Goal: Answer question/provide support: Share knowledge or assist other users

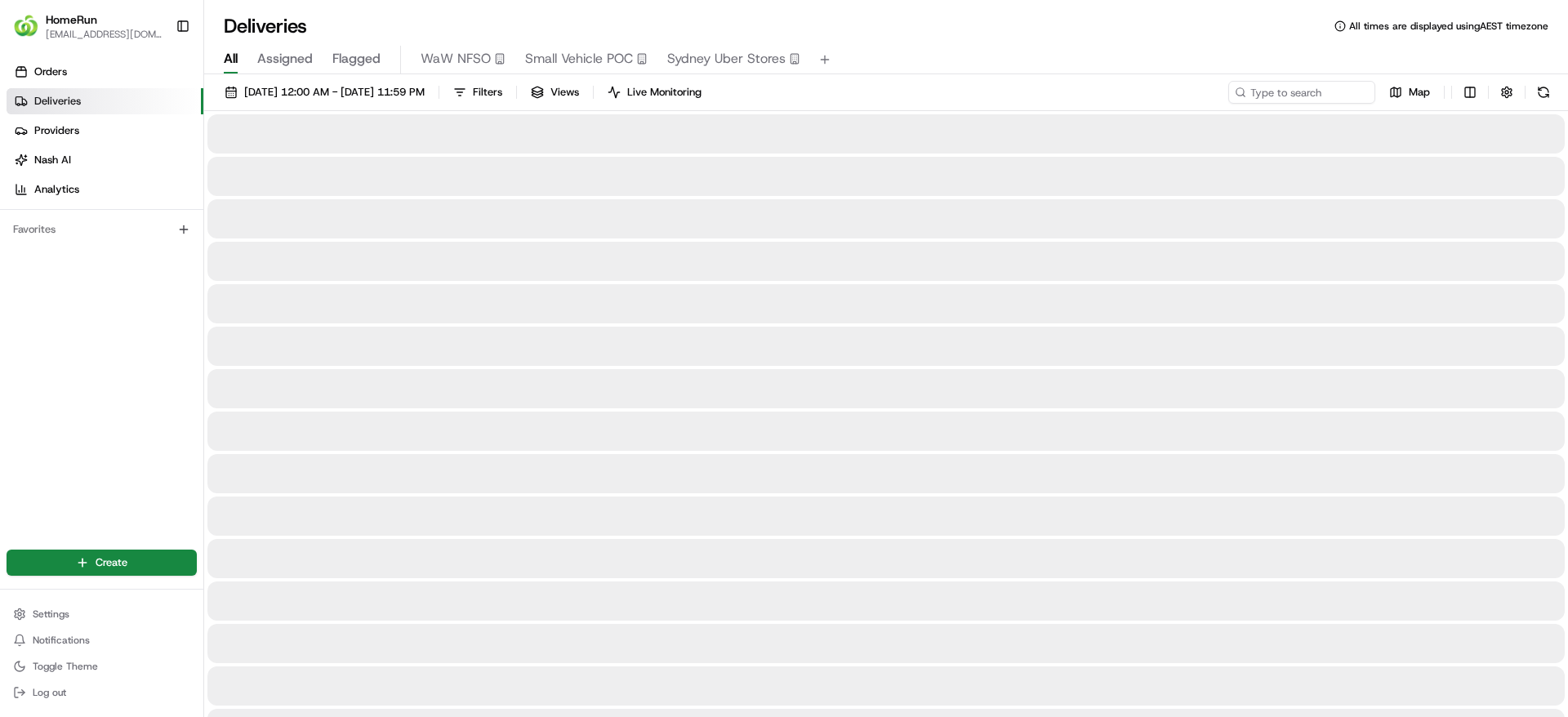
click at [355, 63] on span "Flagged" at bounding box center [356, 59] width 48 height 20
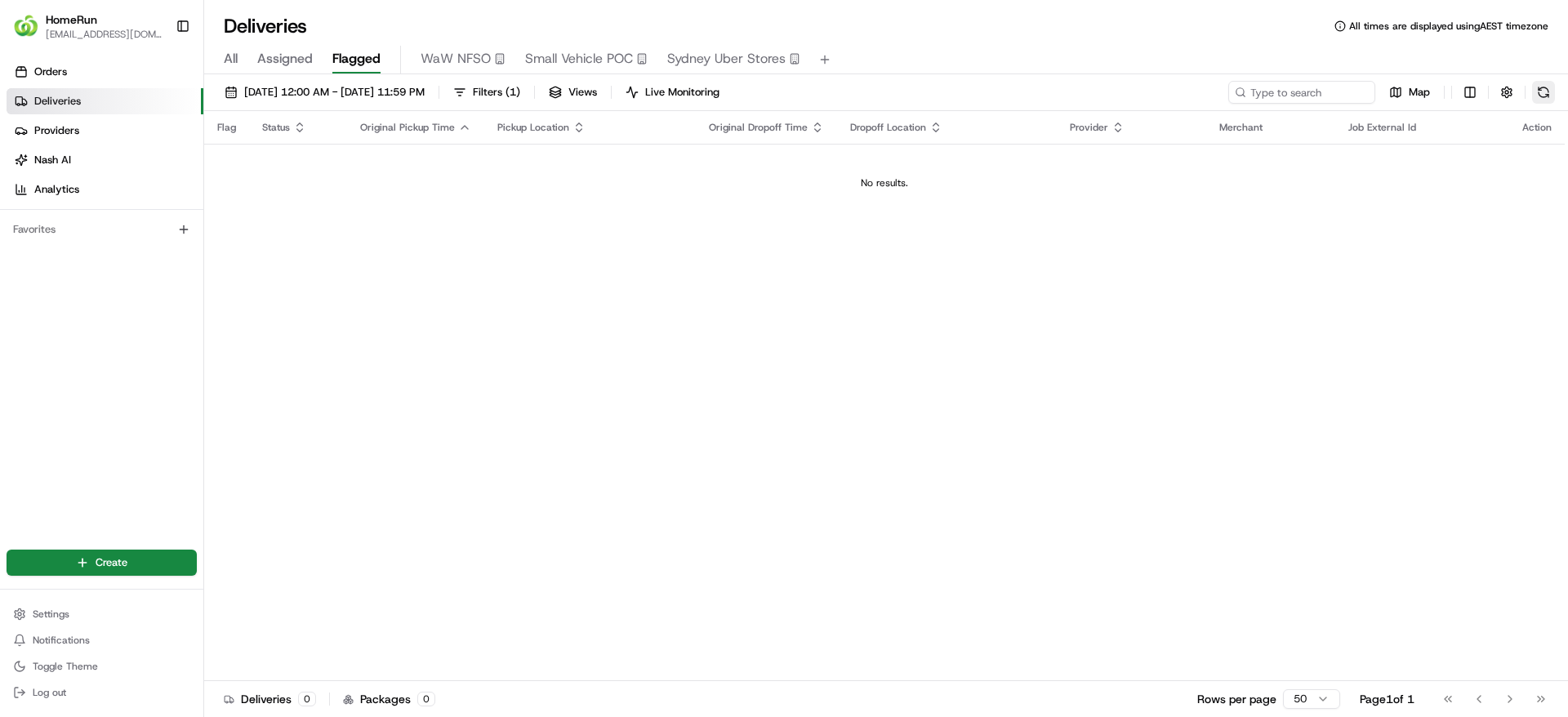
click at [1546, 97] on button at bounding box center [1542, 92] width 22 height 22
click at [1535, 107] on div "[DATE] 12:00 AM - [DATE] 11:59 PM Filters ( 1 ) Views Live Monitoring Map" at bounding box center [886, 96] width 1363 height 30
click at [1542, 97] on button at bounding box center [1542, 92] width 22 height 22
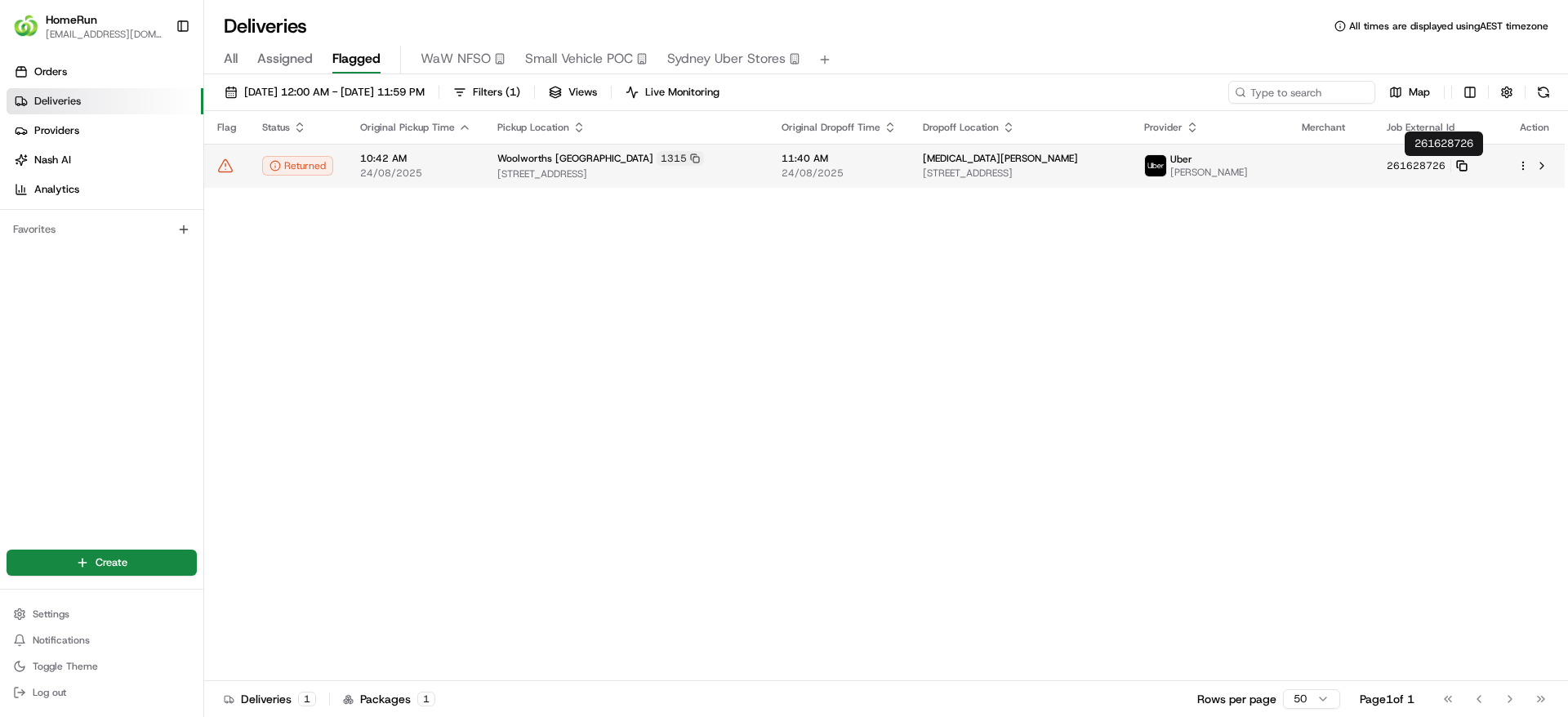
click at [1467, 166] on icon at bounding box center [1461, 166] width 12 height 12
click at [219, 169] on icon at bounding box center [226, 166] width 14 height 12
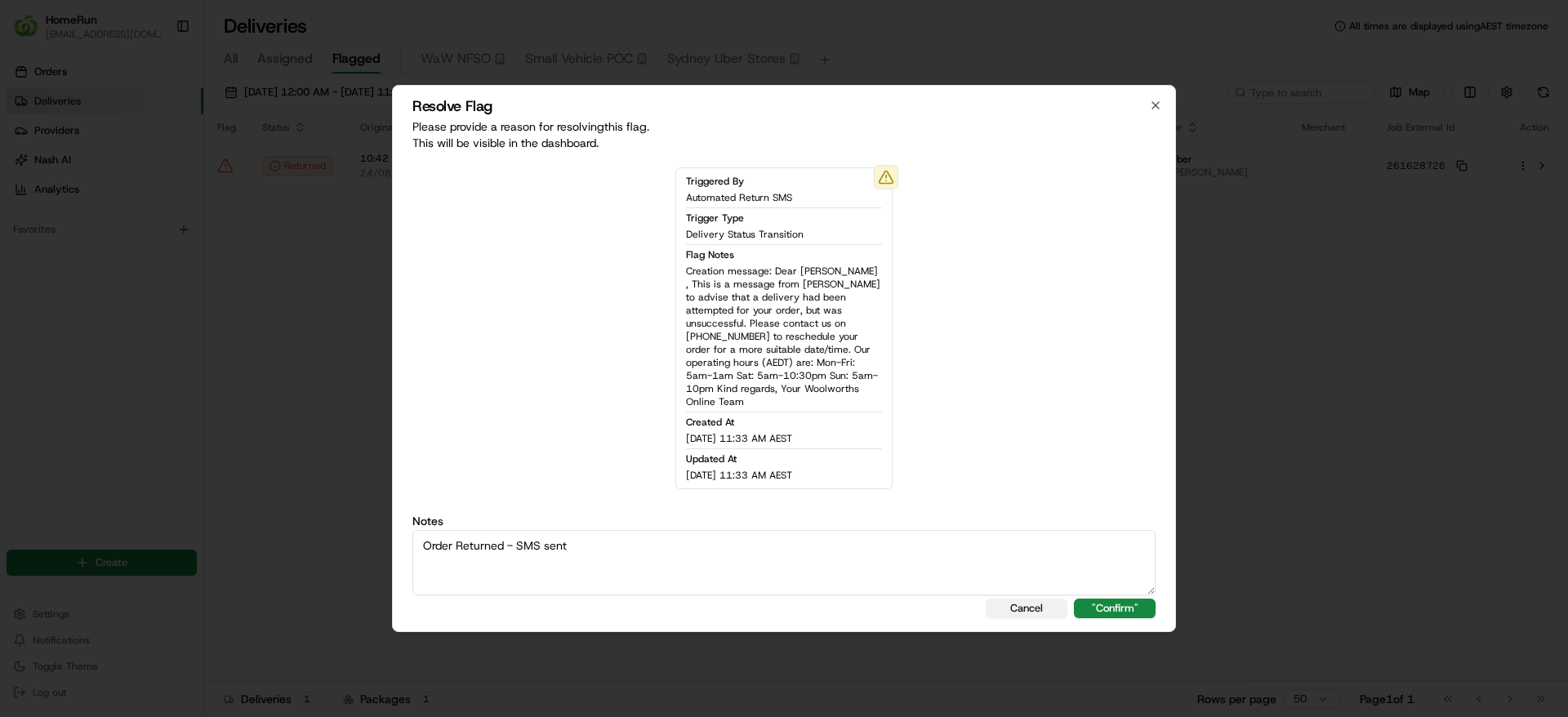
type textarea "Order Returned - SMS sent"
drag, startPoint x: 1065, startPoint y: 599, endPoint x: 1125, endPoint y: 600, distance: 60.0
click at [1125, 600] on div "Cancel "Confirm"" at bounding box center [783, 609] width 743 height 20
click at [1125, 600] on button ""Confirm"" at bounding box center [1114, 609] width 82 height 20
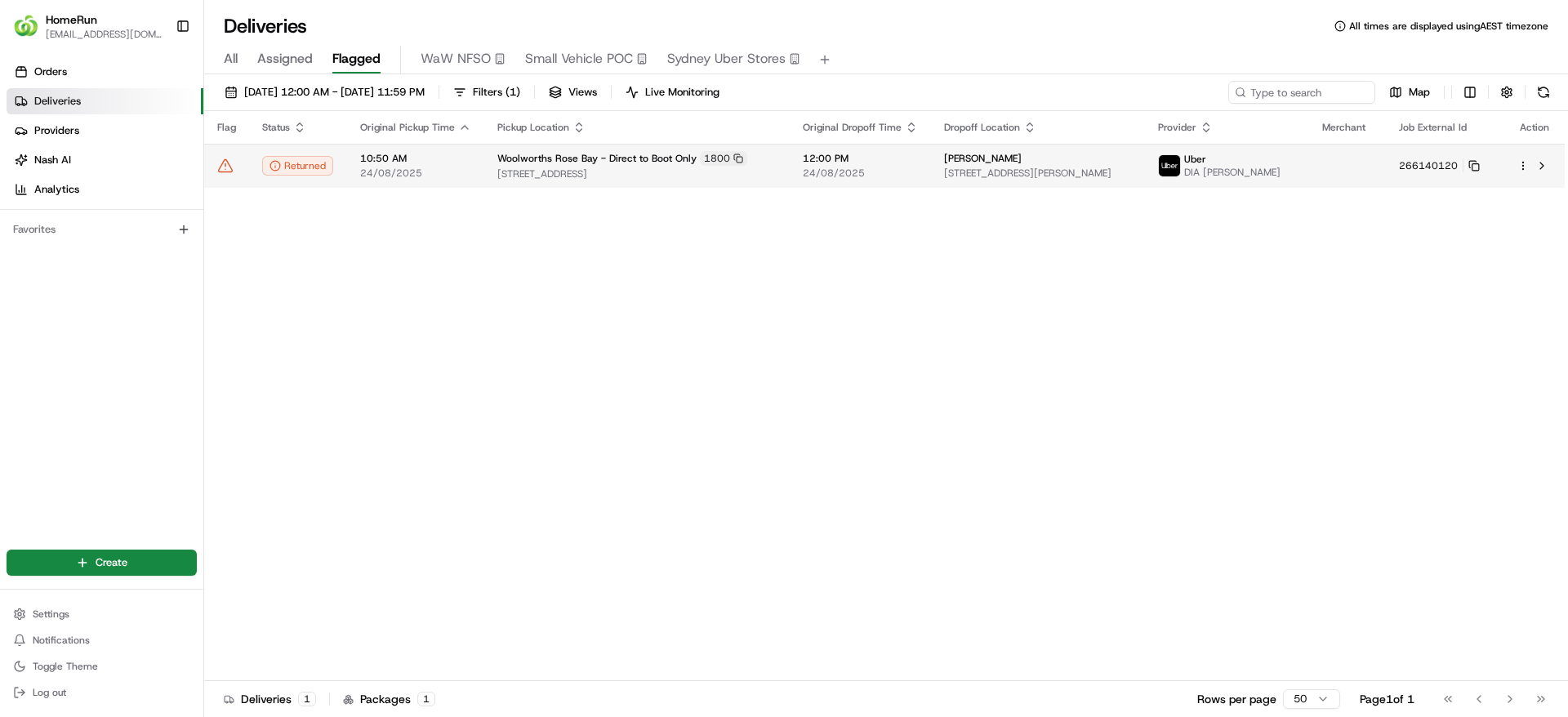
click at [1479, 164] on rect at bounding box center [1476, 167] width 7 height 7
click at [229, 162] on icon at bounding box center [226, 166] width 17 height 17
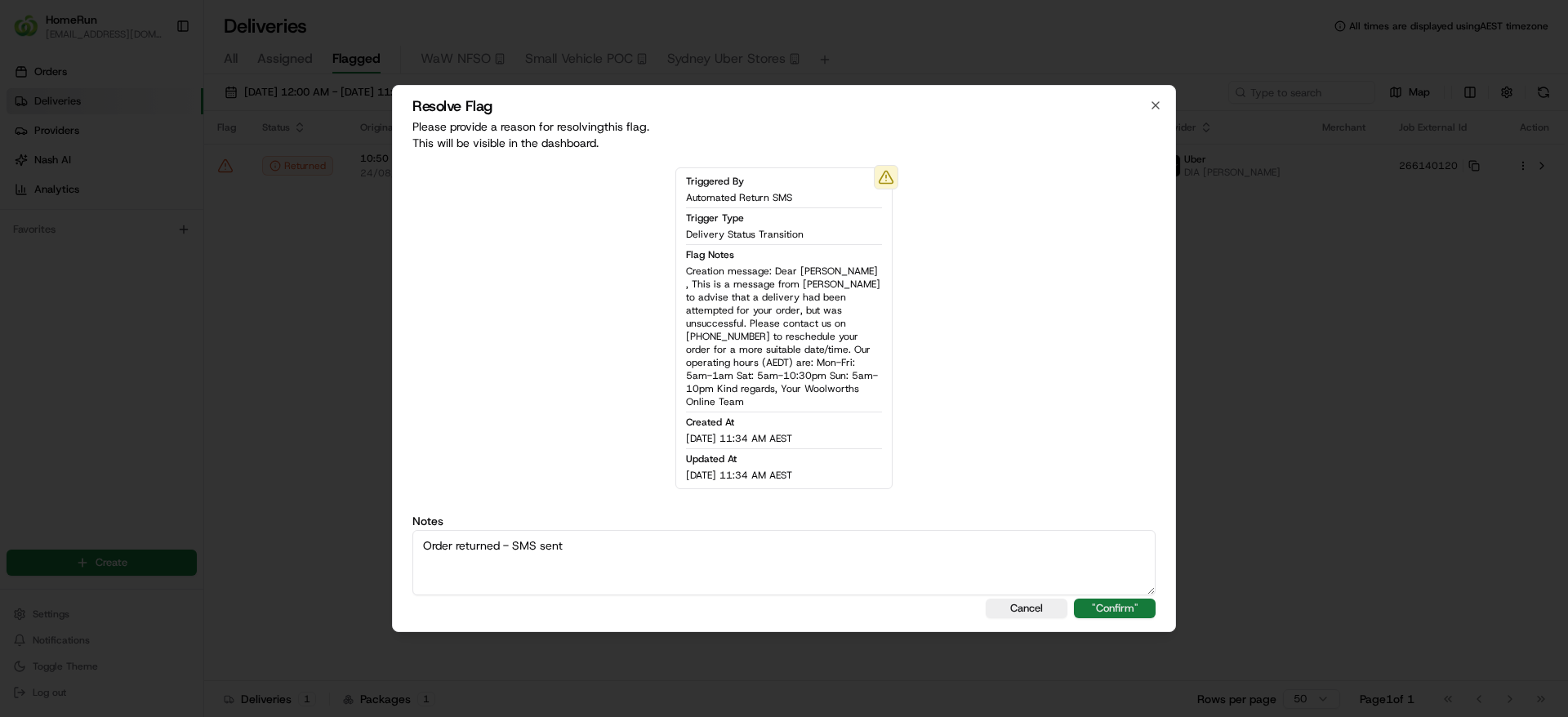
type textarea "Order returned - SMS sent"
click at [1082, 599] on button ""Confirm"" at bounding box center [1114, 609] width 82 height 20
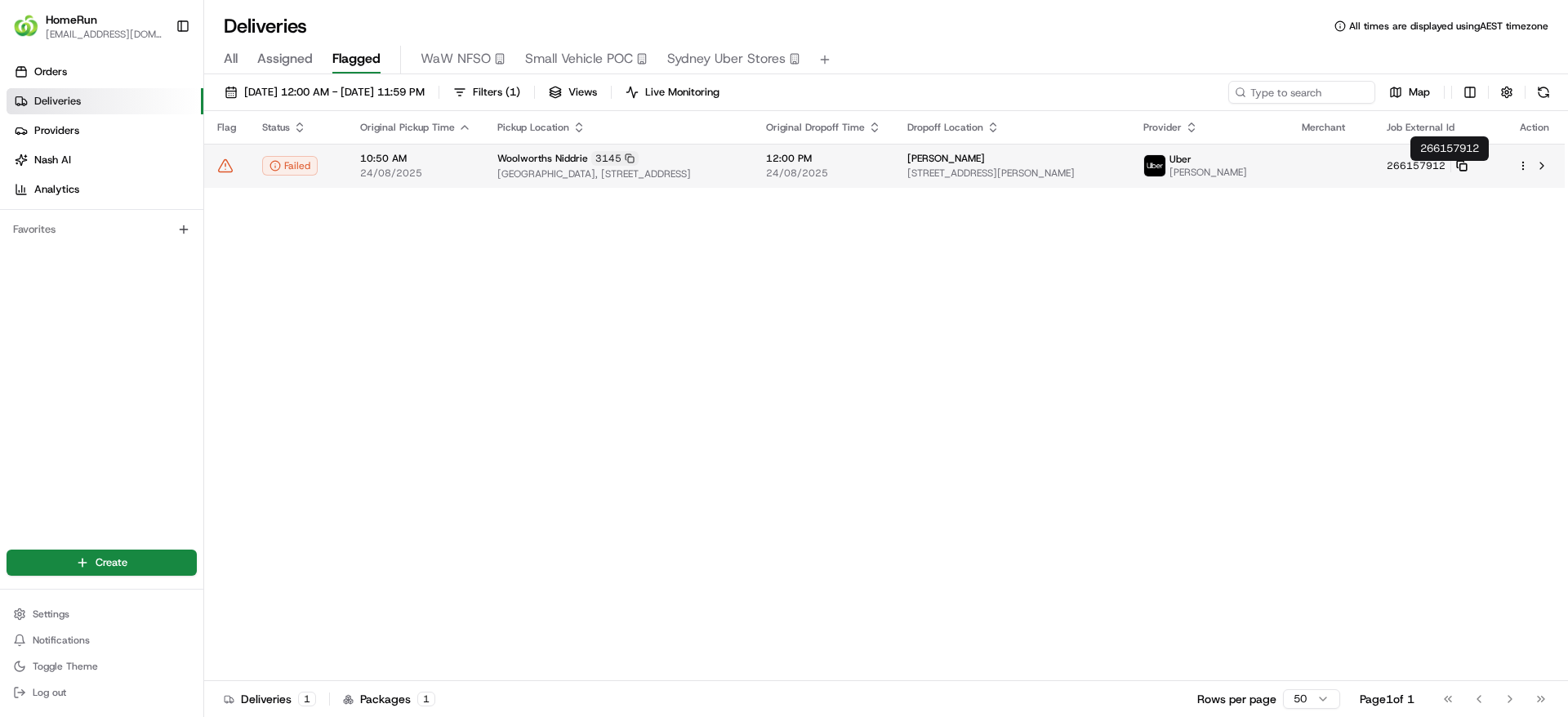
click at [1467, 172] on icon at bounding box center [1461, 166] width 12 height 12
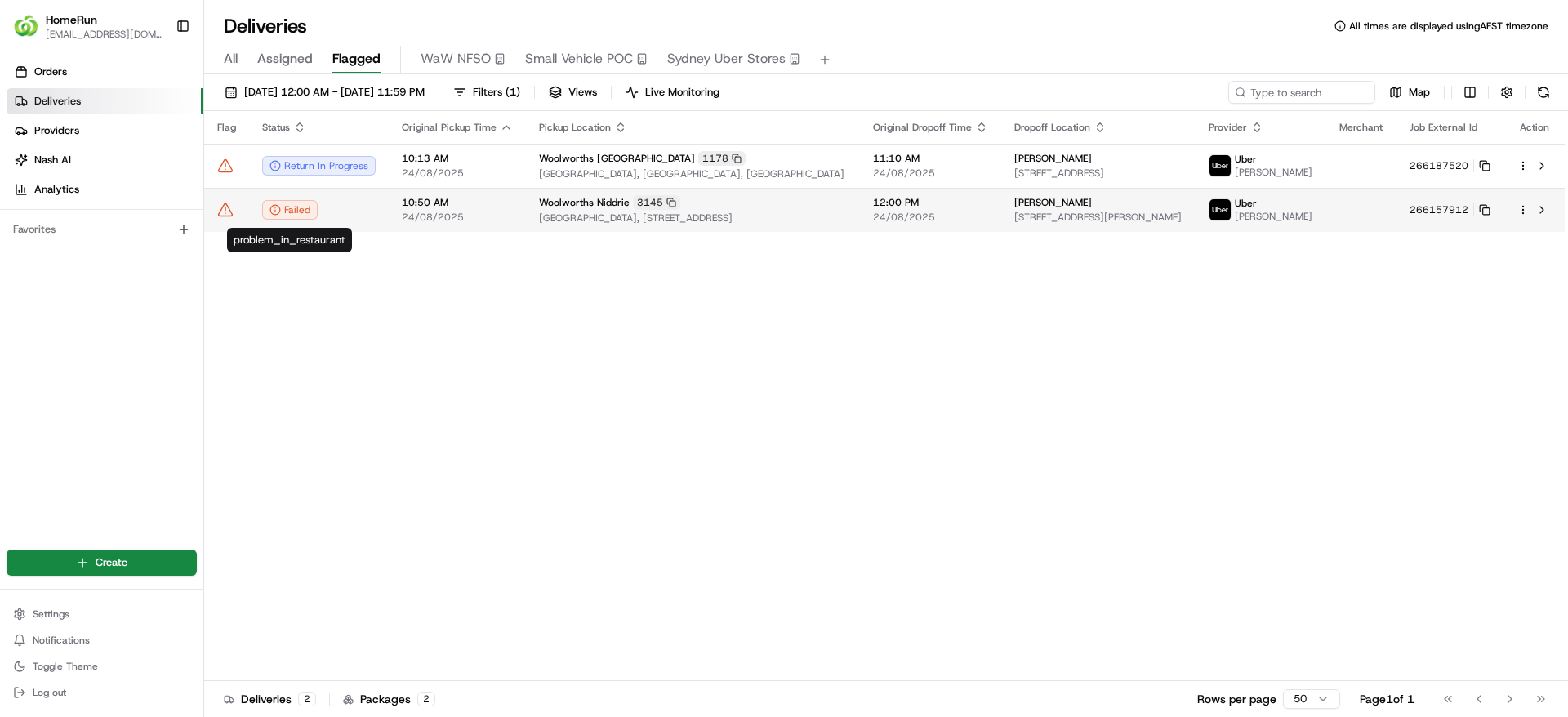
click at [394, 217] on td "10:50 AM 24/08/2025" at bounding box center [457, 210] width 137 height 44
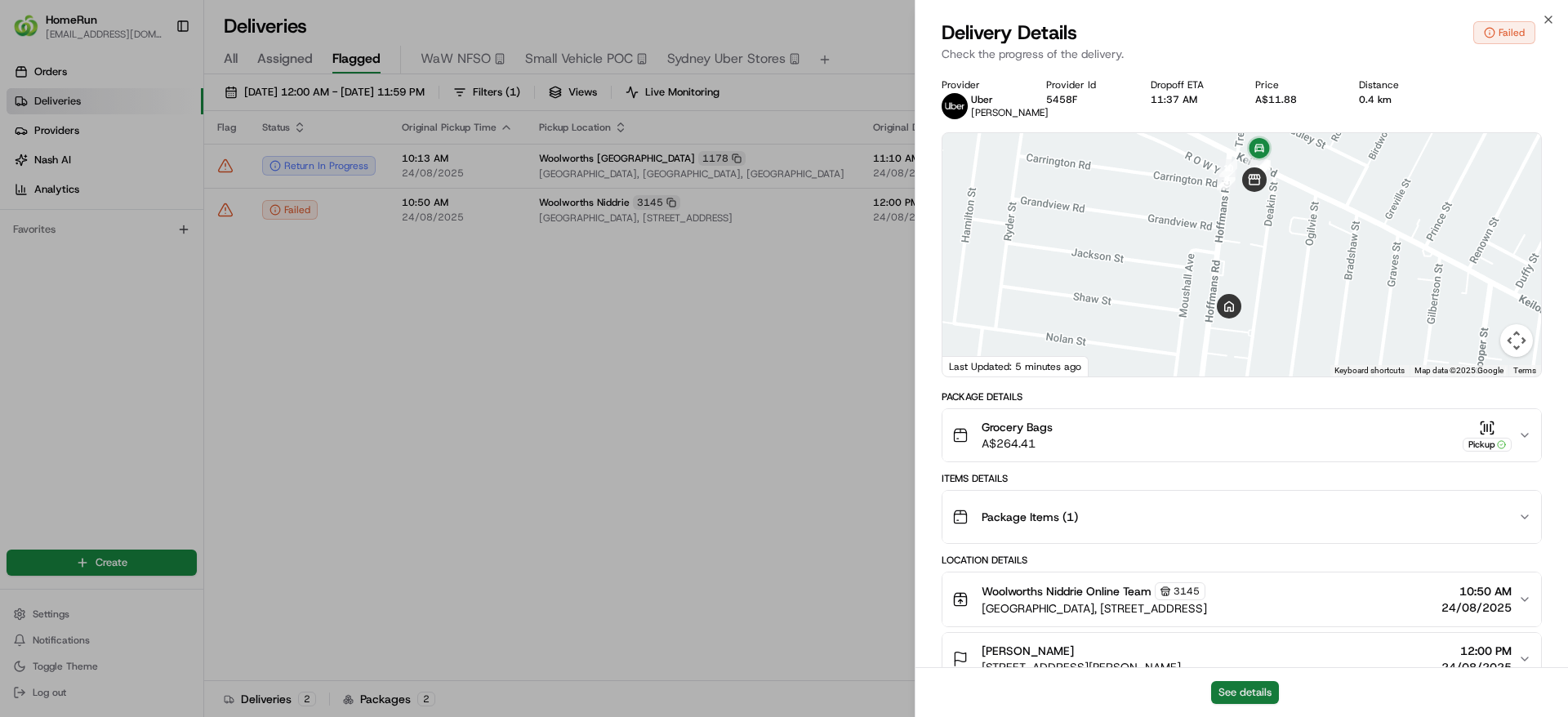
click at [1273, 692] on button "See details" at bounding box center [1244, 692] width 67 height 22
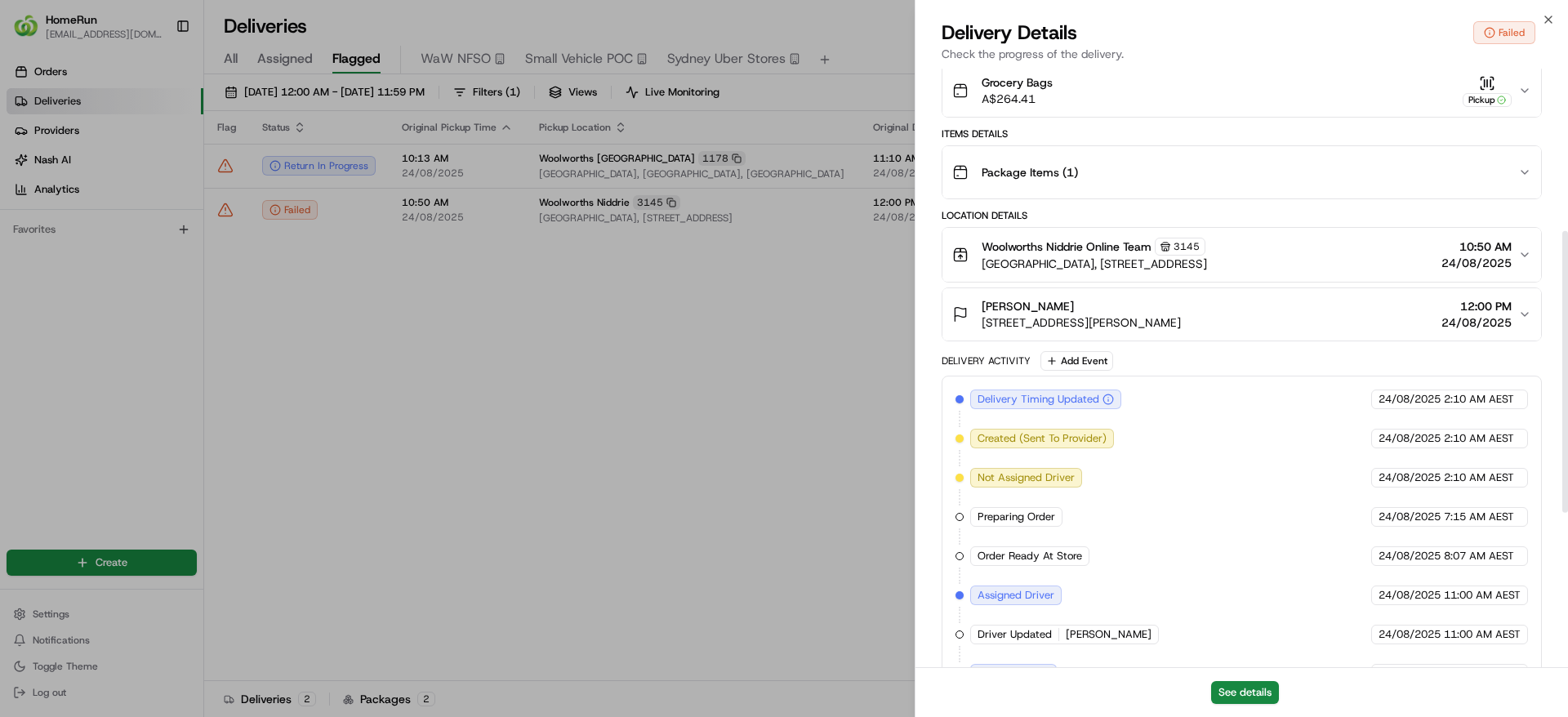
scroll to position [672, 0]
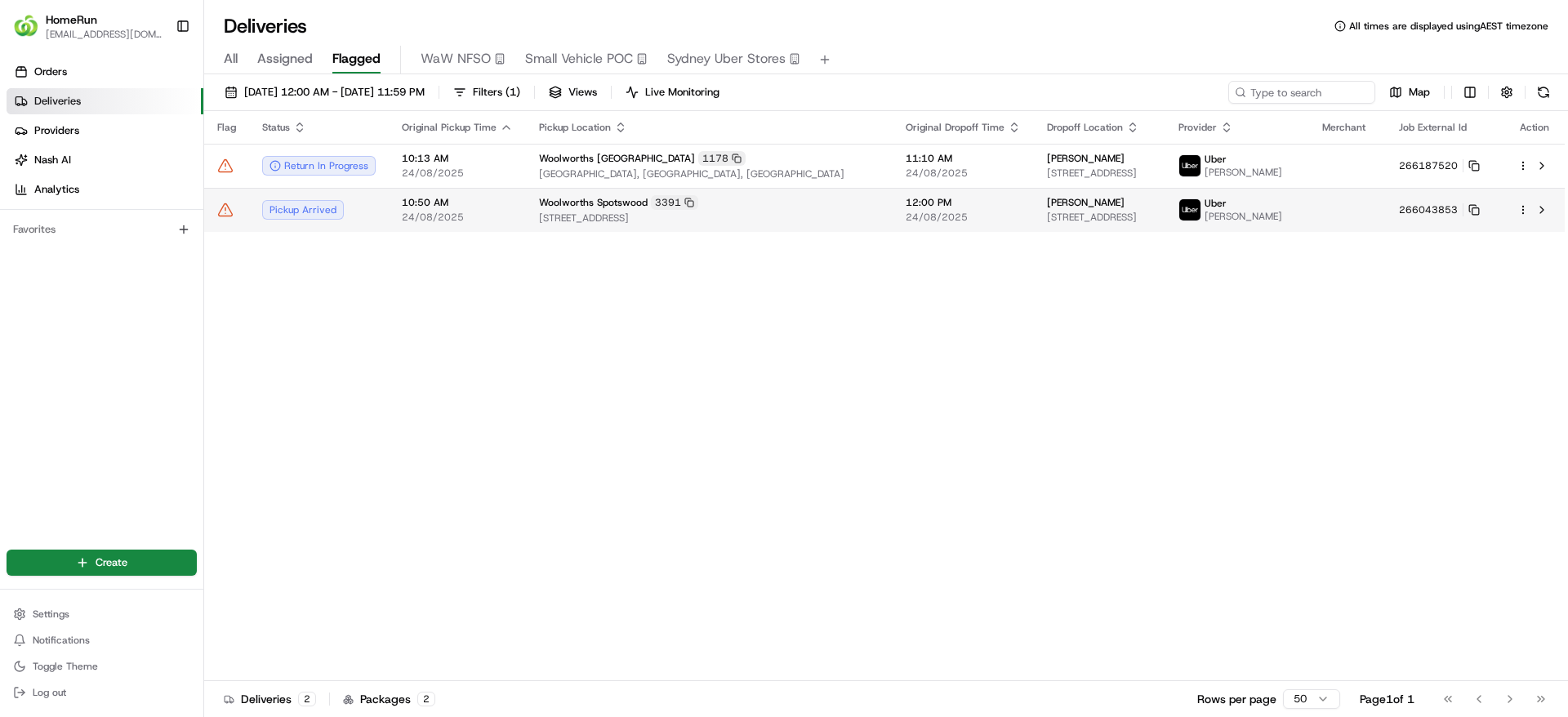
click at [1487, 208] on td "266043853" at bounding box center [1445, 210] width 118 height 44
click at [1480, 207] on icon at bounding box center [1474, 210] width 12 height 12
click at [595, 199] on span "Woolworths Spotswood" at bounding box center [593, 202] width 108 height 13
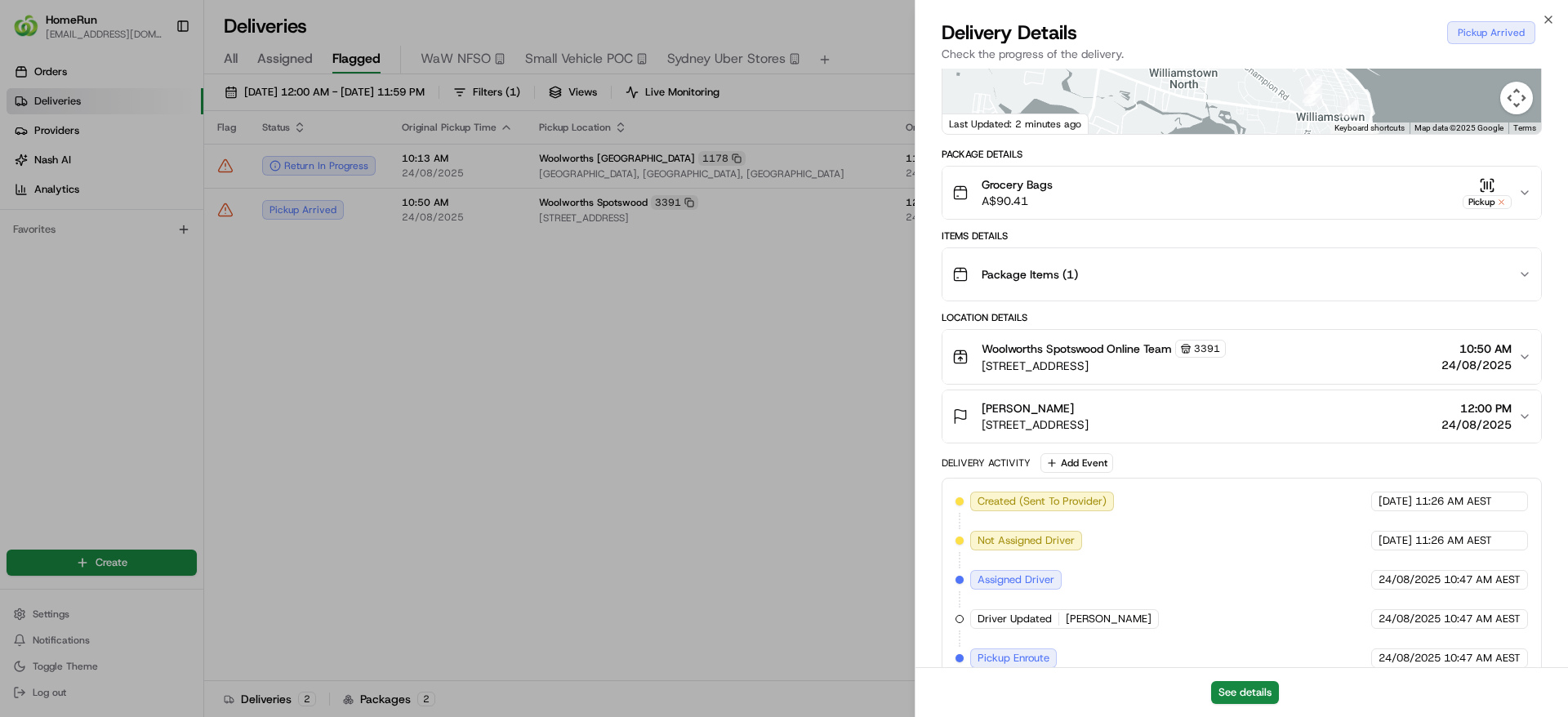
scroll to position [385, 0]
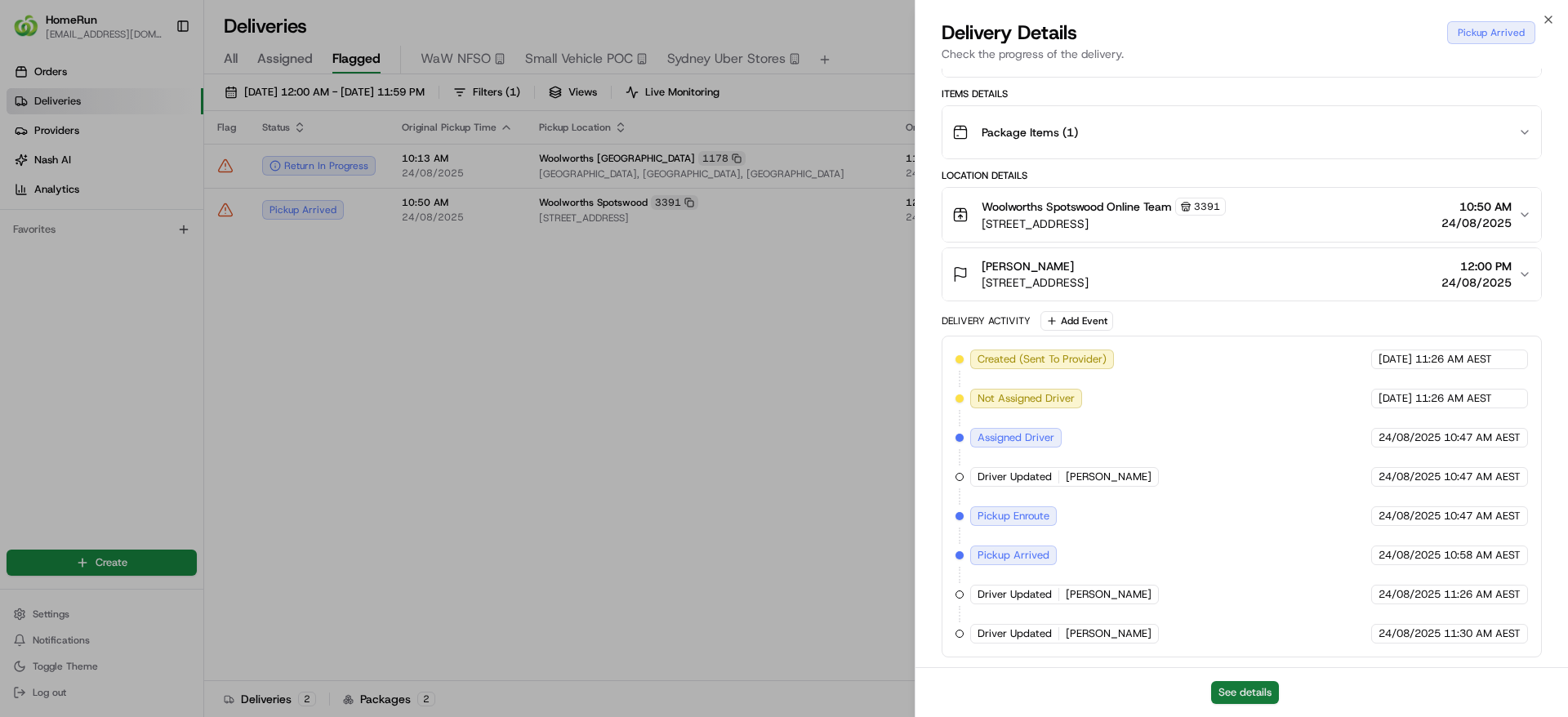
click at [1241, 685] on button "See details" at bounding box center [1244, 692] width 67 height 22
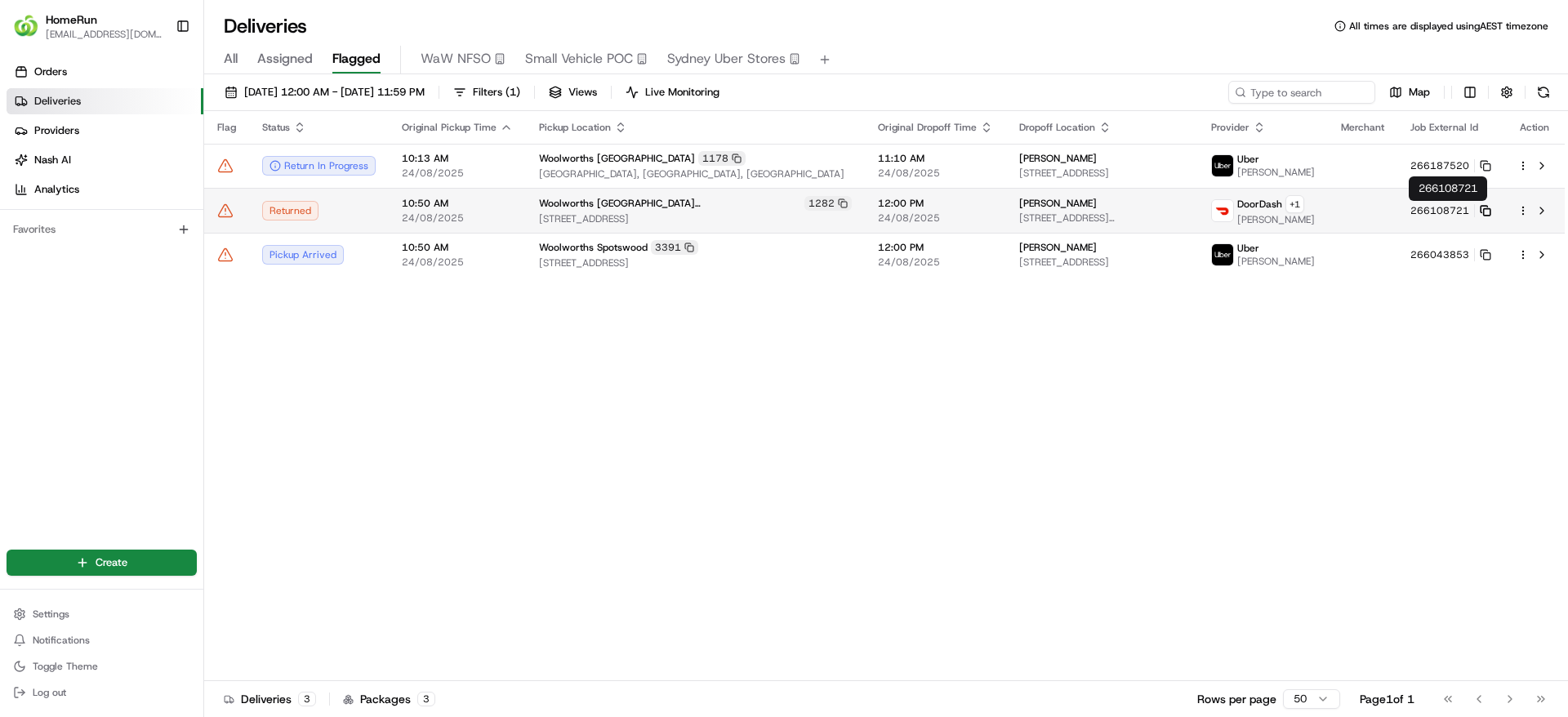
click at [1484, 209] on rect at bounding box center [1487, 212] width 7 height 7
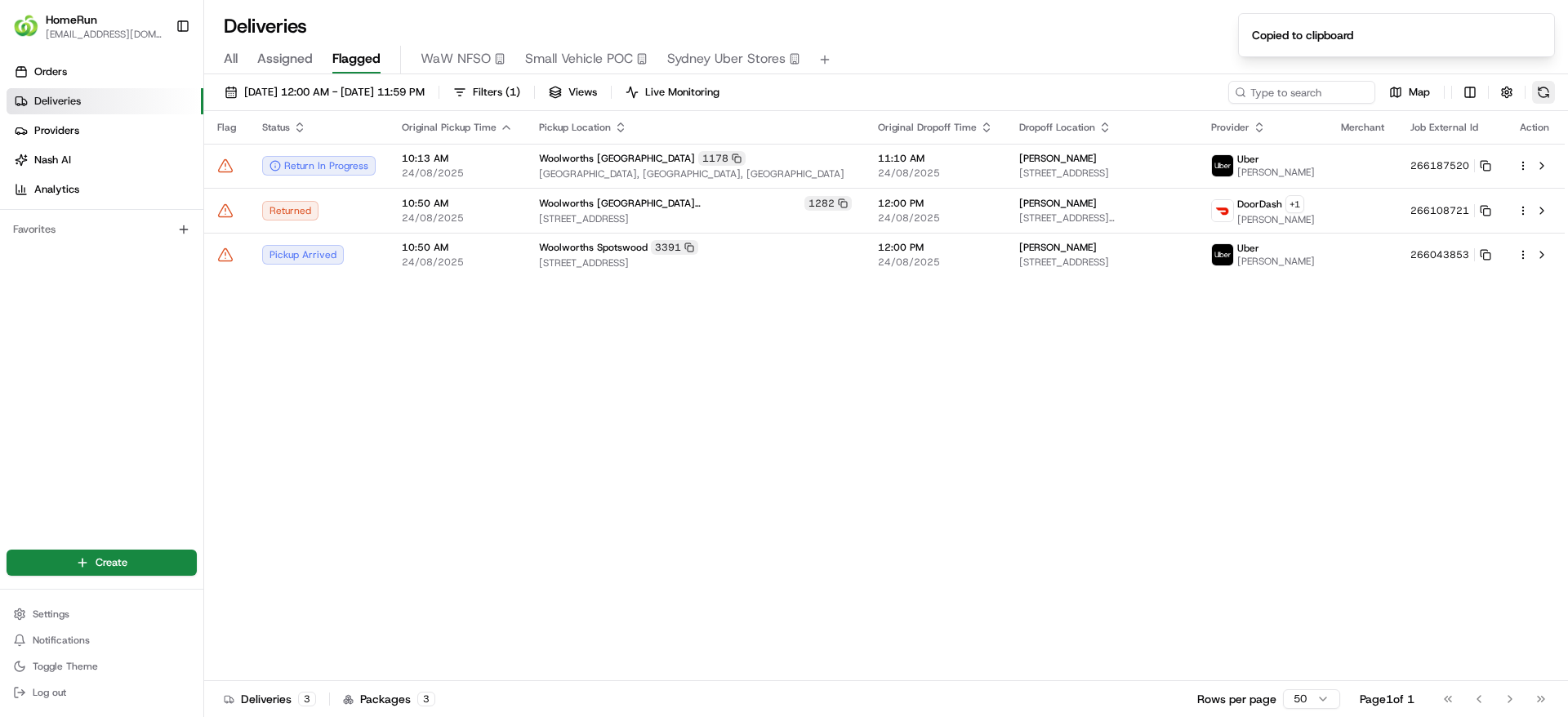
click at [1548, 94] on button at bounding box center [1542, 92] width 22 height 22
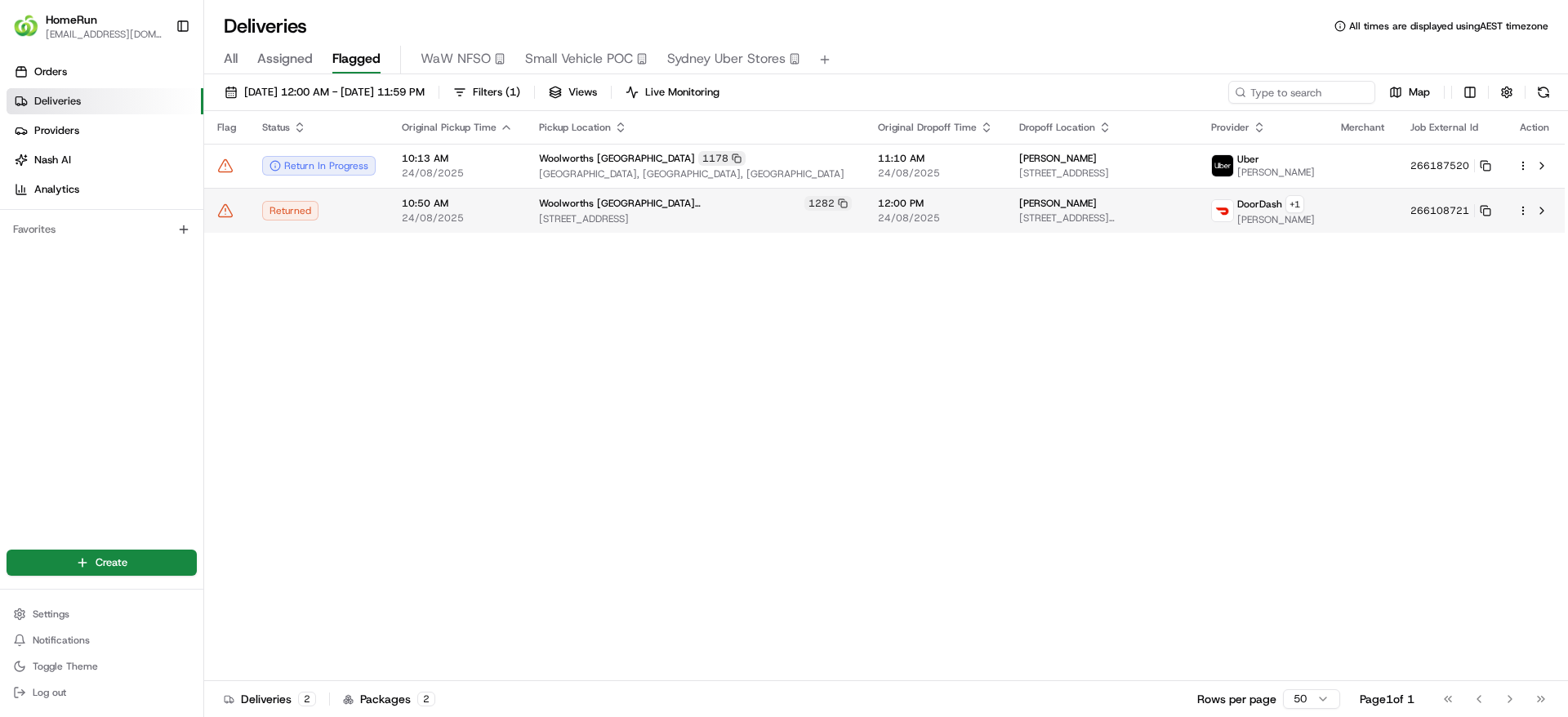
click at [220, 212] on icon at bounding box center [226, 210] width 14 height 12
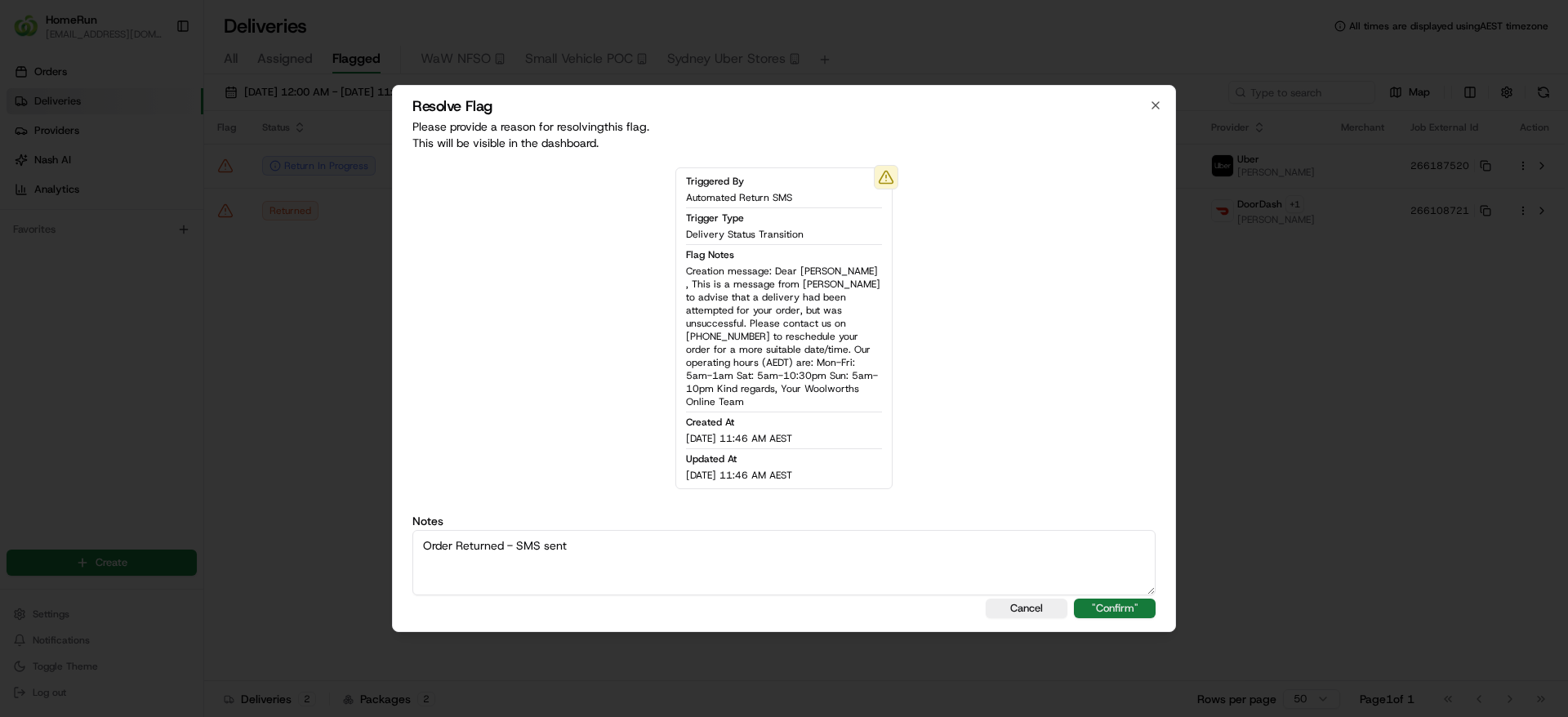
type textarea "Order Returned - SMS sent"
click at [1134, 605] on button ""Confirm"" at bounding box center [1114, 609] width 82 height 20
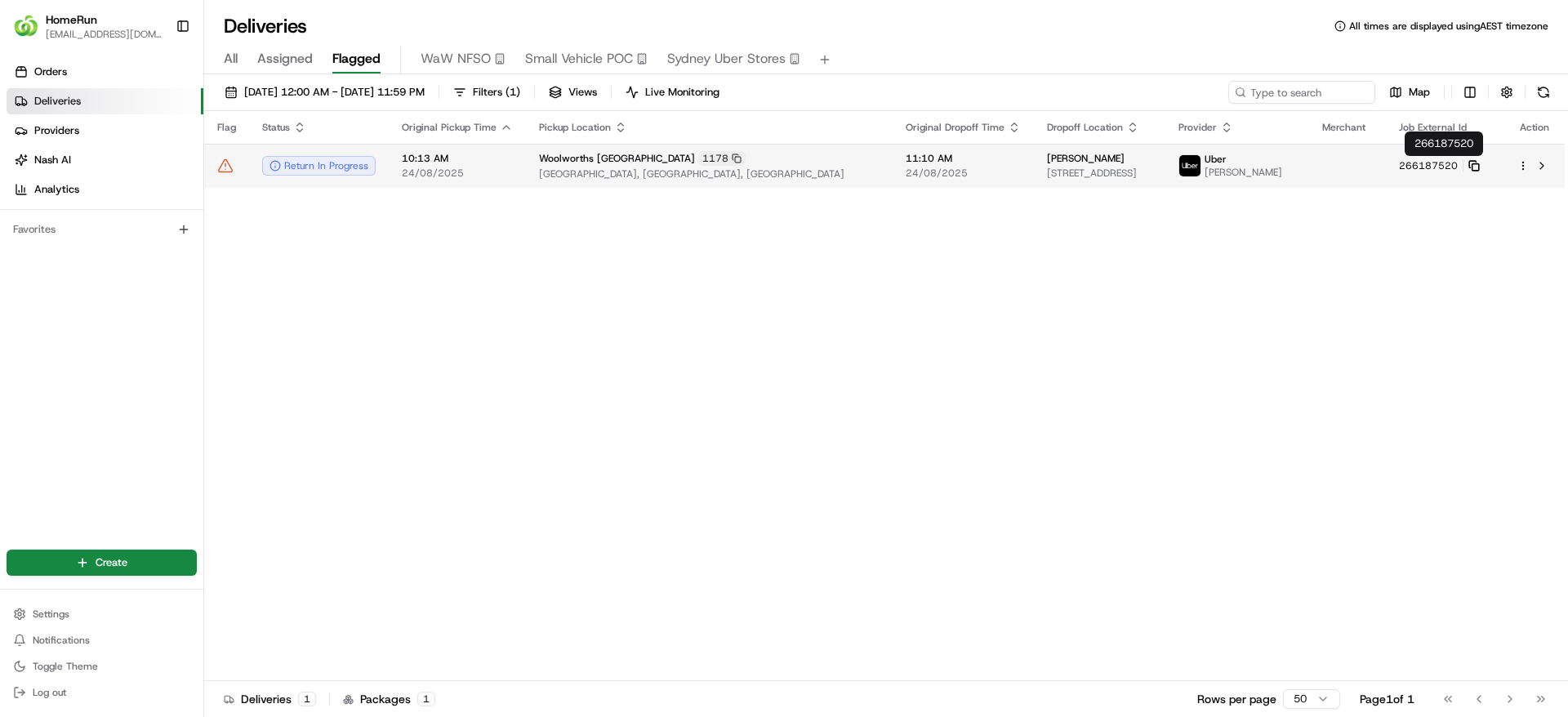
click at [1479, 164] on rect at bounding box center [1476, 167] width 7 height 7
click at [608, 155] on span "Woolworths Port Macquarie" at bounding box center [616, 158] width 156 height 13
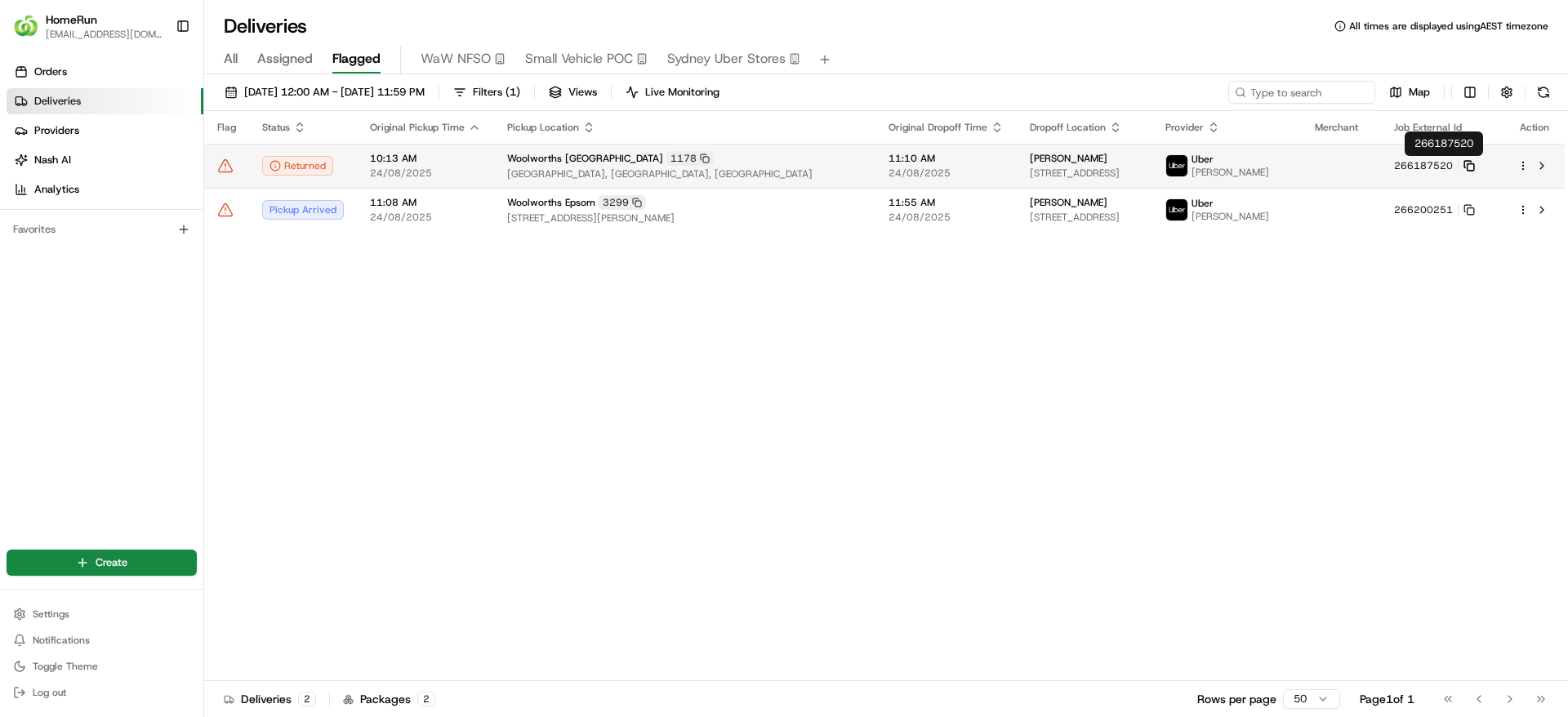
click at [1475, 162] on icon at bounding box center [1469, 166] width 12 height 12
click at [228, 171] on icon at bounding box center [226, 166] width 17 height 17
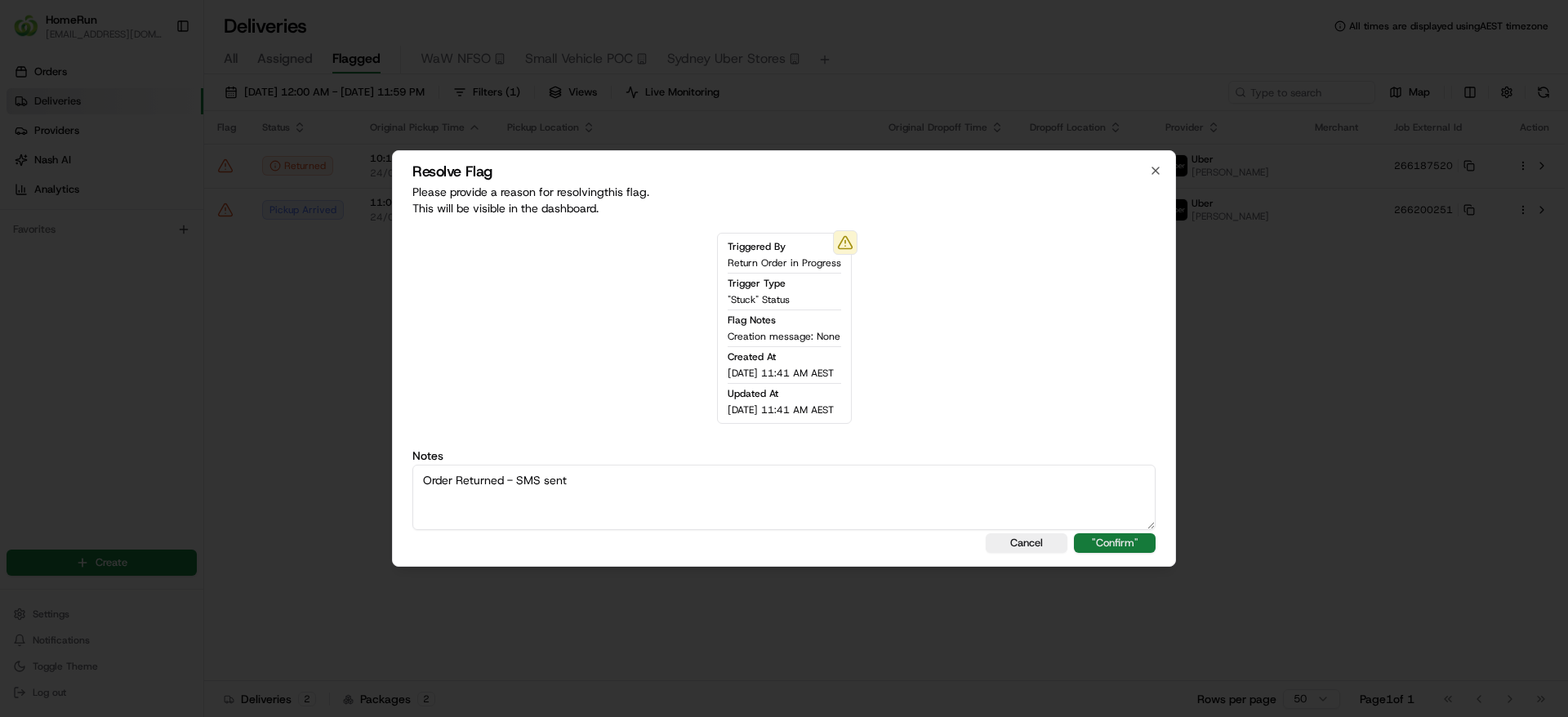
type textarea "Order Returned - SMS sent"
click at [1132, 545] on button ""Confirm"" at bounding box center [1114, 544] width 82 height 20
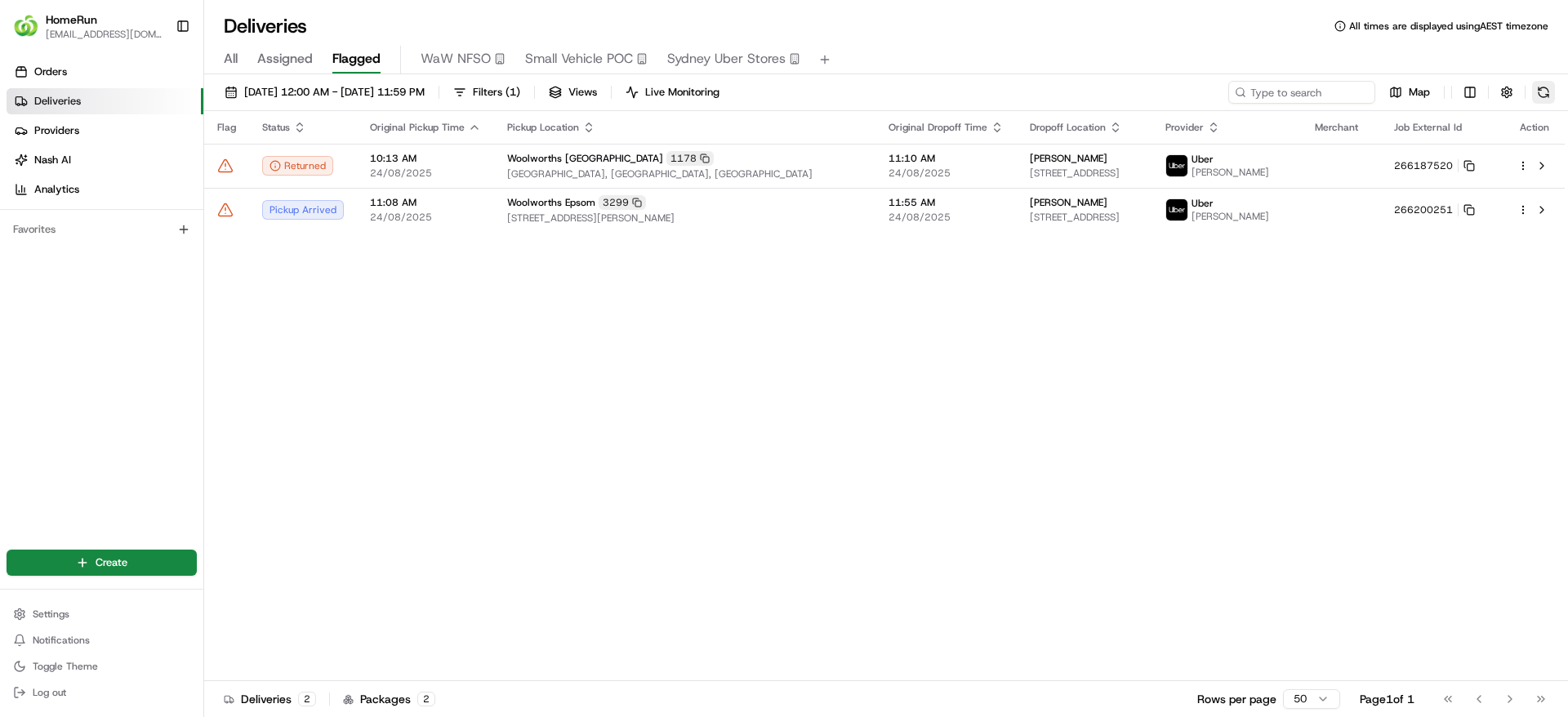
click at [1546, 83] on button at bounding box center [1542, 92] width 22 height 22
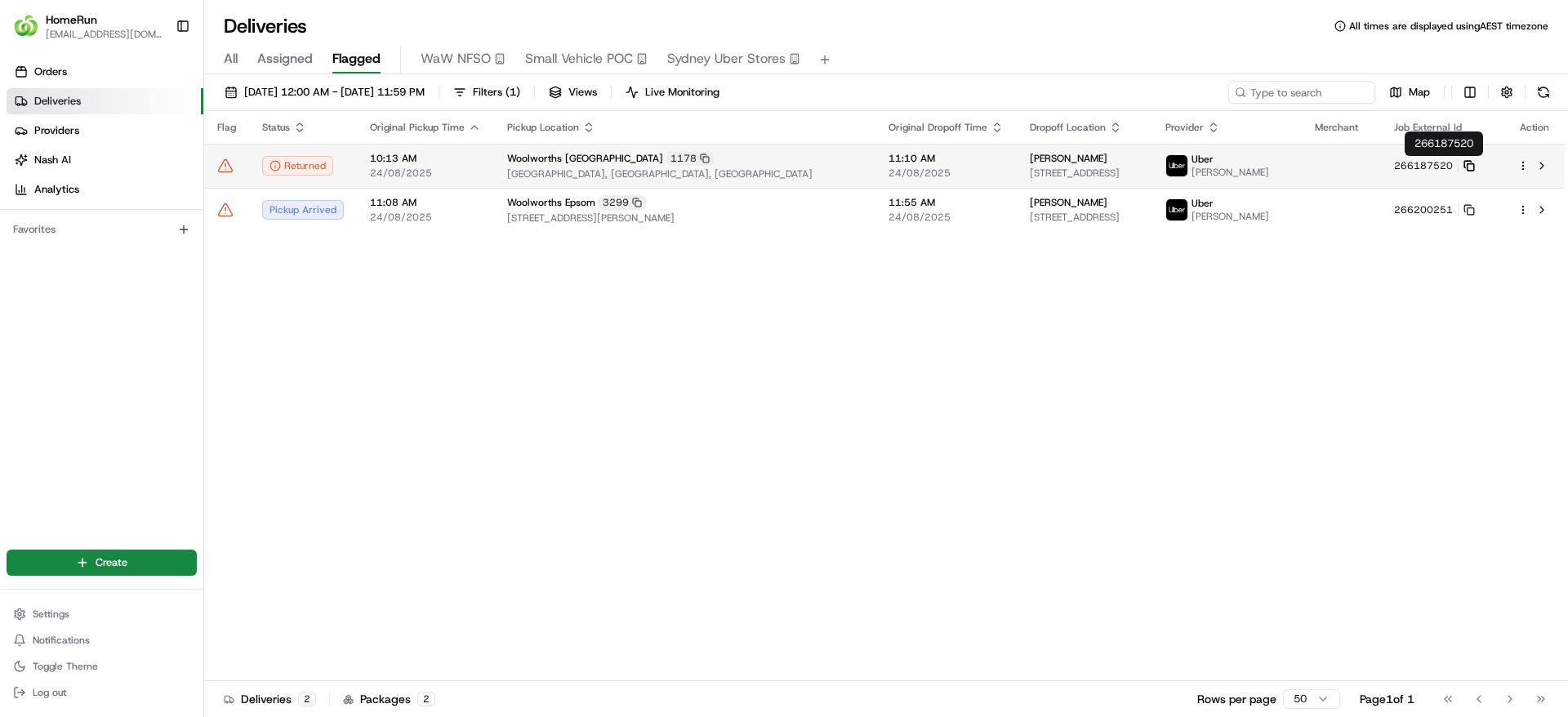
click at [1474, 164] on rect at bounding box center [1471, 167] width 7 height 7
click at [222, 176] on td at bounding box center [226, 166] width 45 height 44
click at [222, 169] on icon at bounding box center [226, 166] width 17 height 17
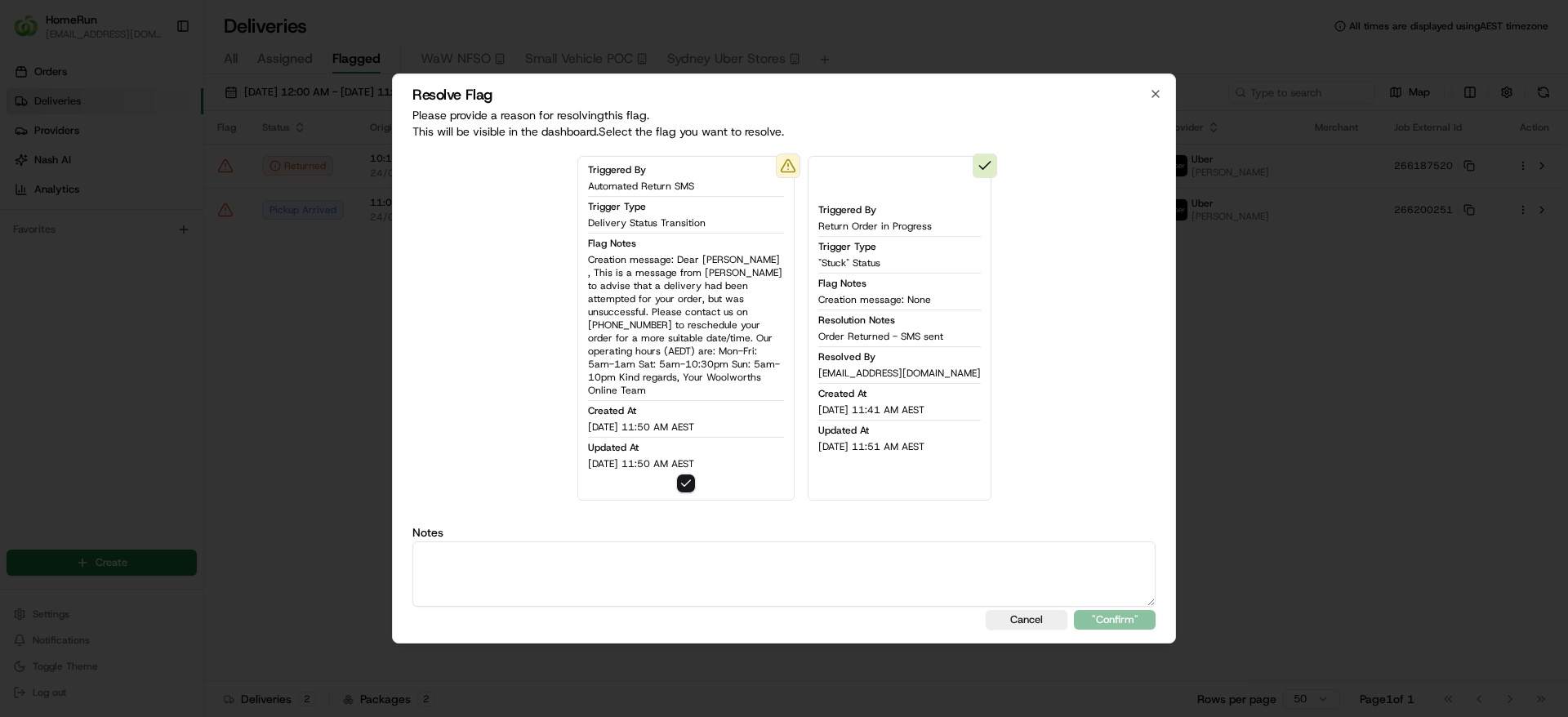
click at [830, 557] on textarea at bounding box center [783, 574] width 743 height 65
type textarea "Order Returned - SMS sent"
click at [1139, 610] on button ""Confirm"" at bounding box center [1114, 620] width 82 height 20
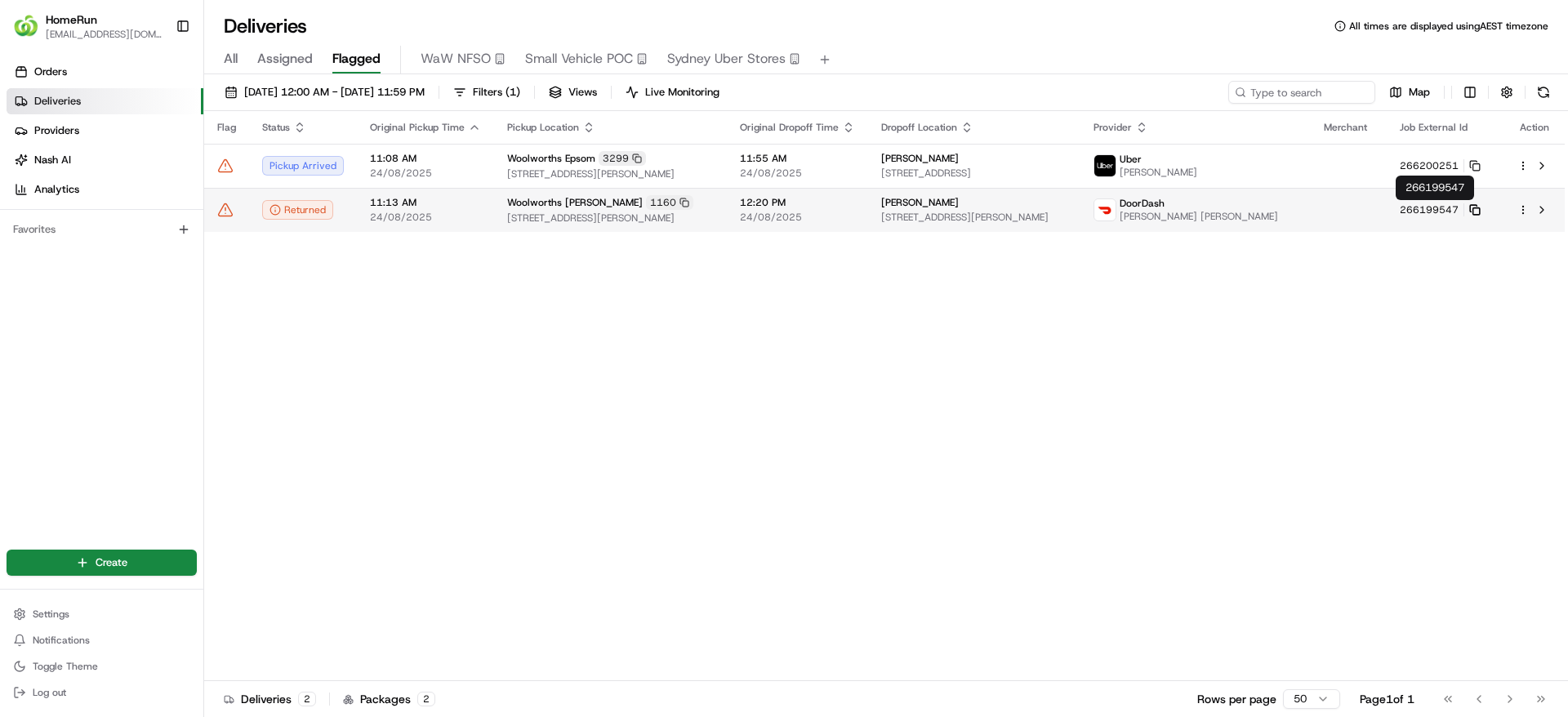
click at [1471, 204] on icon at bounding box center [1475, 210] width 12 height 12
click at [230, 210] on icon at bounding box center [226, 210] width 14 height 12
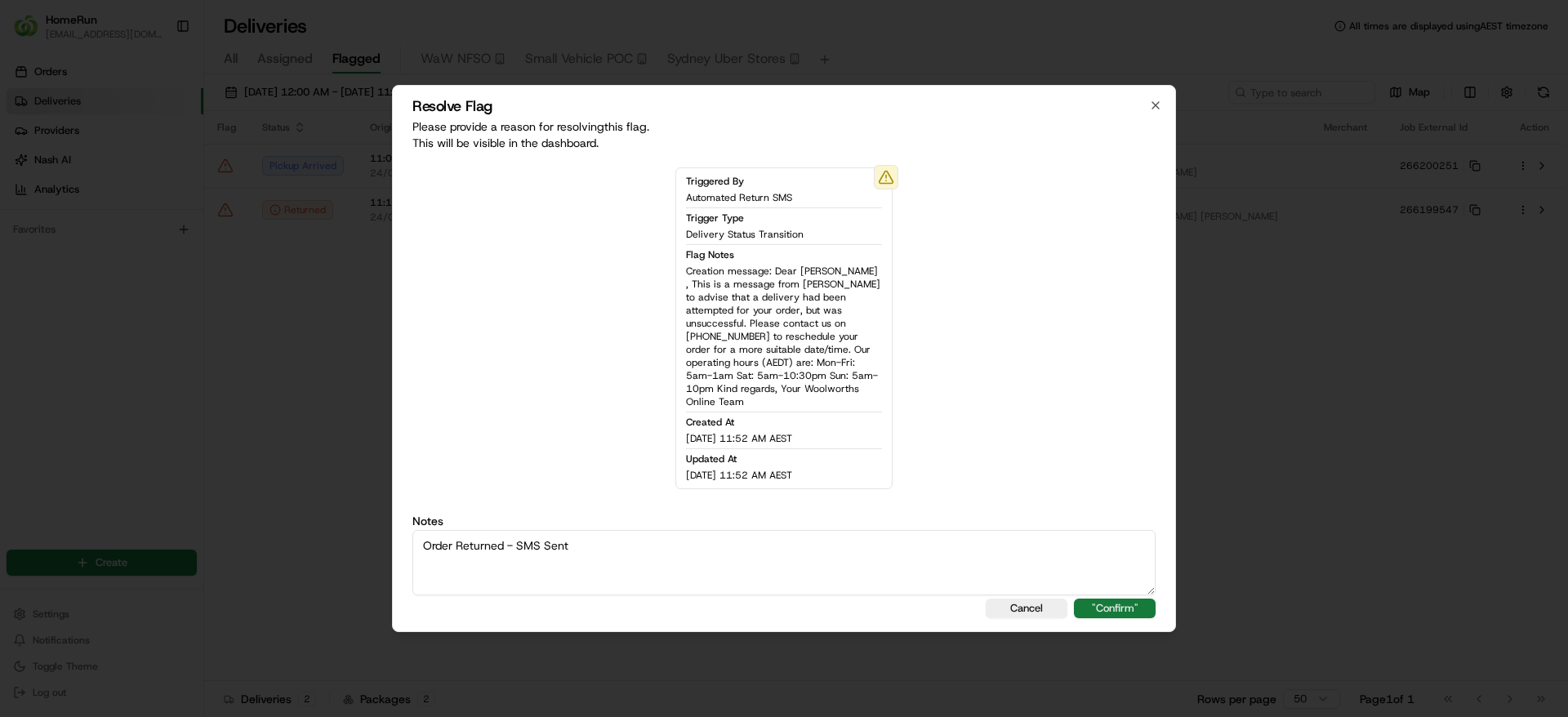
type textarea "Order Returned - SMS Sent"
click at [1128, 601] on button ""Confirm"" at bounding box center [1114, 609] width 82 height 20
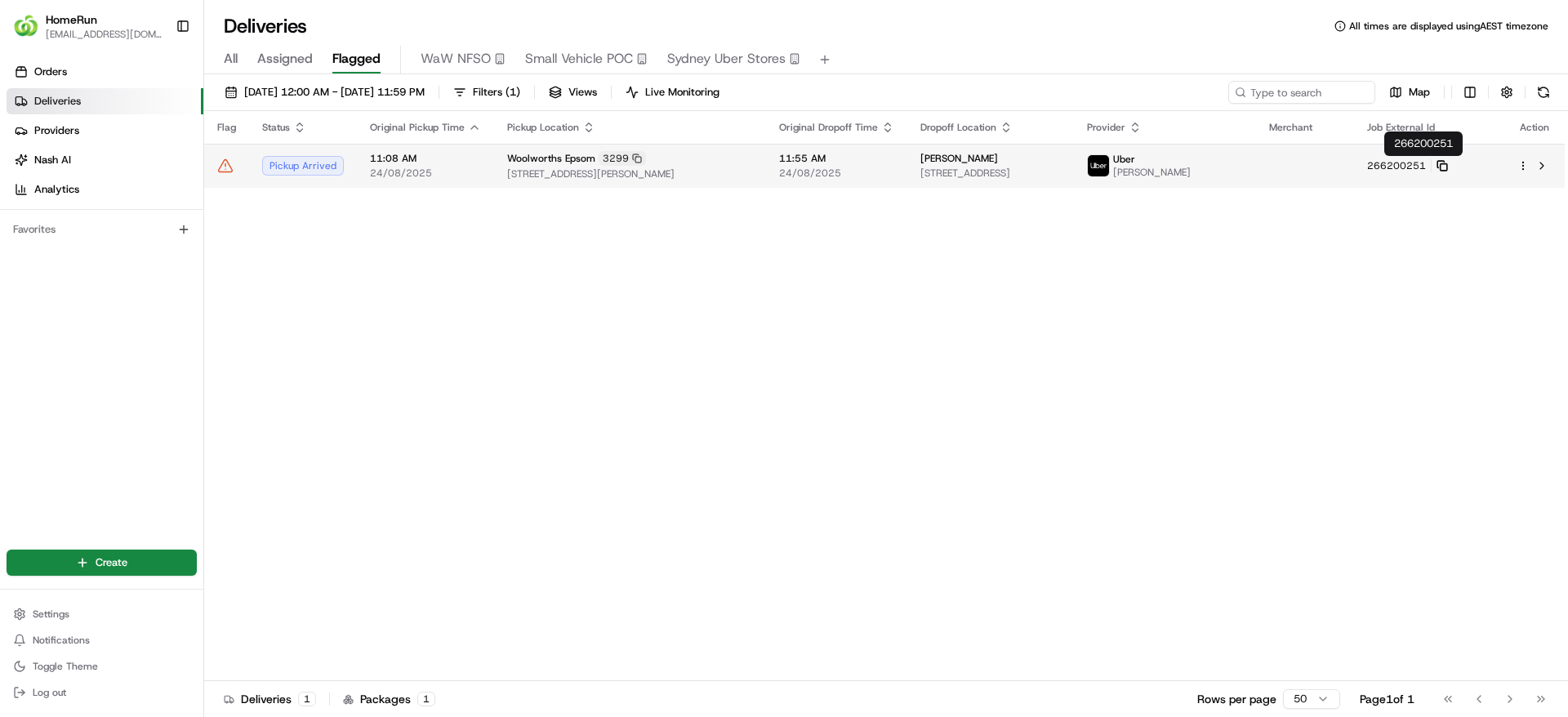
click at [1446, 165] on rect at bounding box center [1444, 167] width 7 height 7
click at [580, 160] on span "Woolworths Epsom" at bounding box center [551, 158] width 88 height 13
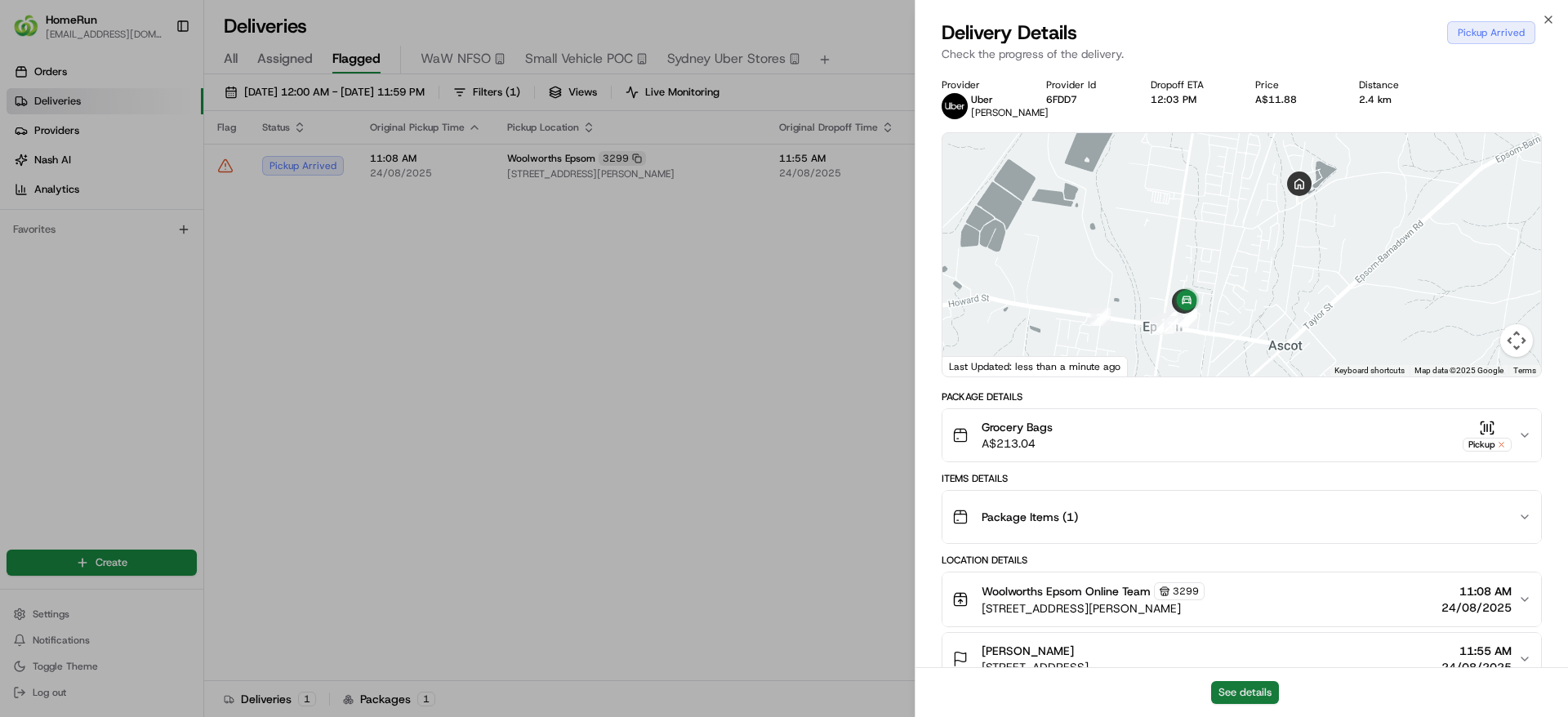
click at [1240, 698] on button "See details" at bounding box center [1244, 692] width 67 height 22
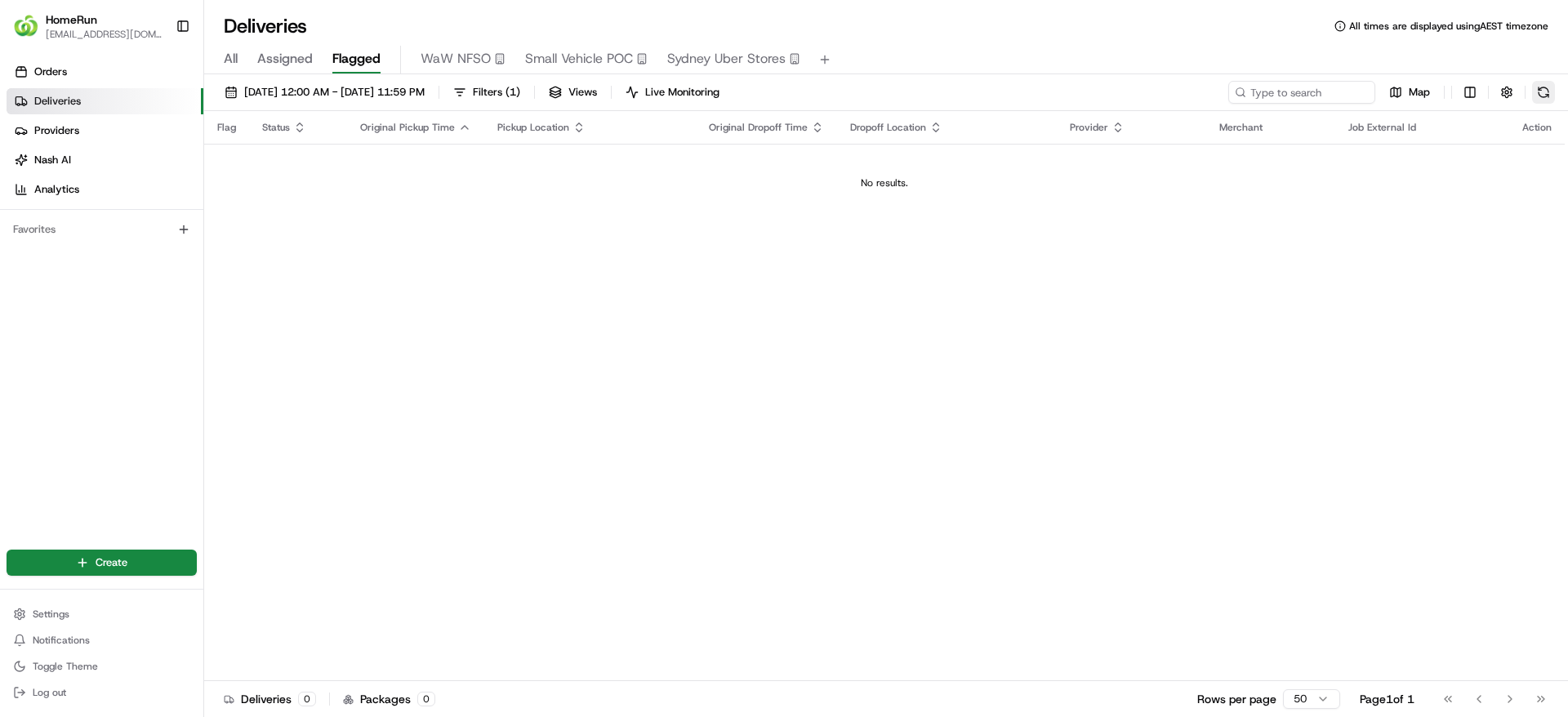
click at [1553, 86] on button at bounding box center [1542, 92] width 22 height 22
click at [1547, 95] on button at bounding box center [1542, 92] width 22 height 22
click at [1535, 85] on button at bounding box center [1542, 92] width 22 height 22
click at [1544, 95] on button at bounding box center [1542, 92] width 22 height 22
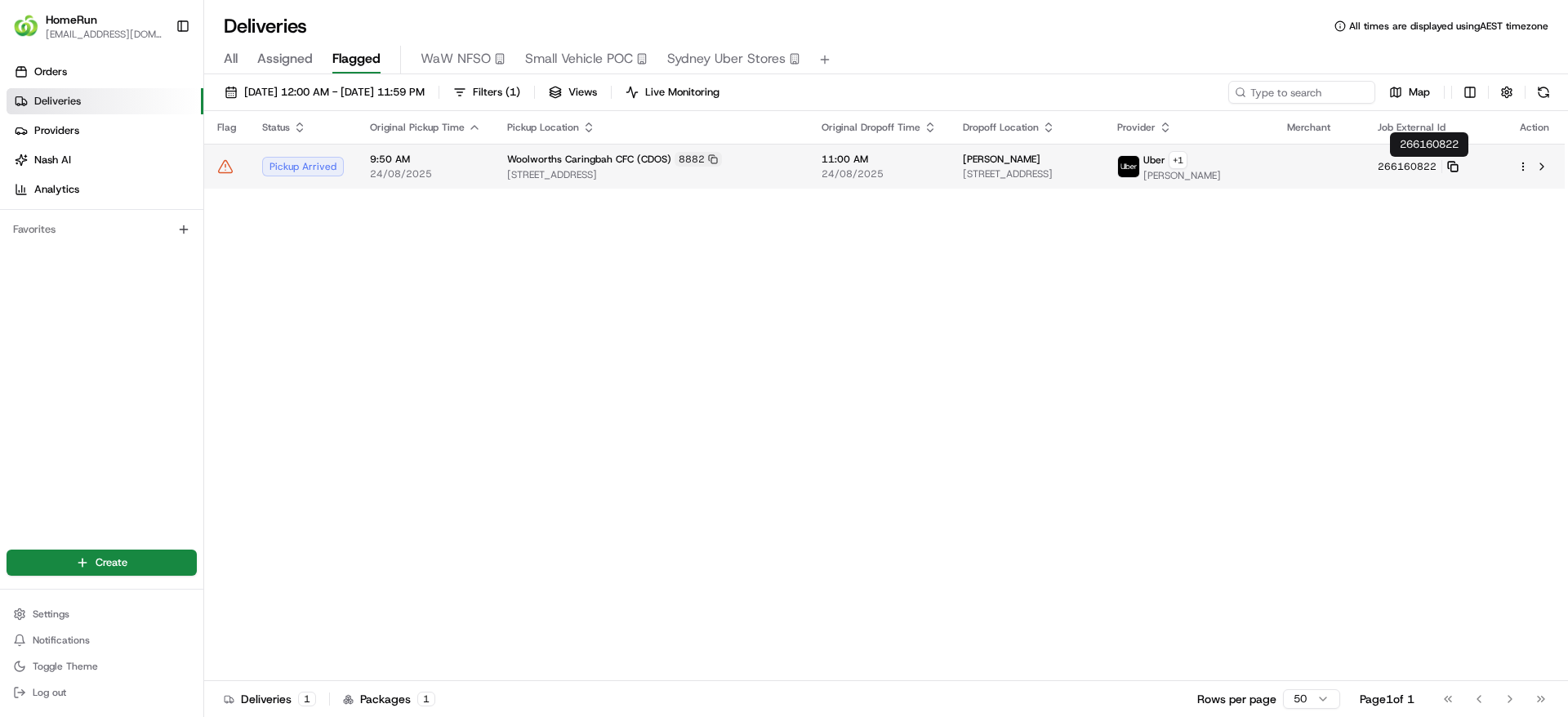
click at [1457, 167] on rect at bounding box center [1454, 167] width 7 height 7
click at [852, 152] on span "11:00 AM" at bounding box center [879, 159] width 115 height 13
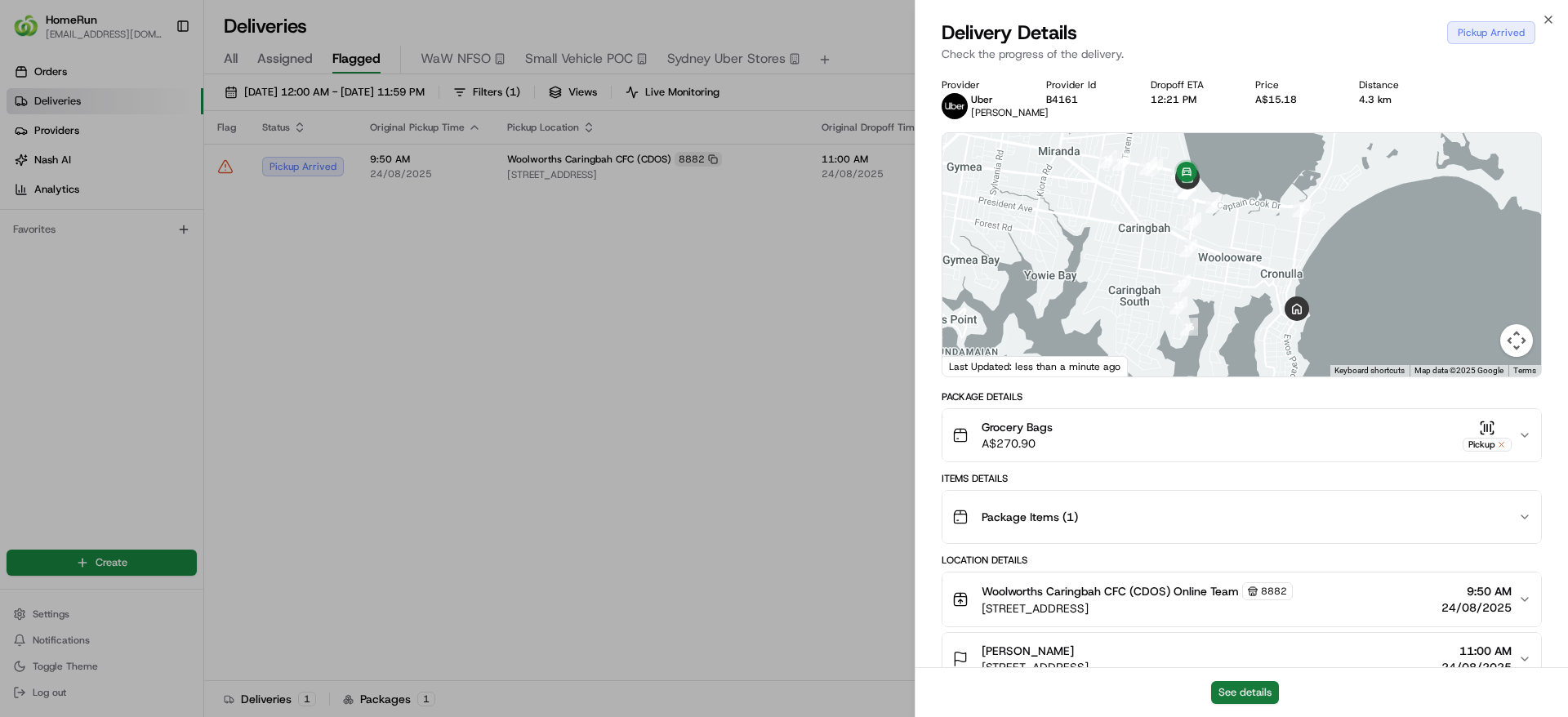
click at [1231, 685] on button "See details" at bounding box center [1244, 692] width 67 height 22
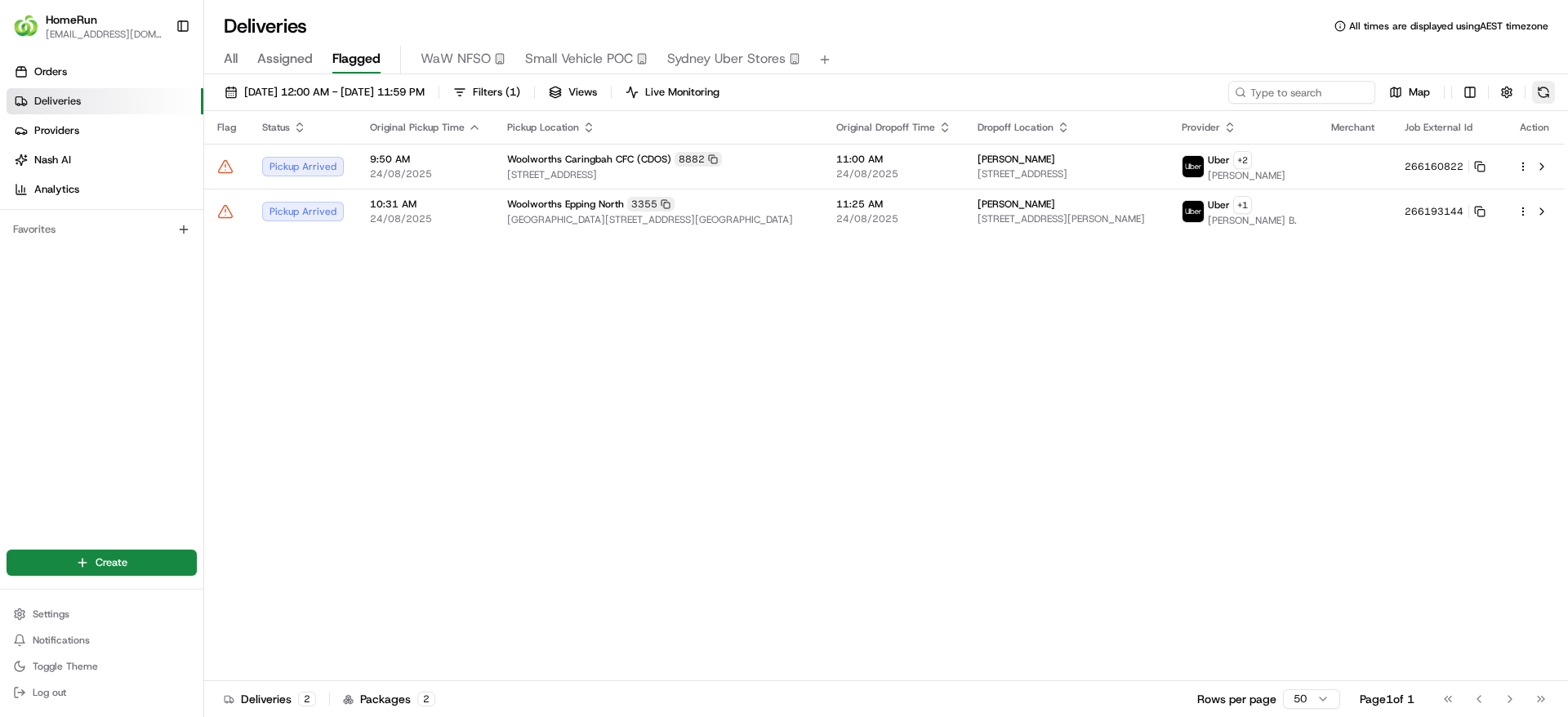
click at [1543, 93] on button at bounding box center [1542, 92] width 22 height 22
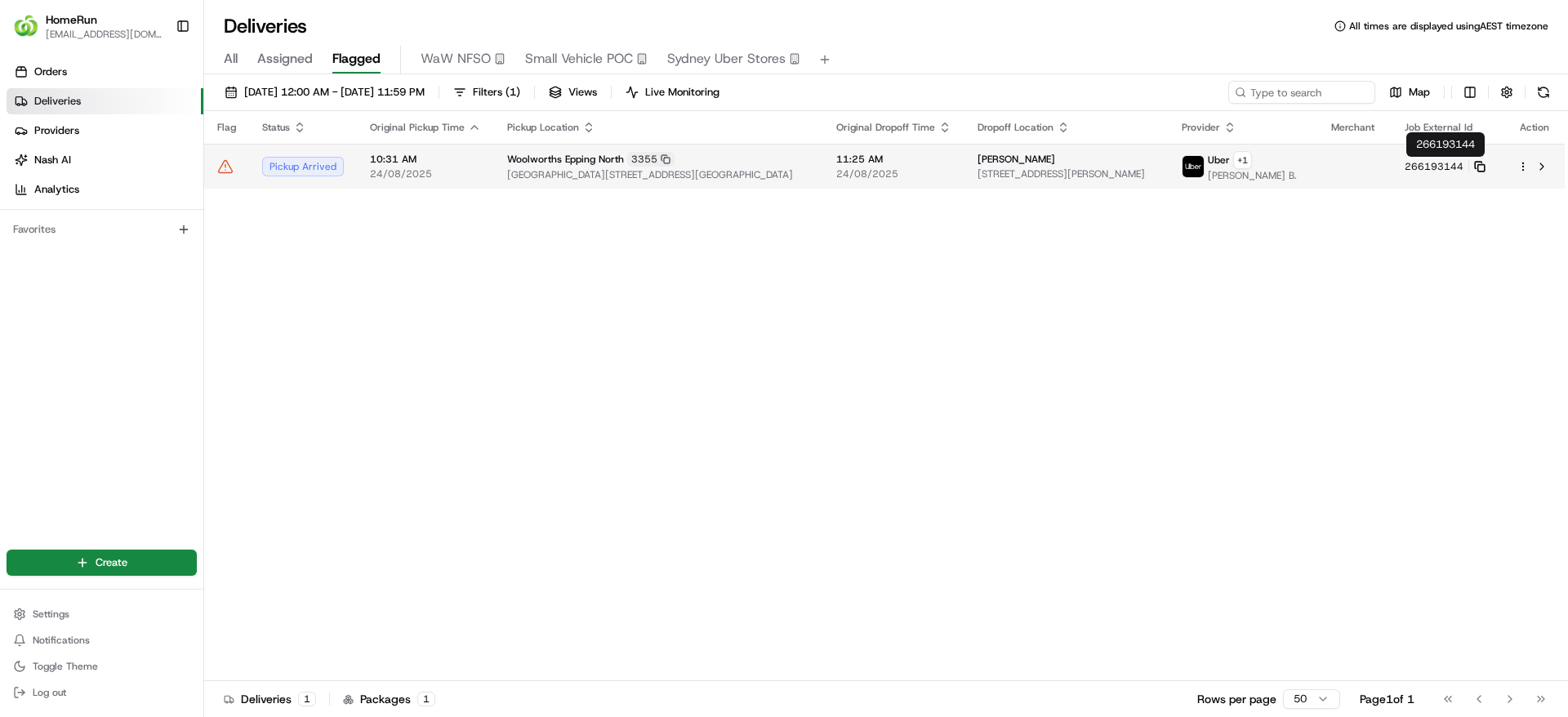
click at [1481, 162] on icon at bounding box center [1480, 167] width 12 height 12
click at [881, 167] on span "24/08/2025" at bounding box center [894, 174] width 115 height 13
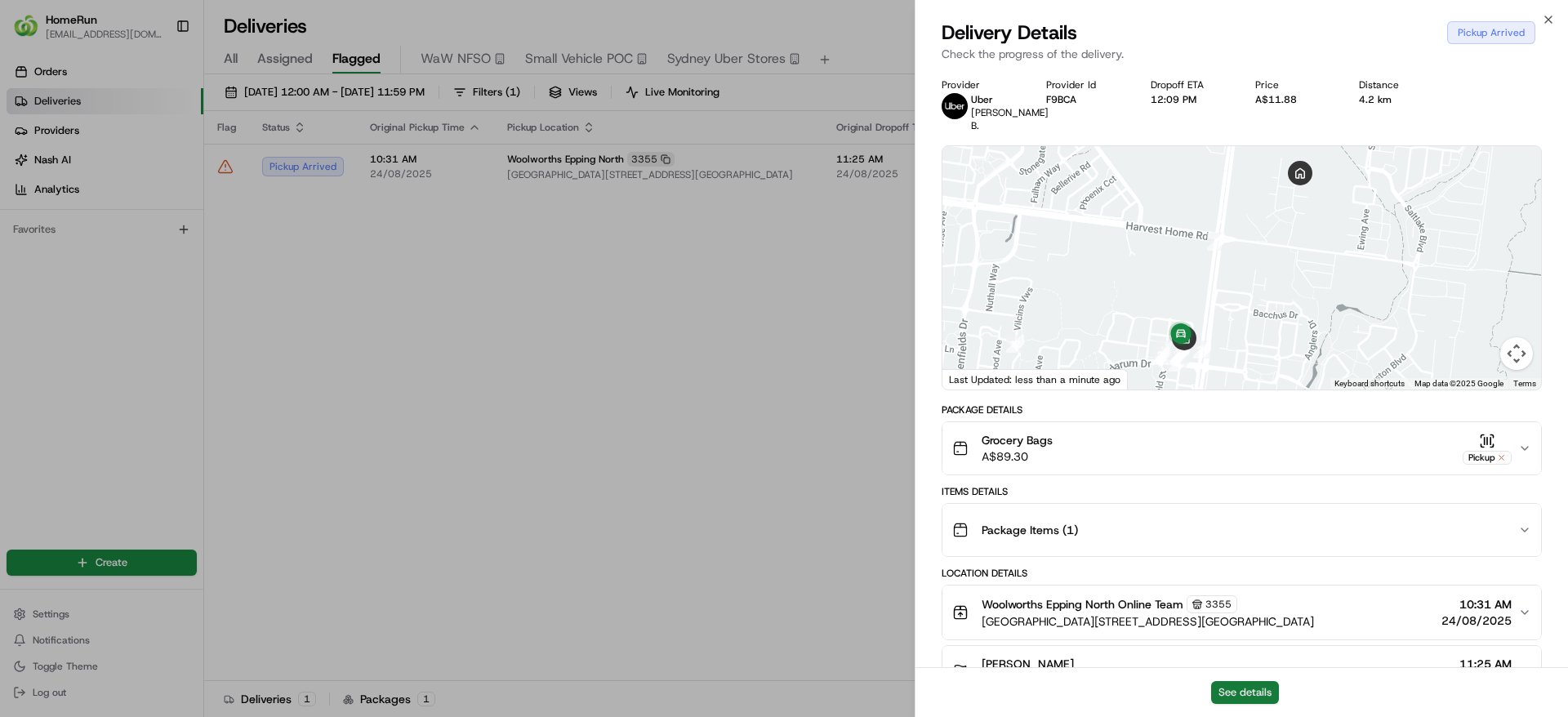
click at [1255, 685] on button "See details" at bounding box center [1244, 692] width 67 height 22
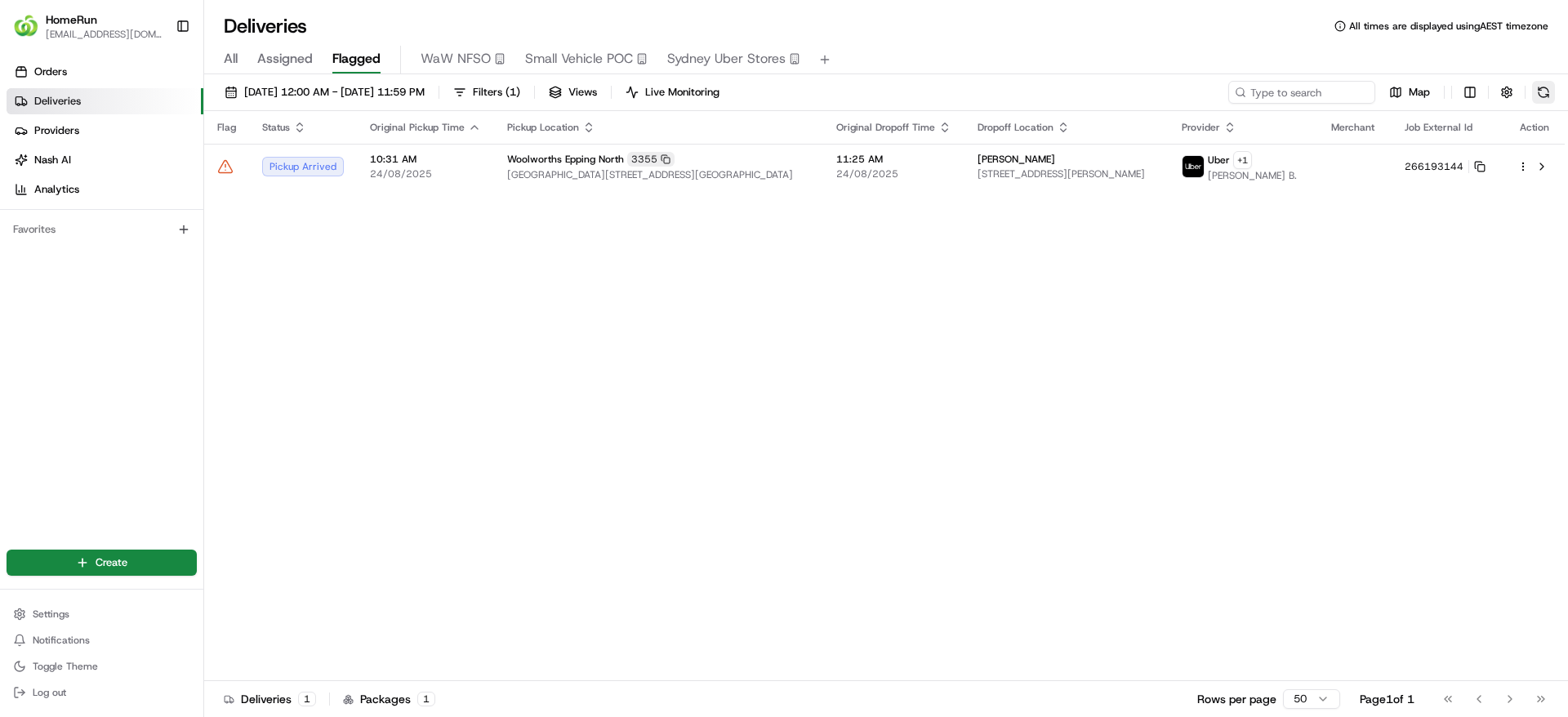
click at [1544, 92] on button at bounding box center [1542, 92] width 22 height 22
click at [1057, 168] on span "17 Koobush Bvd, Wollert, VIC 3750, AU" at bounding box center [1066, 174] width 178 height 13
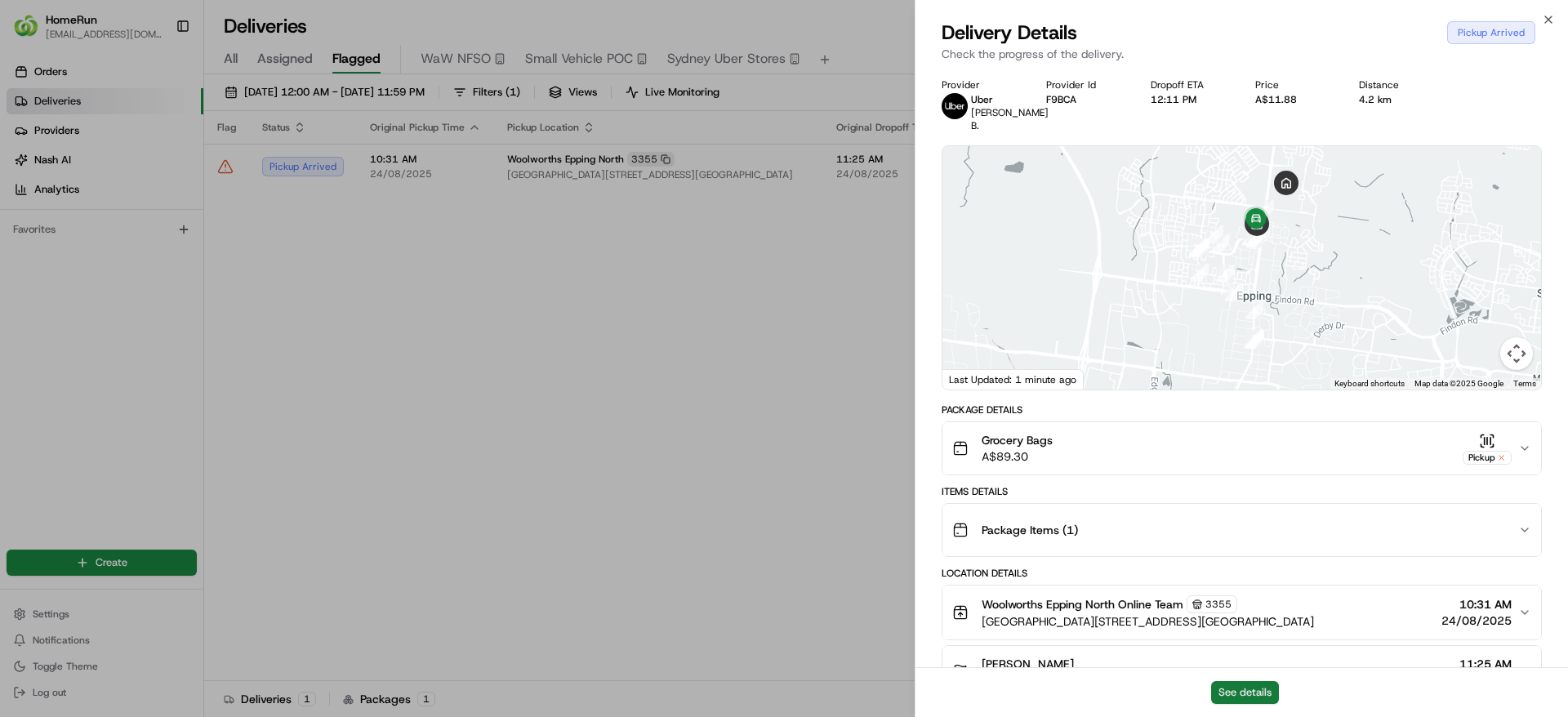
click at [1259, 690] on button "See details" at bounding box center [1244, 692] width 67 height 22
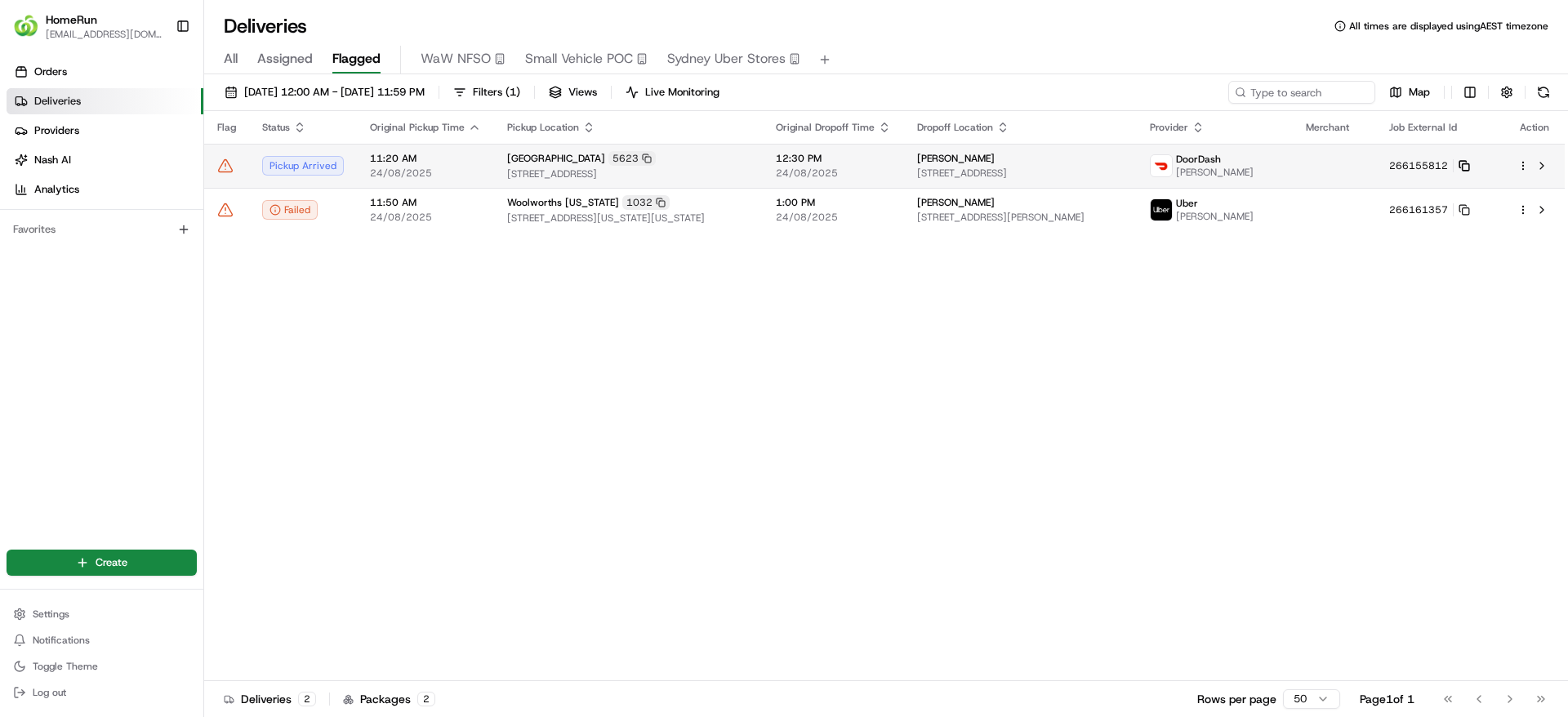
click at [1470, 165] on icon at bounding box center [1464, 166] width 12 height 12
click at [666, 162] on div "Woolworths West Lakes 5623" at bounding box center [628, 158] width 242 height 15
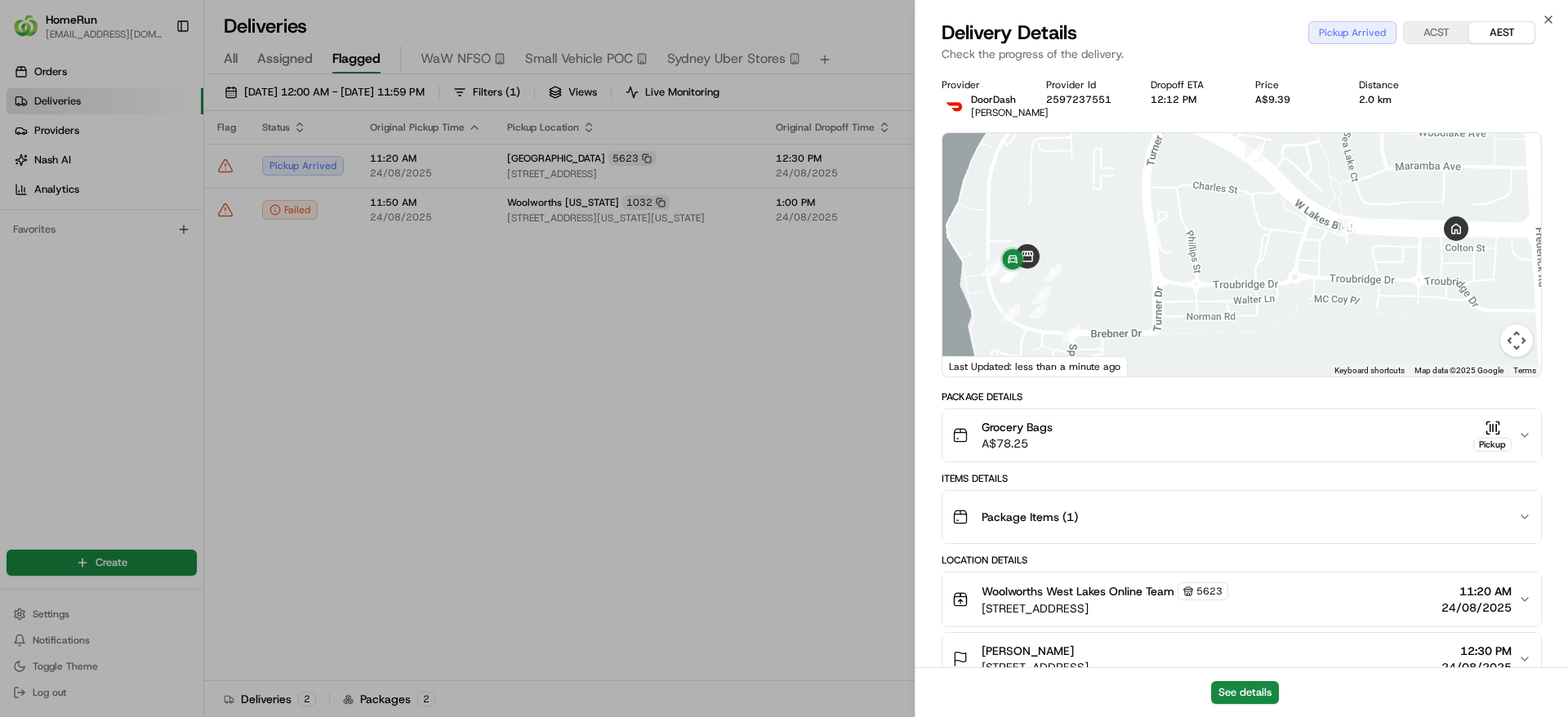
click at [1263, 705] on div "See details" at bounding box center [1242, 692] width 653 height 50
click at [1263, 699] on button "See details" at bounding box center [1244, 692] width 67 height 22
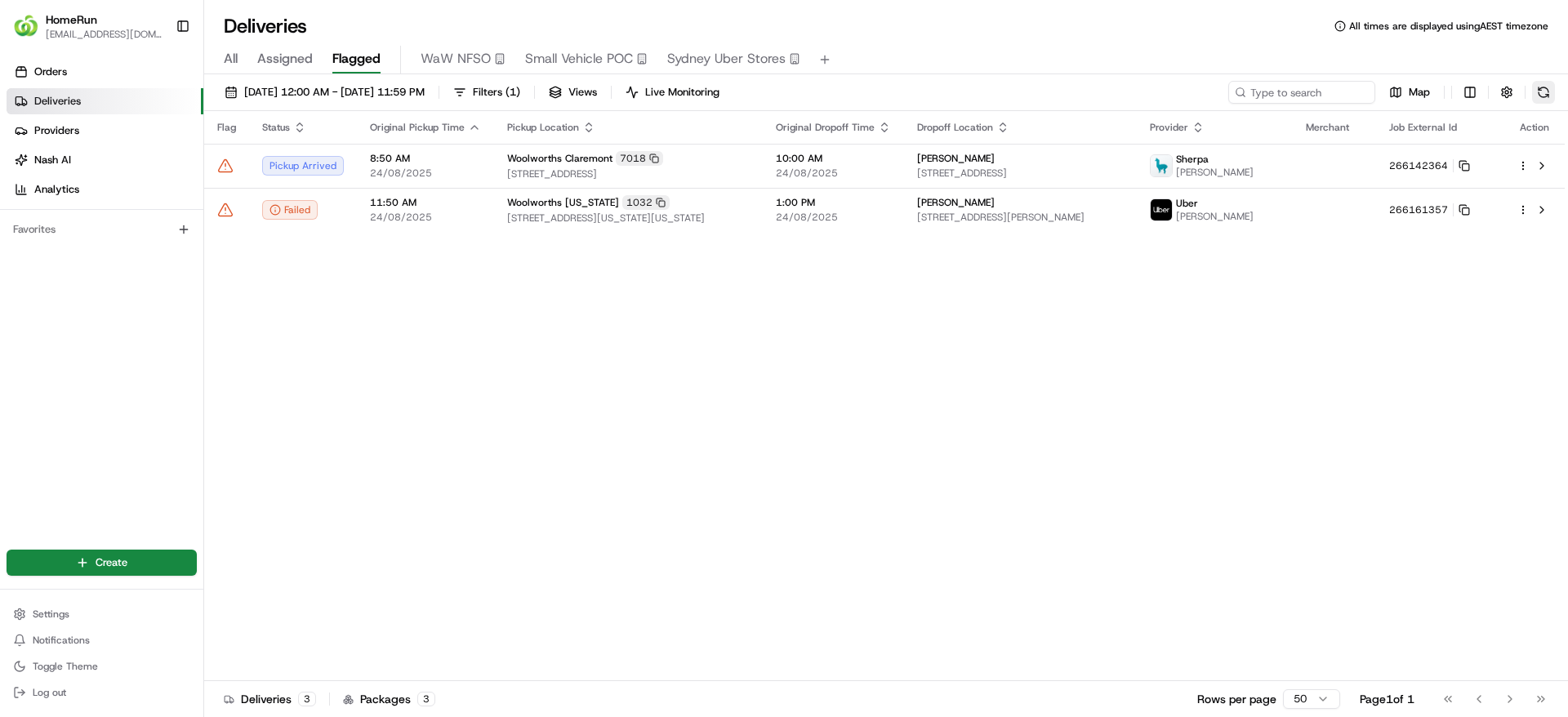
click at [1536, 98] on button at bounding box center [1542, 92] width 22 height 22
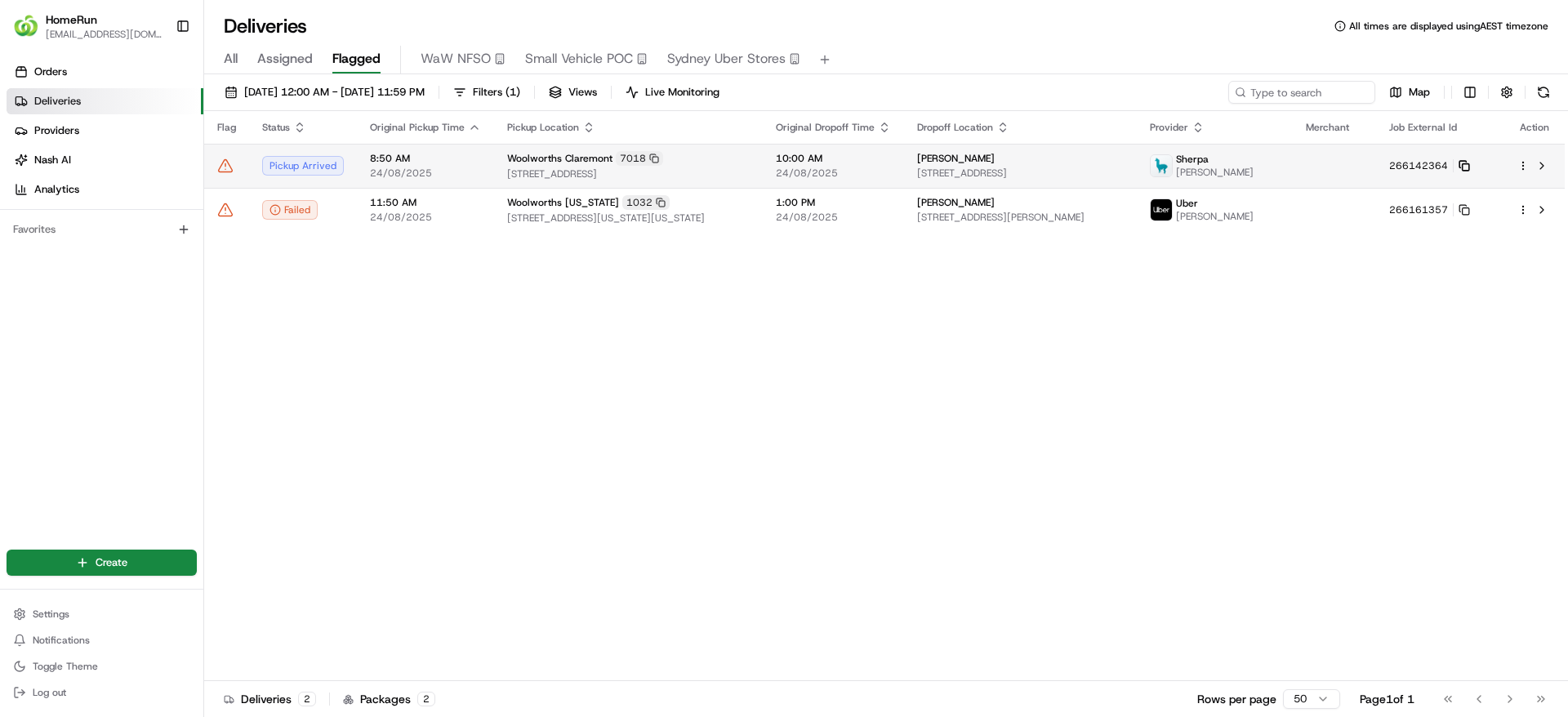
click at [1467, 165] on rect at bounding box center [1465, 167] width 7 height 7
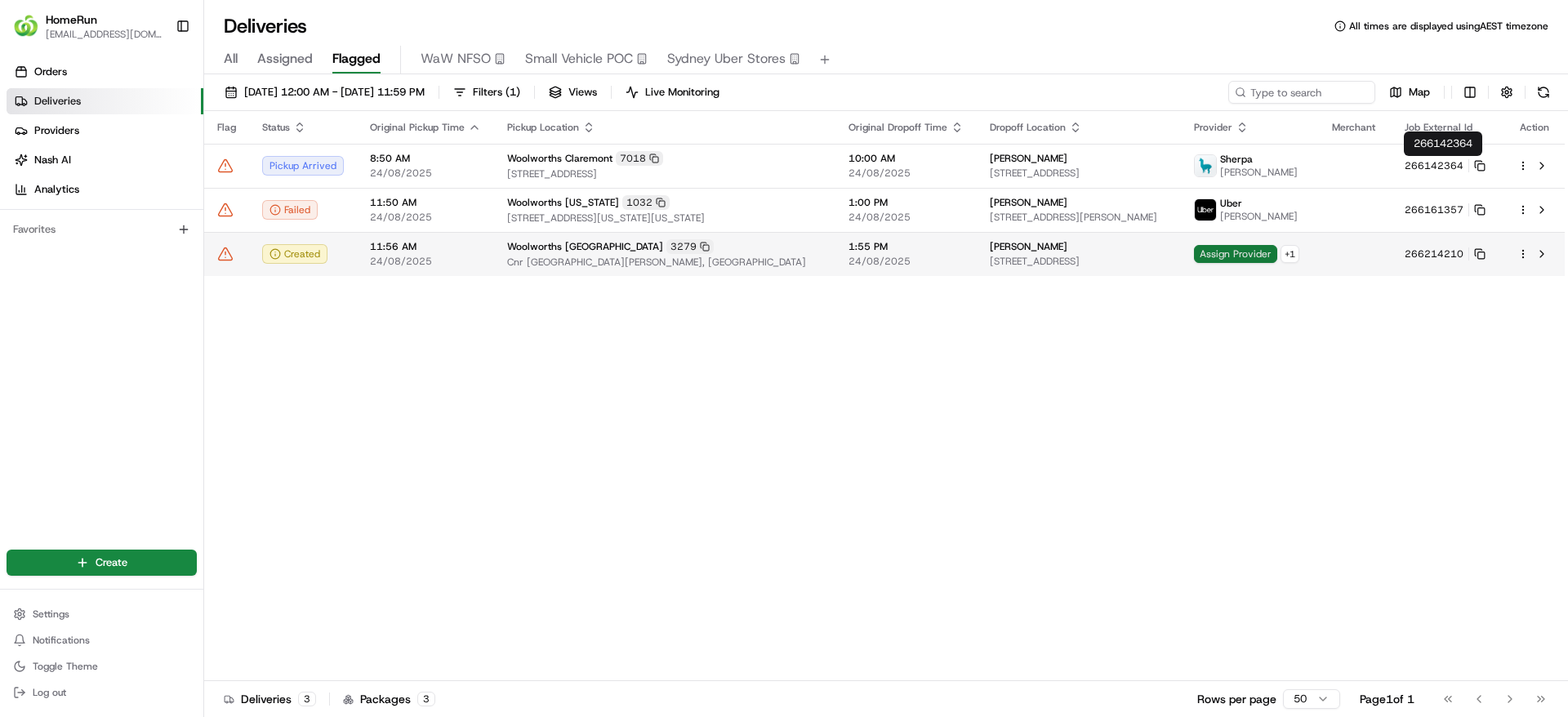
click at [1210, 252] on span "Assign Provider" at bounding box center [1235, 254] width 83 height 18
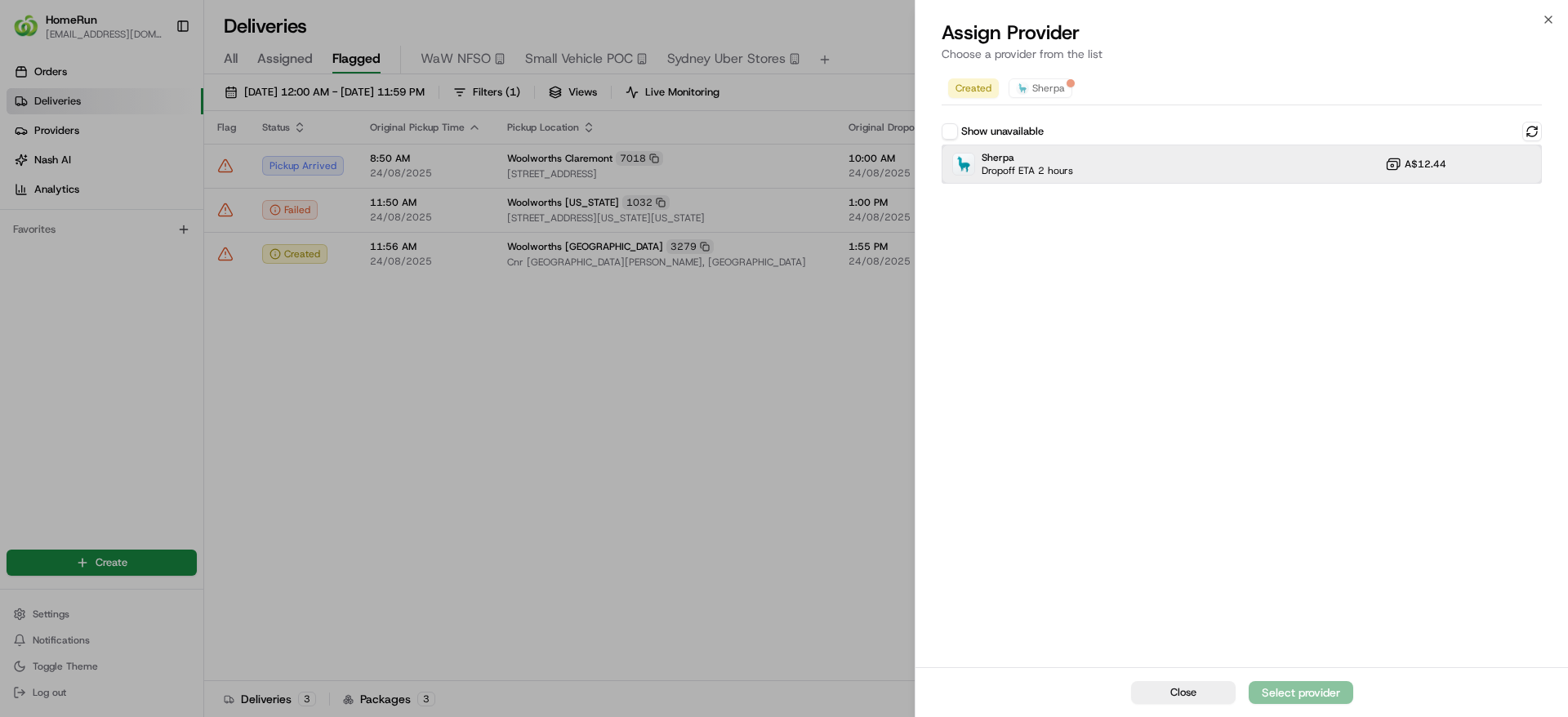
click at [1124, 168] on div "Sherpa Dropoff ETA 2 hours A$12.44" at bounding box center [1241, 164] width 600 height 39
click at [1311, 691] on div "Assign Provider" at bounding box center [1301, 693] width 80 height 17
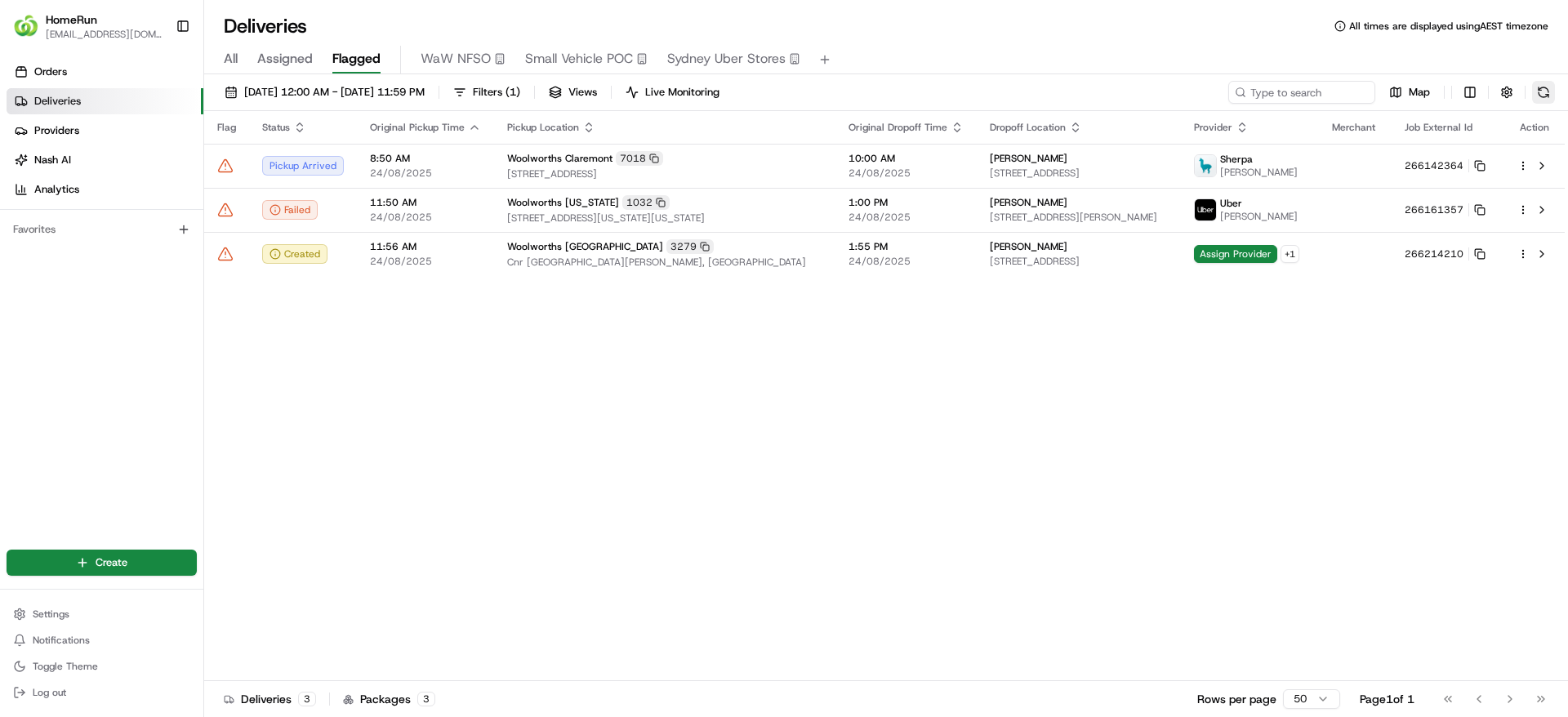
click at [1543, 92] on button at bounding box center [1542, 92] width 22 height 22
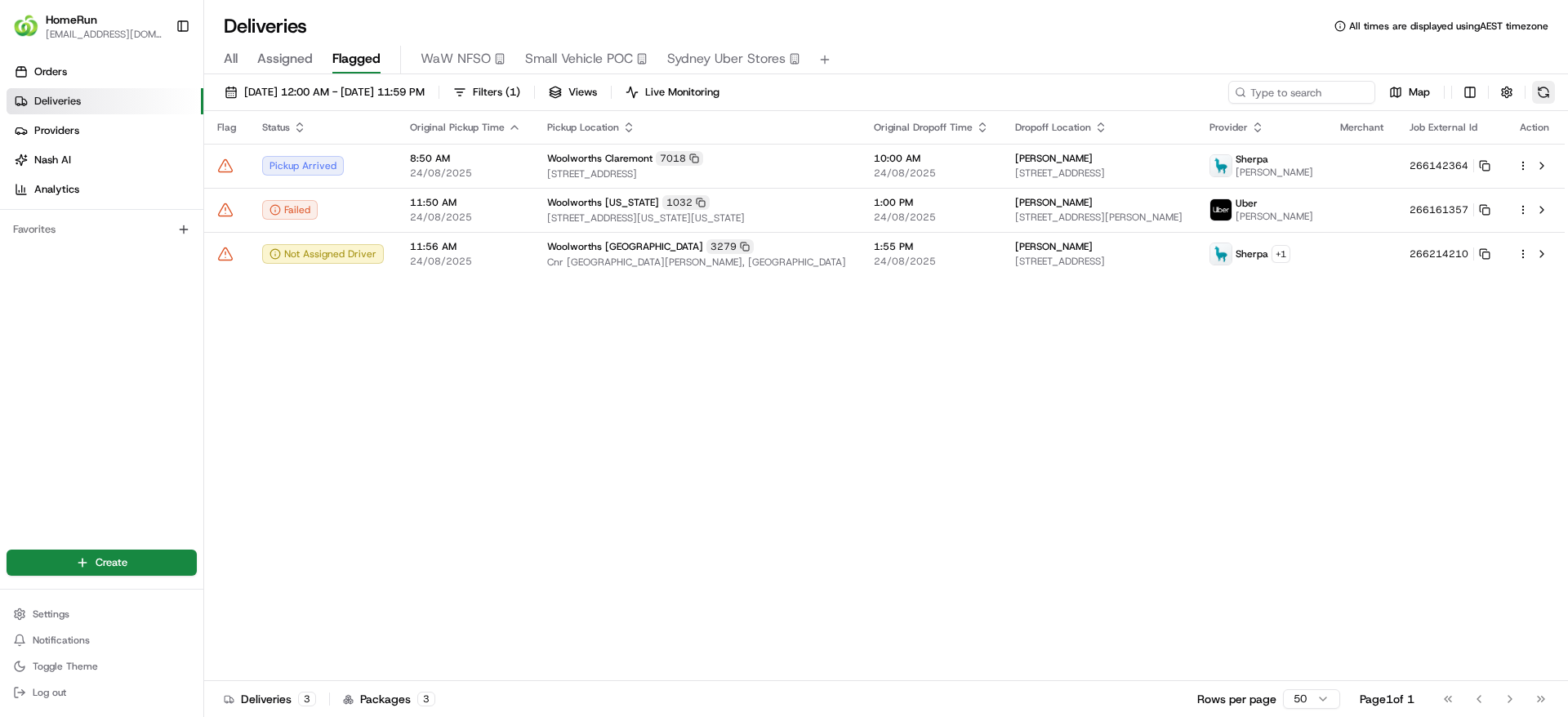
click at [1539, 92] on button at bounding box center [1542, 92] width 22 height 22
click at [643, 257] on span "Cnr Swift And David Street, Albury, NSW 2640, AU" at bounding box center [697, 262] width 300 height 13
click at [221, 251] on icon at bounding box center [226, 254] width 17 height 17
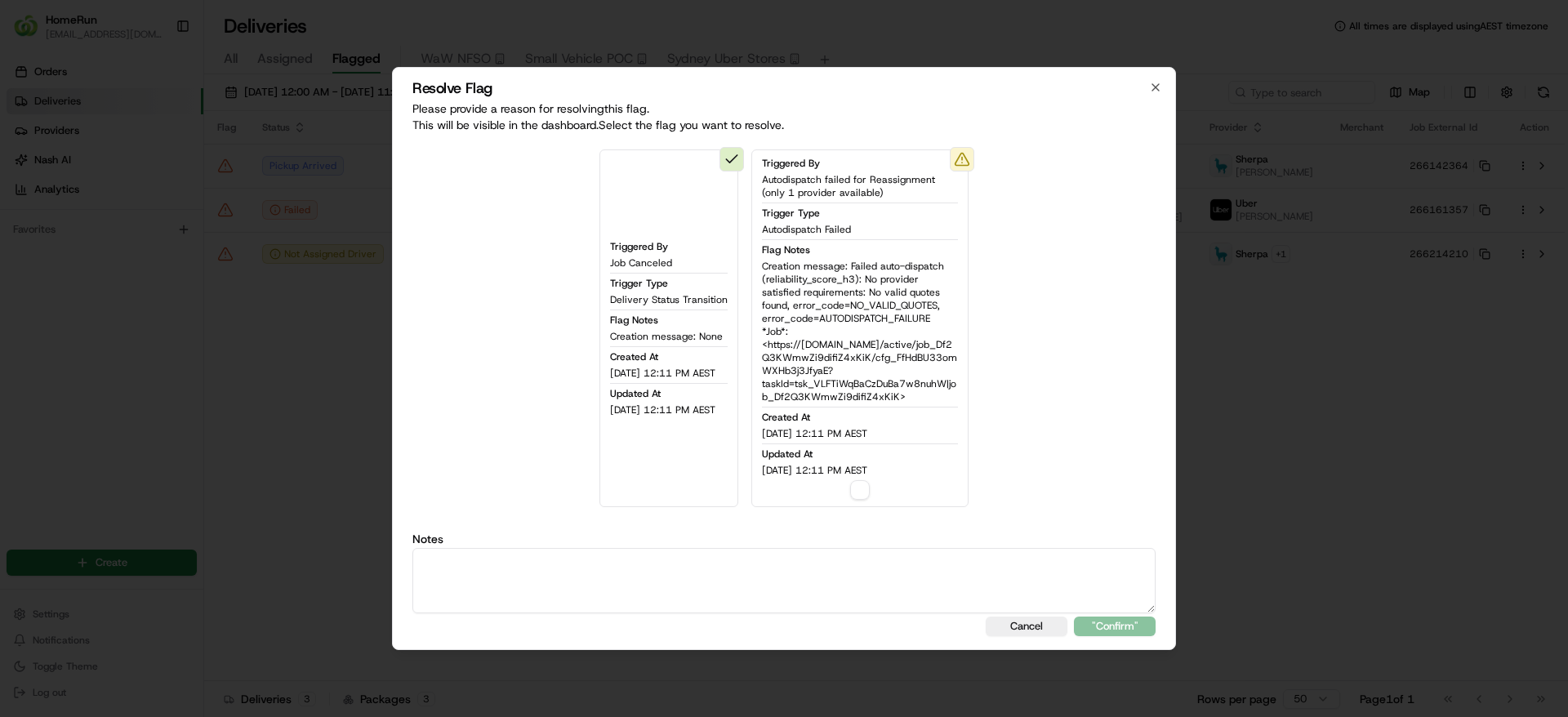
click at [876, 503] on div "Triggered By Autodispatch failed for Reassignment (only 1 provider available) T…" at bounding box center [860, 329] width 217 height 358
click at [807, 572] on textarea at bounding box center [783, 580] width 743 height 65
type textarea "Assigned a new carrier"
click at [1114, 623] on button ""Confirm"" at bounding box center [1114, 627] width 82 height 20
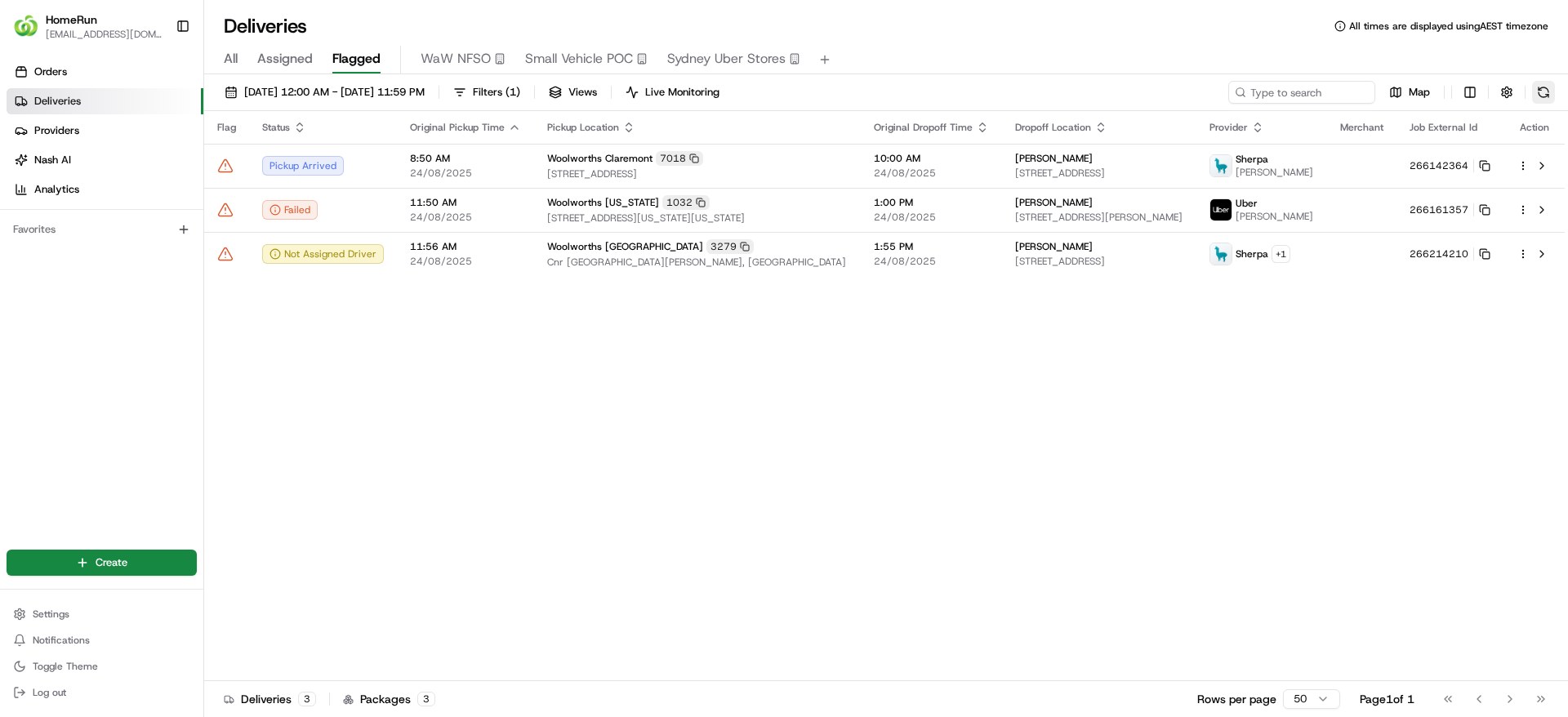
click at [1546, 94] on button at bounding box center [1542, 92] width 22 height 22
click at [219, 257] on icon at bounding box center [226, 254] width 14 height 12
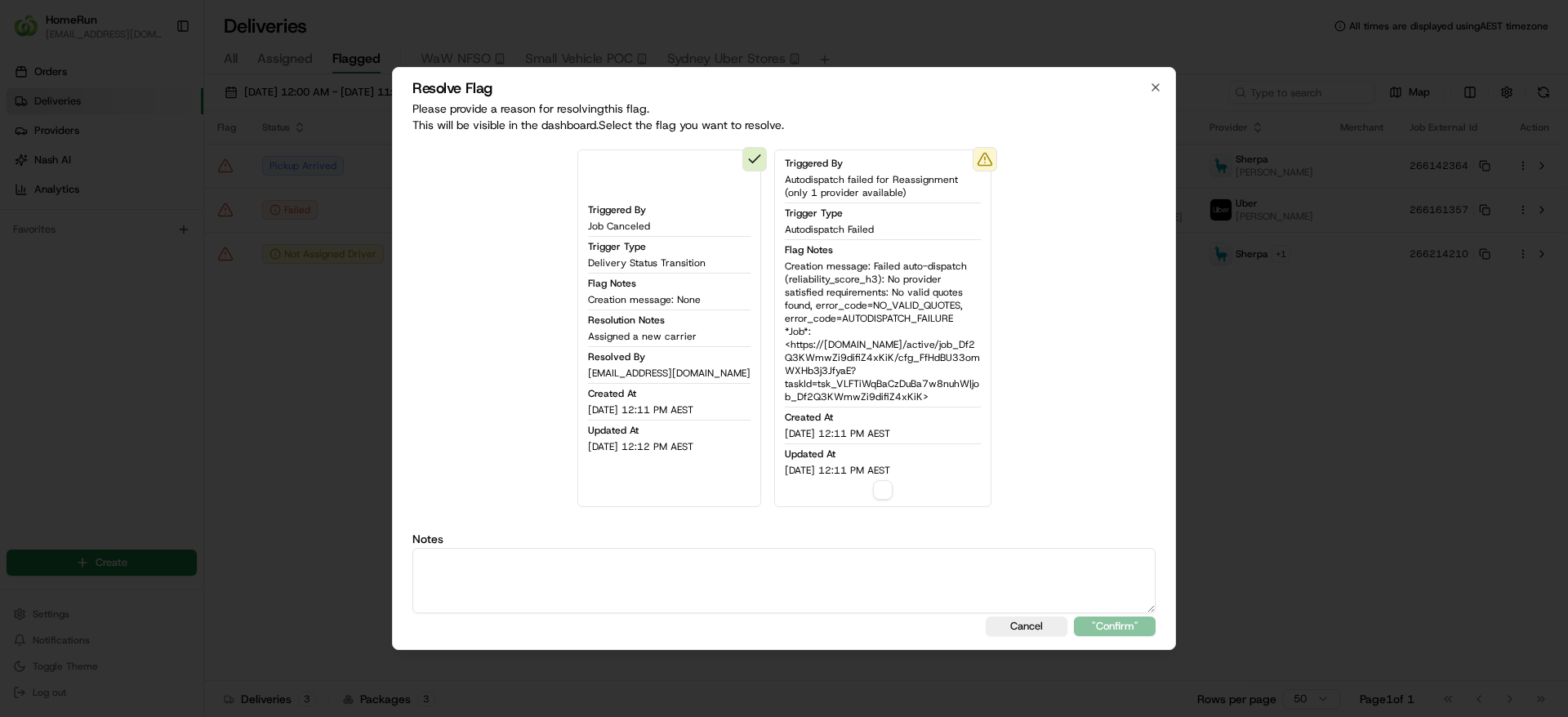
click at [873, 485] on button "button" at bounding box center [883, 490] width 20 height 20
click at [747, 564] on textarea at bounding box center [783, 580] width 743 height 65
type textarea "Assigned a new carrier"
click at [1099, 637] on div "Resolve Flag Please provide a reason for resolving this flag . This will be vis…" at bounding box center [784, 358] width 784 height 583
click at [1103, 635] on button ""Confirm"" at bounding box center [1114, 627] width 82 height 20
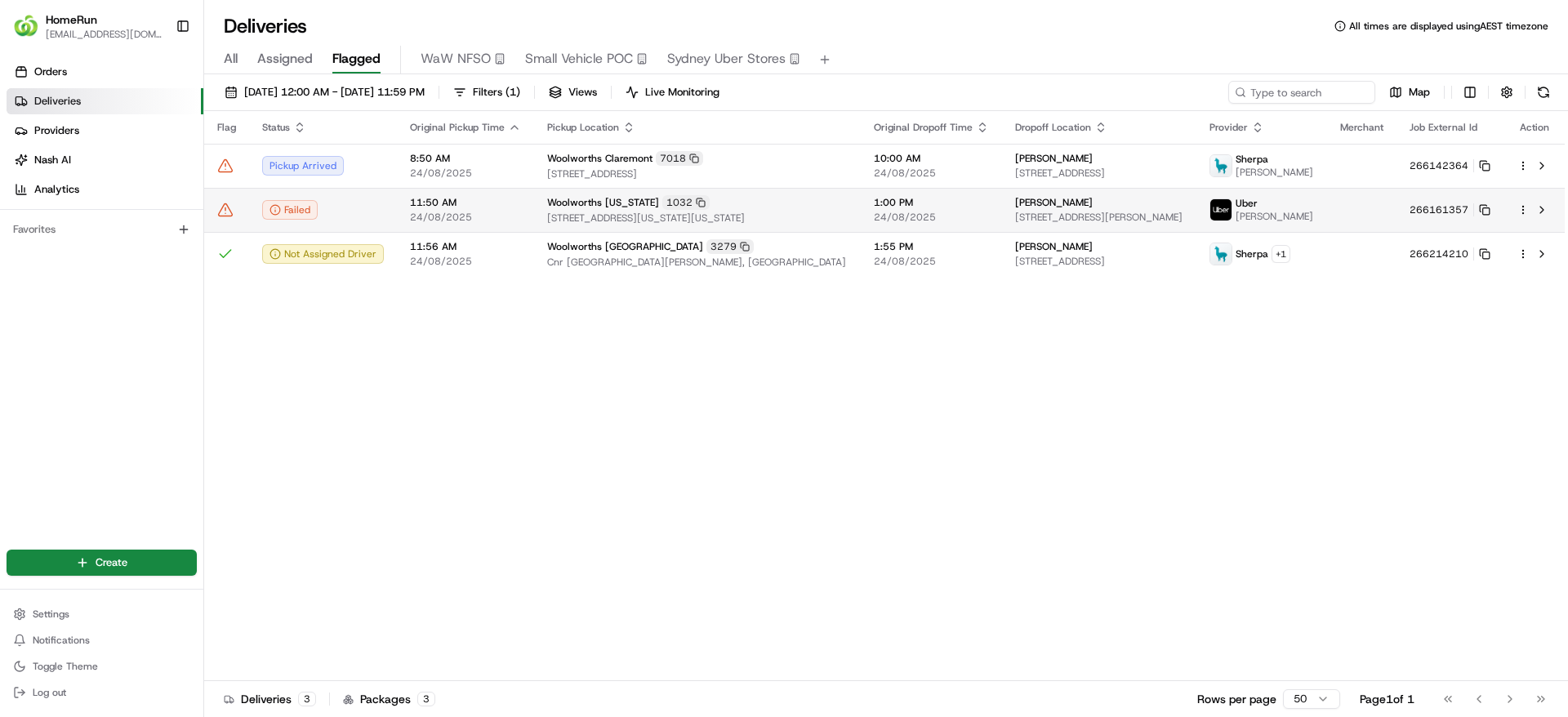
click at [1146, 188] on td "Stephanie Baart 59 Kurrabung Dr, Fletcher, NSW 2287, AU" at bounding box center [1099, 210] width 194 height 44
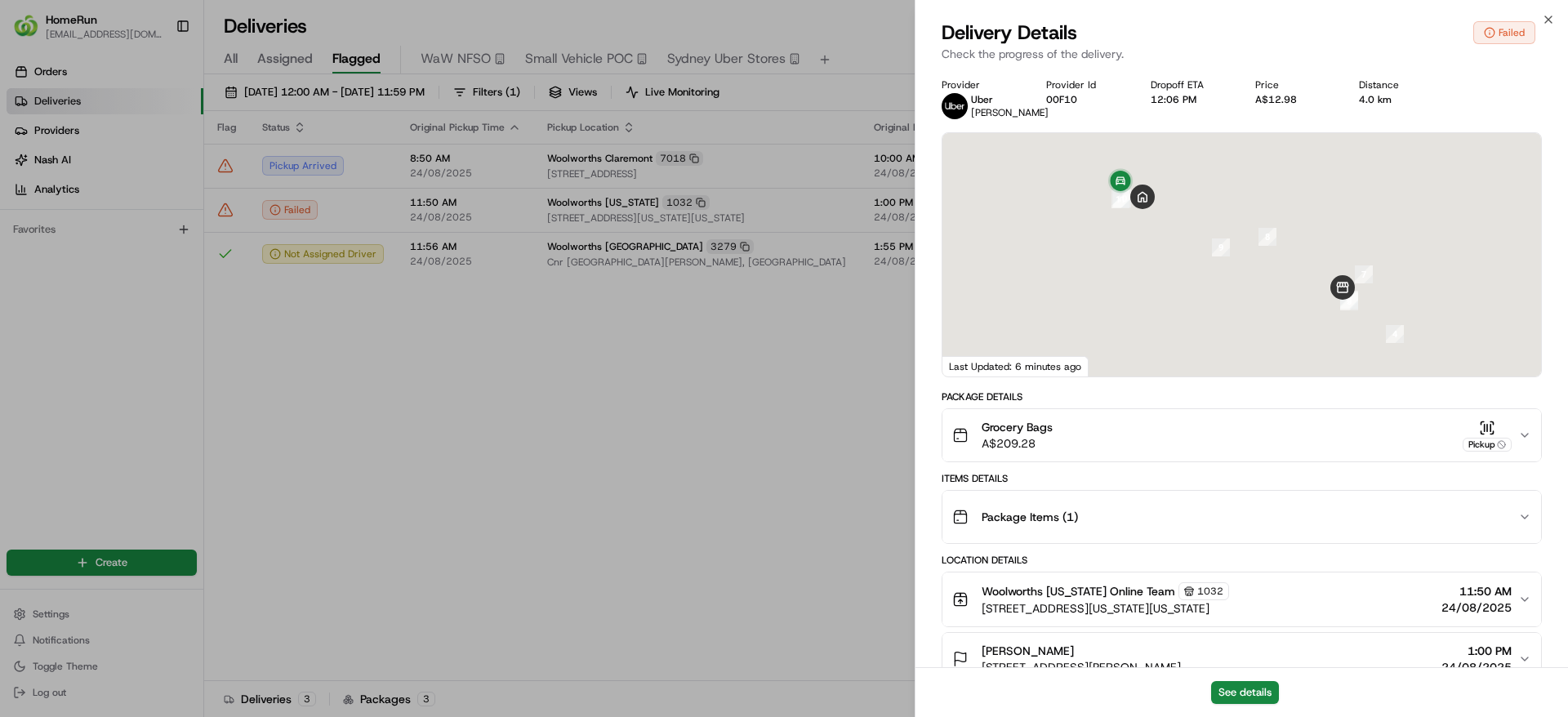
click at [1149, 152] on div at bounding box center [1241, 255] width 598 height 243
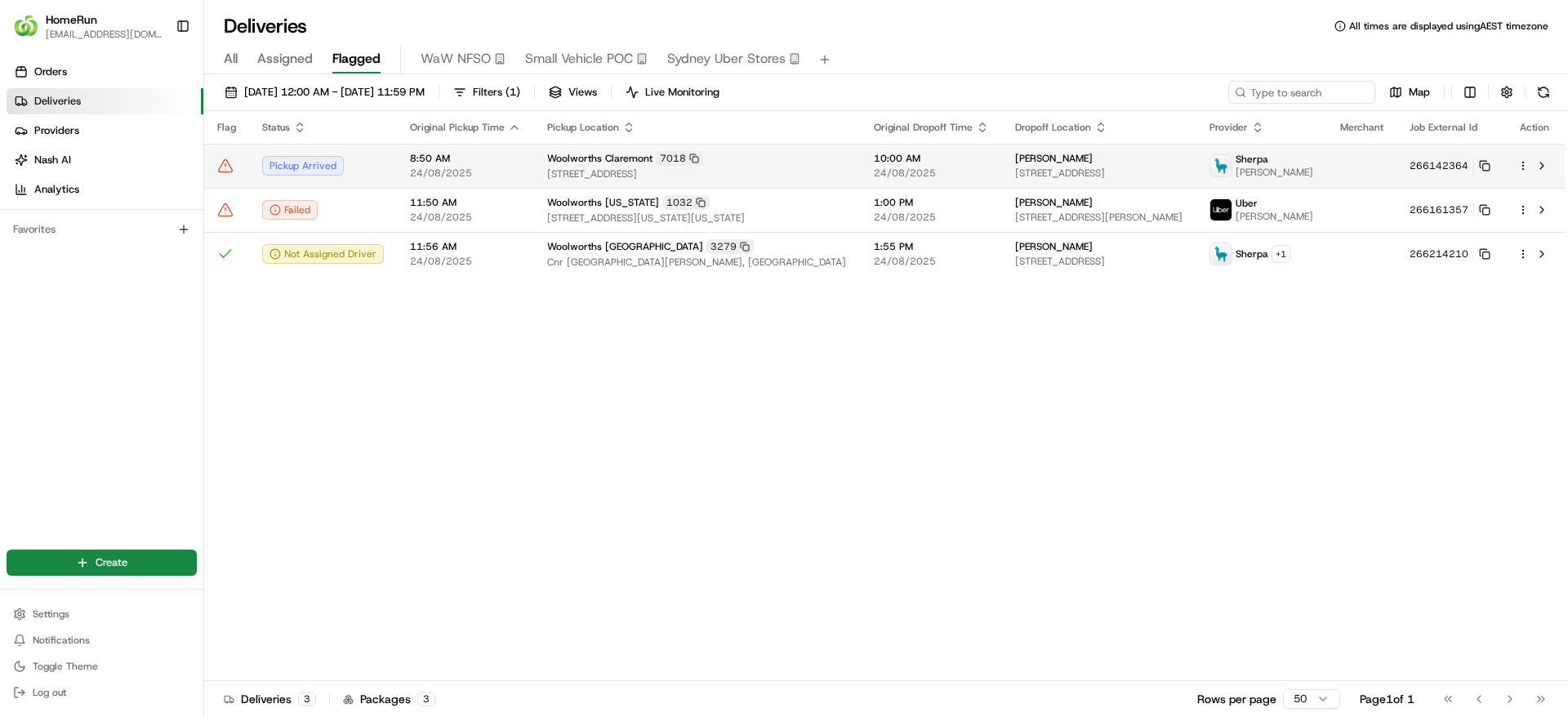
click at [793, 164] on td "Woolworths Claremont 7018 35 Main Road, Claremont, TAS 7011, AU" at bounding box center [697, 166] width 326 height 44
click at [1527, 166] on html "HomeRun jpinekubica1@woolworths.com.au Toggle Sidebar Orders Deliveries Provide…" at bounding box center [784, 358] width 1568 height 717
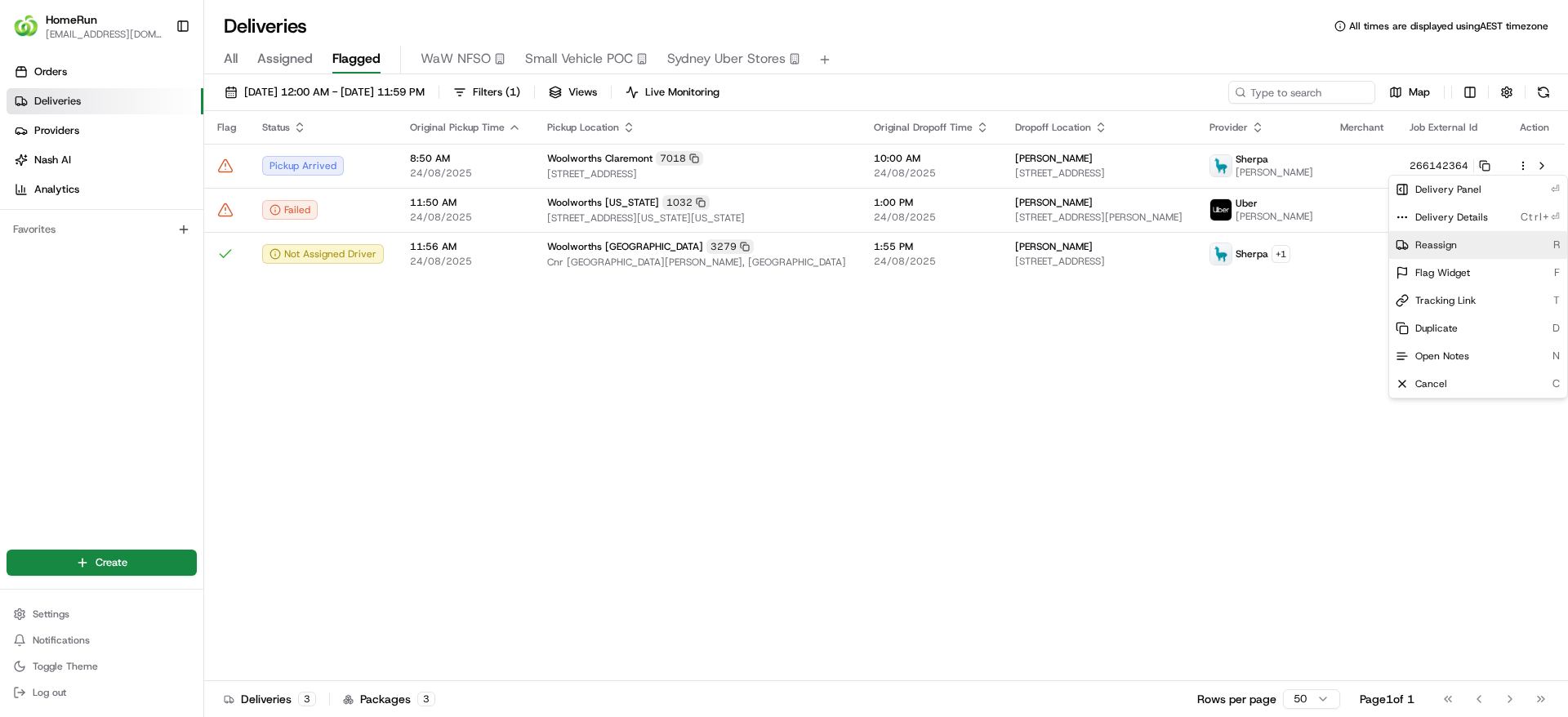
click at [1463, 238] on div "Reassign R" at bounding box center [1478, 245] width 178 height 27
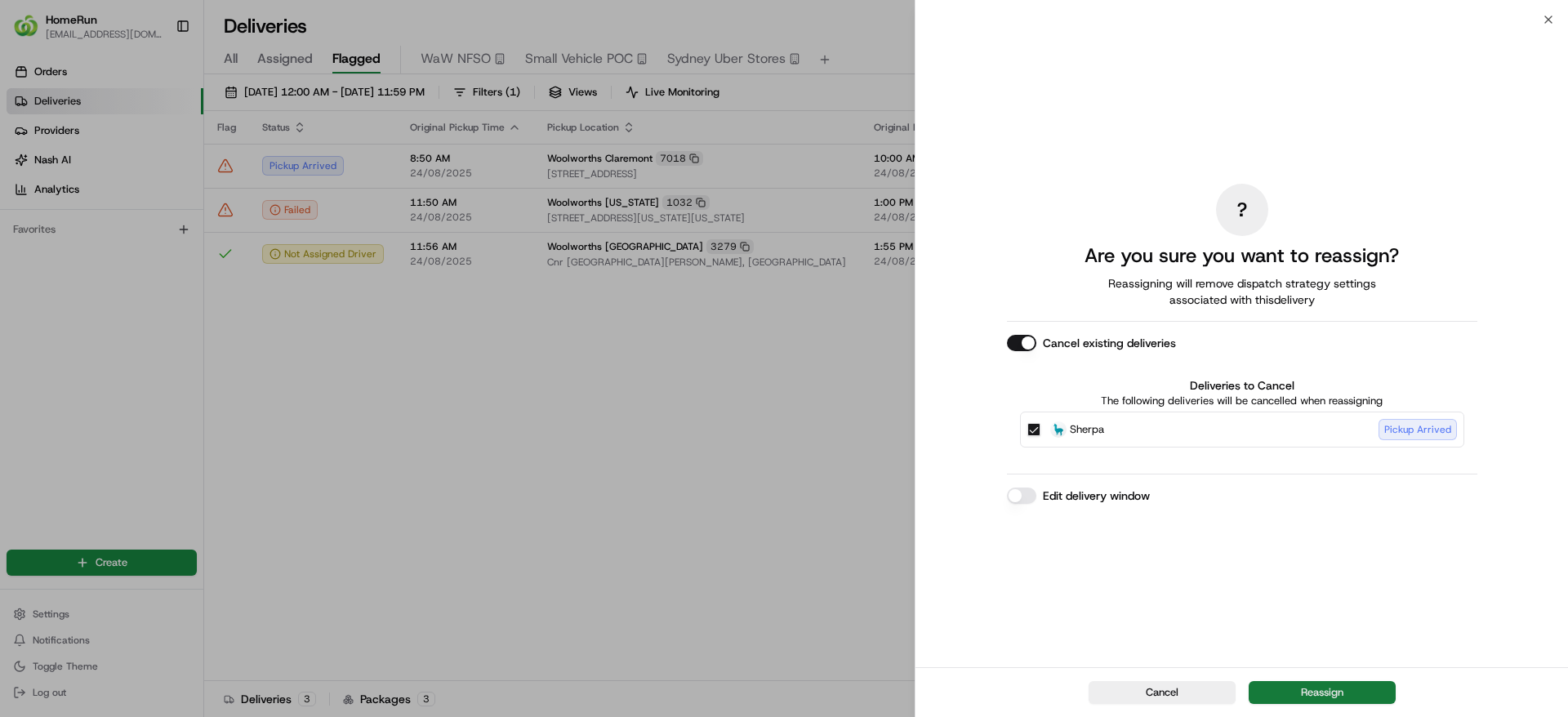
click at [1309, 687] on button "Reassign" at bounding box center [1322, 692] width 147 height 22
click at [1309, 687] on div "Cancel Reassign" at bounding box center [1242, 692] width 653 height 50
click at [1309, 687] on div "Cancel" at bounding box center [1242, 692] width 653 height 50
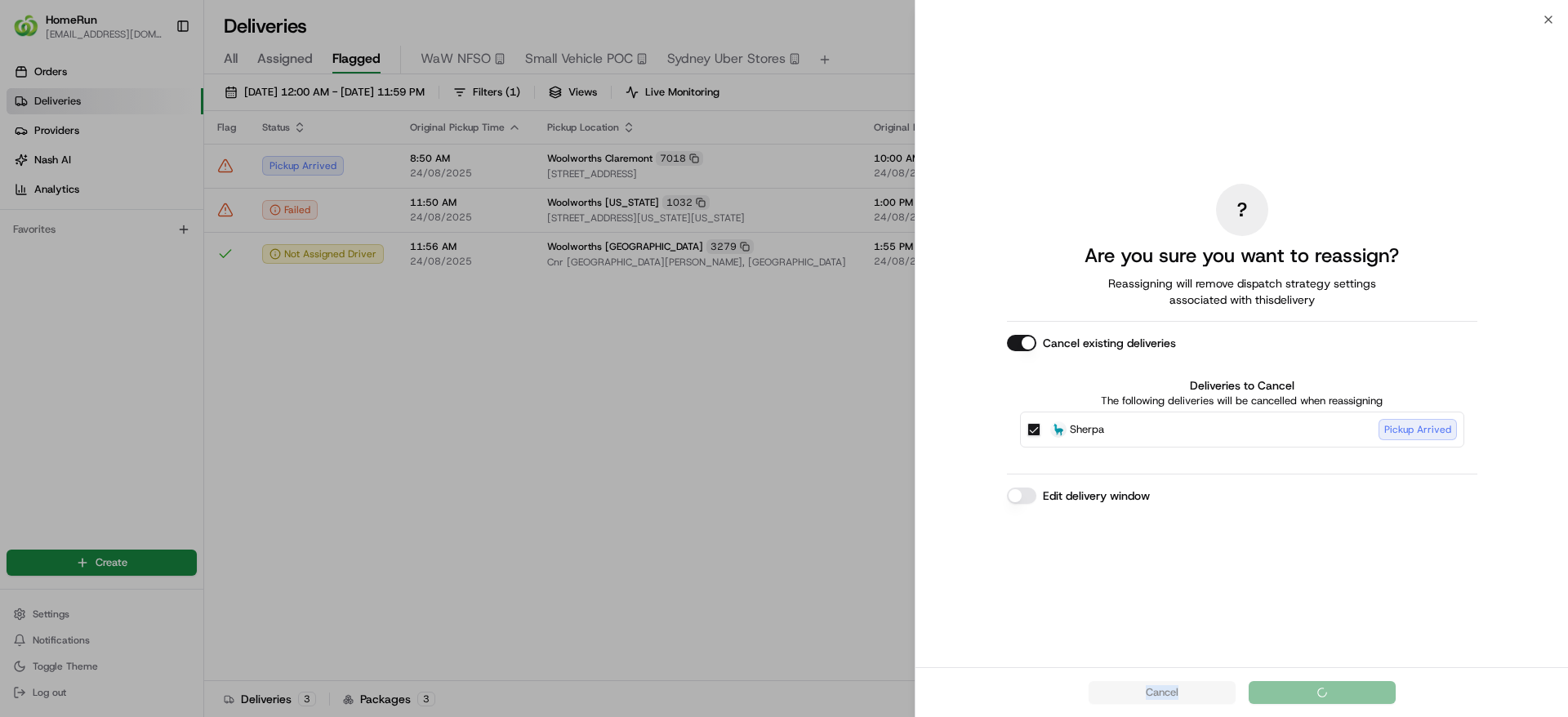
drag, startPoint x: 1309, startPoint y: 687, endPoint x: 1228, endPoint y: 662, distance: 84.8
click at [1309, 687] on div "Cancel" at bounding box center [1242, 692] width 653 height 50
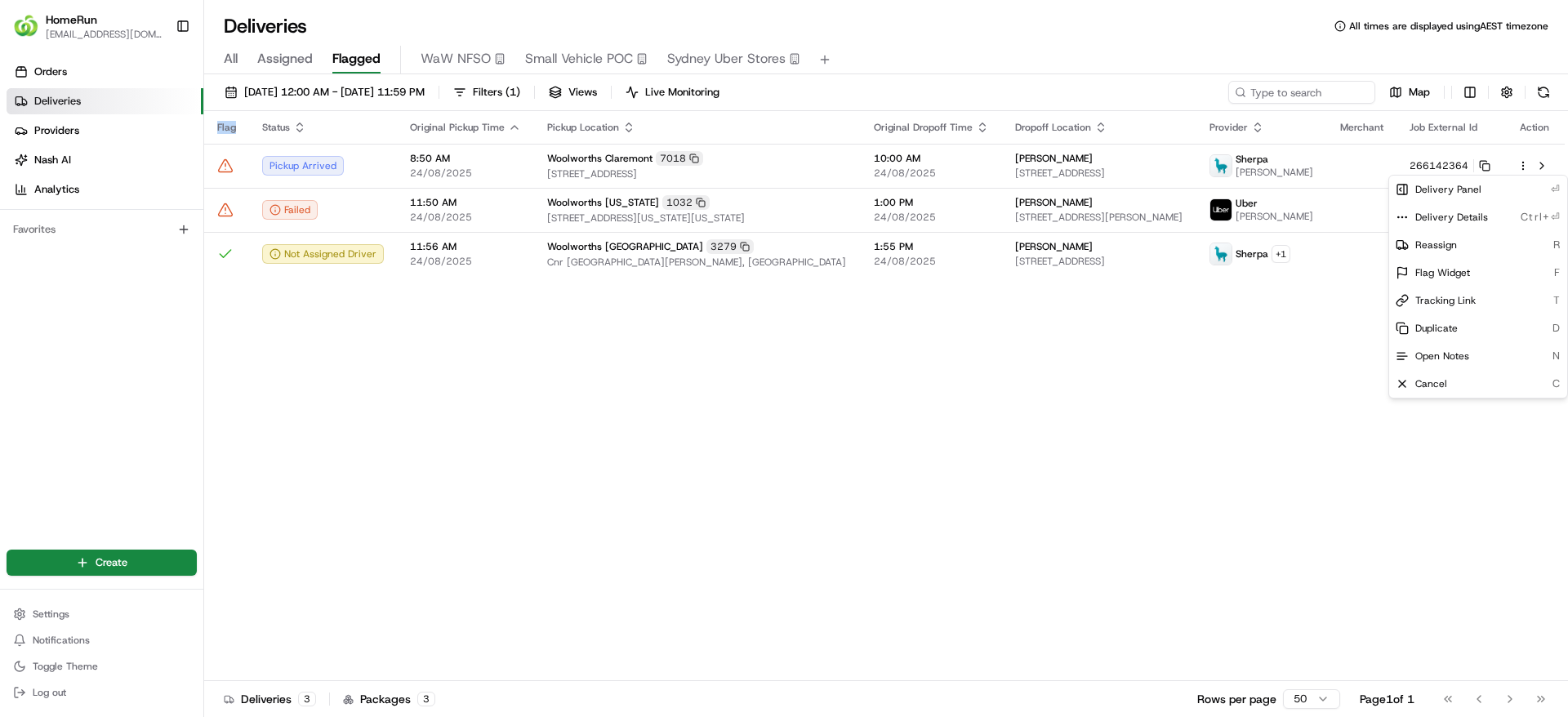
click at [811, 381] on div "Flag Status Original Pickup Time Pickup Location Original Dropoff Time Dropoff …" at bounding box center [884, 396] width 1360 height 570
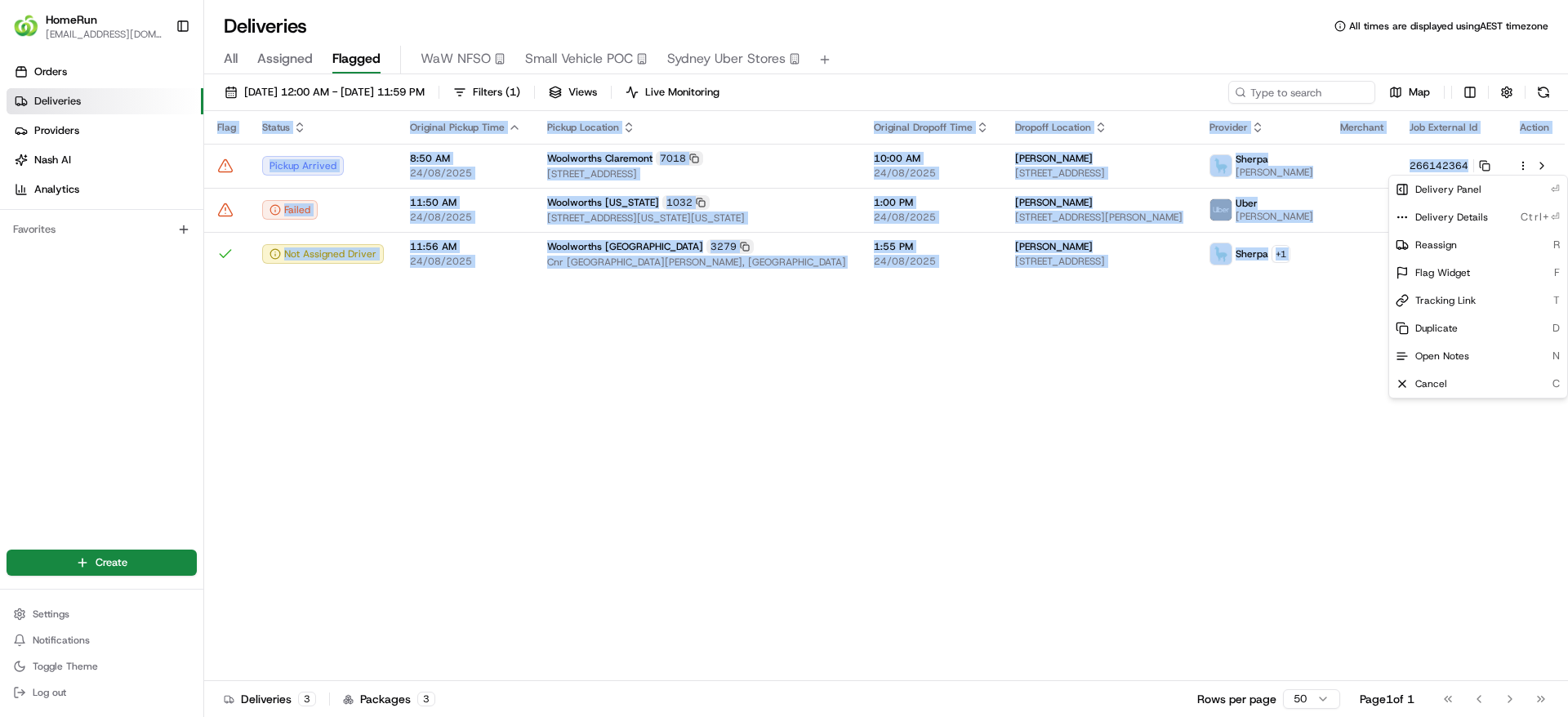
click at [811, 381] on div "Flag Status Original Pickup Time Pickup Location Original Dropoff Time Dropoff …" at bounding box center [884, 396] width 1360 height 570
drag, startPoint x: 811, startPoint y: 381, endPoint x: 567, endPoint y: 394, distance: 244.3
click at [567, 394] on div "Flag Status Original Pickup Time Pickup Location Original Dropoff Time Dropoff …" at bounding box center [884, 396] width 1360 height 570
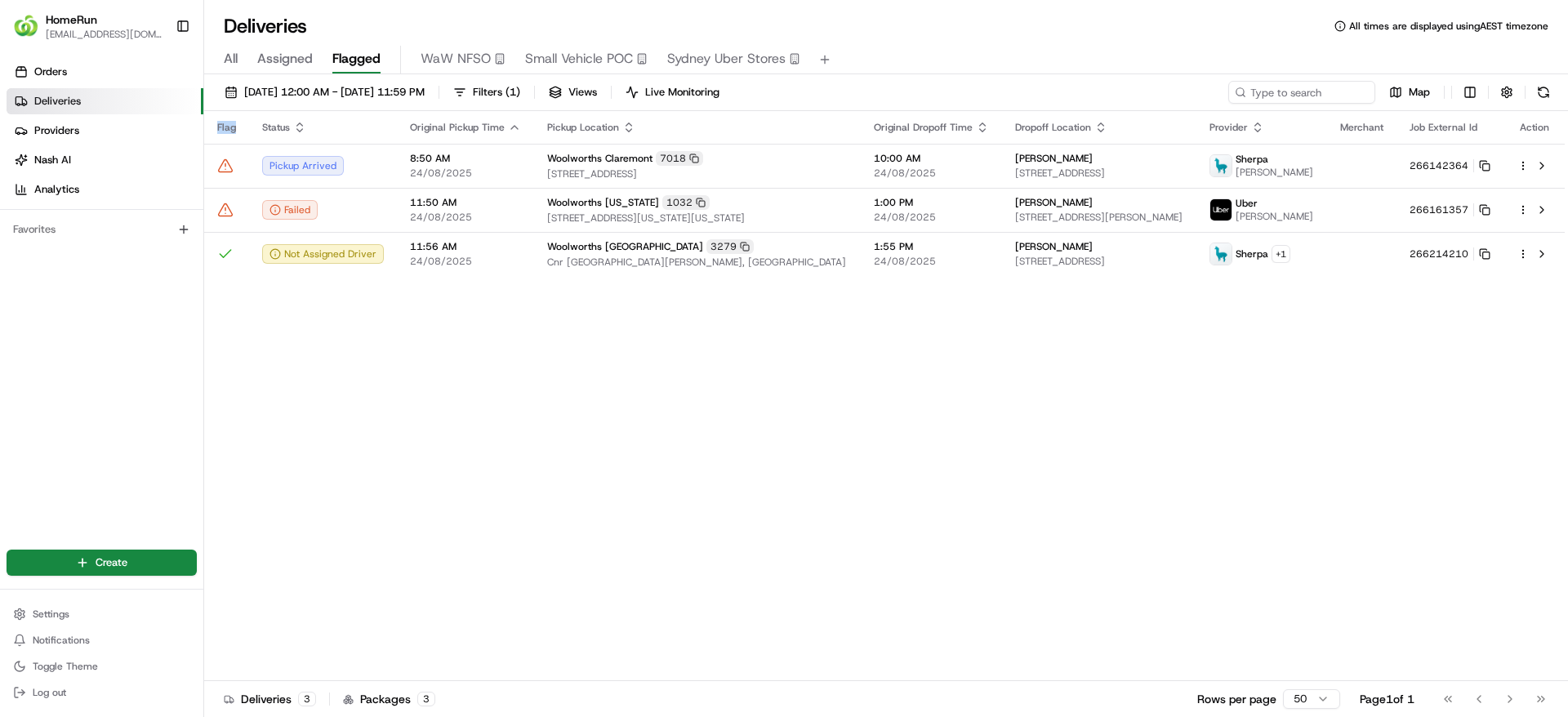
click at [567, 394] on div "Flag Status Original Pickup Time Pickup Location Original Dropoff Time Dropoff …" at bounding box center [884, 396] width 1360 height 570
drag, startPoint x: 567, startPoint y: 394, endPoint x: 1226, endPoint y: 259, distance: 672.7
click at [567, 394] on div "Flag Status Original Pickup Time Pickup Location Original Dropoff Time Dropoff …" at bounding box center [884, 396] width 1360 height 570
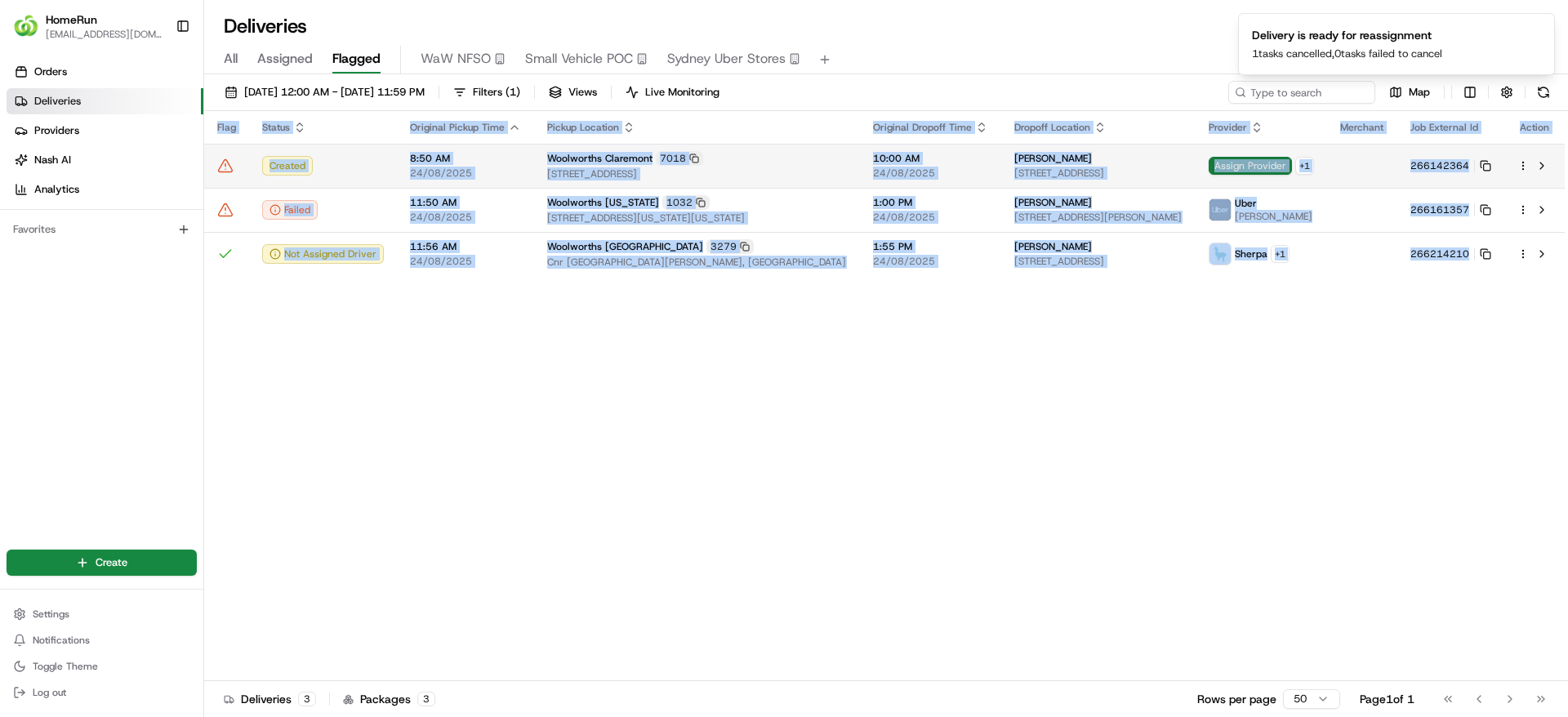
drag, startPoint x: 1330, startPoint y: 480, endPoint x: 1232, endPoint y: 163, distance: 331.8
click at [1232, 163] on span "Assign Provider" at bounding box center [1250, 166] width 83 height 18
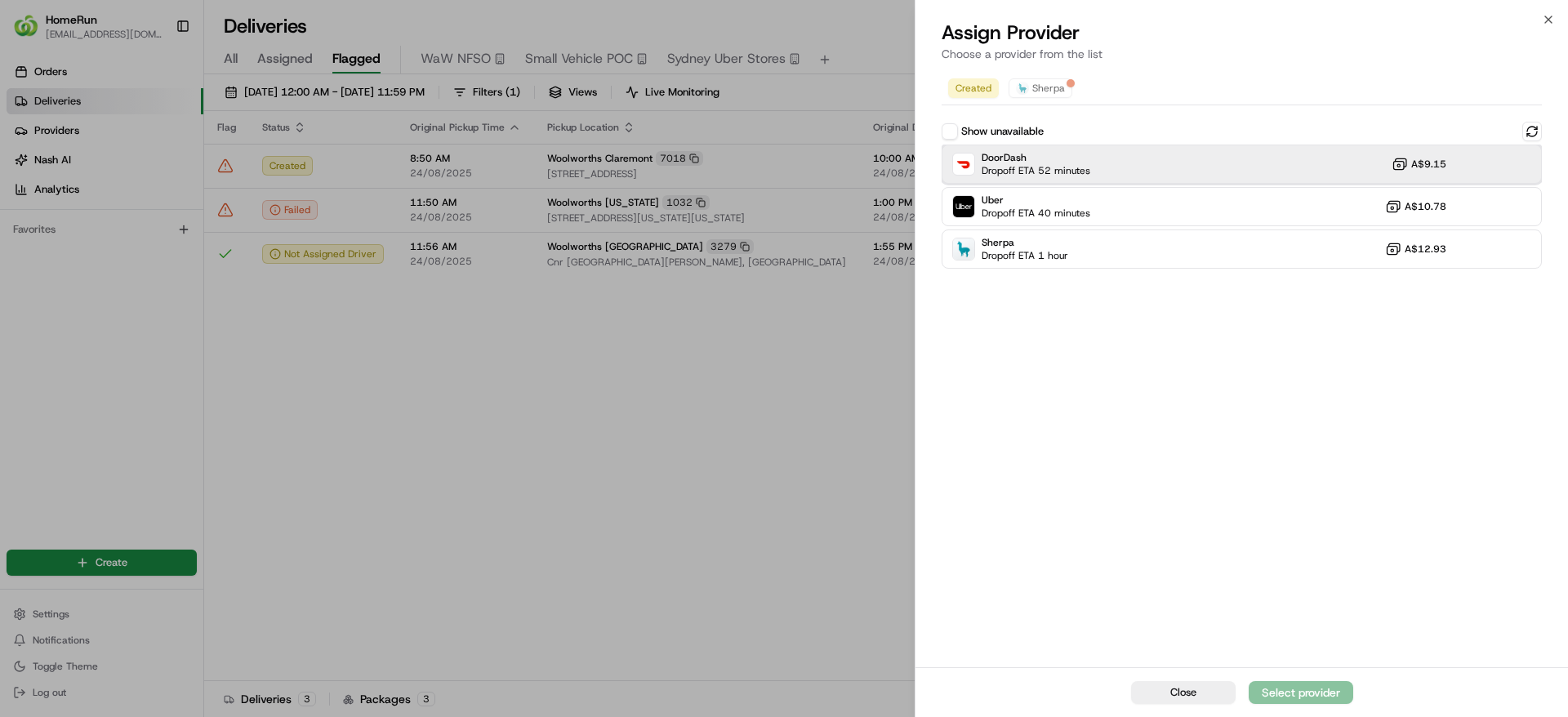
click at [1137, 172] on div "DoorDash Dropoff ETA 52 minutes A$9.15" at bounding box center [1241, 164] width 600 height 39
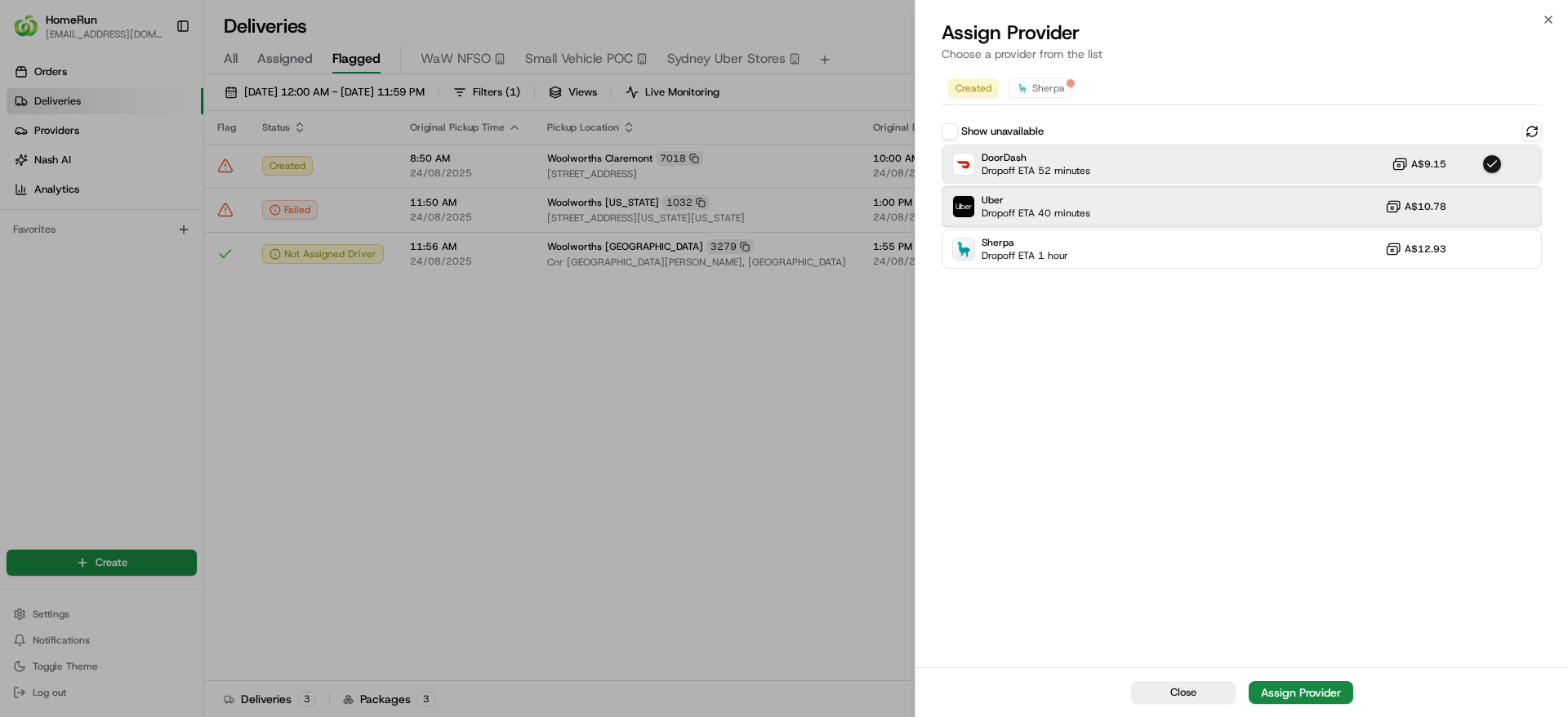
click at [1132, 207] on div "Uber Dropoff ETA 40 minutes A$10.78" at bounding box center [1241, 207] width 600 height 39
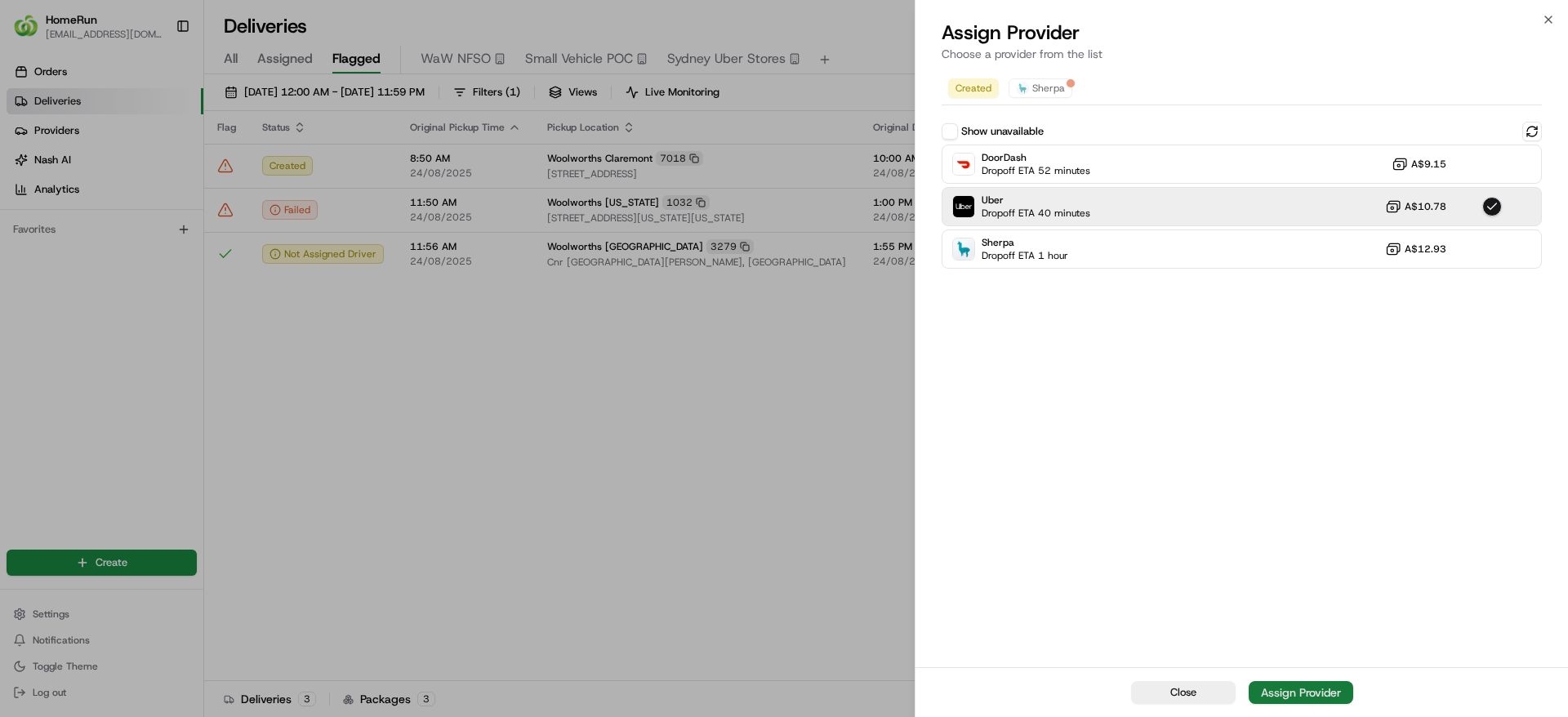
click at [1283, 697] on div "Assign Provider" at bounding box center [1301, 693] width 80 height 17
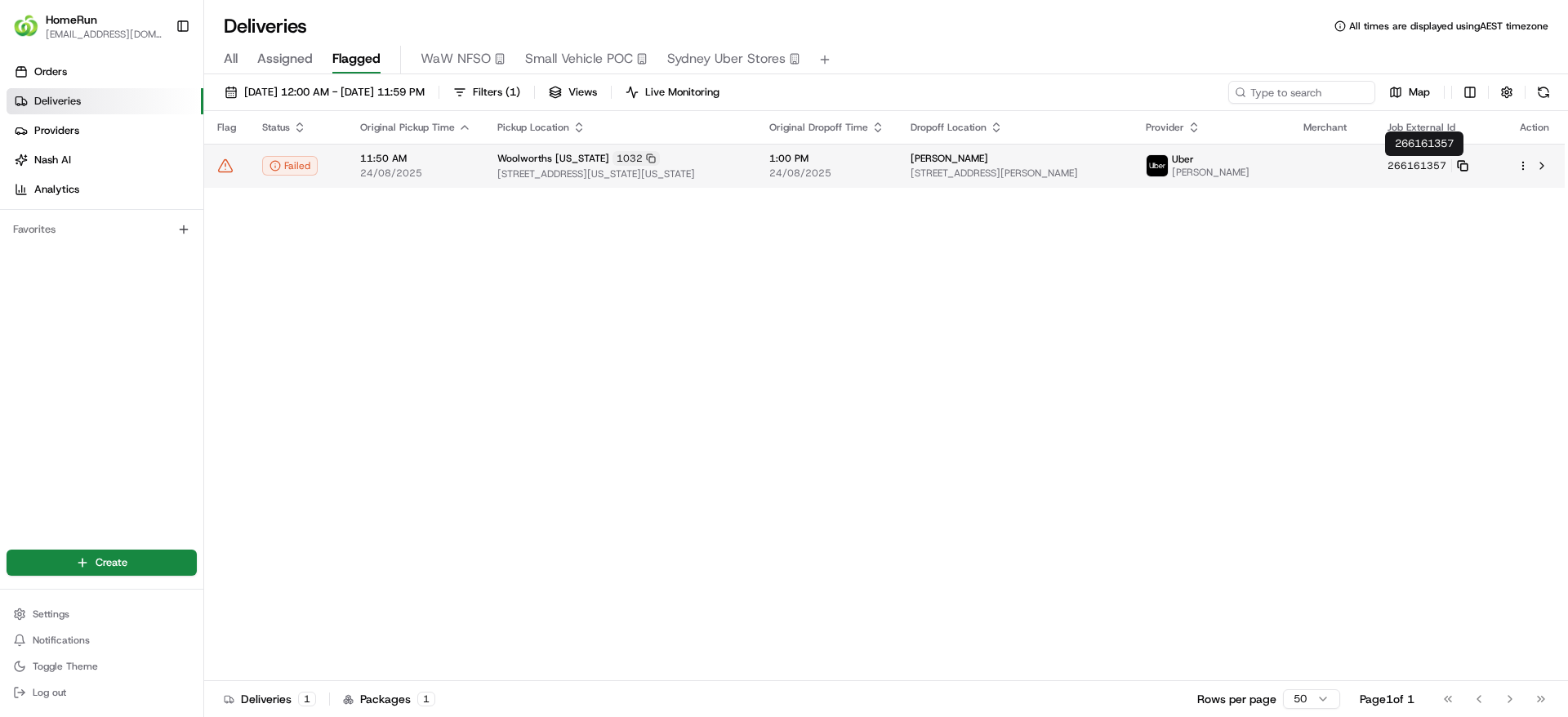
click at [1461, 165] on icon at bounding box center [1462, 166] width 12 height 12
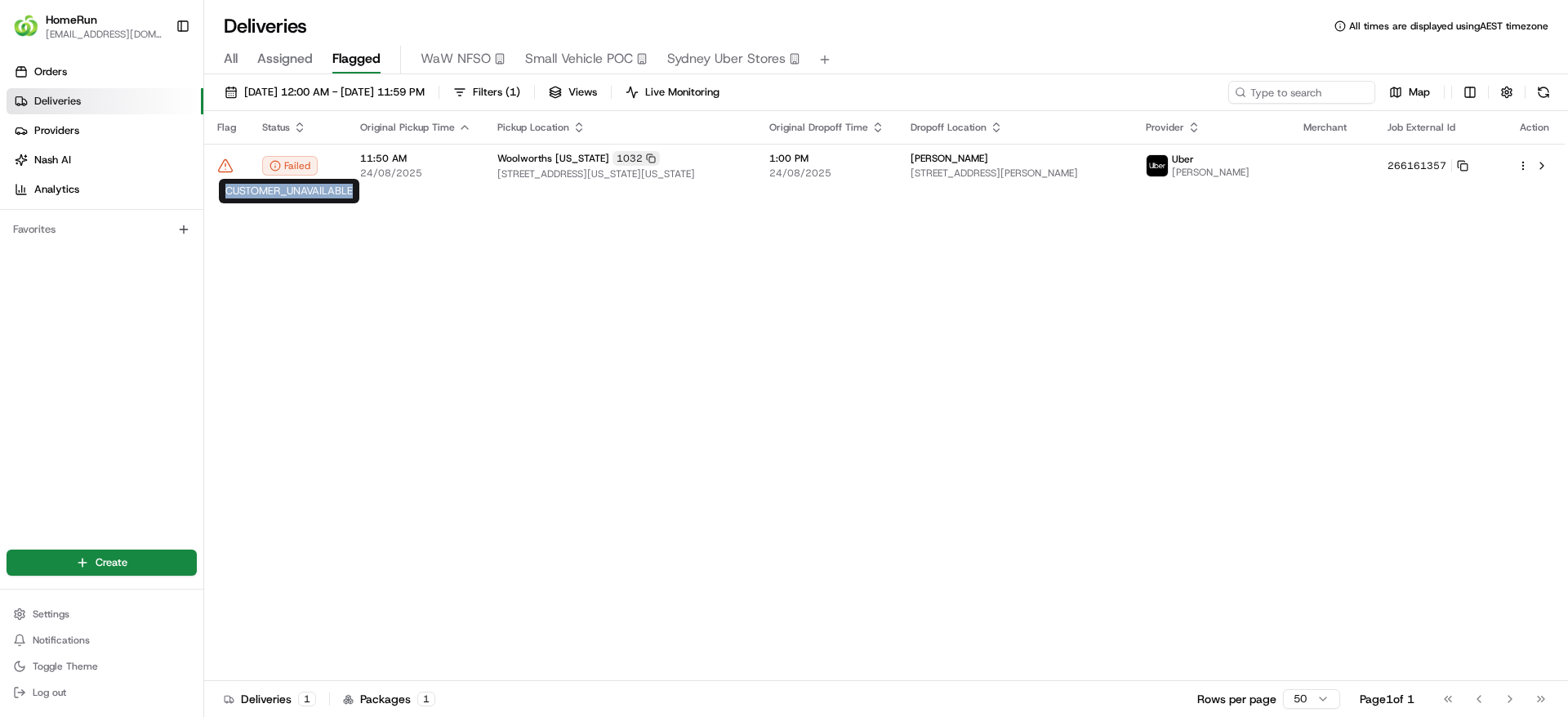
drag, startPoint x: 226, startPoint y: 192, endPoint x: 352, endPoint y: 192, distance: 126.0
click at [352, 192] on div "CUSTOMER_UNAVAILABLE CUSTOMER_UNAVAILABLE" at bounding box center [289, 191] width 141 height 24
copy div "CUSTOMER_UNAVAILABLE"
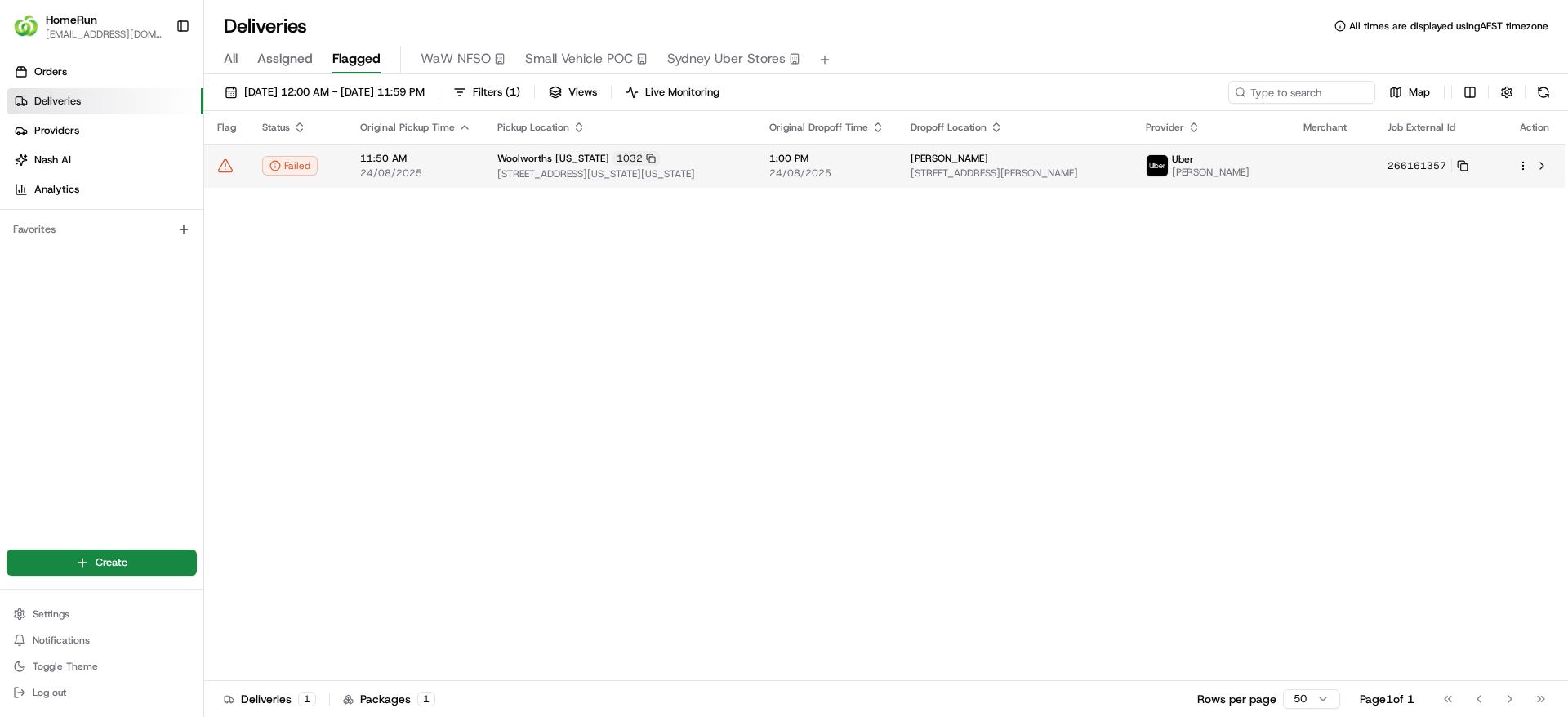
click at [228, 168] on icon at bounding box center [226, 166] width 17 height 17
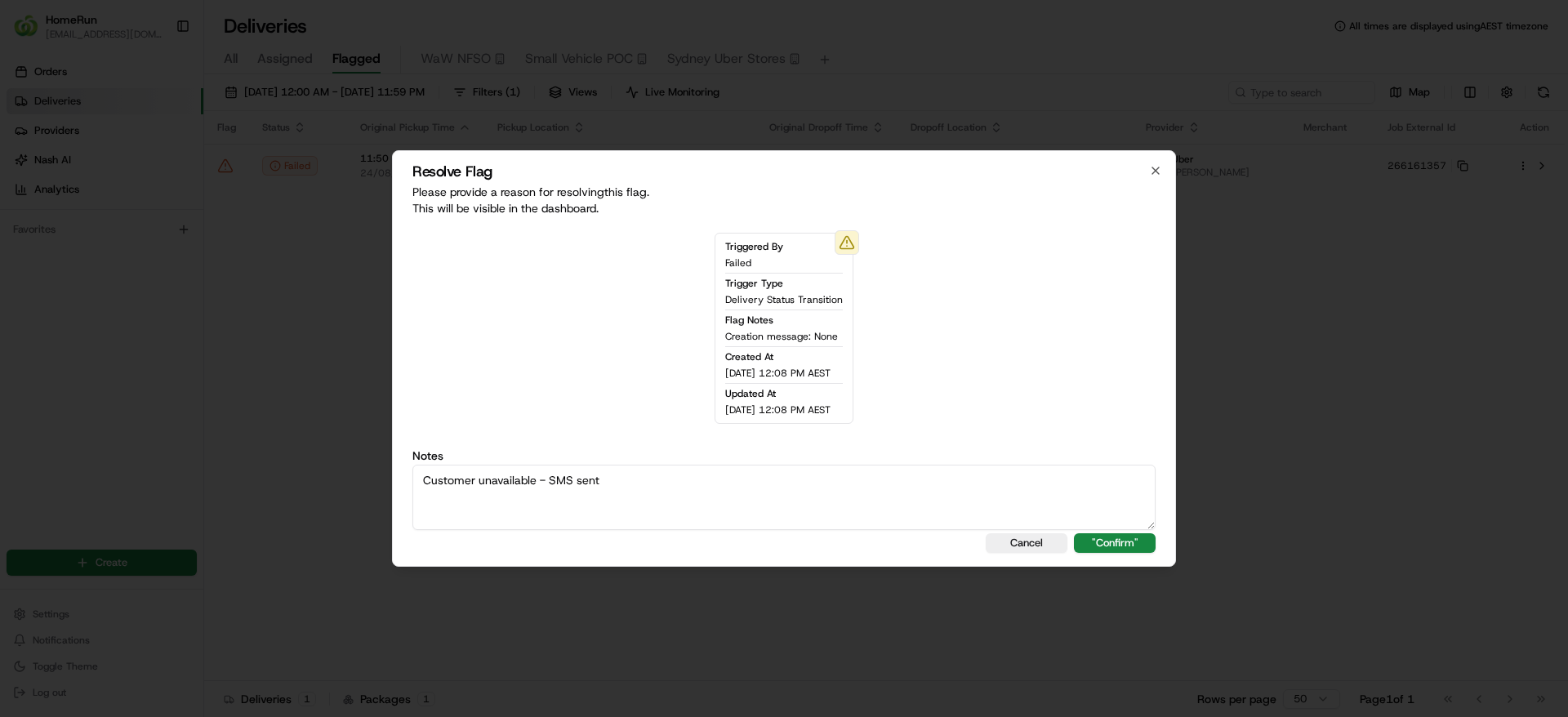
type textarea "Customer unavailable - SMS sent"
click at [1074, 540] on button ""Confirm"" at bounding box center [1114, 544] width 82 height 20
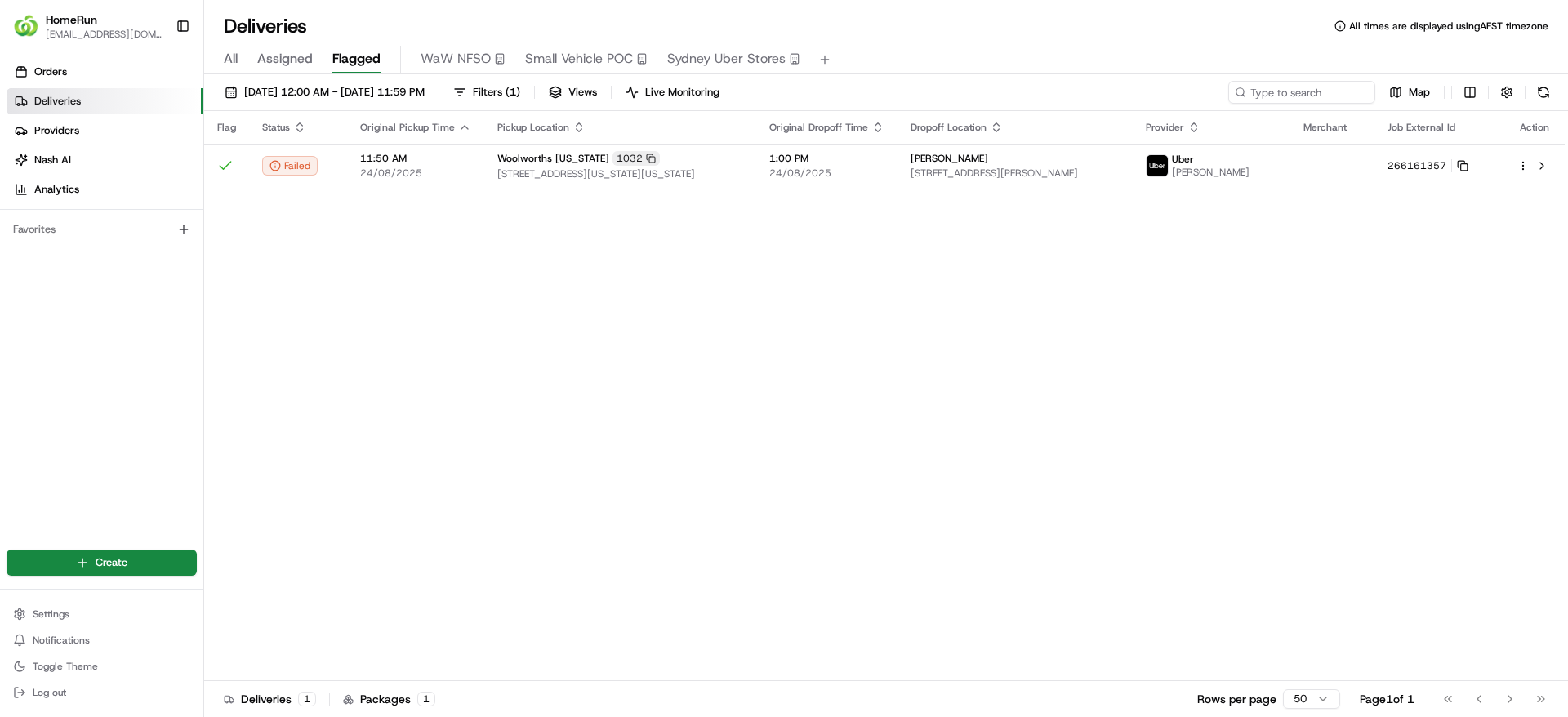
click at [1559, 85] on div "24/08/2025 12:00 AM - 24/08/2025 11:59 PM Filters ( 1 ) Views Live Monitoring M…" at bounding box center [886, 96] width 1363 height 30
click at [1551, 87] on button at bounding box center [1542, 92] width 22 height 22
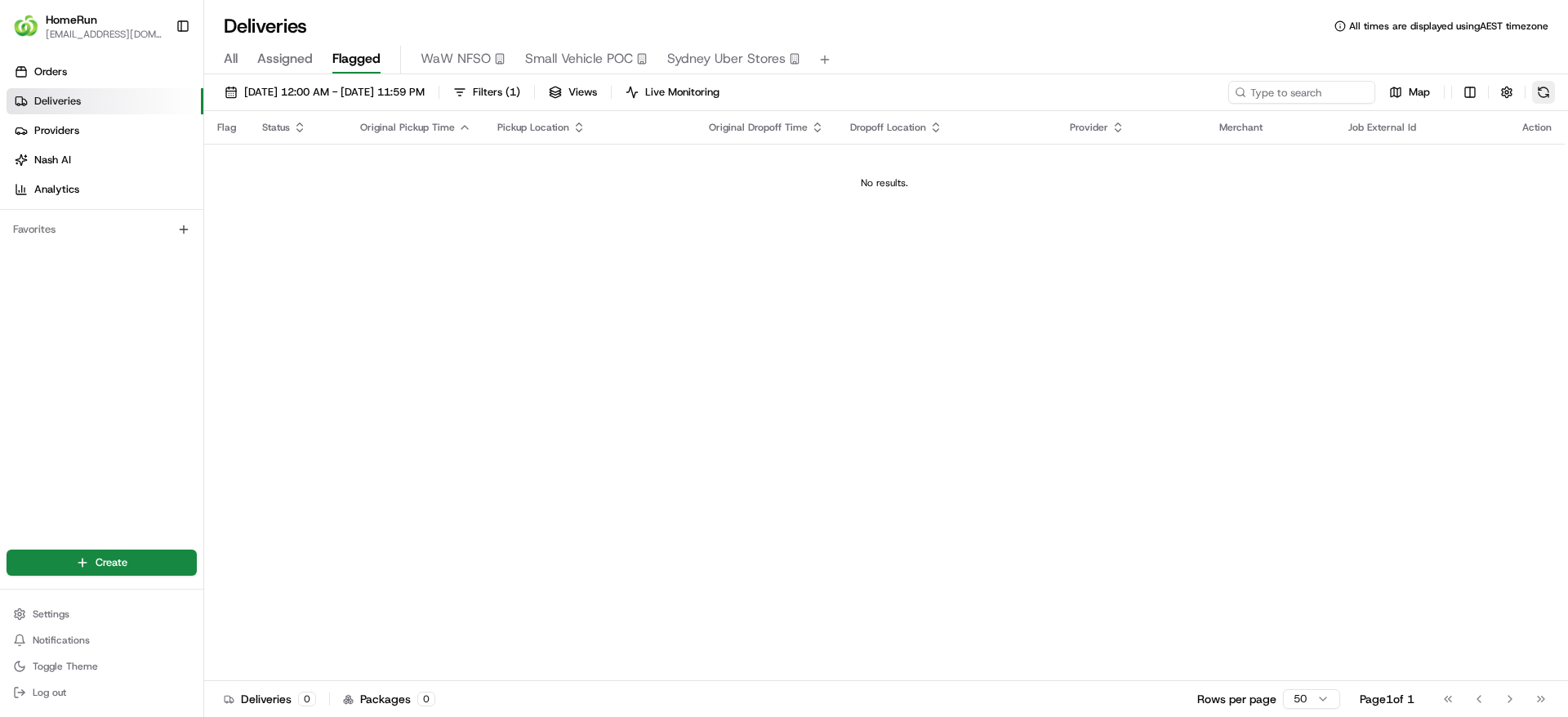
click at [1541, 88] on button at bounding box center [1542, 92] width 22 height 22
click at [1547, 87] on button at bounding box center [1542, 92] width 22 height 22
click at [1541, 84] on button at bounding box center [1542, 92] width 22 height 22
click at [1546, 85] on button at bounding box center [1542, 92] width 22 height 22
click at [1539, 81] on button at bounding box center [1542, 92] width 22 height 22
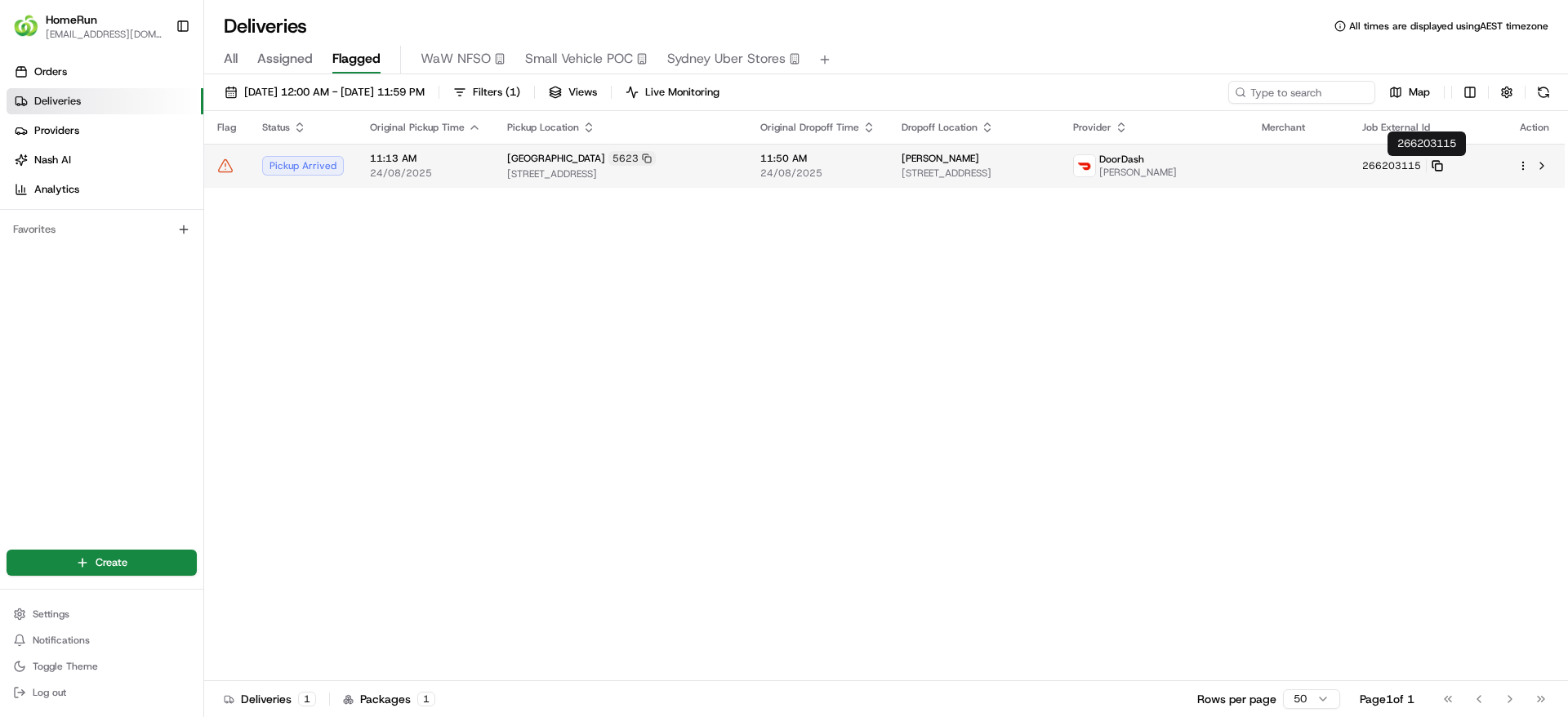
click at [1442, 162] on icon at bounding box center [1437, 166] width 12 height 12
click at [1442, 160] on icon at bounding box center [1437, 166] width 12 height 12
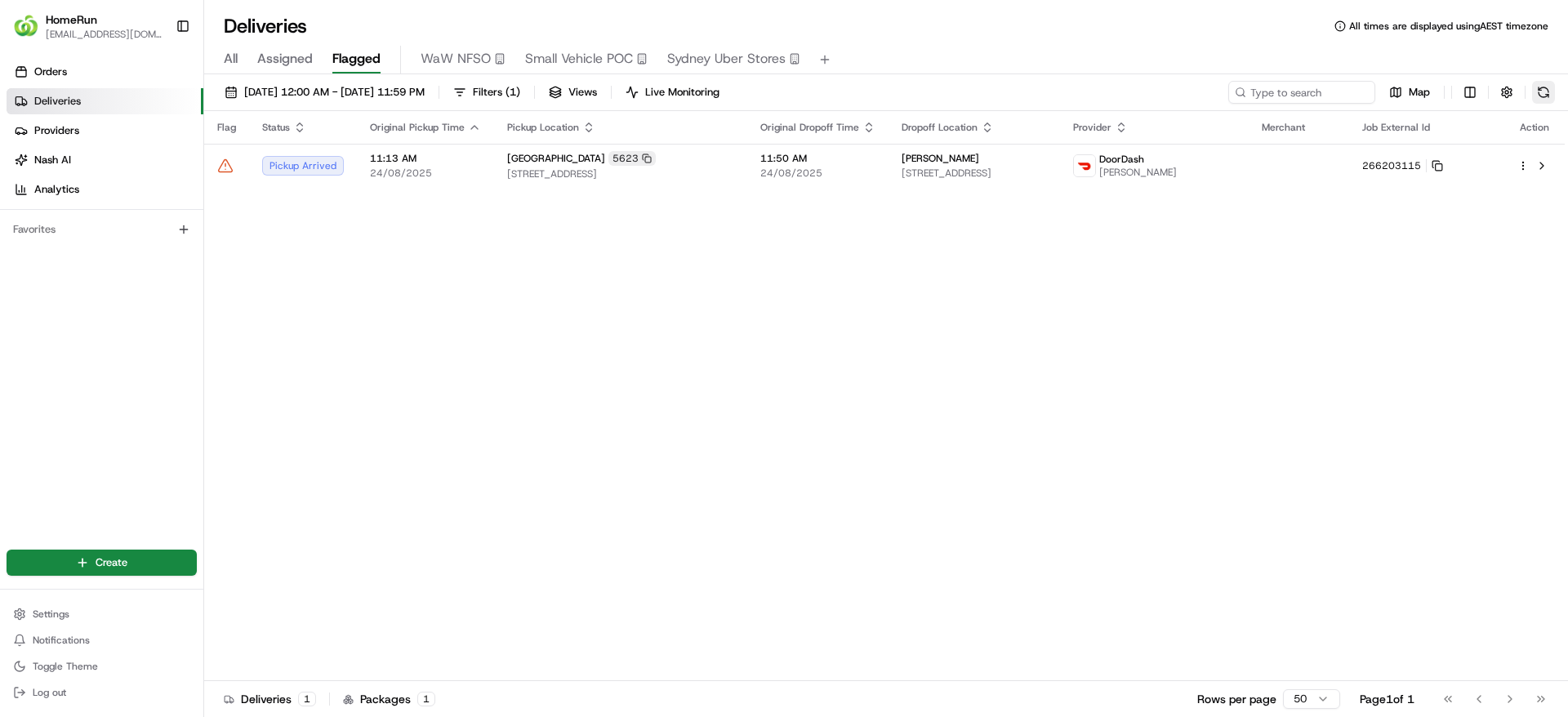
click at [1542, 102] on button at bounding box center [1542, 92] width 22 height 22
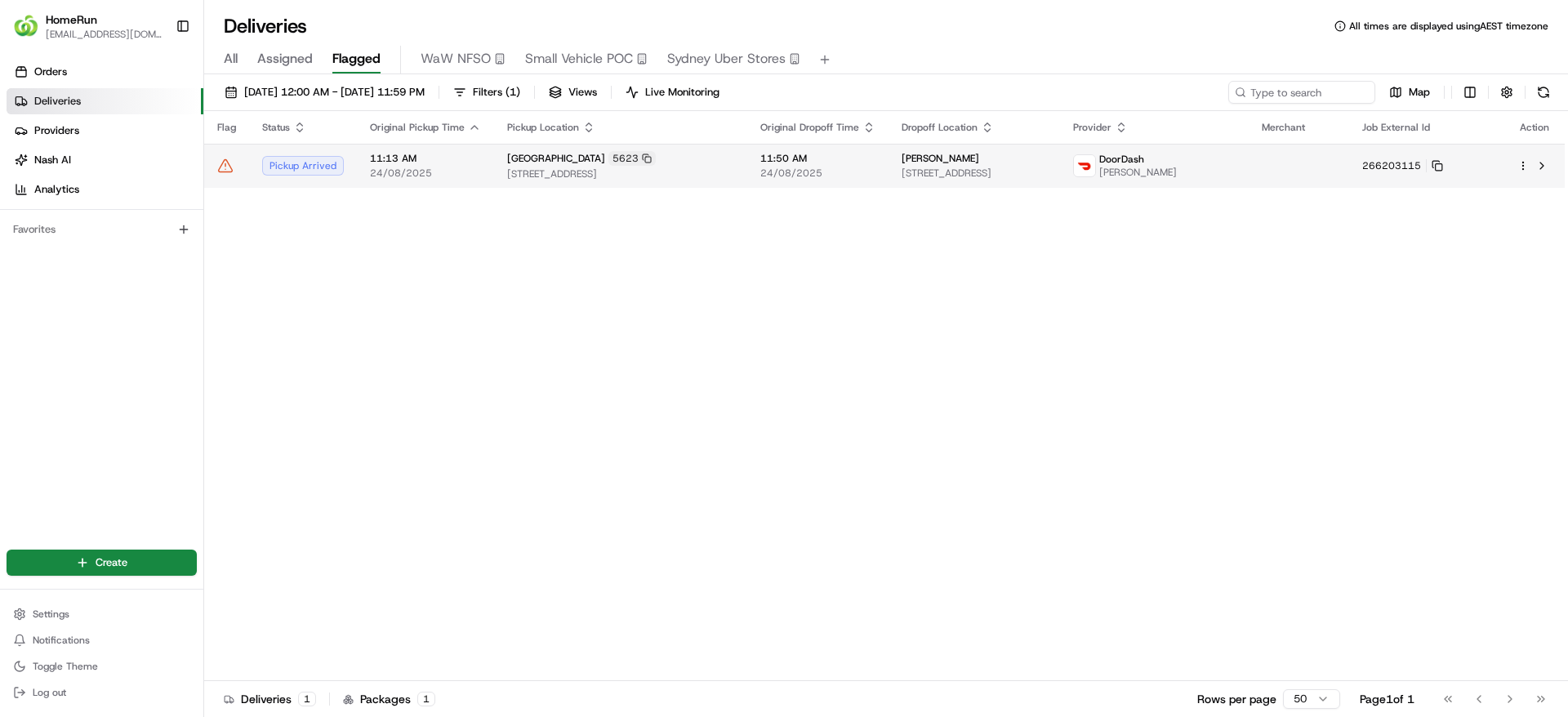
click at [1187, 169] on td "DoorDash Adam G." at bounding box center [1154, 166] width 188 height 44
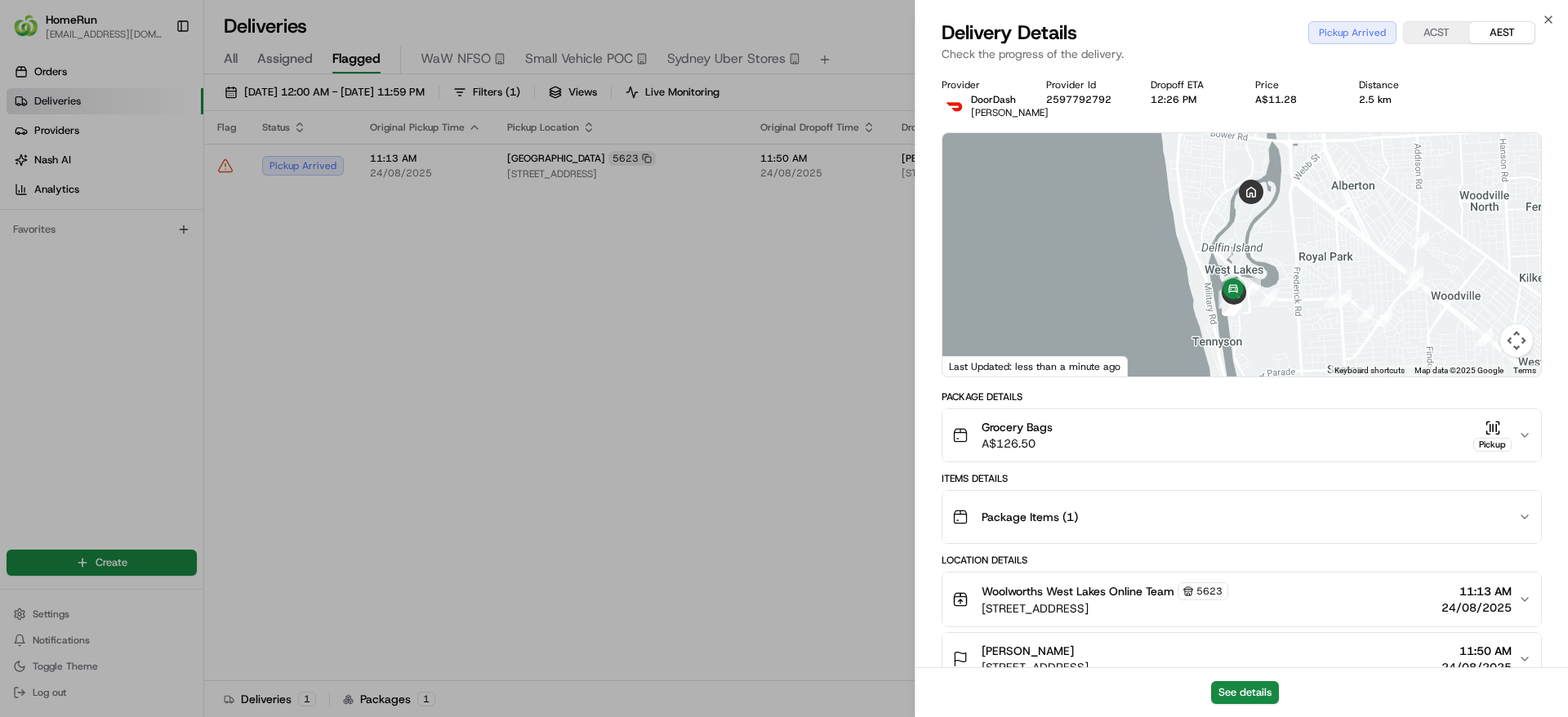
scroll to position [463, 0]
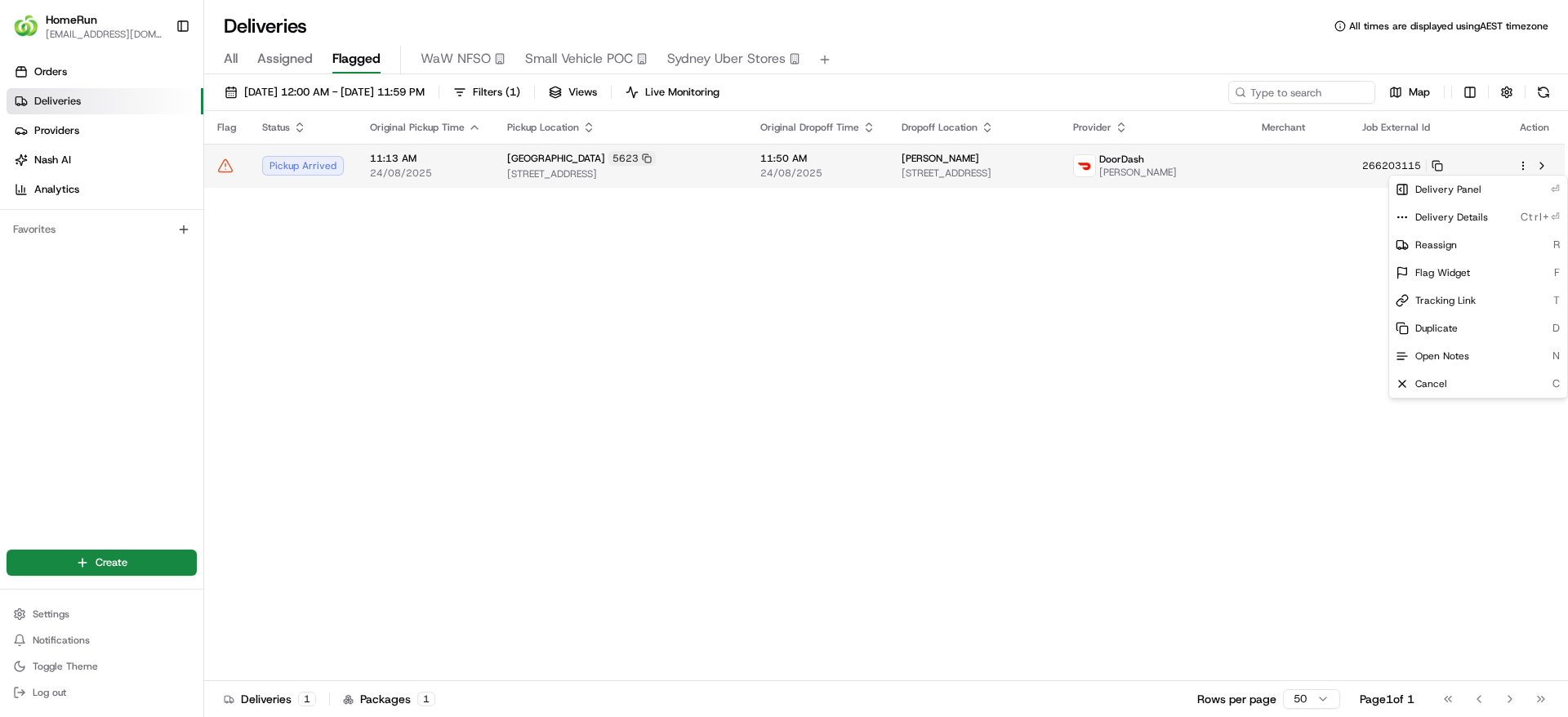
click at [1522, 162] on html "HomeRun jpinekubica1@woolworths.com.au Toggle Sidebar Orders Deliveries Provide…" at bounding box center [784, 358] width 1568 height 717
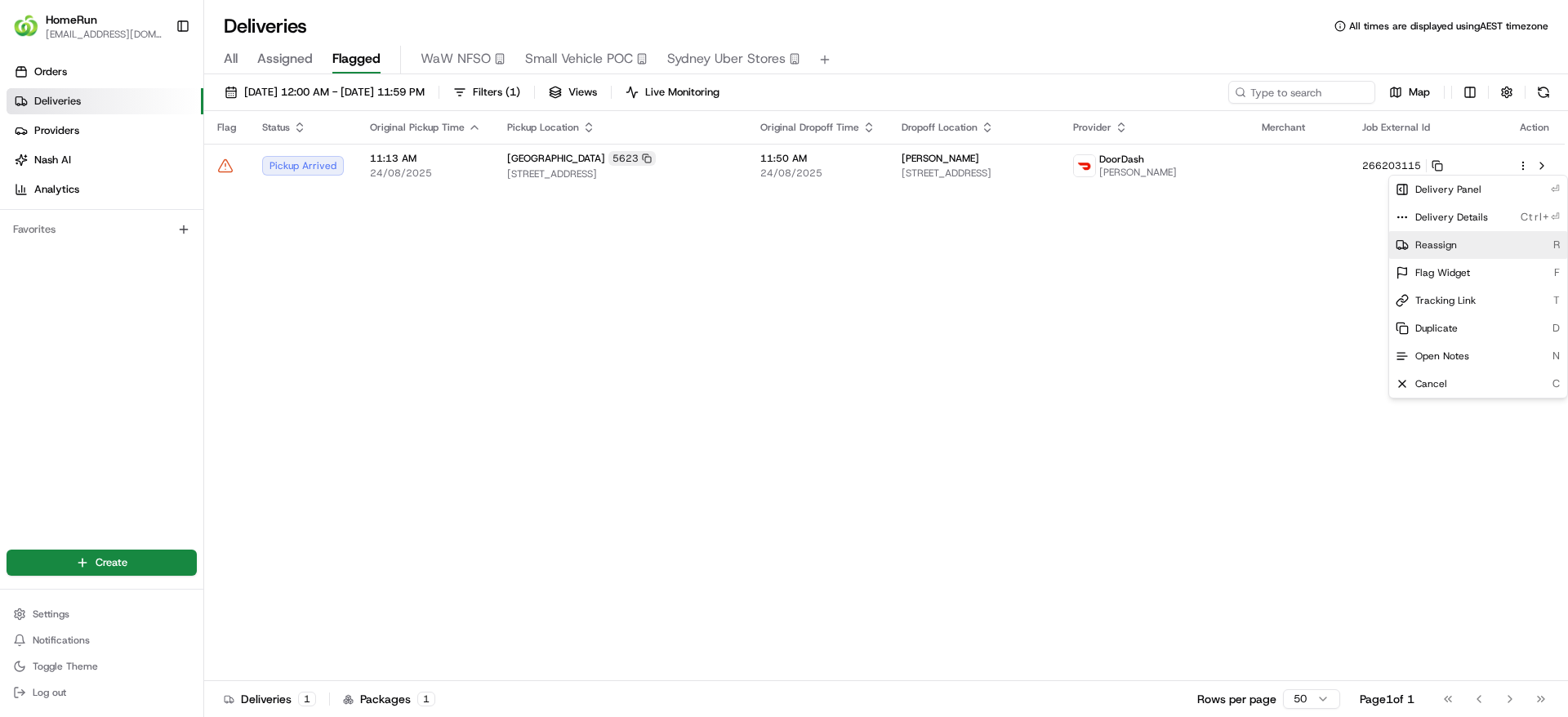
click at [1458, 240] on div "Reassign R" at bounding box center [1478, 245] width 178 height 27
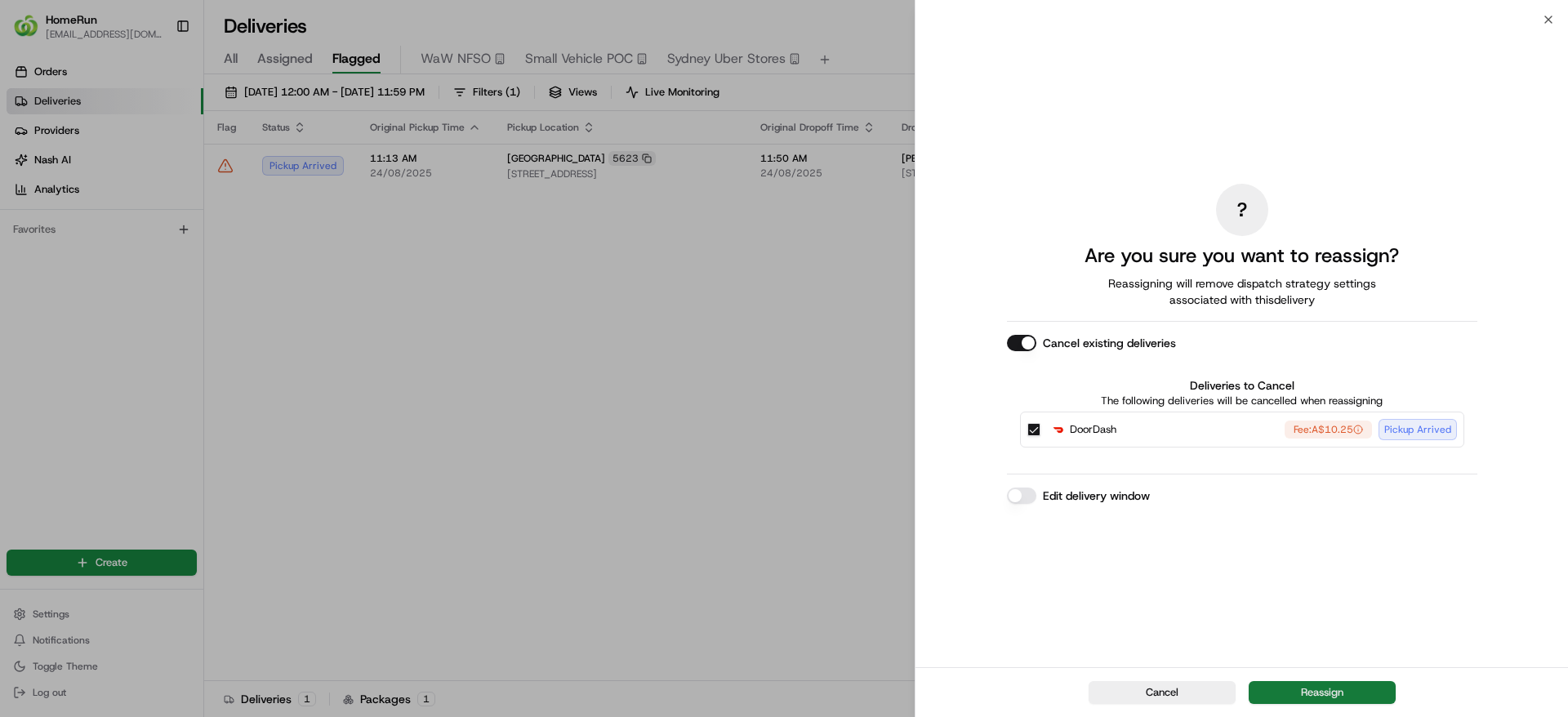
click at [1312, 692] on button "Reassign" at bounding box center [1322, 692] width 147 height 22
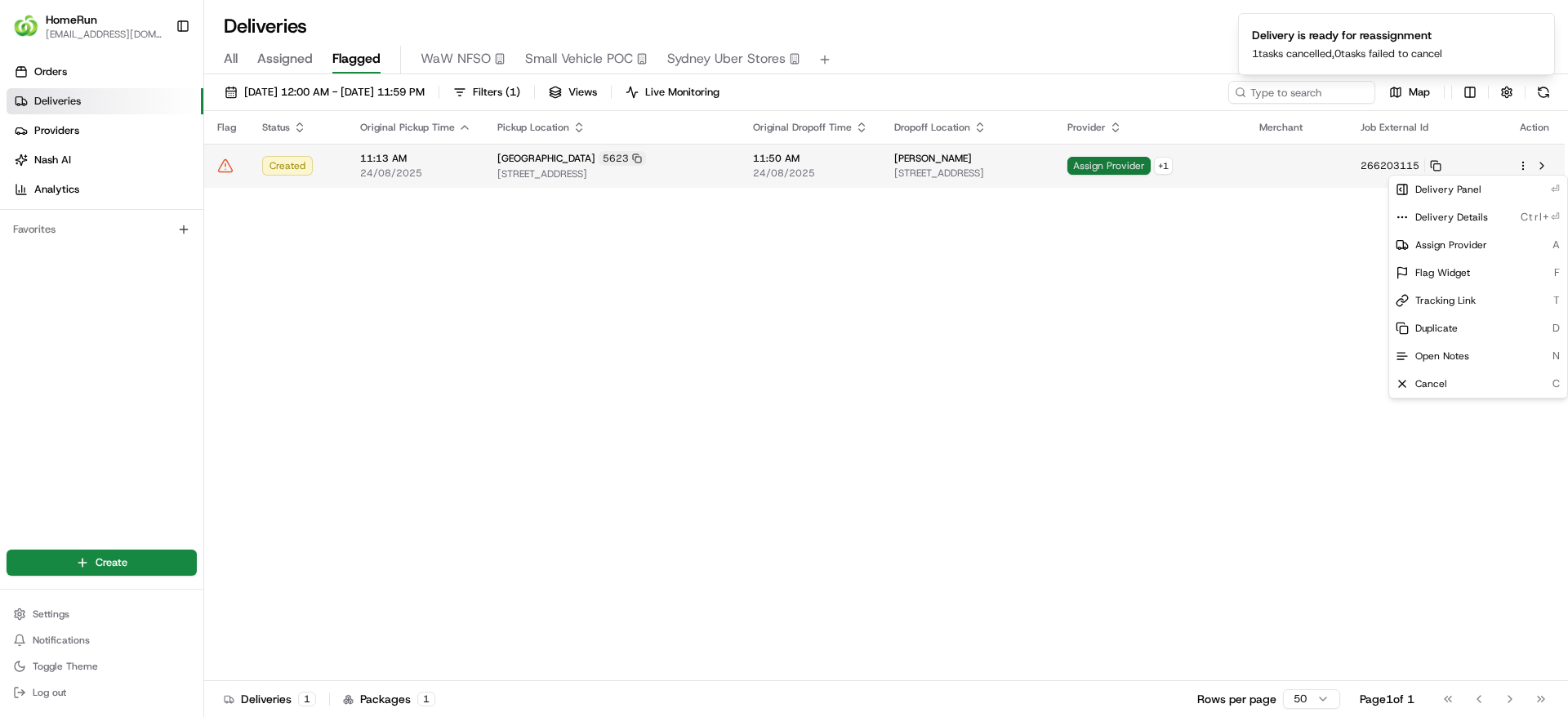
click at [1150, 163] on span "Assign Provider" at bounding box center [1109, 166] width 83 height 18
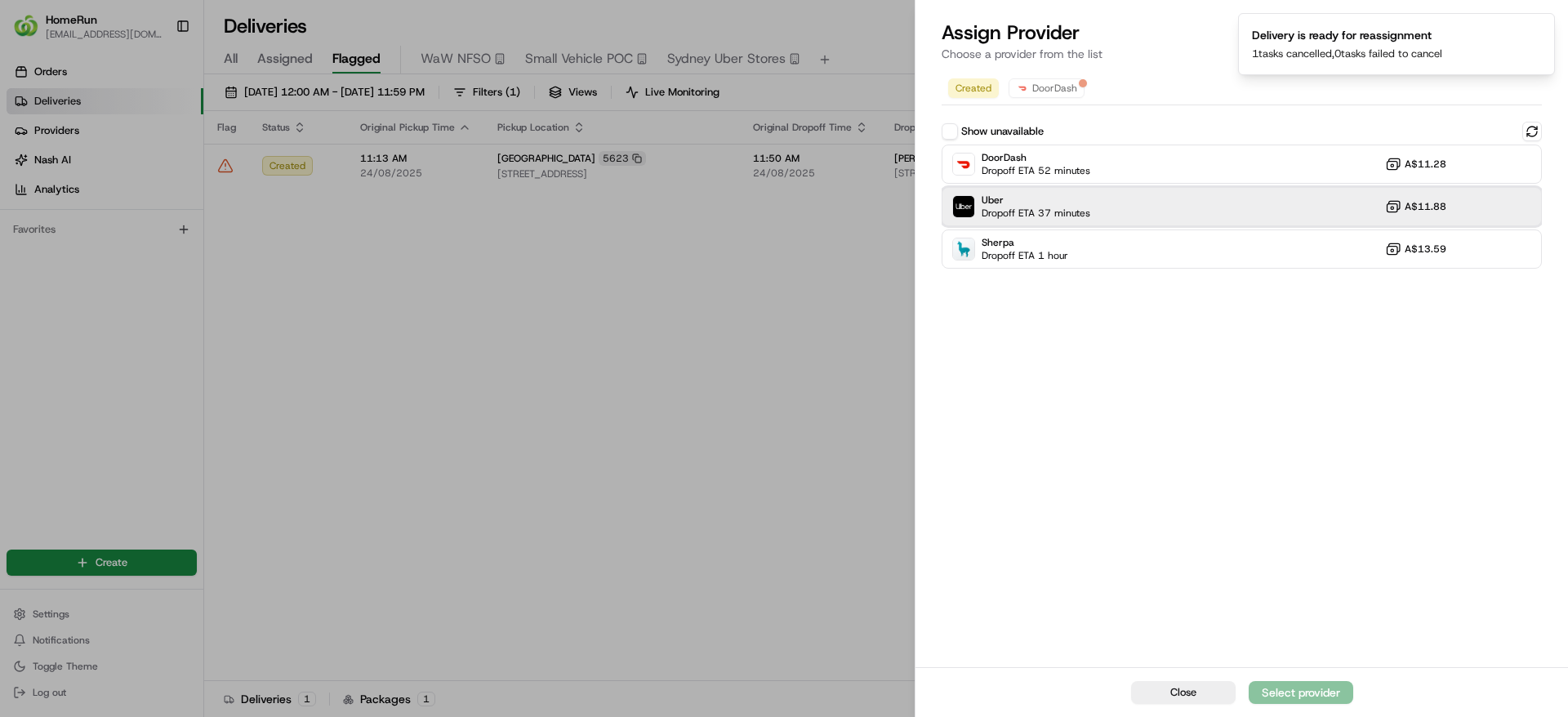
click at [1149, 205] on div "Uber Dropoff ETA 37 minutes A$11.88" at bounding box center [1241, 207] width 600 height 39
click at [1316, 693] on div "Assign Provider" at bounding box center [1301, 693] width 80 height 17
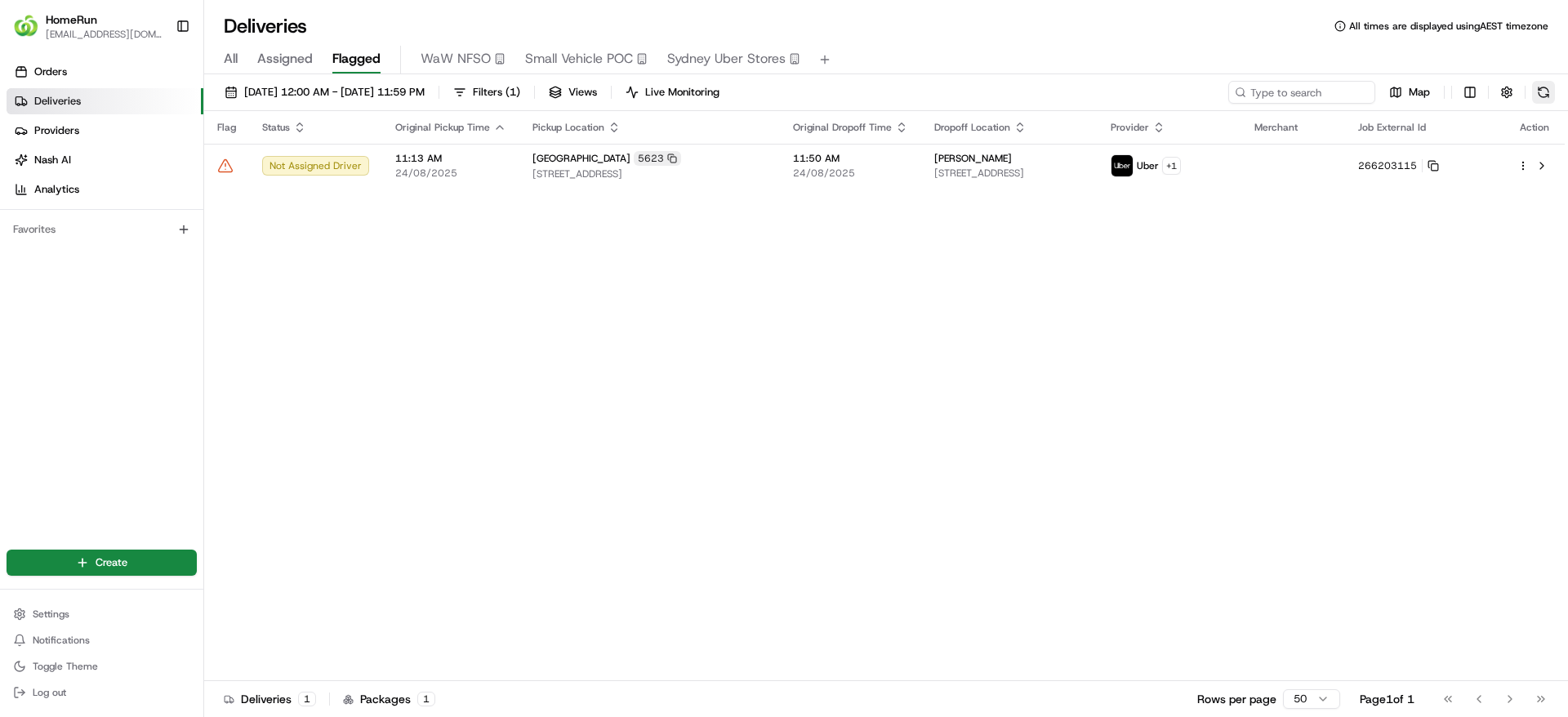
click at [1554, 94] on button at bounding box center [1542, 92] width 22 height 22
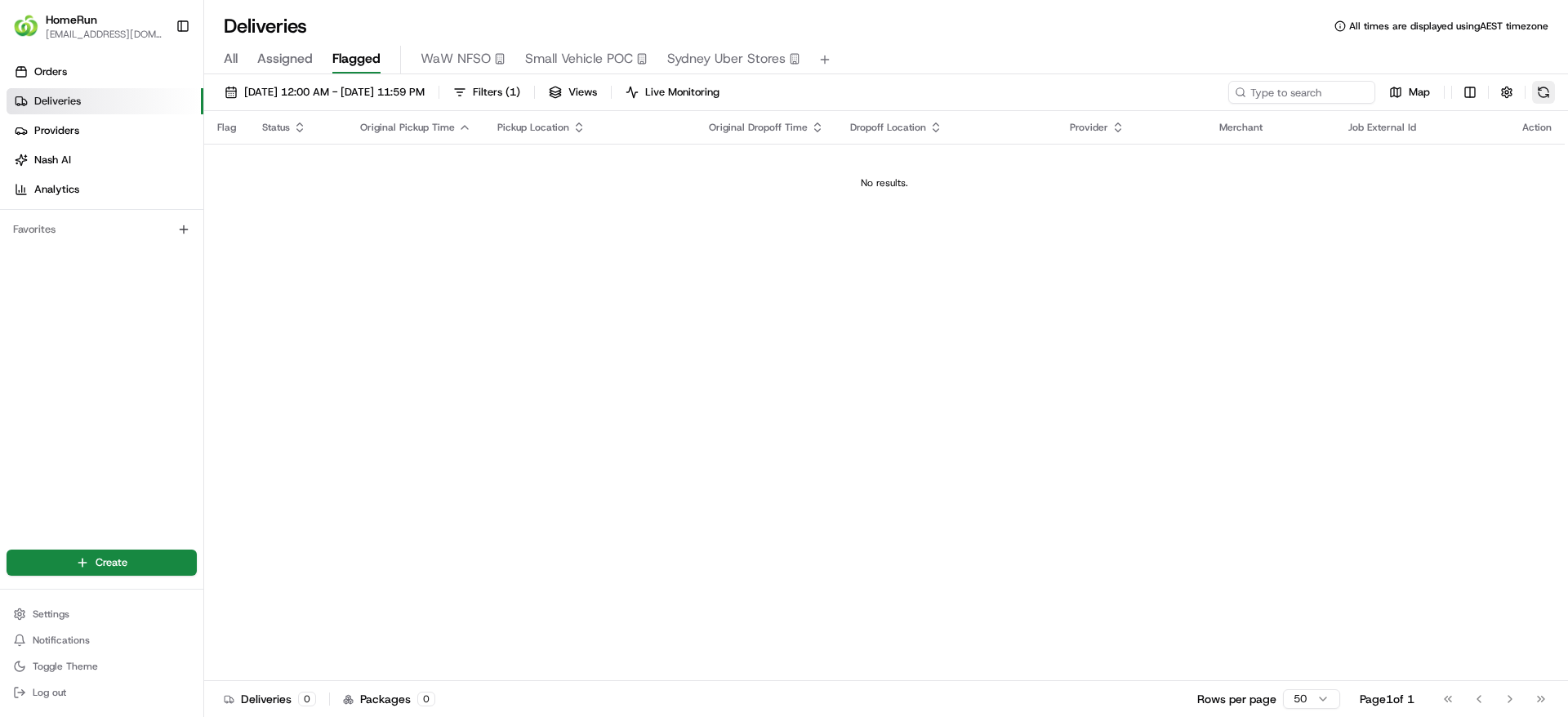
click at [1541, 91] on button at bounding box center [1542, 92] width 22 height 22
click at [1546, 89] on button at bounding box center [1542, 92] width 22 height 22
click at [1538, 82] on button at bounding box center [1542, 92] width 22 height 22
click at [1541, 85] on button at bounding box center [1542, 92] width 22 height 22
click at [1539, 87] on button at bounding box center [1542, 92] width 22 height 22
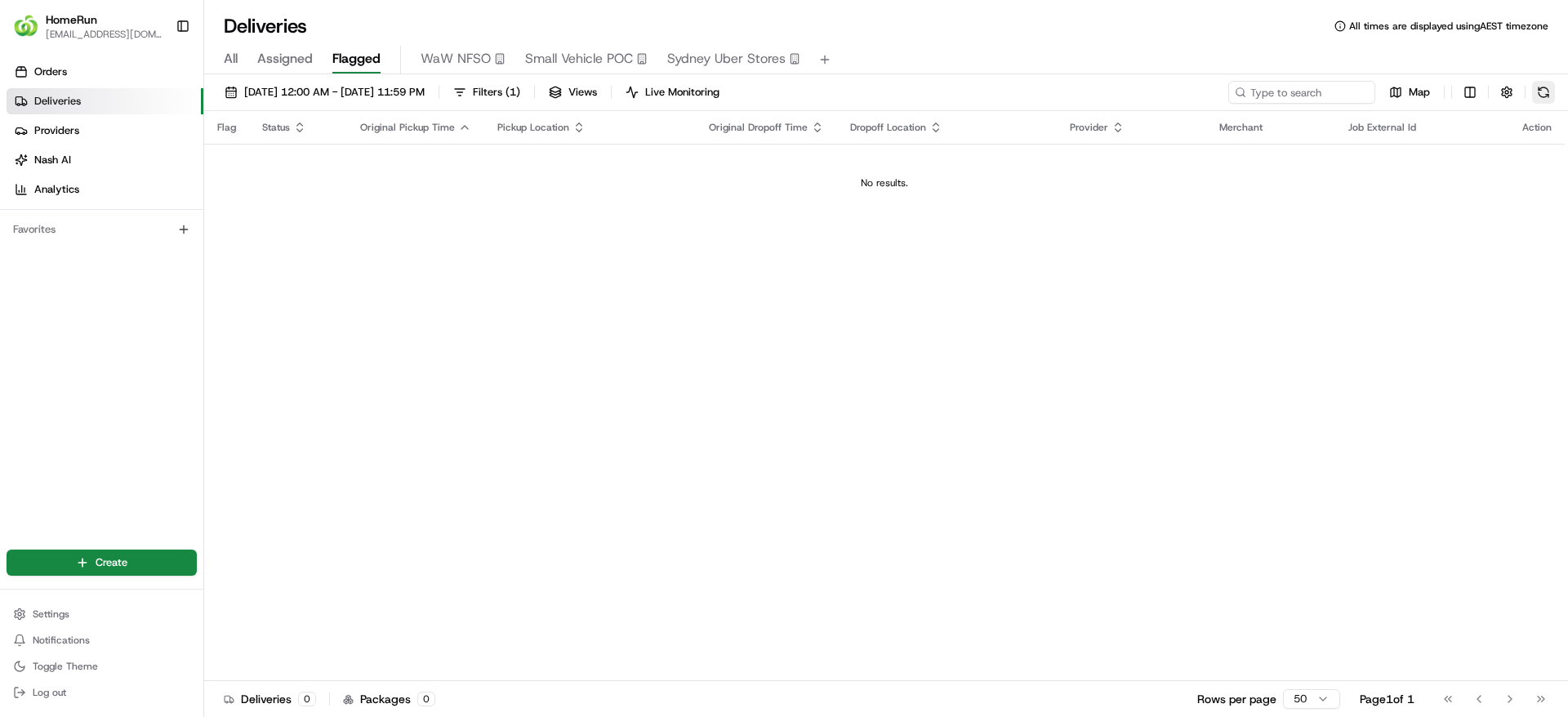
click at [1532, 87] on button at bounding box center [1542, 92] width 22 height 22
click at [1554, 101] on button at bounding box center [1542, 92] width 22 height 22
click at [1544, 88] on button at bounding box center [1542, 92] width 22 height 22
click at [1545, 97] on button at bounding box center [1542, 92] width 22 height 22
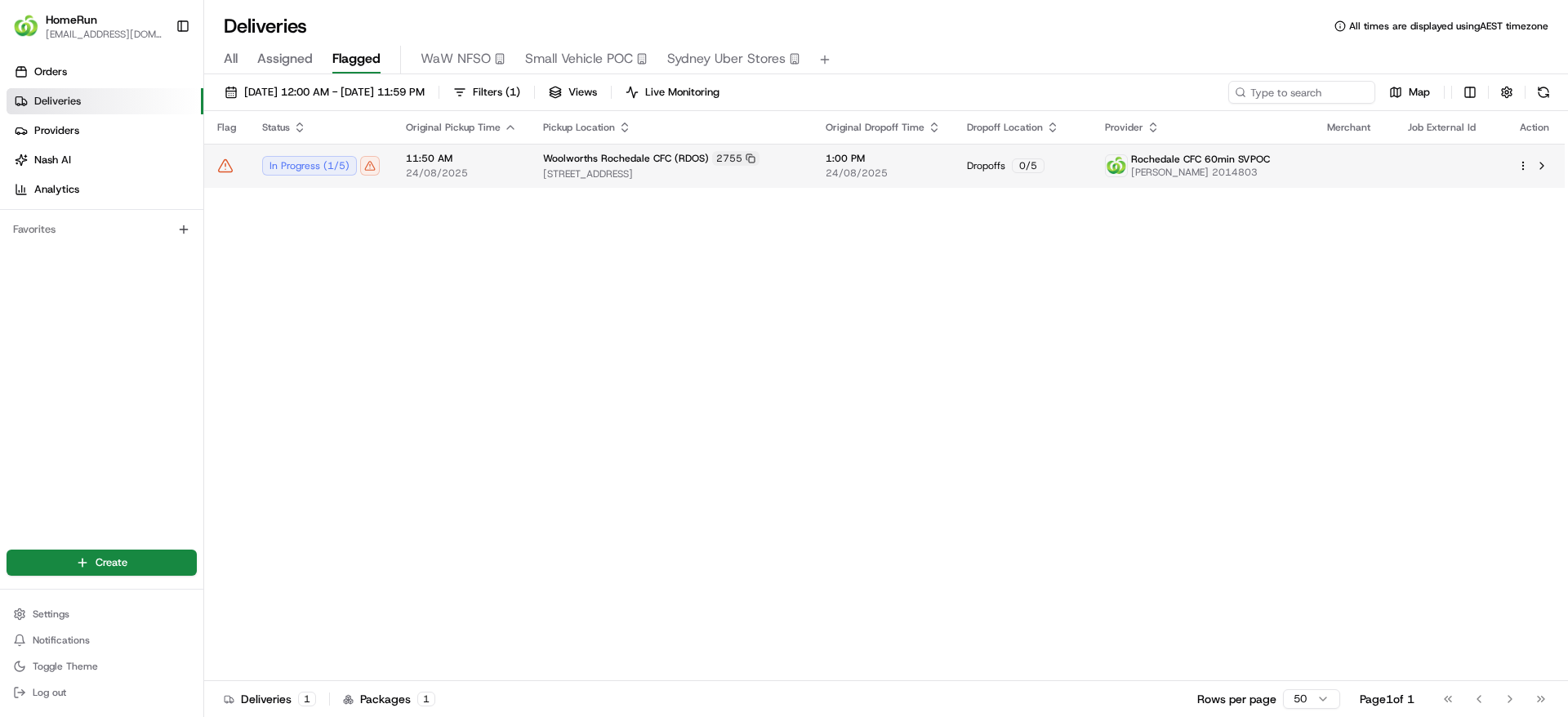
click at [503, 152] on span "11:50 AM" at bounding box center [461, 158] width 111 height 13
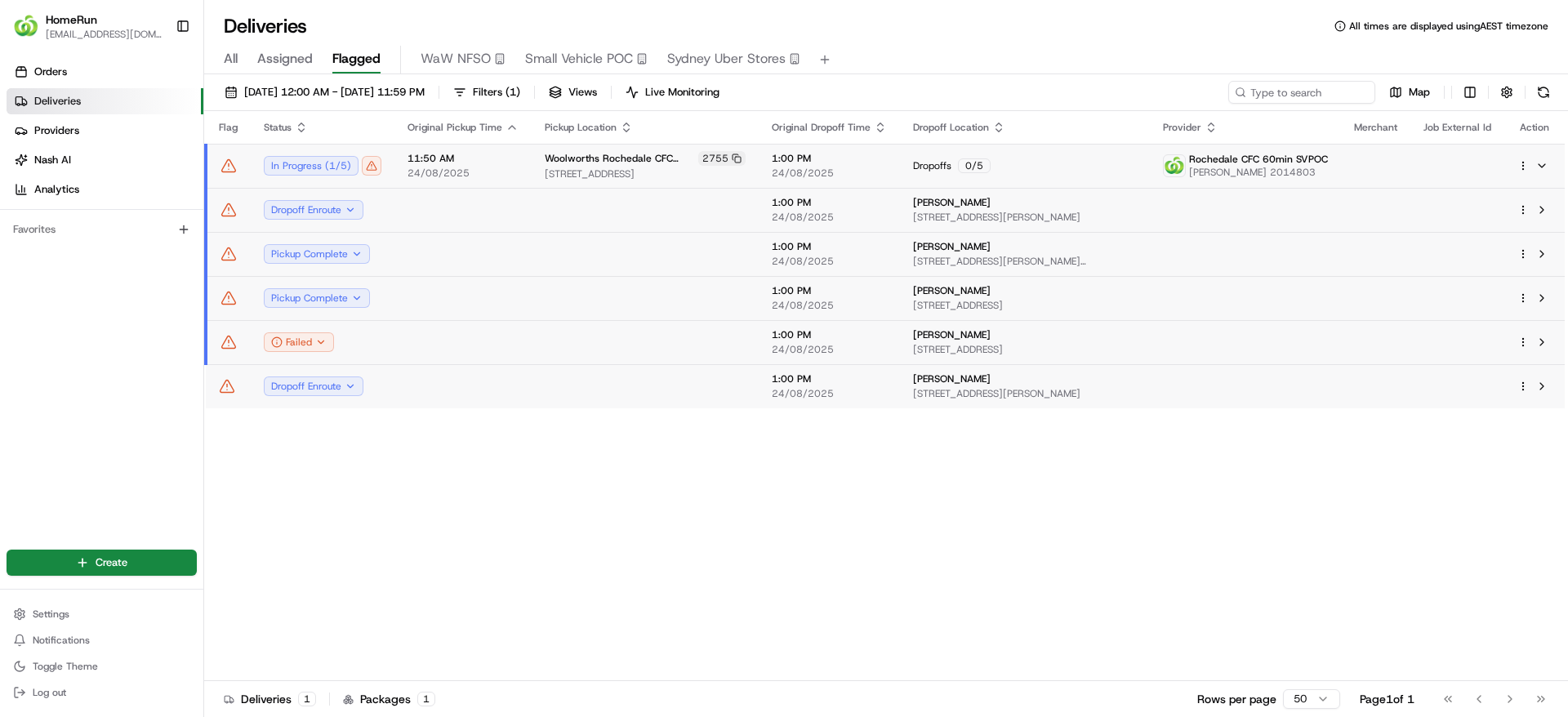
click at [1087, 154] on td "Dropoffs 0 / 5" at bounding box center [1025, 166] width 250 height 44
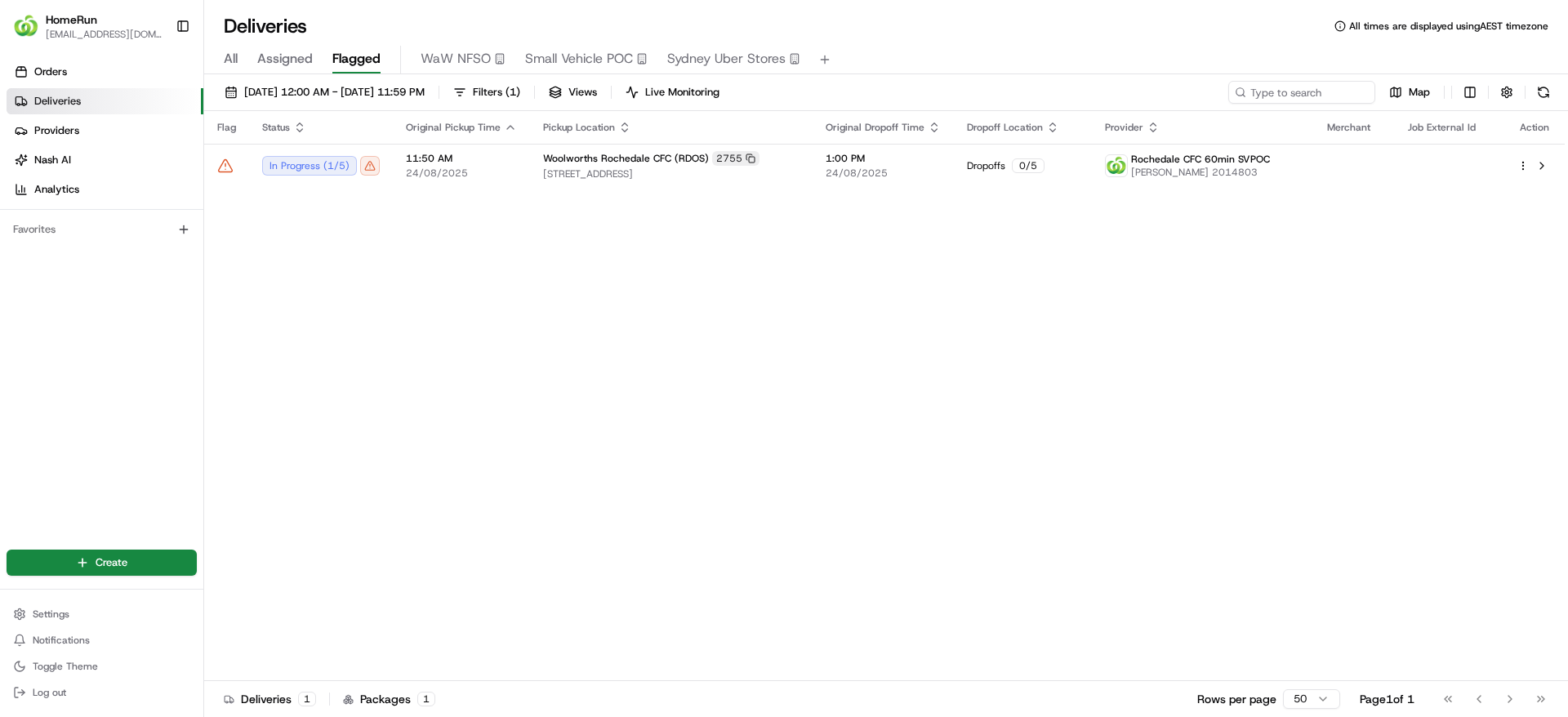
click at [1548, 81] on button at bounding box center [1542, 92] width 22 height 22
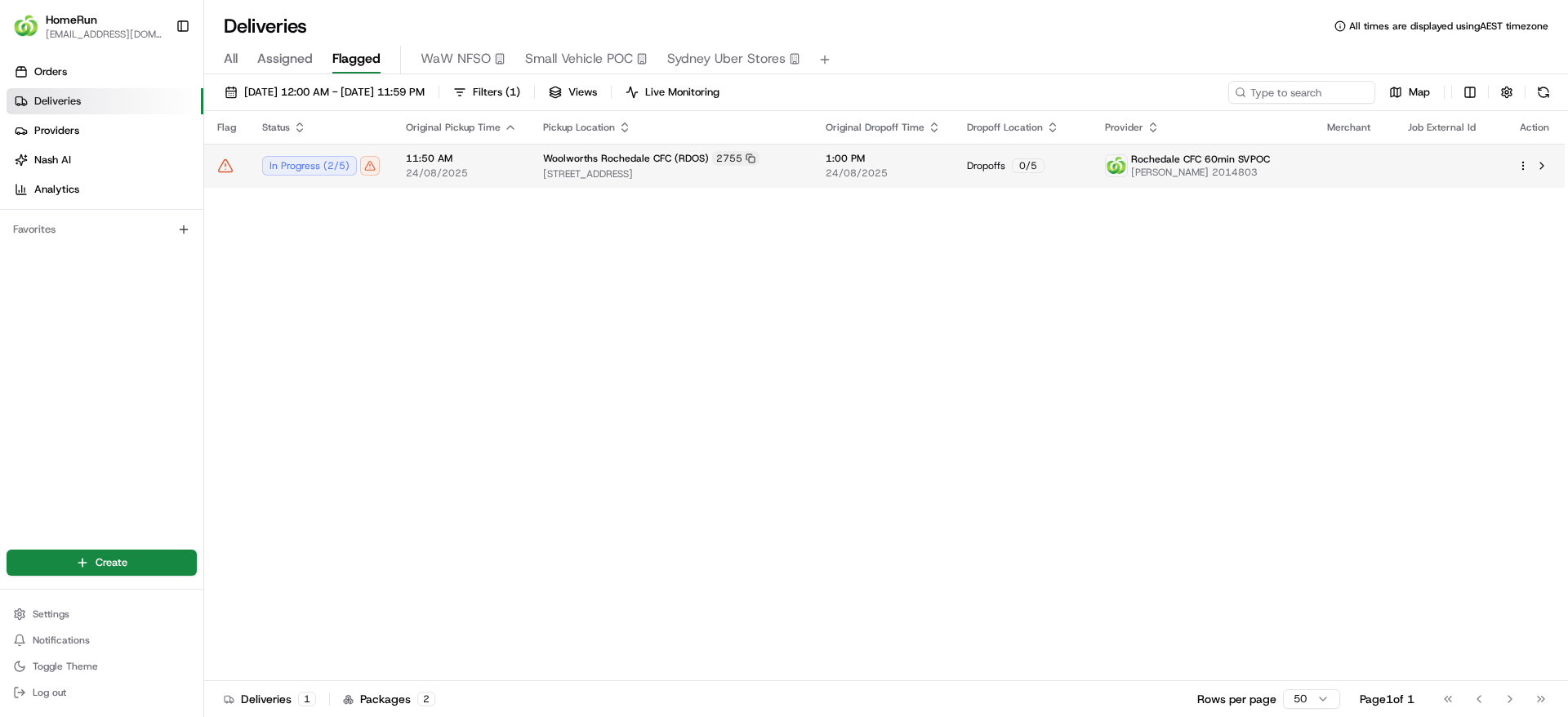
click at [846, 147] on td "1:00 PM 24/08/2025" at bounding box center [883, 166] width 141 height 44
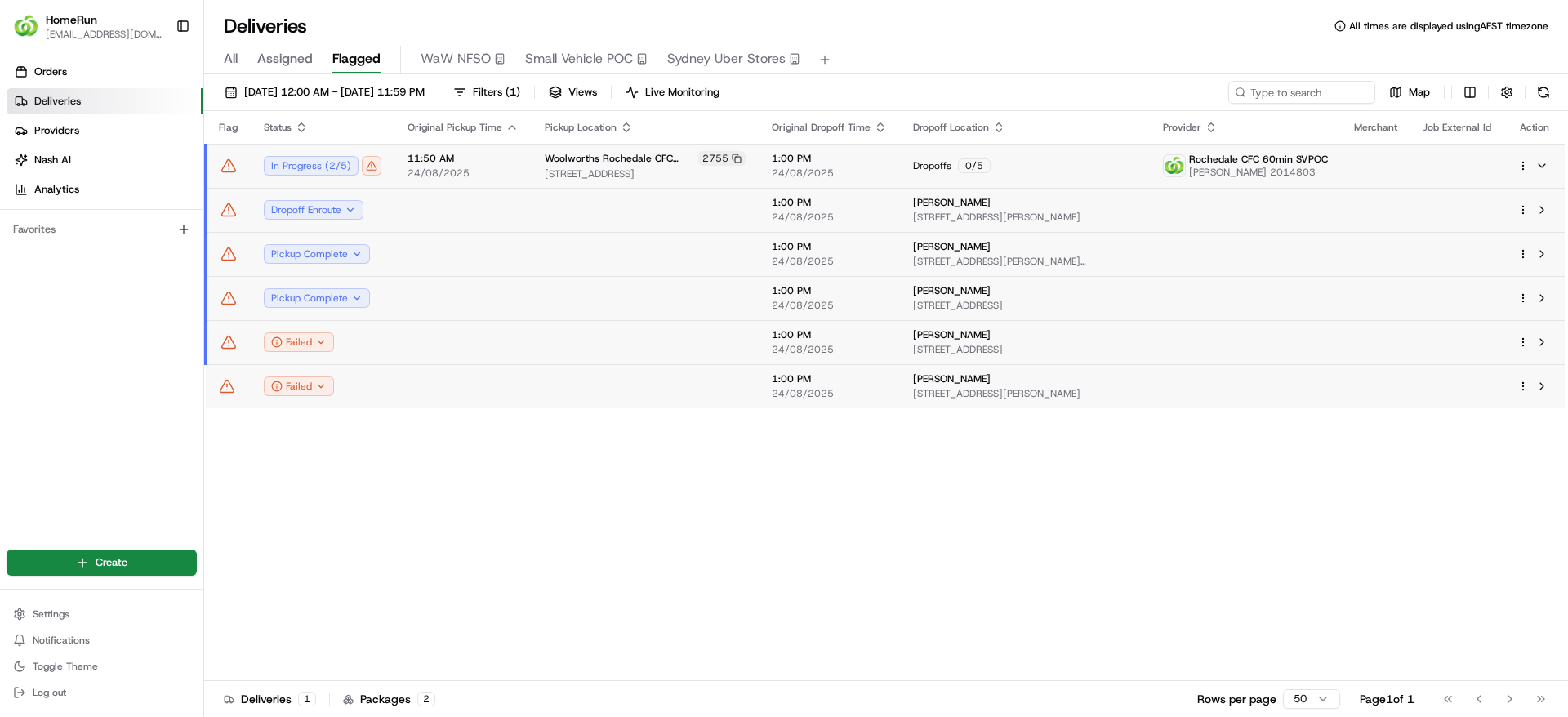
click at [1073, 158] on div "Dropoffs 0 / 5" at bounding box center [1025, 166] width 224 height 15
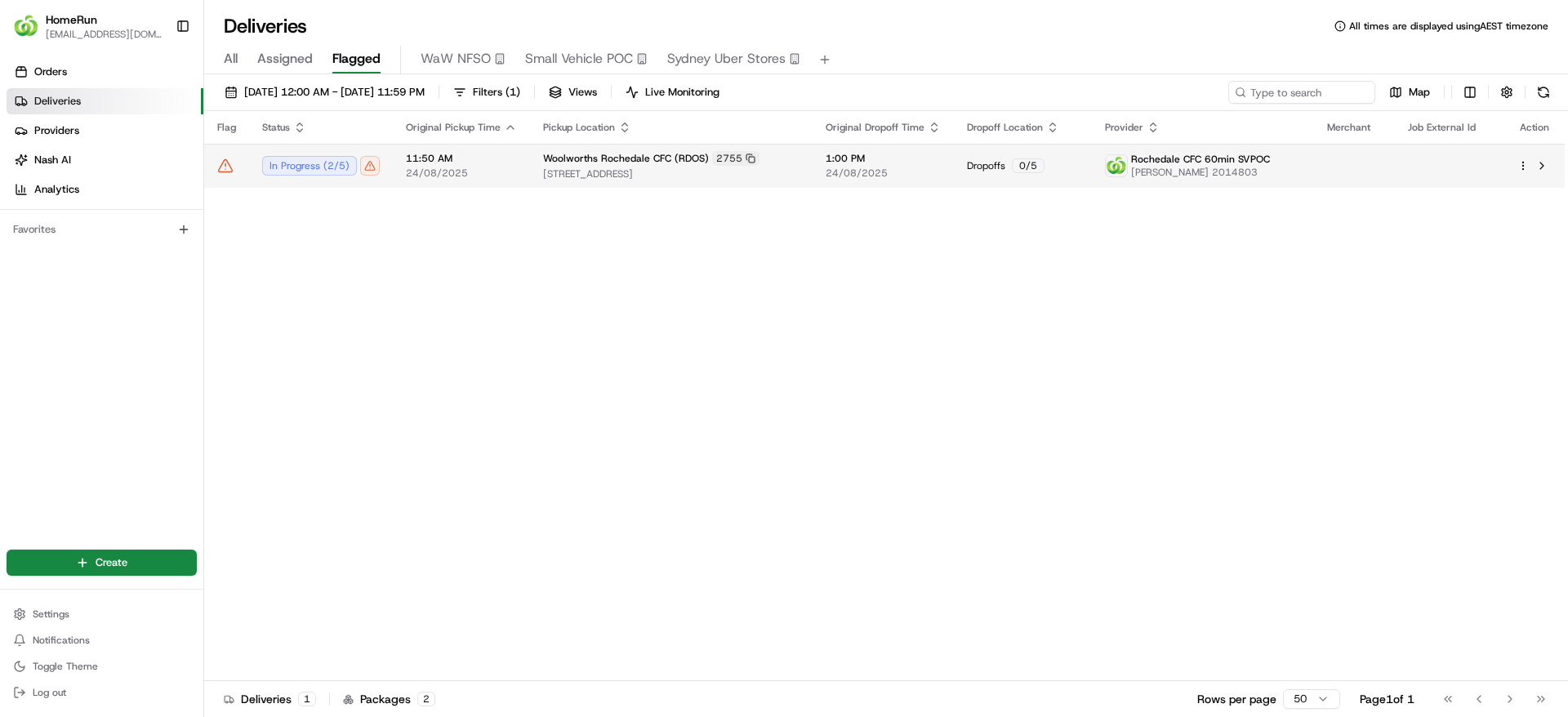
click at [945, 181] on td "1:00 PM 24/08/2025" at bounding box center [883, 166] width 141 height 44
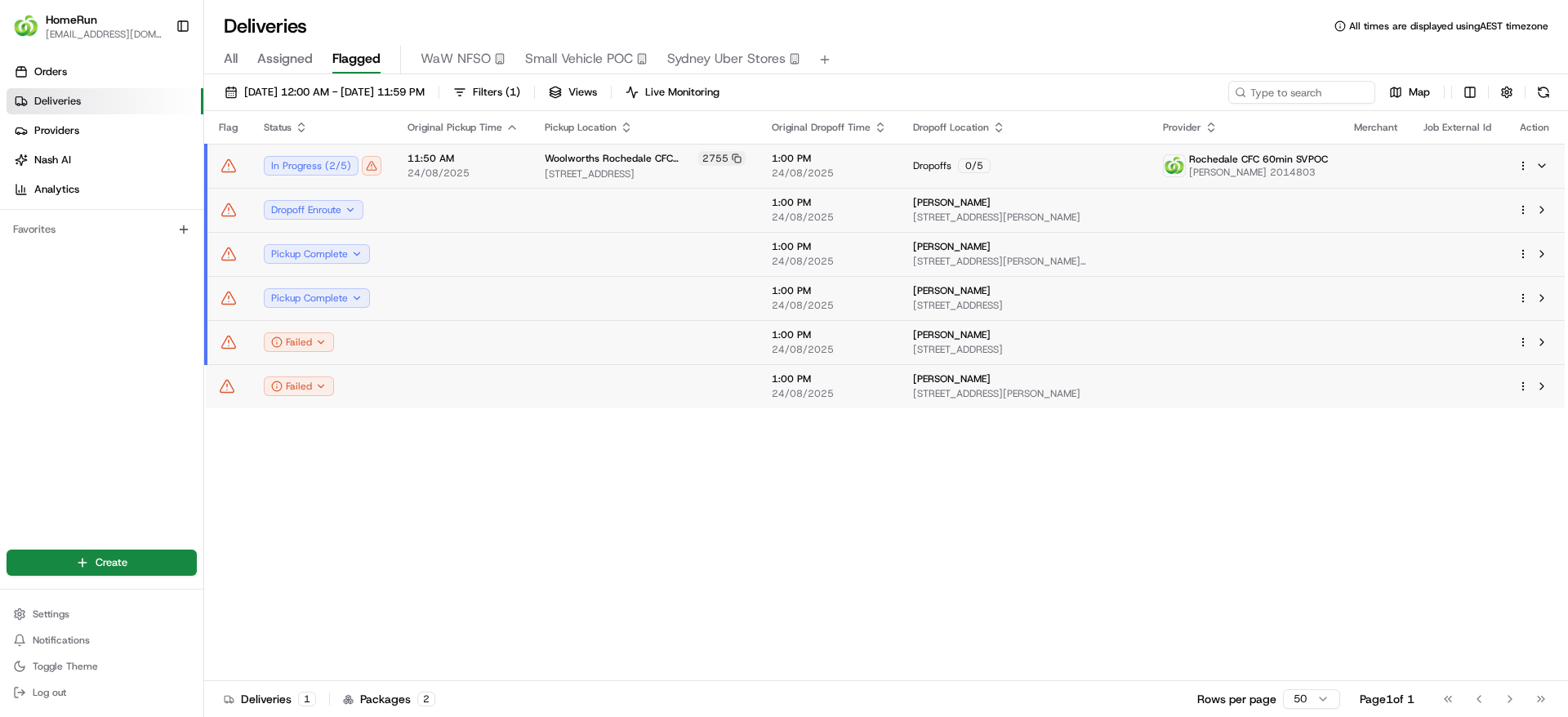
click at [1133, 169] on div "Dropoffs 0 / 5" at bounding box center [1025, 166] width 224 height 15
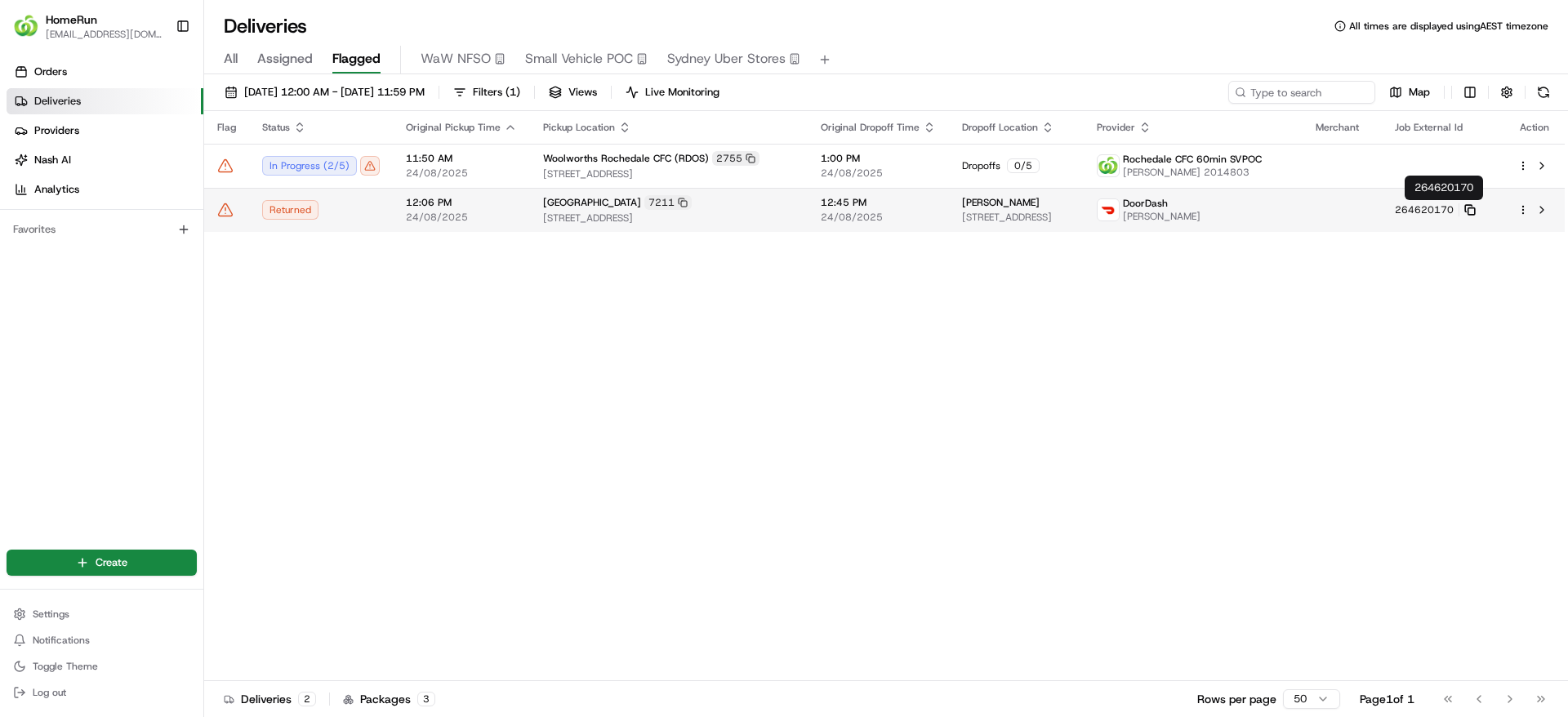
click at [1476, 204] on icon at bounding box center [1470, 210] width 12 height 12
click at [227, 208] on icon at bounding box center [226, 210] width 17 height 17
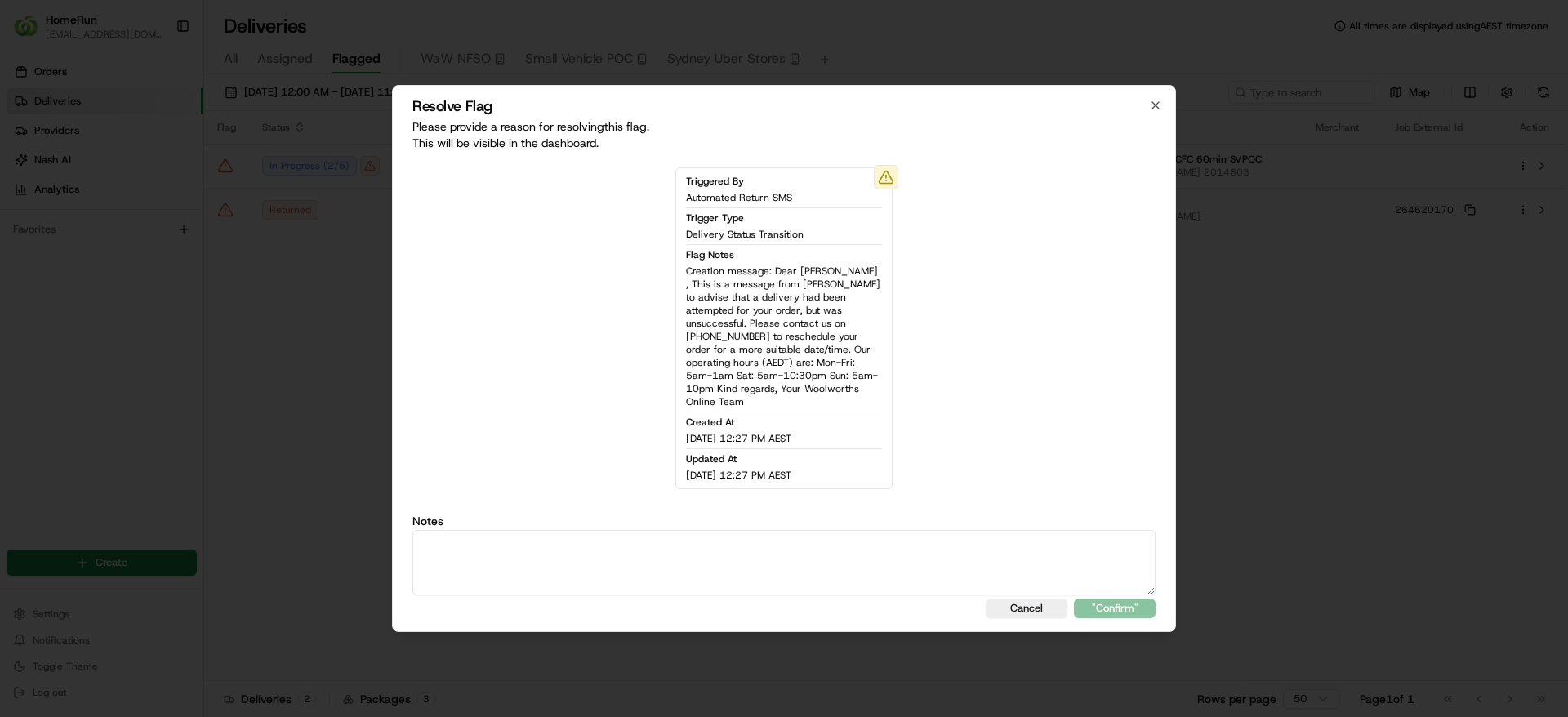
drag, startPoint x: 683, startPoint y: 465, endPoint x: 703, endPoint y: 469, distance: 20.4
click at [703, 469] on div "Triggered By Automated Return SMS Trigger Type Delivery Status Transition Flag …" at bounding box center [783, 328] width 217 height 322
click at [648, 545] on textarea at bounding box center [783, 563] width 743 height 65
type textarea "r"
type textarea "Order Returned - SMS sent"
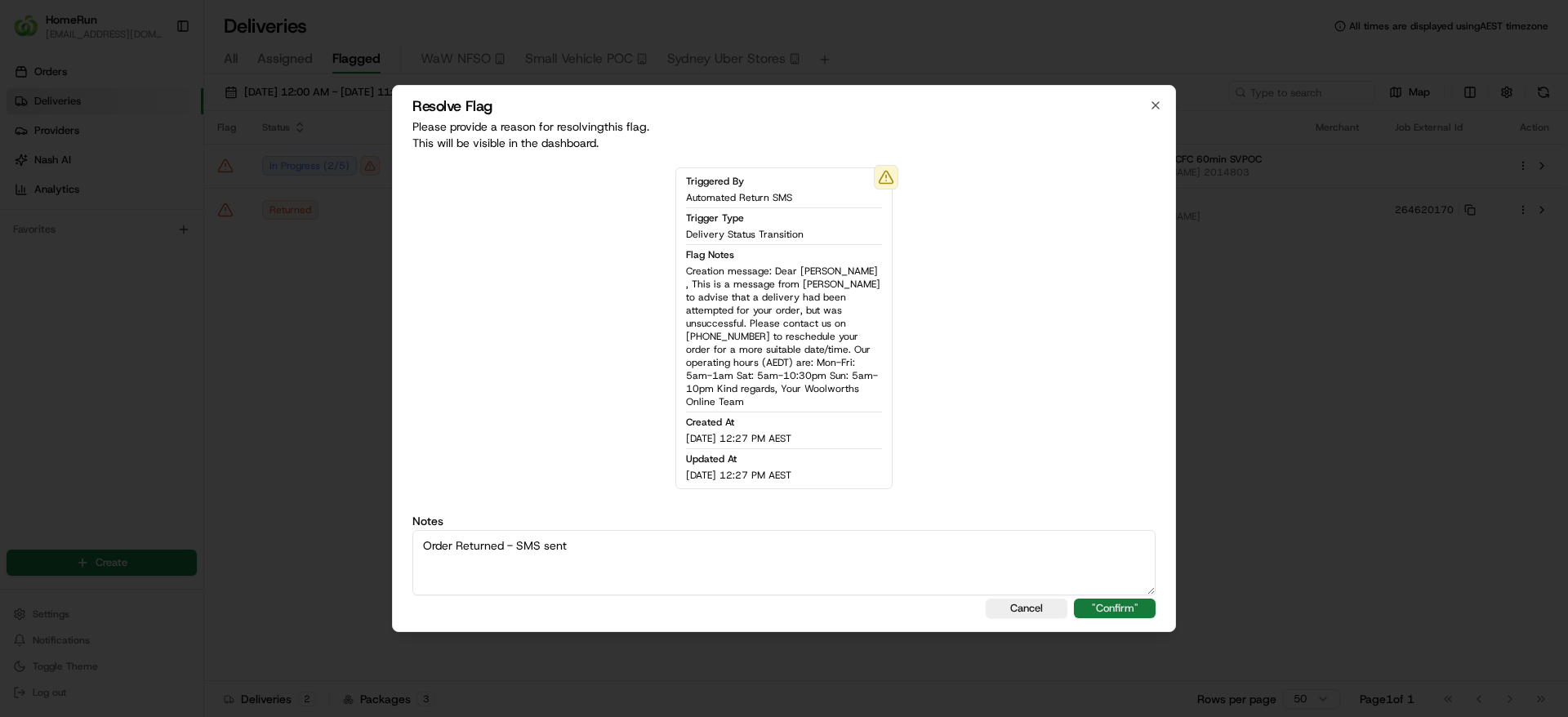
click at [1113, 599] on button ""Confirm"" at bounding box center [1114, 609] width 82 height 20
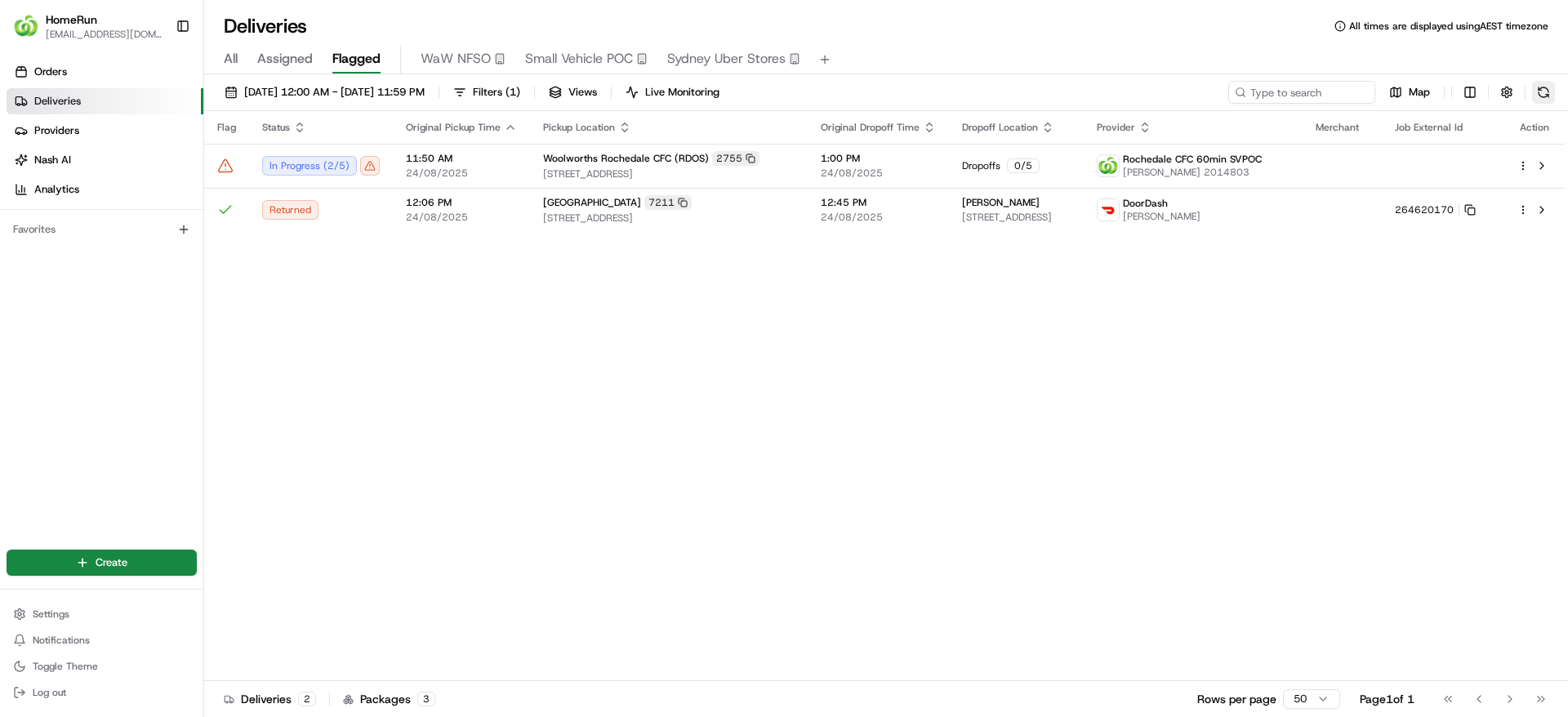
click at [1541, 103] on button at bounding box center [1542, 92] width 22 height 22
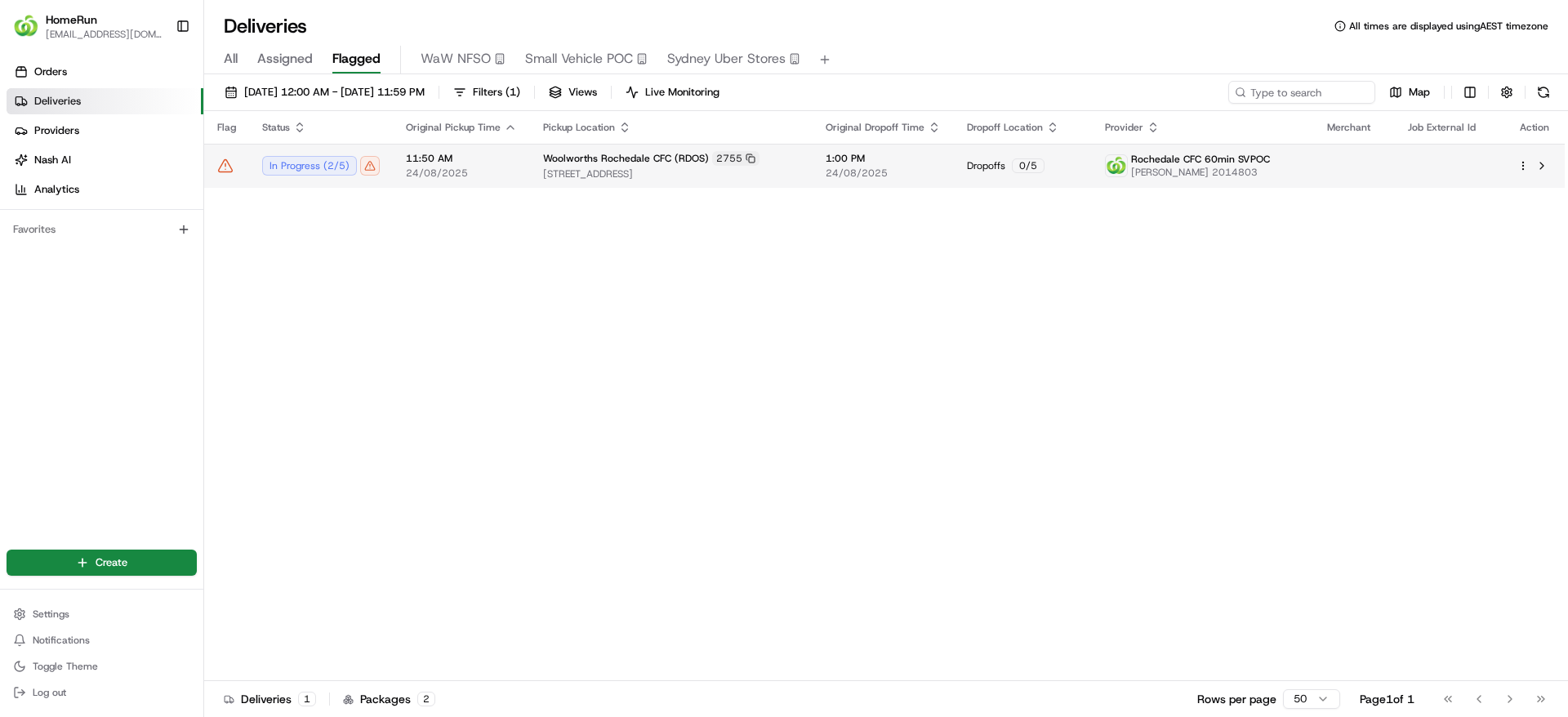
click at [866, 162] on span "1:00 PM" at bounding box center [883, 158] width 115 height 13
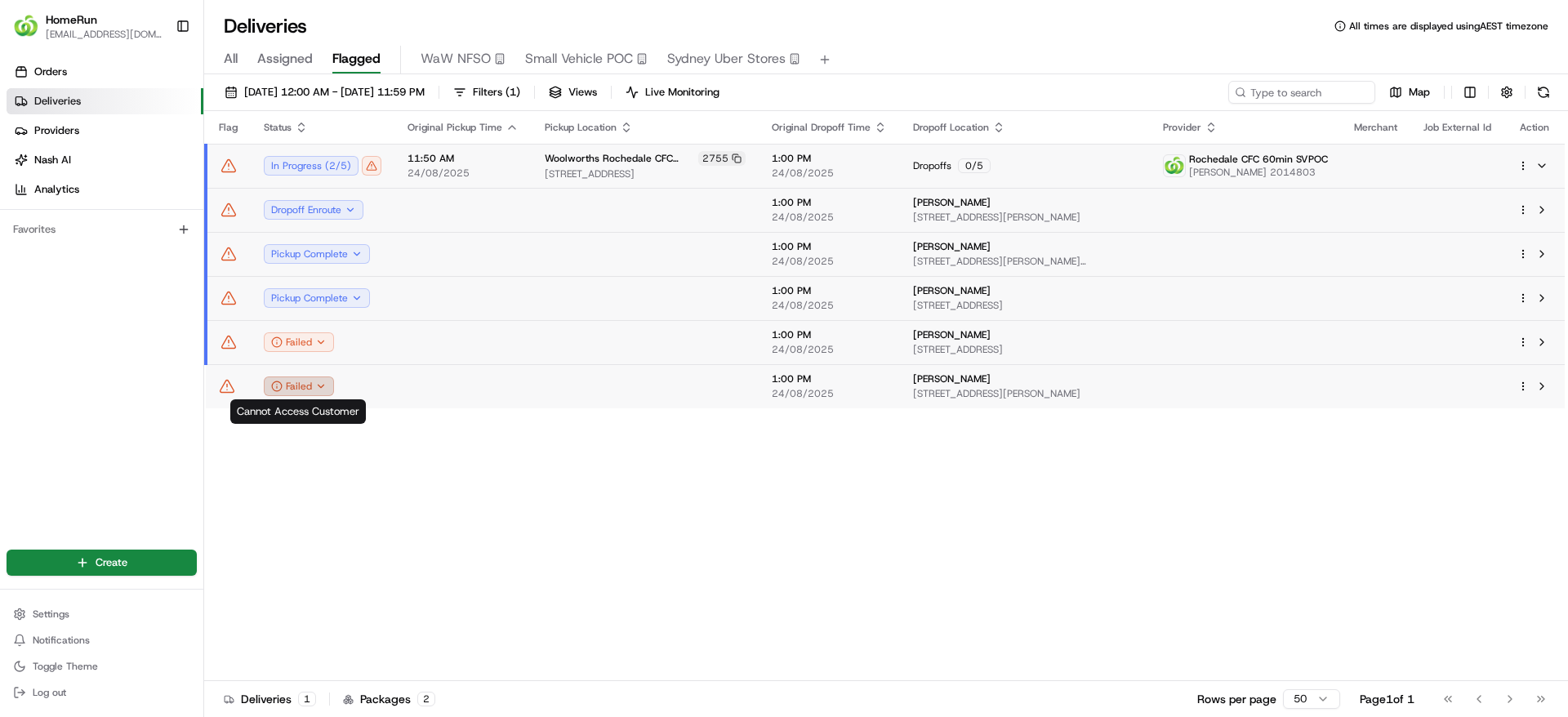
click at [328, 386] on div "Failed" at bounding box center [299, 386] width 70 height 20
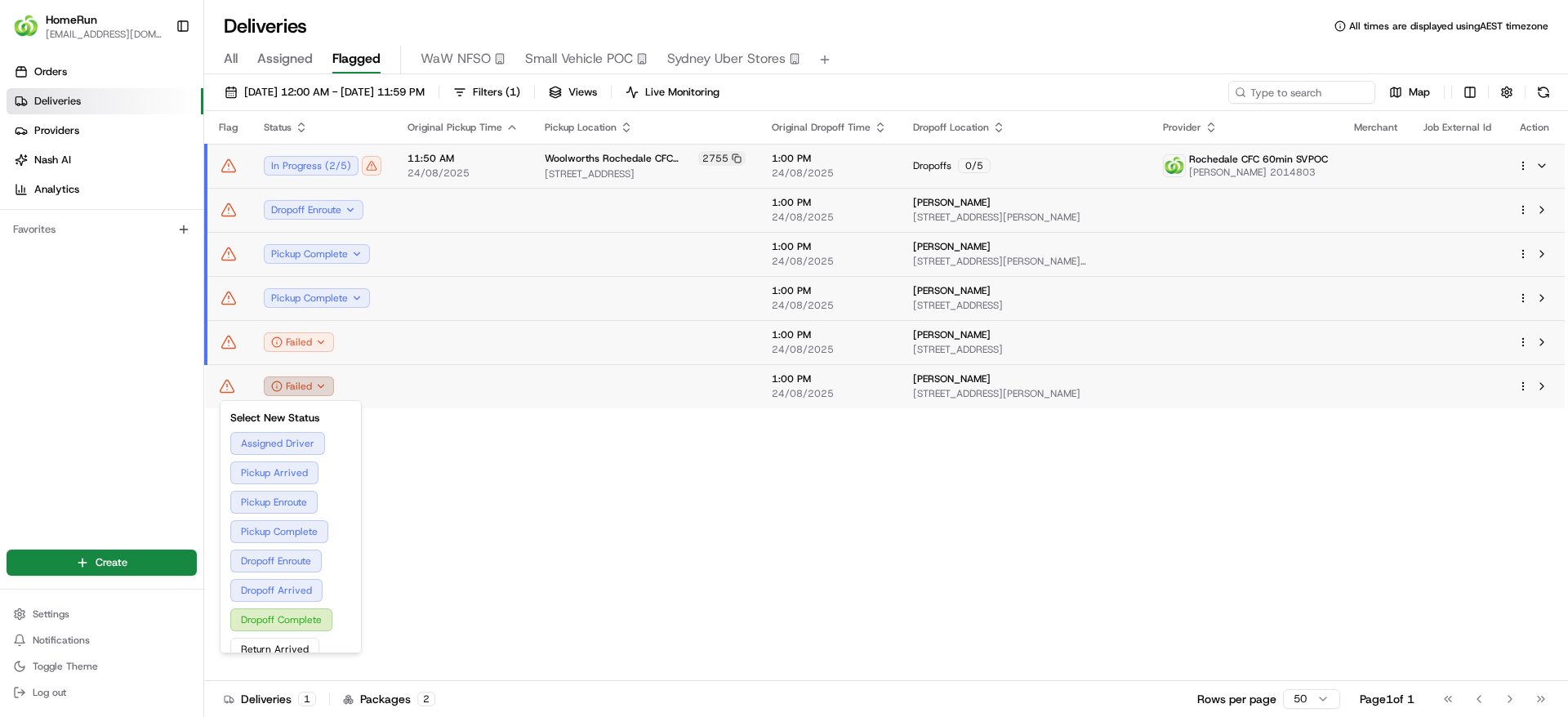
click at [328, 386] on div "Failed" at bounding box center [299, 386] width 70 height 20
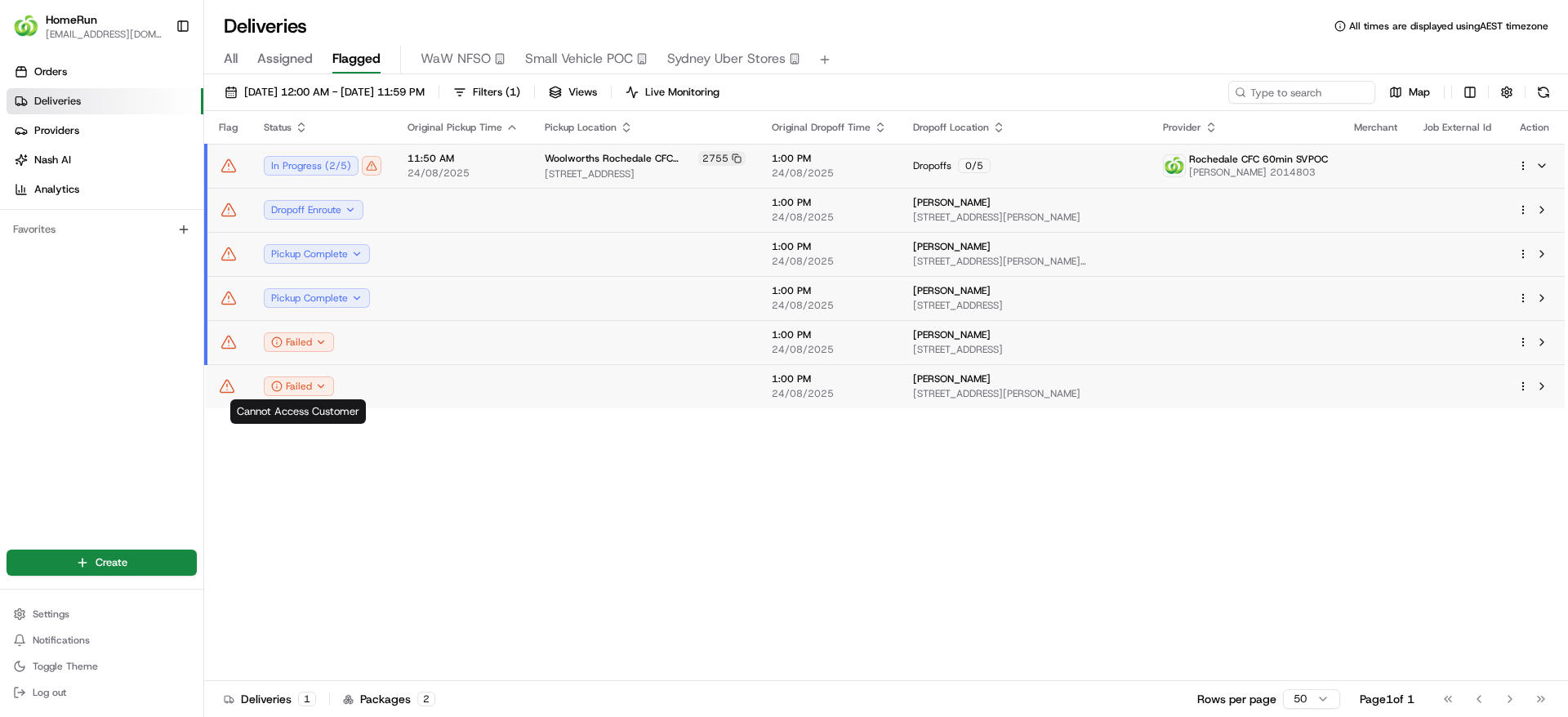
click at [1481, 154] on td at bounding box center [1456, 166] width 94 height 44
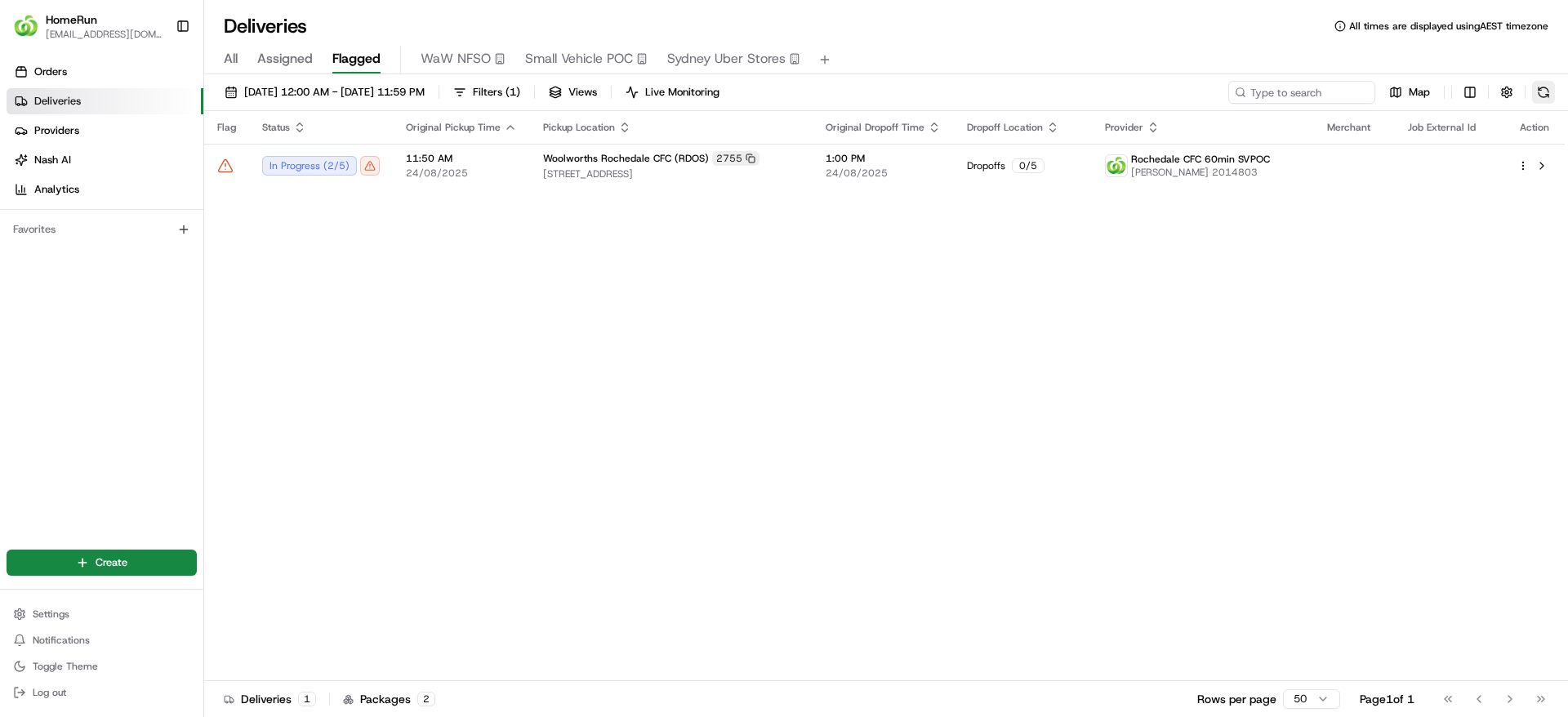
click at [1550, 89] on button at bounding box center [1542, 92] width 22 height 22
click at [1543, 99] on button at bounding box center [1542, 92] width 22 height 22
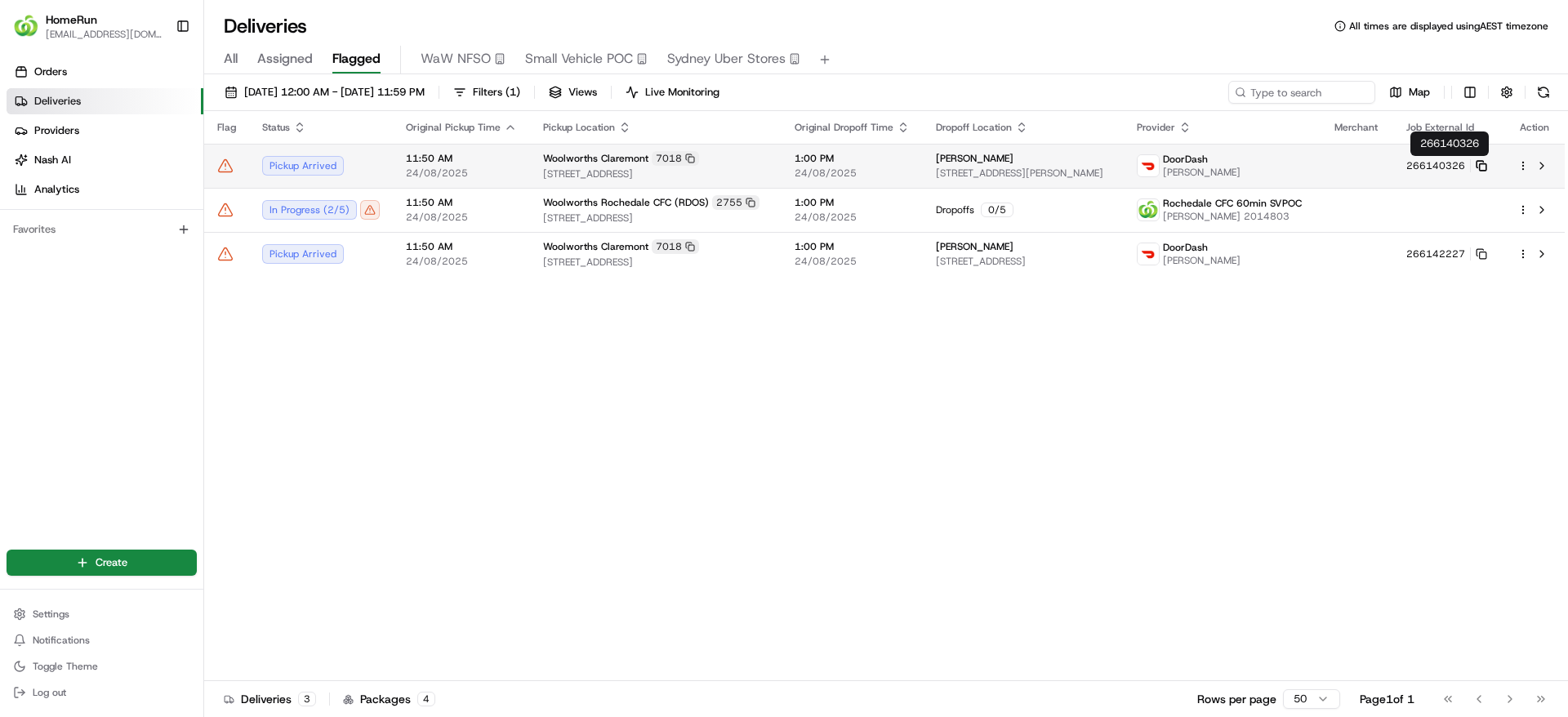
click at [1486, 168] on icon at bounding box center [1481, 166] width 12 height 12
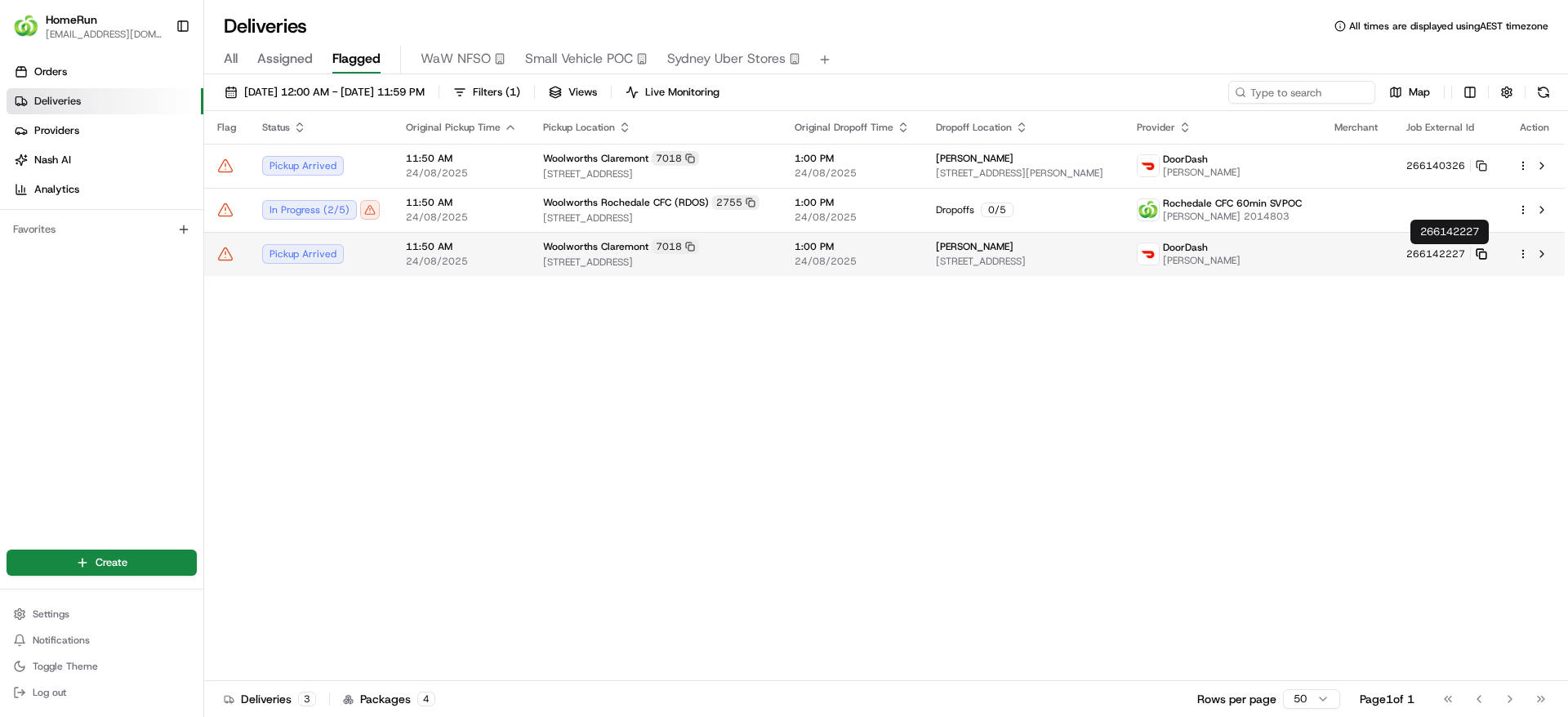
click at [1486, 255] on icon at bounding box center [1481, 254] width 12 height 12
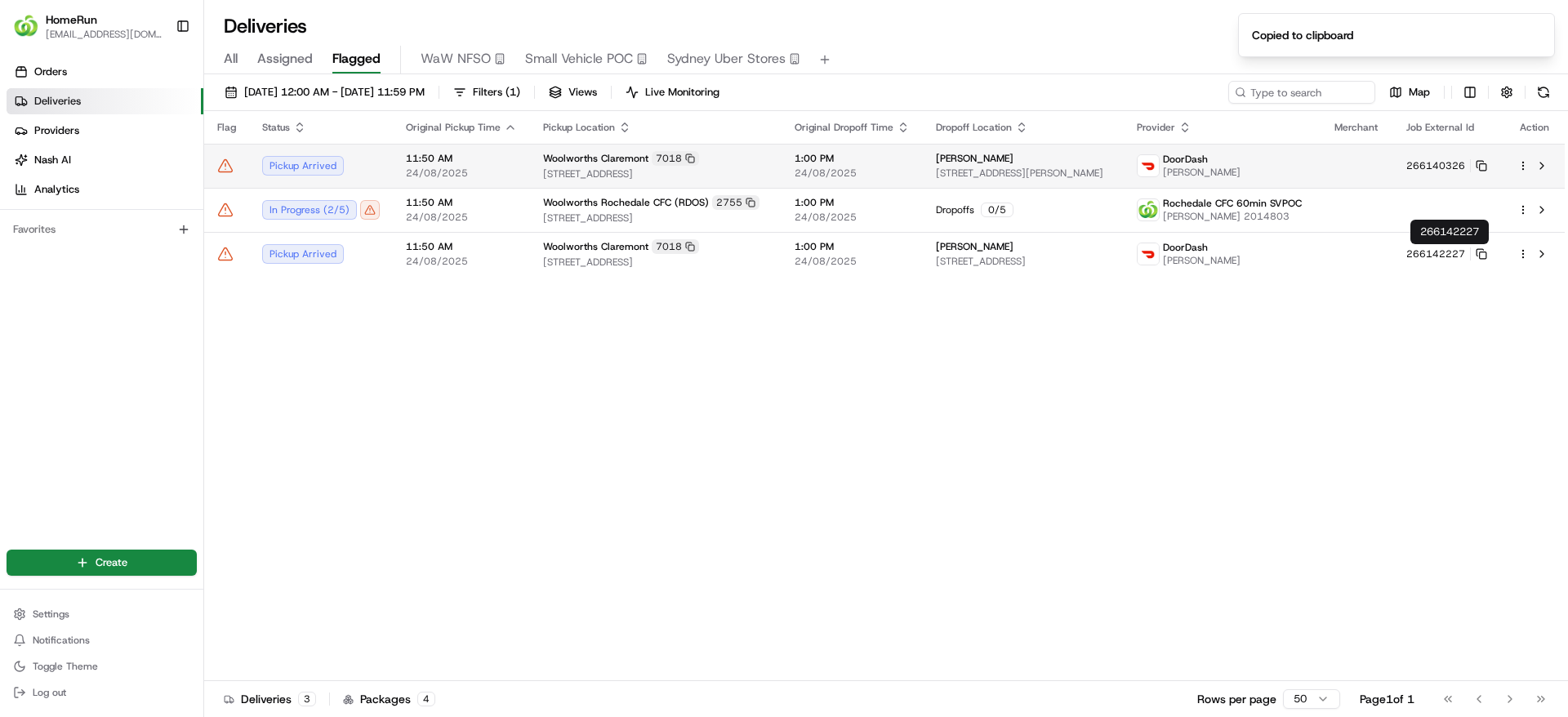
click at [545, 163] on span "Woolworths Claremont" at bounding box center [595, 158] width 106 height 13
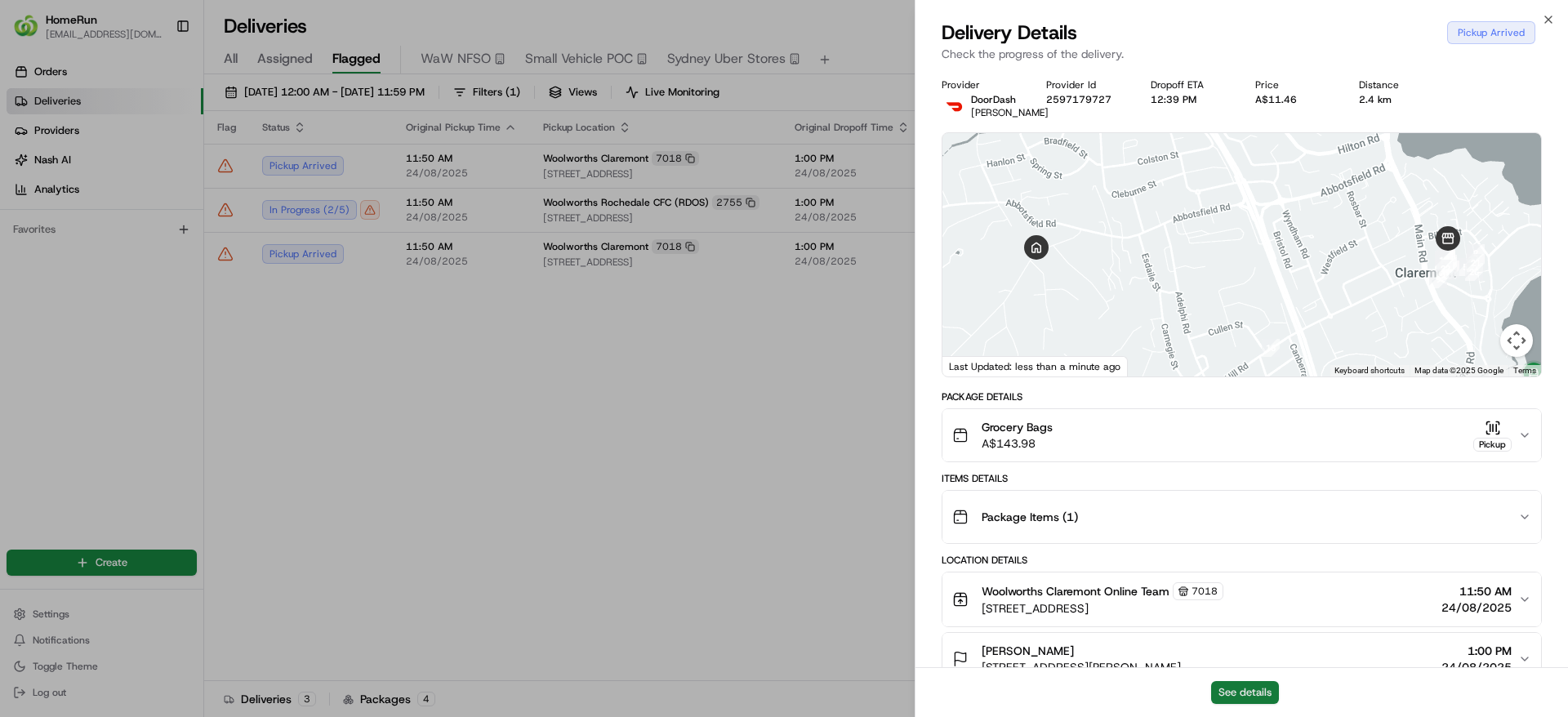
click at [1228, 696] on button "See details" at bounding box center [1244, 692] width 67 height 22
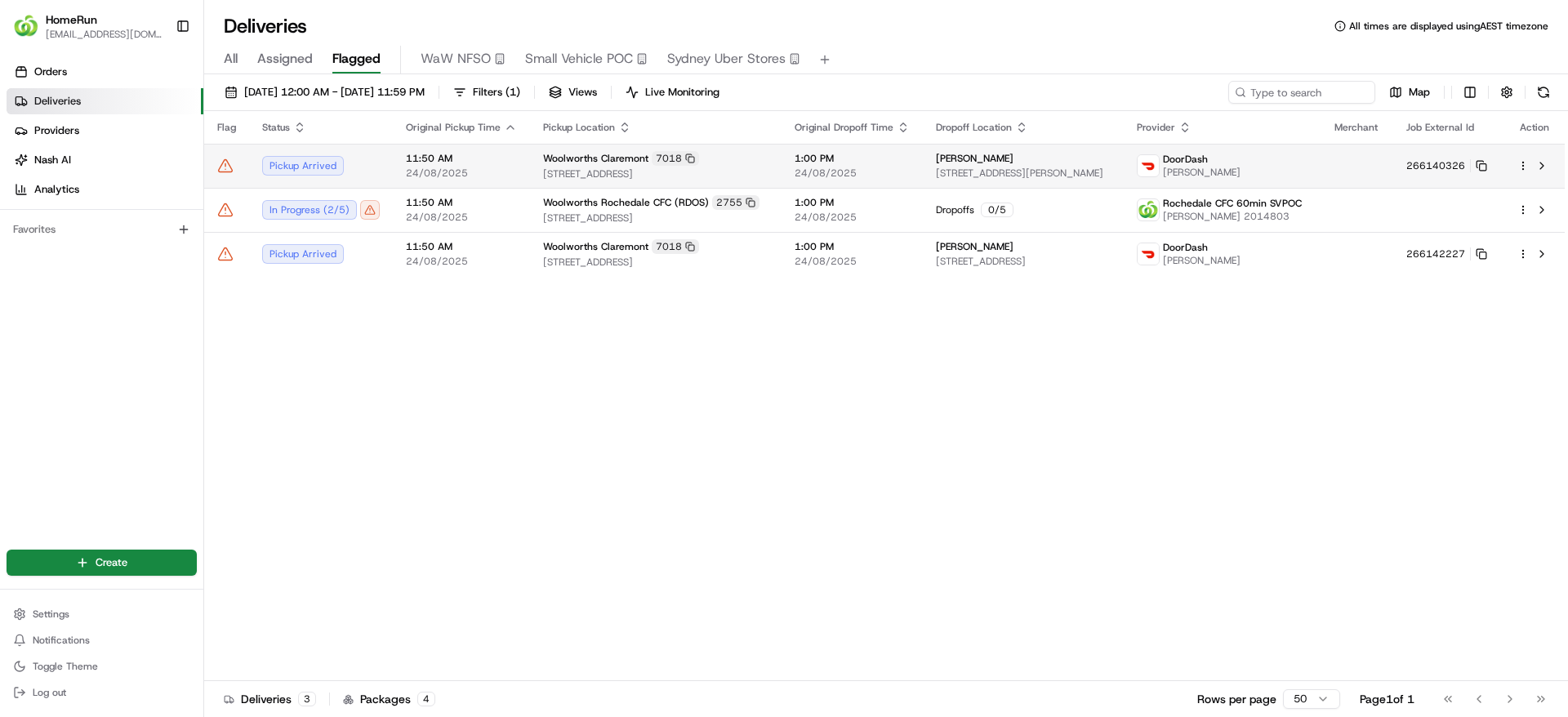
click at [661, 154] on div "7018" at bounding box center [675, 158] width 47 height 15
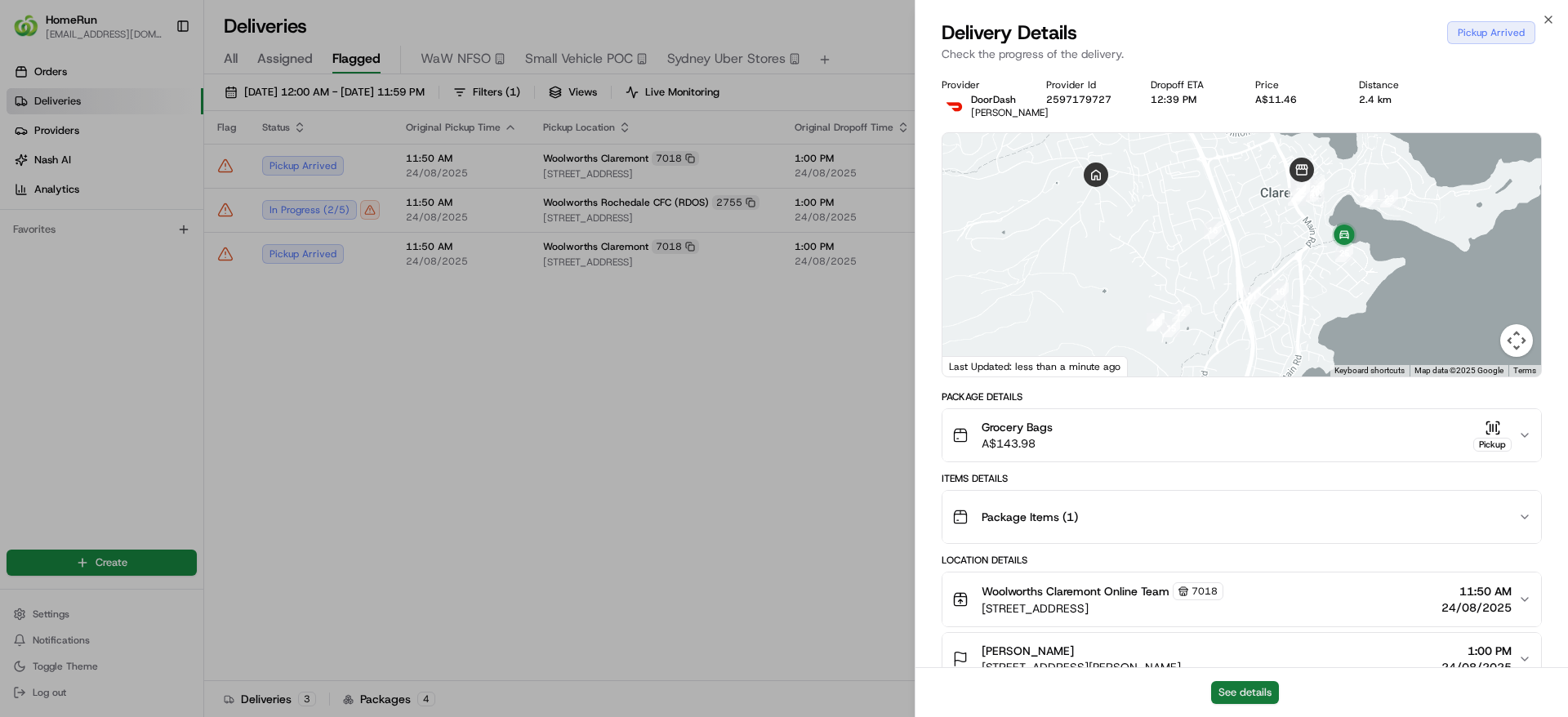
click at [1238, 687] on button "See details" at bounding box center [1244, 692] width 67 height 22
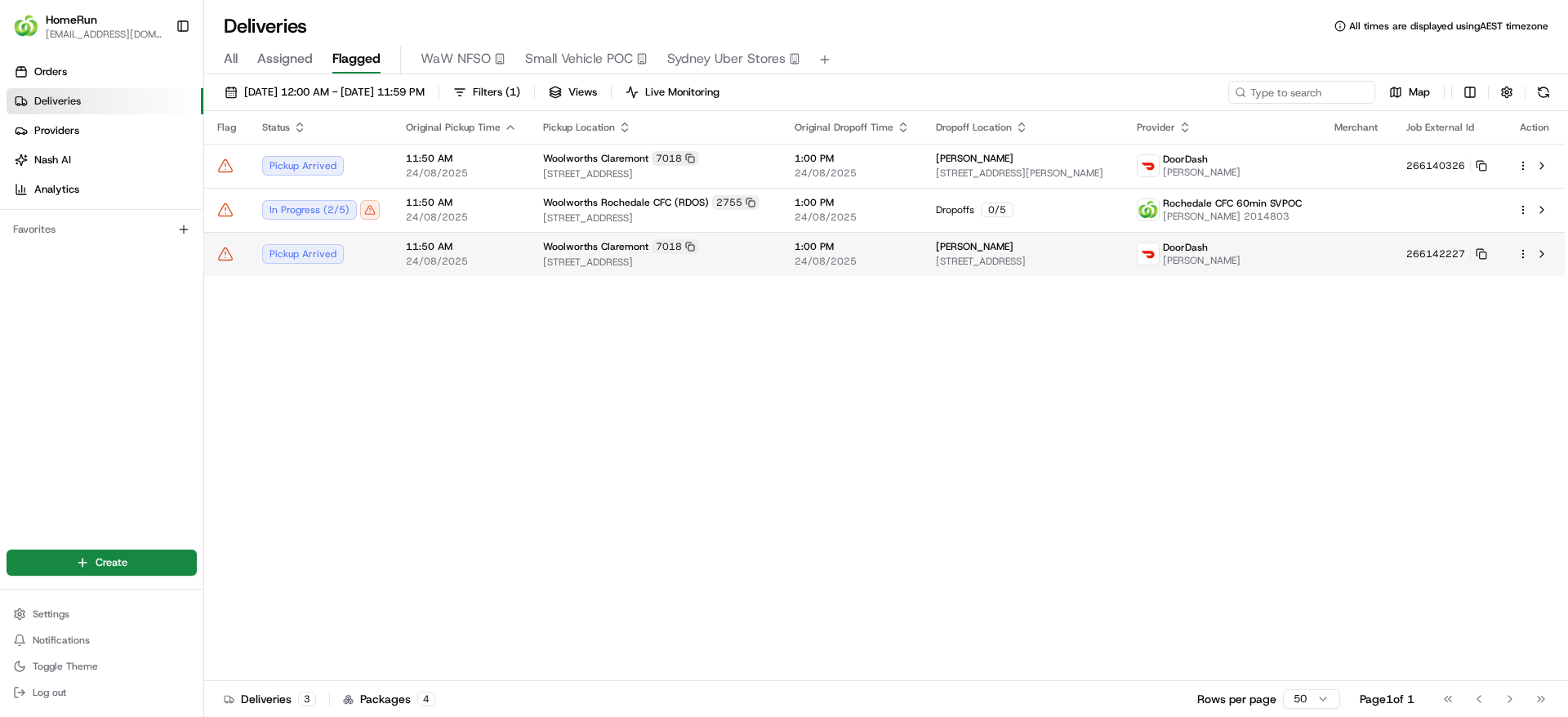
click at [723, 251] on div "Woolworths Claremont 7018" at bounding box center [655, 246] width 226 height 15
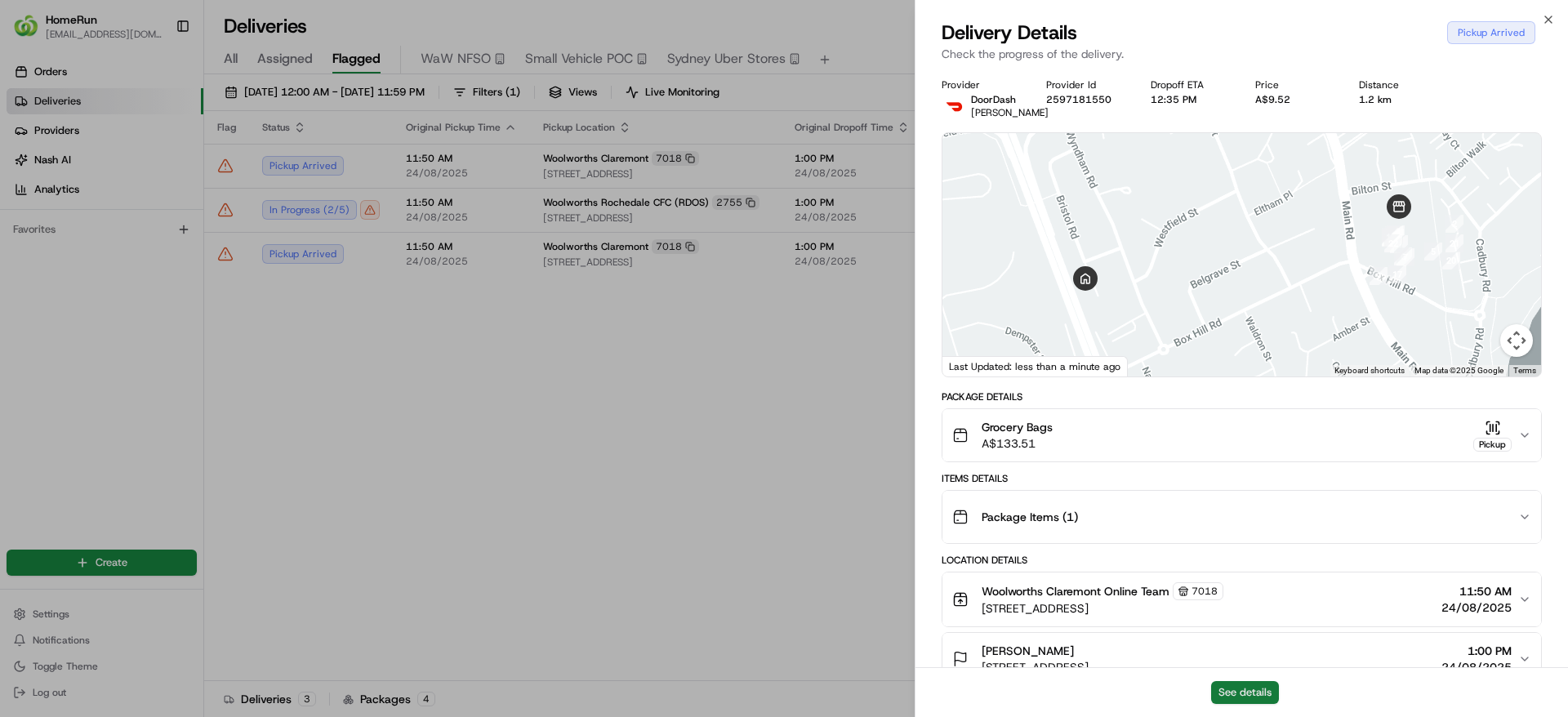
click at [1255, 689] on button "See details" at bounding box center [1244, 692] width 67 height 22
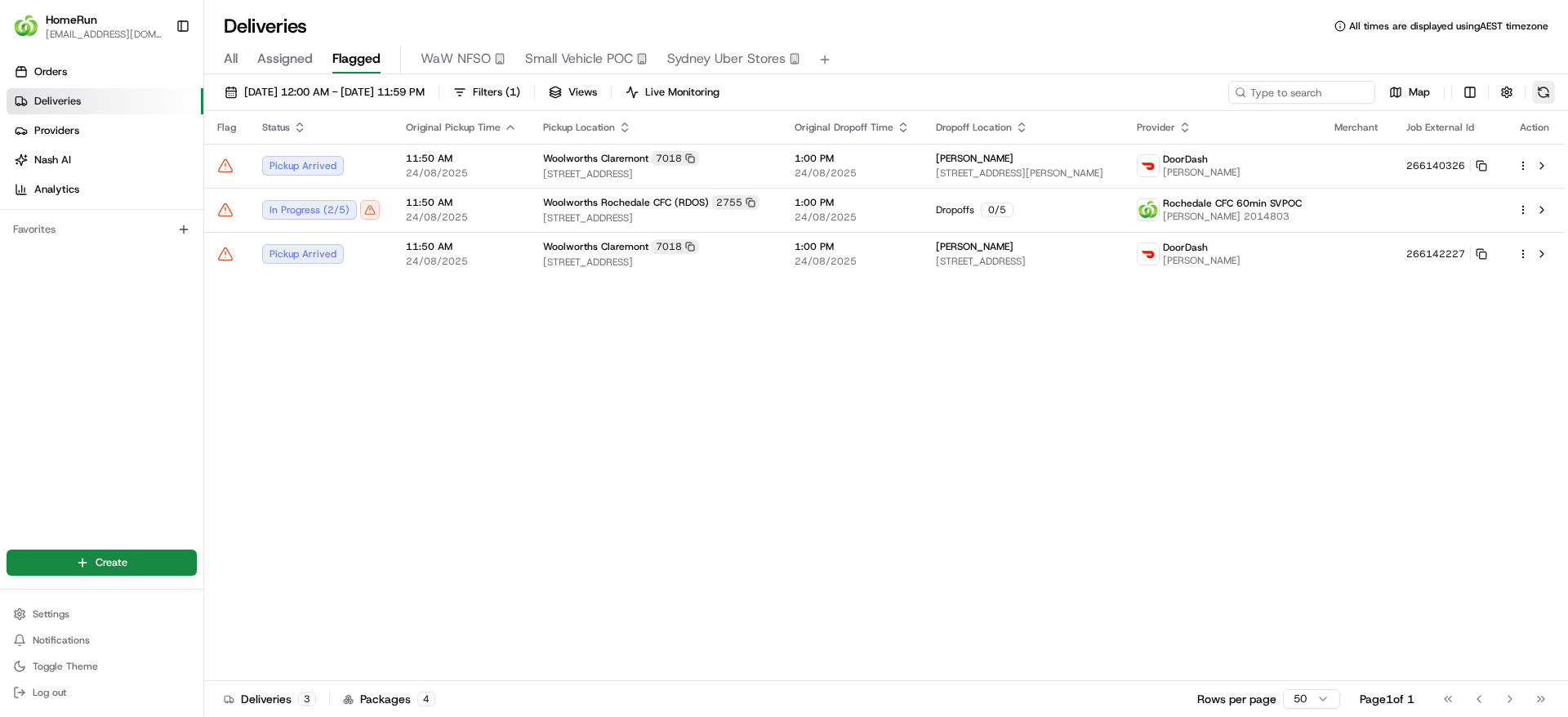
click at [1546, 94] on button at bounding box center [1542, 92] width 22 height 22
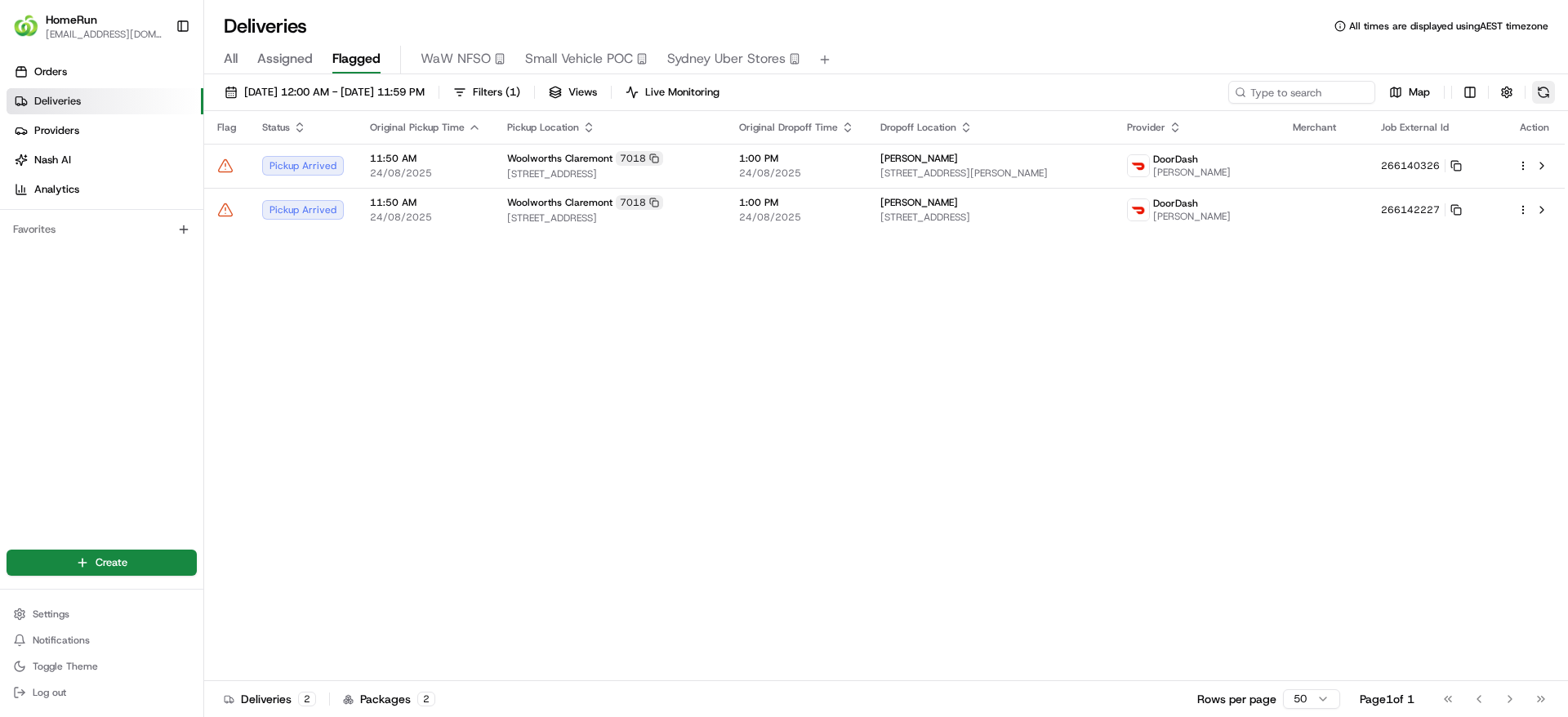
click at [1546, 94] on button at bounding box center [1542, 92] width 22 height 22
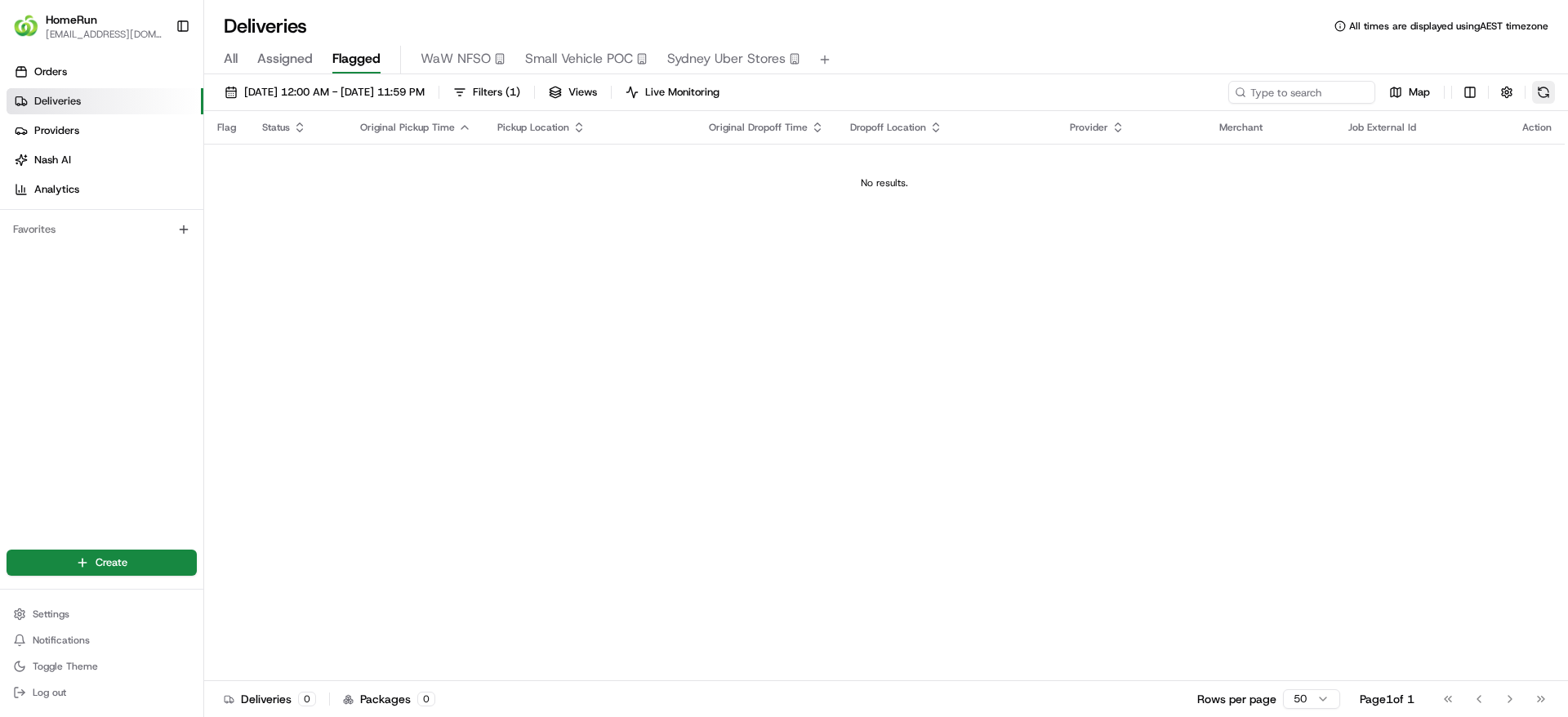
click at [1539, 86] on button at bounding box center [1542, 92] width 22 height 22
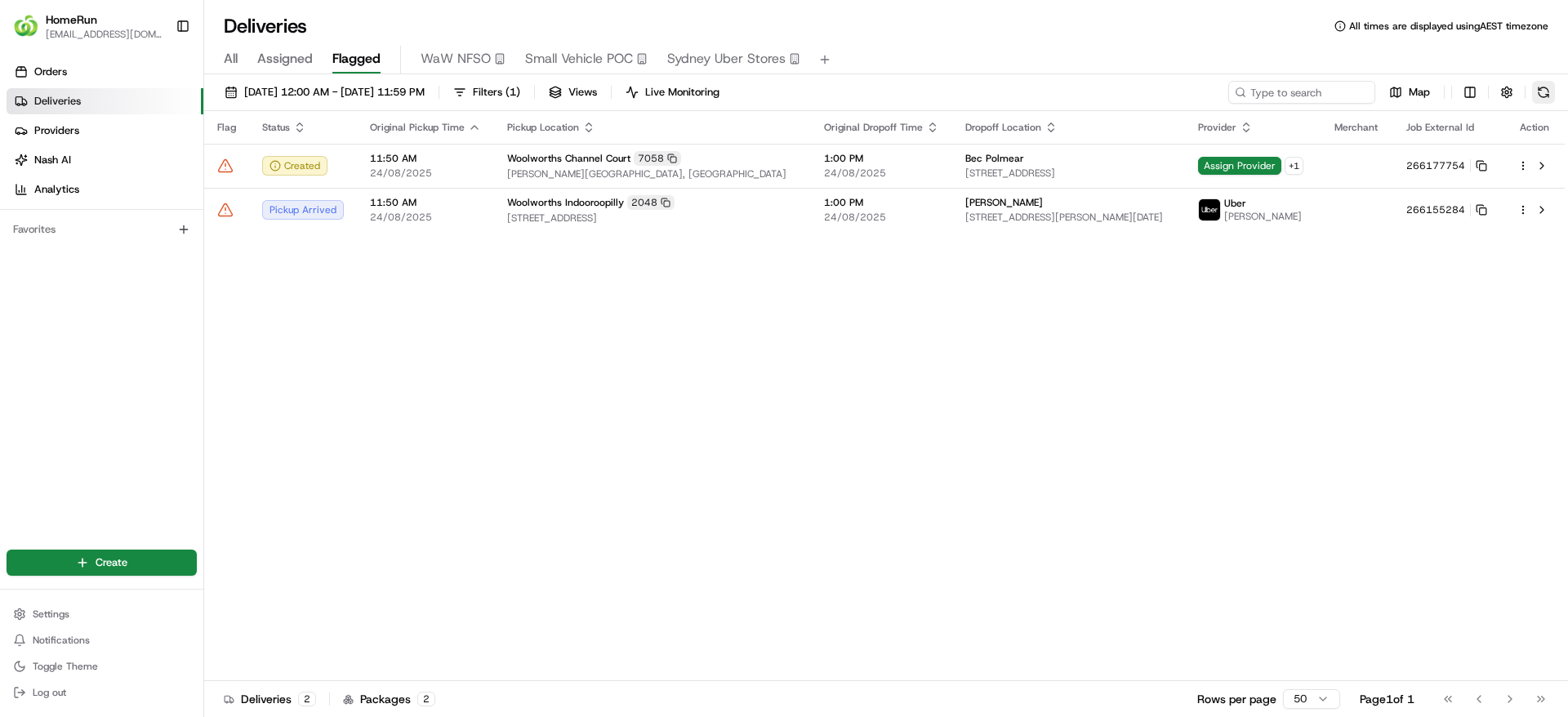
click at [1547, 84] on button at bounding box center [1542, 92] width 22 height 22
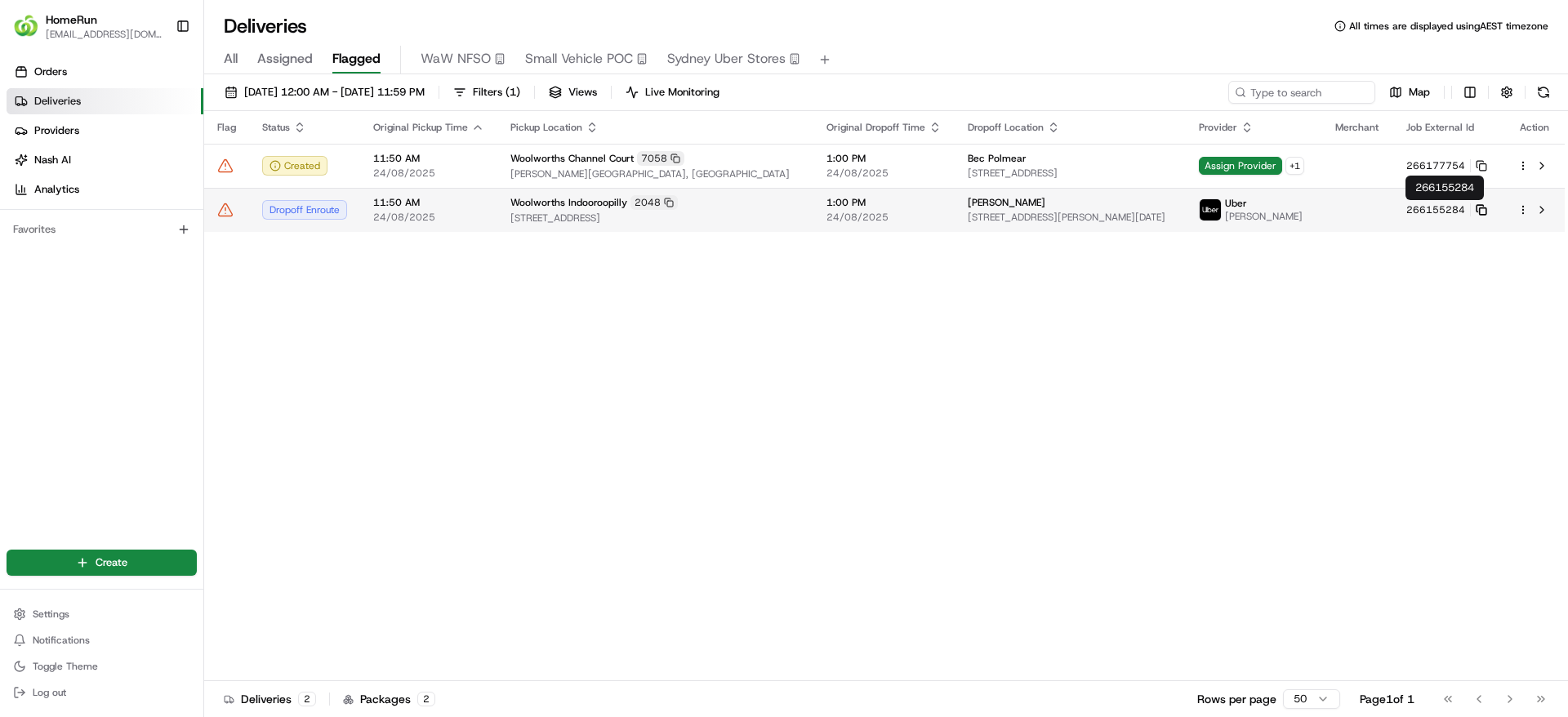
click at [1481, 206] on icon at bounding box center [1481, 210] width 12 height 12
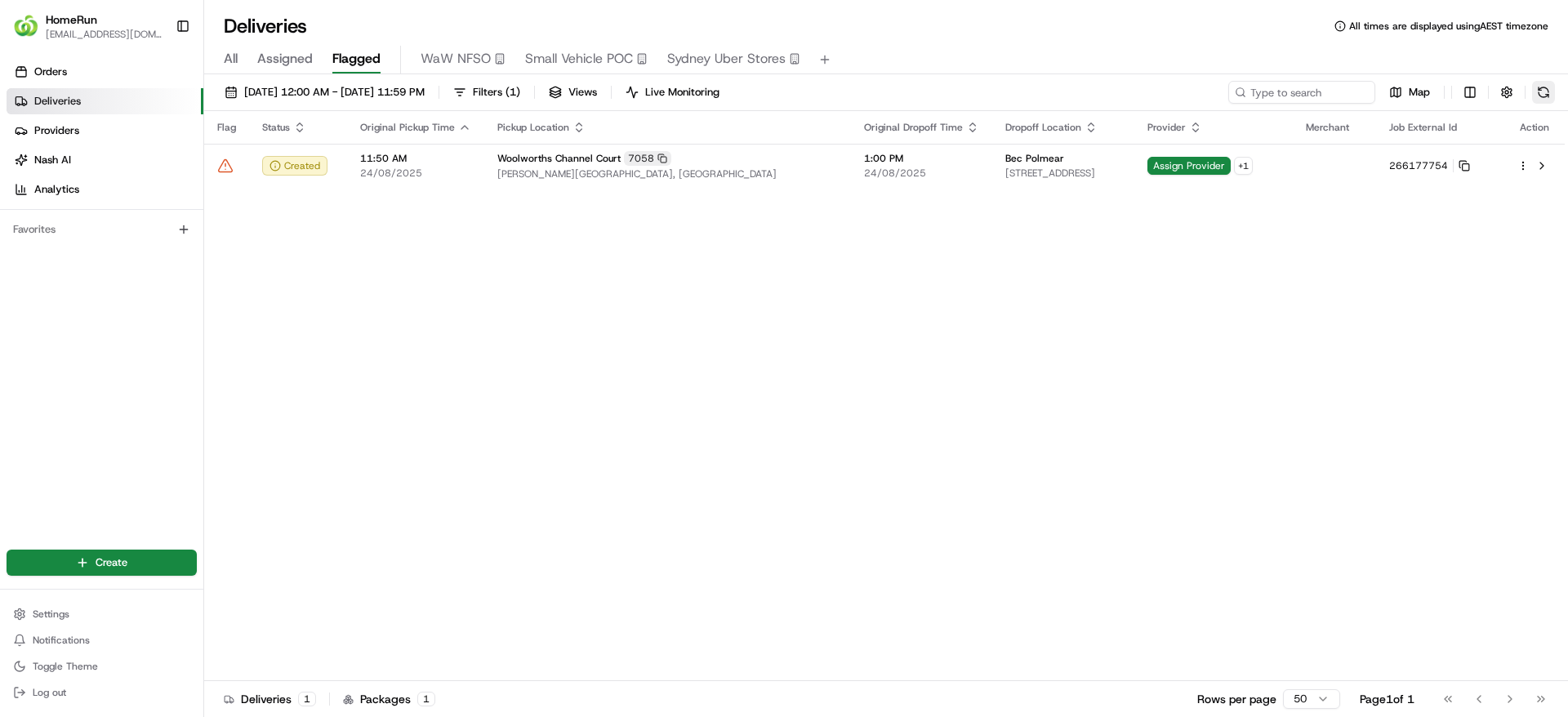
click at [1543, 101] on button at bounding box center [1542, 92] width 22 height 22
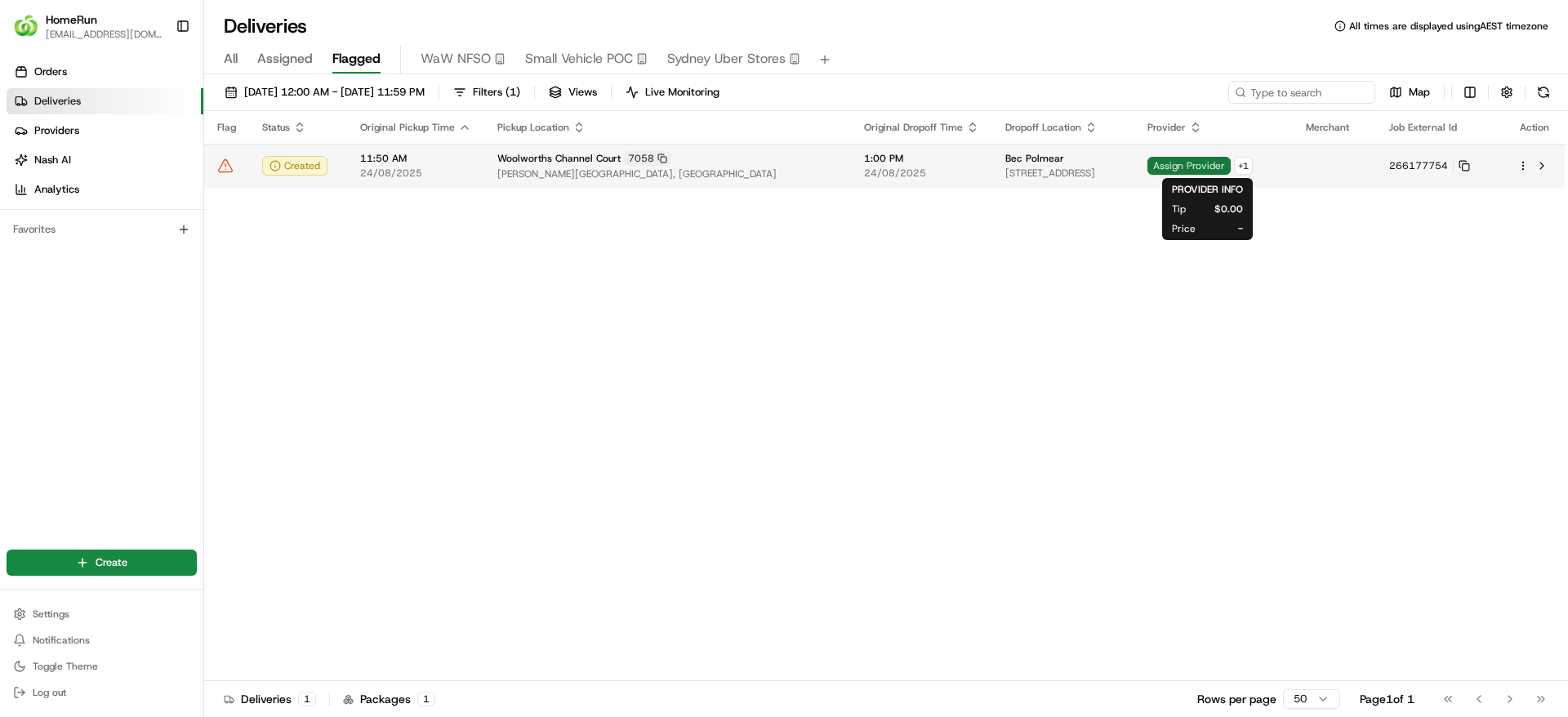
click at [1183, 167] on span "Assign Provider" at bounding box center [1188, 166] width 83 height 18
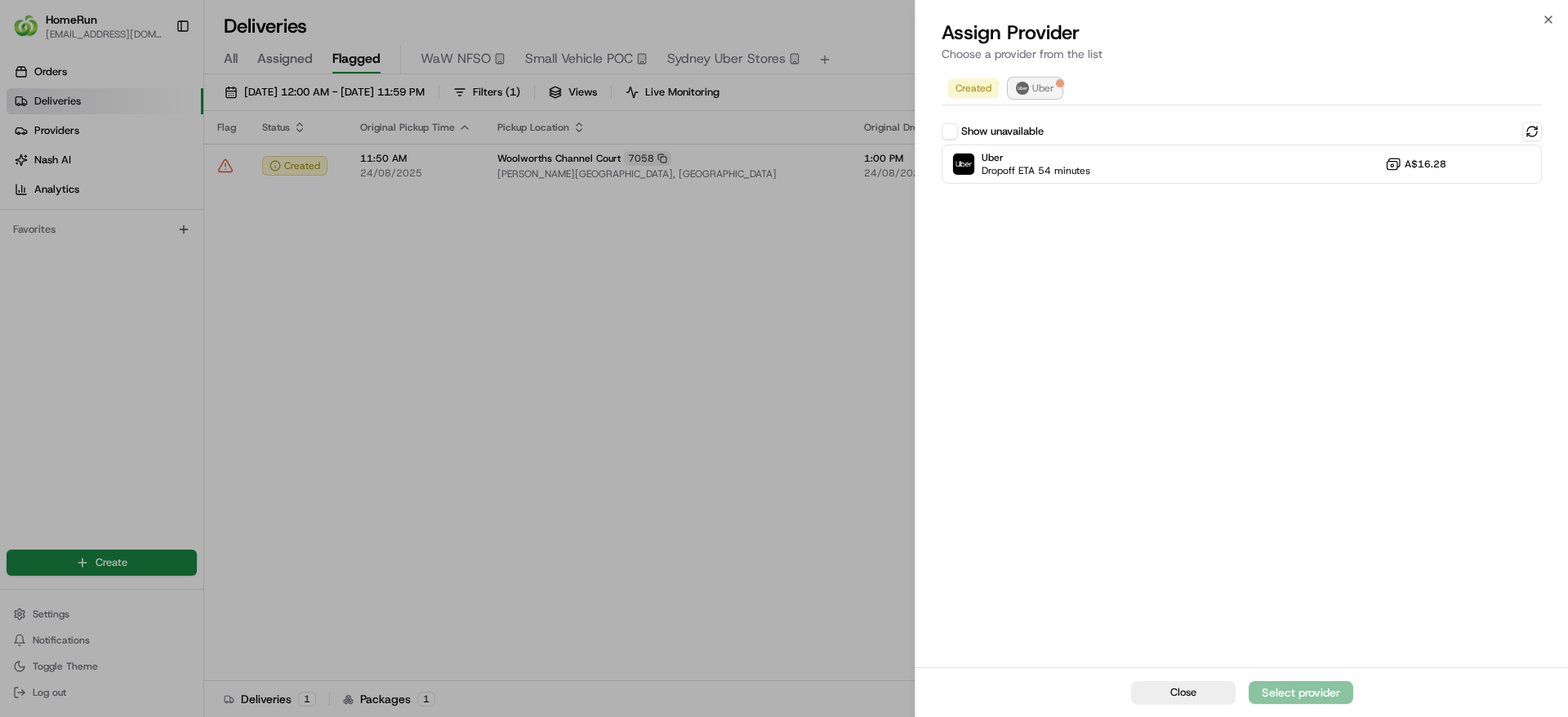
click at [1028, 86] on button "Uber" at bounding box center [1035, 88] width 53 height 20
click at [975, 78] on button "Created" at bounding box center [973, 88] width 51 height 20
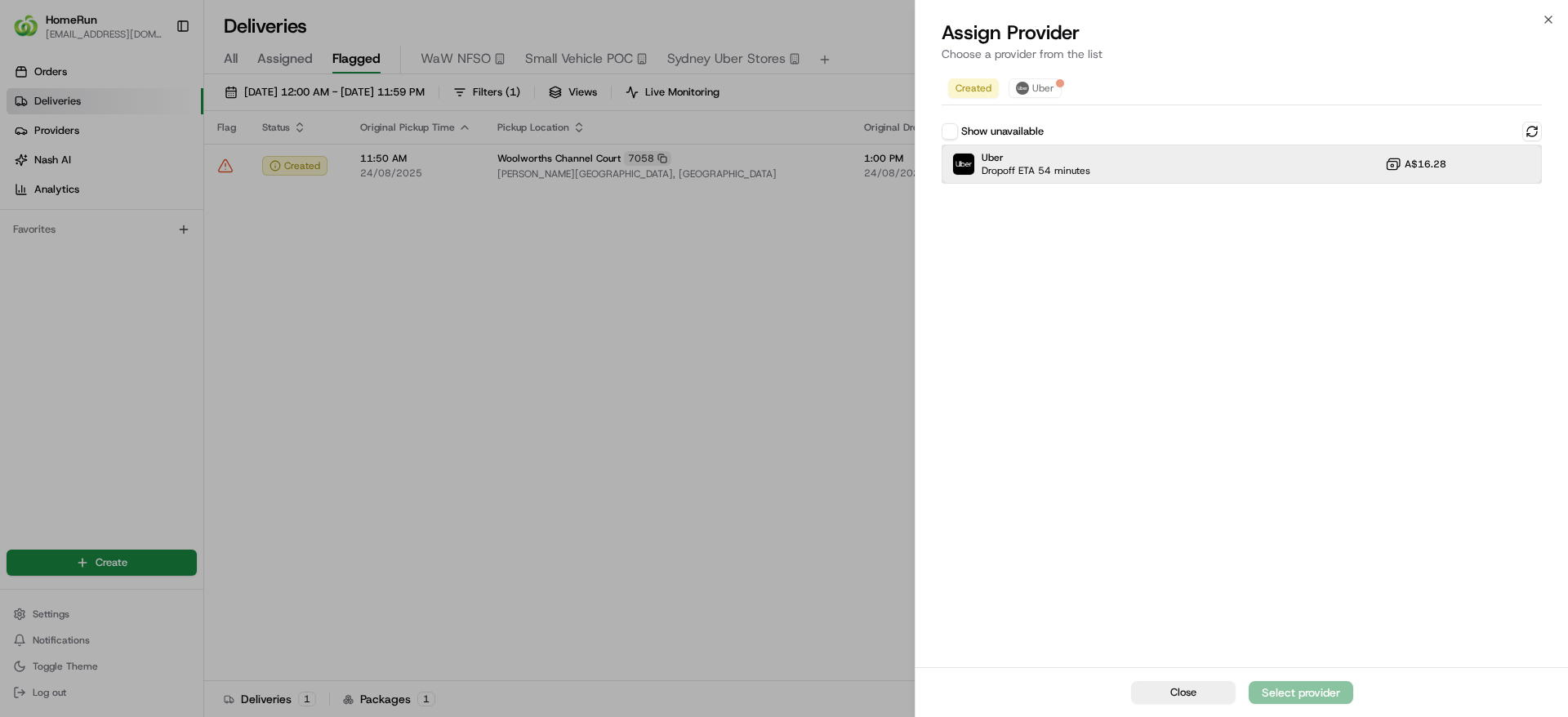
click at [1062, 159] on span "Uber" at bounding box center [1035, 157] width 108 height 13
click at [1307, 688] on div "Assign Provider" at bounding box center [1301, 693] width 80 height 17
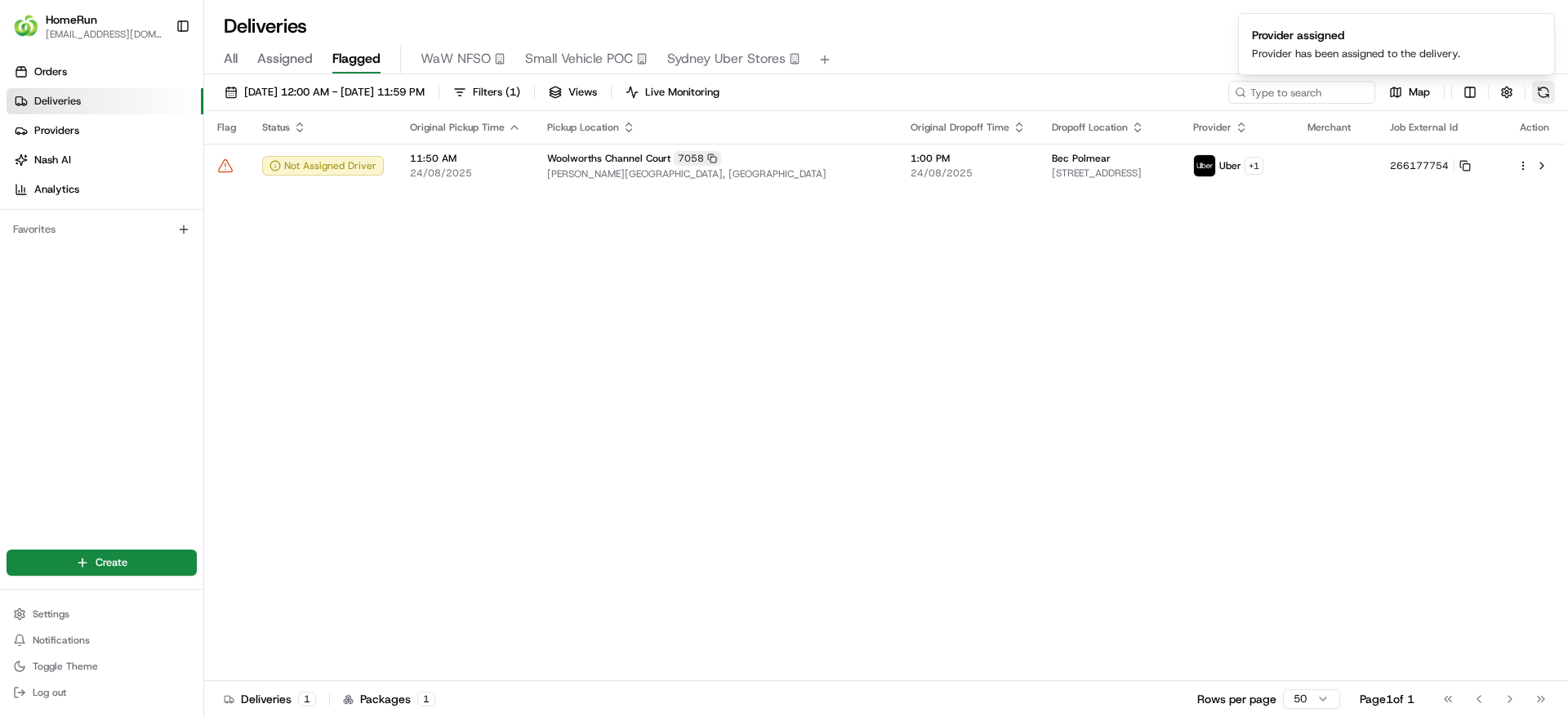
click at [1542, 92] on button at bounding box center [1542, 92] width 22 height 22
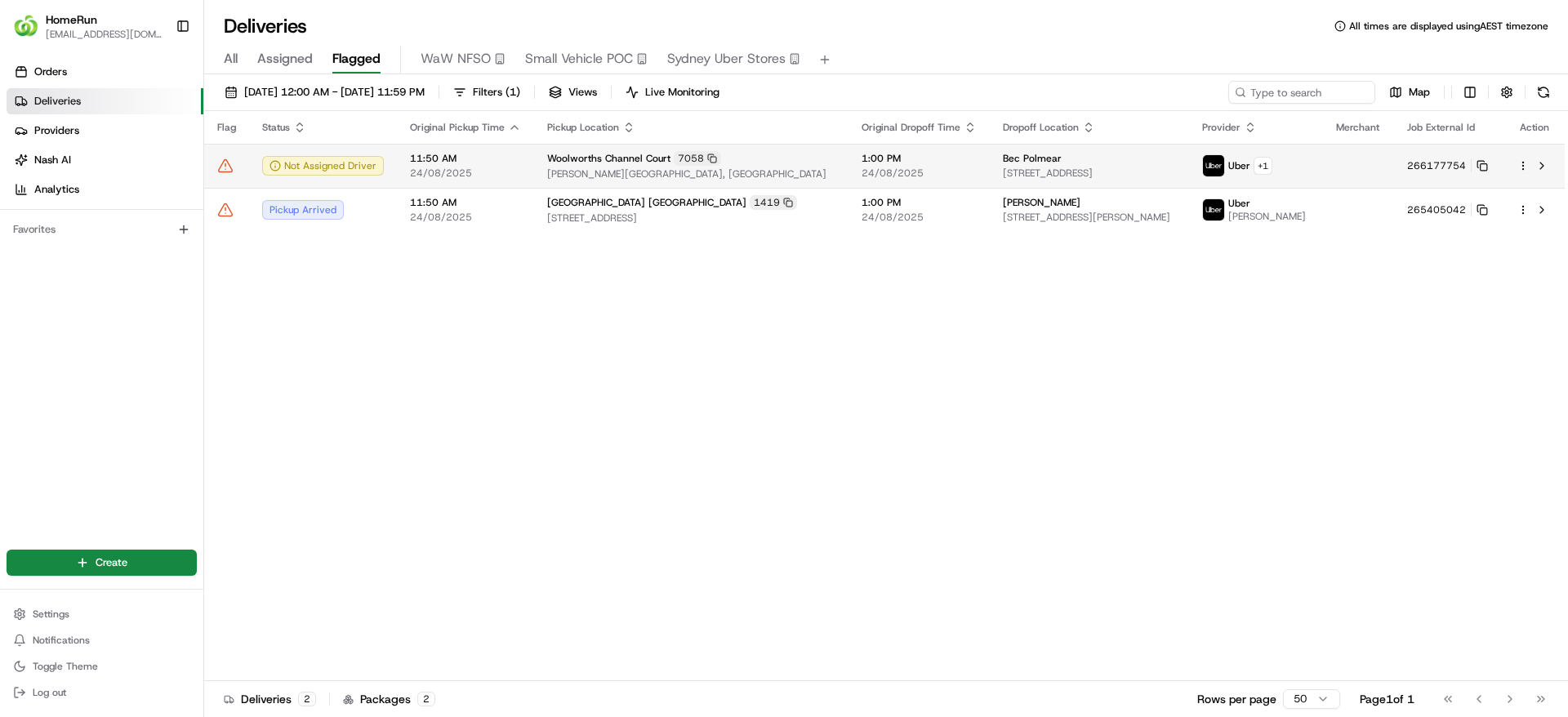
click at [225, 171] on icon at bounding box center [226, 166] width 17 height 17
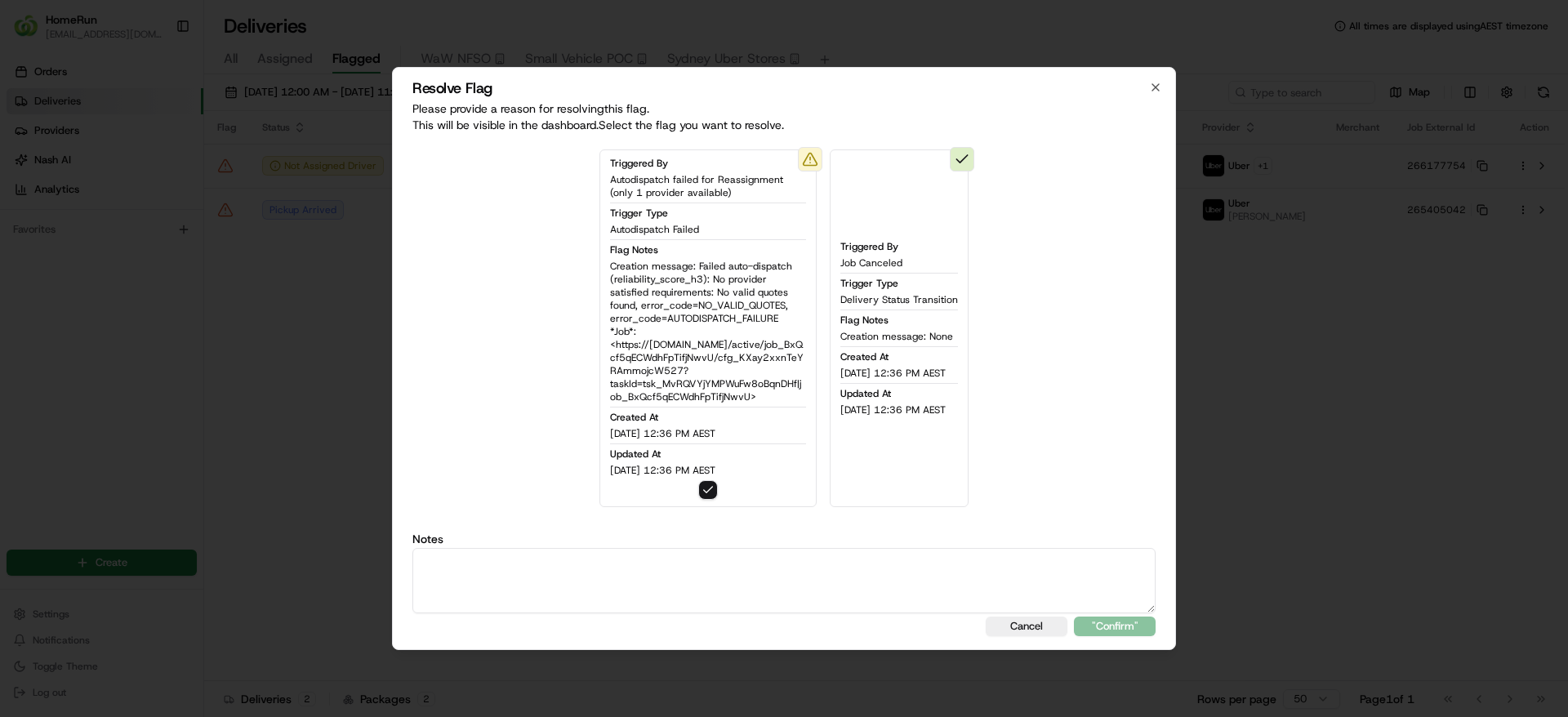
click at [757, 561] on textarea at bounding box center [783, 580] width 743 height 65
type textarea "Autodispatch error"
click at [1099, 629] on button ""Confirm"" at bounding box center [1114, 627] width 82 height 20
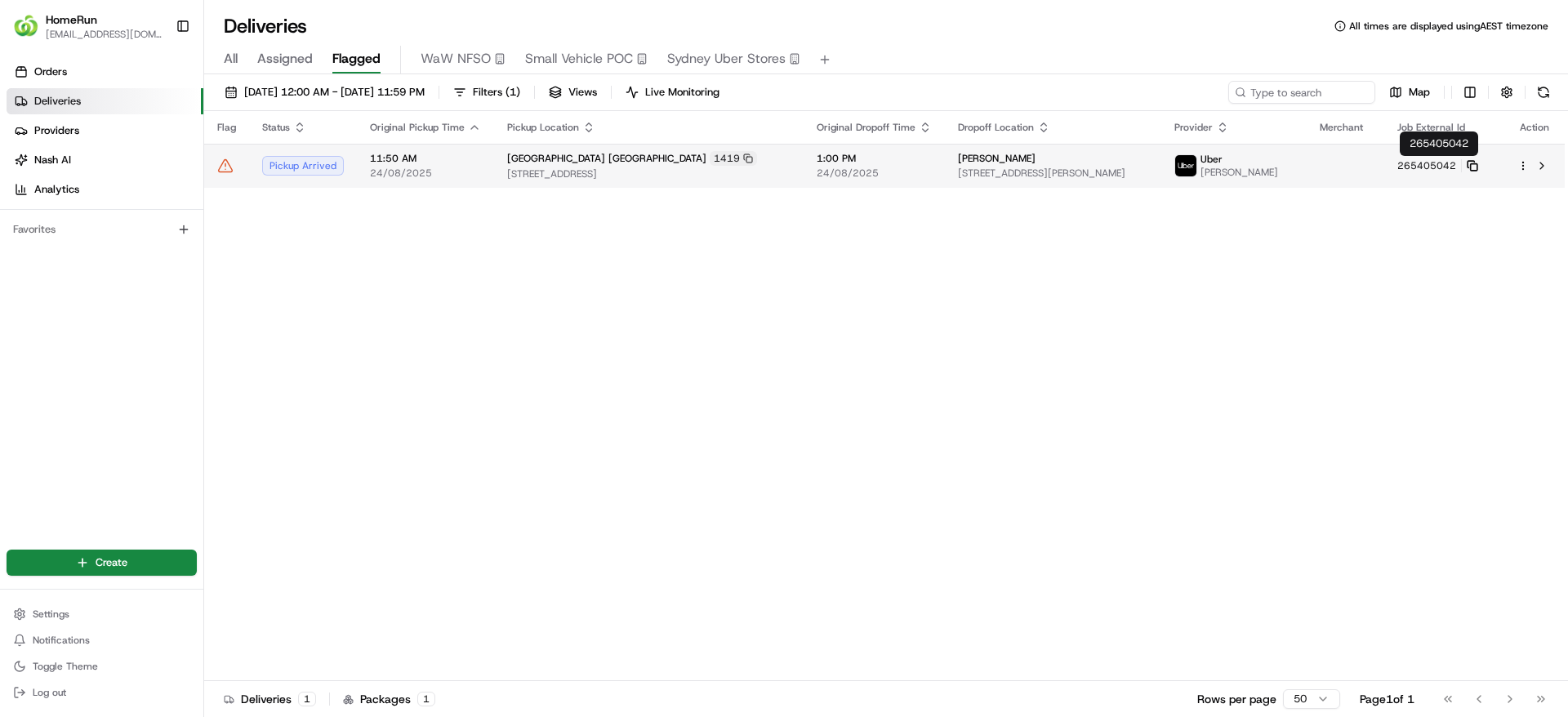
click at [1477, 164] on rect at bounding box center [1474, 167] width 7 height 7
click at [1549, 92] on button at bounding box center [1542, 92] width 22 height 22
click at [1471, 167] on rect at bounding box center [1475, 167] width 7 height 7
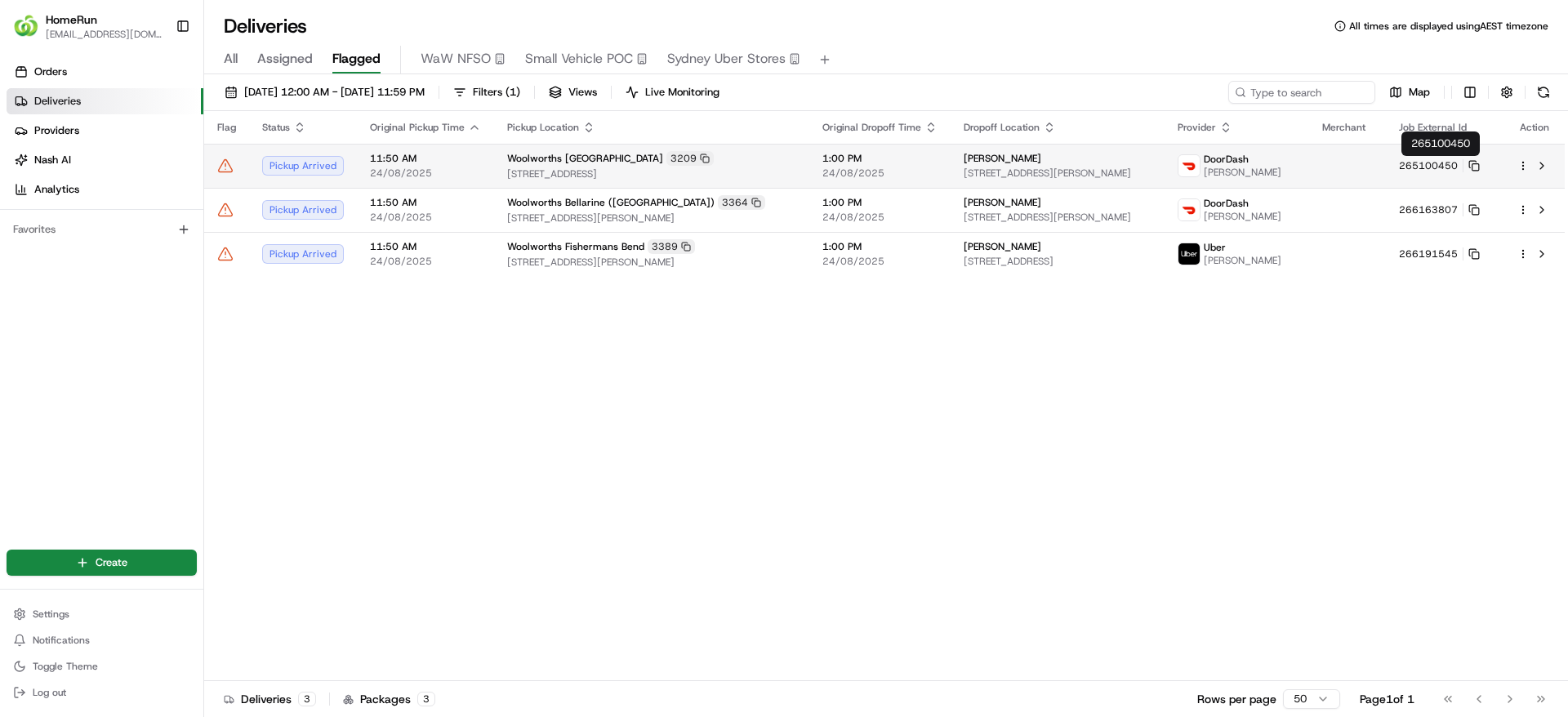
click at [1480, 172] on button "265100450" at bounding box center [1438, 166] width 81 height 13
click at [1474, 167] on rect at bounding box center [1475, 167] width 7 height 7
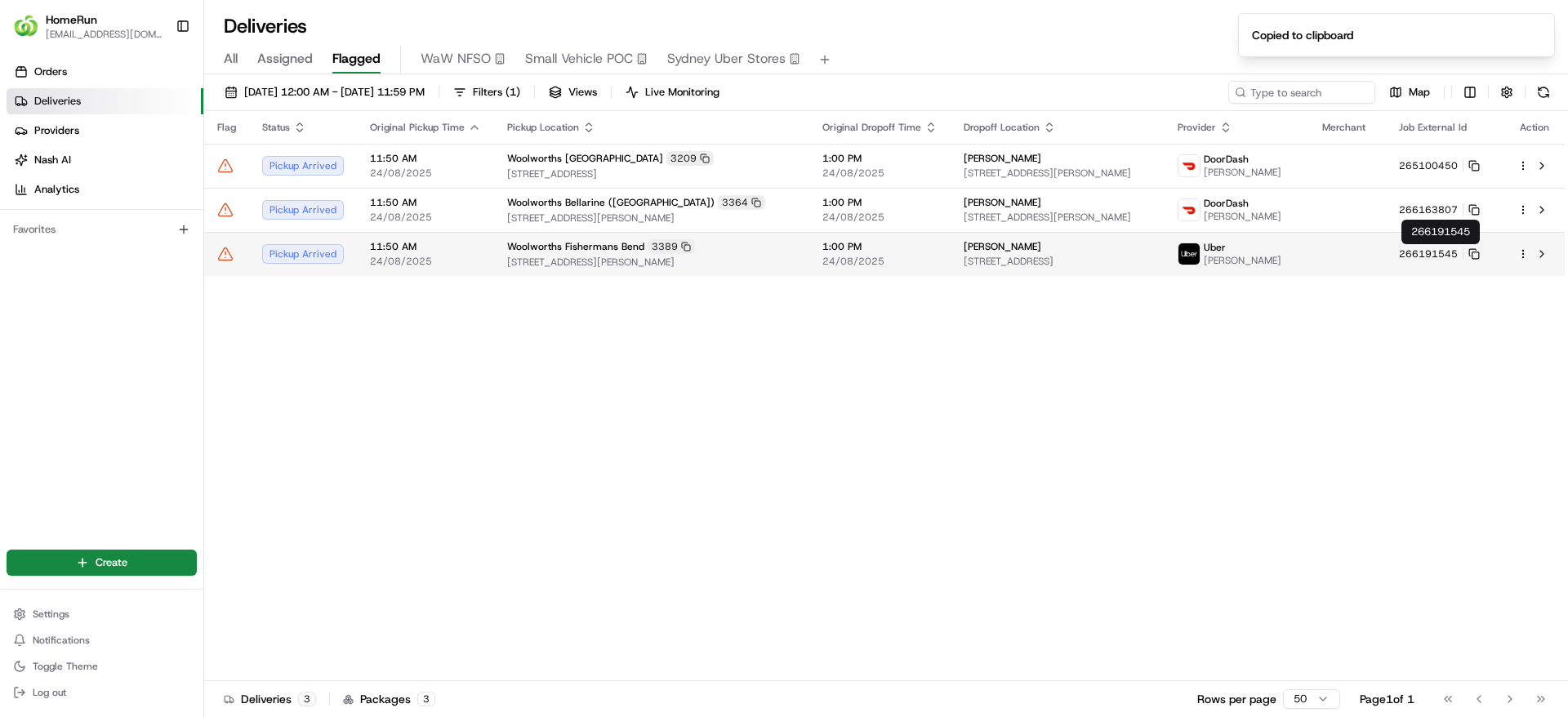
click at [1379, 266] on td at bounding box center [1347, 254] width 77 height 44
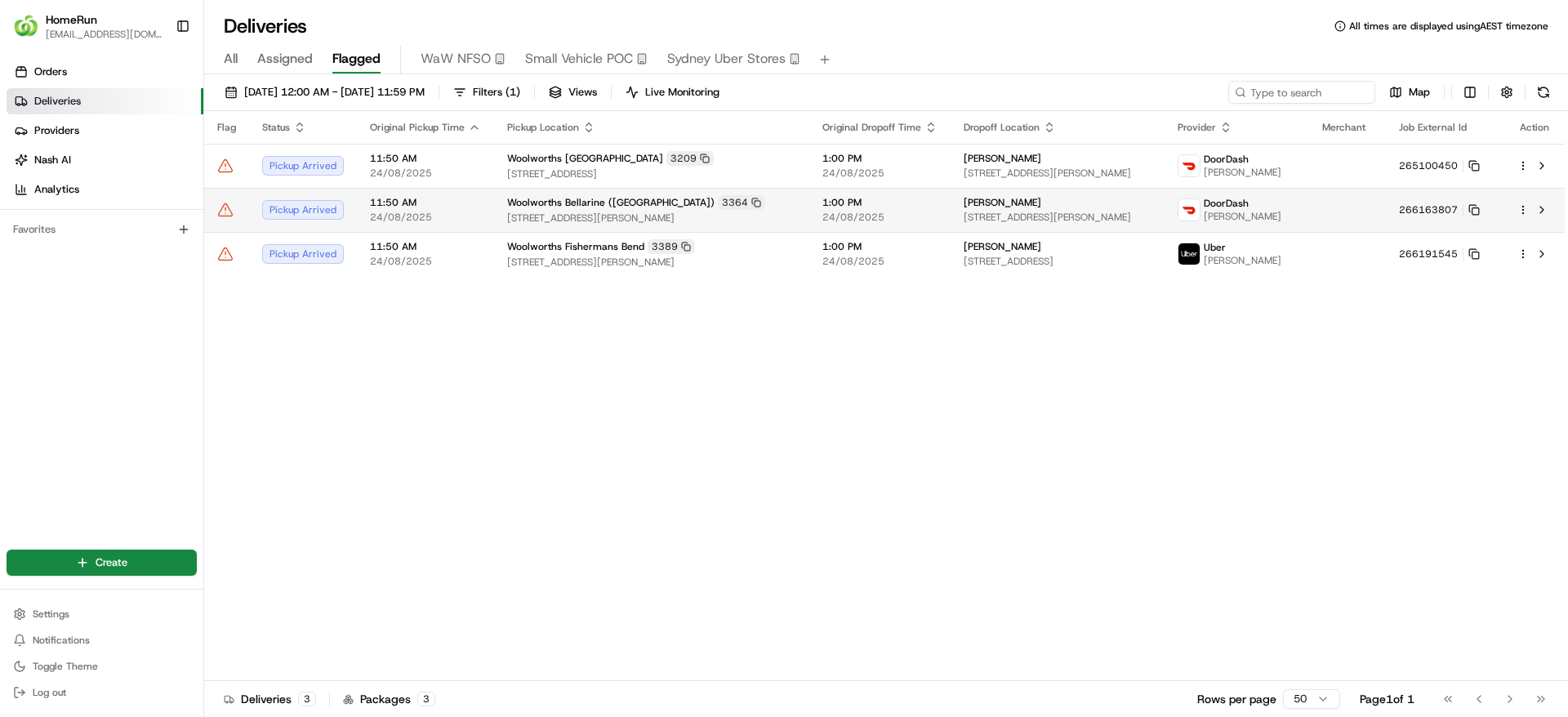
click at [851, 212] on span "24/08/2025" at bounding box center [880, 217] width 115 height 13
click at [1520, 207] on html "HomeRun jpinekubica1@woolworths.com.au Toggle Sidebar Orders Deliveries Provide…" at bounding box center [784, 358] width 1568 height 717
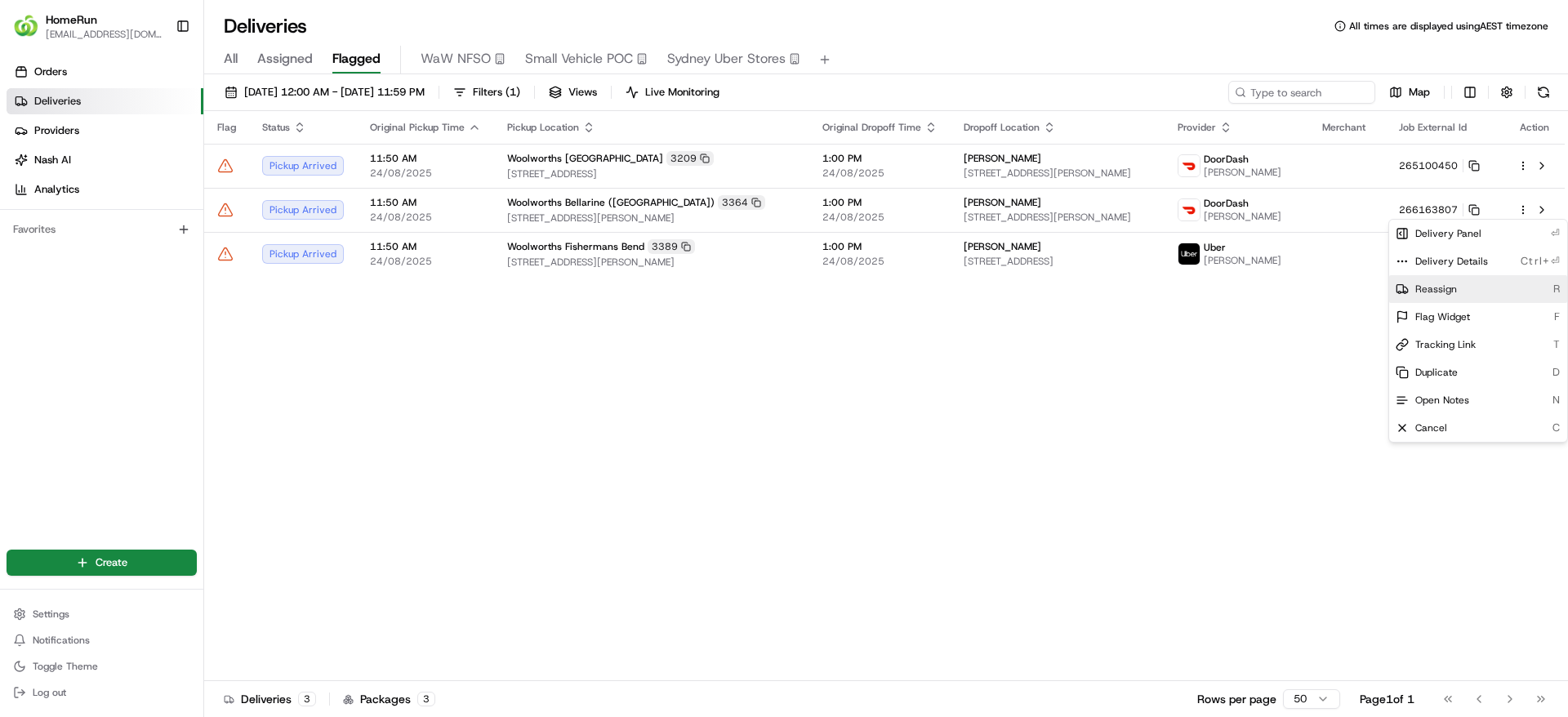
click at [1437, 294] on span "Reassign" at bounding box center [1436, 289] width 42 height 13
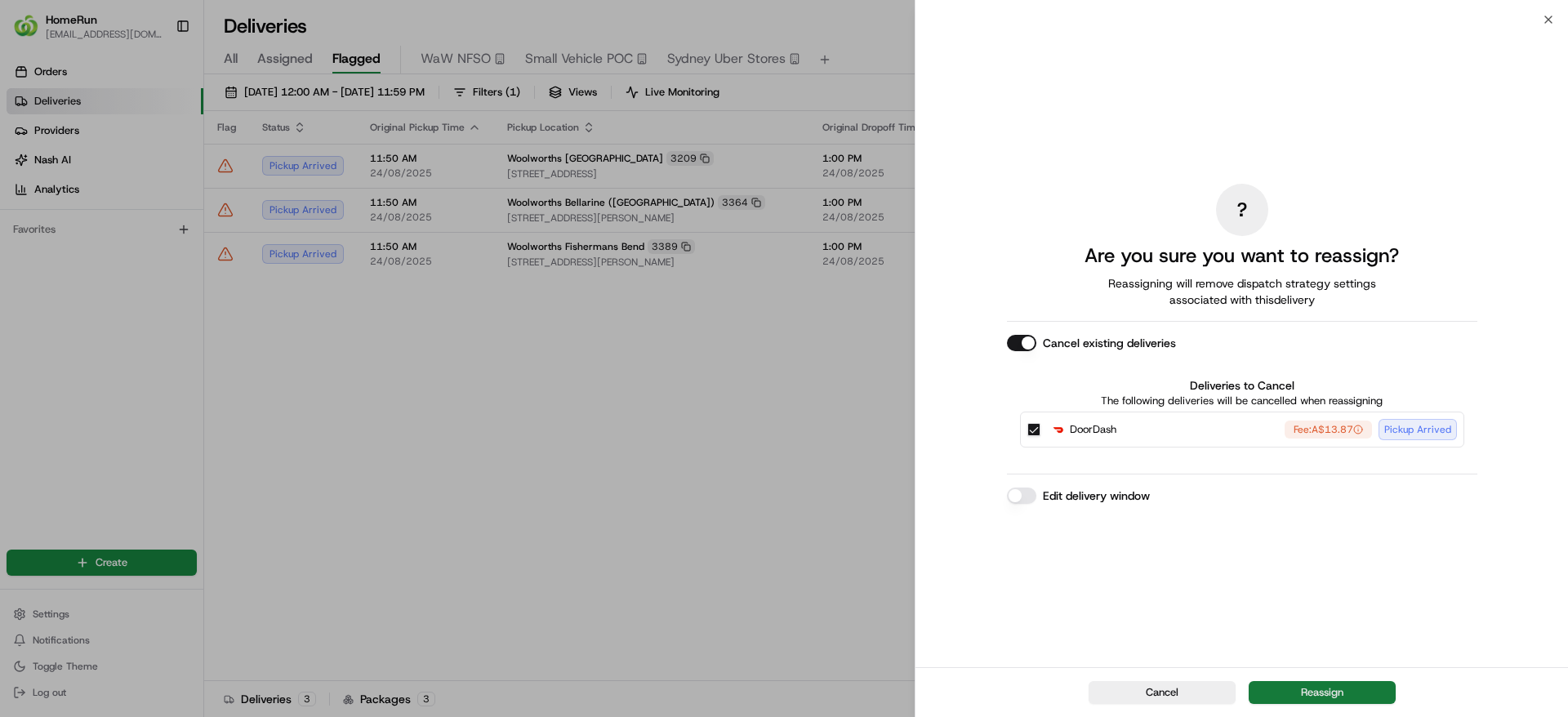
click at [1320, 683] on button "Reassign" at bounding box center [1322, 692] width 147 height 22
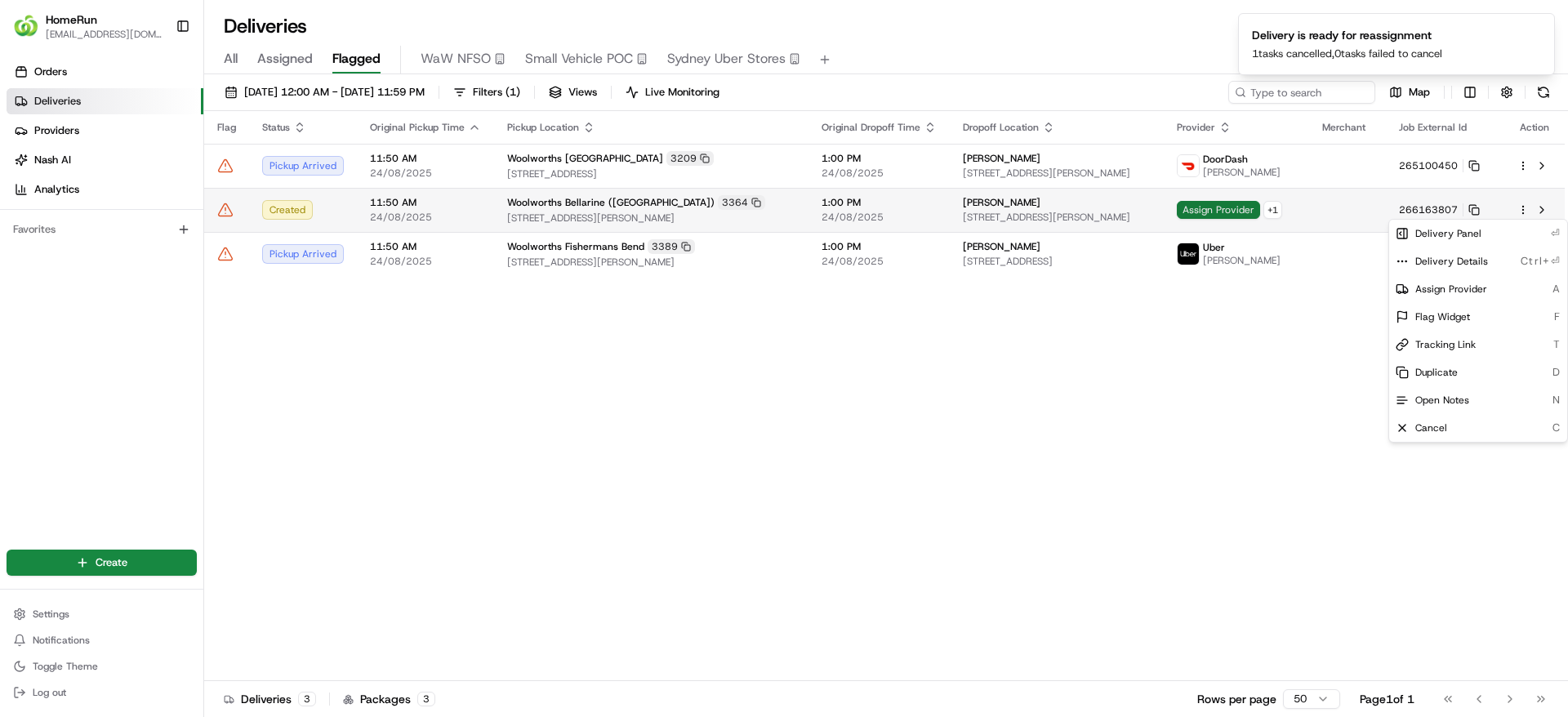
click at [1231, 205] on span "Assign Provider" at bounding box center [1218, 210] width 83 height 18
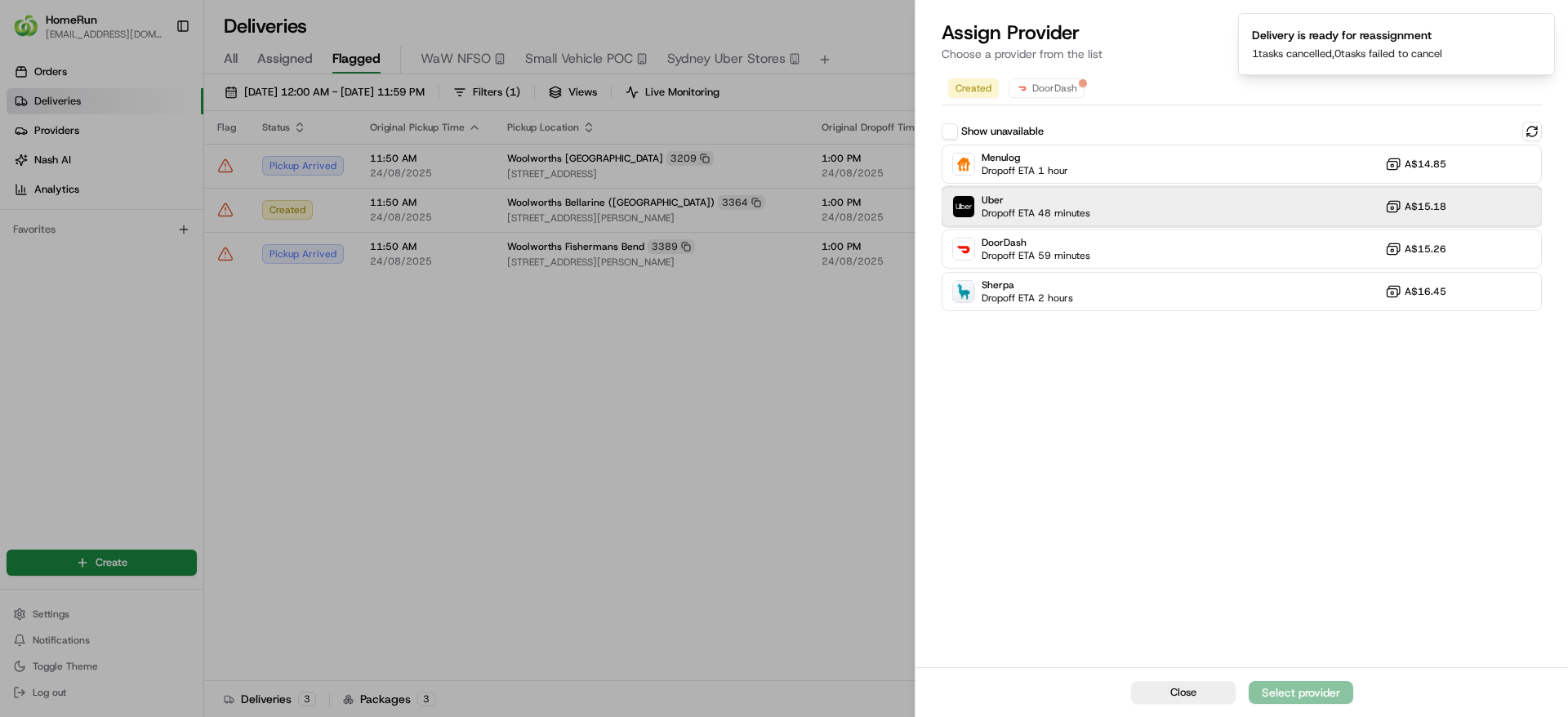
click at [1054, 197] on span "Uber" at bounding box center [1035, 201] width 108 height 13
click at [1267, 690] on div "Assign Provider" at bounding box center [1301, 693] width 80 height 17
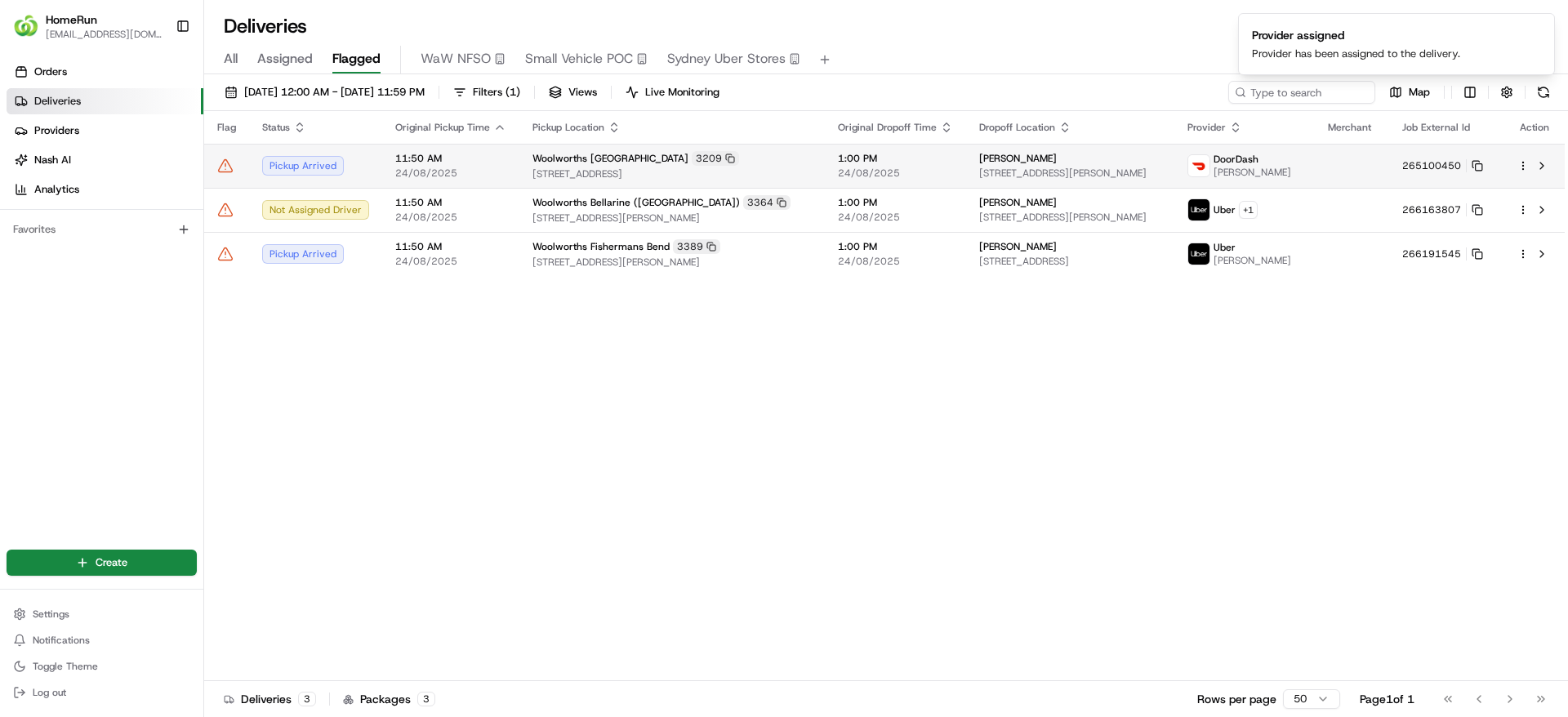
click at [1378, 177] on td at bounding box center [1351, 166] width 74 height 44
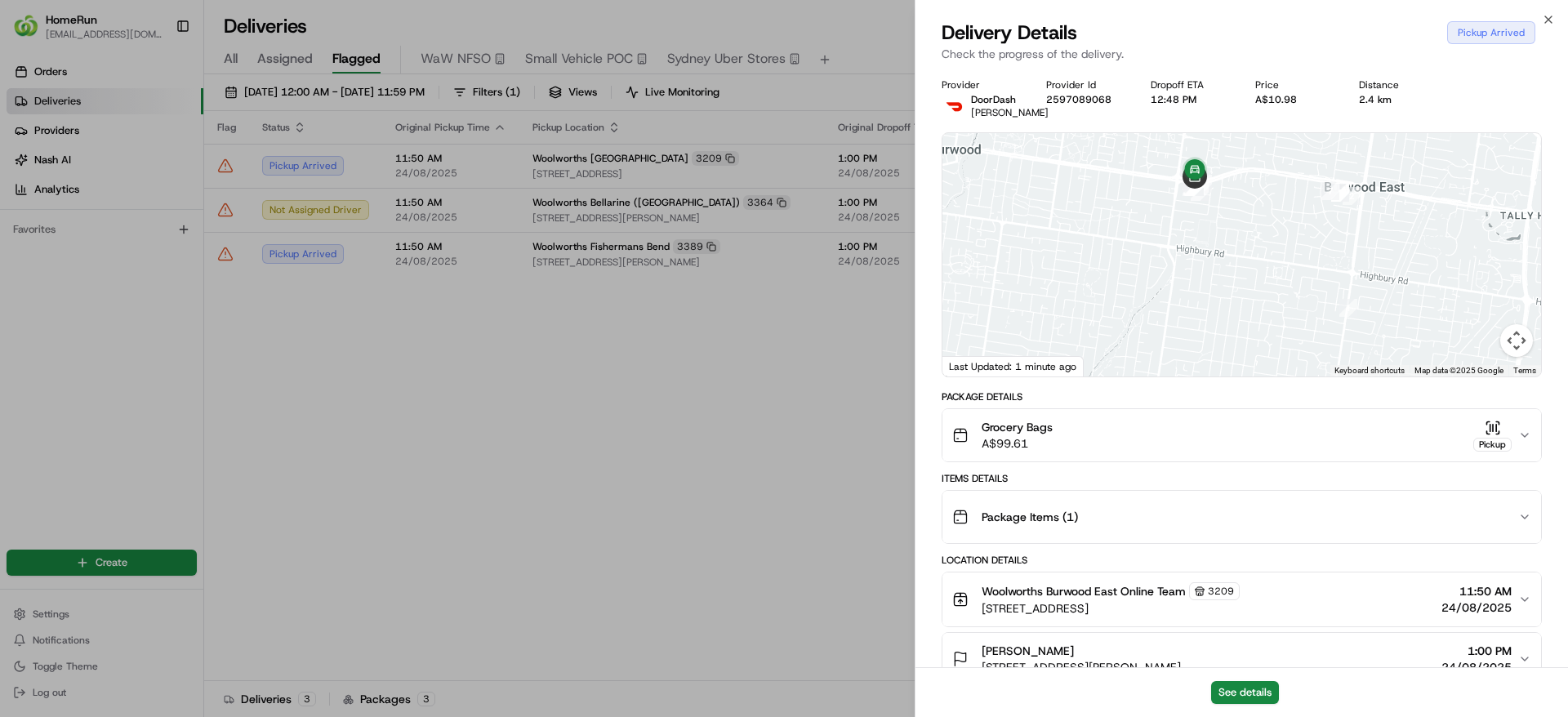
drag, startPoint x: 1243, startPoint y: 283, endPoint x: 1249, endPoint y: 342, distance: 59.3
click at [1249, 342] on div at bounding box center [1241, 255] width 598 height 243
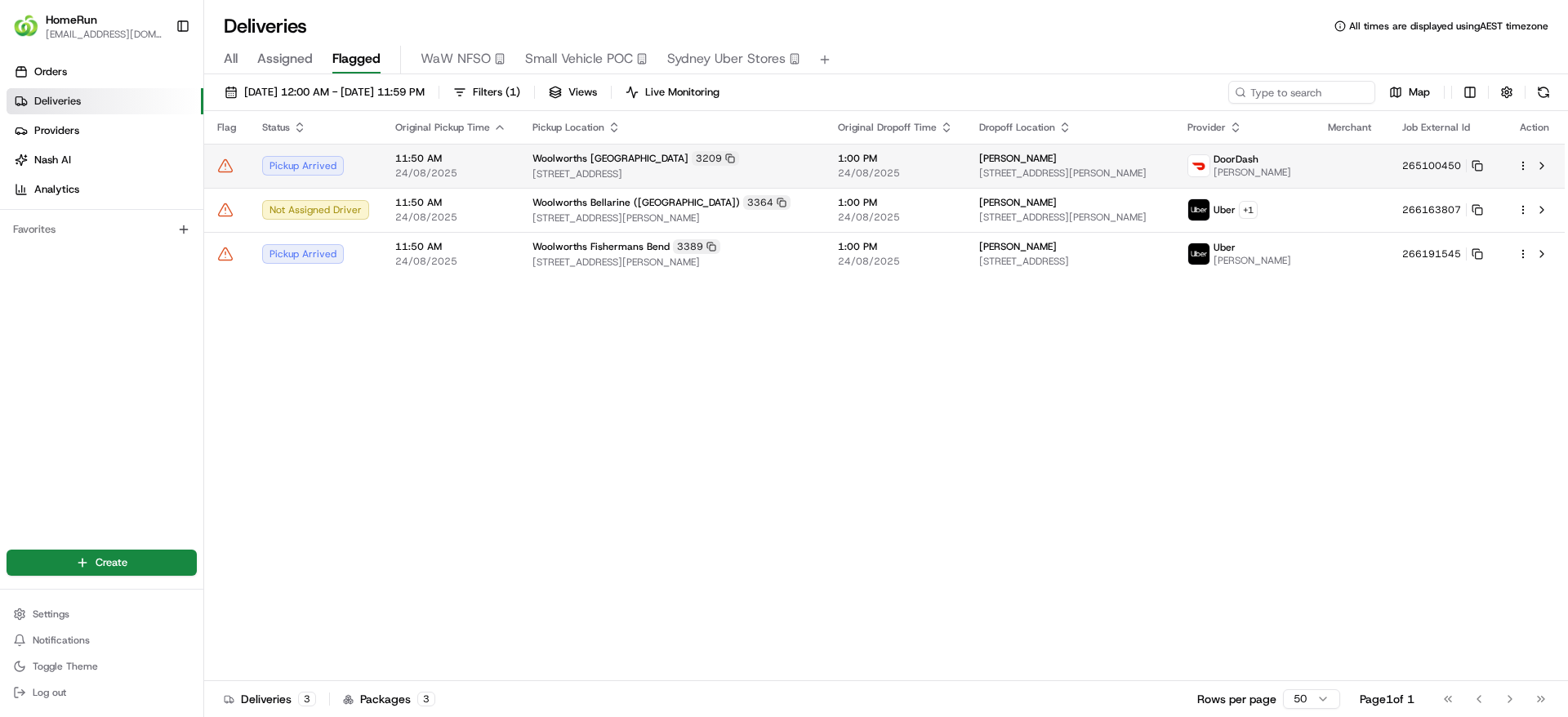
click at [1525, 163] on html "HomeRun jpinekubica1@woolworths.com.au Toggle Sidebar Orders Deliveries Provide…" at bounding box center [784, 358] width 1568 height 717
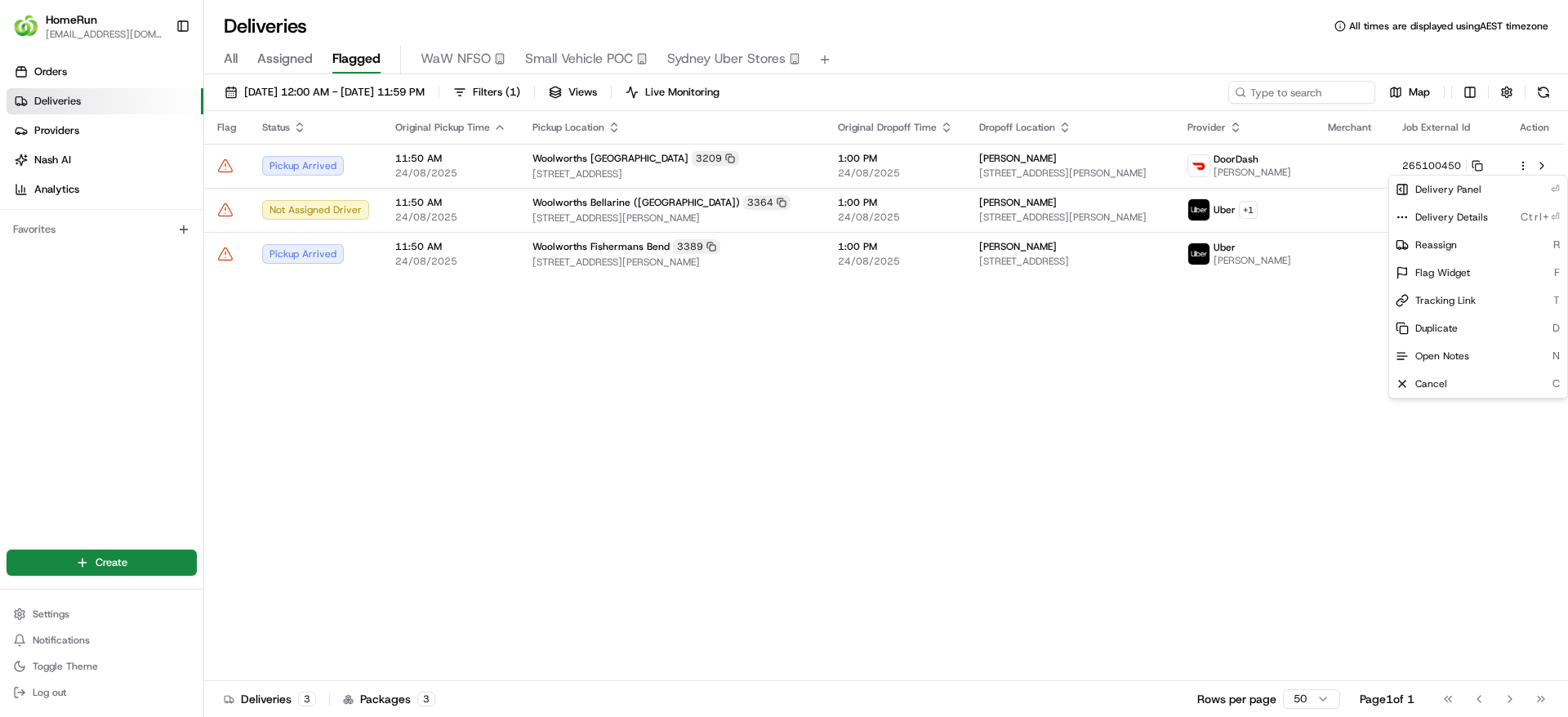
click at [219, 212] on html "HomeRun jpinekubica1@woolworths.com.au Toggle Sidebar Orders Deliveries Provide…" at bounding box center [784, 358] width 1568 height 717
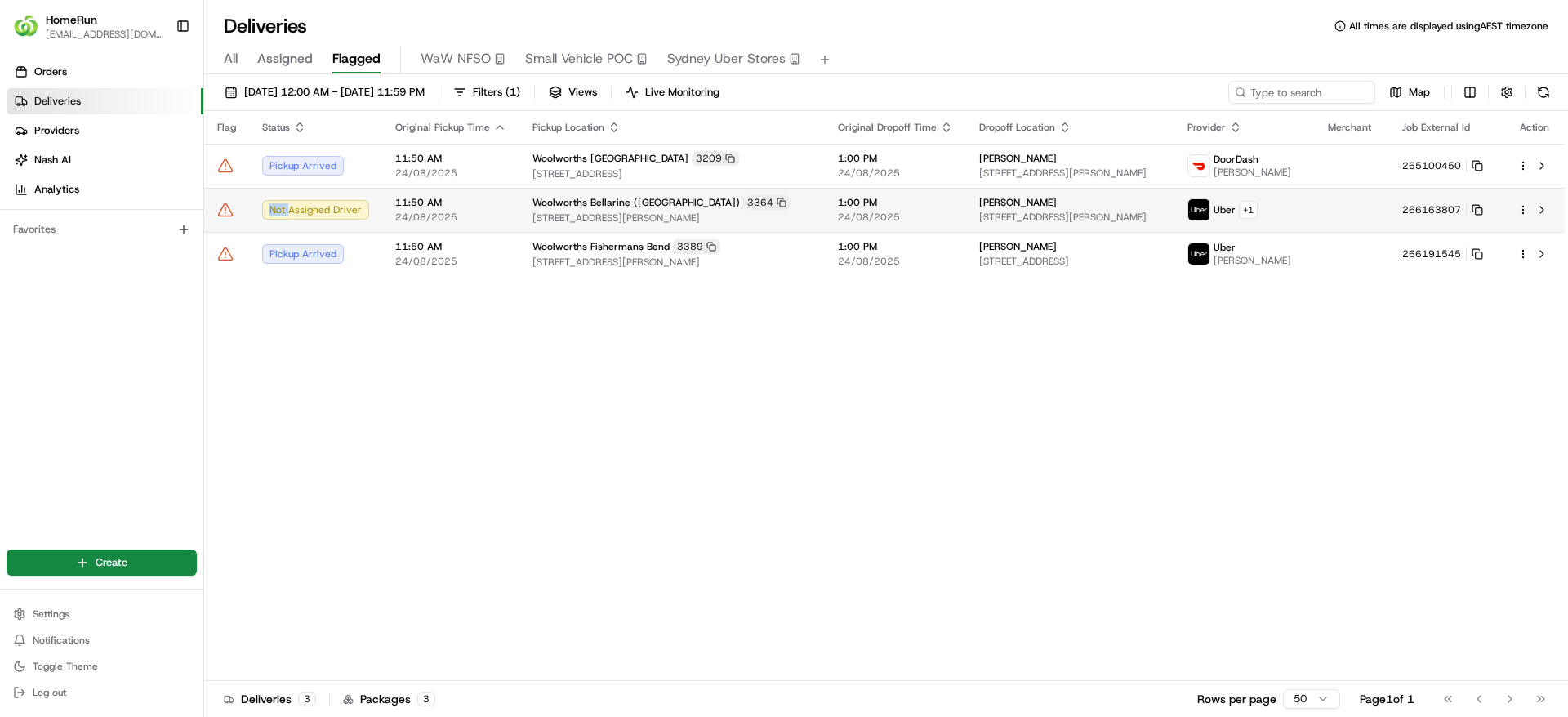
click at [220, 212] on icon at bounding box center [226, 209] width 14 height 12
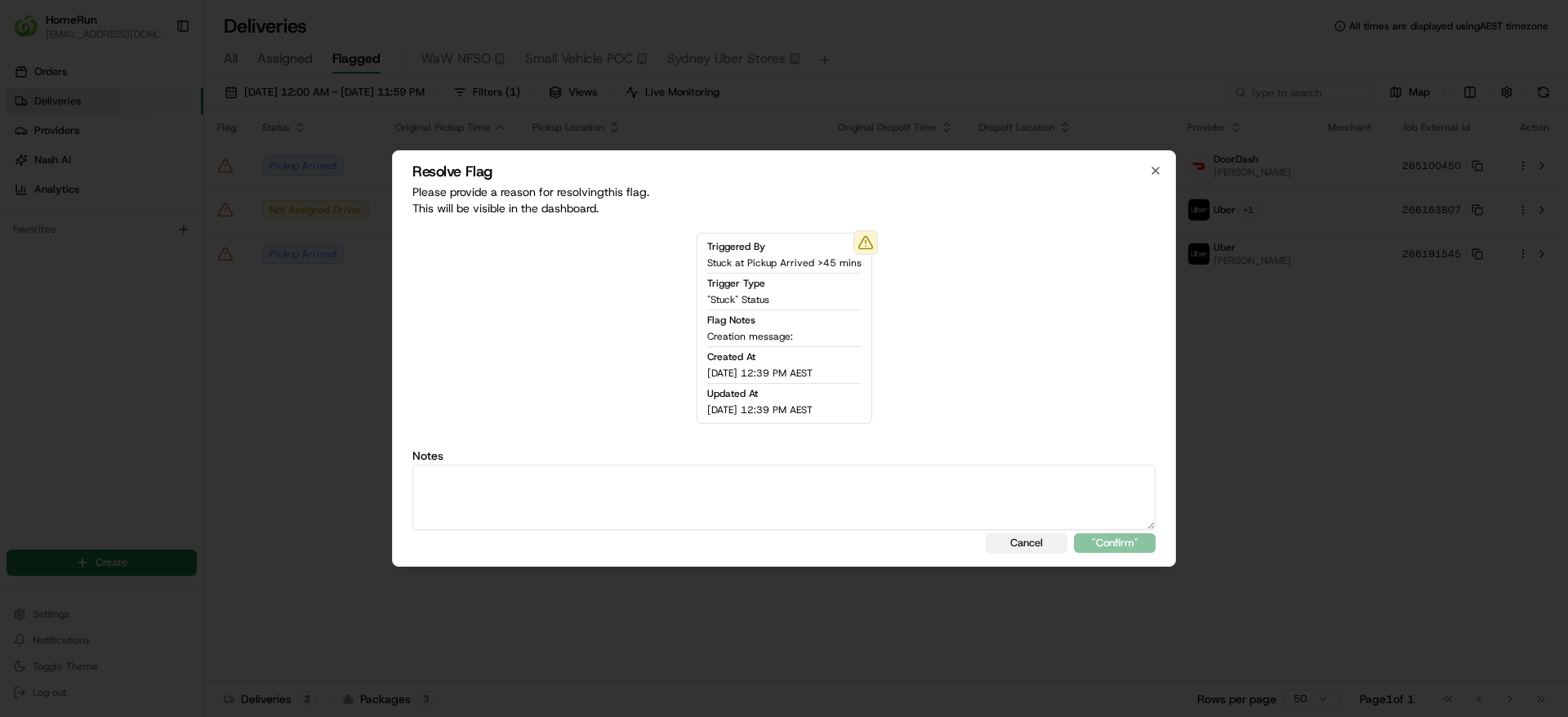
click at [1028, 542] on button "Cancel" at bounding box center [1026, 544] width 82 height 20
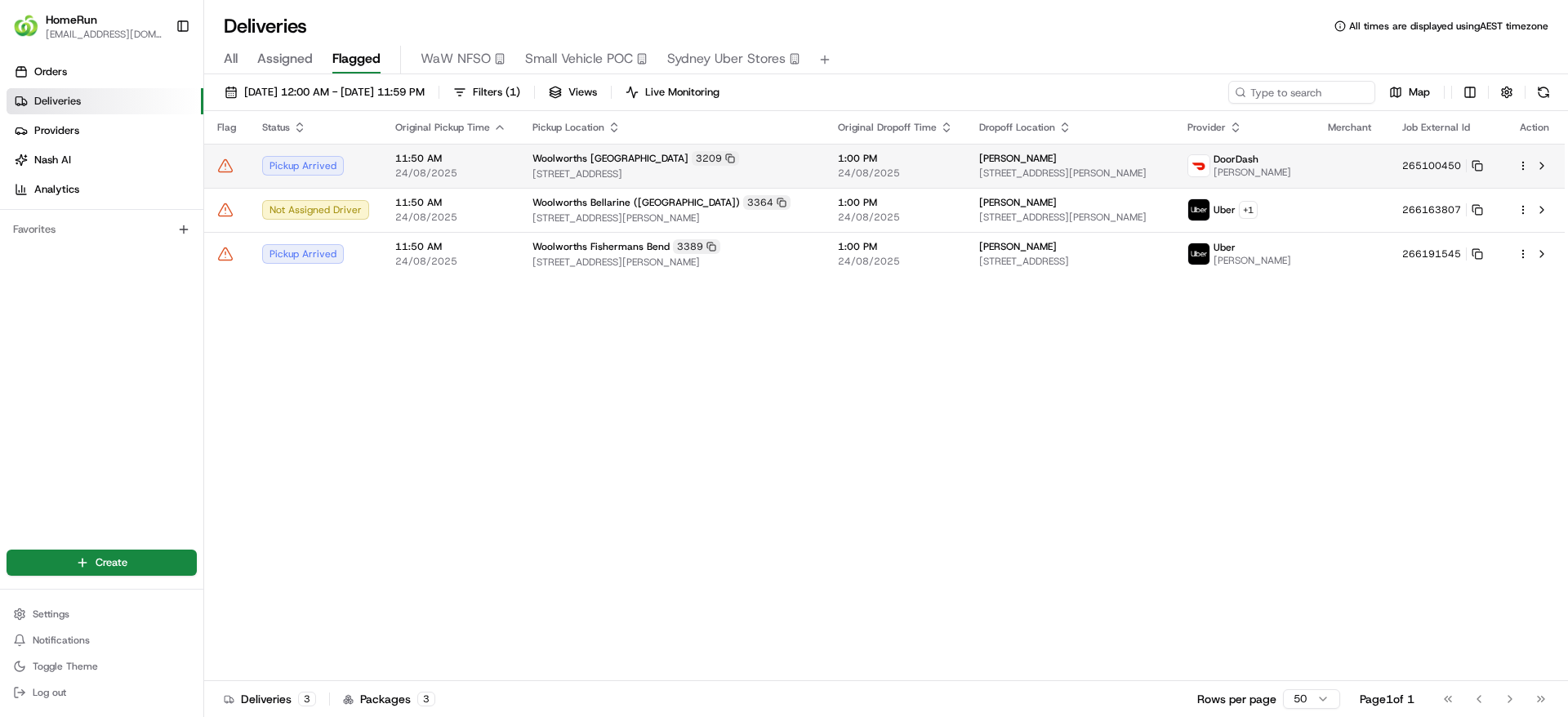
click at [1517, 158] on div at bounding box center [1534, 166] width 34 height 20
click at [1526, 167] on html "HomeRun jpinekubica1@woolworths.com.au Toggle Sidebar Orders Deliveries Provide…" at bounding box center [784, 358] width 1568 height 717
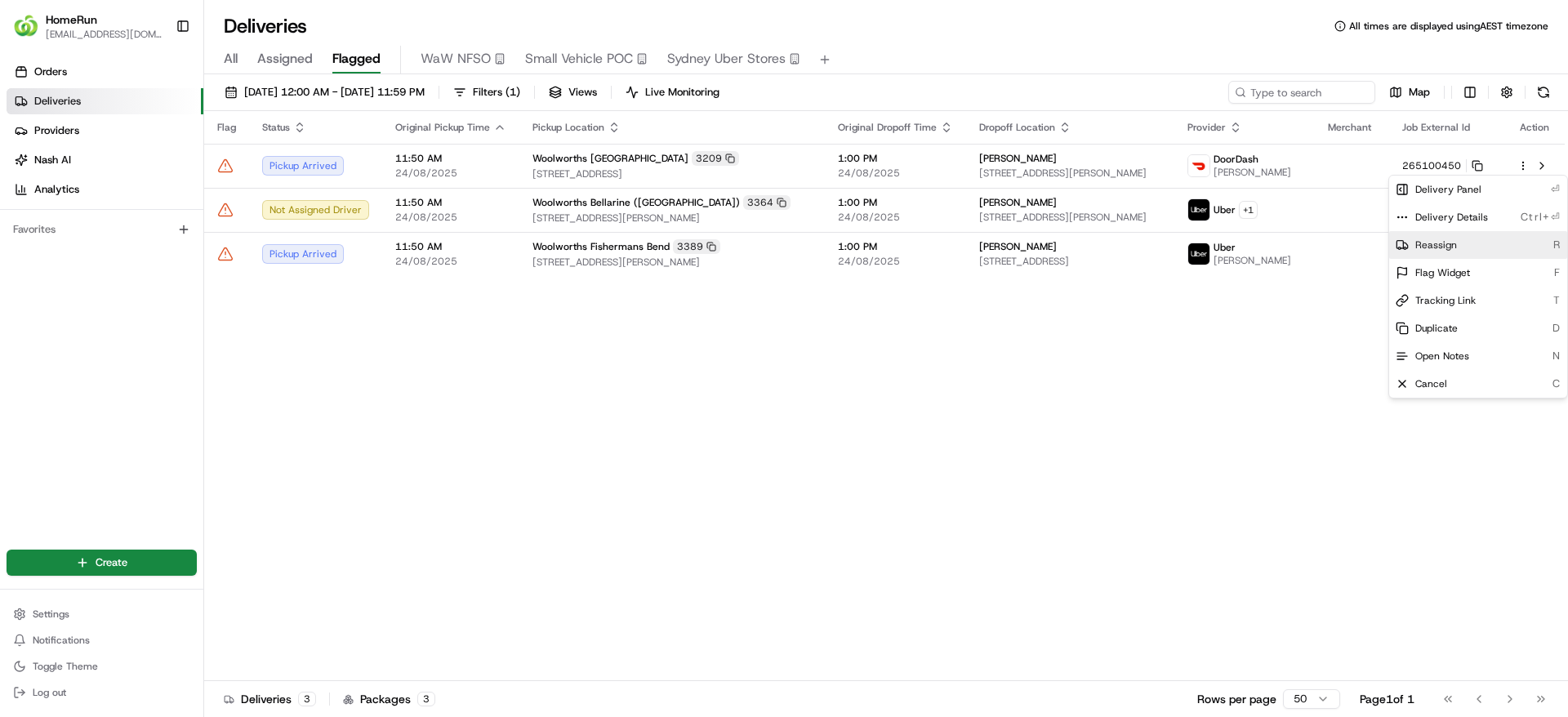
click at [1456, 250] on div "Reassign R" at bounding box center [1478, 245] width 178 height 27
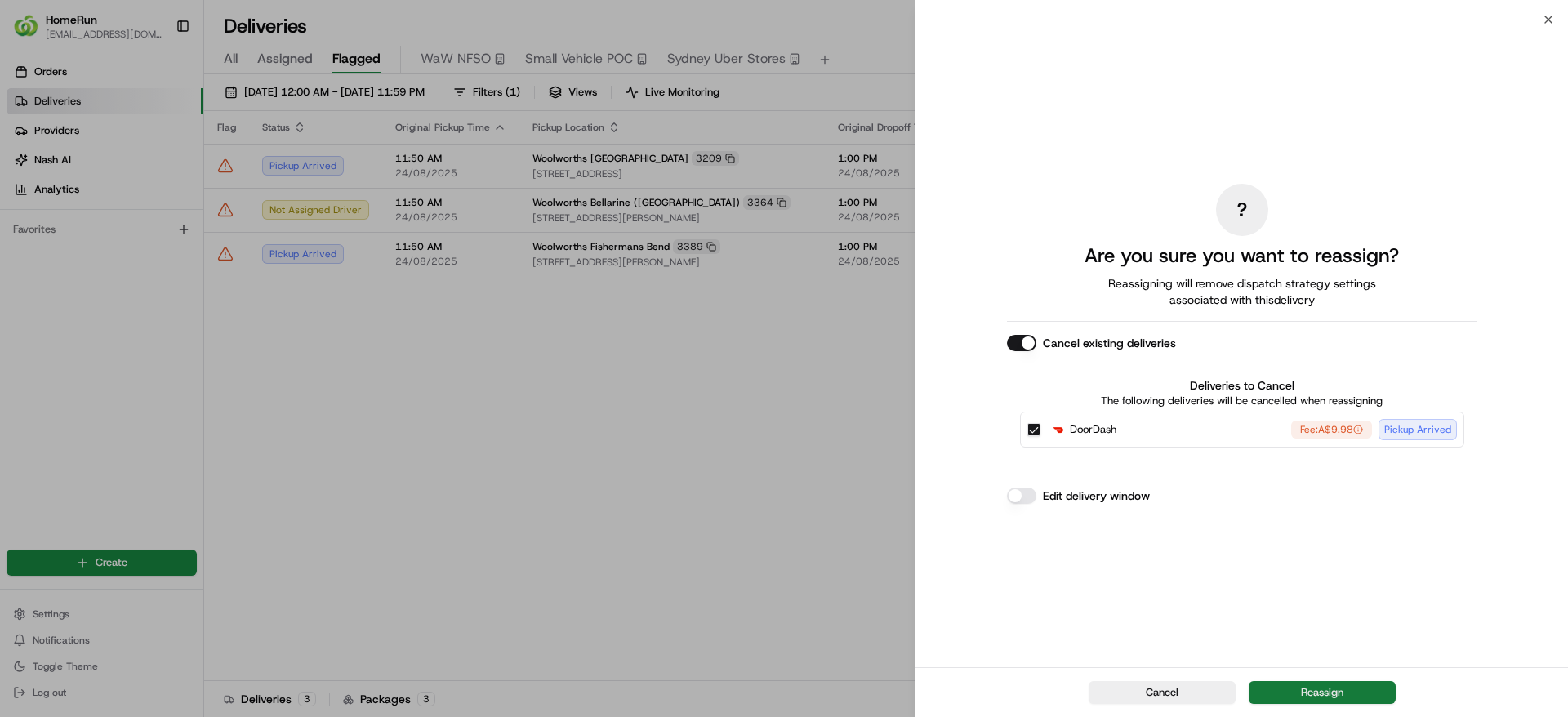
click at [1327, 690] on button "Reassign" at bounding box center [1322, 692] width 147 height 22
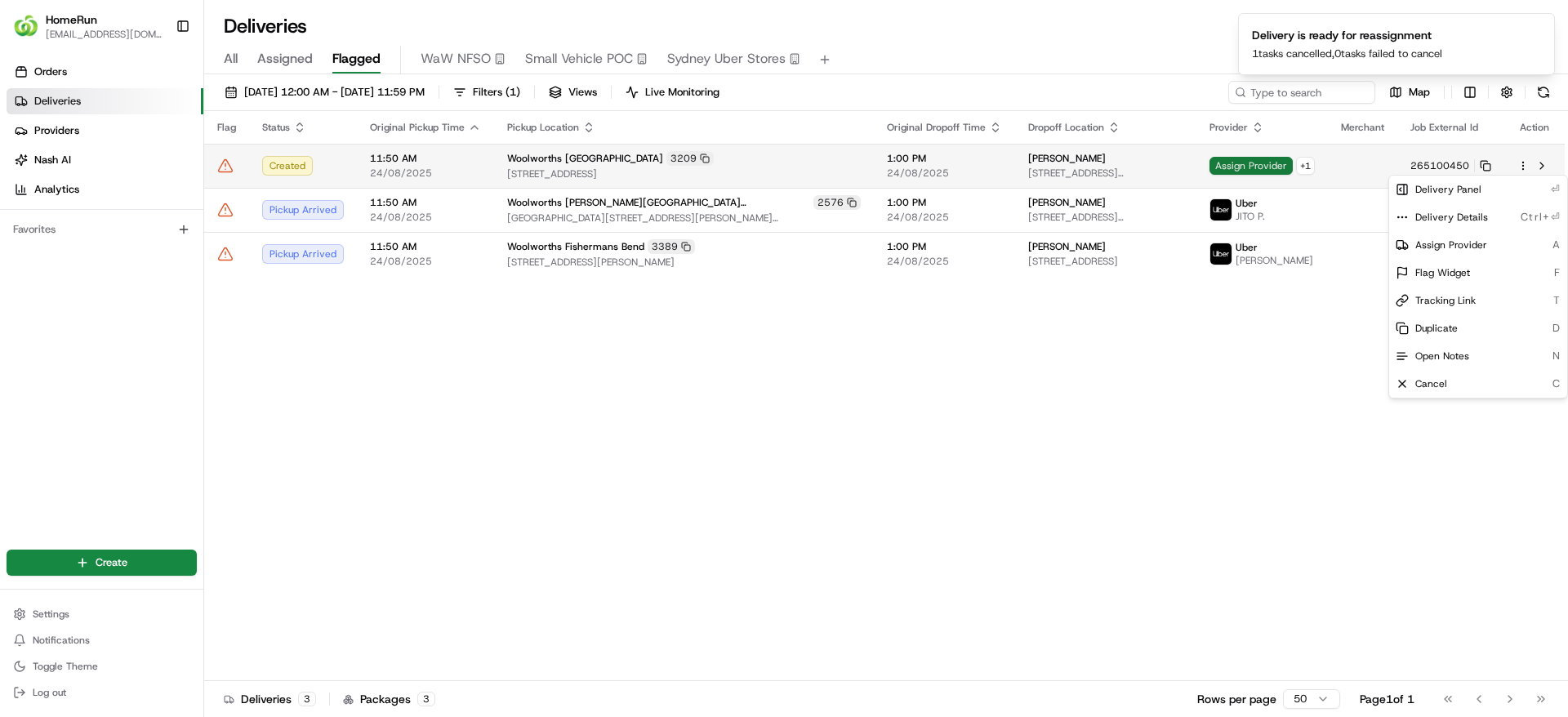
click at [1275, 160] on span "Assign Provider" at bounding box center [1251, 166] width 83 height 18
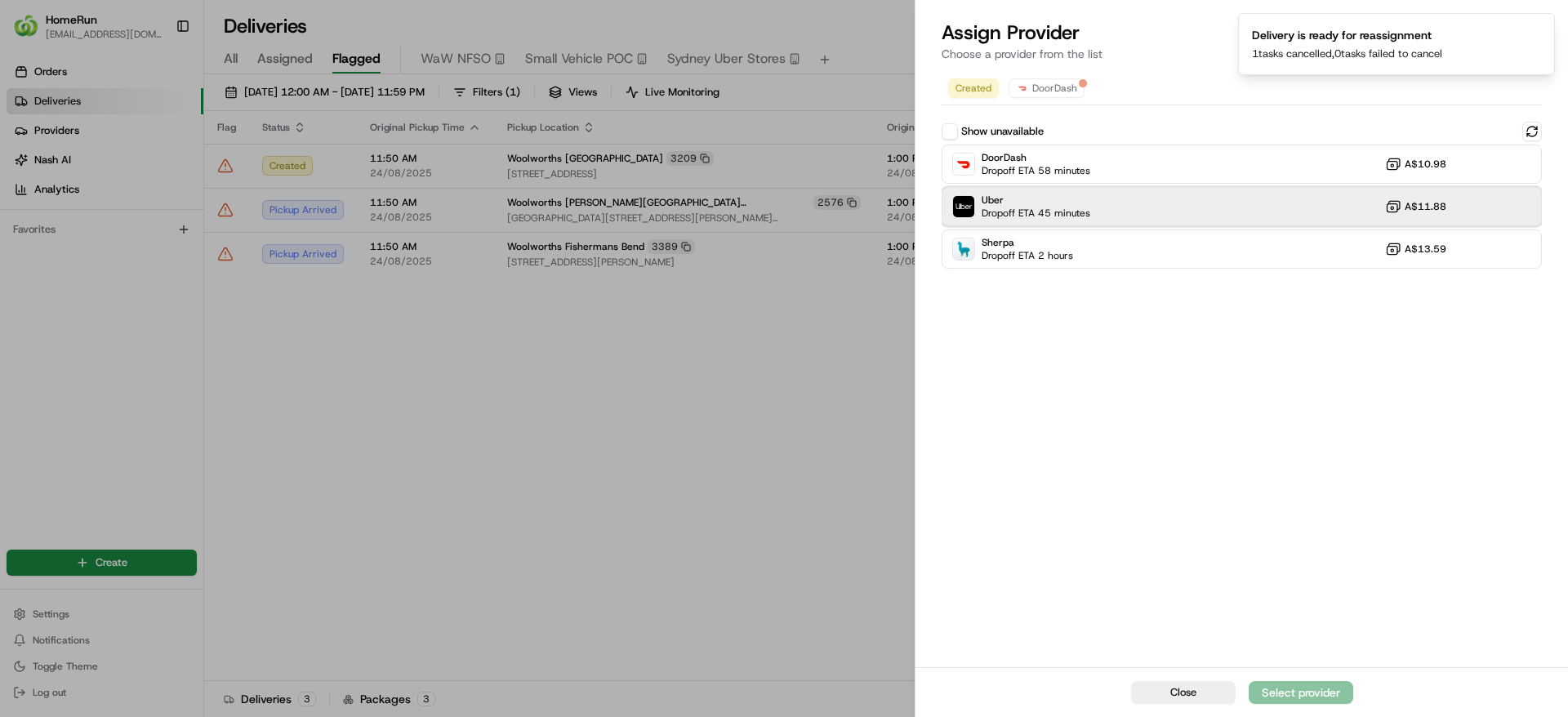
click at [1090, 204] on div "Uber Dropoff ETA 45 minutes A$11.88" at bounding box center [1241, 207] width 600 height 39
click at [1286, 699] on div "Assign Provider" at bounding box center [1301, 693] width 80 height 17
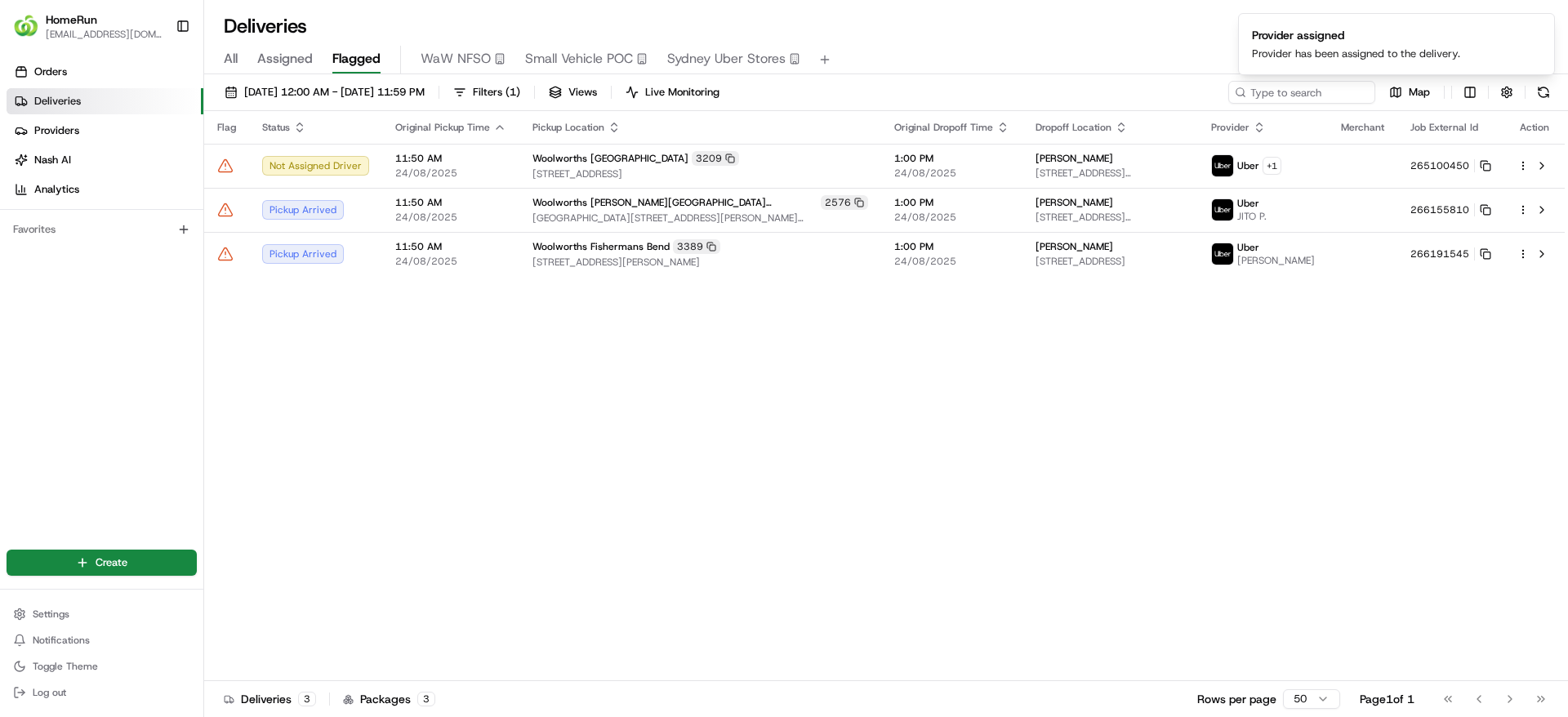
click at [1531, 96] on div "Map" at bounding box center [1391, 92] width 326 height 22
click at [1535, 88] on button at bounding box center [1542, 92] width 22 height 22
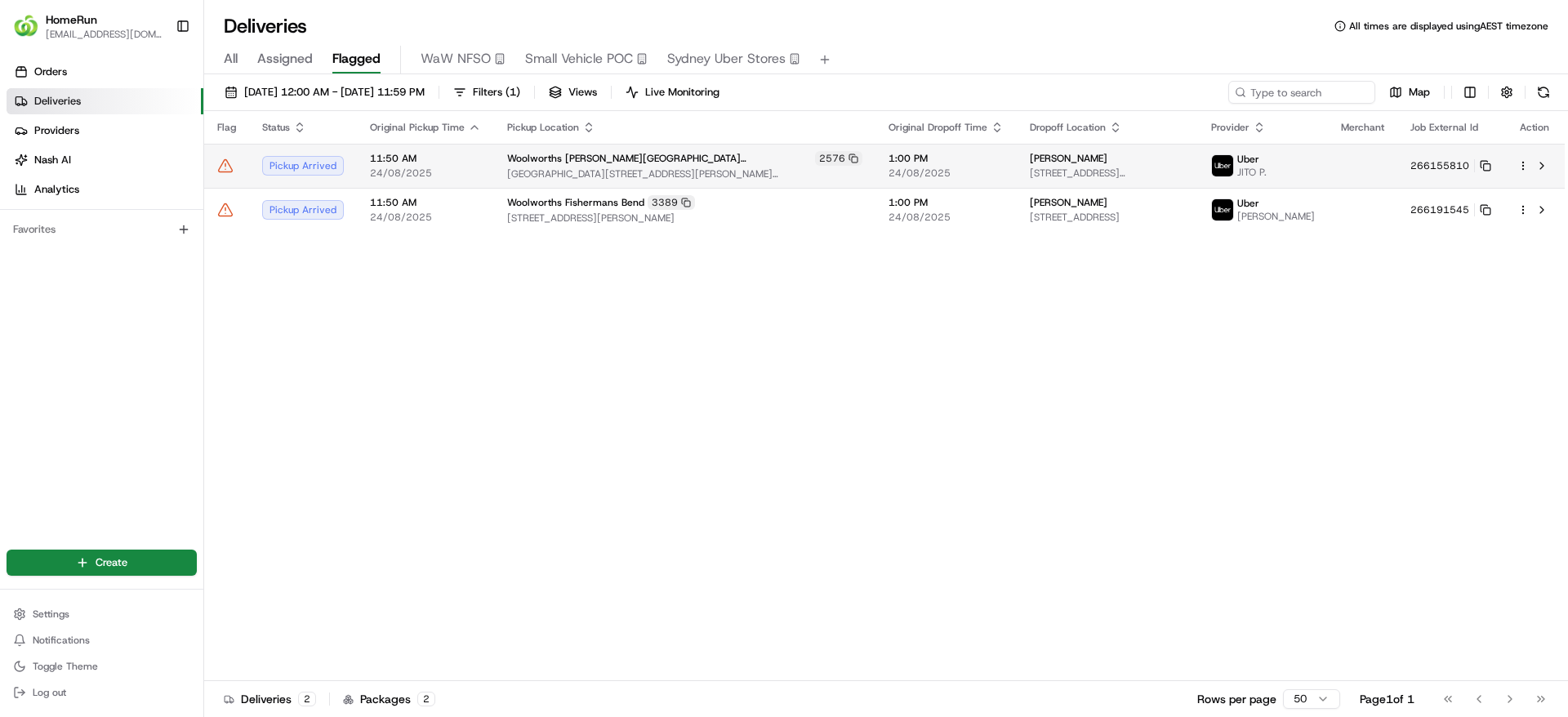
click at [1347, 171] on td at bounding box center [1362, 166] width 69 height 44
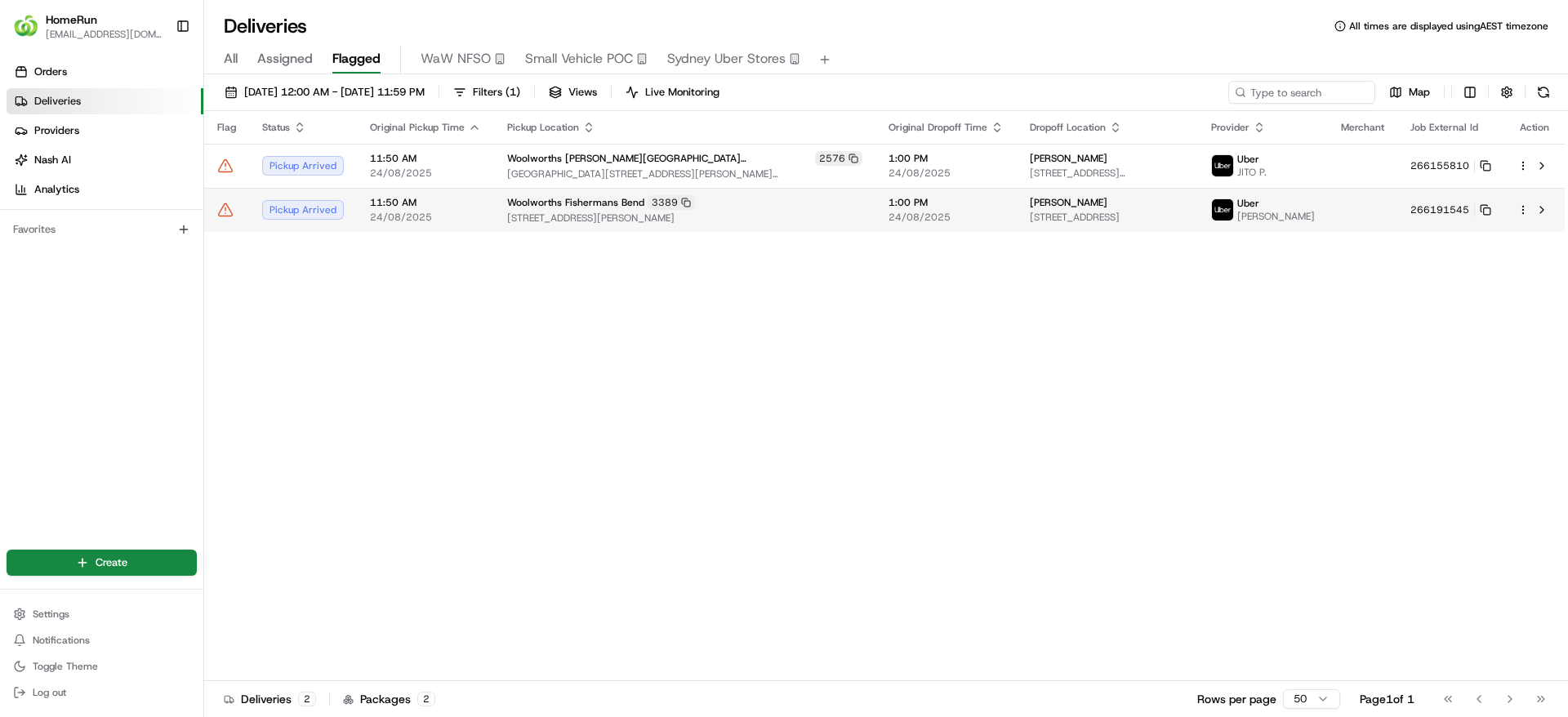
click at [1071, 211] on span "32 Derham St, Port Melbourne, VIC 3207, AU" at bounding box center [1107, 217] width 155 height 13
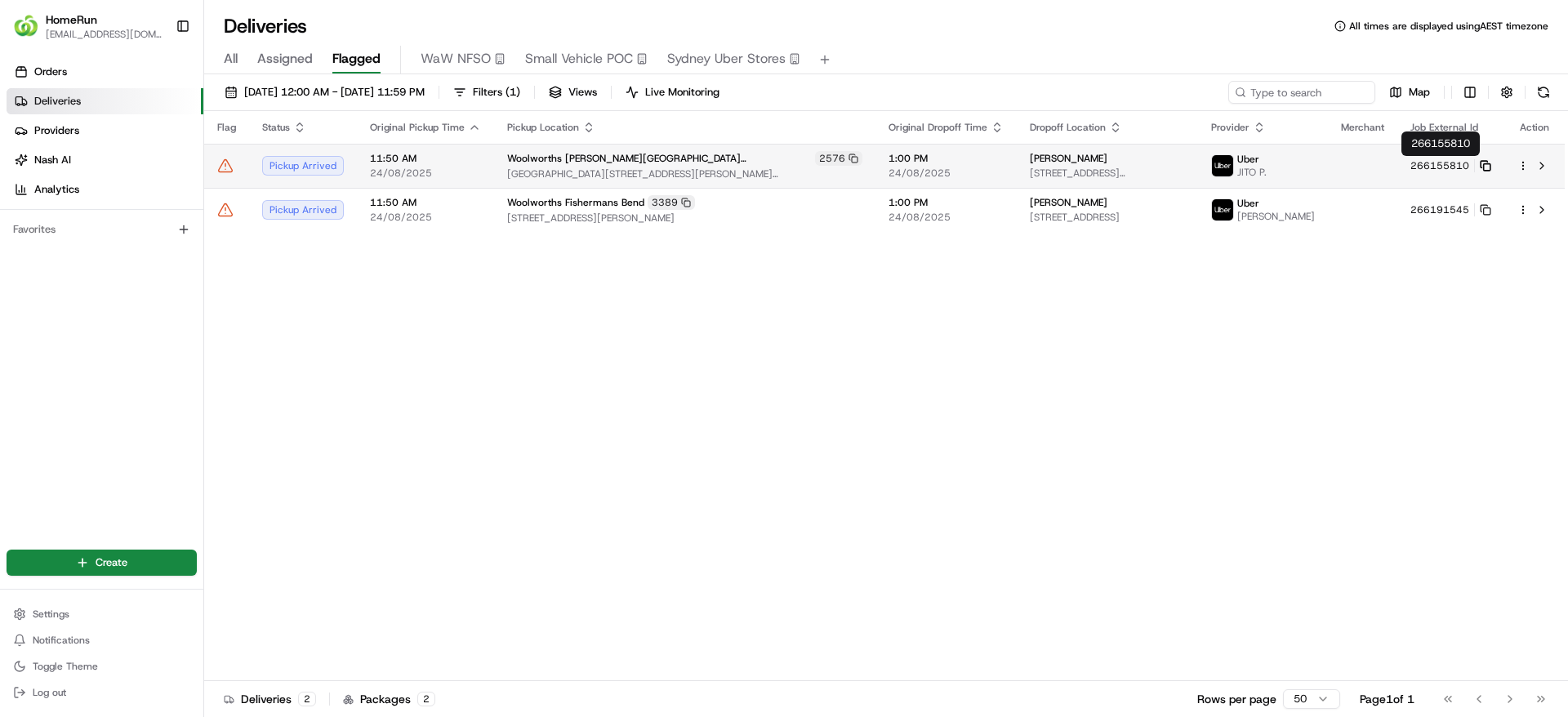
click at [1484, 164] on rect at bounding box center [1487, 167] width 7 height 7
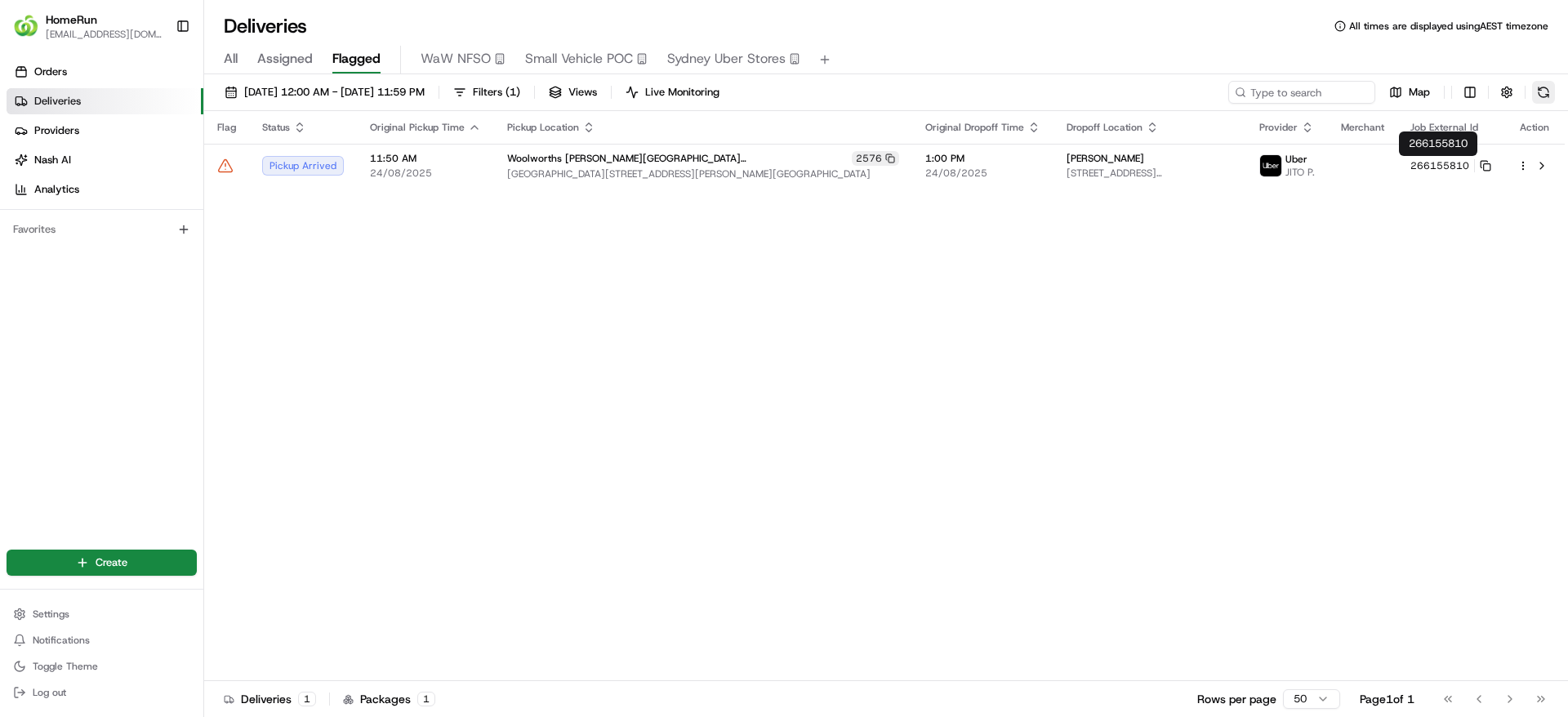
click at [1552, 101] on button at bounding box center [1542, 92] width 22 height 22
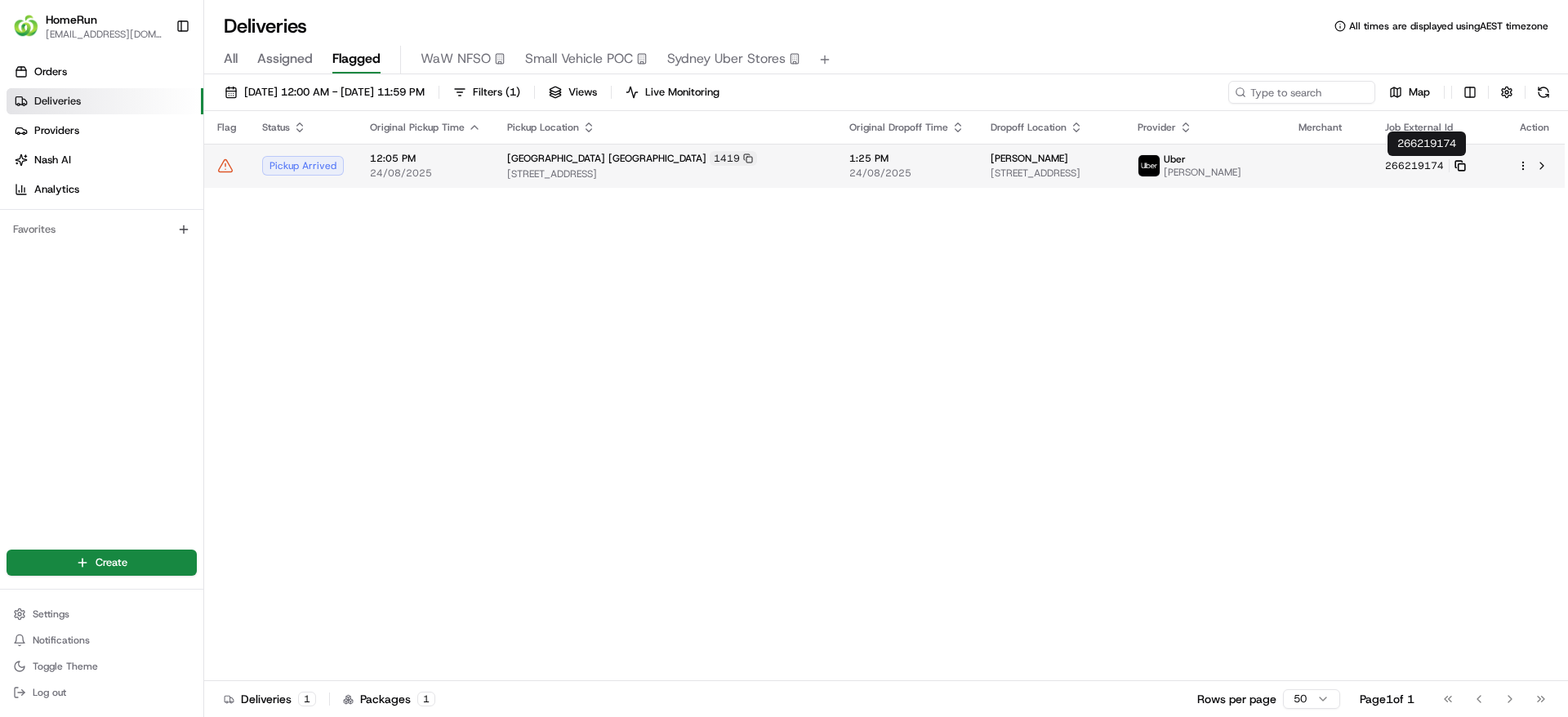
click at [1464, 167] on rect at bounding box center [1461, 167] width 7 height 7
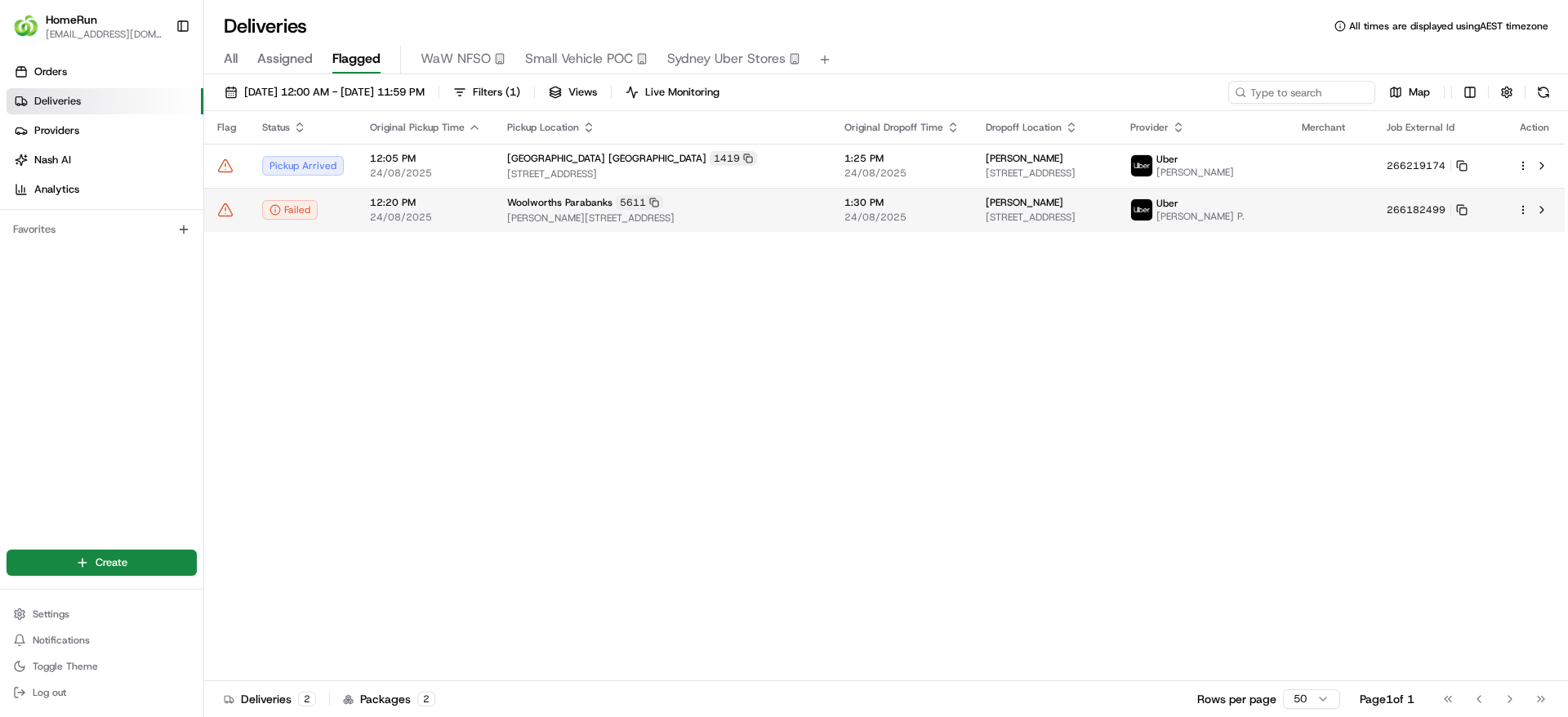
click at [547, 197] on span "Woolworths Parabanks" at bounding box center [559, 202] width 106 height 13
click at [1467, 212] on icon at bounding box center [1461, 210] width 12 height 12
click at [1332, 194] on td at bounding box center [1331, 210] width 85 height 44
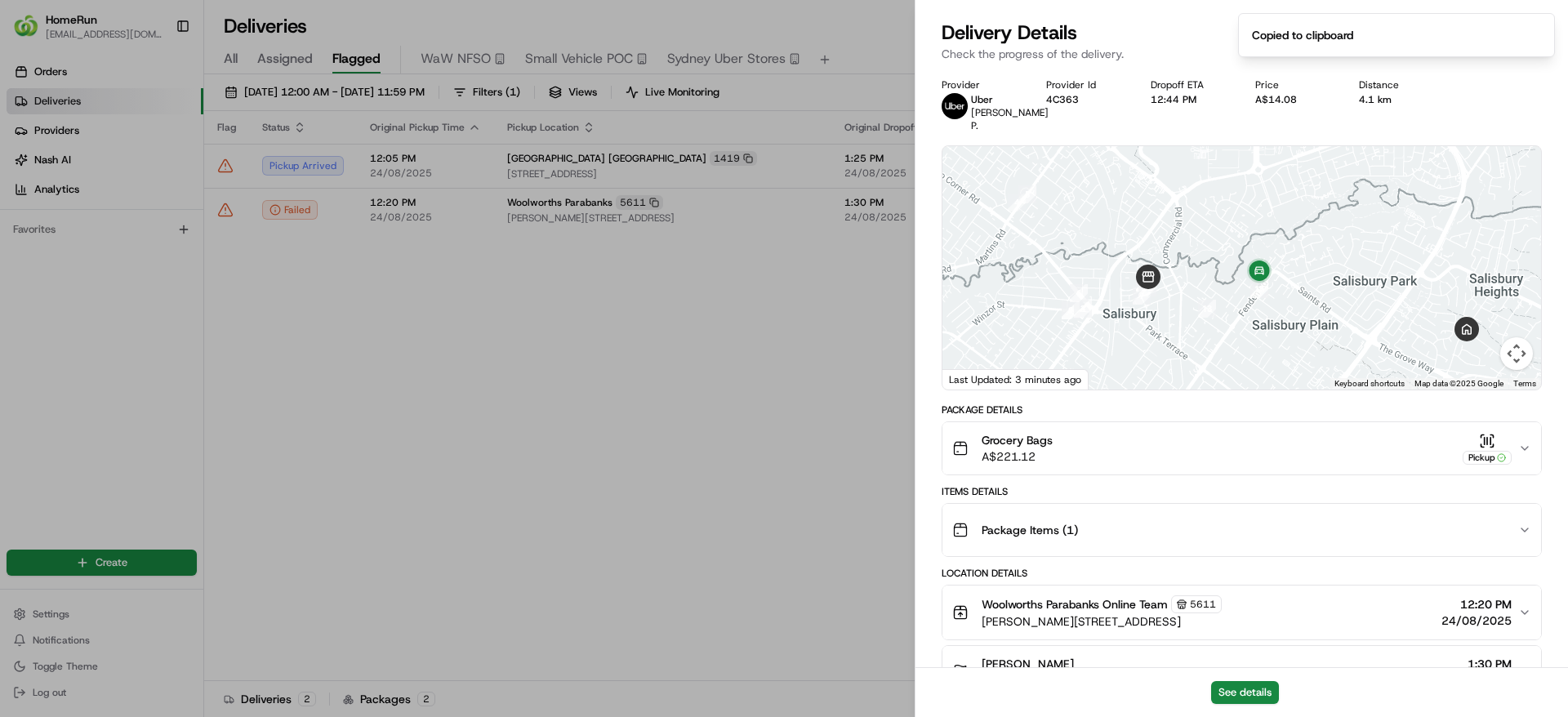
click at [1240, 681] on button "See details" at bounding box center [1244, 692] width 67 height 22
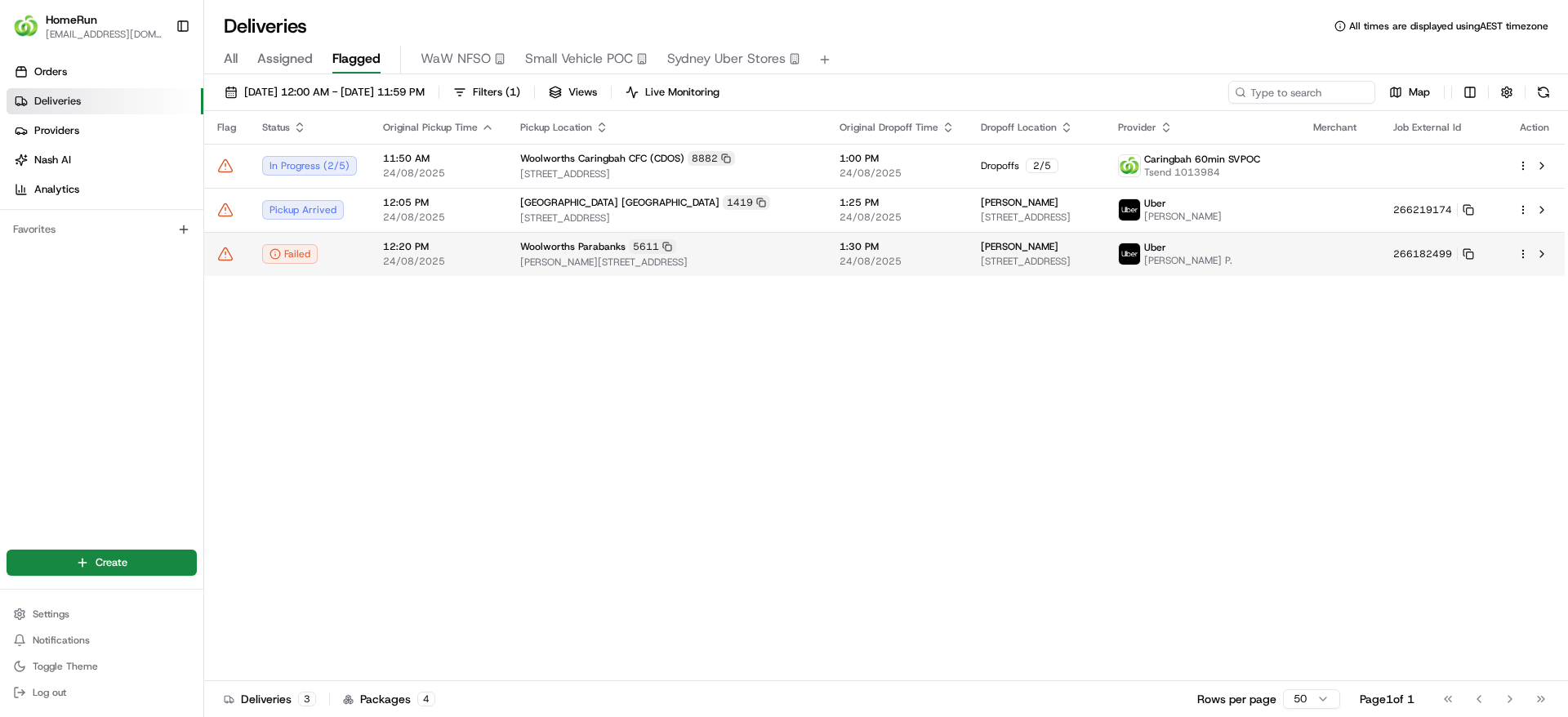
click at [226, 257] on icon at bounding box center [226, 257] width 0 height 0
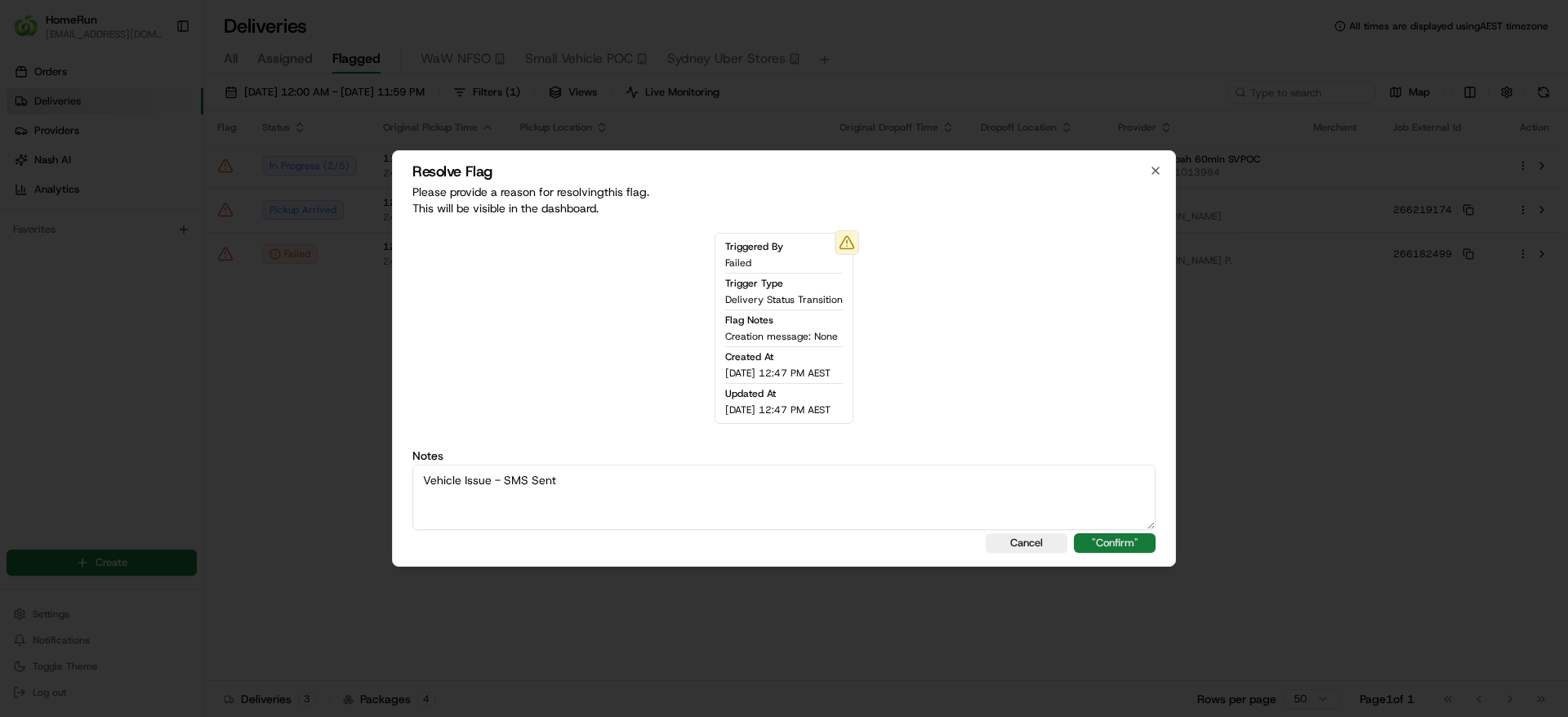
type textarea "Vehicle Issue - SMS Sent"
click at [1094, 548] on button ""Confirm"" at bounding box center [1114, 544] width 82 height 20
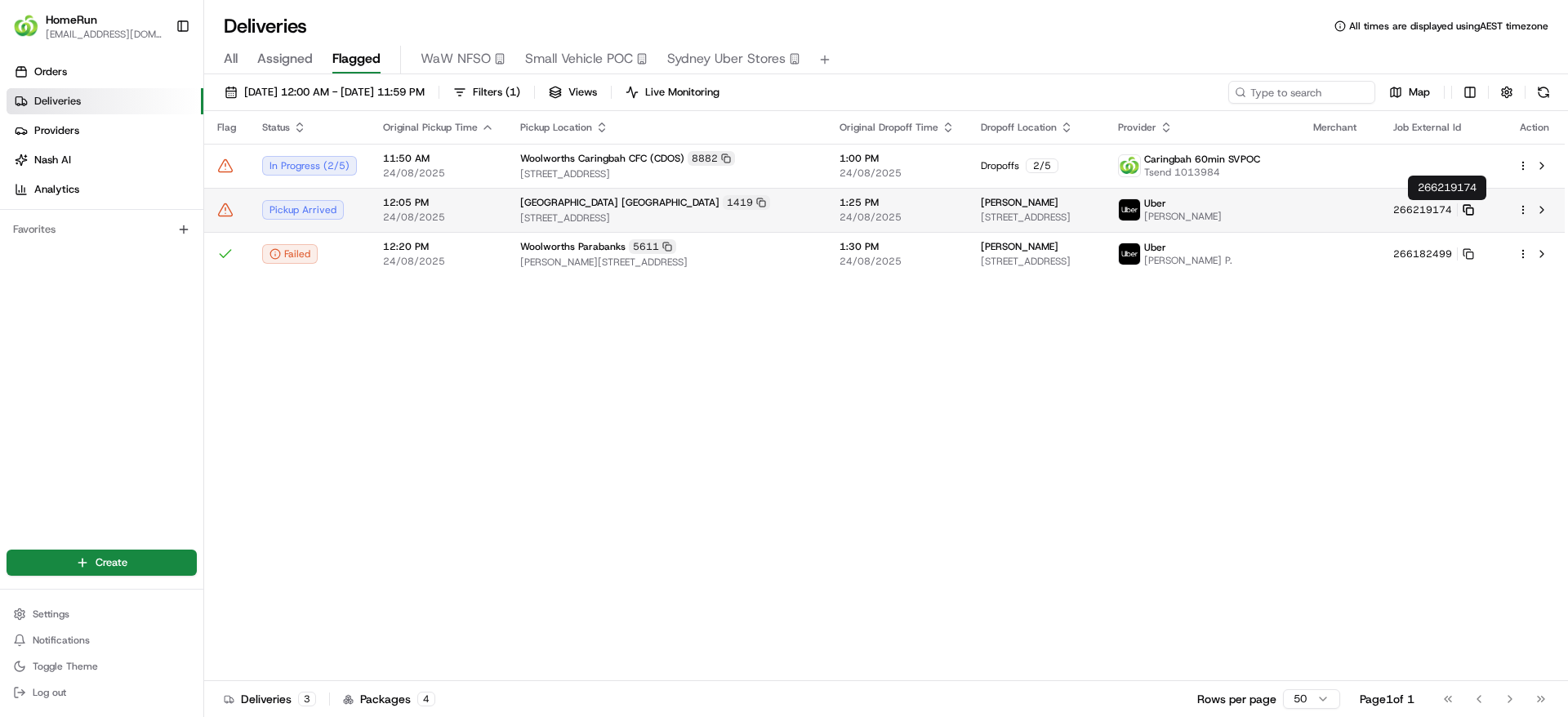
click at [1474, 207] on icon at bounding box center [1468, 210] width 12 height 12
click at [1222, 218] on span "ABDUL M." at bounding box center [1182, 217] width 77 height 13
click at [225, 212] on icon at bounding box center [226, 210] width 17 height 17
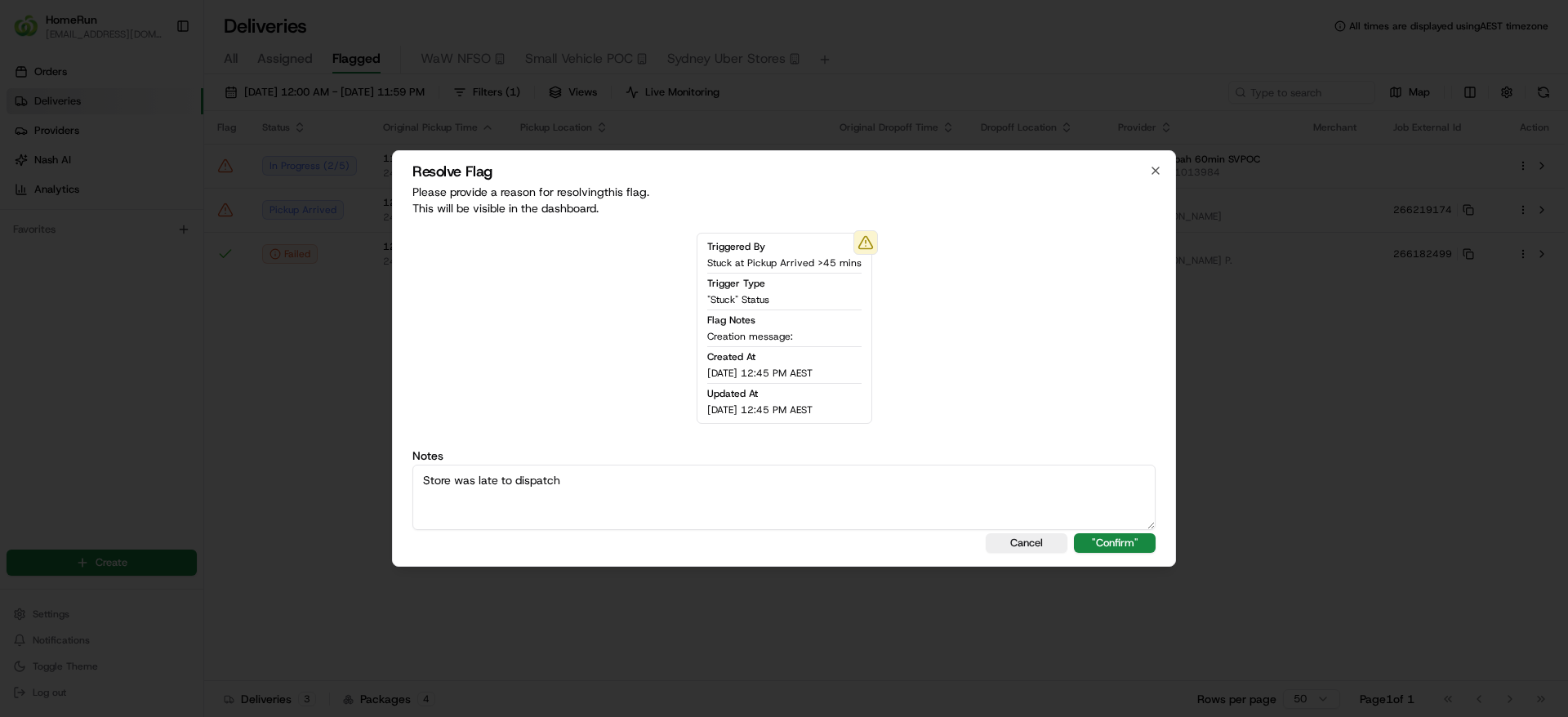
type textarea "Store was late to dispatch"
click at [1148, 532] on div "Resolve Flag Please provide a reason for resolving this flag . This will be vis…" at bounding box center [784, 359] width 784 height 416
click at [1142, 540] on button ""Confirm"" at bounding box center [1114, 544] width 82 height 20
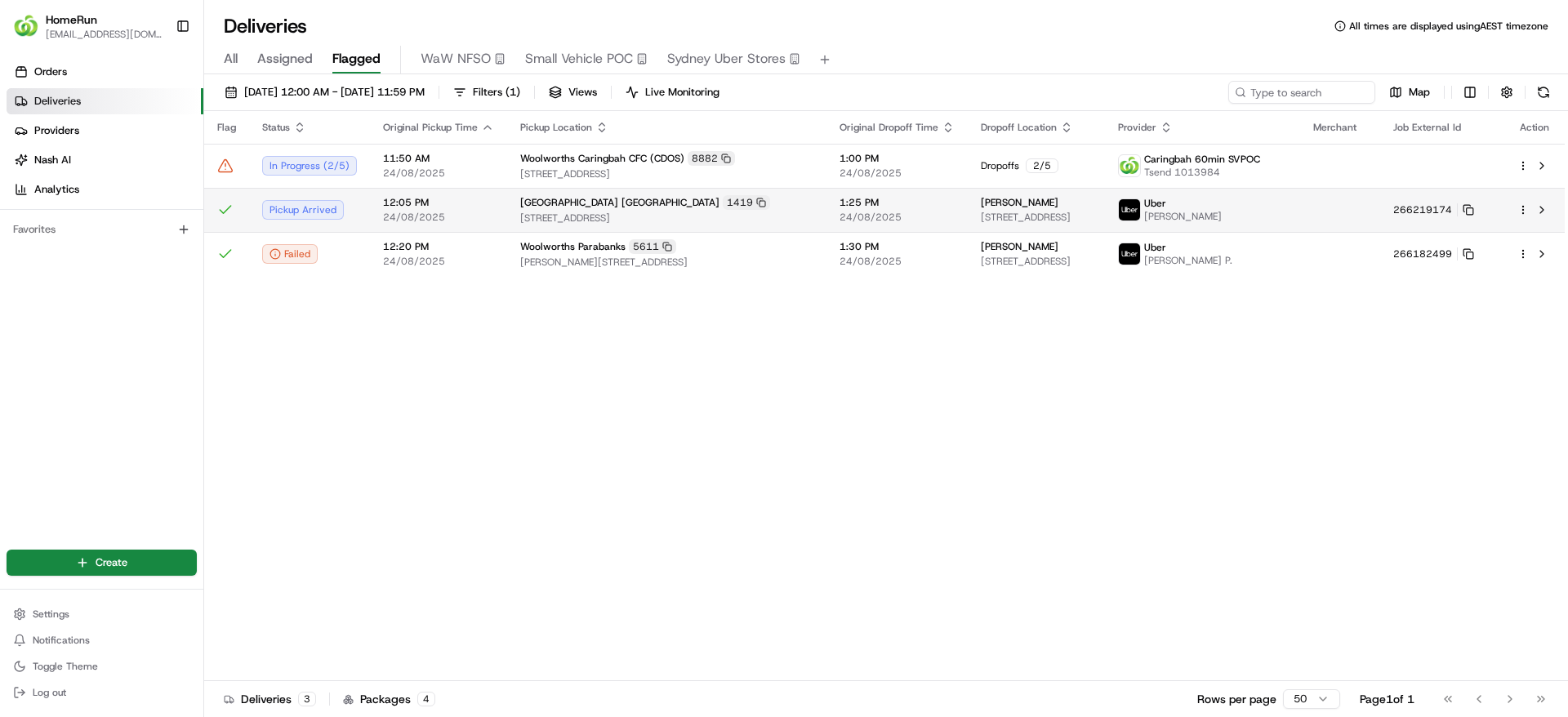
click at [1092, 211] on span "36 Sturt Ave, Narrabundah, ACT 2604, AU" at bounding box center [1035, 217] width 111 height 13
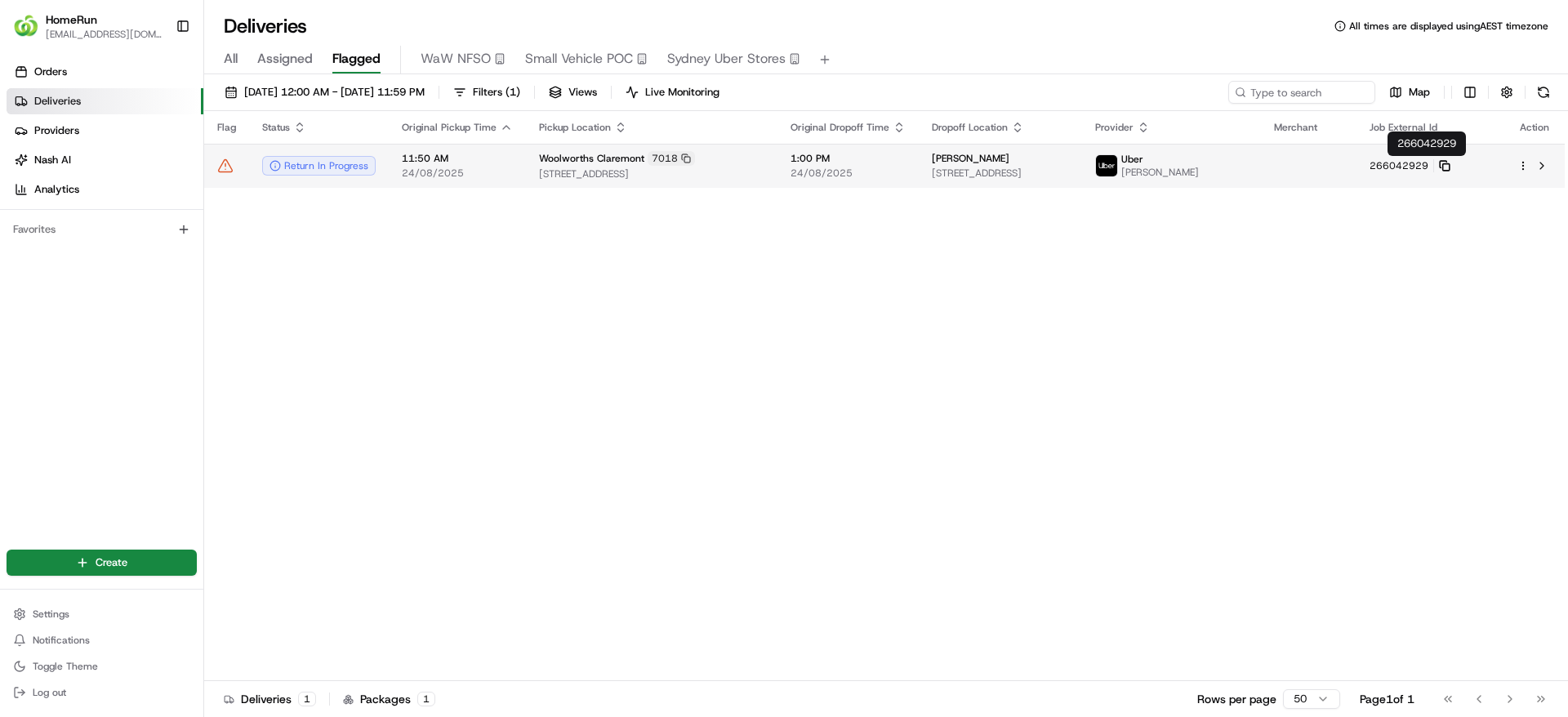
click at [1446, 161] on icon at bounding box center [1443, 164] width 7 height 7
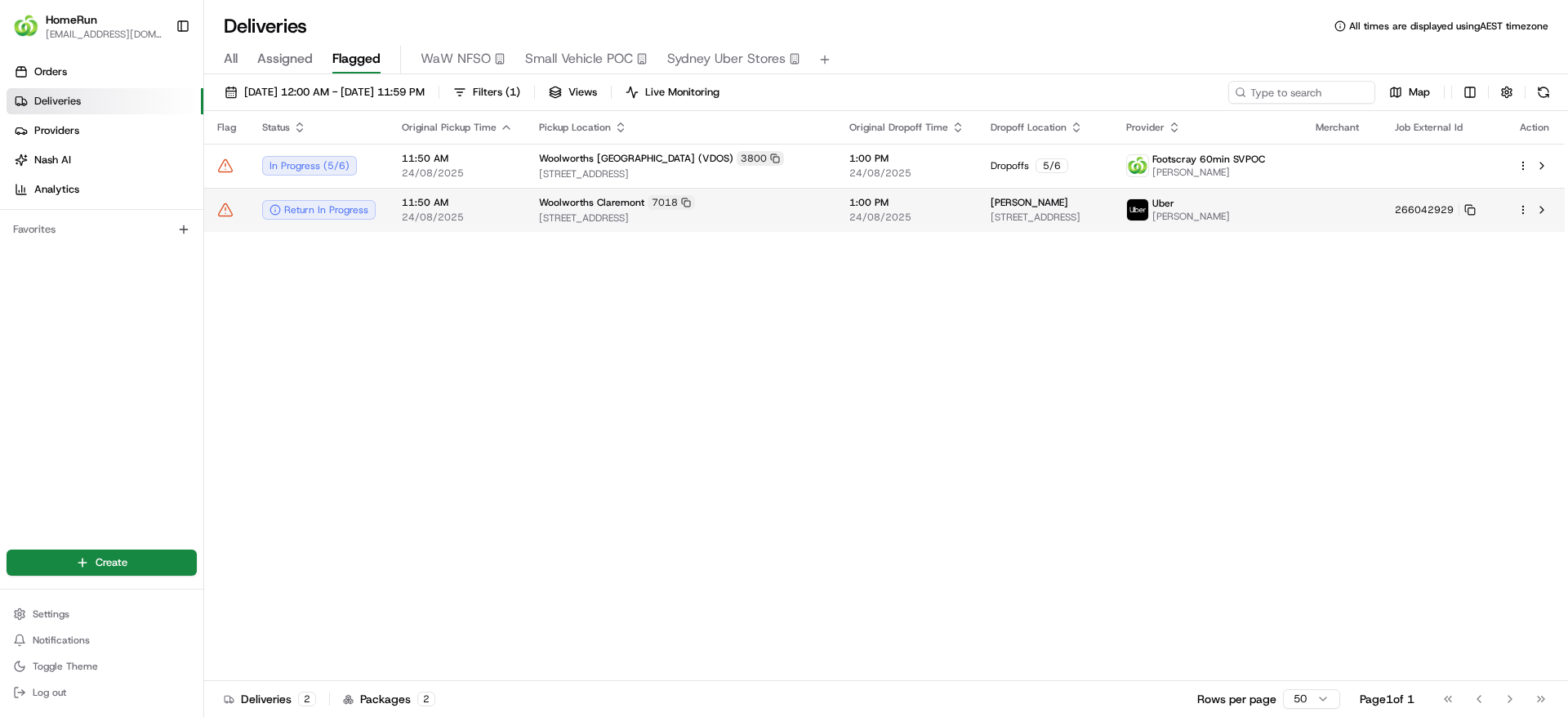
click at [629, 223] on span "35 Main Road, Claremont, TAS 7011, AU" at bounding box center [680, 218] width 284 height 13
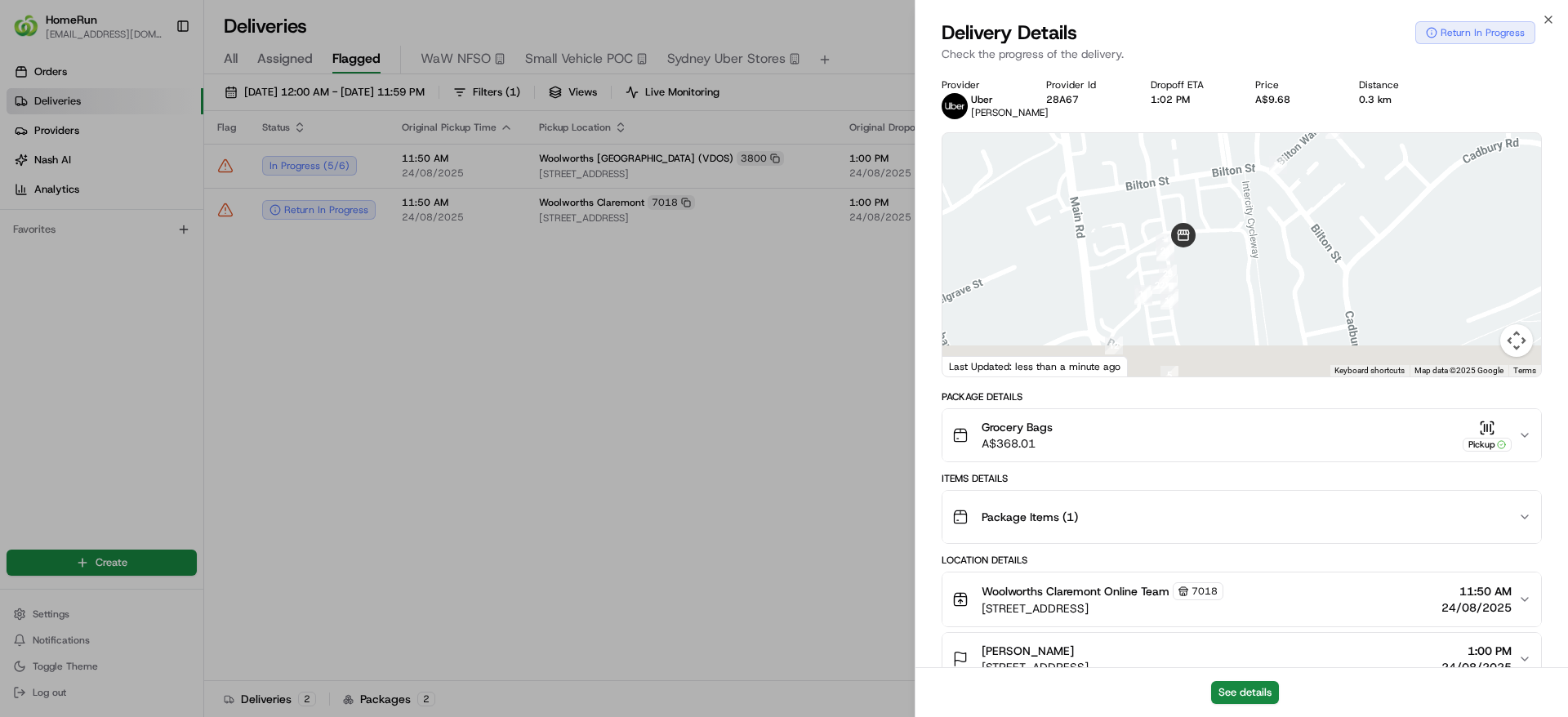
drag, startPoint x: 1240, startPoint y: 319, endPoint x: 1263, endPoint y: 245, distance: 77.5
click at [1263, 245] on div at bounding box center [1241, 255] width 598 height 243
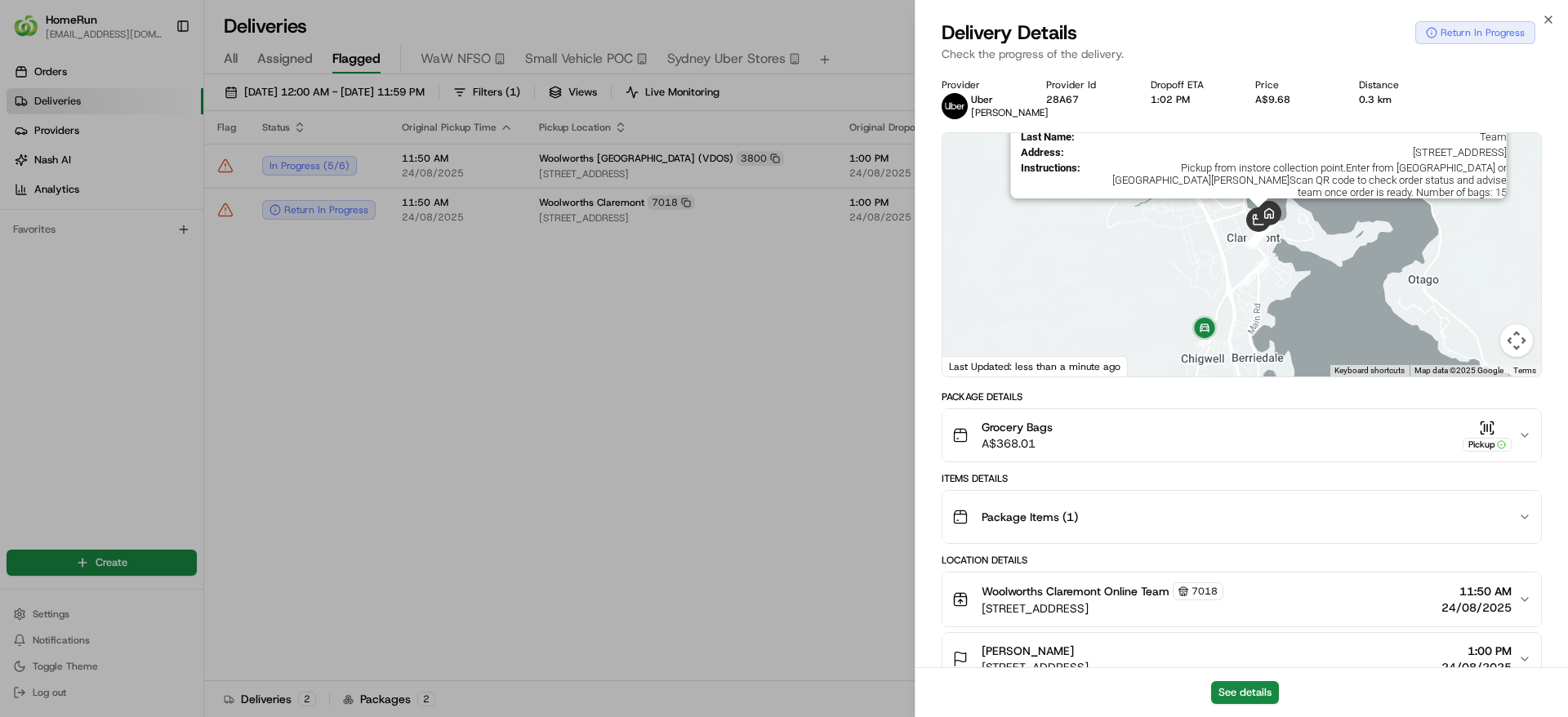
click at [1263, 238] on img at bounding box center [1258, 219] width 37 height 37
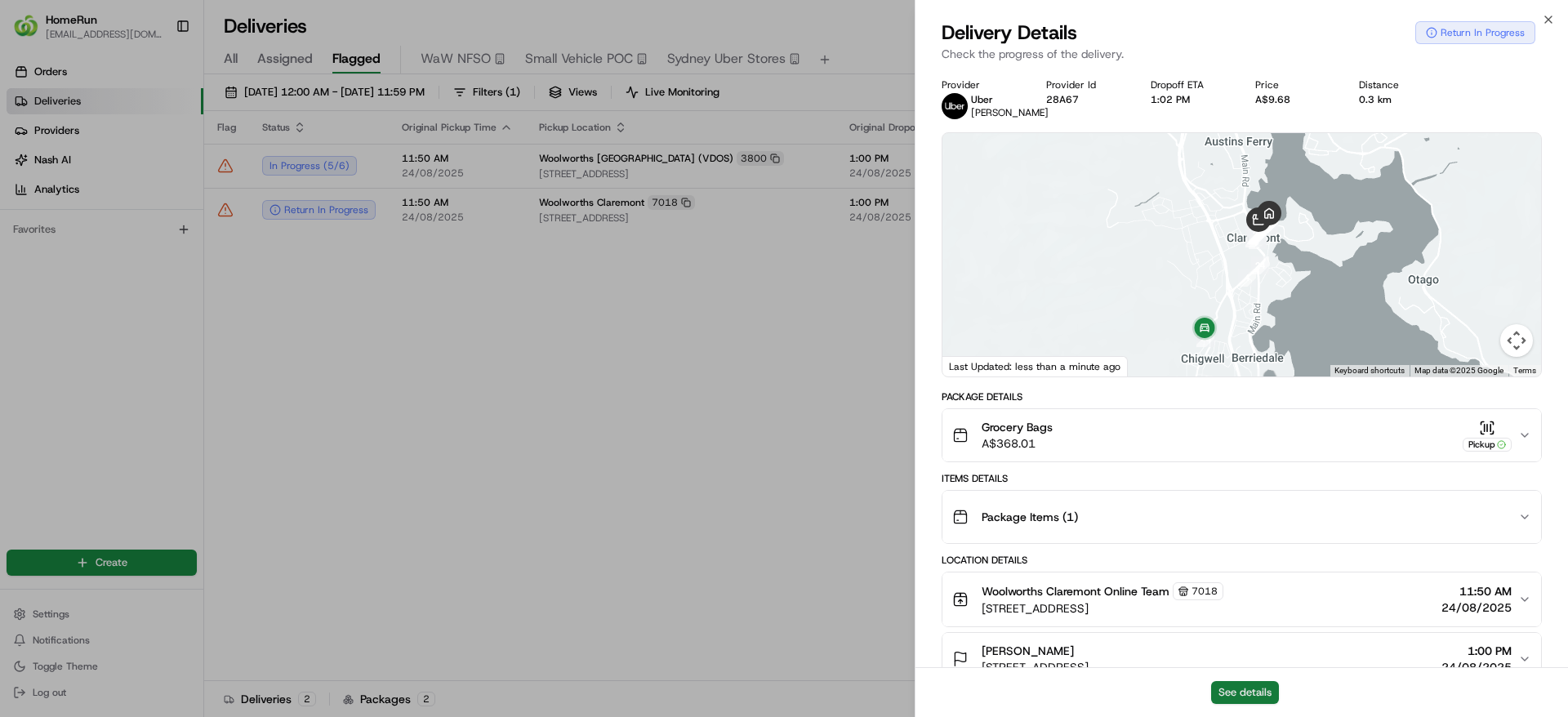
click at [1248, 685] on button "See details" at bounding box center [1244, 692] width 67 height 22
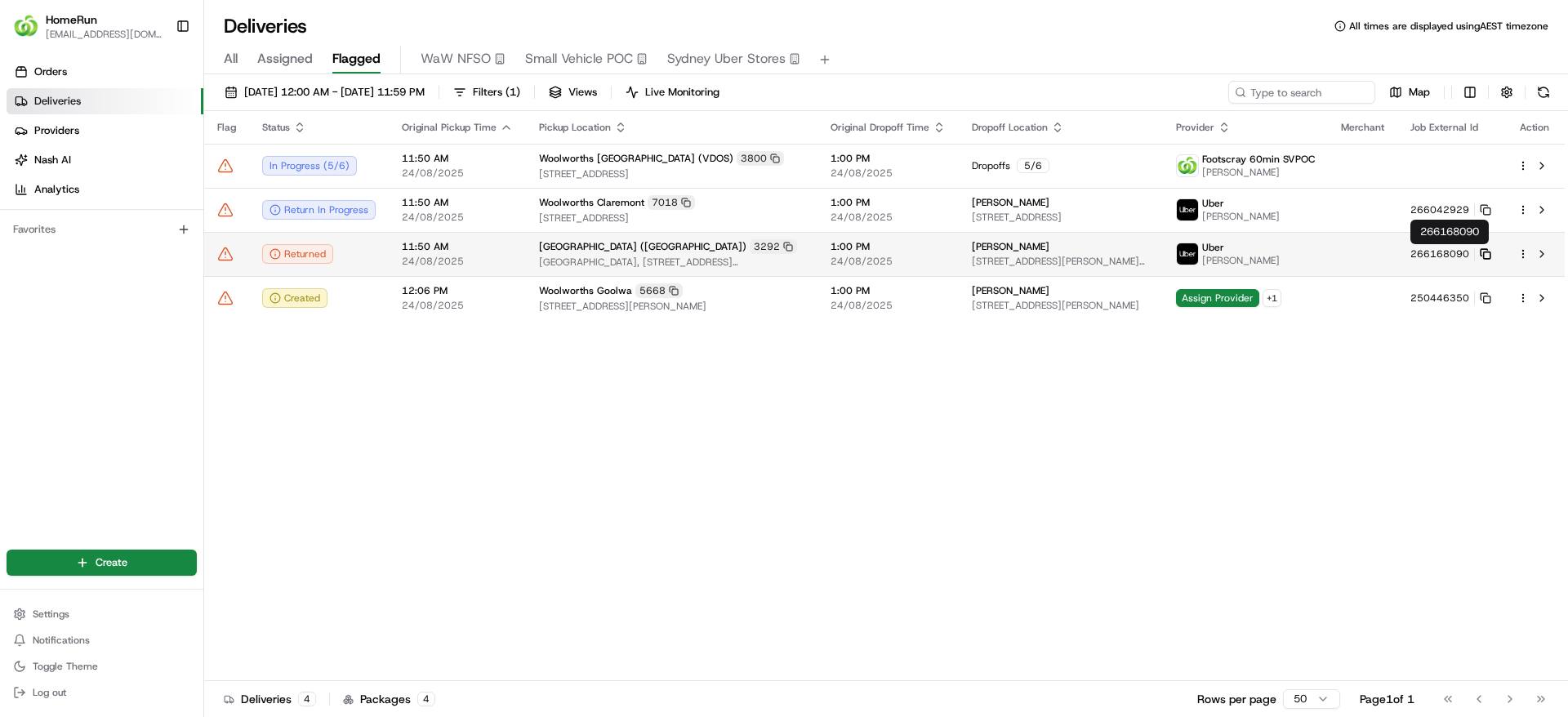
click at [1488, 253] on icon at bounding box center [1486, 254] width 12 height 12
click at [229, 261] on icon at bounding box center [226, 254] width 17 height 17
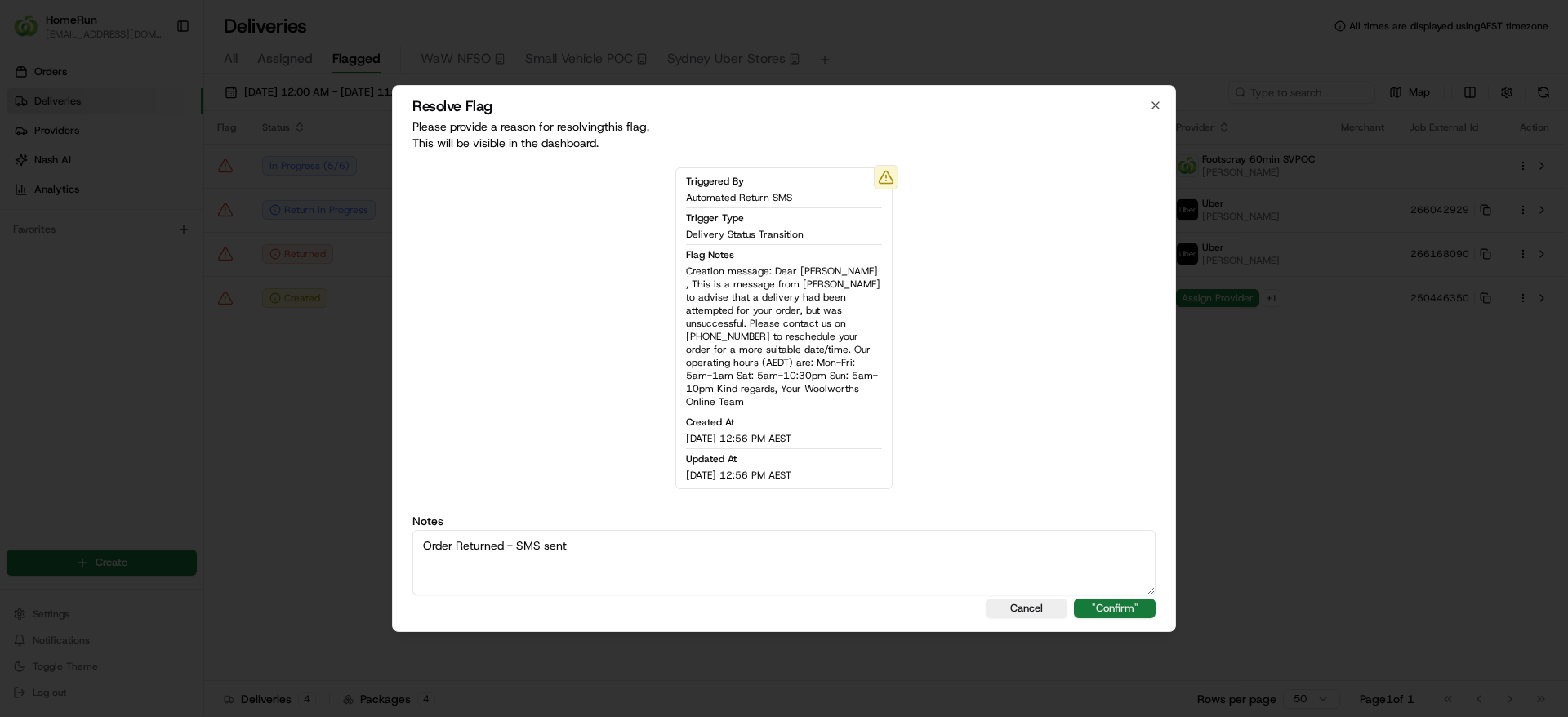
type textarea "Order Returned - SMS sent"
click at [1125, 607] on button ""Confirm"" at bounding box center [1114, 609] width 82 height 20
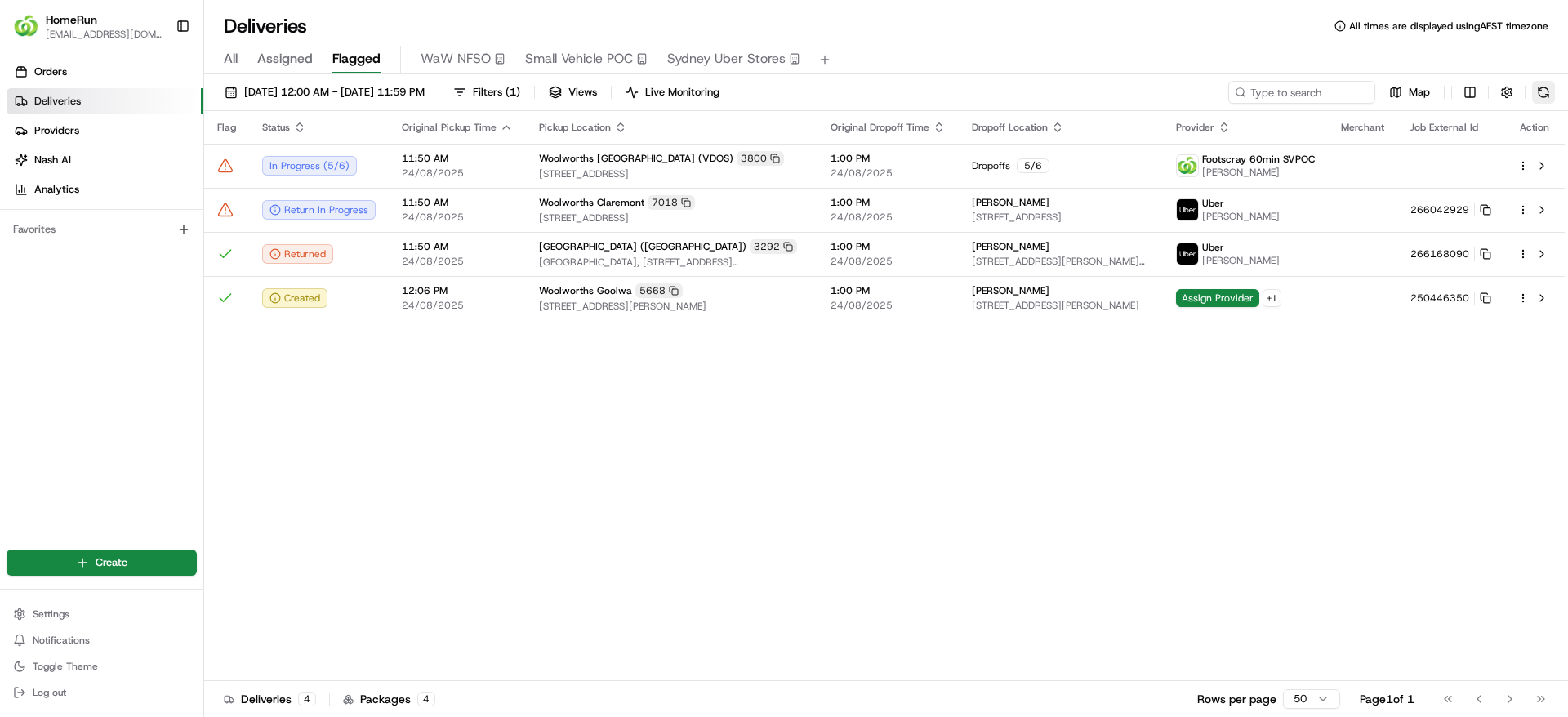
click at [1554, 95] on button at bounding box center [1542, 92] width 22 height 22
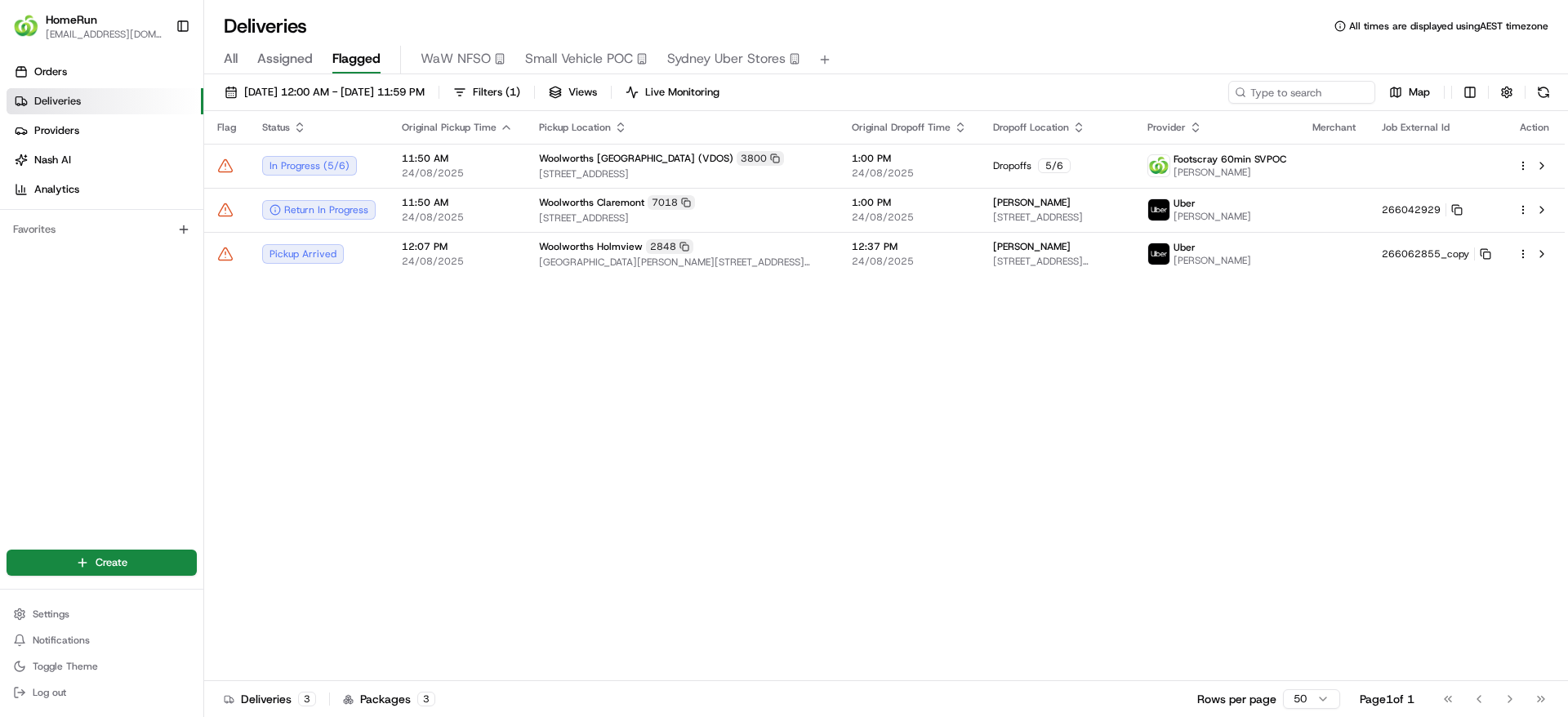
click at [634, 378] on div "Flag Status Original Pickup Time Pickup Location Original Dropoff Time Dropoff …" at bounding box center [884, 396] width 1360 height 570
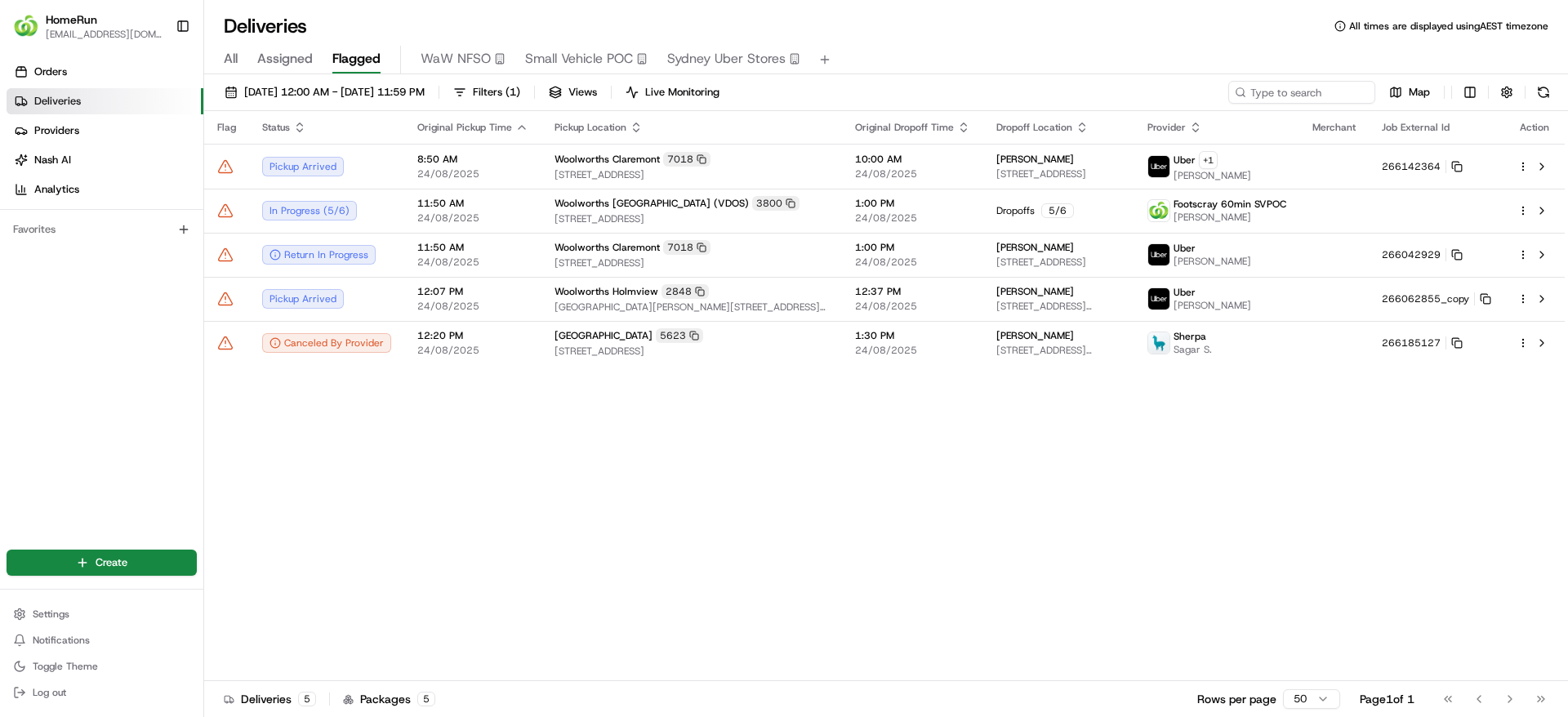
click at [1546, 76] on div "24/08/2025 12:00 AM - 24/08/2025 11:59 PM Filters ( 1 ) Views Live Monitoring M…" at bounding box center [886, 397] width 1363 height 646
click at [1546, 81] on button at bounding box center [1542, 92] width 22 height 22
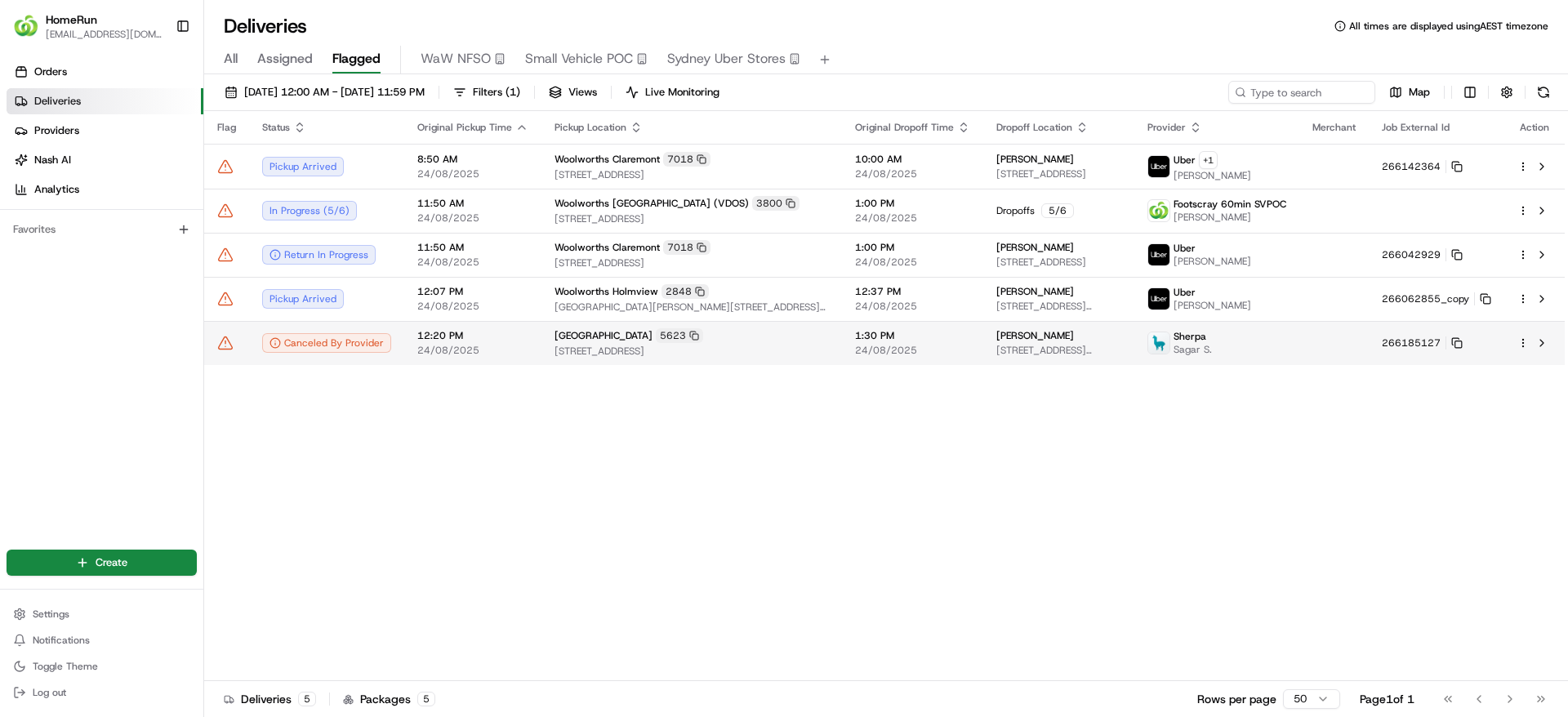
click at [521, 323] on td "12:20 PM 24/08/2025" at bounding box center [473, 343] width 137 height 44
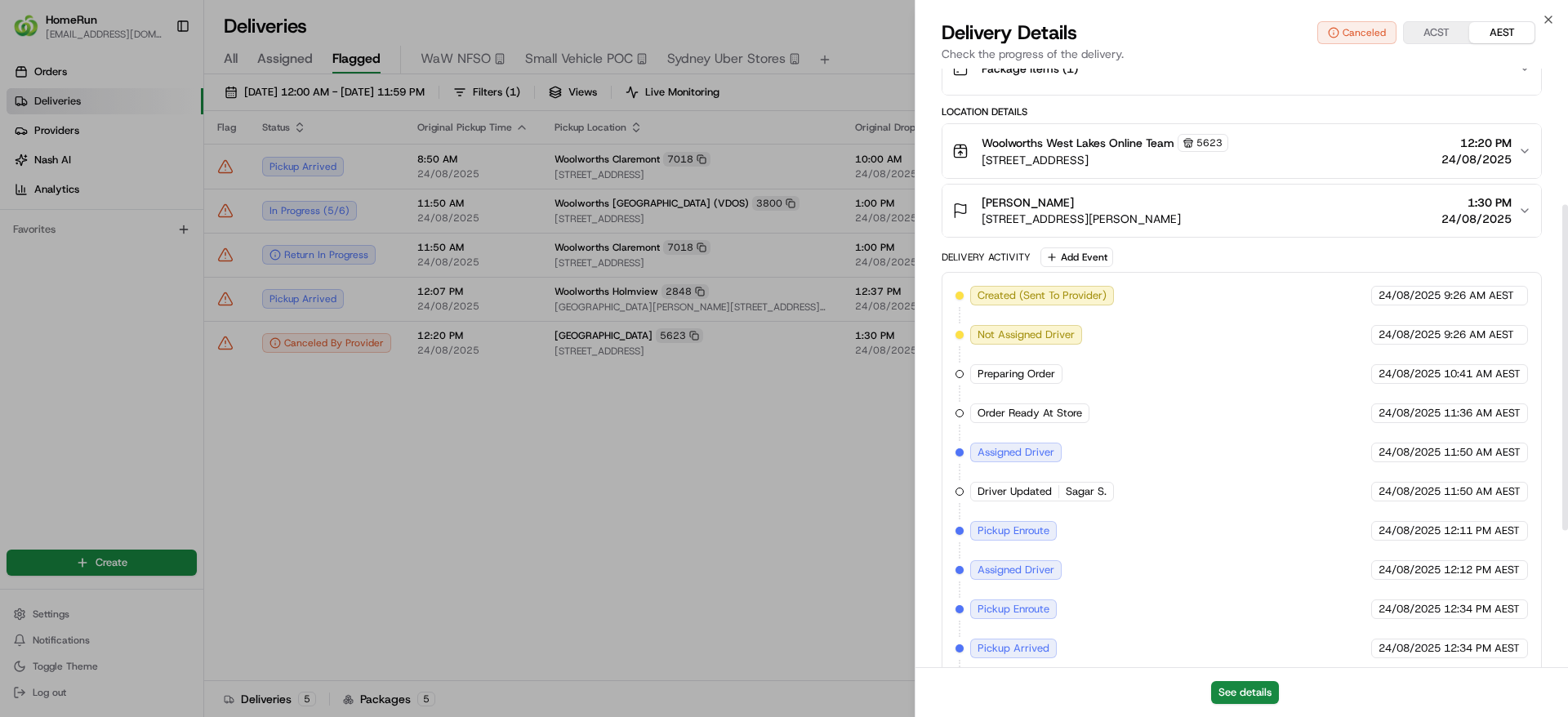
scroll to position [502, 0]
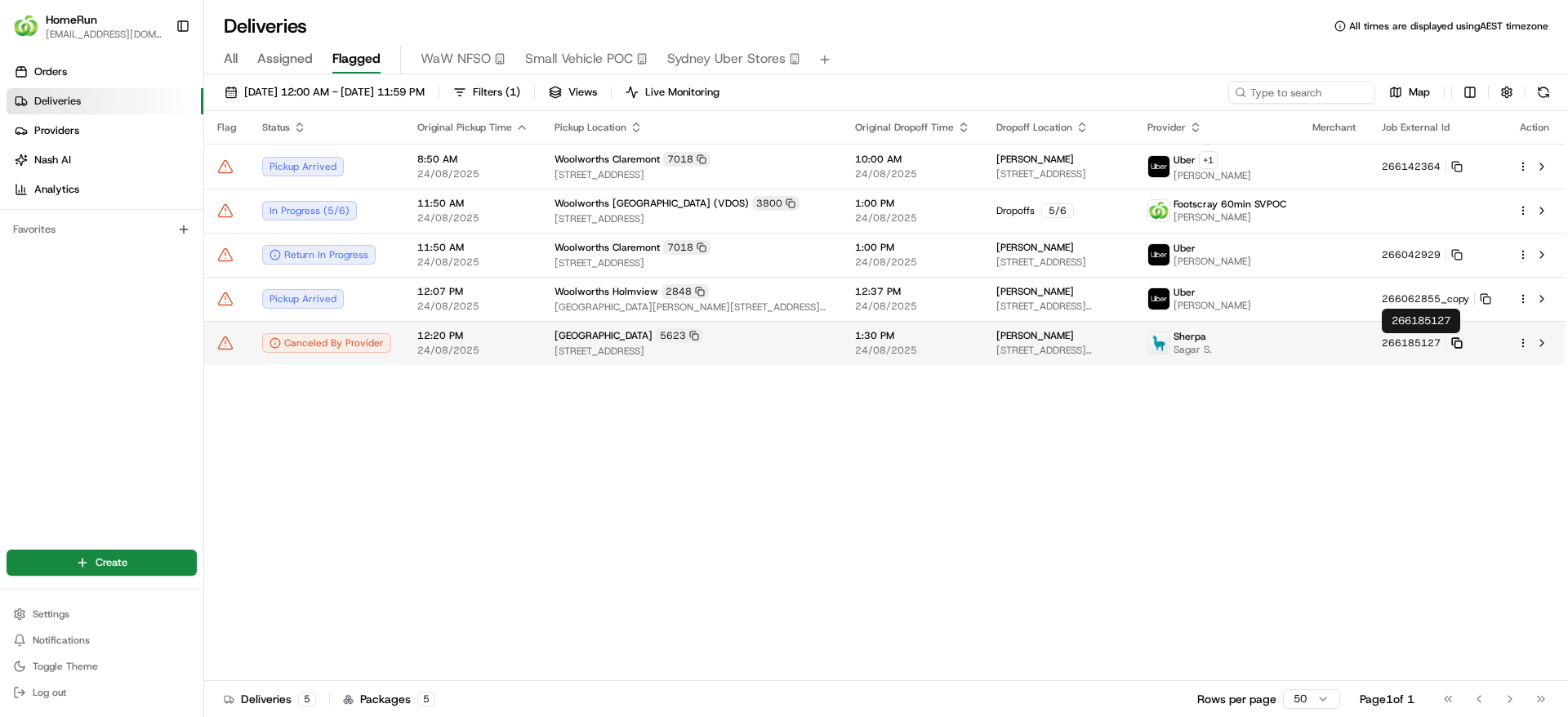
click at [1453, 340] on icon at bounding box center [1456, 343] width 12 height 12
click at [217, 348] on icon at bounding box center [226, 343] width 17 height 17
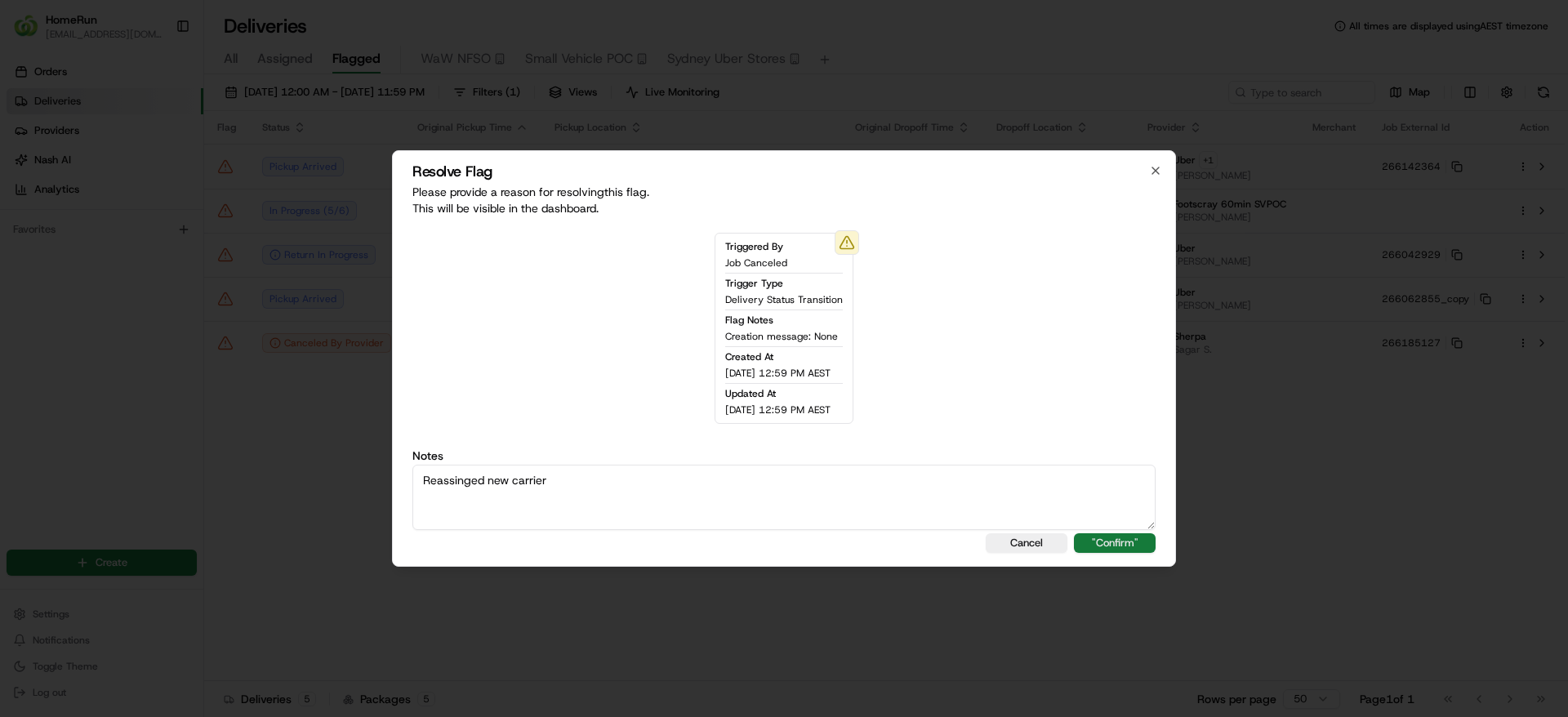
type textarea "Reassinged new carrier"
click at [1130, 541] on button ""Confirm"" at bounding box center [1114, 544] width 82 height 20
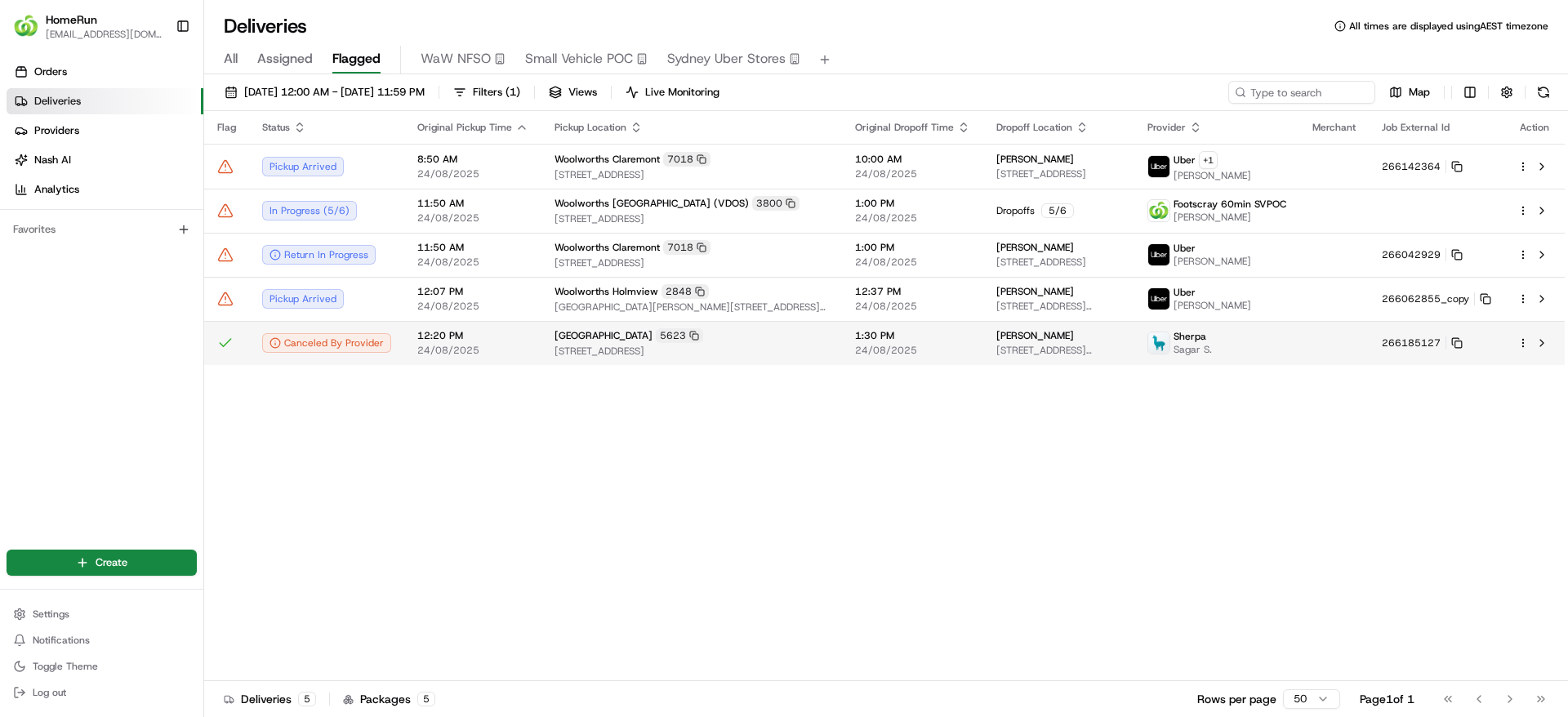
click at [1245, 352] on div "Sherpa Sagar S." at bounding box center [1216, 342] width 139 height 26
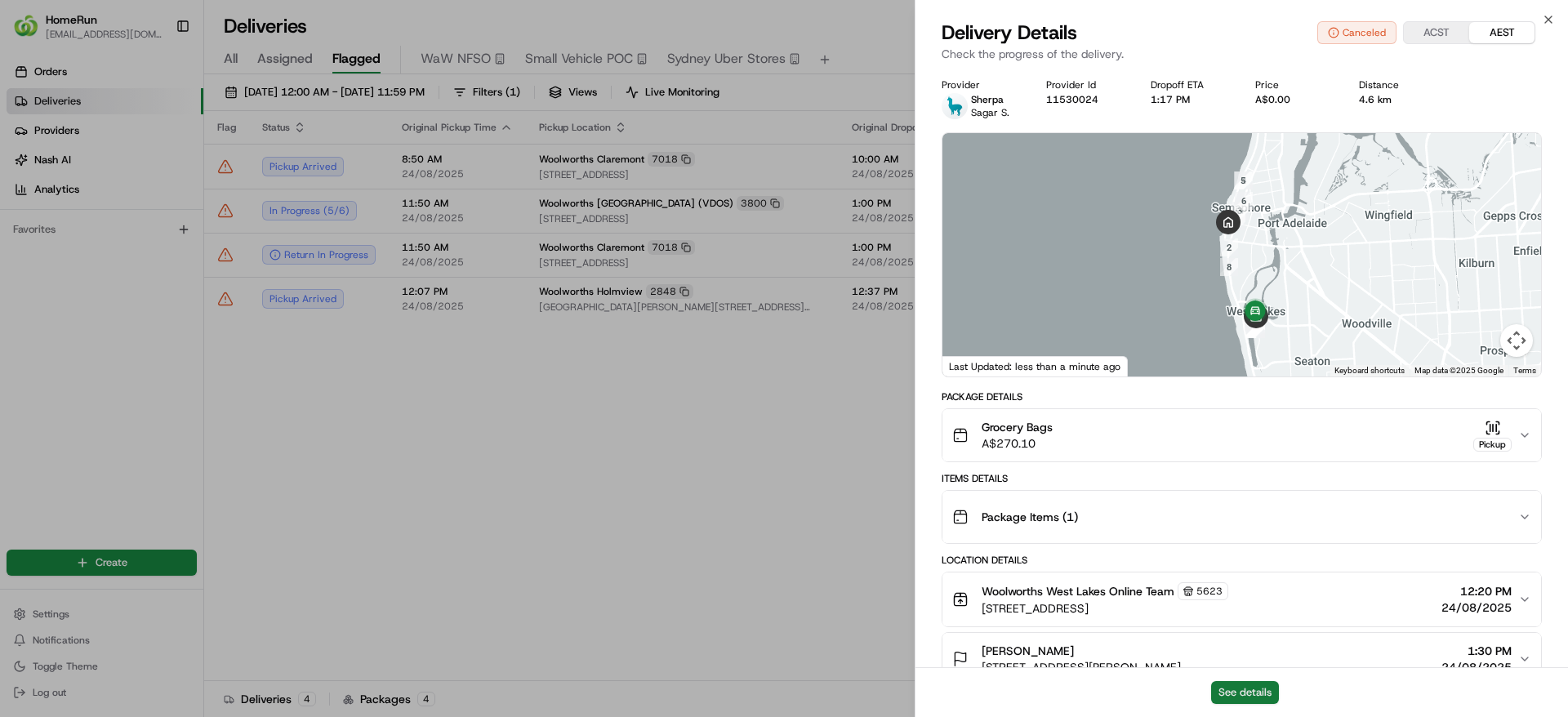
click at [1242, 697] on button "See details" at bounding box center [1244, 692] width 67 height 22
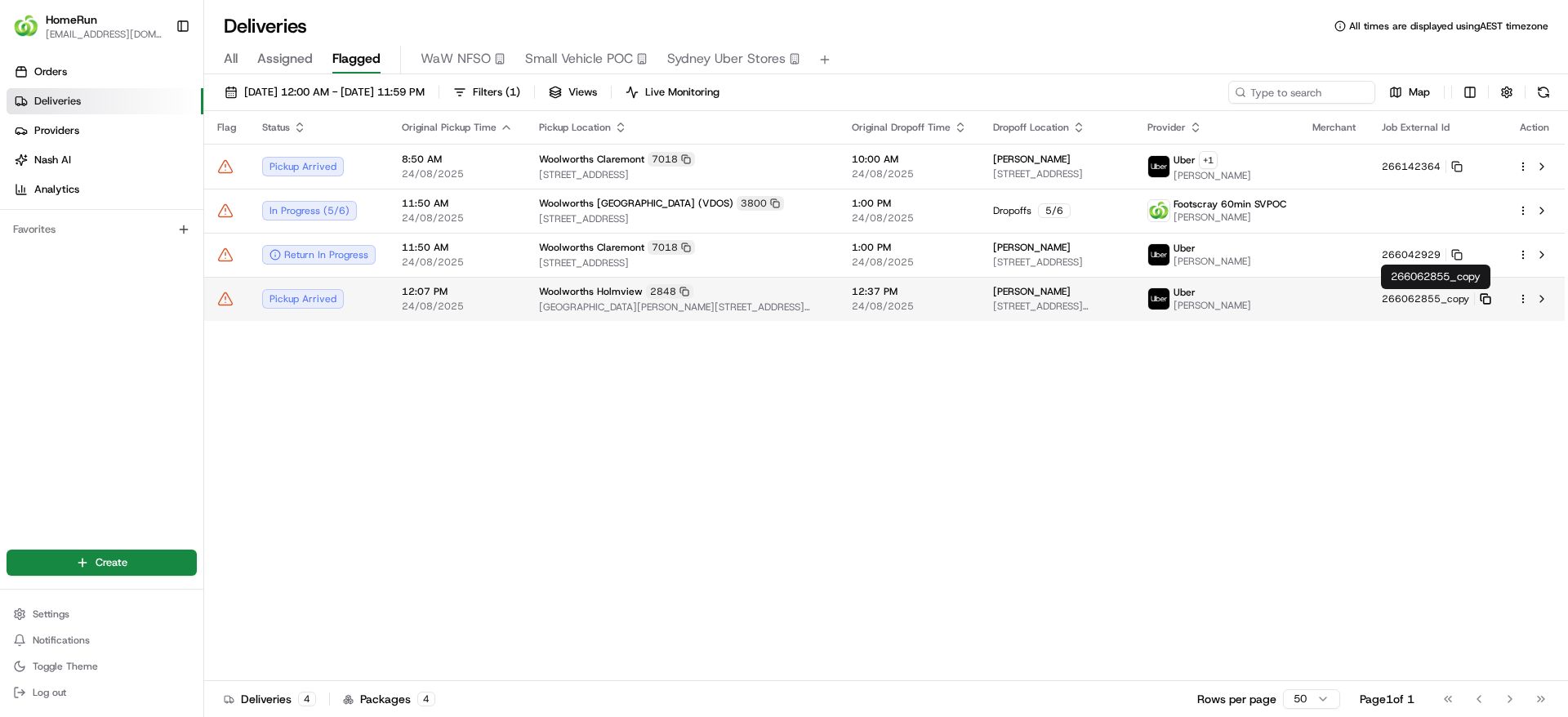
click at [1485, 302] on icon at bounding box center [1486, 299] width 12 height 12
click at [526, 306] on td "Woolworths Holmview 2848 Crn Logan River Road and Gardiner Road, Holmview, QLD …" at bounding box center [682, 299] width 313 height 44
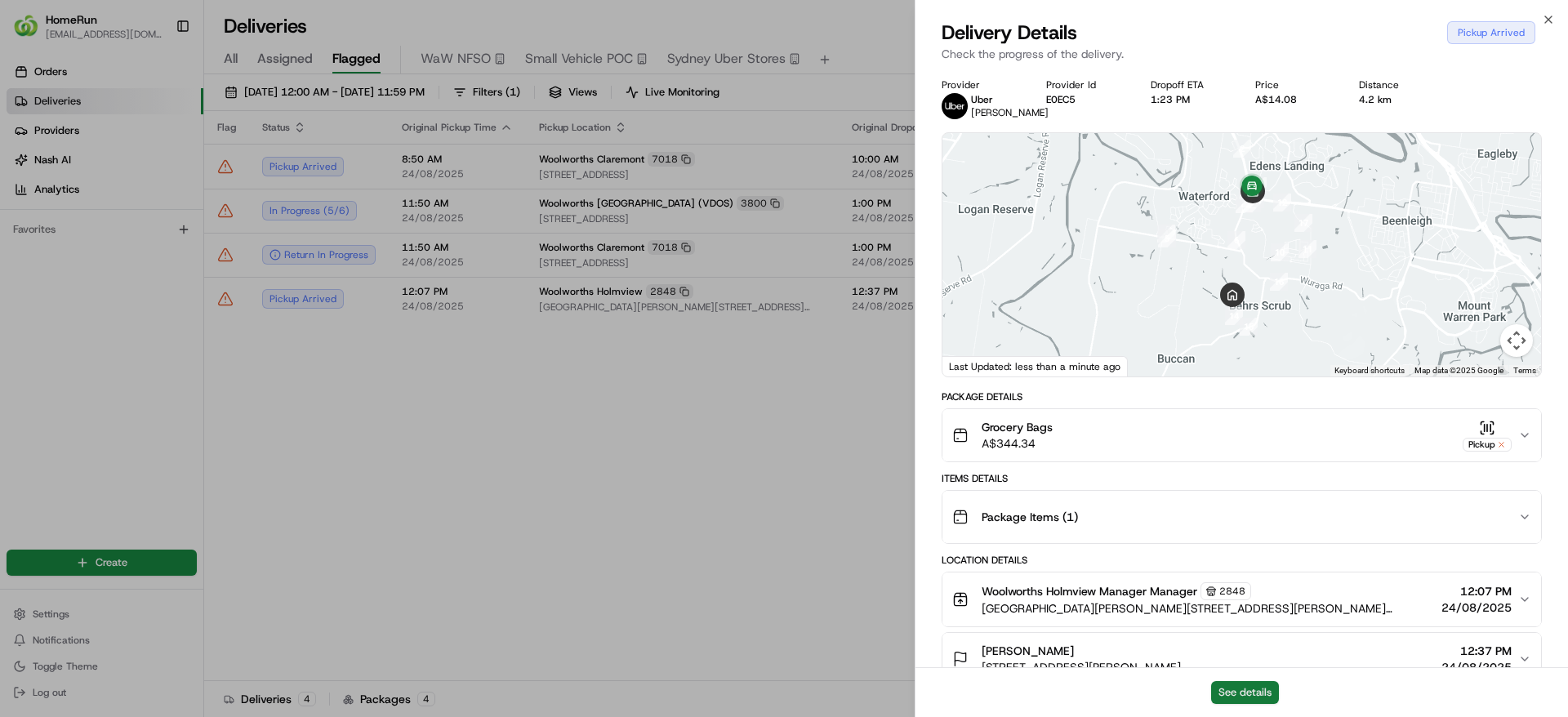
click at [1256, 692] on button "See details" at bounding box center [1244, 692] width 67 height 22
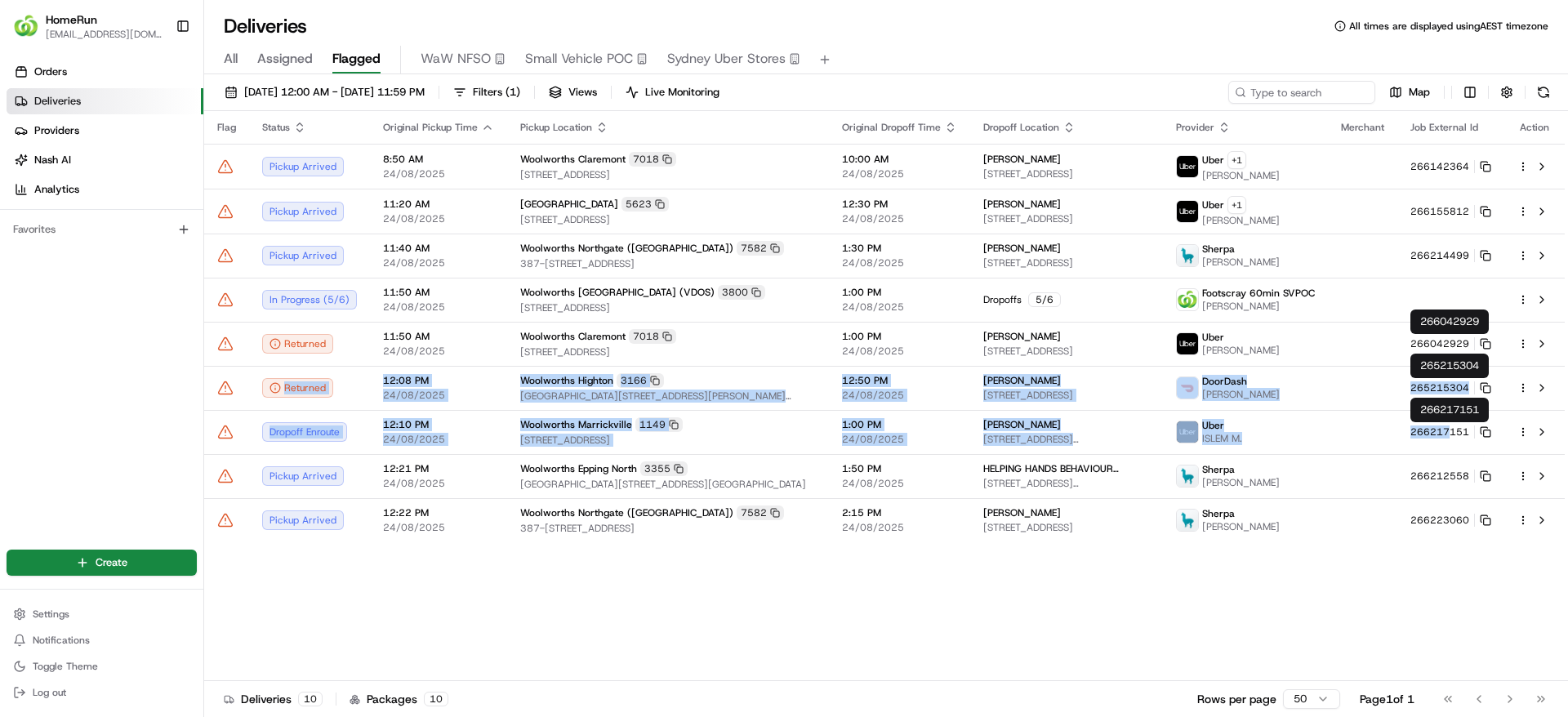
drag, startPoint x: 1492, startPoint y: 340, endPoint x: 1471, endPoint y: 399, distance: 62.6
click at [1471, 399] on body "HomeRun jpinekubica1@woolworths.com.au Toggle Sidebar Orders Deliveries Provide…" at bounding box center [784, 358] width 1568 height 717
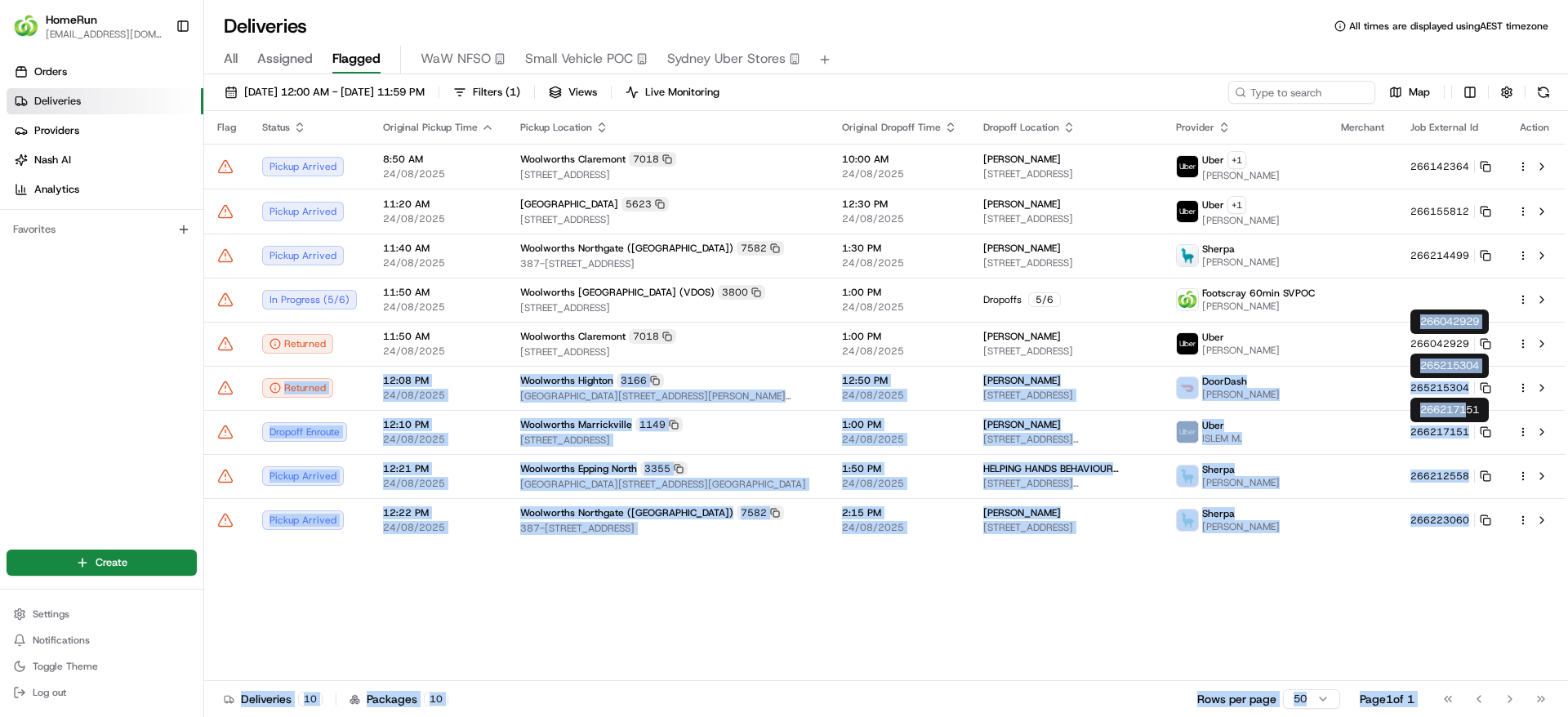
click at [1471, 399] on div "266217151 266217151" at bounding box center [1449, 410] width 78 height 24
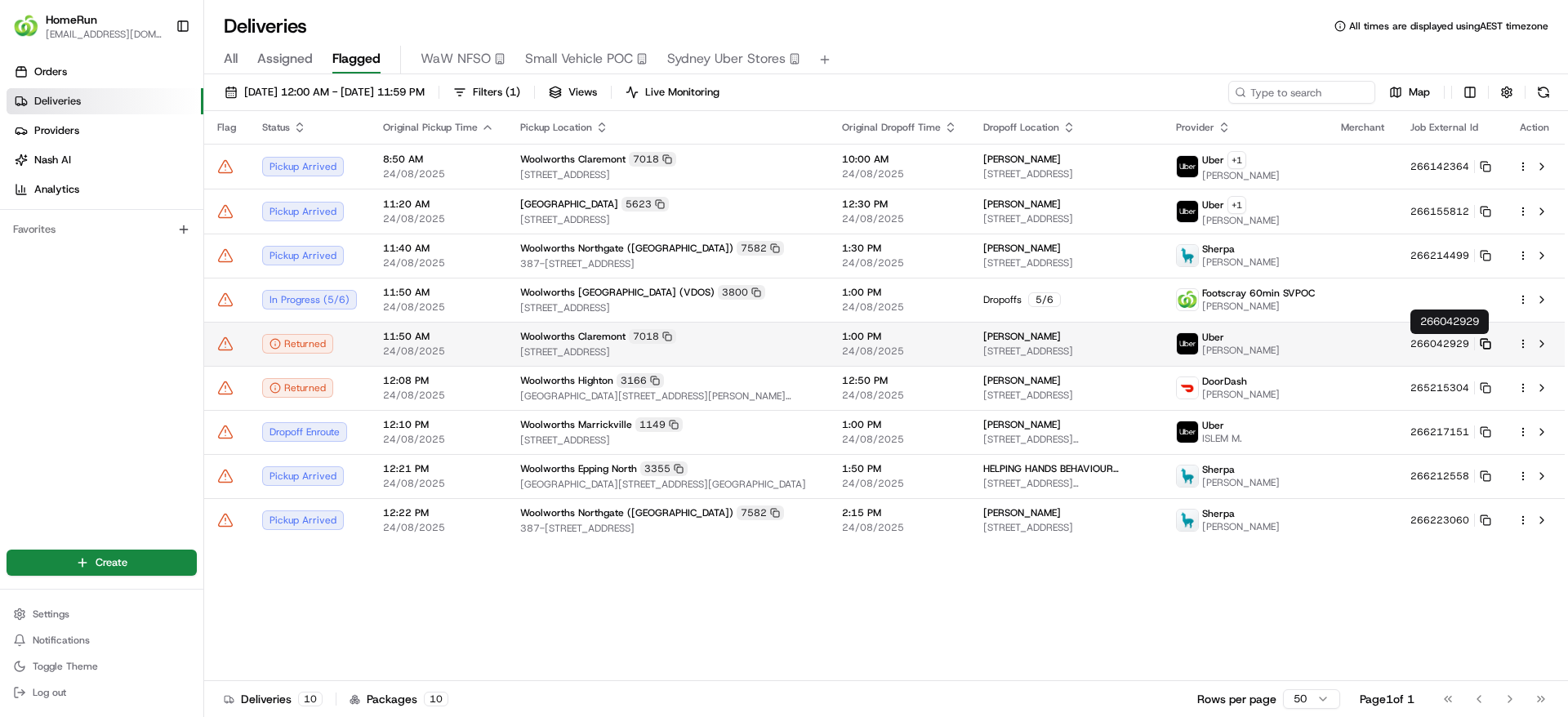
click at [1486, 342] on icon at bounding box center [1486, 344] width 12 height 12
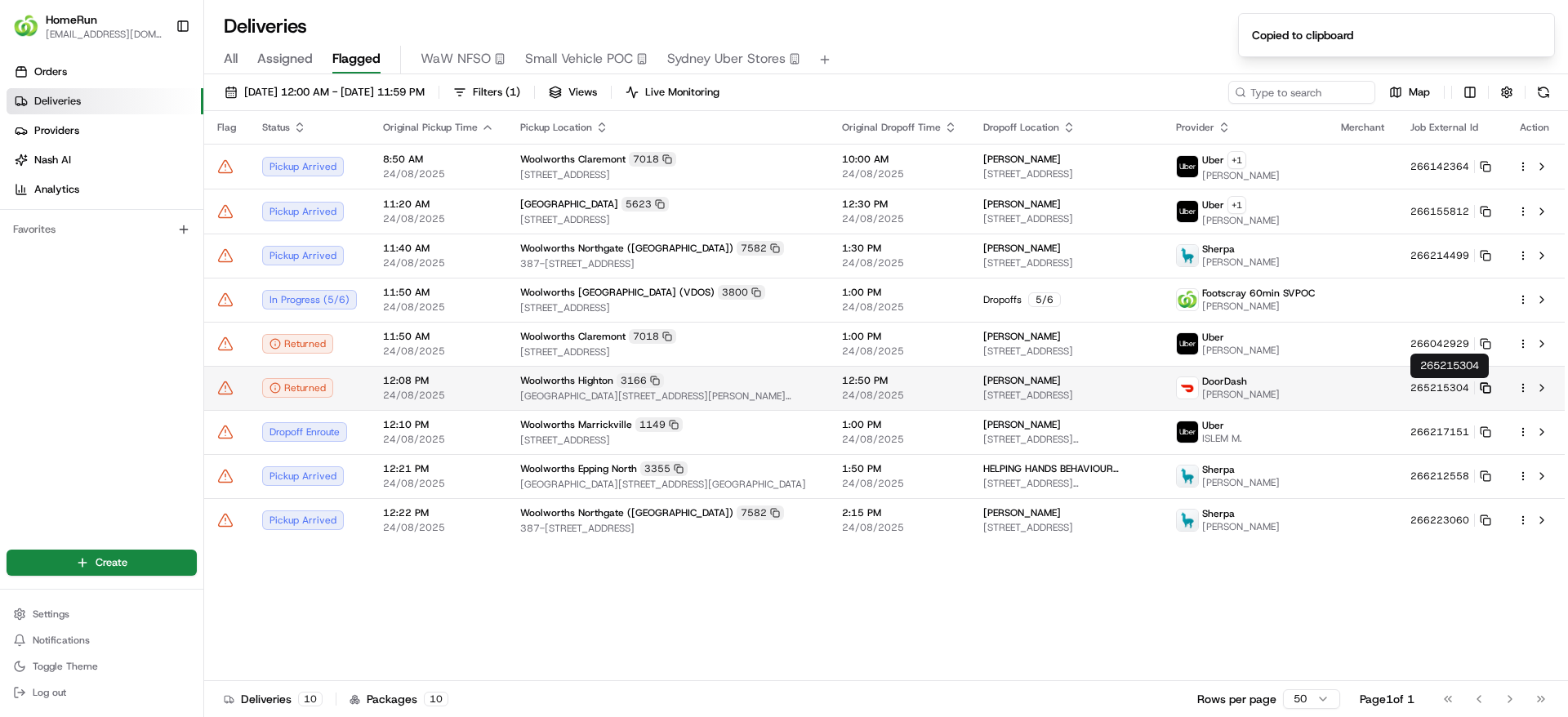
click at [1486, 387] on icon at bounding box center [1486, 388] width 12 height 12
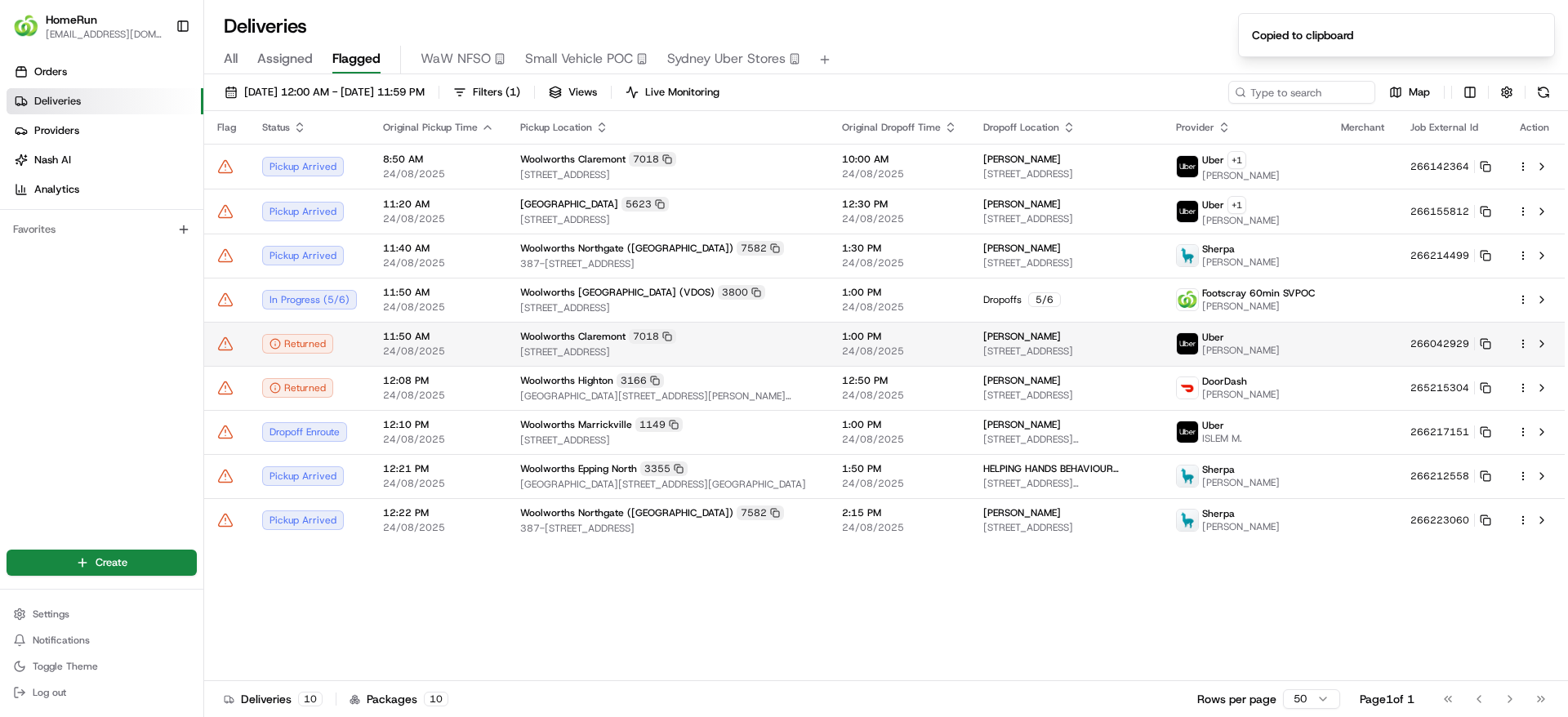
click at [232, 341] on icon at bounding box center [226, 344] width 17 height 17
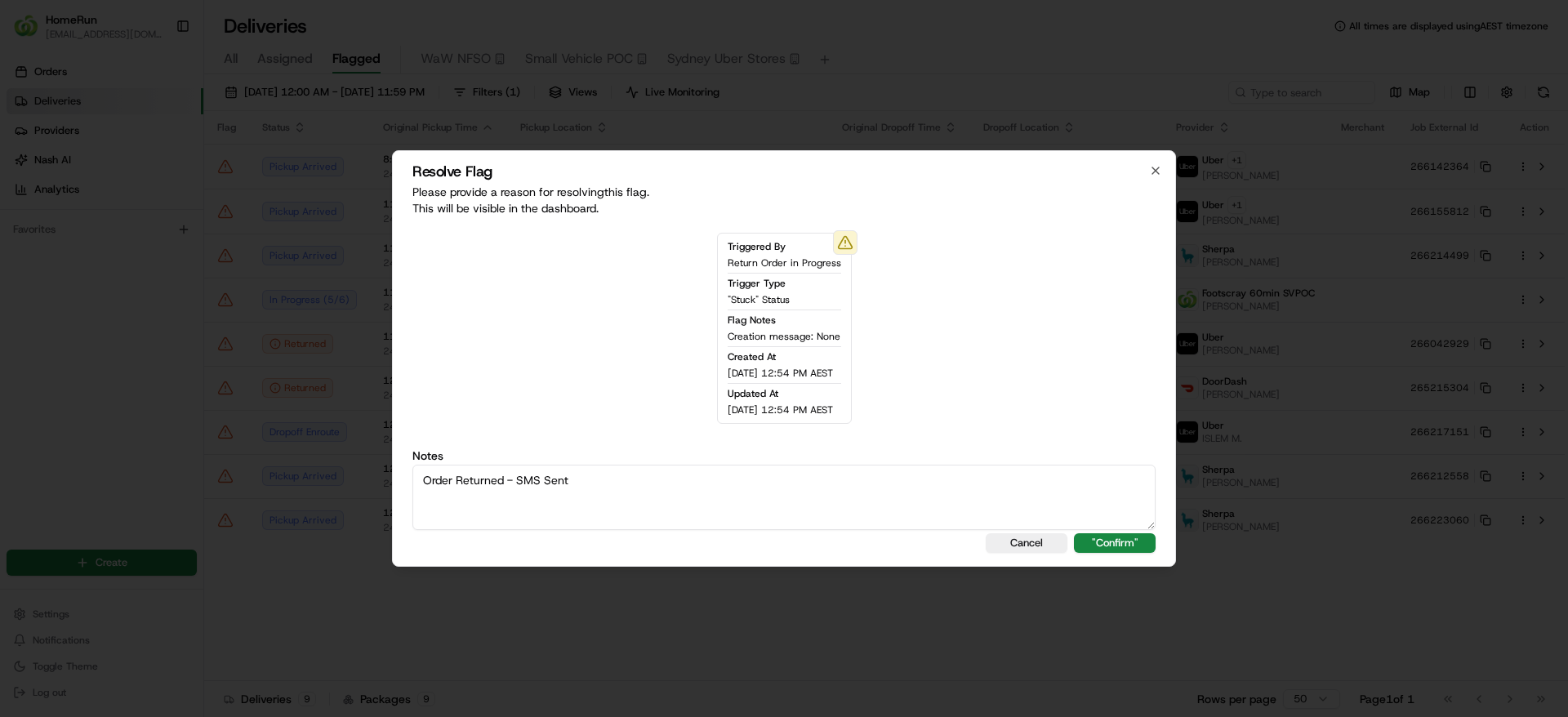
drag, startPoint x: 644, startPoint y: 482, endPoint x: 326, endPoint y: 499, distance: 318.5
click at [326, 499] on body "HomeRun jpinekubica1@woolworths.com.au Toggle Sidebar Orders Deliveries Provide…" at bounding box center [784, 358] width 1568 height 717
type textarea "Order Returned - SMS Sent"
click at [1114, 535] on button ""Confirm"" at bounding box center [1114, 544] width 82 height 20
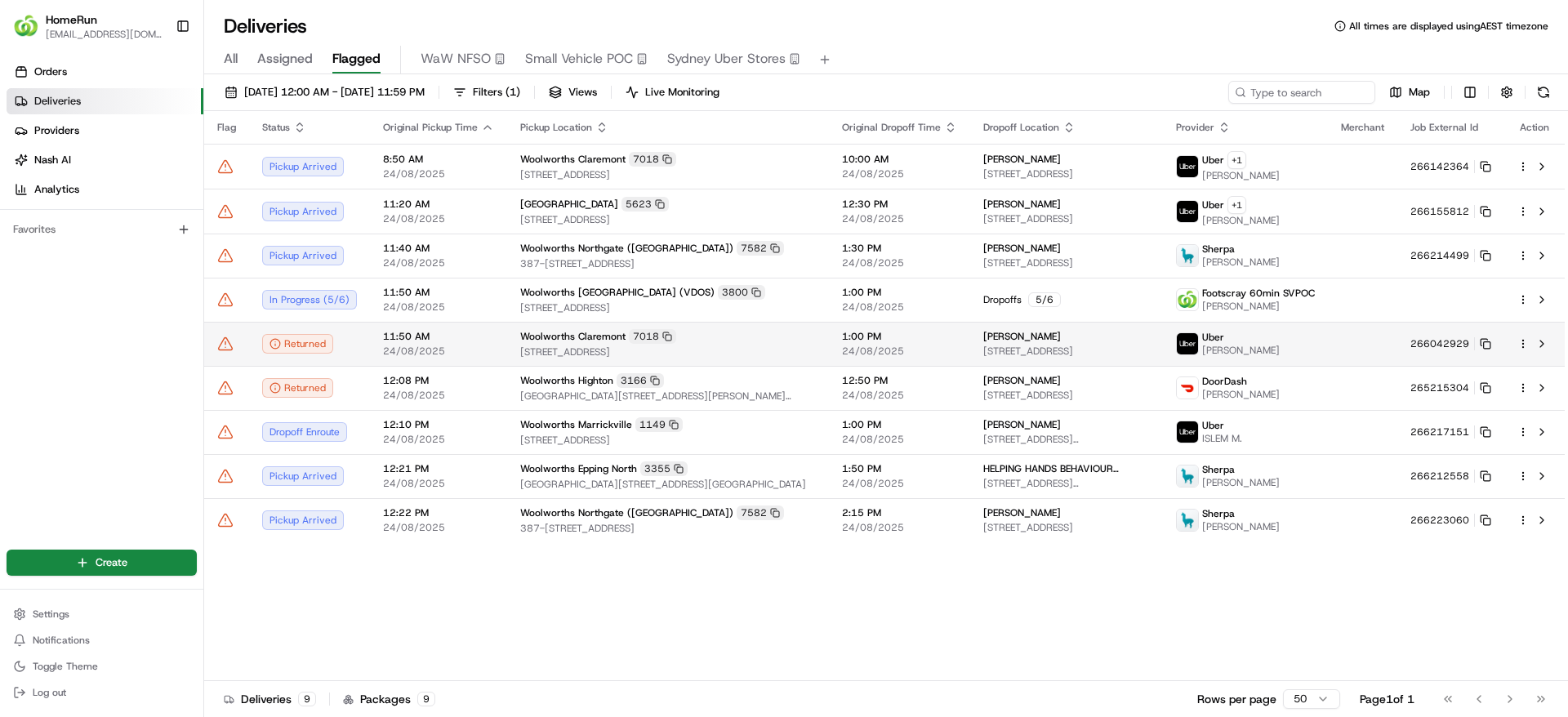
click at [229, 344] on icon at bounding box center [226, 344] width 17 height 17
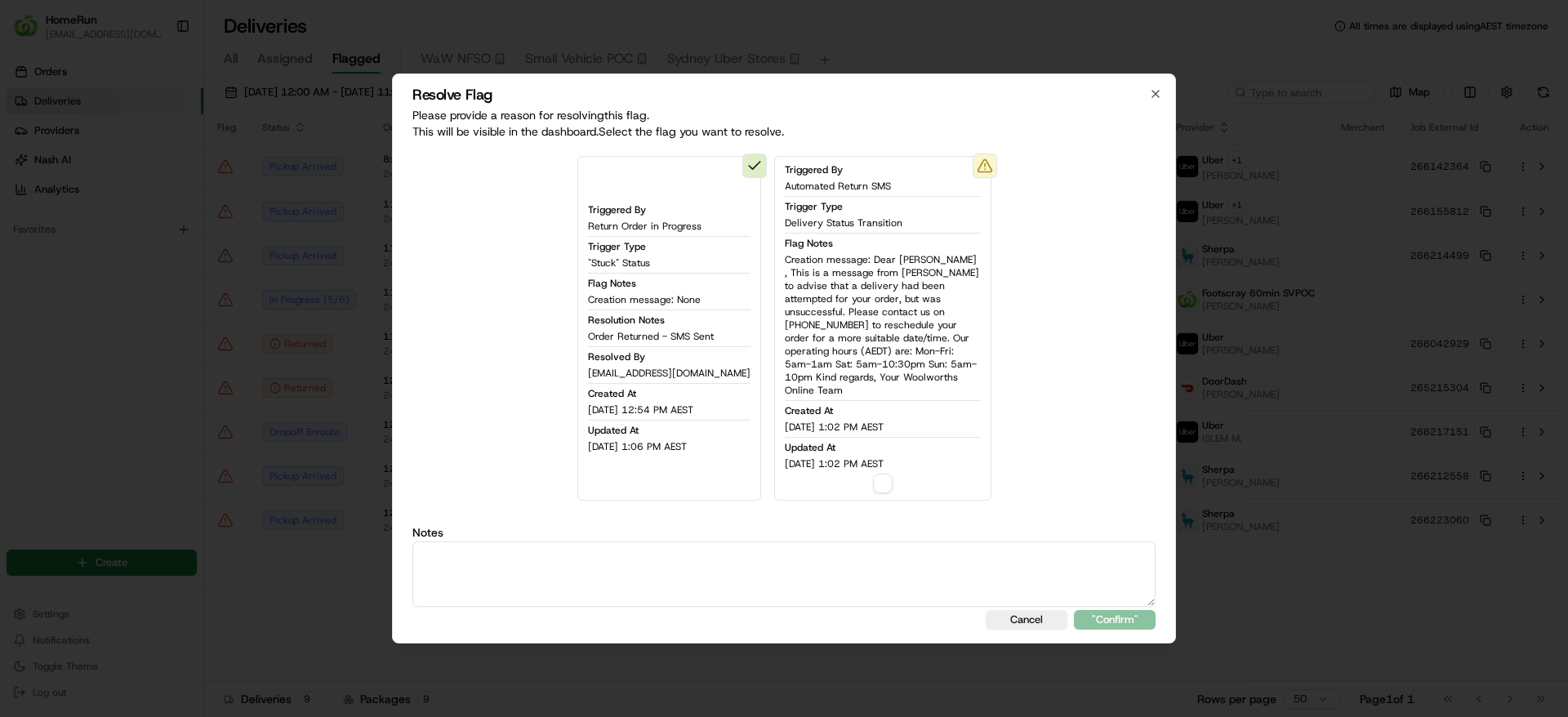
click at [874, 565] on textarea at bounding box center [783, 574] width 743 height 65
paste textarea "Order Returned - SMS Sent"
type textarea "Order Returned - SMS Sent"
click at [873, 474] on button "button" at bounding box center [883, 484] width 20 height 20
click at [1123, 625] on div "Resolve Flag Please provide a reason for resolving this flag . This will be vis…" at bounding box center [784, 358] width 784 height 570
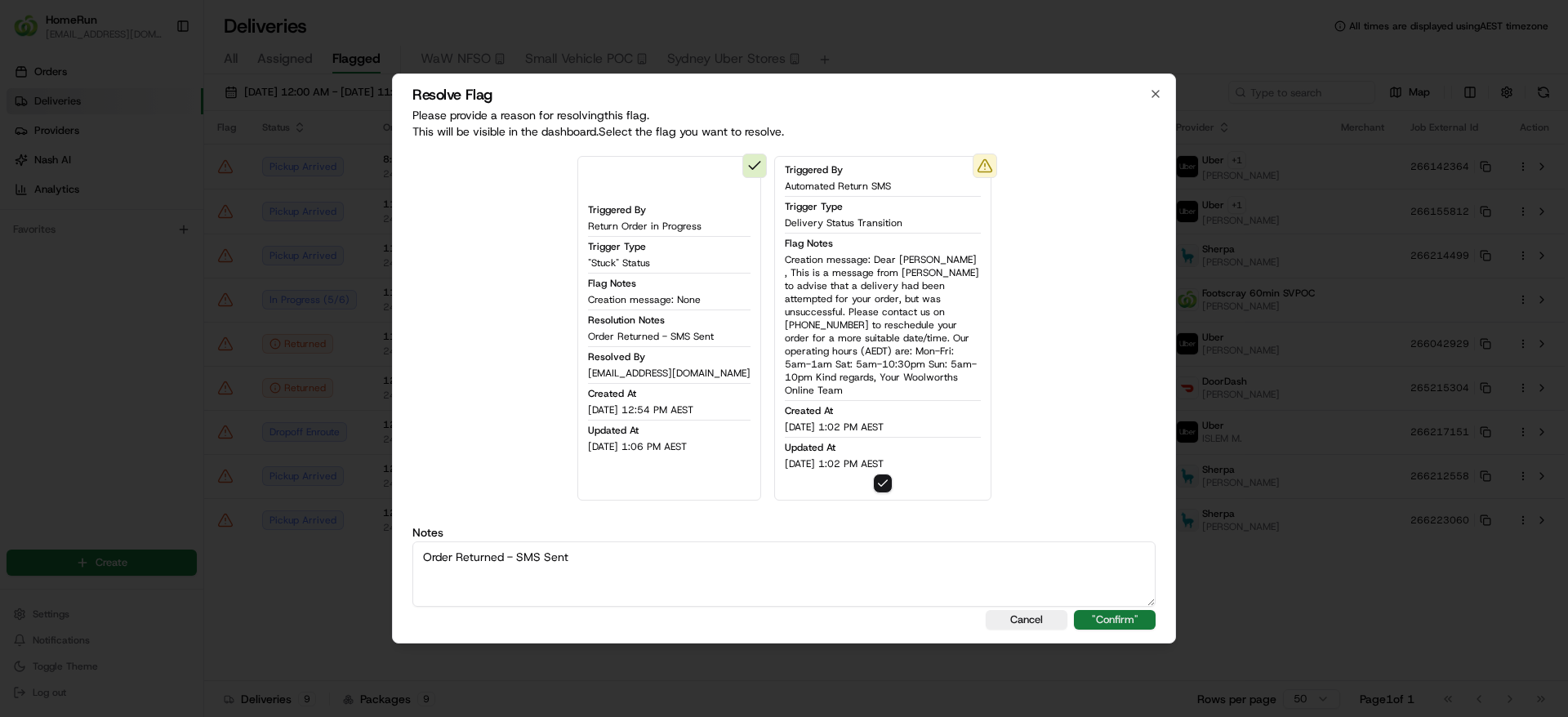
click at [1122, 619] on button ""Confirm"" at bounding box center [1114, 620] width 82 height 20
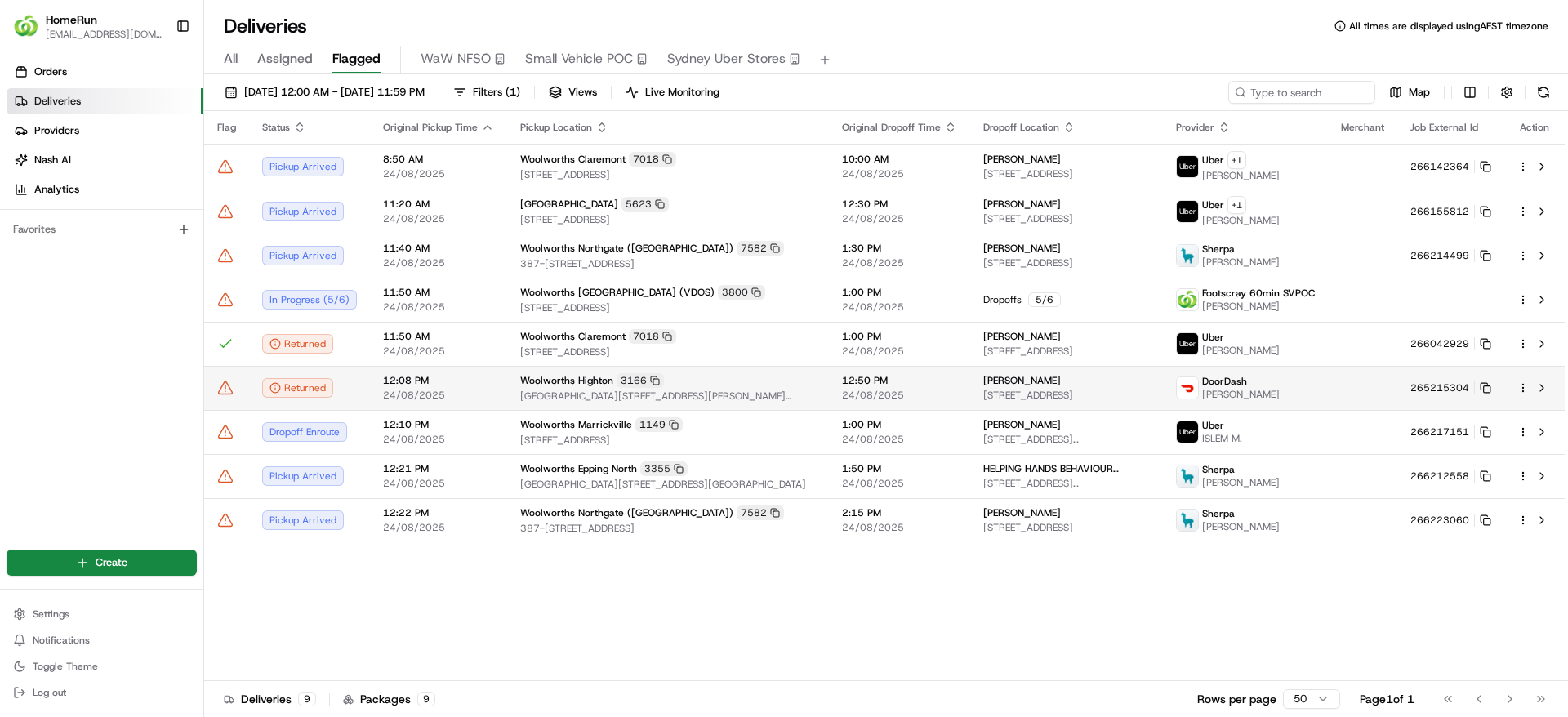
click at [226, 386] on icon at bounding box center [226, 388] width 17 height 17
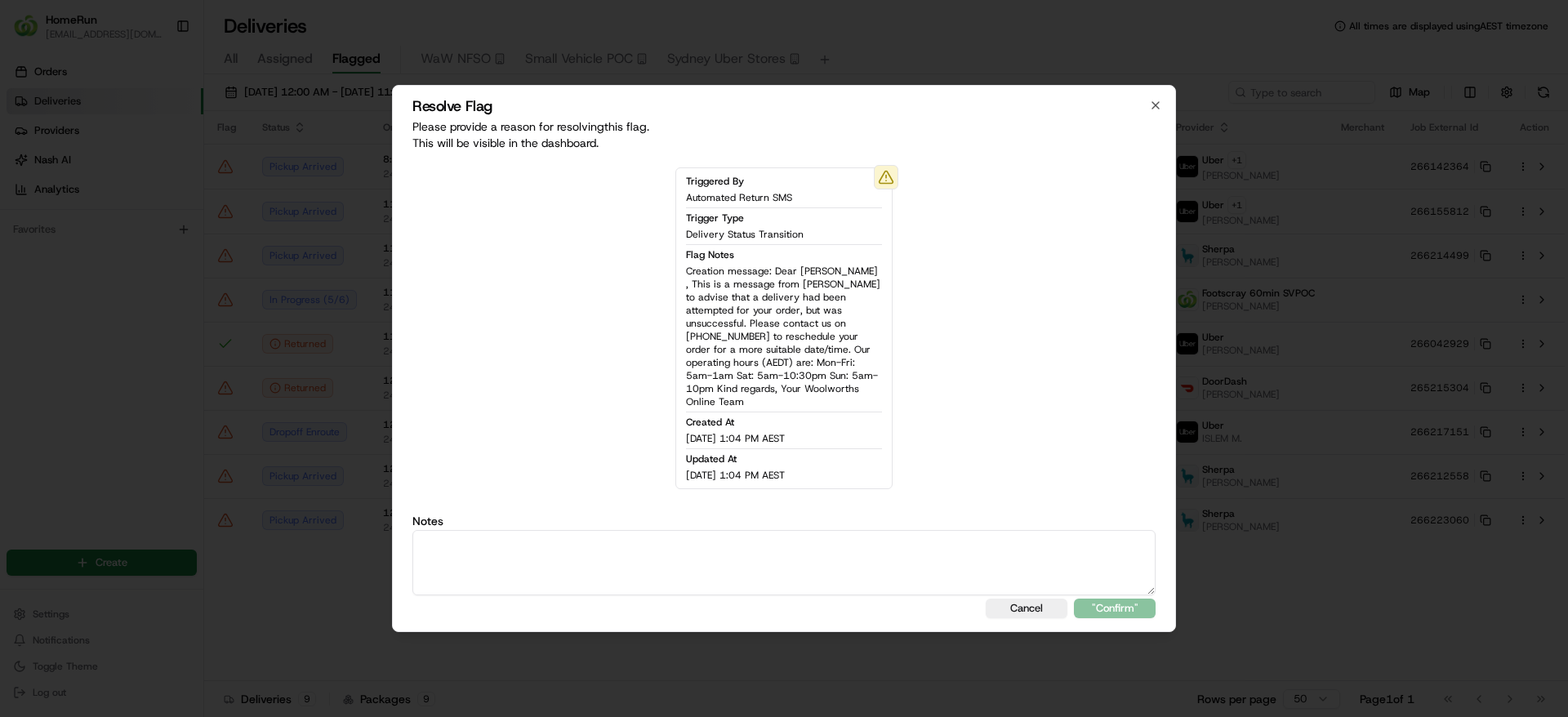
click at [776, 533] on textarea at bounding box center [783, 563] width 743 height 65
type textarea "Order Returned - SMS Sent"
click at [1124, 600] on button ""Confirm"" at bounding box center [1114, 609] width 82 height 20
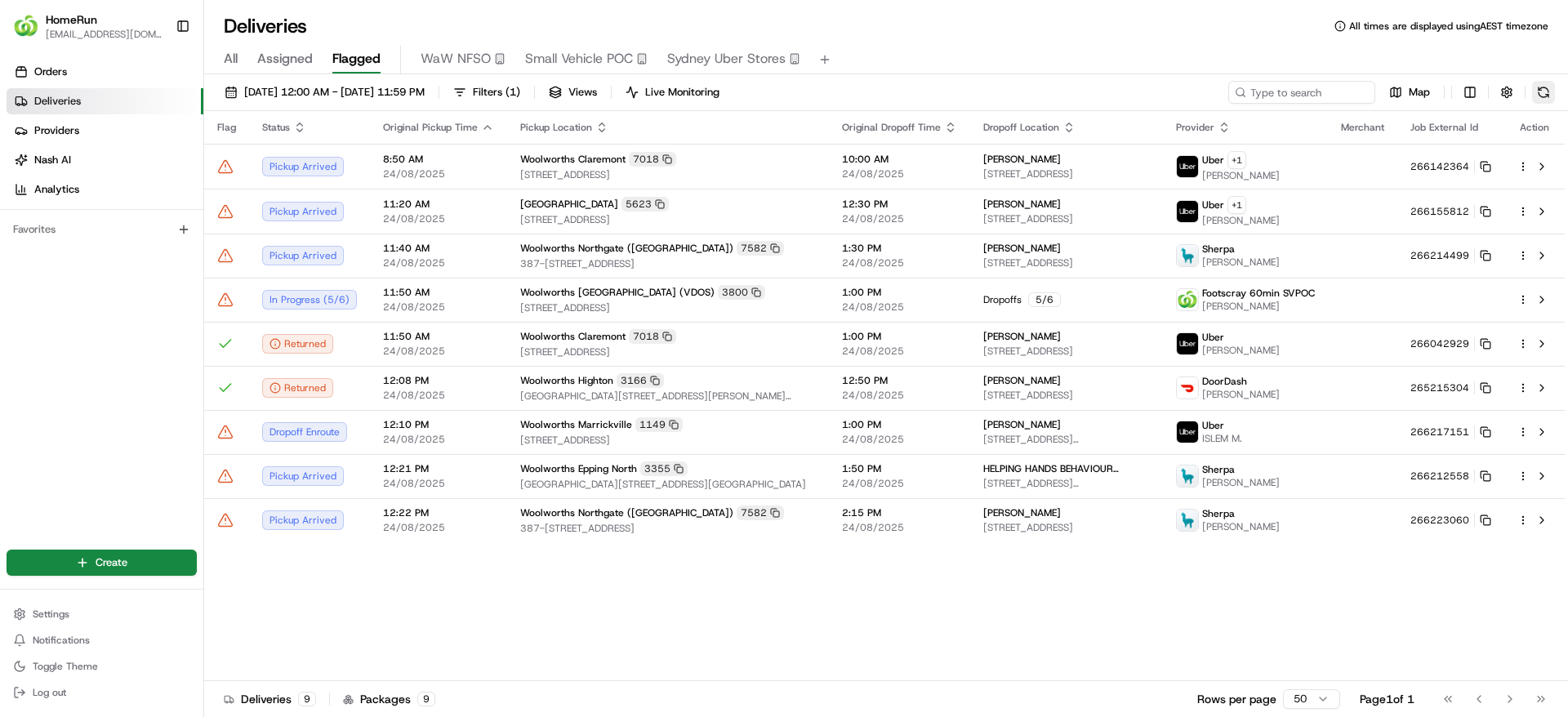
click at [1541, 93] on button at bounding box center [1542, 92] width 22 height 22
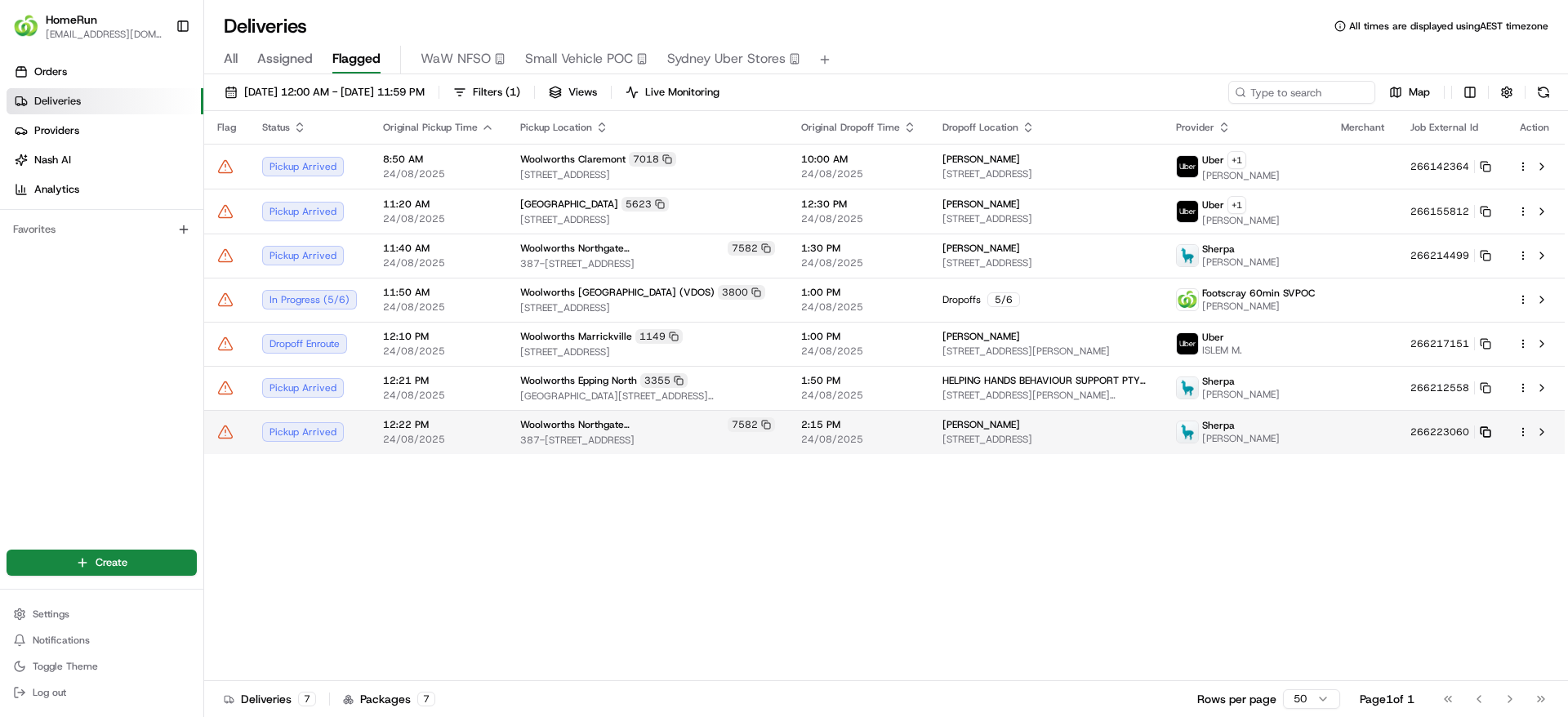
click at [1483, 429] on icon at bounding box center [1486, 432] width 12 height 12
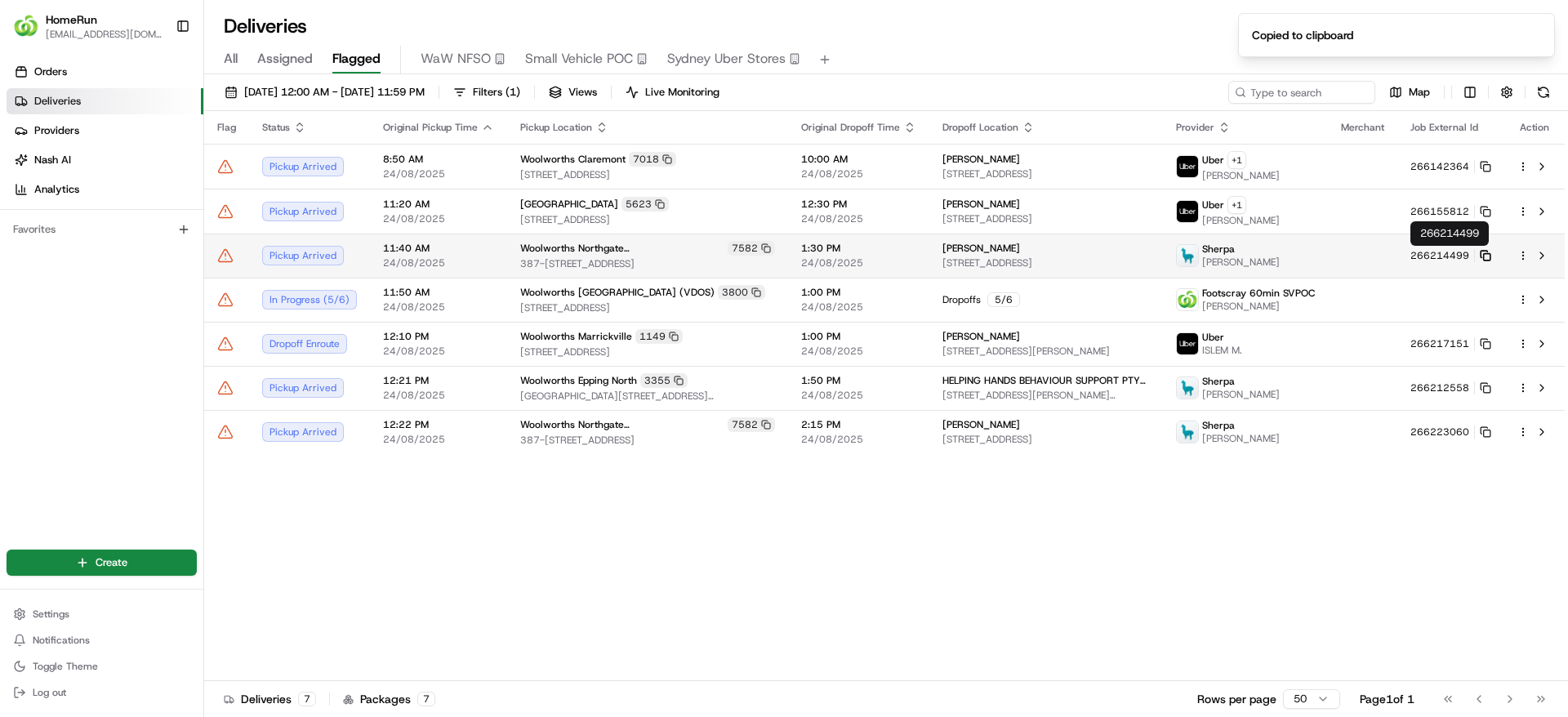
click at [1484, 257] on rect at bounding box center [1487, 257] width 7 height 7
click at [1022, 262] on span "39 Wallcrest Rd, Berriedale, TAS 7011, AU" at bounding box center [1045, 263] width 207 height 13
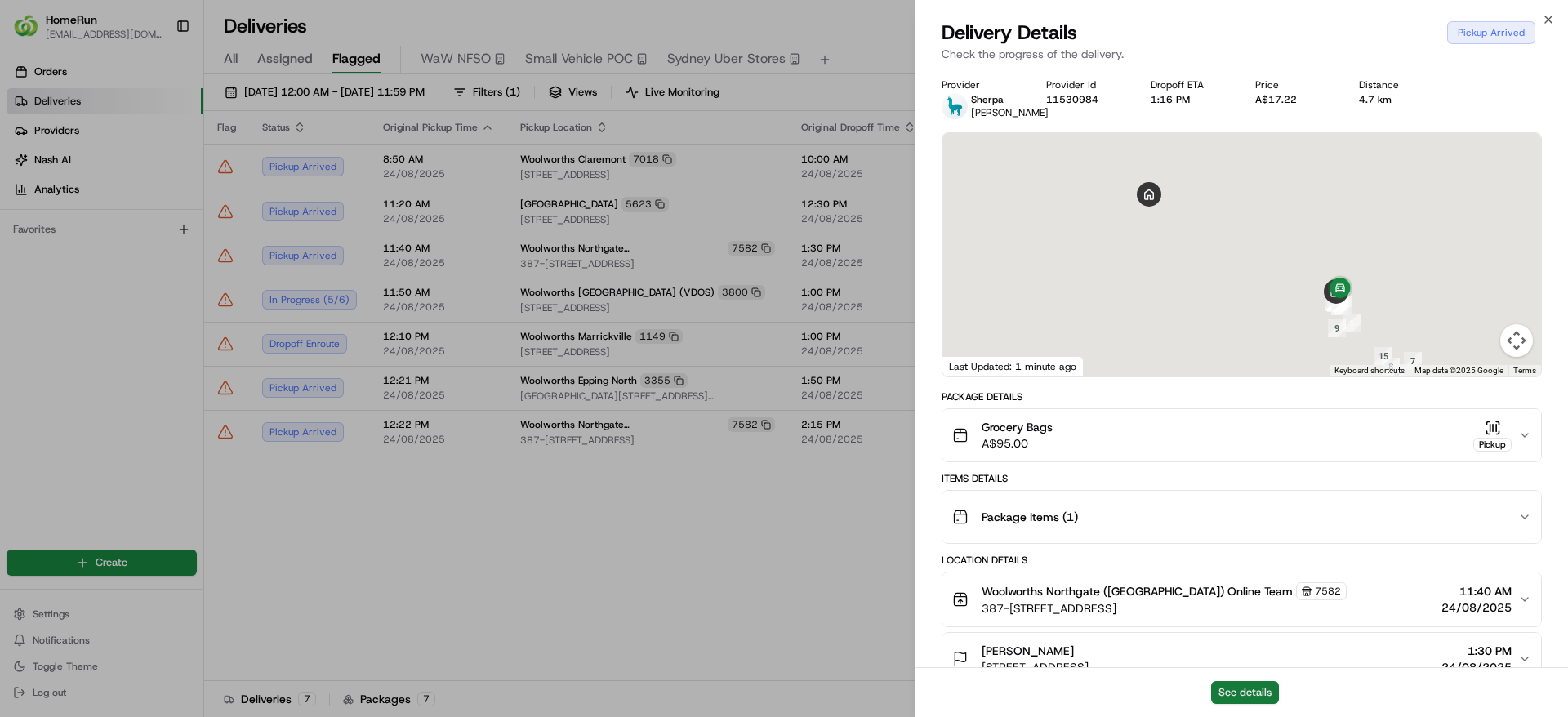
click at [1252, 698] on button "See details" at bounding box center [1244, 692] width 67 height 22
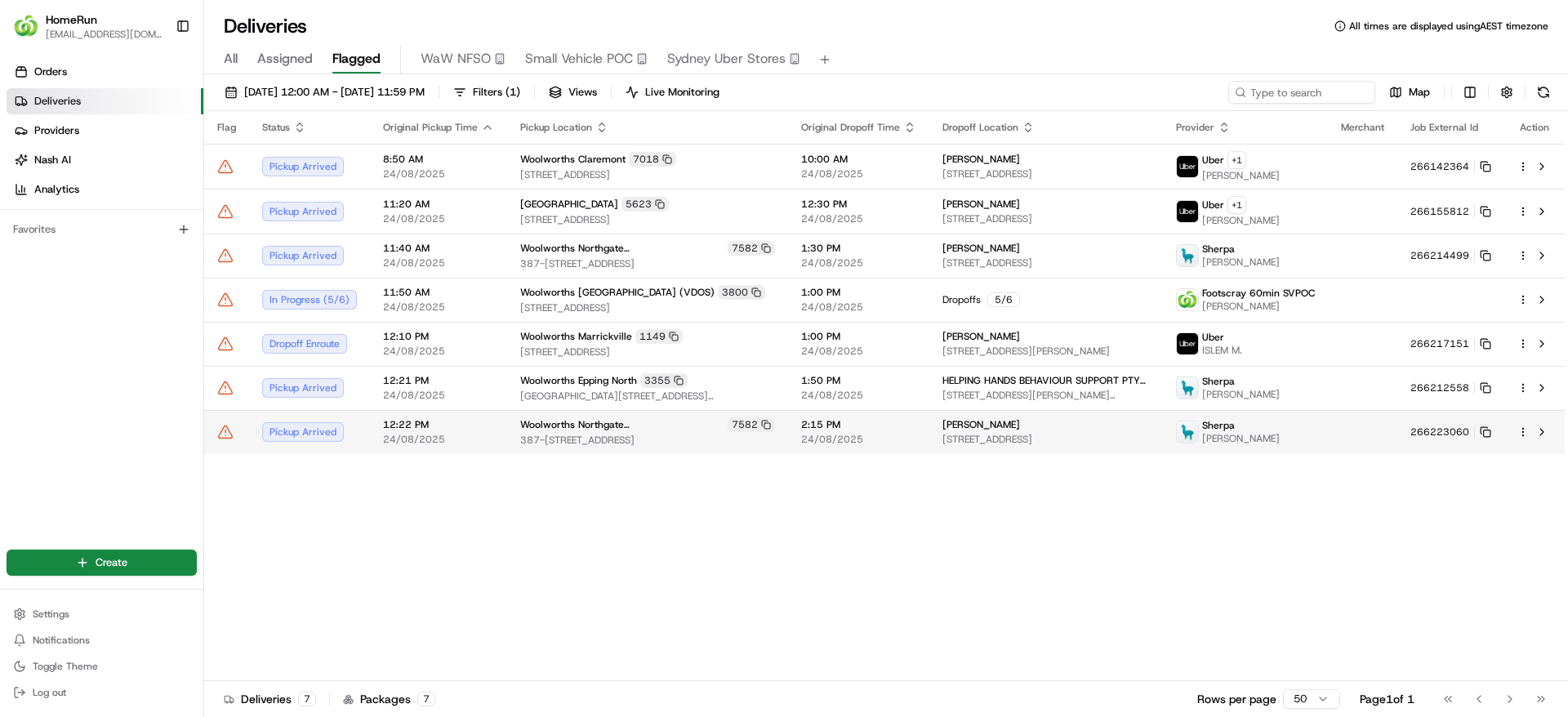
click at [573, 441] on span "387-393 Main Rd, Glenorchy, TAS 7010, AU" at bounding box center [648, 441] width 255 height 13
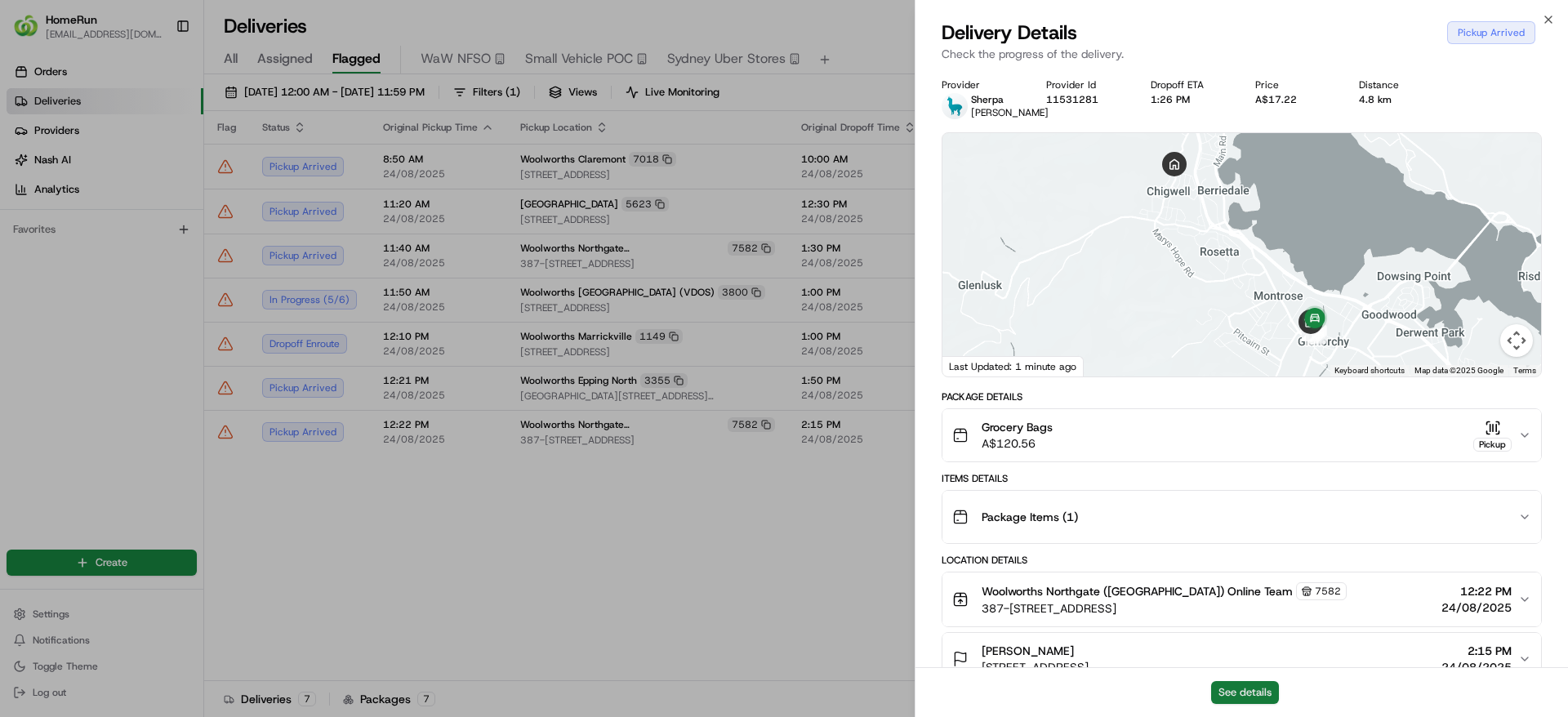
click at [1231, 685] on button "See details" at bounding box center [1244, 692] width 67 height 22
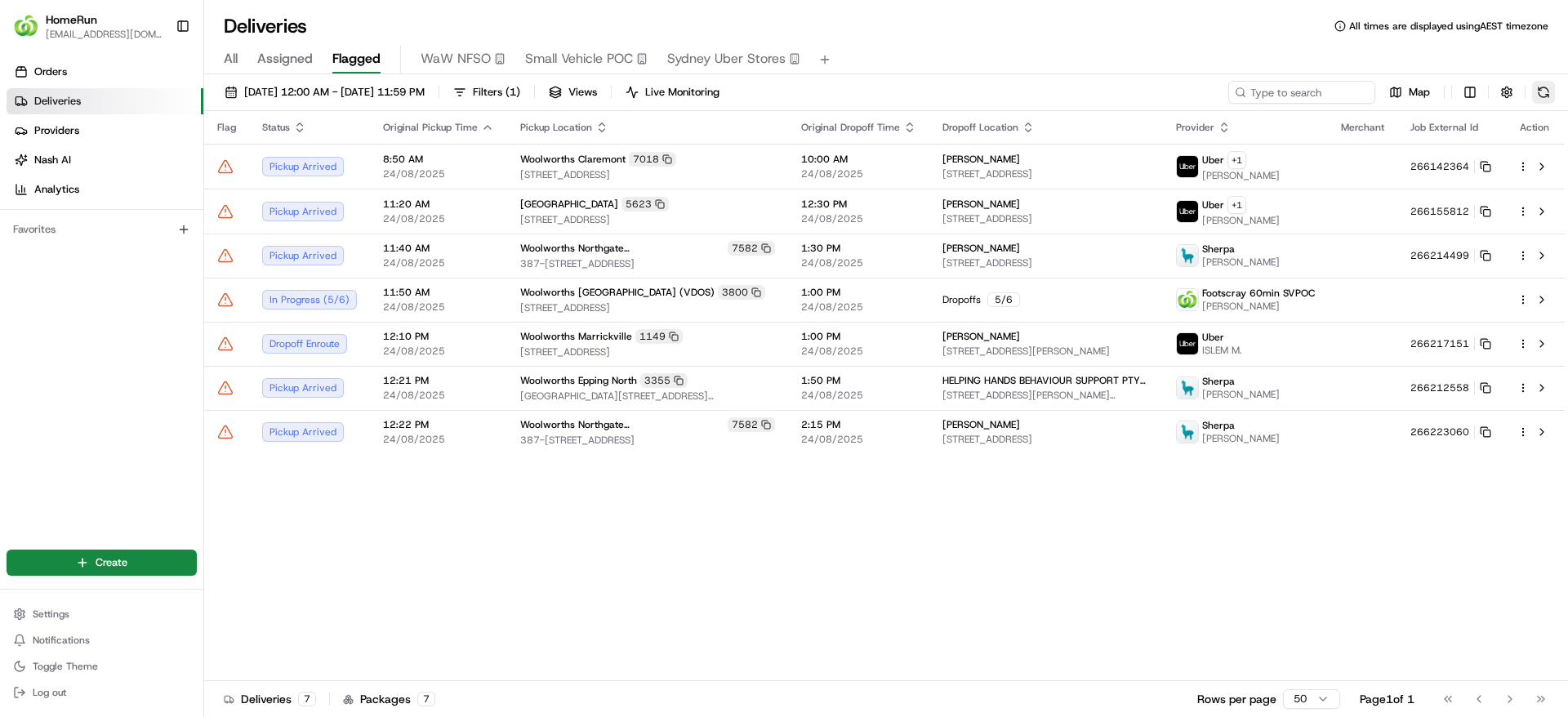
click at [1544, 88] on button at bounding box center [1542, 92] width 22 height 22
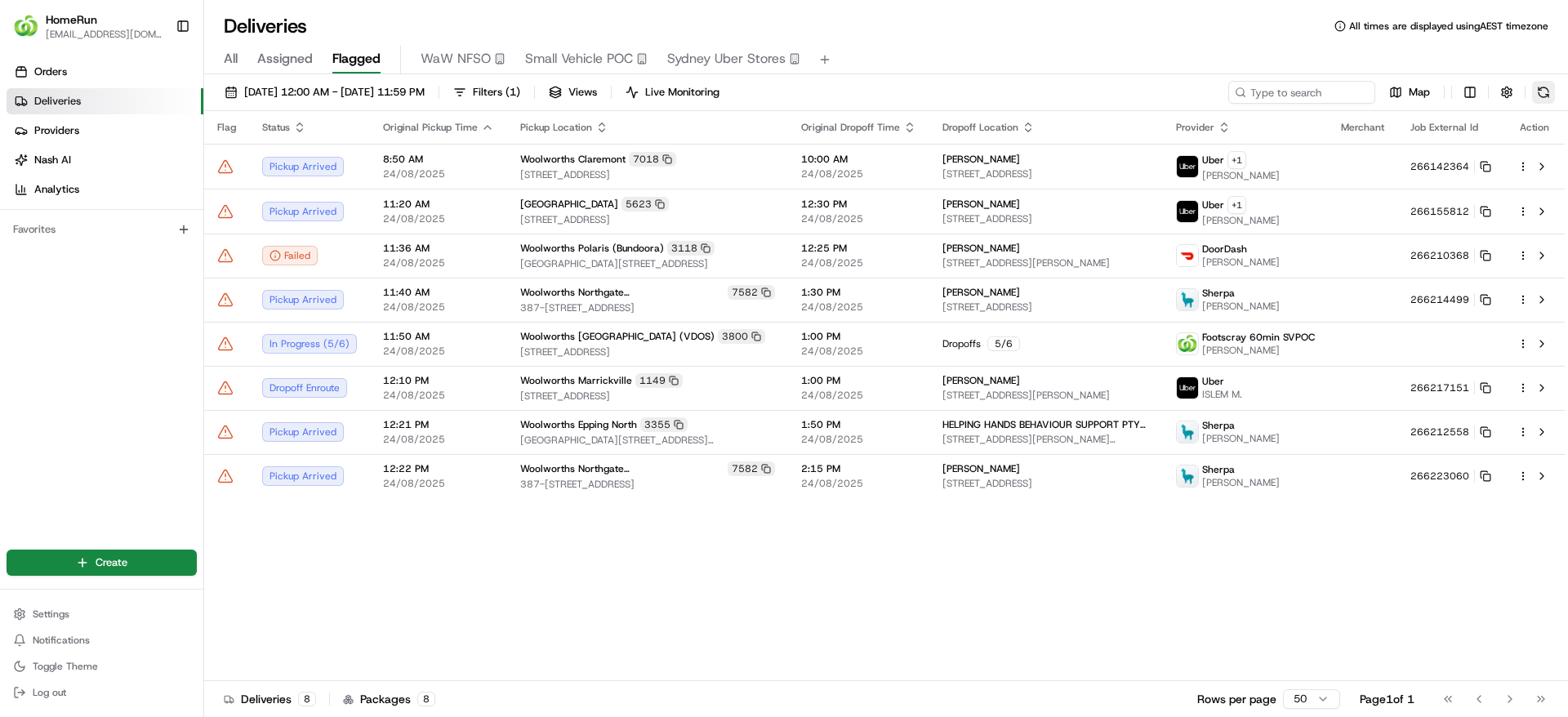
click at [1543, 85] on button at bounding box center [1542, 92] width 22 height 22
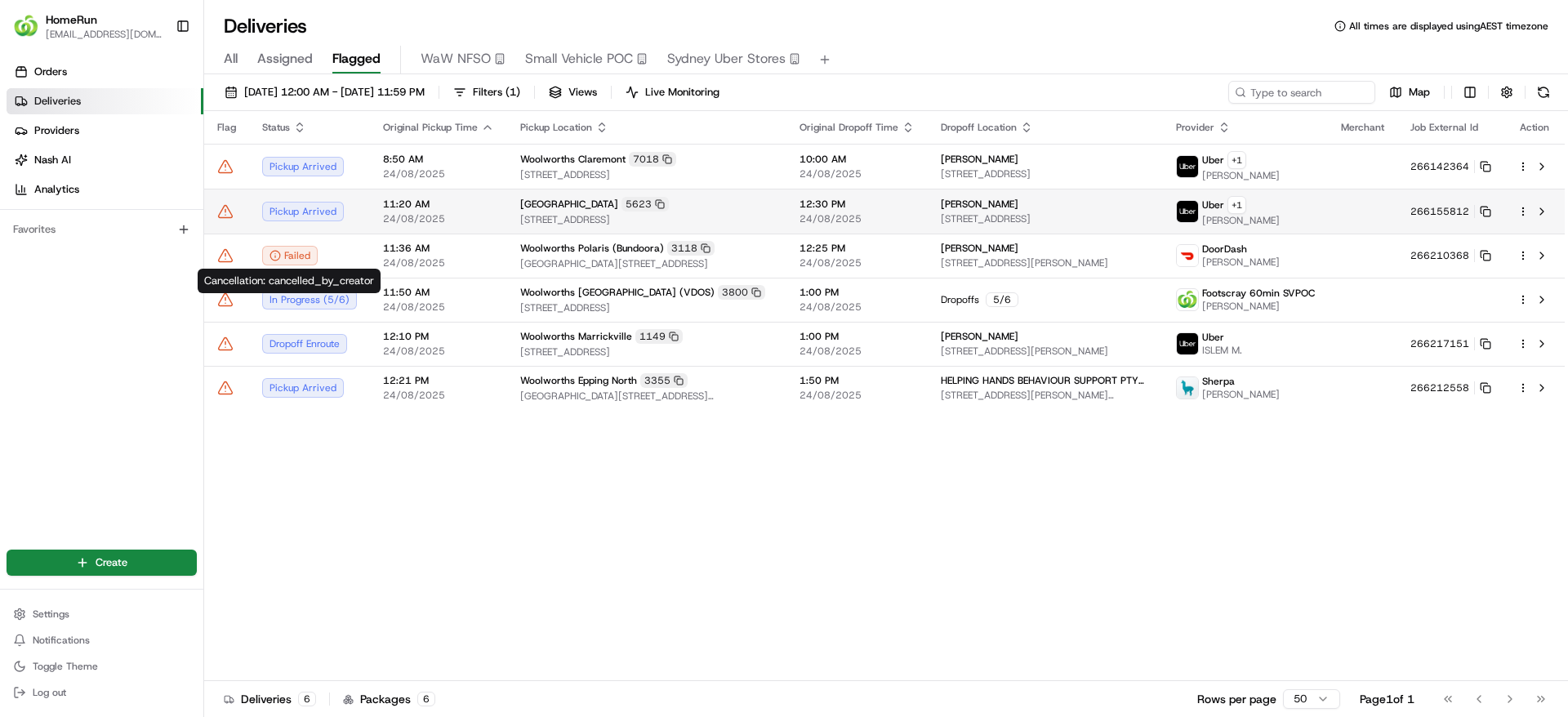
click at [707, 229] on td "Woolworths West Lakes 5623 111 West Lakes Boulevard, West Lakes, SA 5021, AU" at bounding box center [647, 212] width 280 height 45
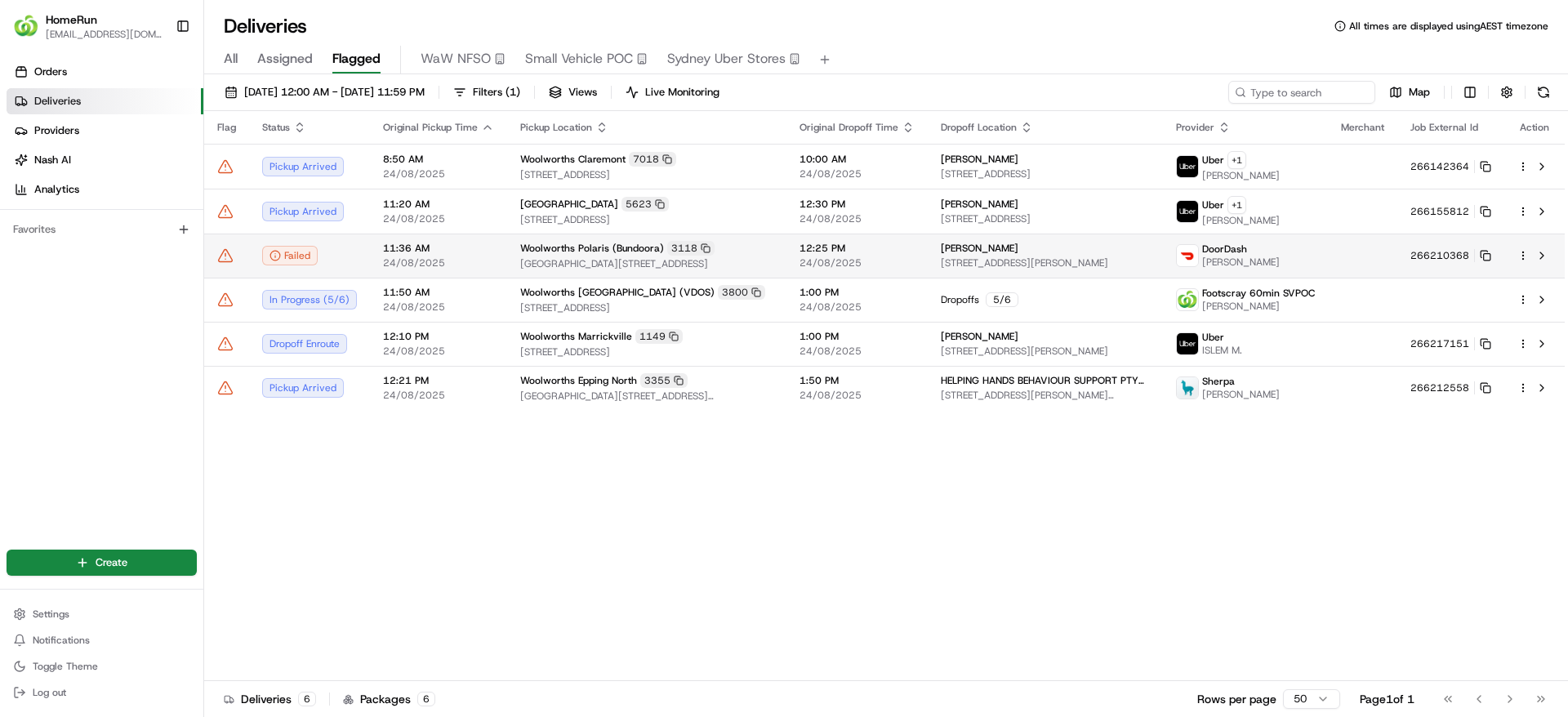
click at [469, 273] on td "11:36 AM 24/08/2025" at bounding box center [438, 256] width 137 height 44
click at [1489, 258] on icon at bounding box center [1486, 256] width 12 height 12
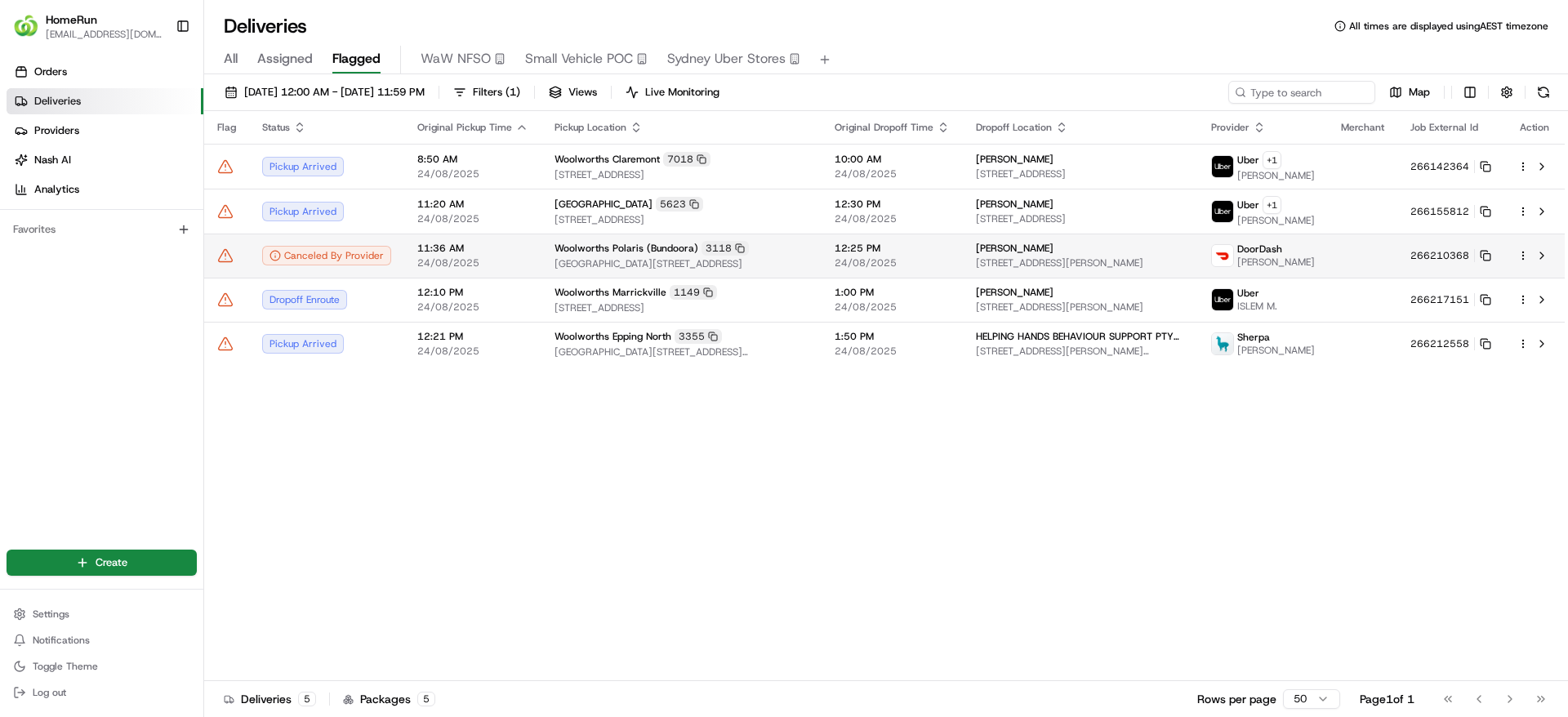
click at [972, 253] on td "Marina Kearney 246 Waiora Rd, U 3, Macleod, VIC 3085, AU" at bounding box center [1080, 256] width 236 height 44
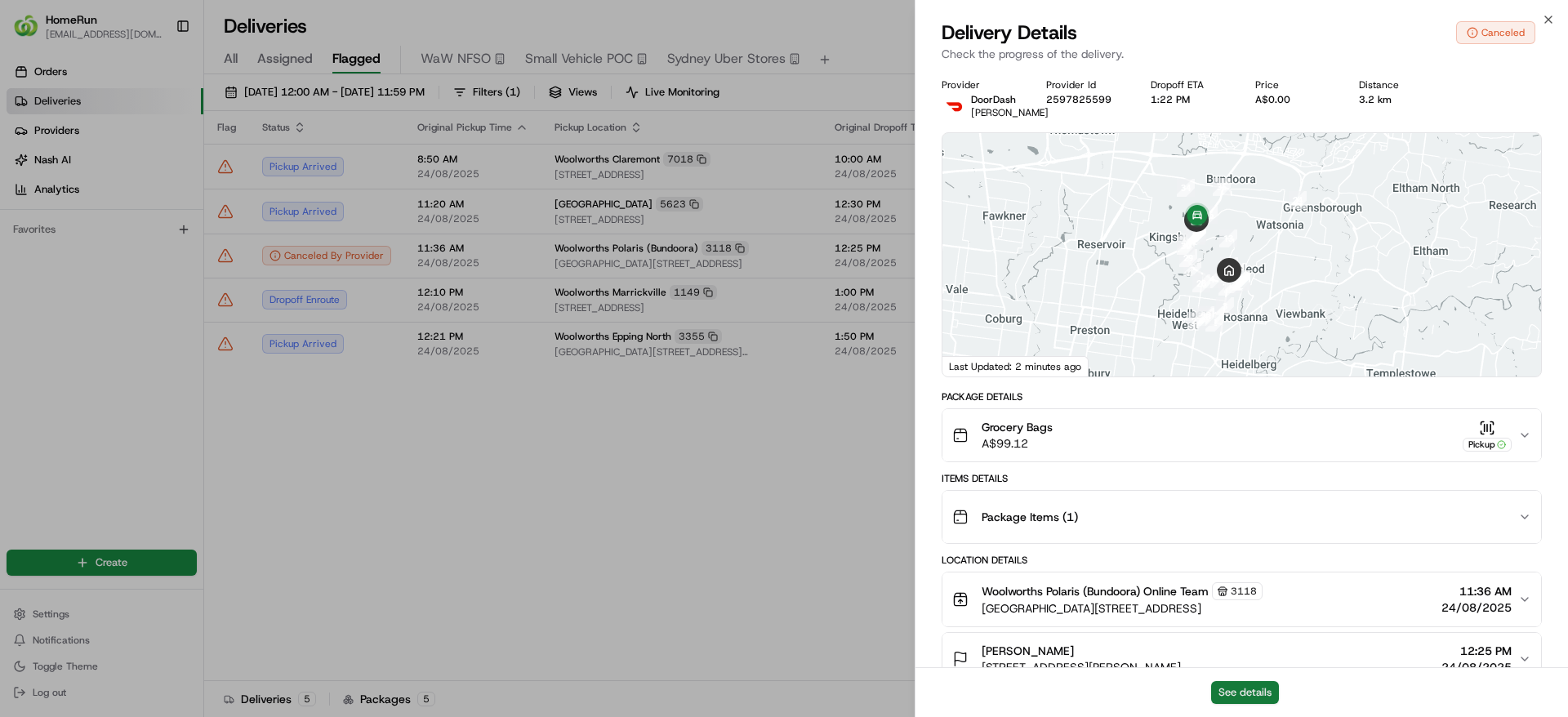
click at [1237, 693] on button "See details" at bounding box center [1244, 692] width 67 height 22
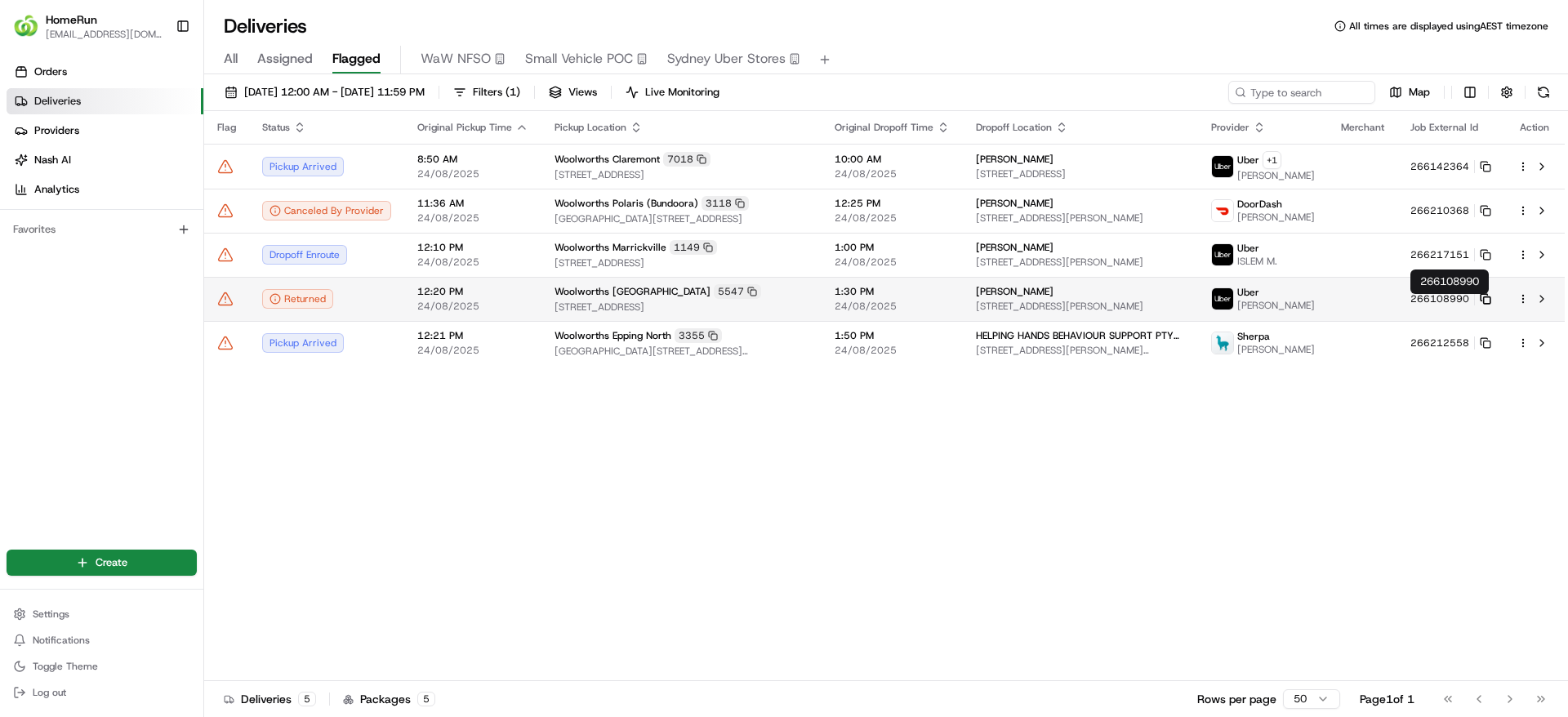
click at [1484, 304] on rect at bounding box center [1487, 301] width 7 height 7
click at [301, 296] on div "Returned" at bounding box center [297, 299] width 71 height 20
click at [222, 307] on icon at bounding box center [226, 299] width 17 height 17
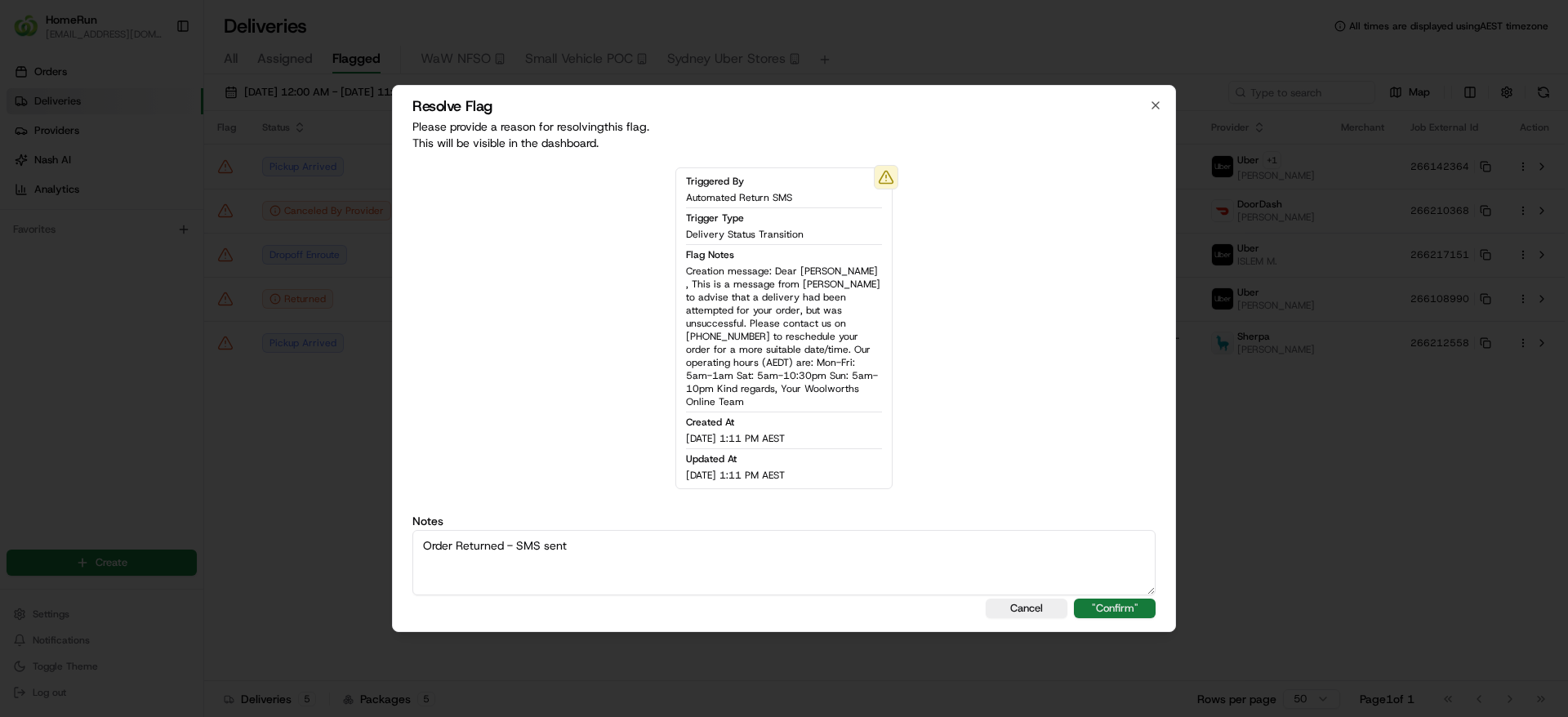
type textarea "Order Returned - SMS sent"
click at [1093, 607] on button ""Confirm"" at bounding box center [1114, 609] width 82 height 20
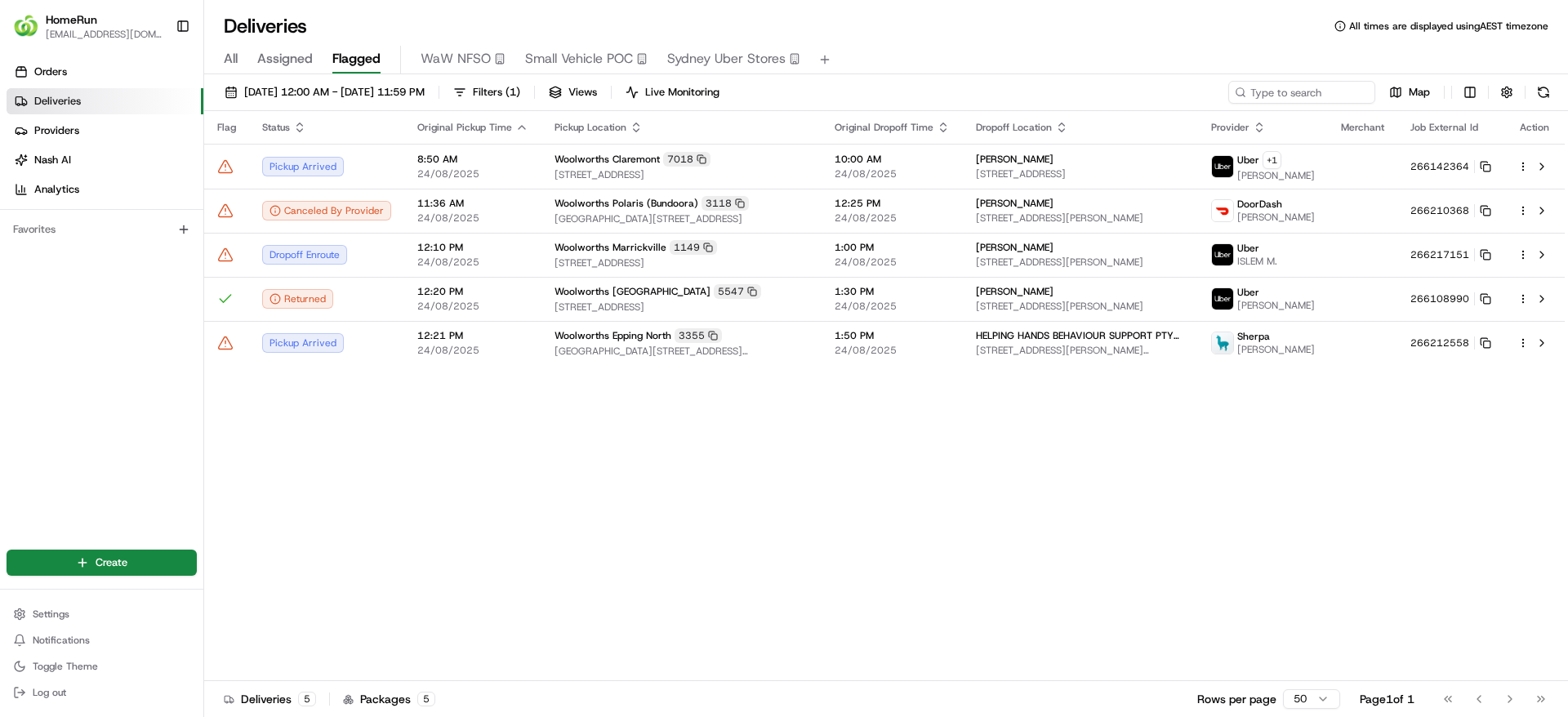
click at [1093, 607] on div "Flag Status Original Pickup Time Pickup Location Original Dropoff Time Dropoff …" at bounding box center [884, 396] width 1360 height 570
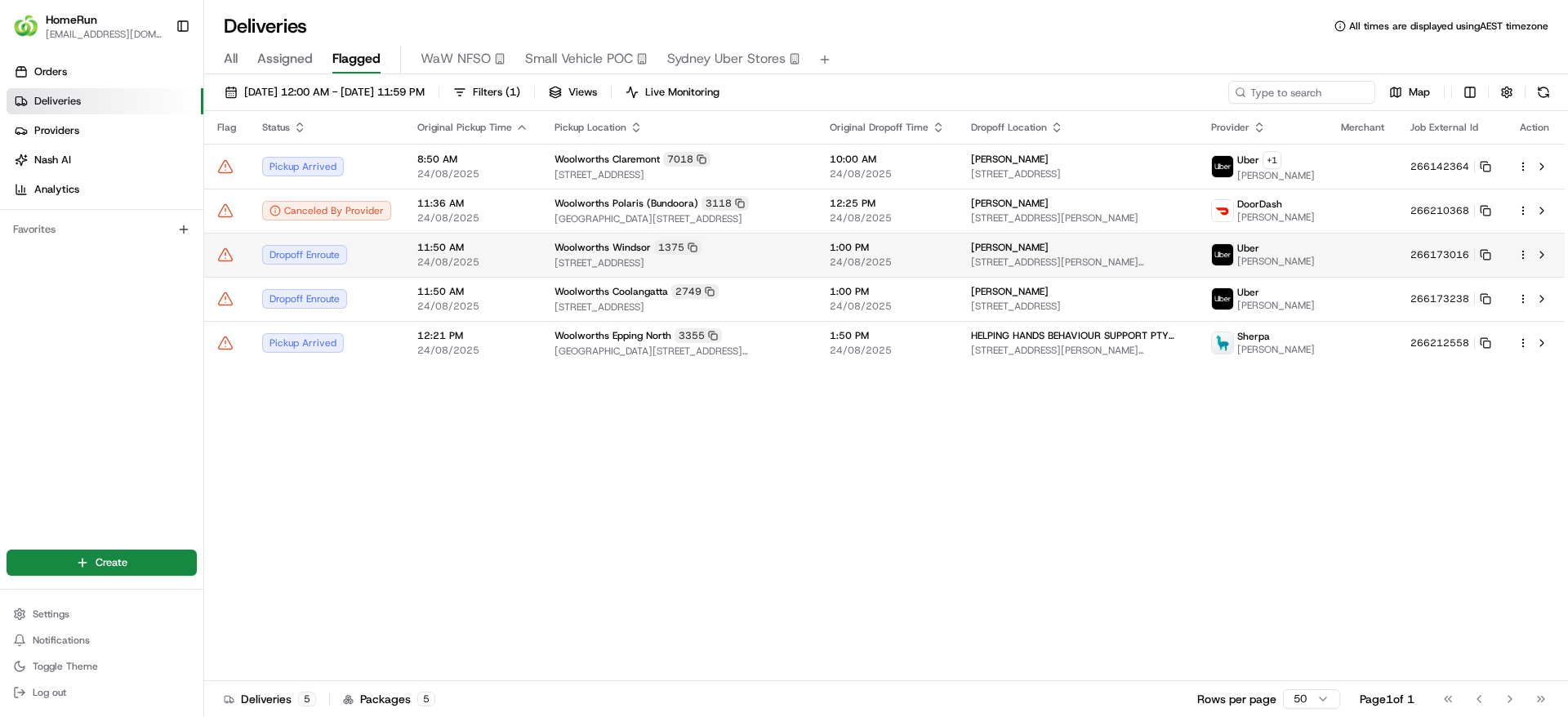
click at [523, 261] on td "11:50 AM 24/08/2025" at bounding box center [473, 255] width 137 height 44
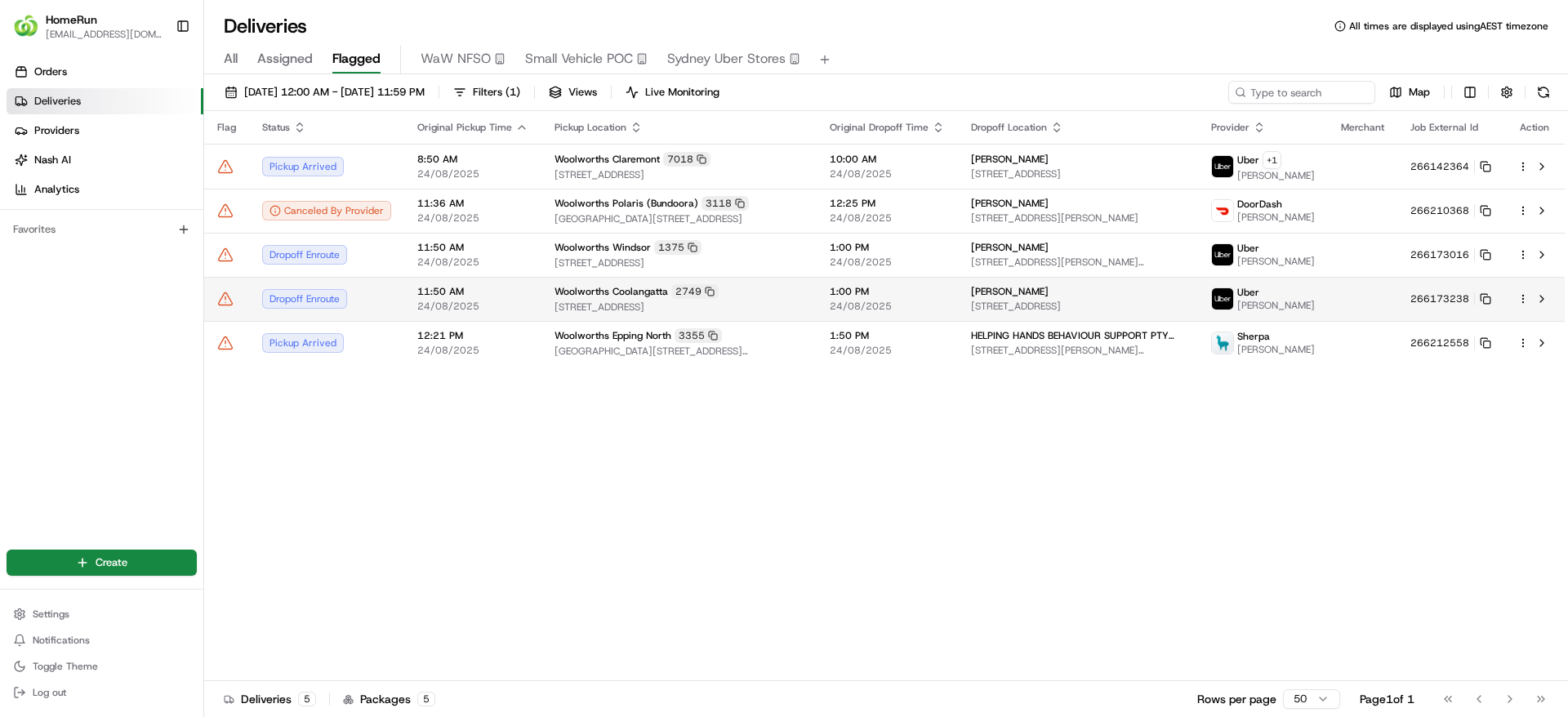
click at [543, 296] on td "Woolworths Coolangatta 2749 72-80 Marine Parade, Coolangatta, QLD 4225, AU" at bounding box center [678, 299] width 275 height 44
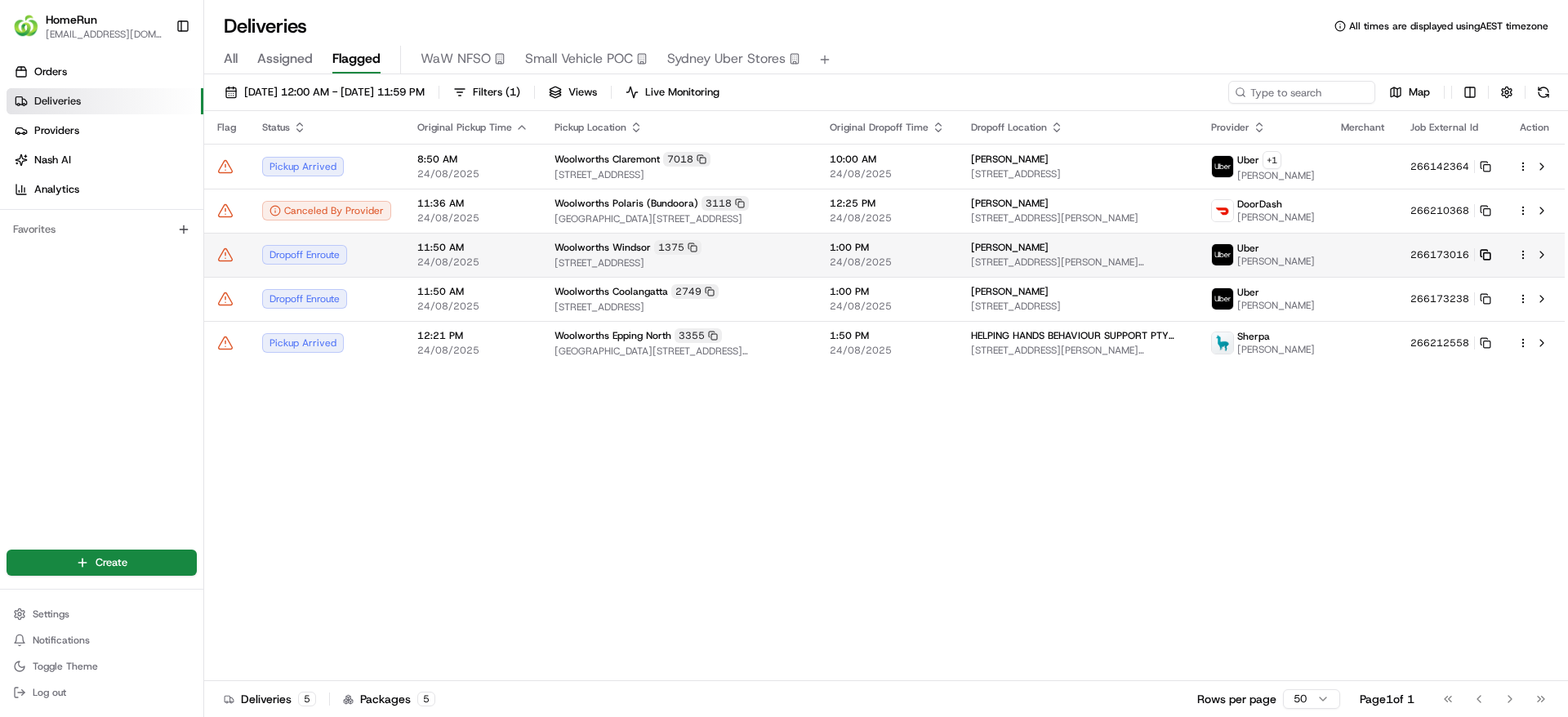
click at [1486, 261] on icon at bounding box center [1486, 255] width 12 height 12
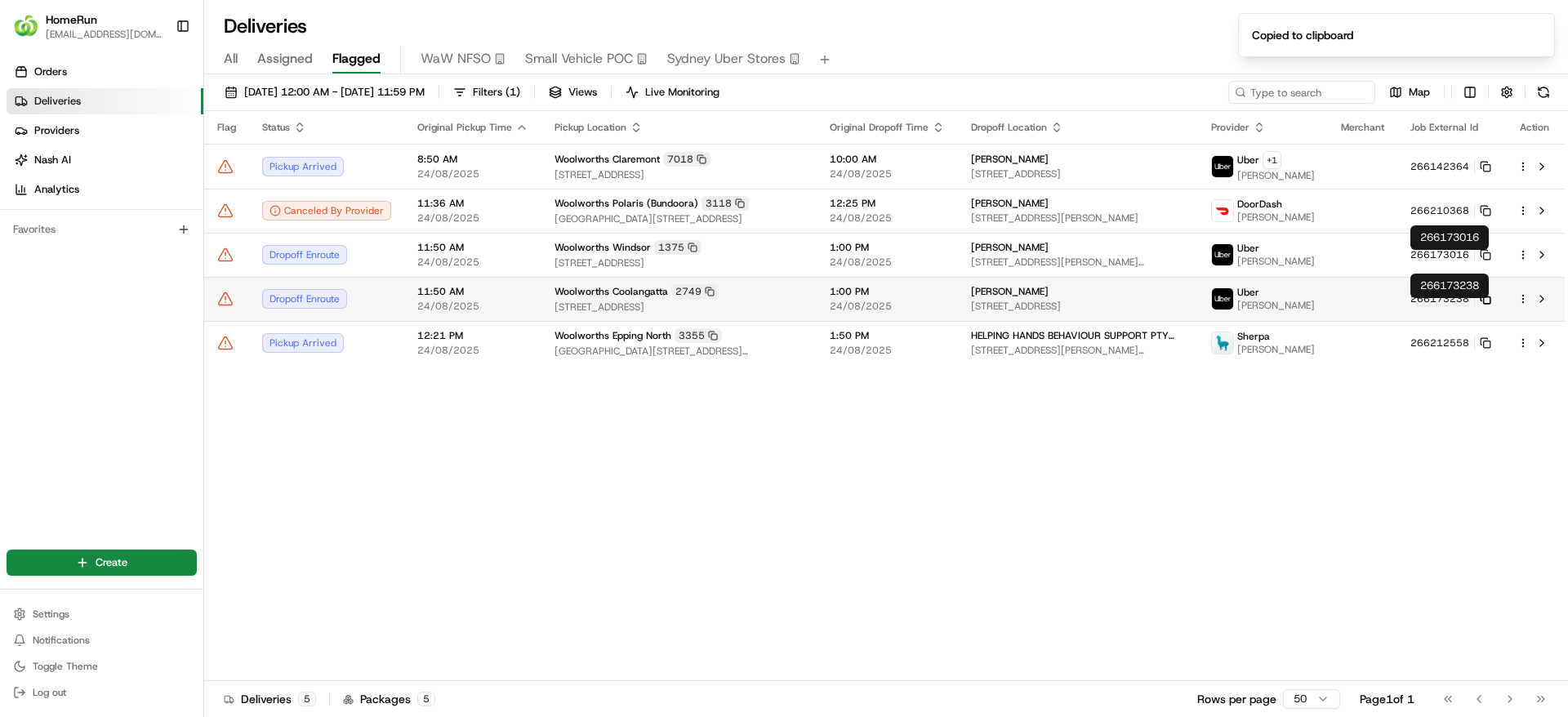
click at [1487, 305] on icon at bounding box center [1486, 299] width 12 height 12
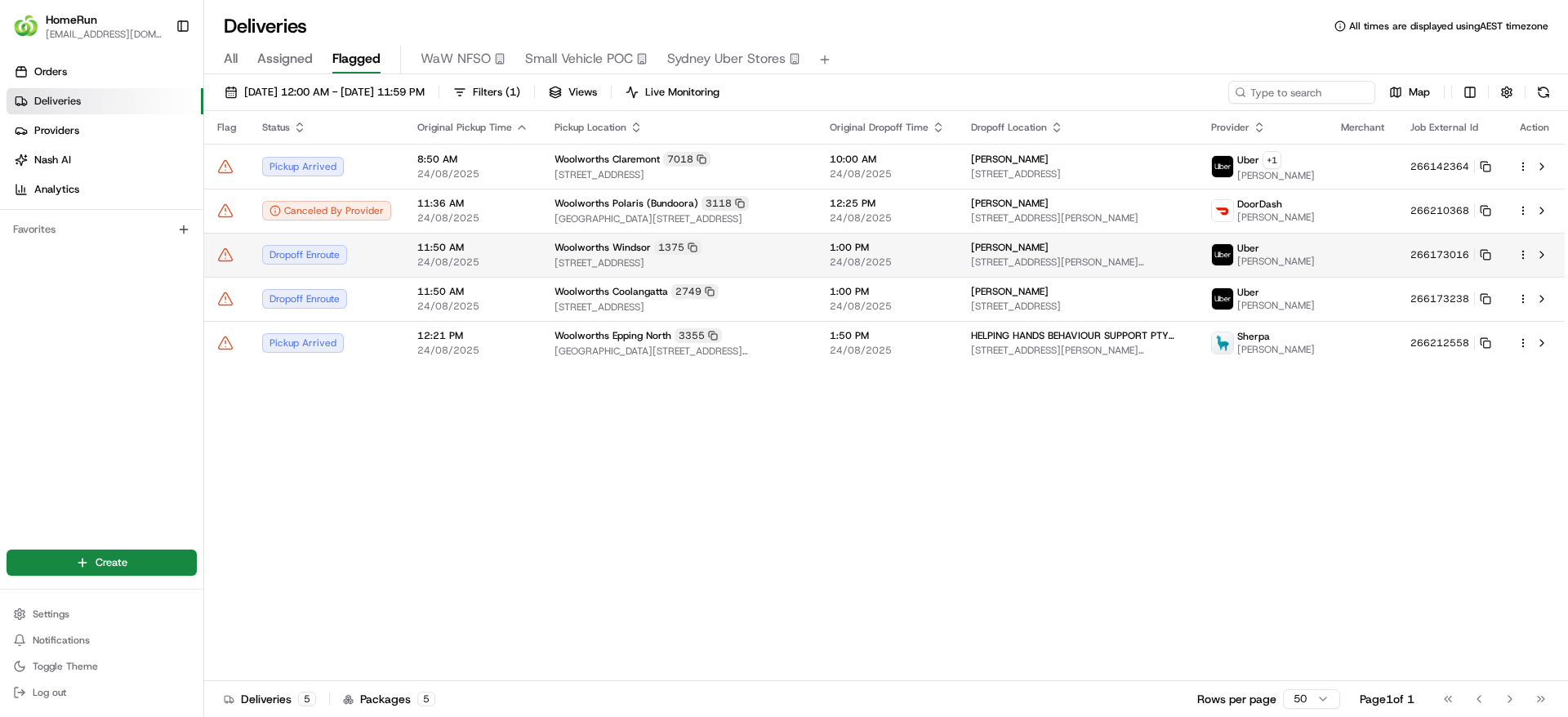
click at [1013, 275] on td "Natassia Douglass 3 Alex Pl, Bligh Park, NSW 2756, AU" at bounding box center [1078, 255] width 240 height 44
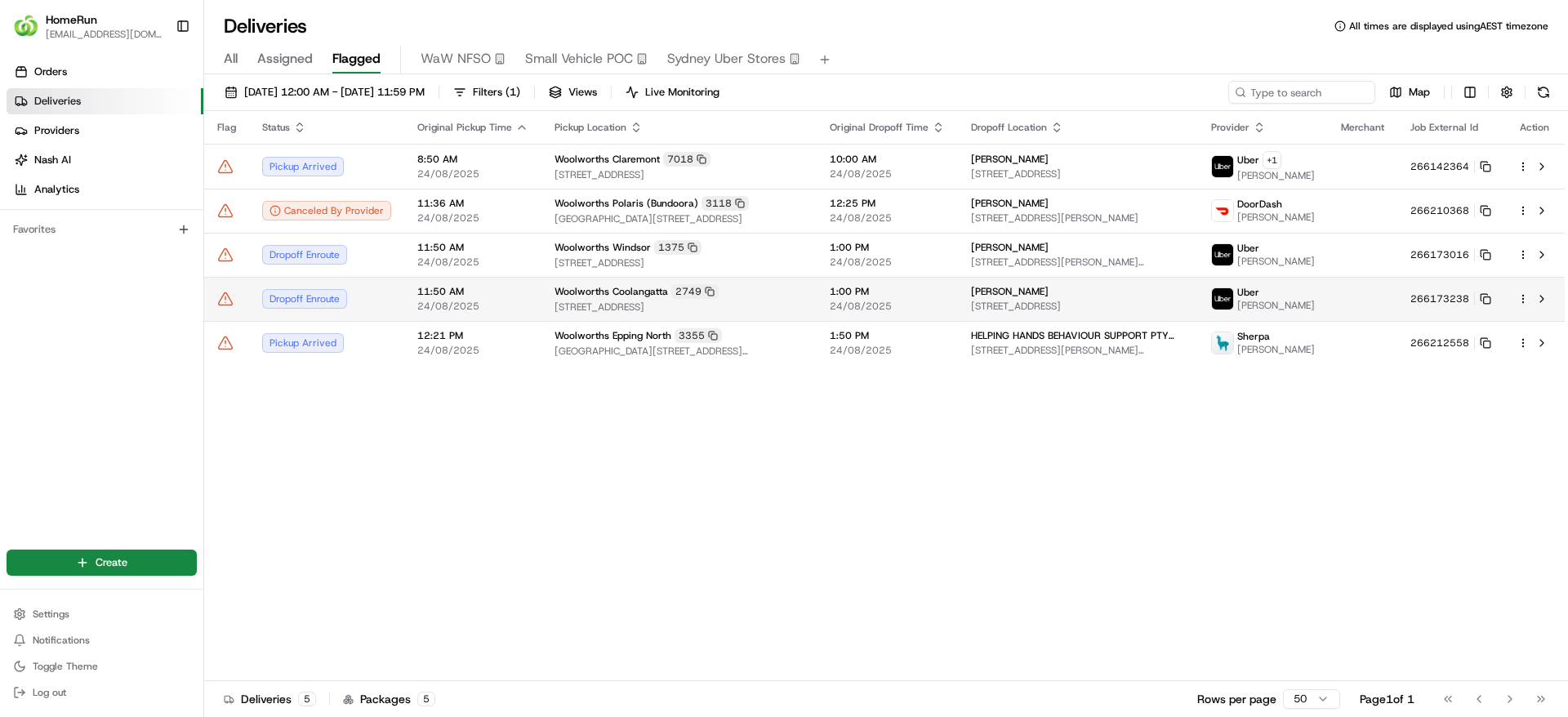
click at [738, 299] on div "Woolworths Coolangatta 2749" at bounding box center [678, 291] width 249 height 15
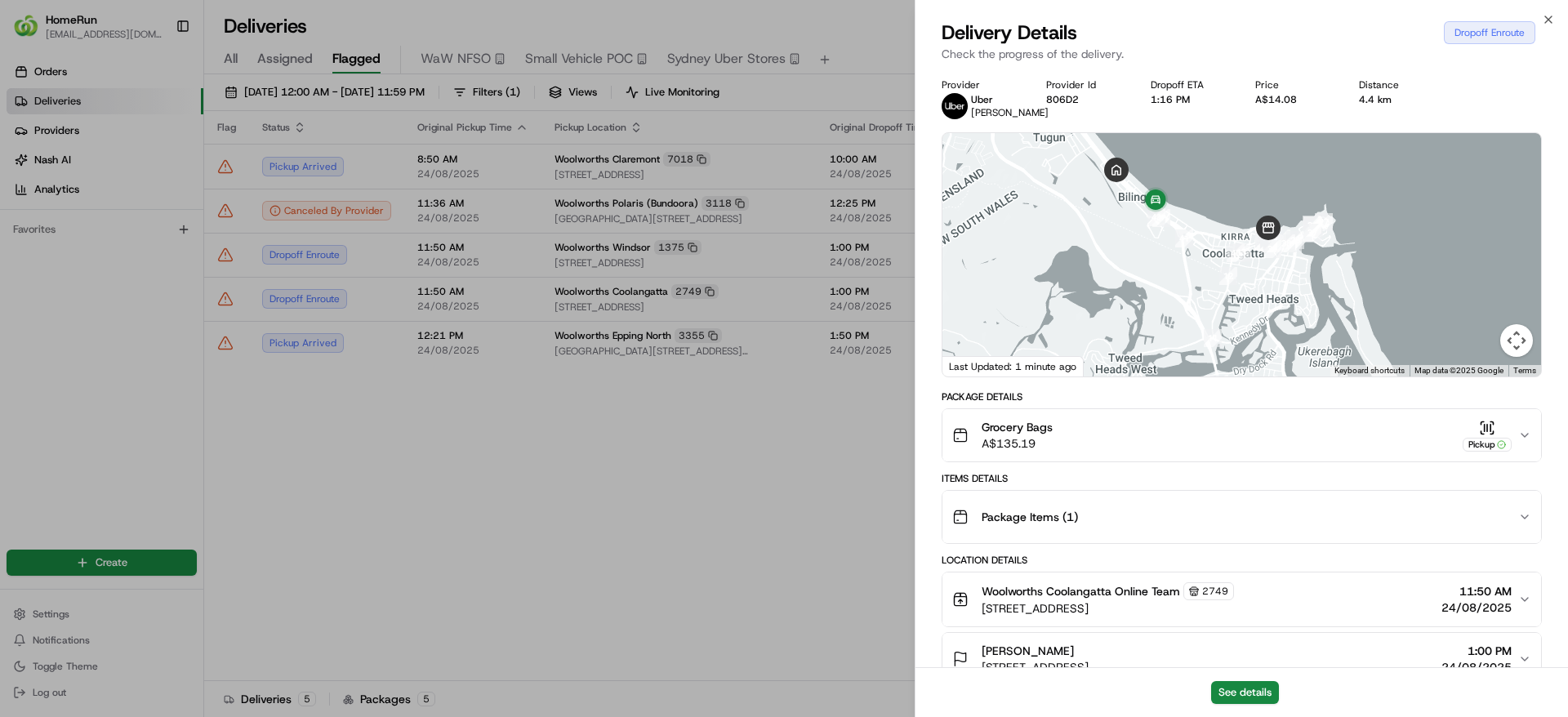
drag, startPoint x: 1229, startPoint y: 180, endPoint x: 1269, endPoint y: 217, distance: 54.5
click at [1269, 217] on div at bounding box center [1241, 255] width 598 height 243
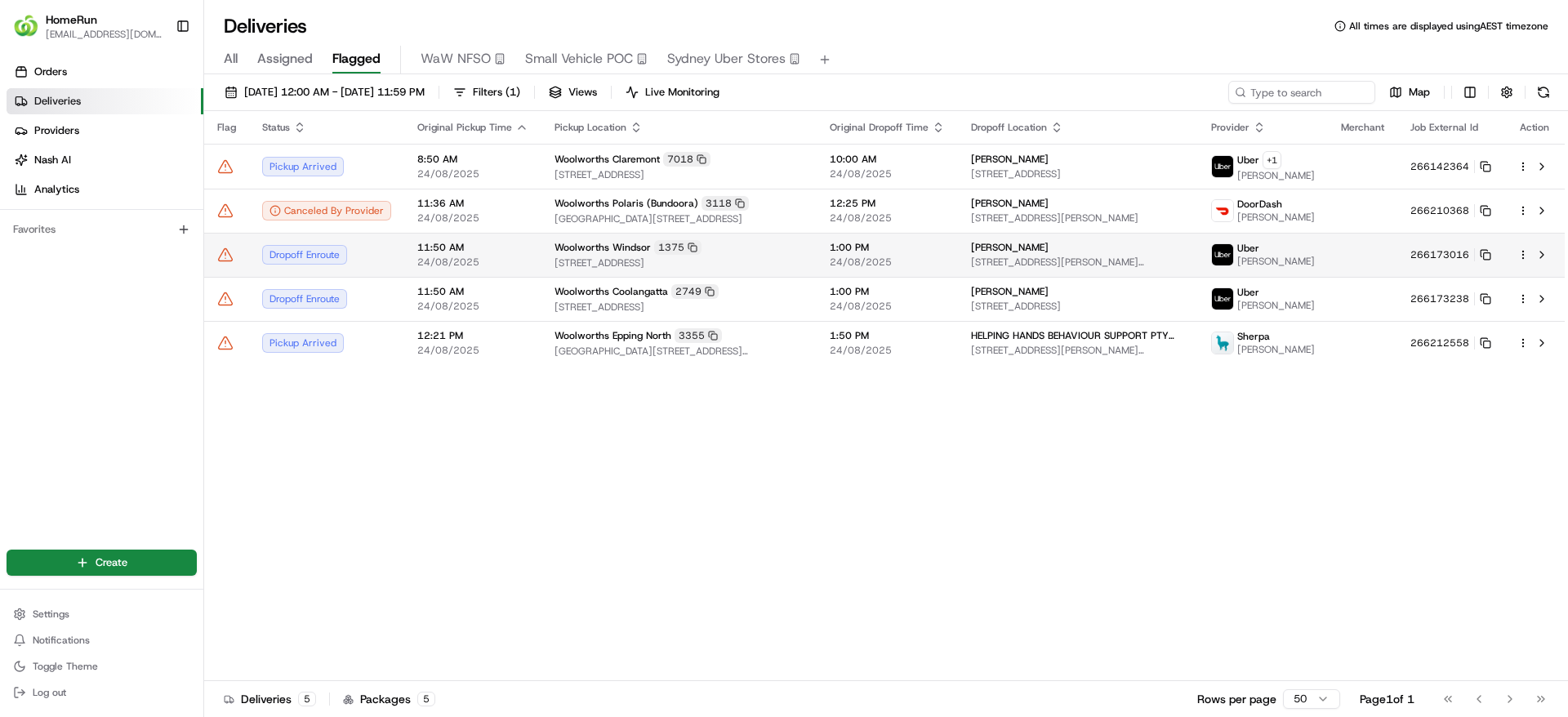
click at [236, 259] on td at bounding box center [226, 255] width 45 height 44
click at [231, 256] on icon at bounding box center [226, 255] width 17 height 17
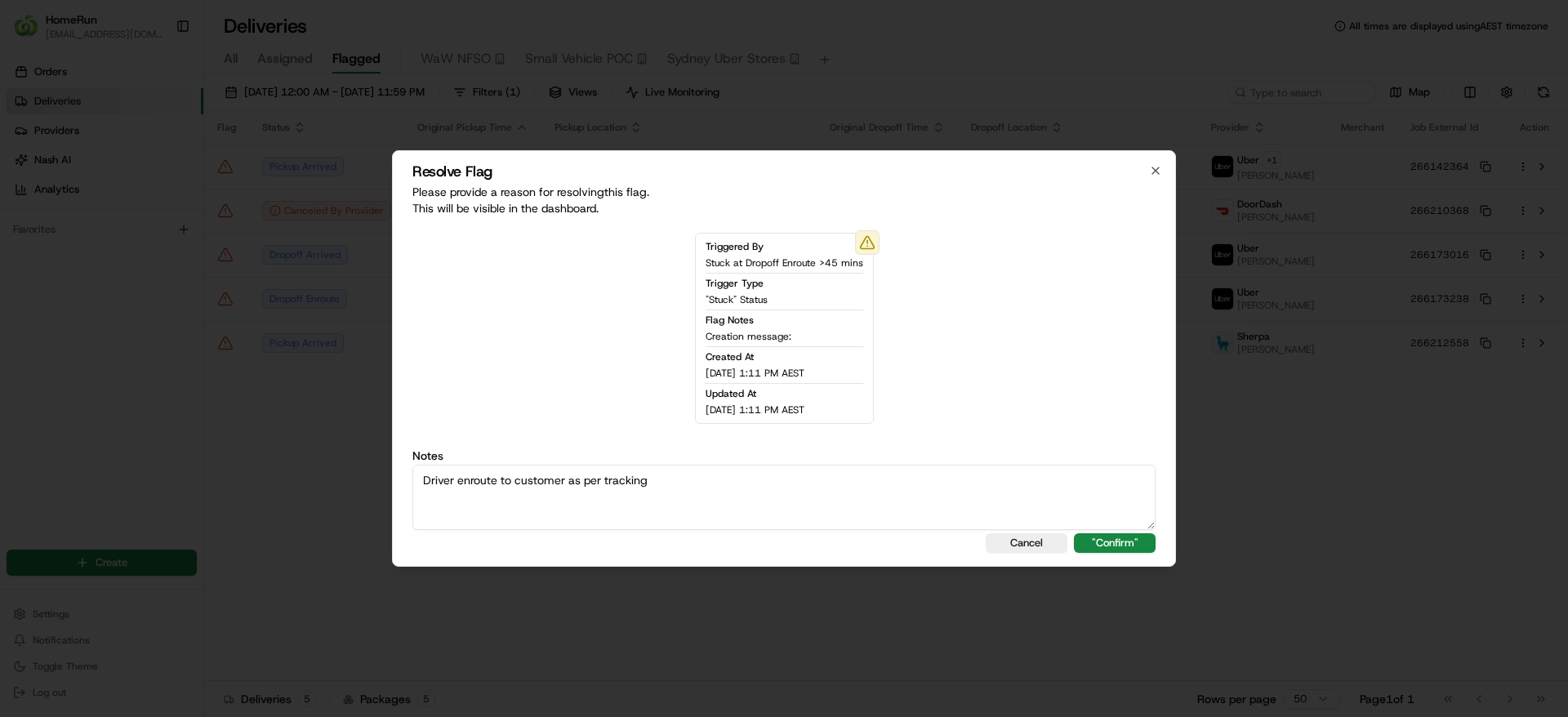
drag, startPoint x: 737, startPoint y: 480, endPoint x: 313, endPoint y: 481, distance: 424.0
click at [313, 481] on body "HomeRun jpinekubica1@woolworths.com.au Toggle Sidebar Orders Deliveries Provide…" at bounding box center [784, 358] width 1568 height 717
type textarea "Driver enroute to customer as per tracking"
click at [1115, 530] on div "Resolve Flag Please provide a reason for resolving this flag . This will be vis…" at bounding box center [784, 359] width 784 height 416
click at [1115, 536] on button ""Confirm"" at bounding box center [1114, 544] width 82 height 20
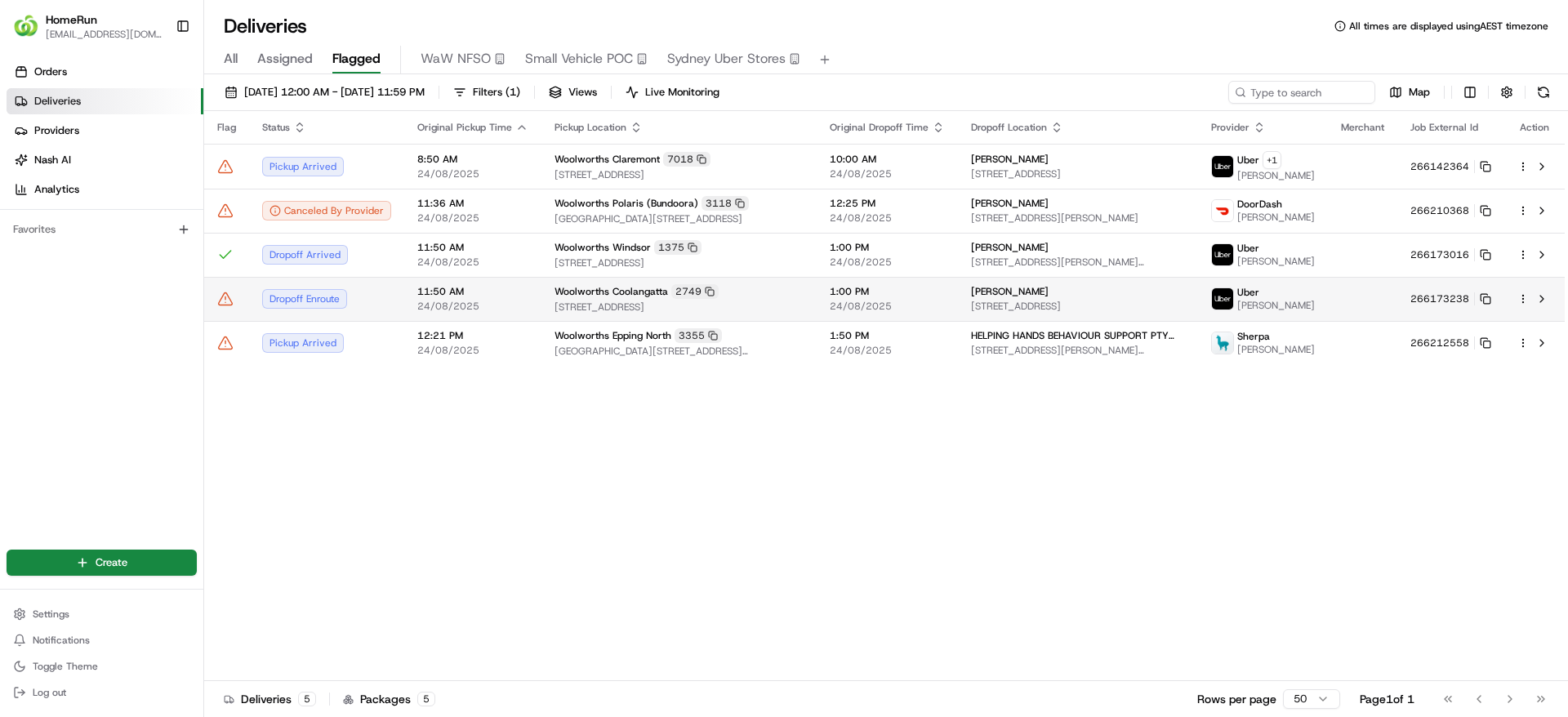
click at [232, 305] on icon at bounding box center [226, 298] width 14 height 12
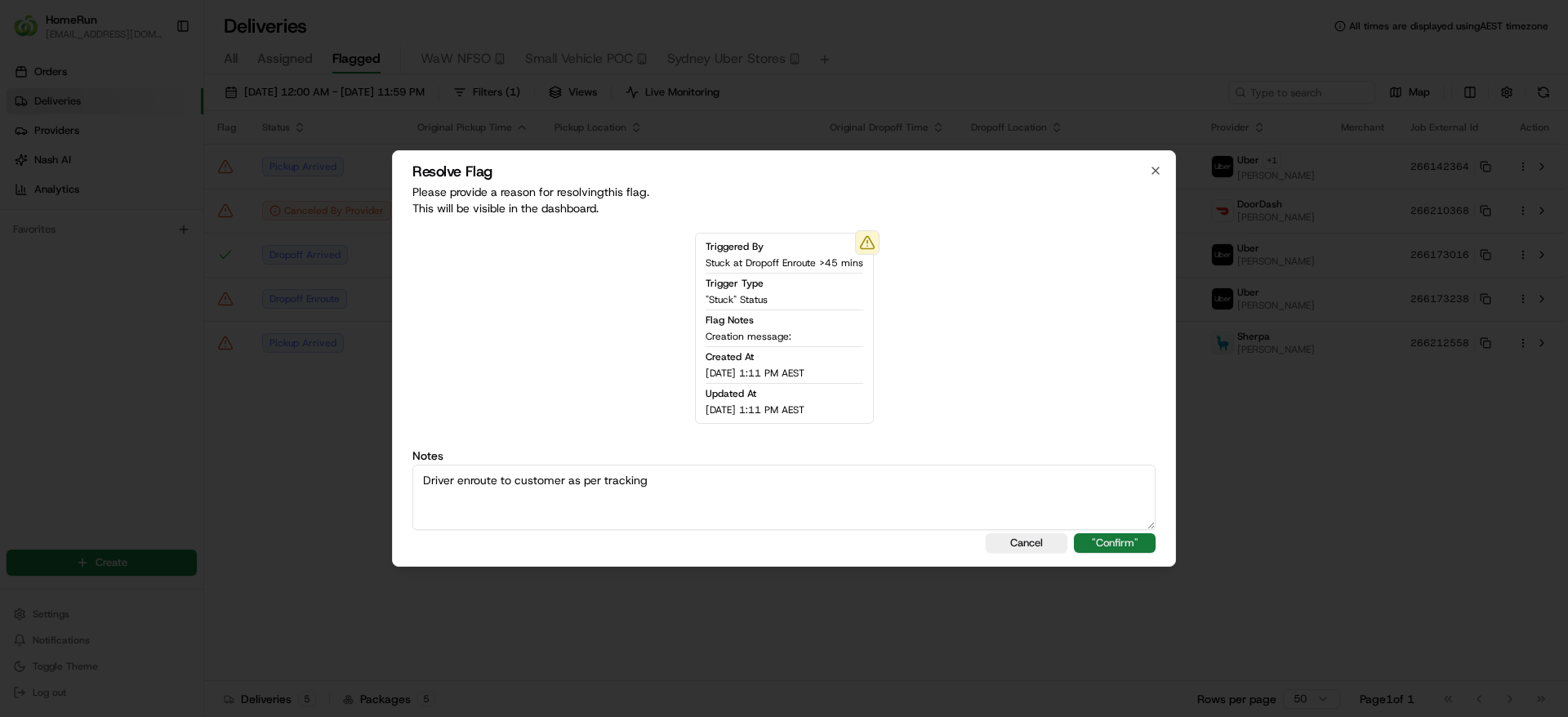
type textarea "Driver enroute to customer as per tracking"
click at [1109, 553] on div "Resolve Flag Please provide a reason for resolving this flag . This will be vis…" at bounding box center [784, 359] width 784 height 416
click at [1113, 547] on button ""Confirm"" at bounding box center [1114, 544] width 82 height 20
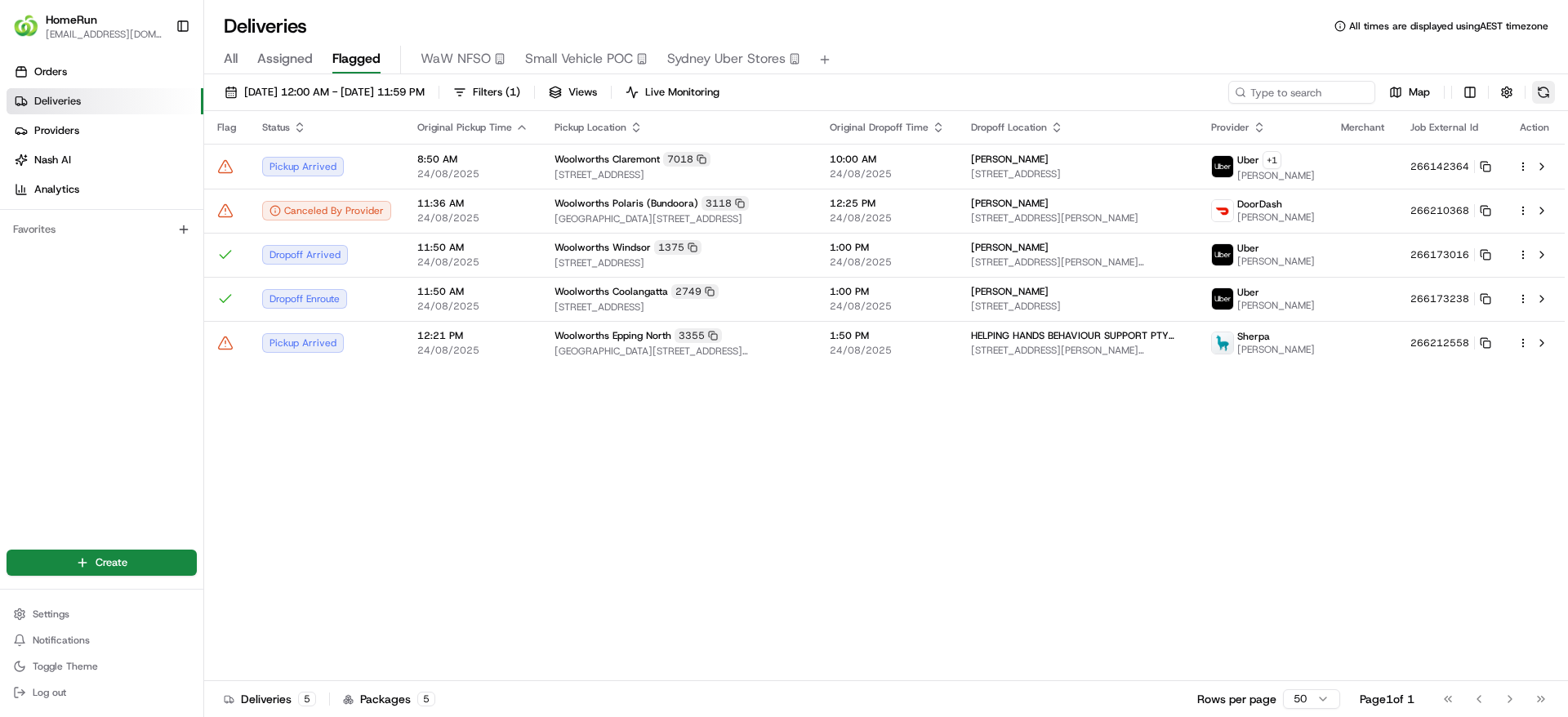
click at [1543, 92] on button at bounding box center [1542, 92] width 22 height 22
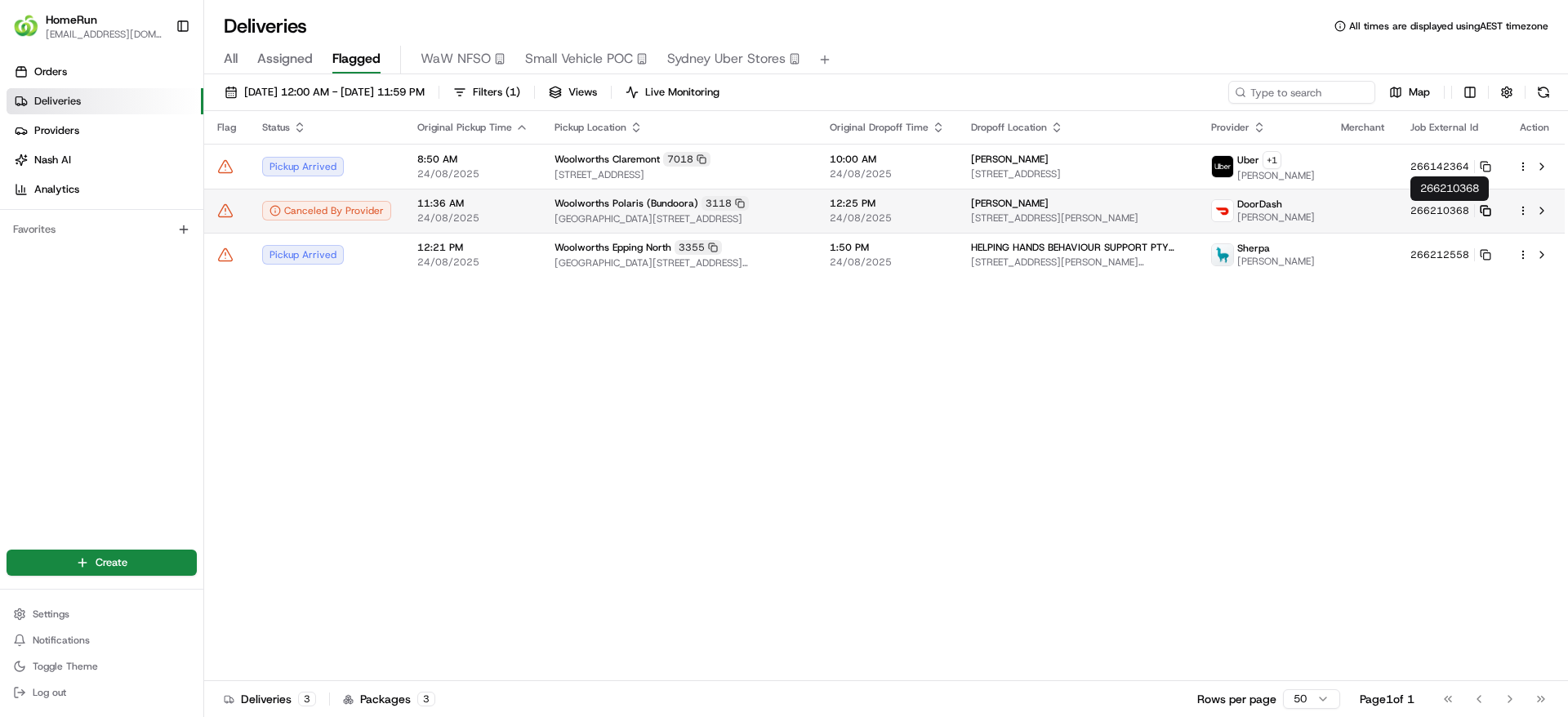
click at [1486, 211] on icon at bounding box center [1486, 211] width 12 height 12
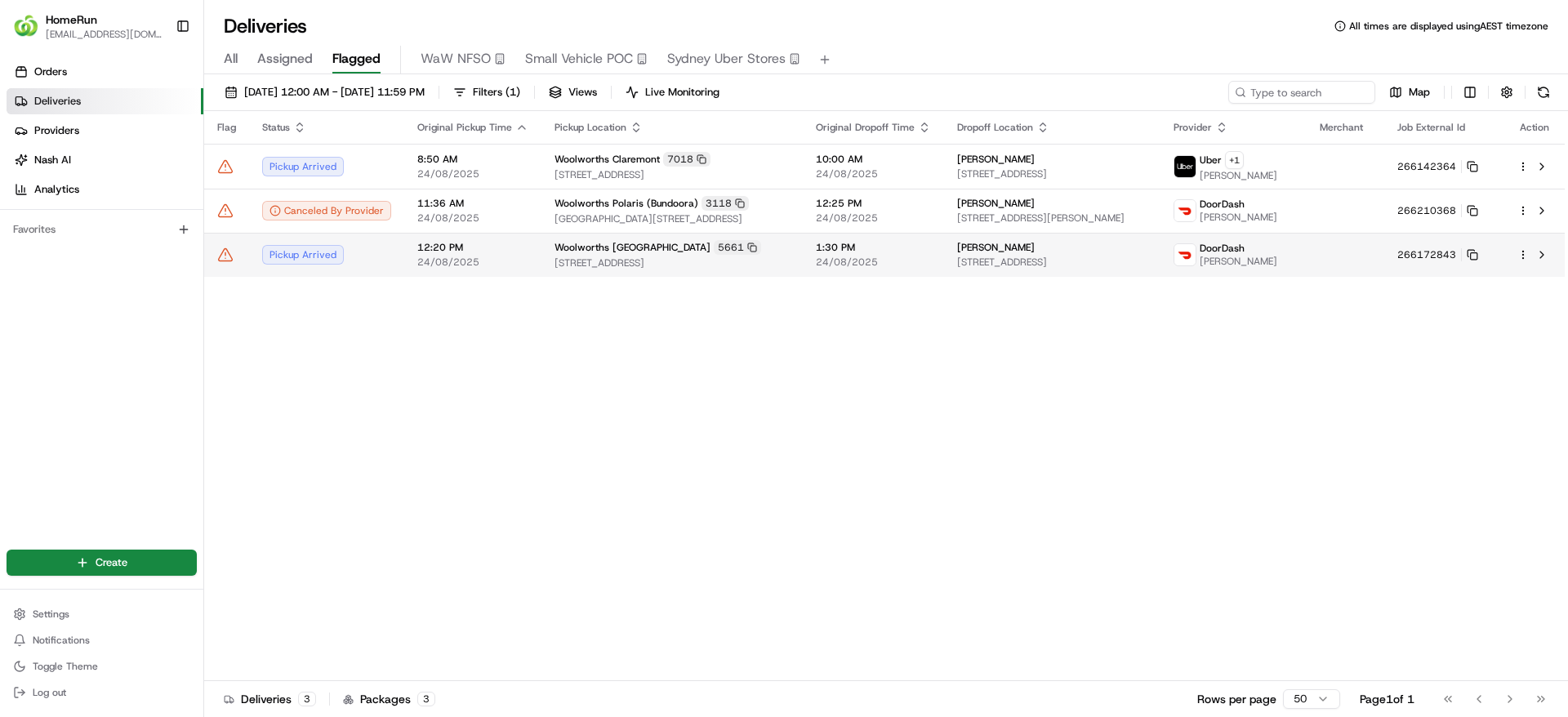
click at [1351, 260] on td at bounding box center [1345, 255] width 77 height 44
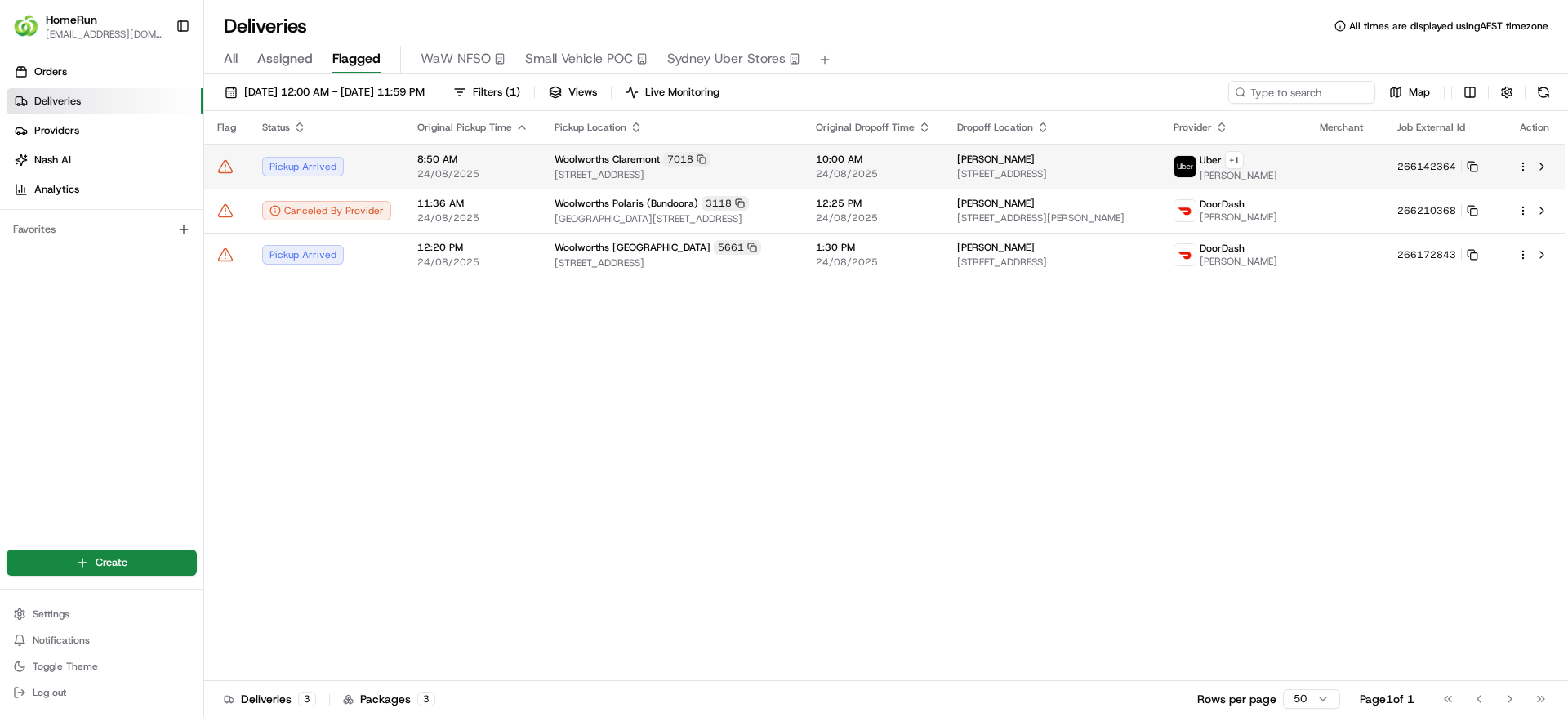
click at [974, 159] on td "Kia Sinclair 17 Windermere Beach Rd, Claremont, TAS 7011, AU" at bounding box center [1052, 167] width 217 height 45
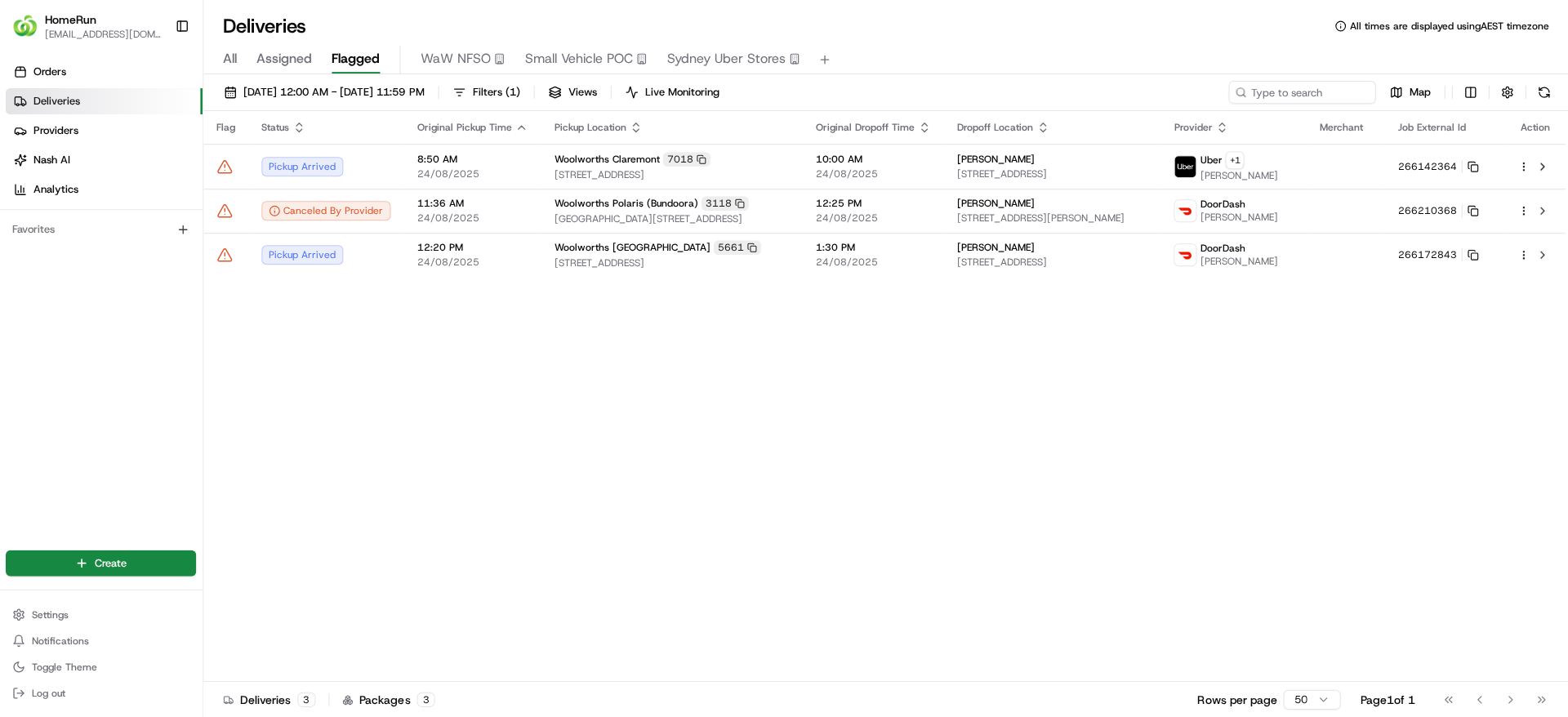
scroll to position [0, 0]
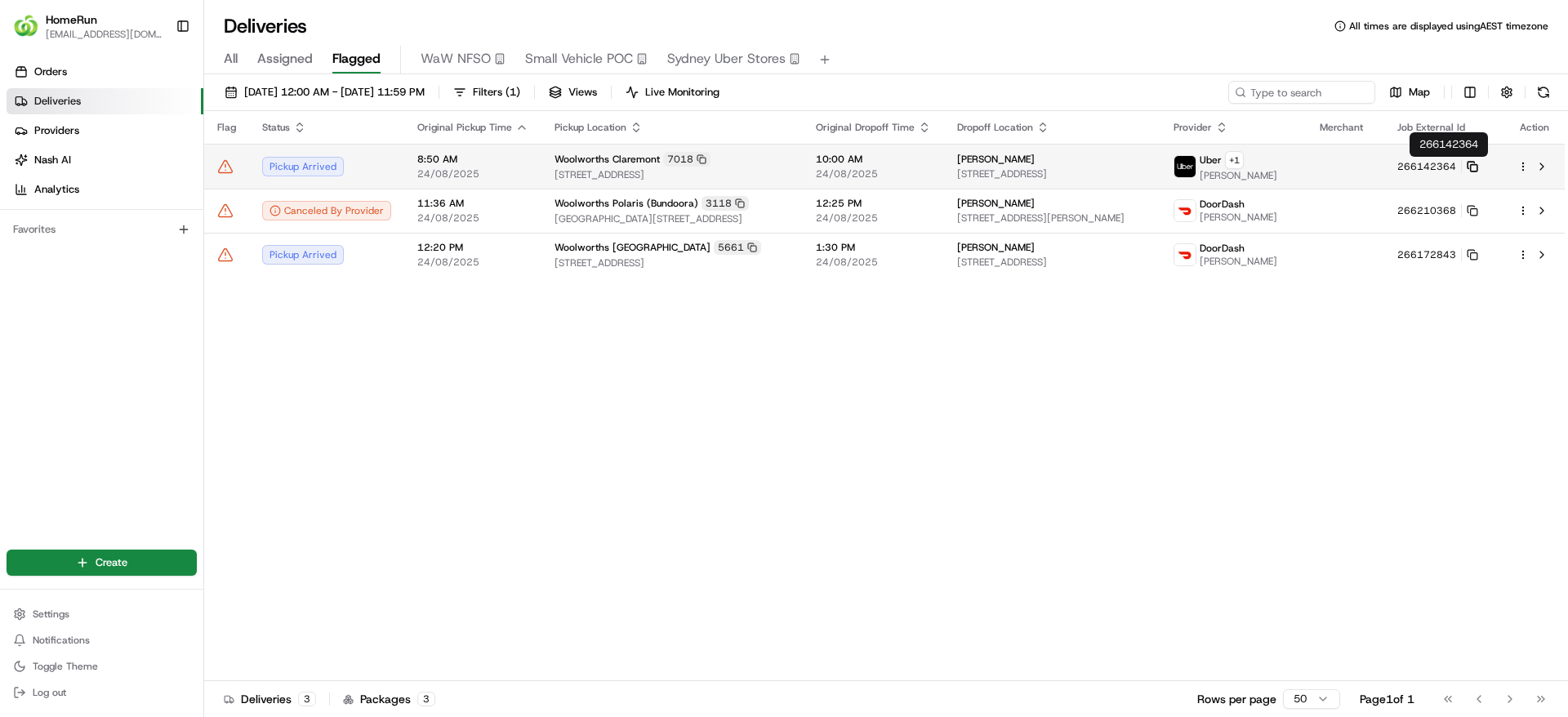
click at [1478, 169] on icon at bounding box center [1472, 167] width 12 height 12
click at [1525, 170] on html "HomeRun jpinekubica1@woolworths.com.au Toggle Sidebar Orders Deliveries Provide…" at bounding box center [784, 358] width 1568 height 717
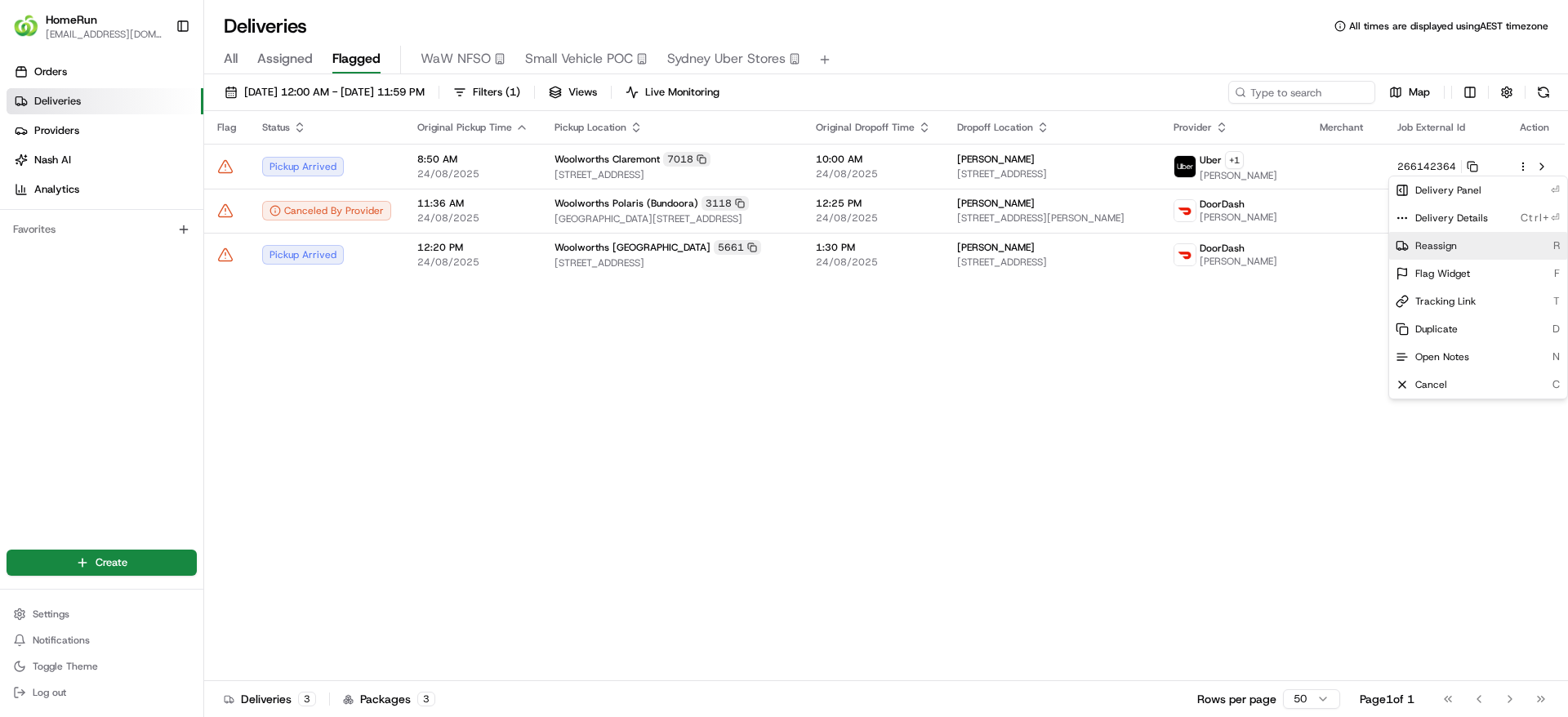
click at [1464, 240] on div "Reassign R" at bounding box center [1478, 246] width 178 height 27
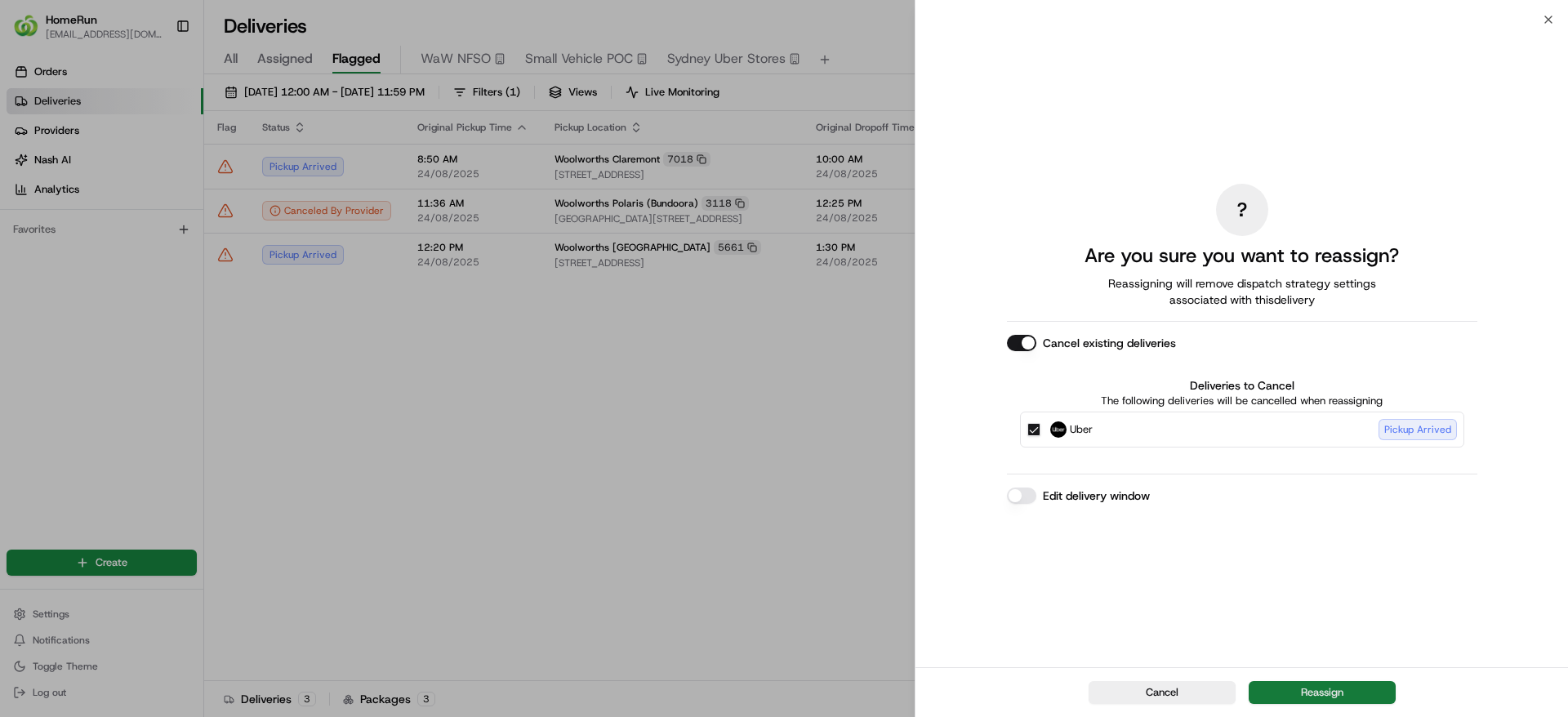
click at [1306, 693] on button "Reassign" at bounding box center [1322, 692] width 147 height 22
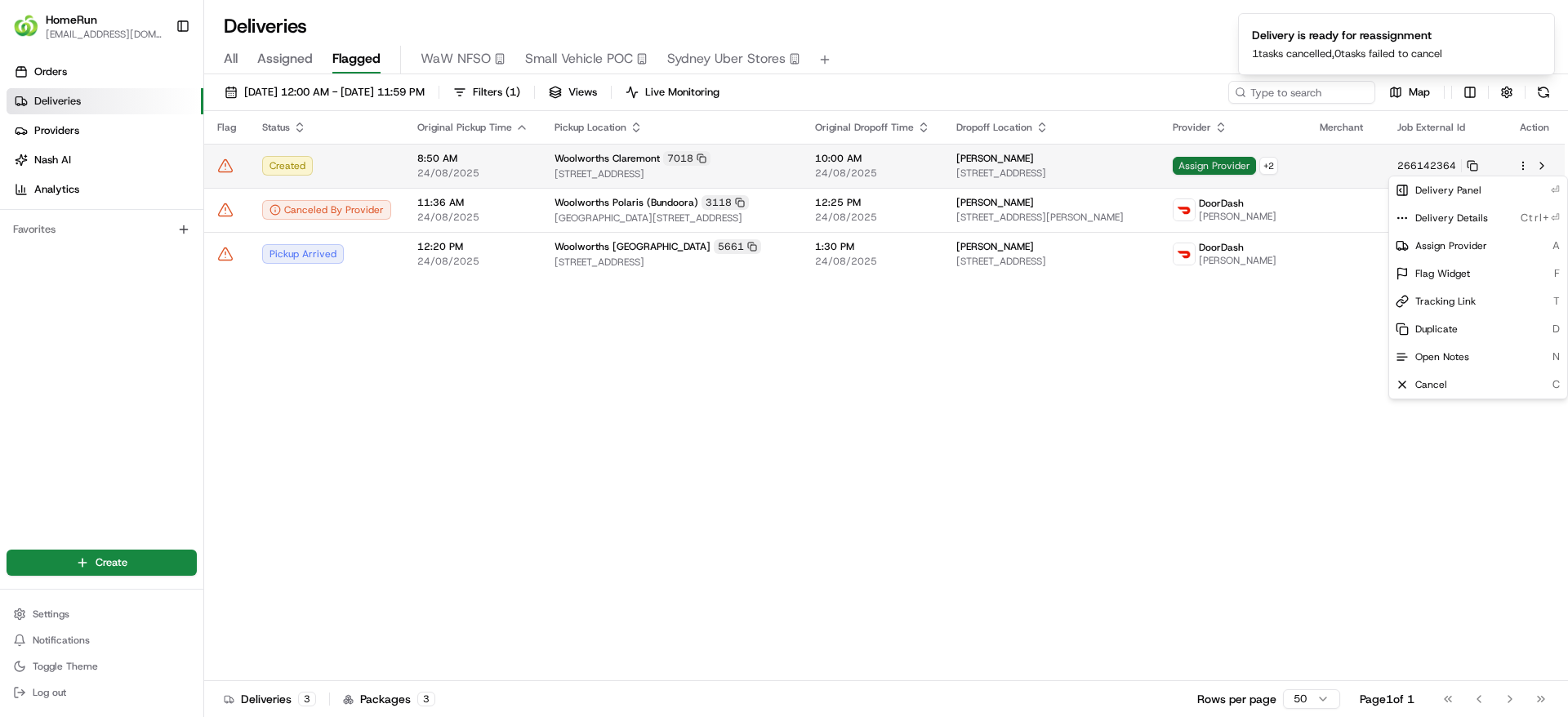
click at [1256, 157] on span "Assign Provider" at bounding box center [1214, 166] width 83 height 18
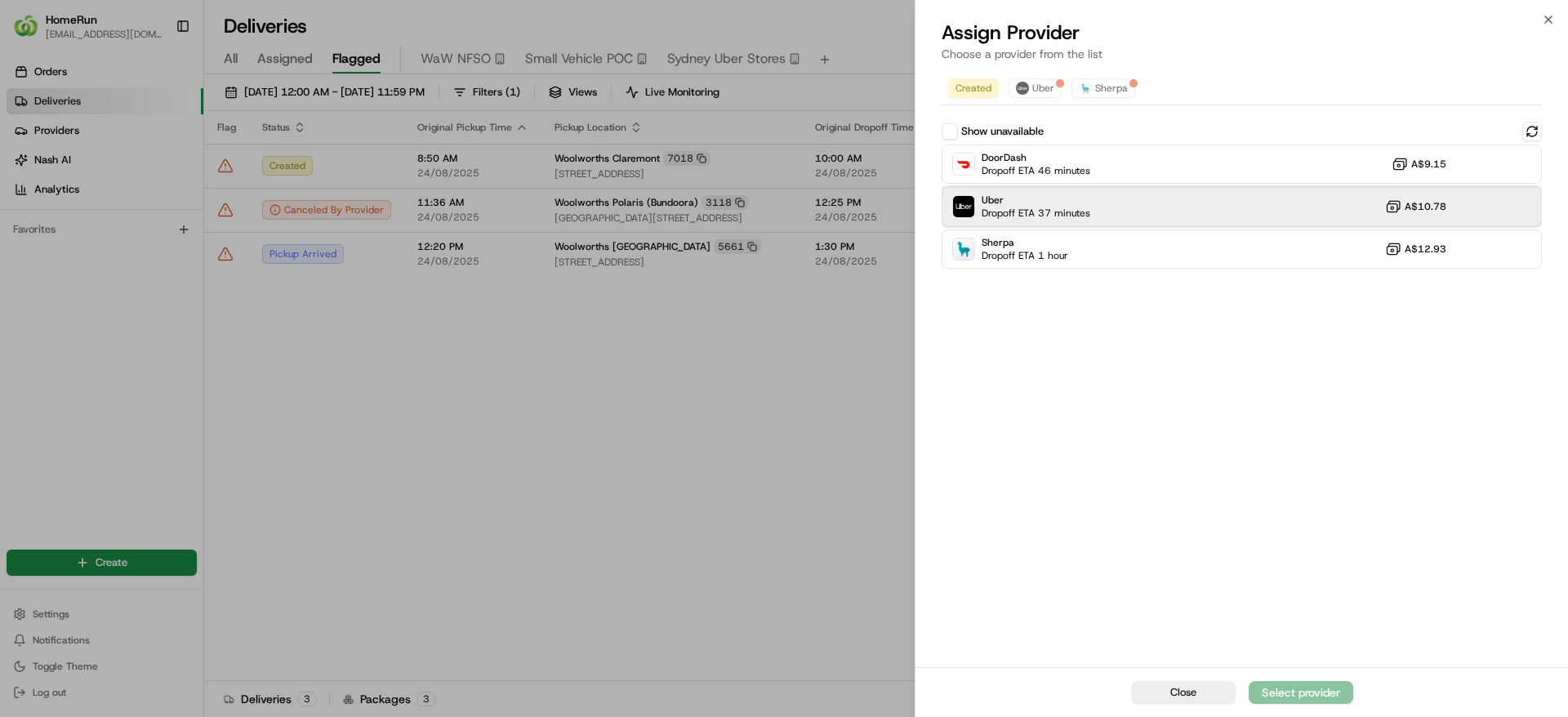
click at [1110, 195] on div "Uber Dropoff ETA 37 minutes A$10.78" at bounding box center [1241, 207] width 600 height 39
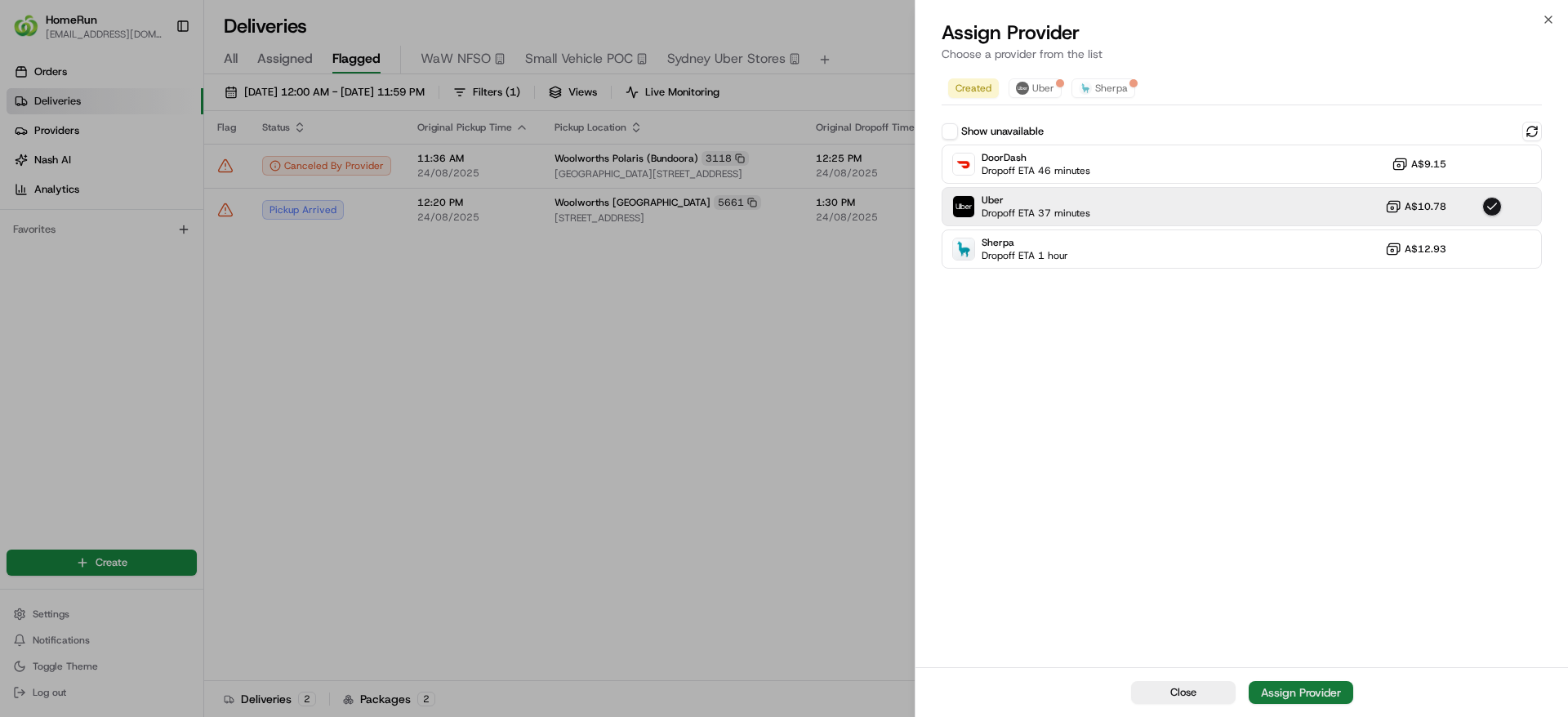
click at [1276, 687] on div "Assign Provider" at bounding box center [1301, 693] width 80 height 17
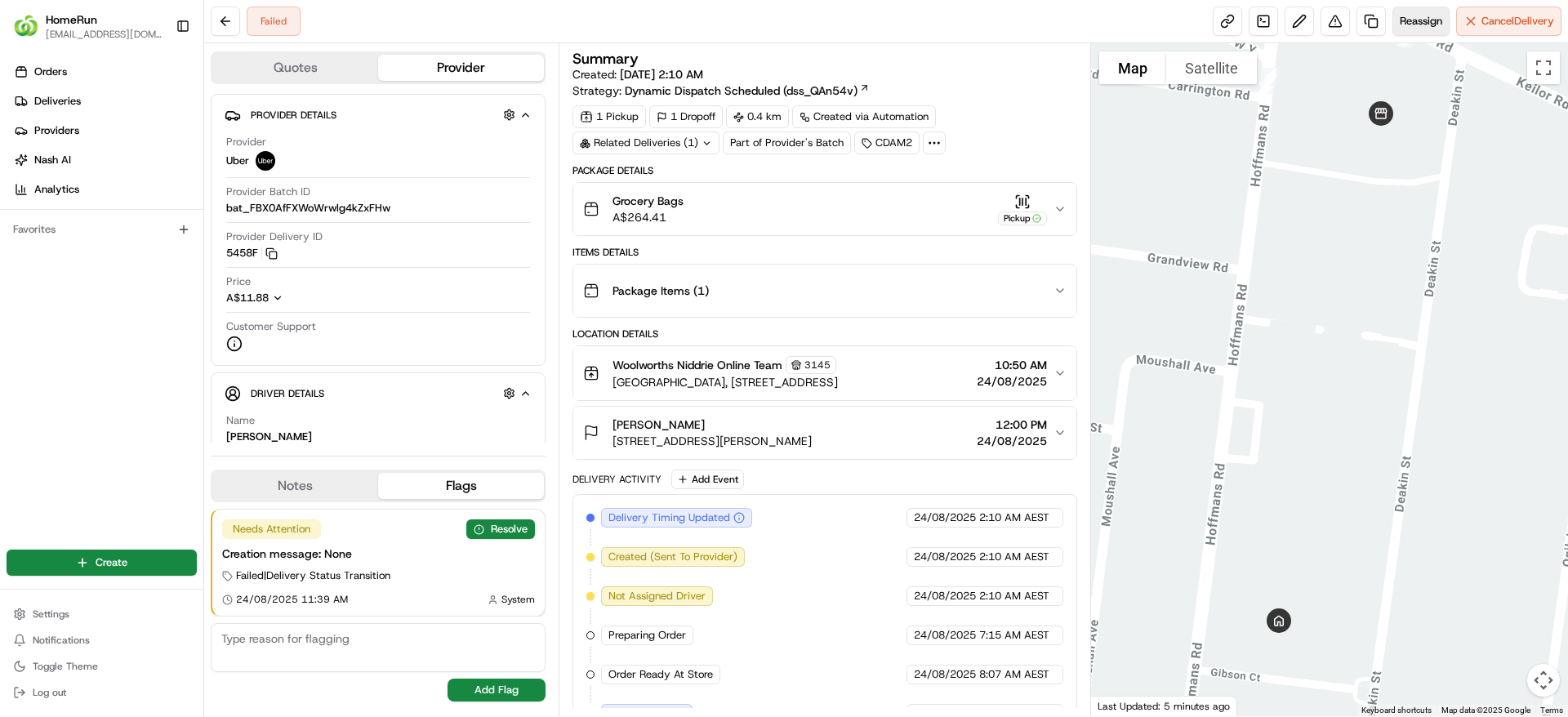
click at [1405, 22] on span "Reassign" at bounding box center [1420, 22] width 42 height 15
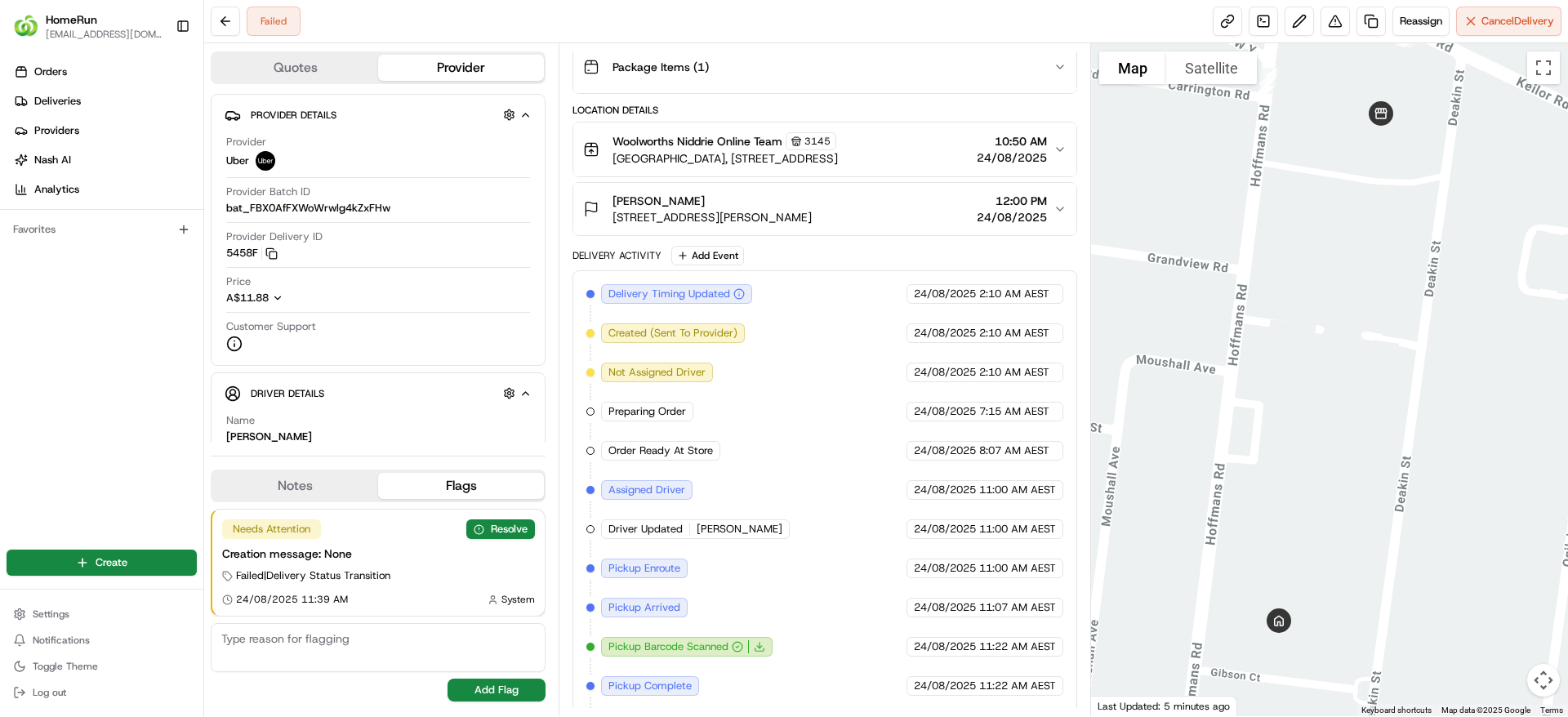
scroll to position [382, 0]
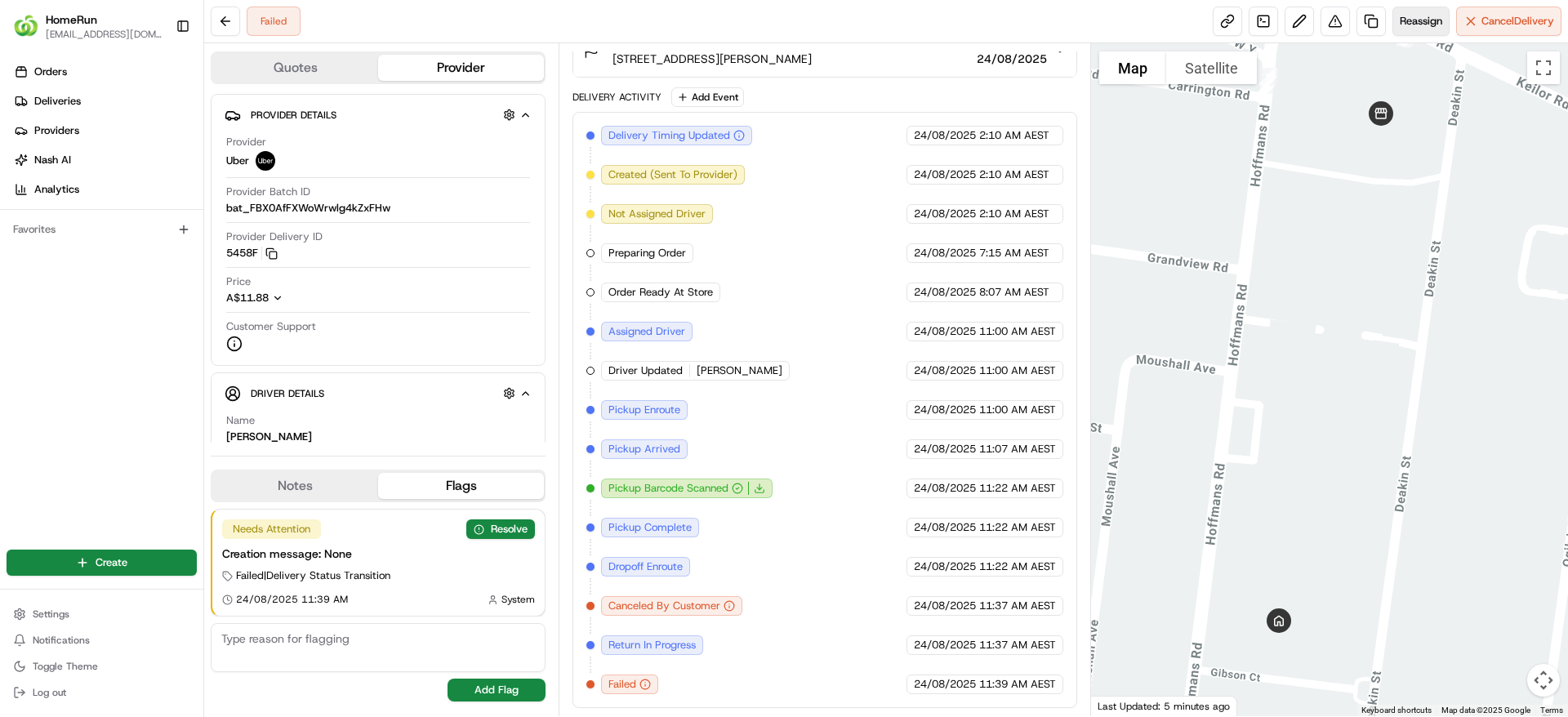
click at [1403, 30] on button "Reassign" at bounding box center [1421, 21] width 57 height 29
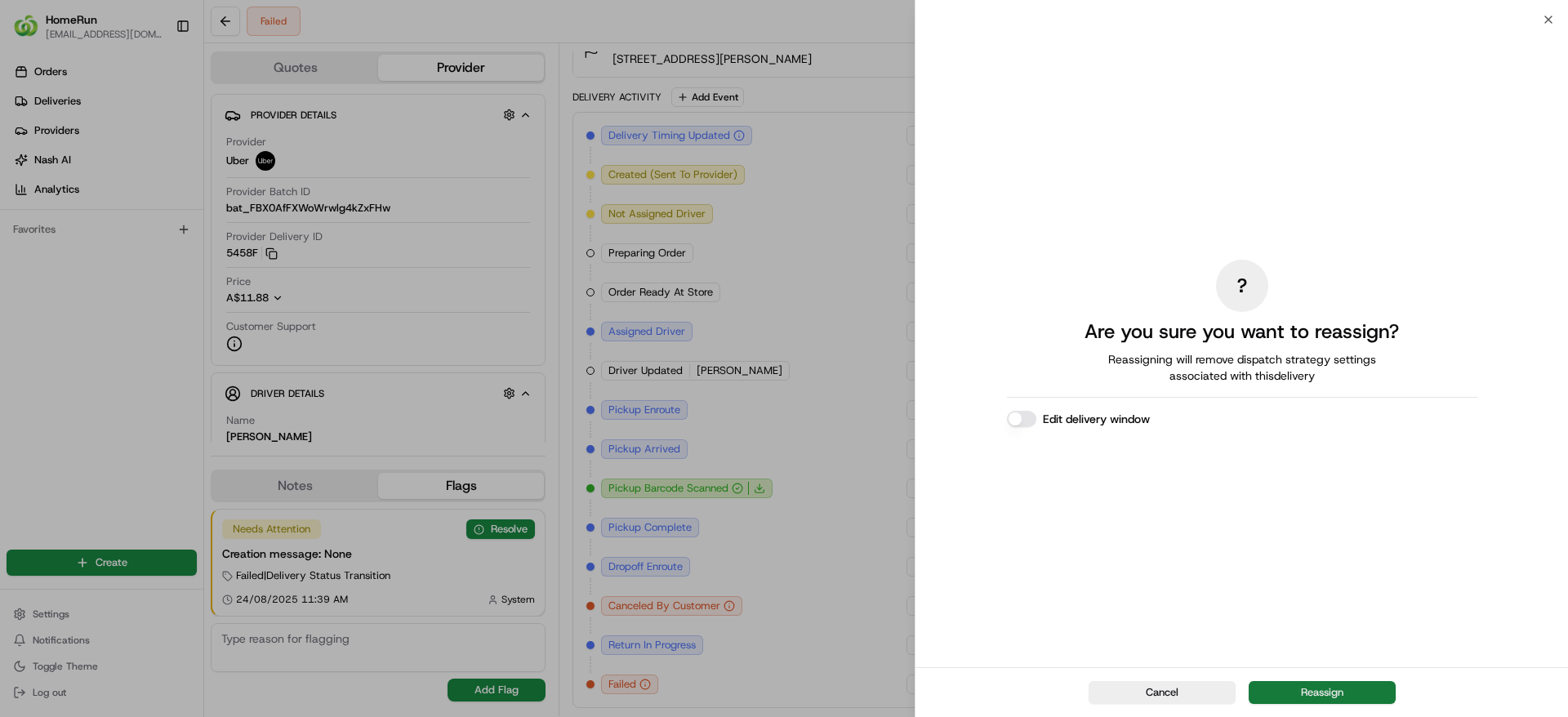
click at [1349, 699] on button "Reassign" at bounding box center [1322, 692] width 147 height 22
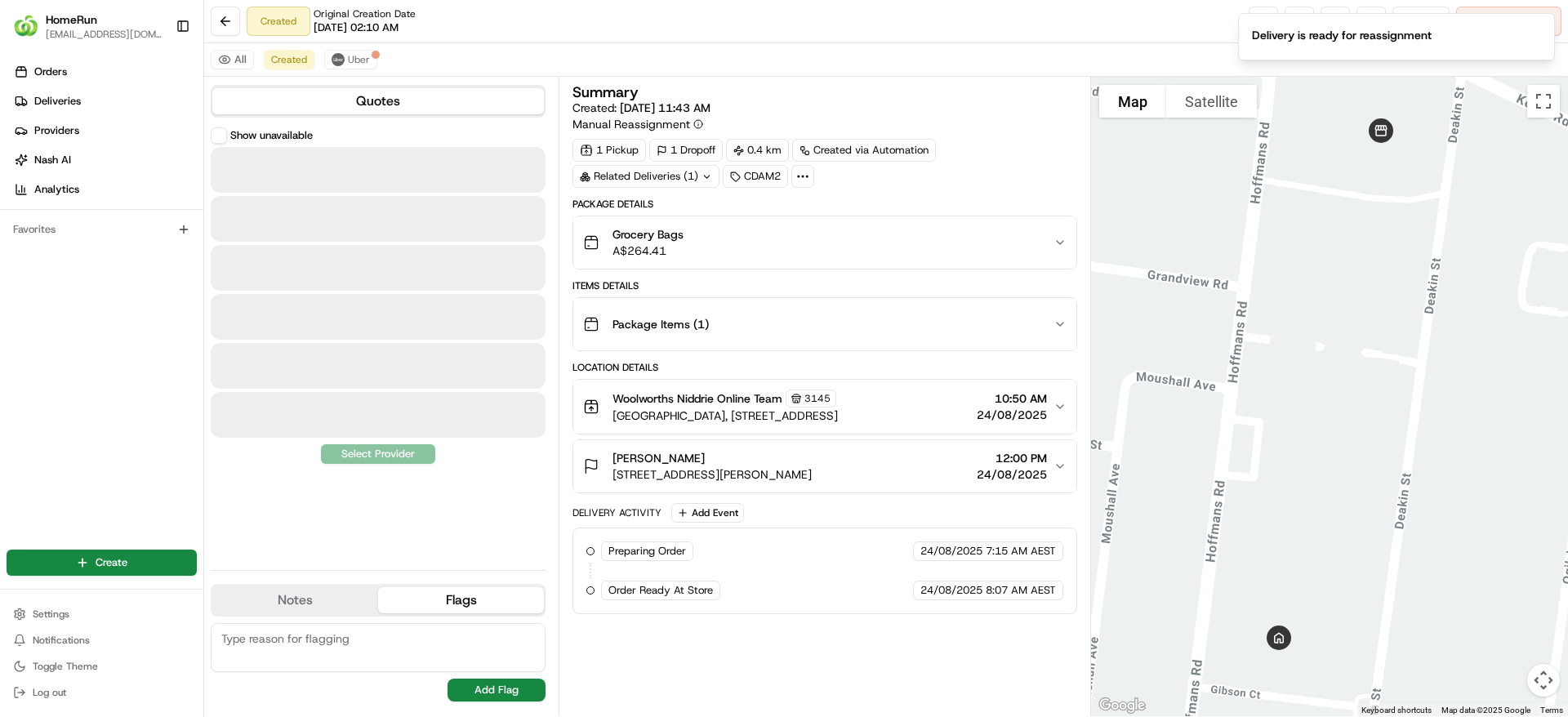
scroll to position [0, 0]
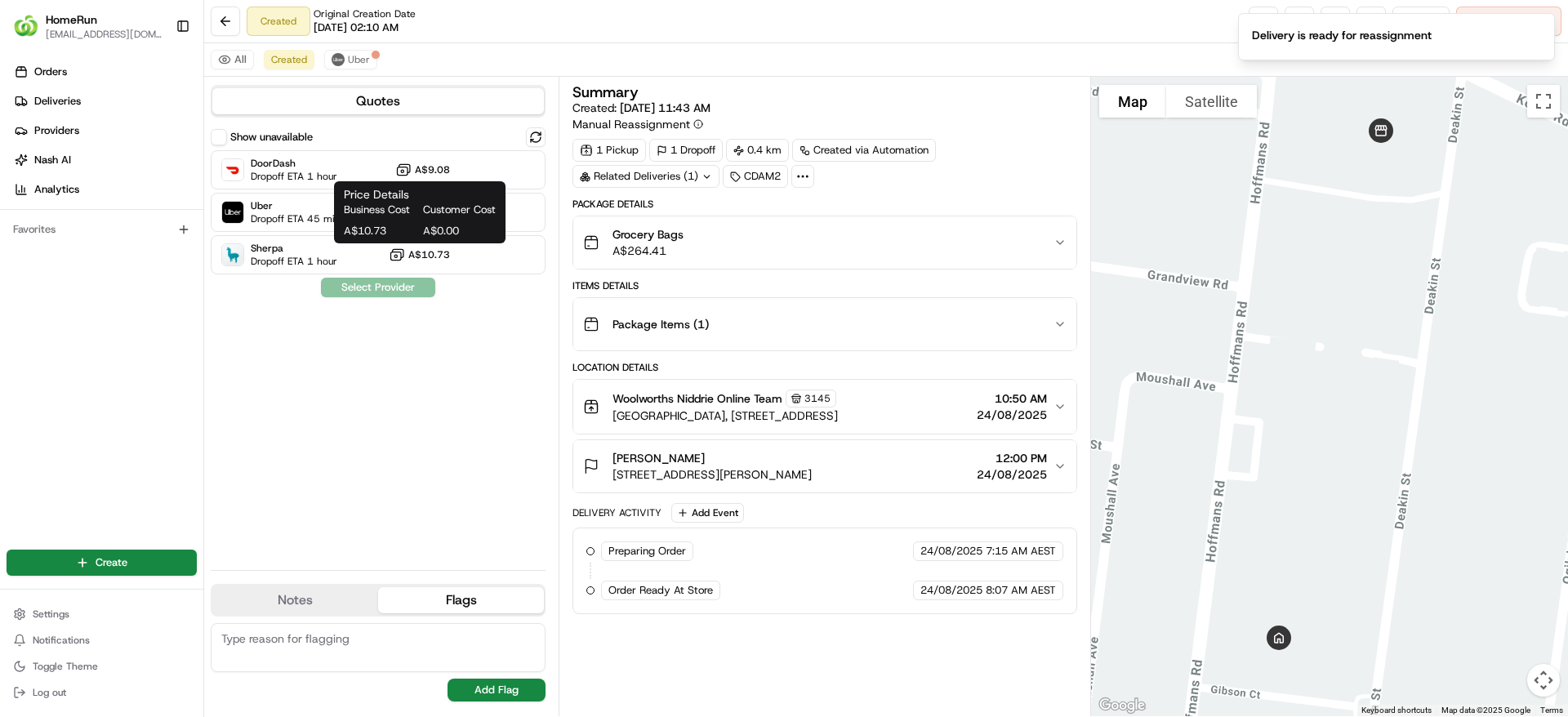
click at [407, 227] on span "A$10.73" at bounding box center [380, 232] width 72 height 15
click at [348, 207] on span "Business Cost" at bounding box center [380, 210] width 72 height 15
click at [315, 215] on span "Dropoff ETA 45 minutes" at bounding box center [305, 219] width 108 height 13
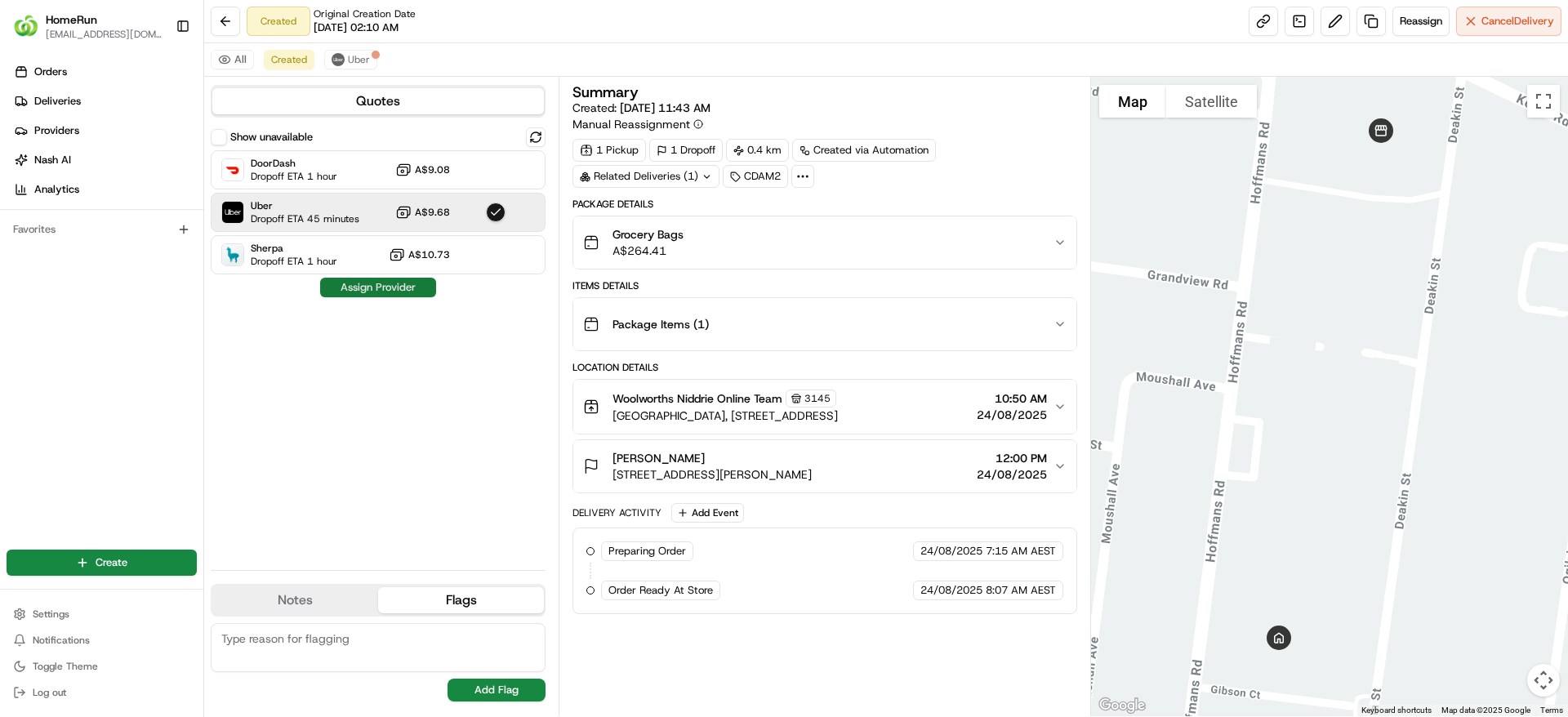
click at [390, 287] on button "Assign Provider" at bounding box center [378, 288] width 116 height 20
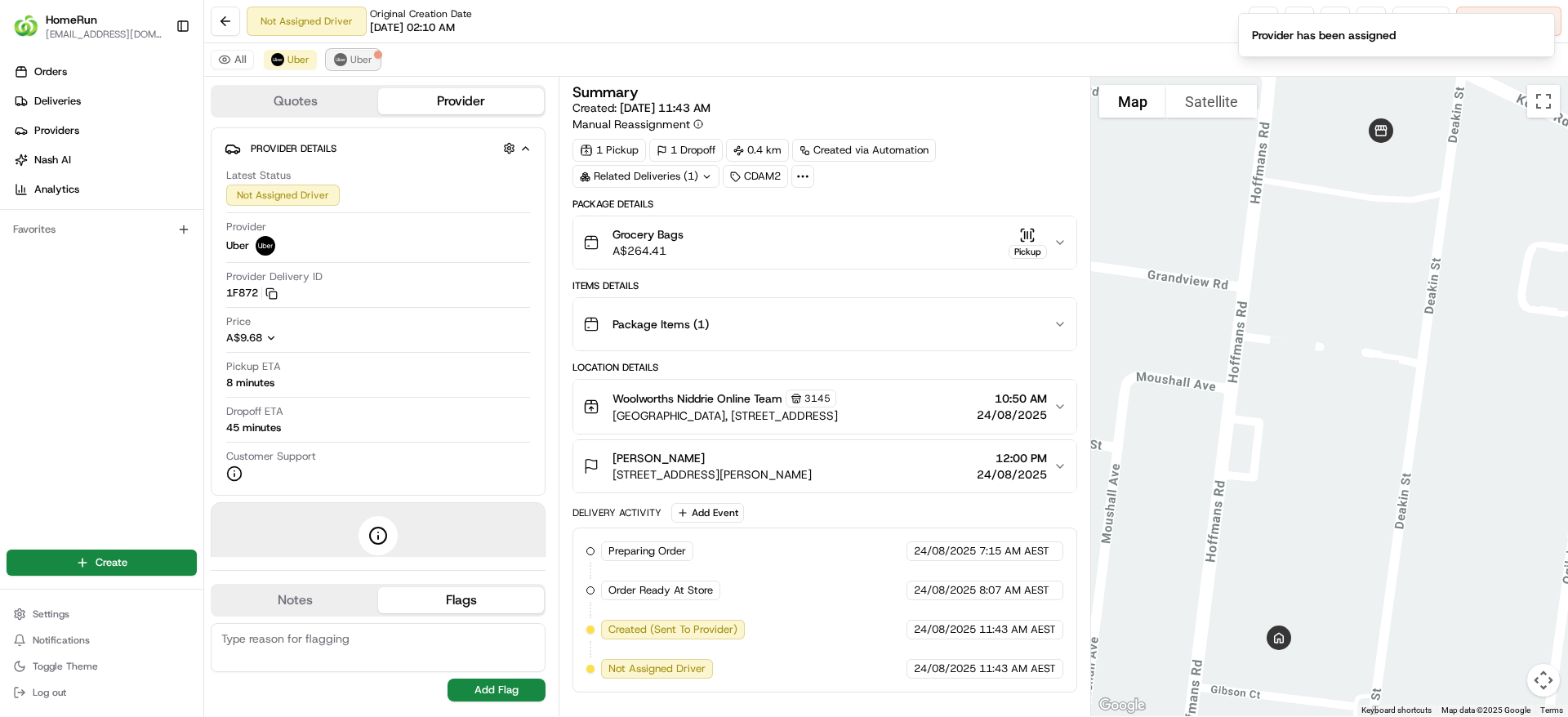
click at [351, 60] on span "Uber" at bounding box center [361, 60] width 22 height 13
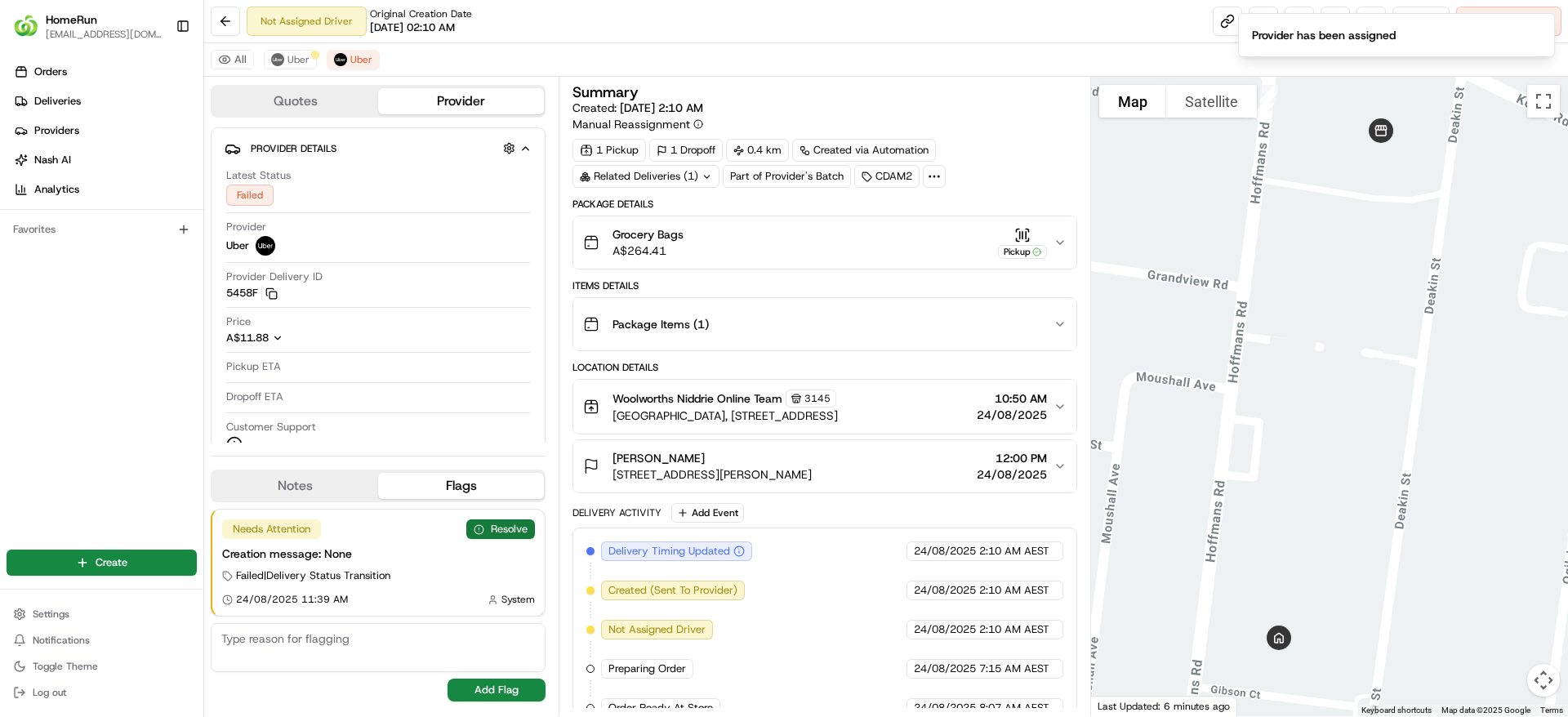
click at [494, 525] on button "Resolve" at bounding box center [500, 530] width 68 height 20
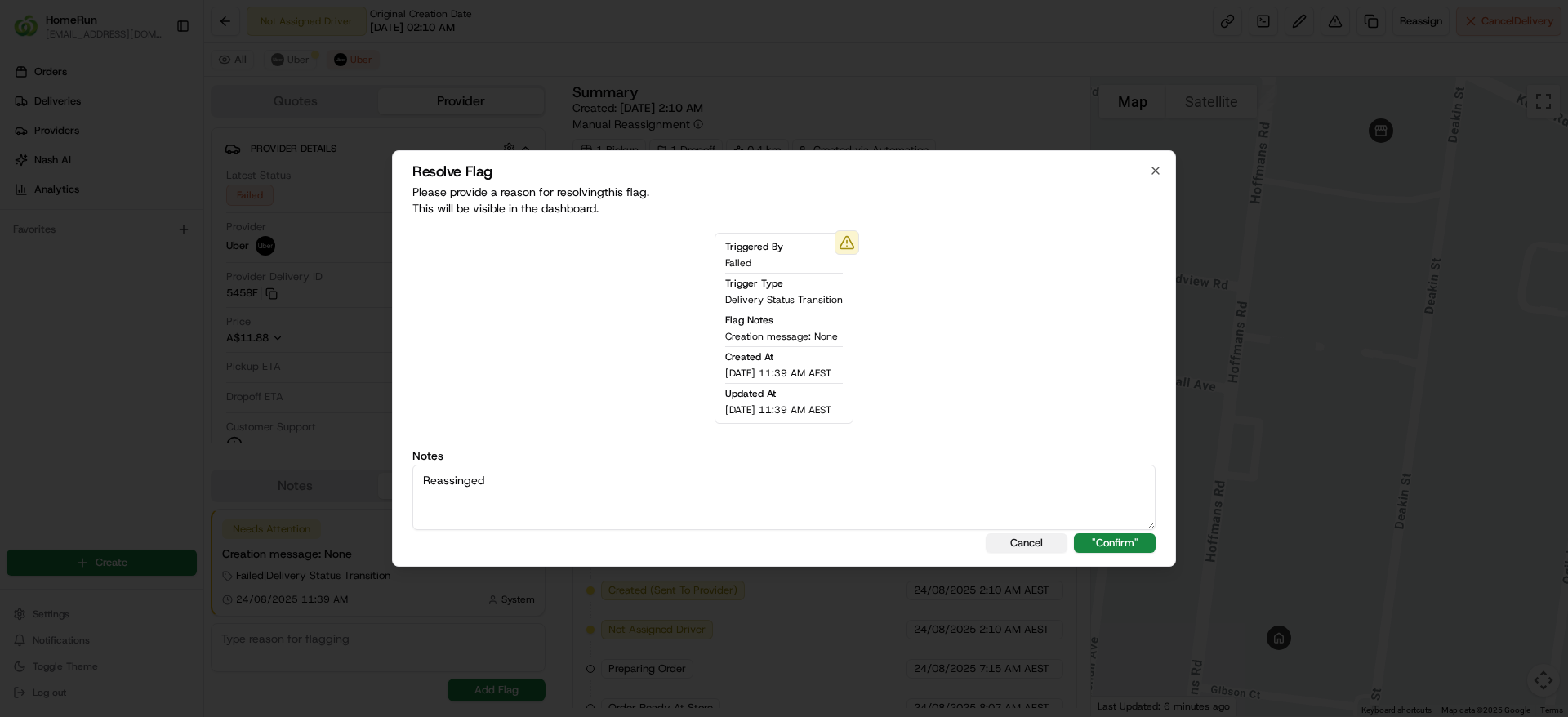
type textarea "Reassinged"
click at [1031, 545] on button "Cancel" at bounding box center [1026, 544] width 82 height 20
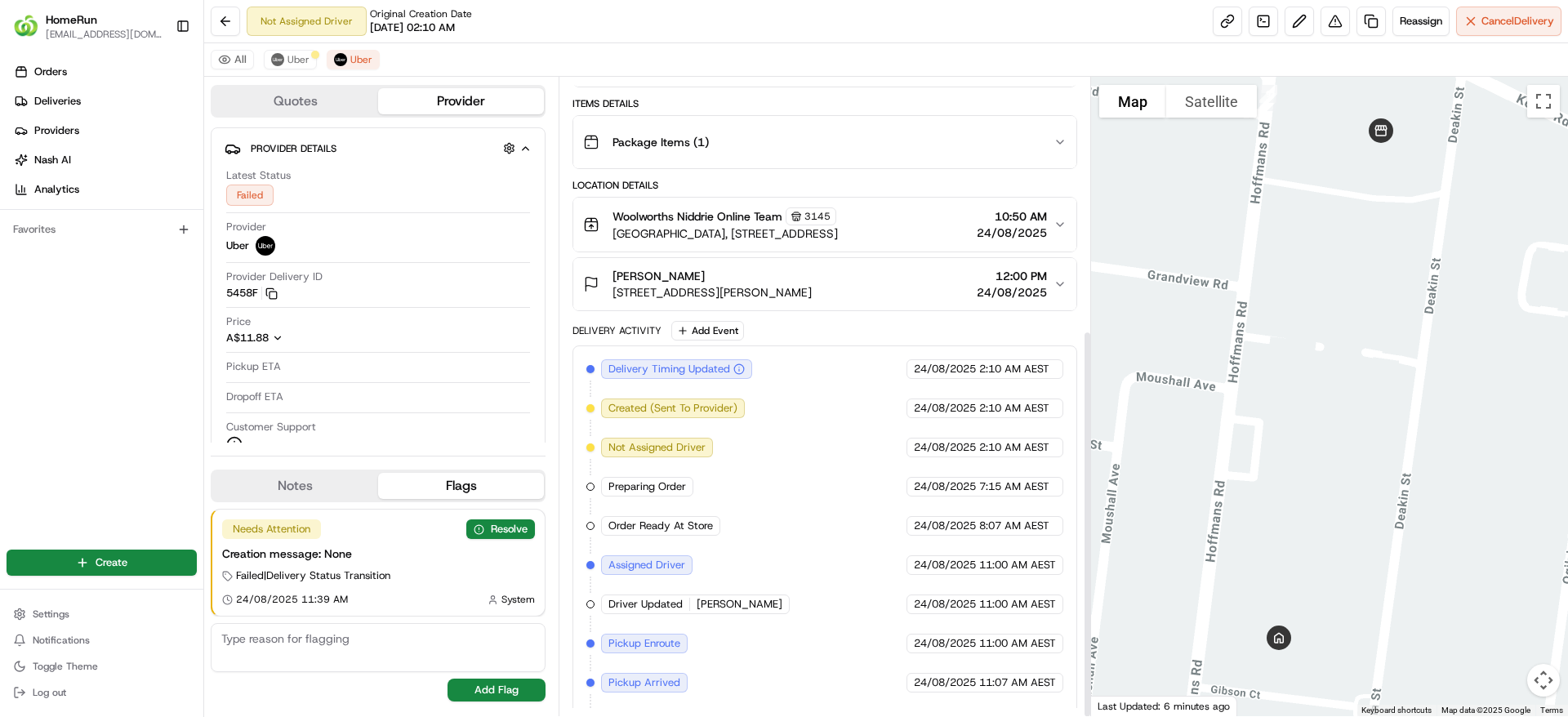
scroll to position [416, 0]
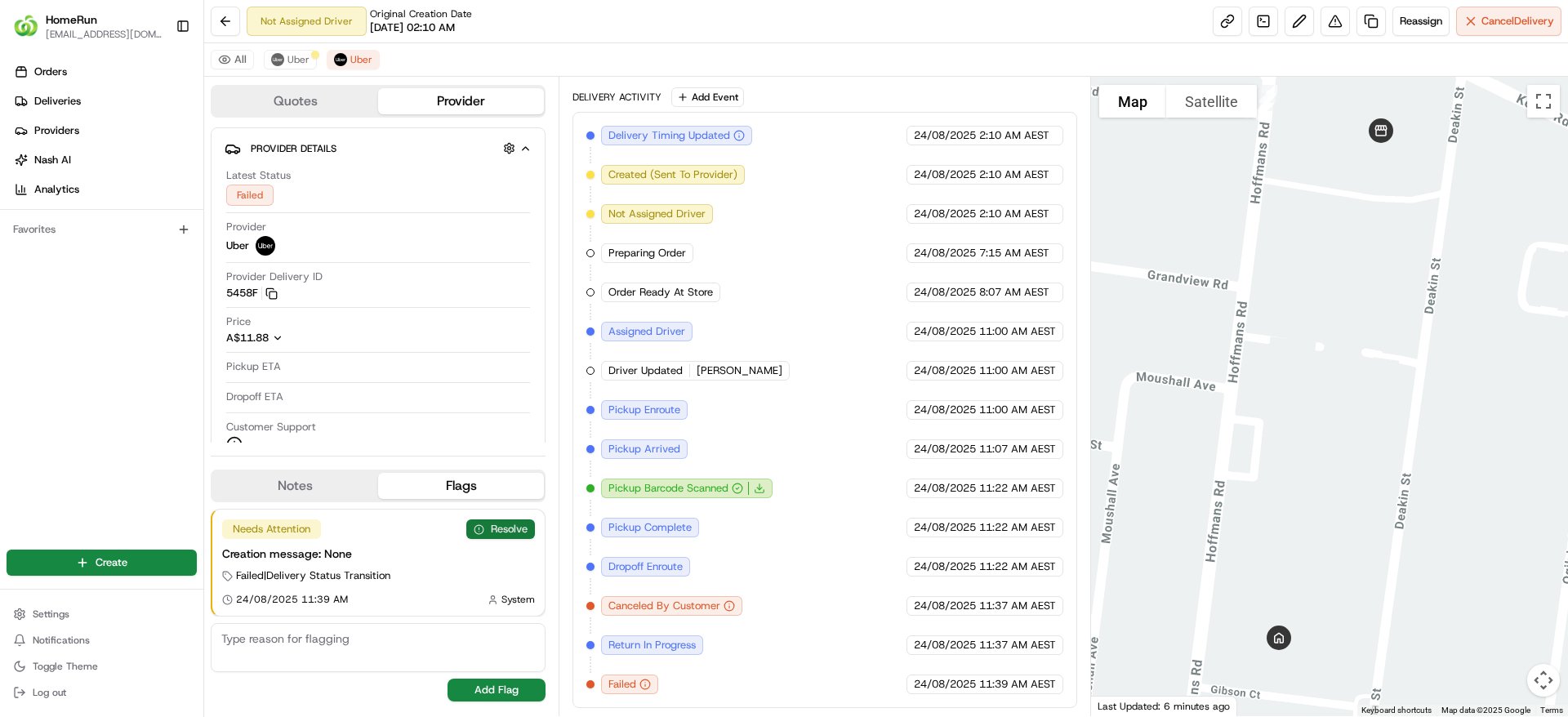
click at [482, 520] on button "Resolve" at bounding box center [500, 530] width 68 height 20
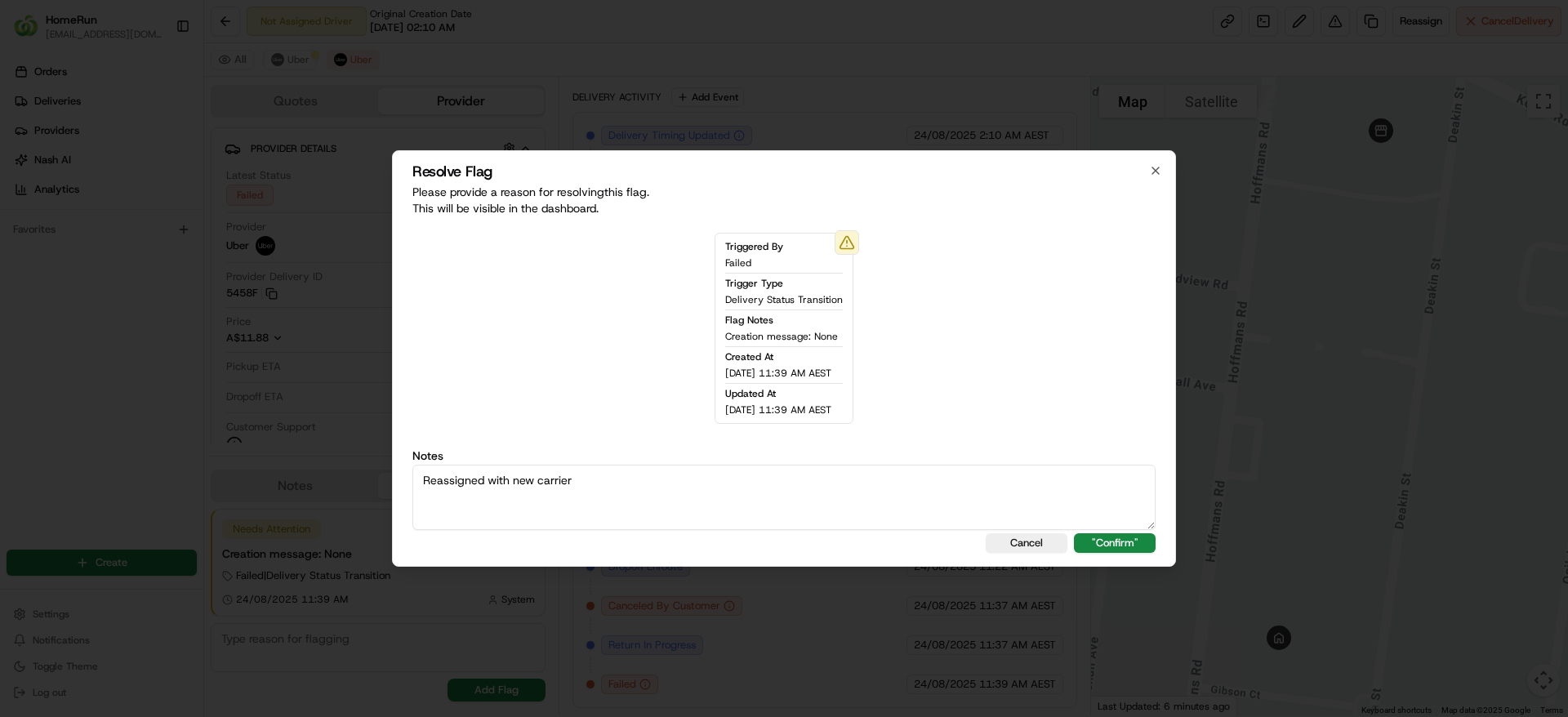
type textarea "Reassigned with new carrier"
click at [1118, 530] on div "Resolve Flag Please provide a reason for resolving this flag . This will be vis…" at bounding box center [784, 359] width 784 height 416
click at [1114, 543] on button ""Confirm"" at bounding box center [1114, 544] width 82 height 20
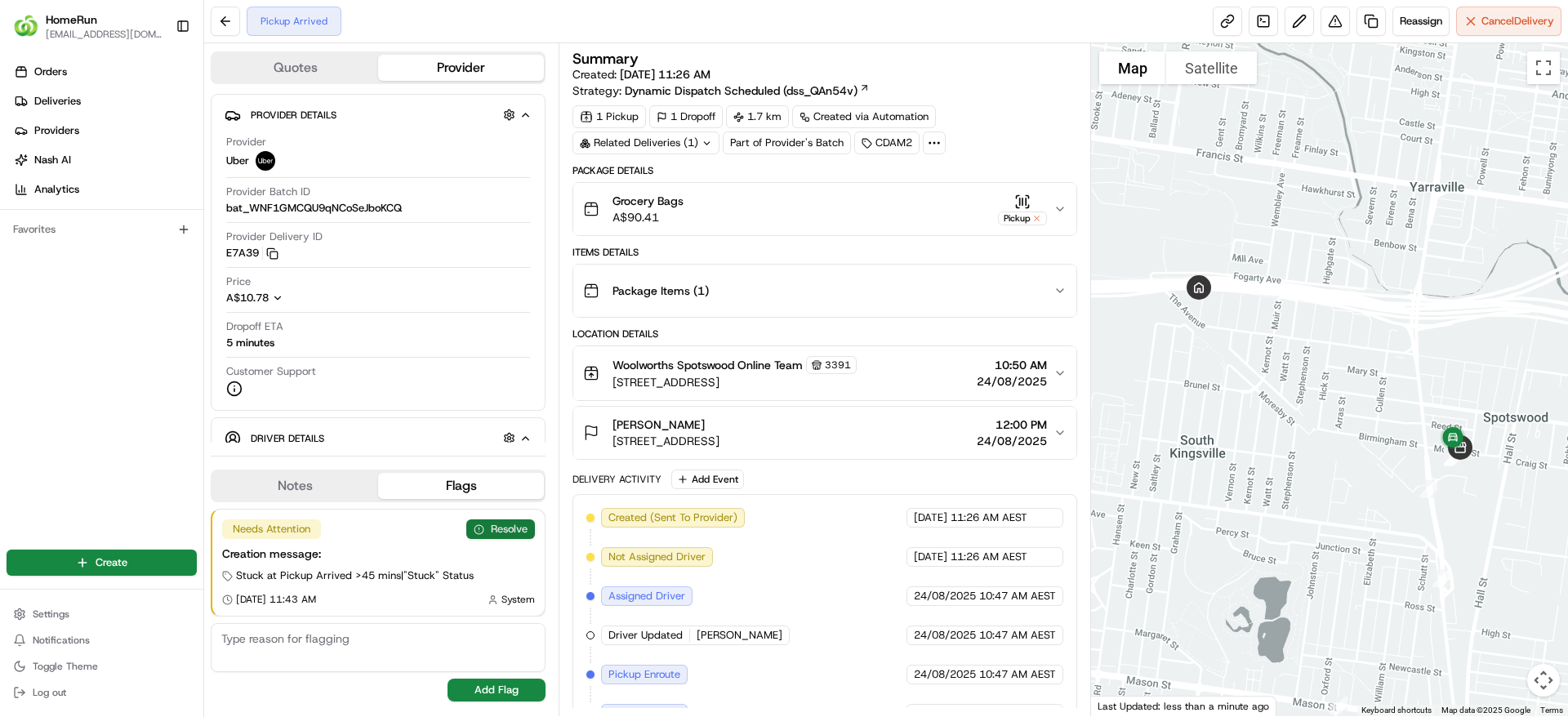
click at [483, 530] on button "Resolve" at bounding box center [500, 530] width 68 height 20
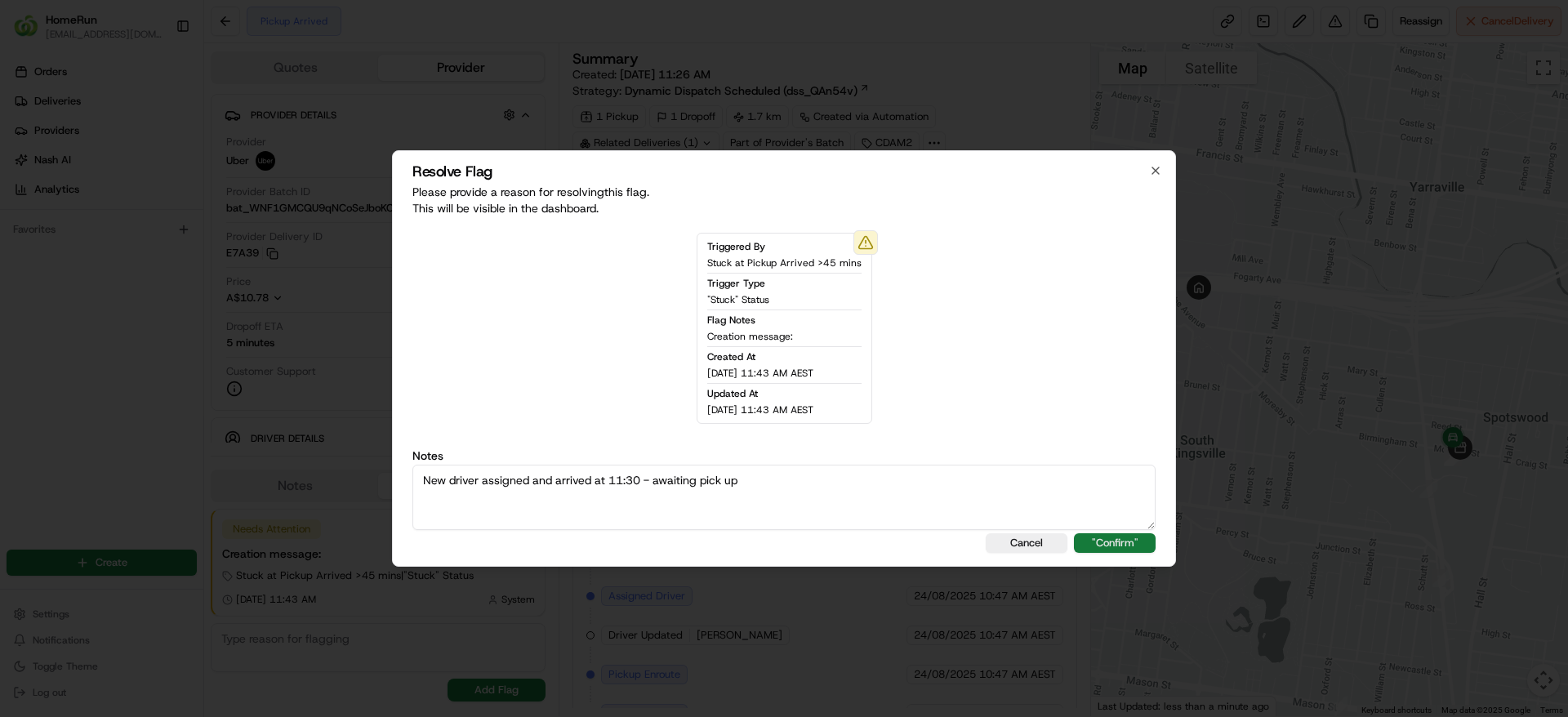
type textarea "New driver assigned and arrived at 11:30 - awaiting pick up"
click at [1129, 546] on button ""Confirm"" at bounding box center [1114, 544] width 82 height 20
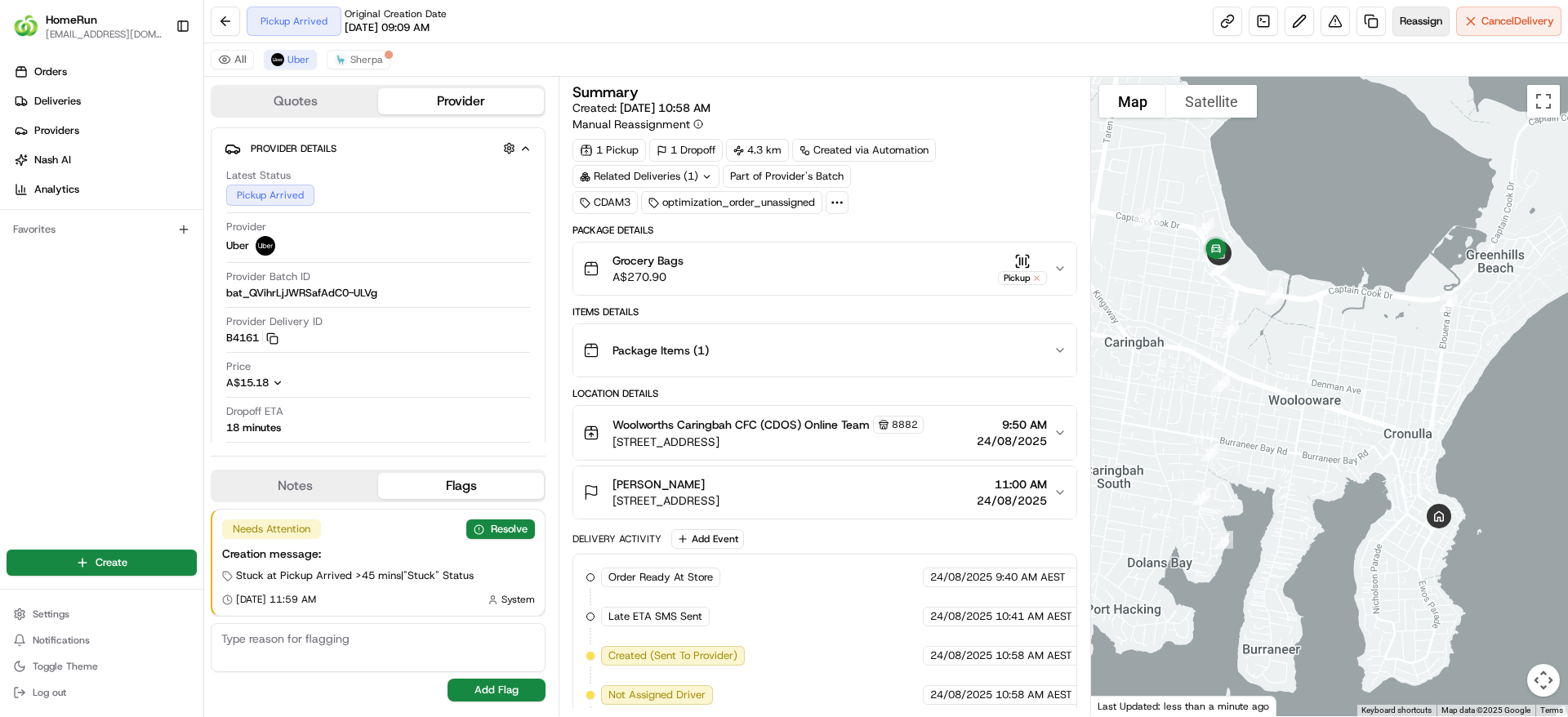
click at [1430, 14] on span "Reassign" at bounding box center [1420, 22] width 42 height 15
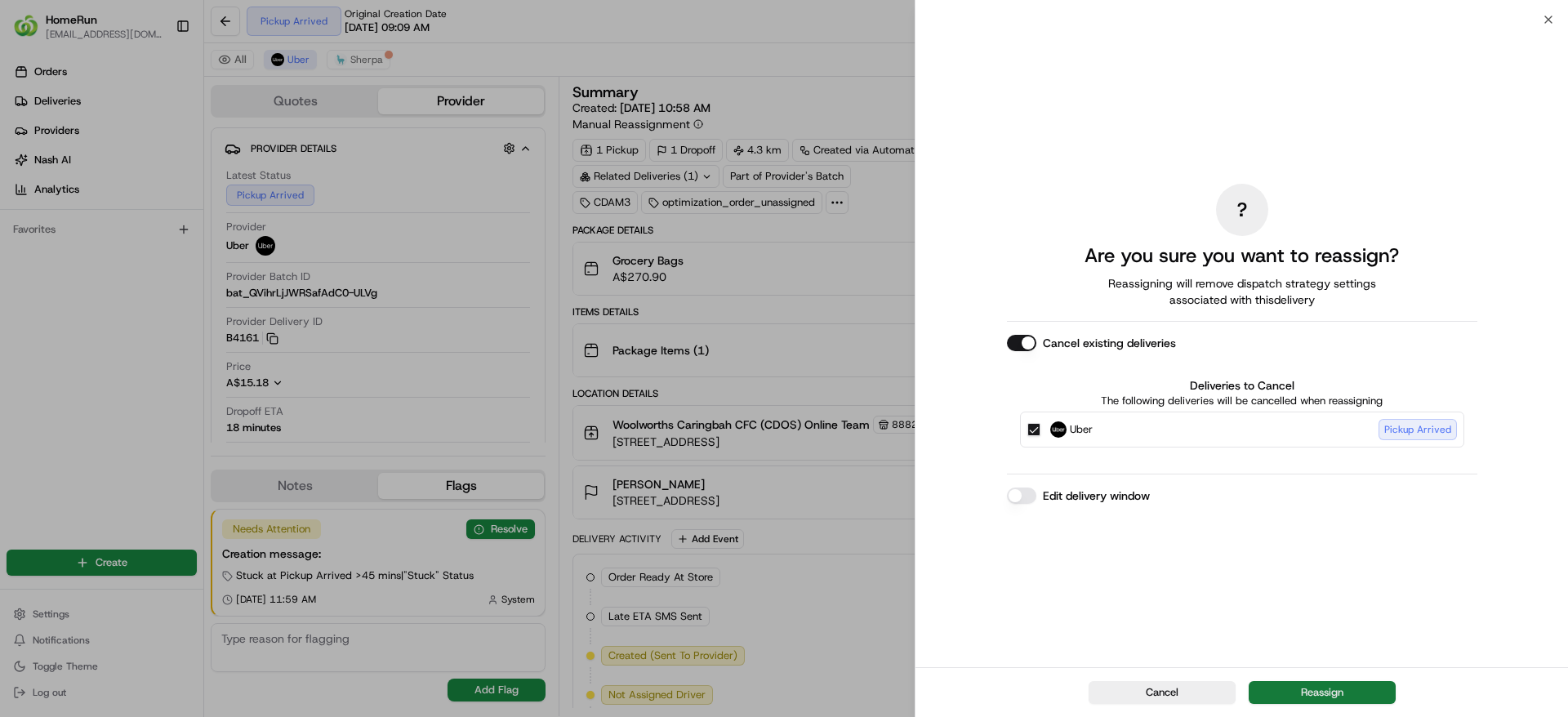
click at [1363, 689] on button "Reassign" at bounding box center [1322, 692] width 147 height 22
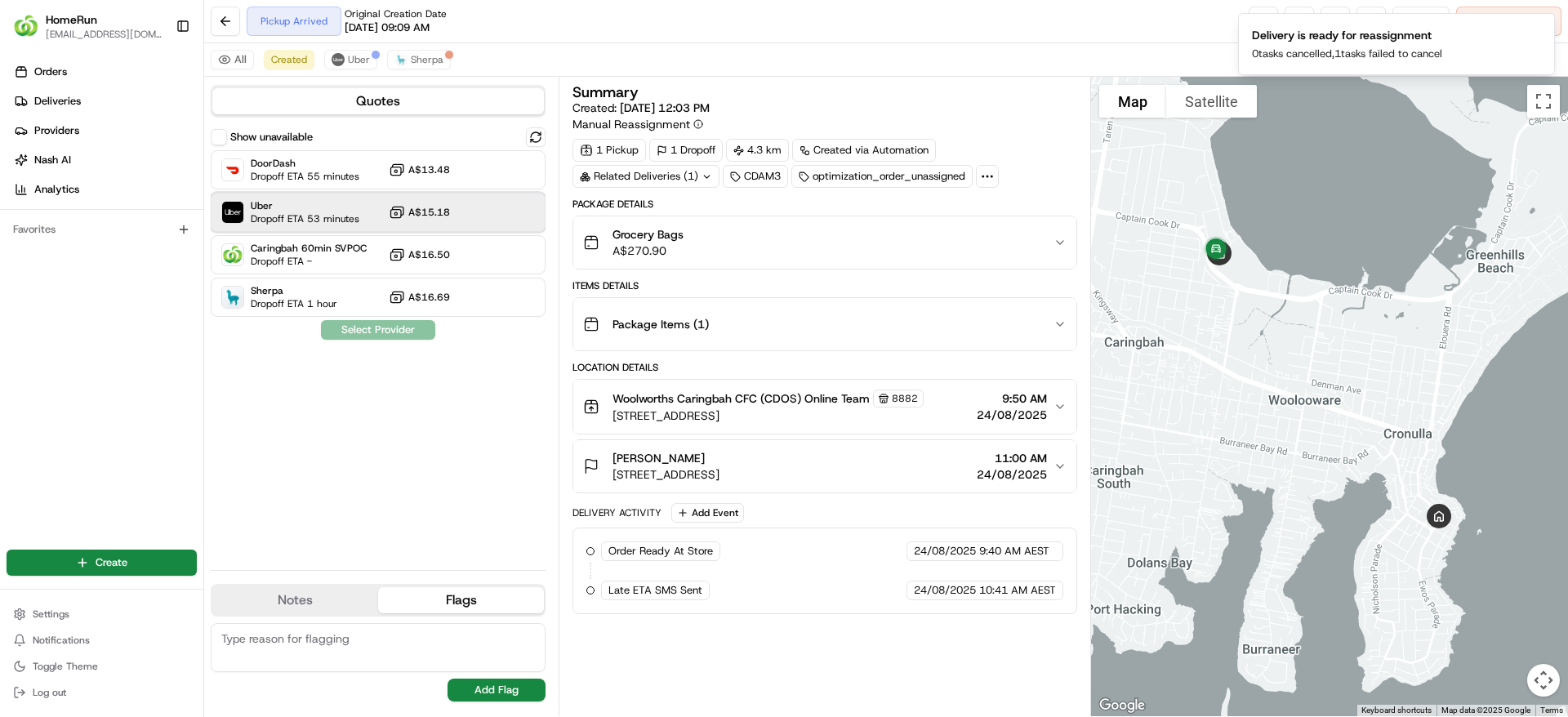
click at [369, 203] on div "Uber Dropoff ETA 53 minutes A$15.18" at bounding box center [378, 212] width 335 height 39
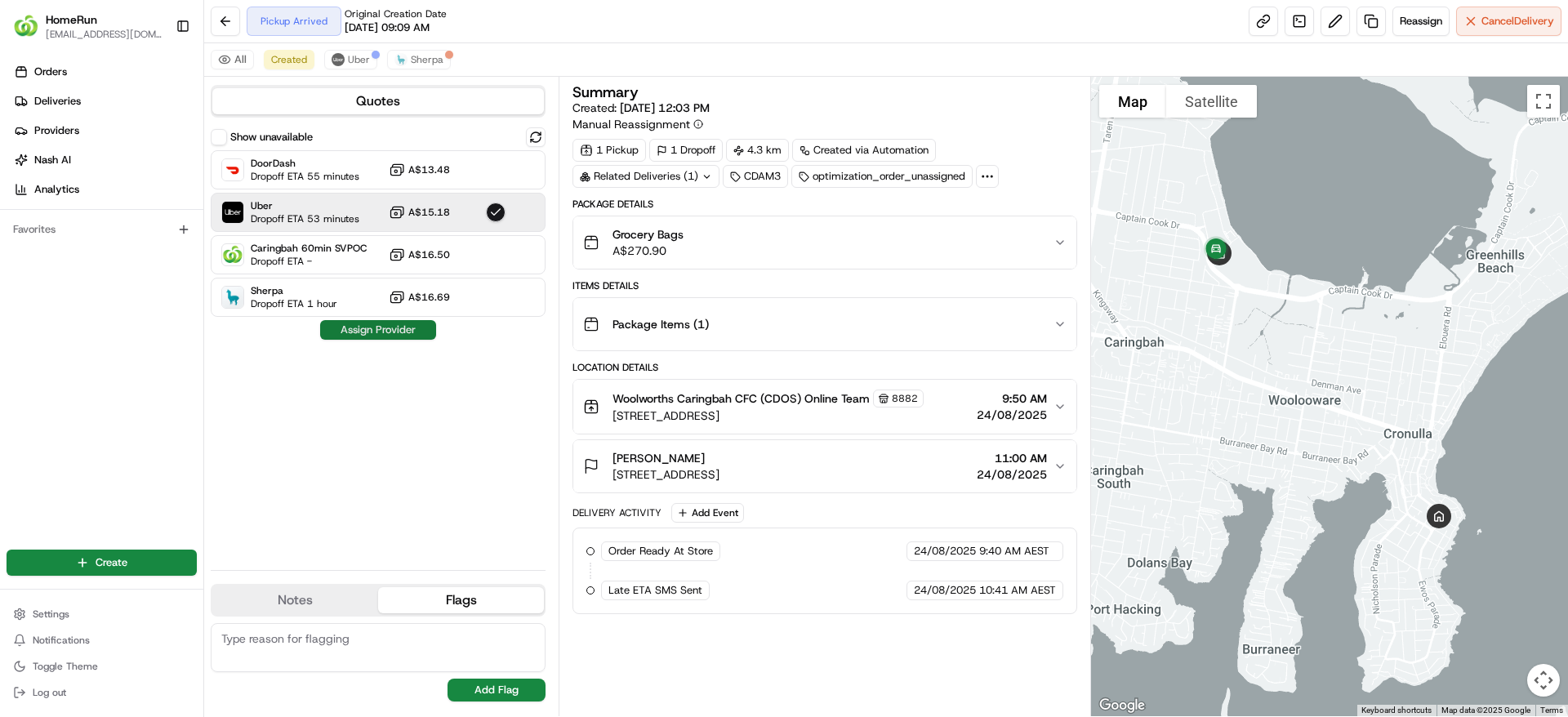
click at [385, 324] on button "Assign Provider" at bounding box center [378, 331] width 116 height 20
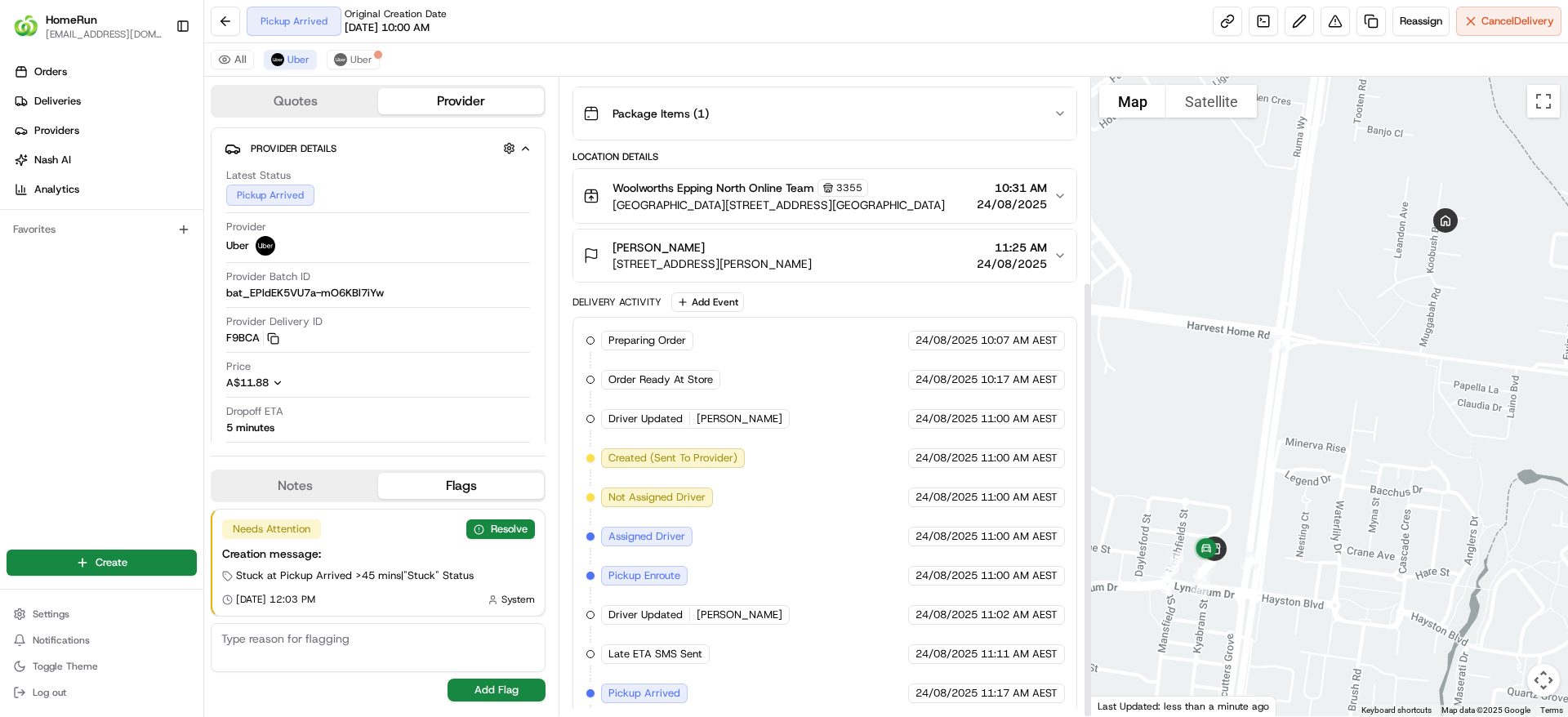
scroll to position [298, 0]
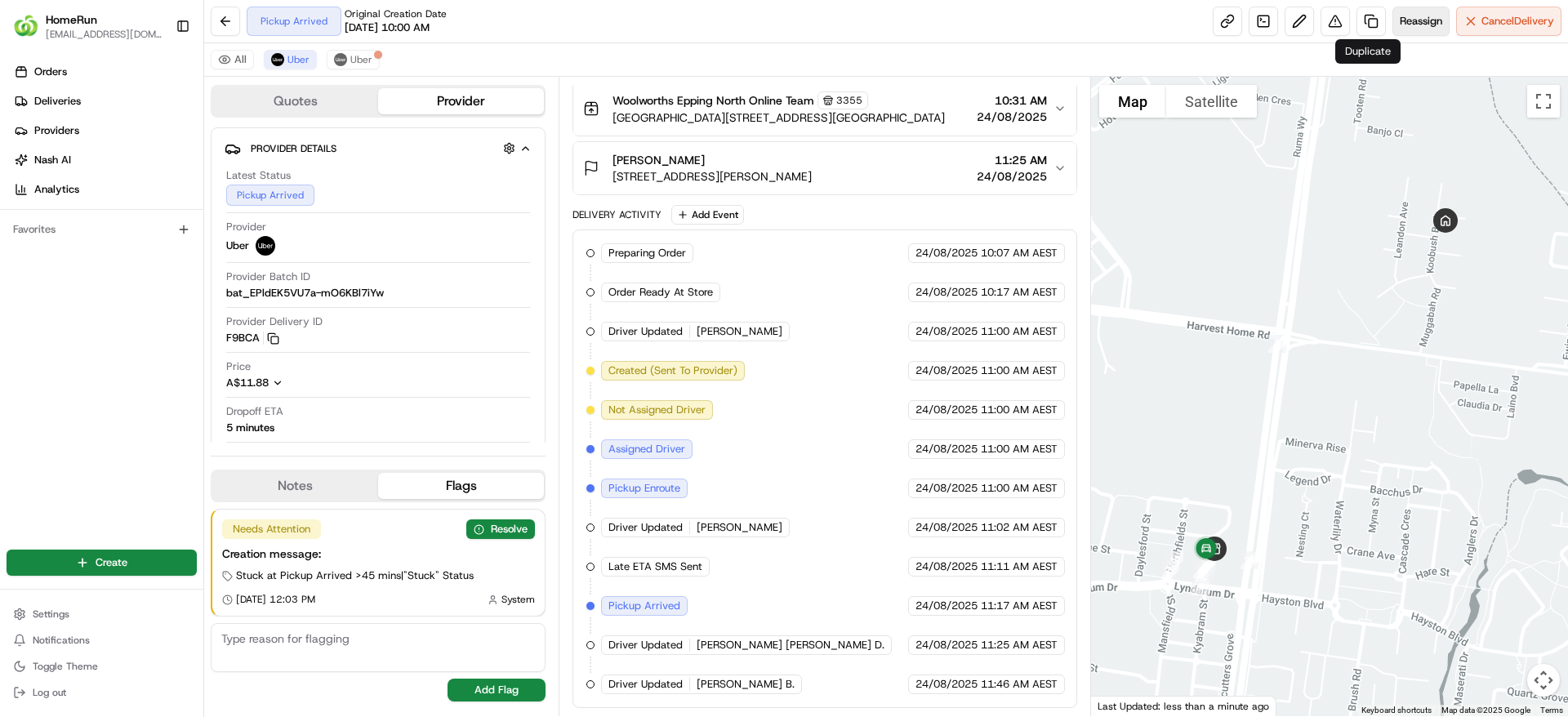
click at [1407, 32] on button "Reassign" at bounding box center [1421, 21] width 57 height 29
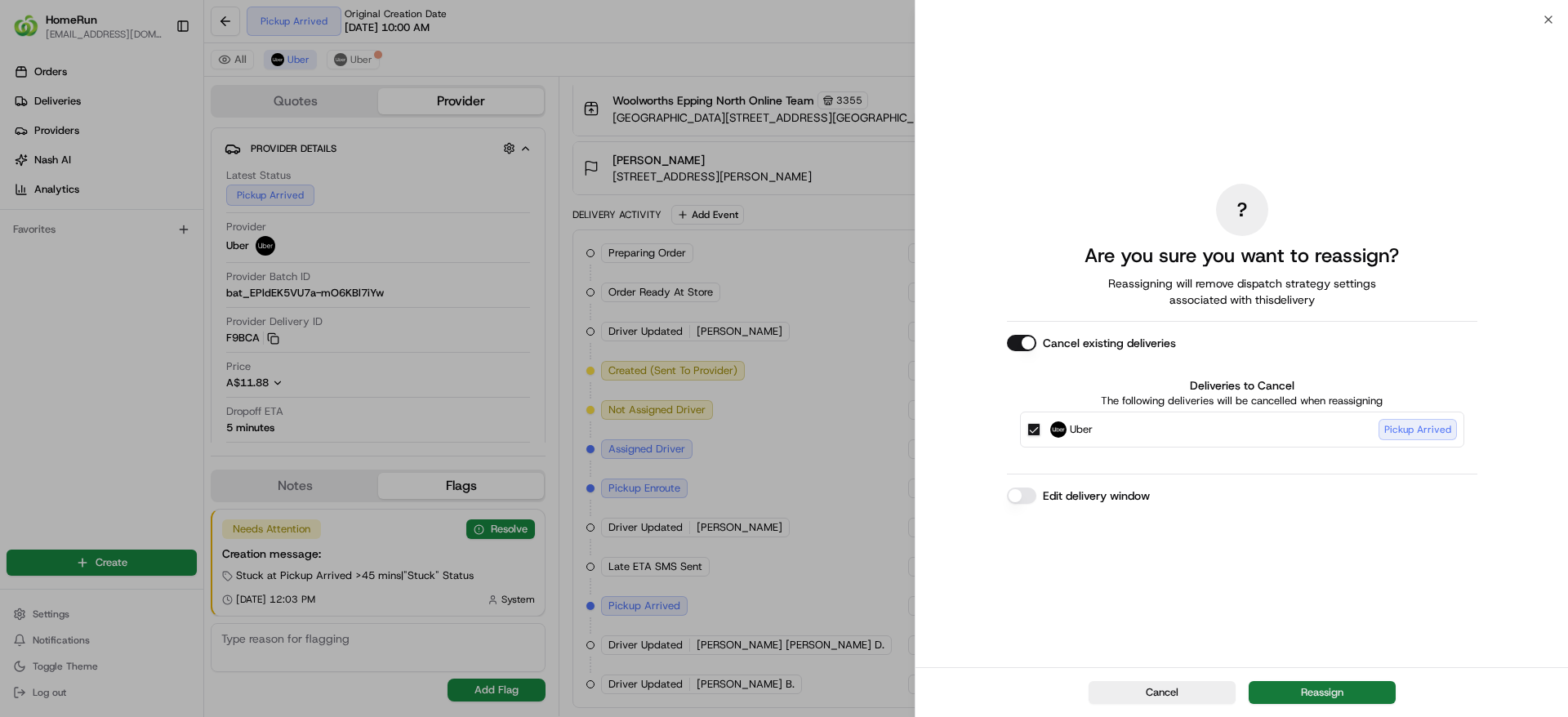
click at [1315, 697] on button "Reassign" at bounding box center [1322, 692] width 147 height 22
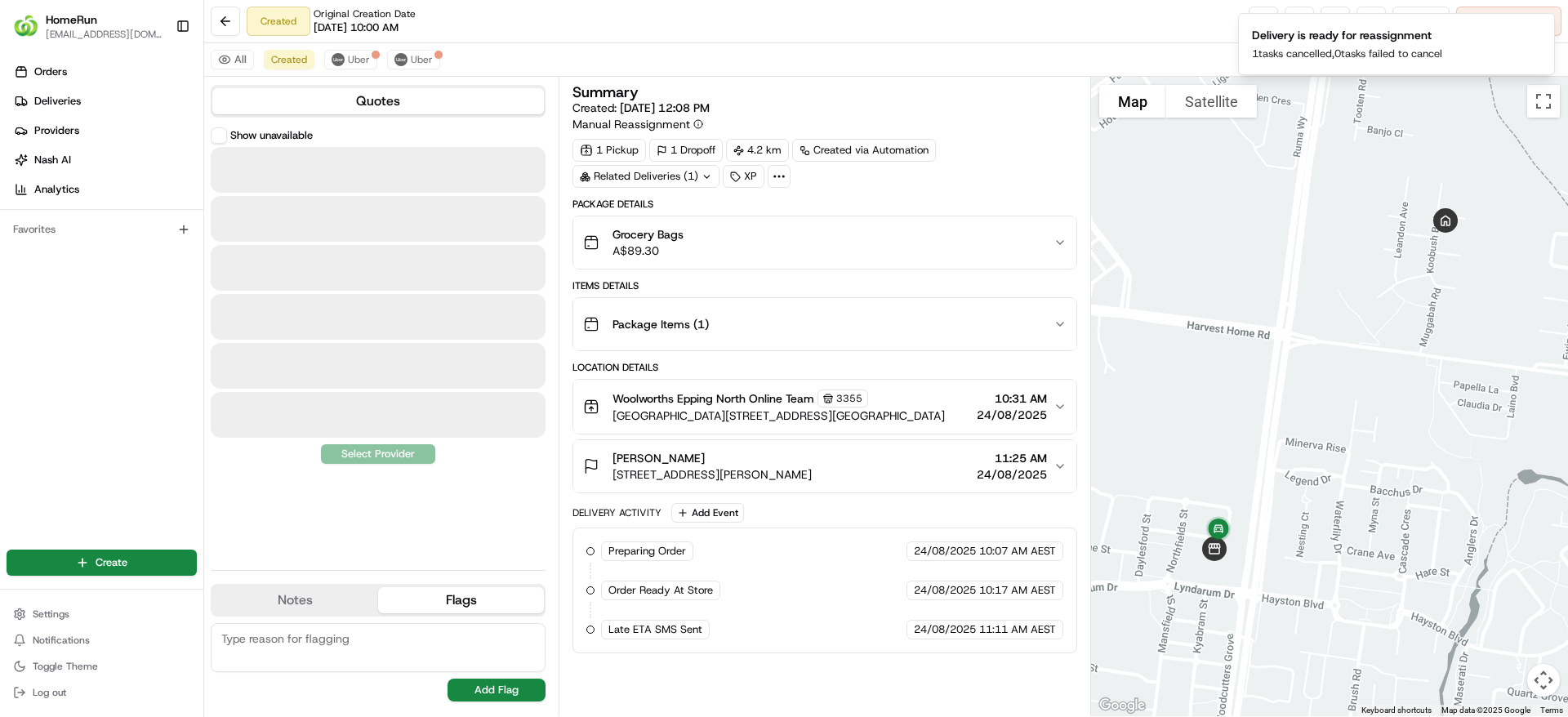
scroll to position [0, 0]
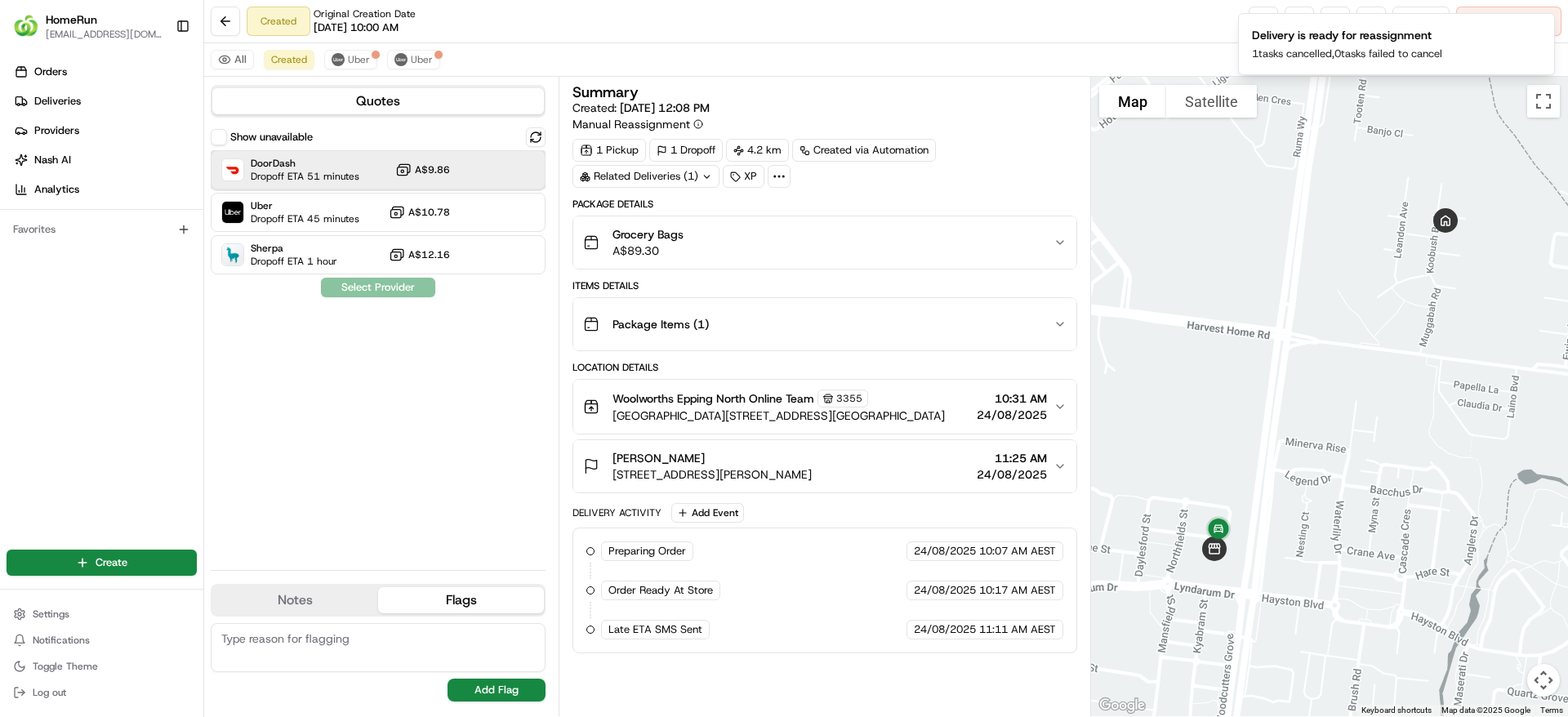
click at [365, 154] on div "DoorDash Dropoff ETA 51 minutes A$9.86" at bounding box center [378, 170] width 335 height 39
click at [374, 282] on button "Assign Provider" at bounding box center [378, 288] width 116 height 20
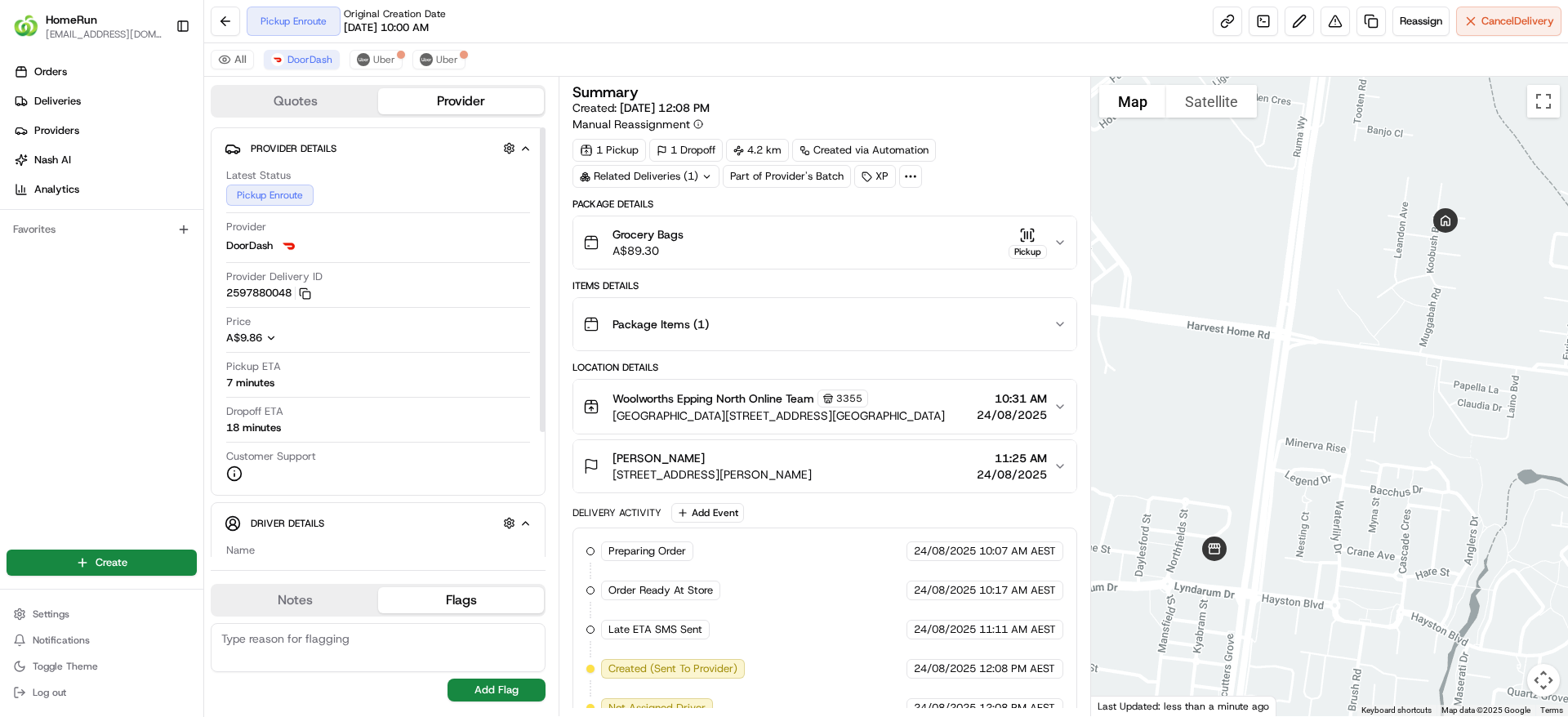
scroll to position [142, 0]
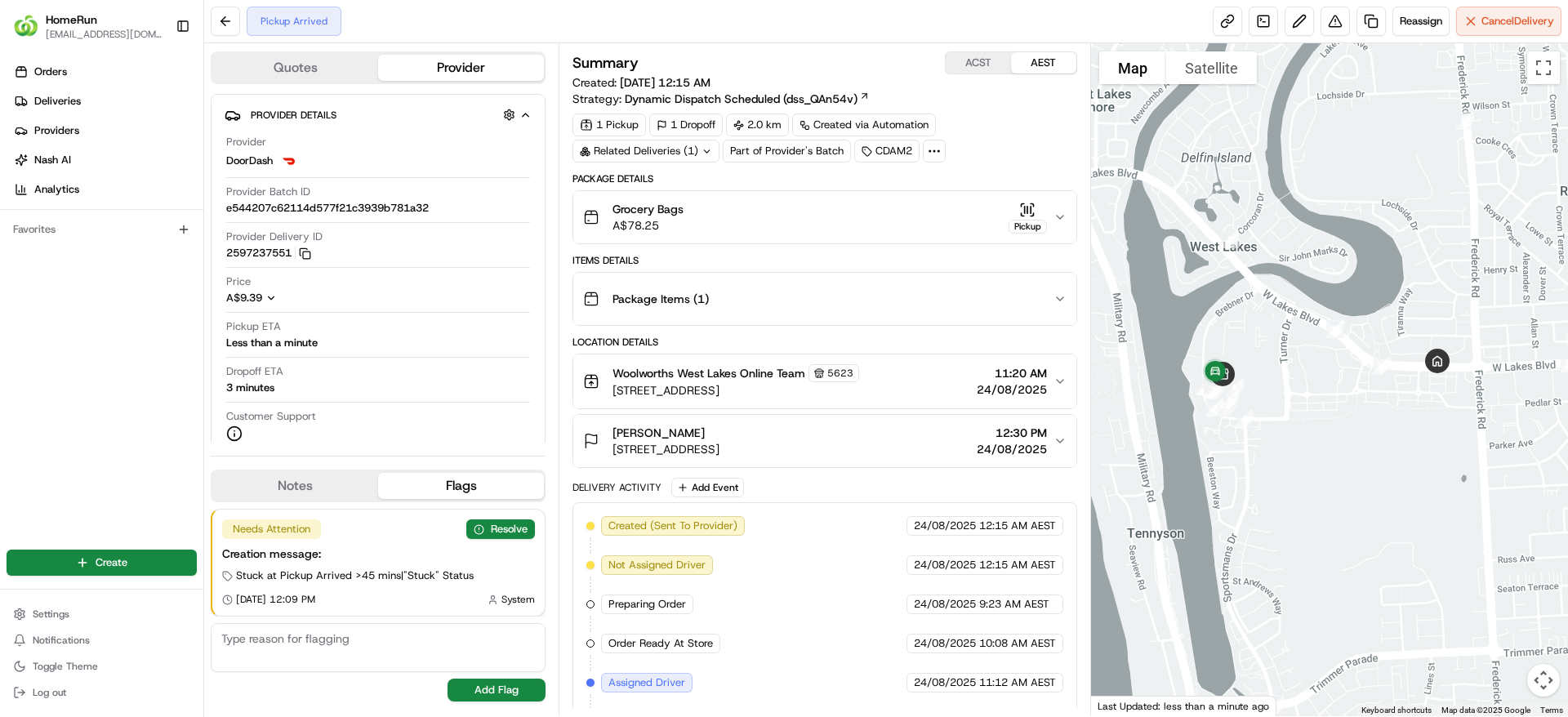
scroll to position [116, 0]
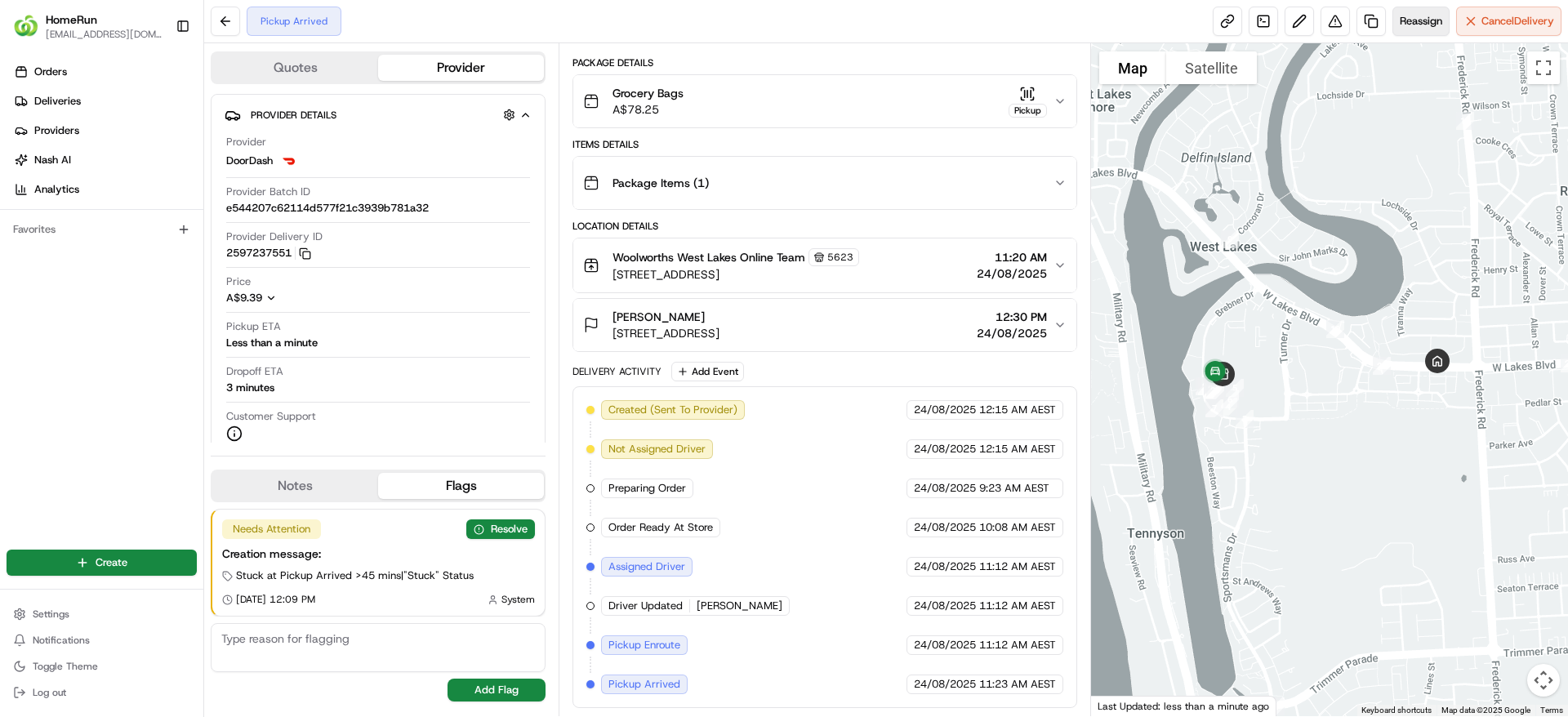
click at [1404, 11] on button "Reassign" at bounding box center [1421, 21] width 57 height 29
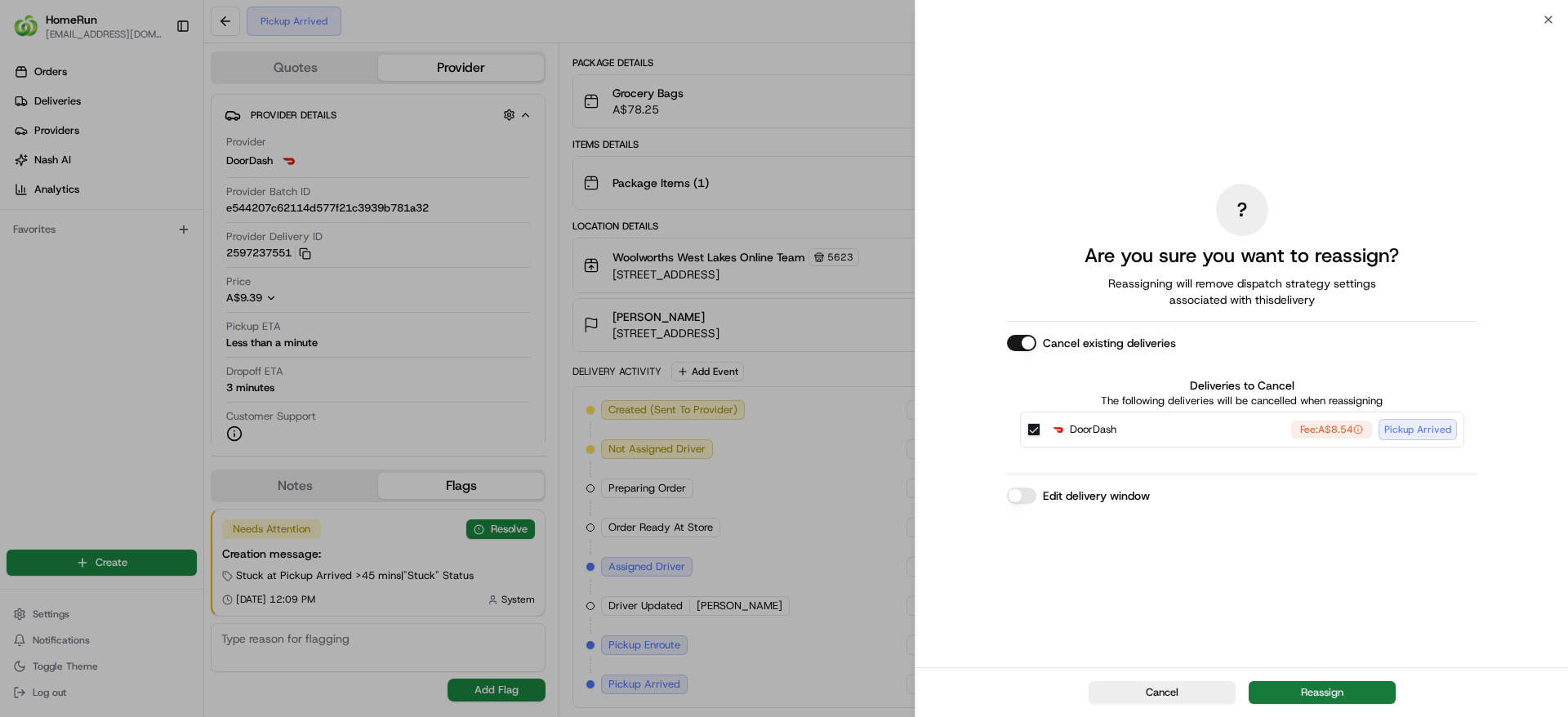
click at [1283, 681] on button "Reassign" at bounding box center [1322, 692] width 147 height 22
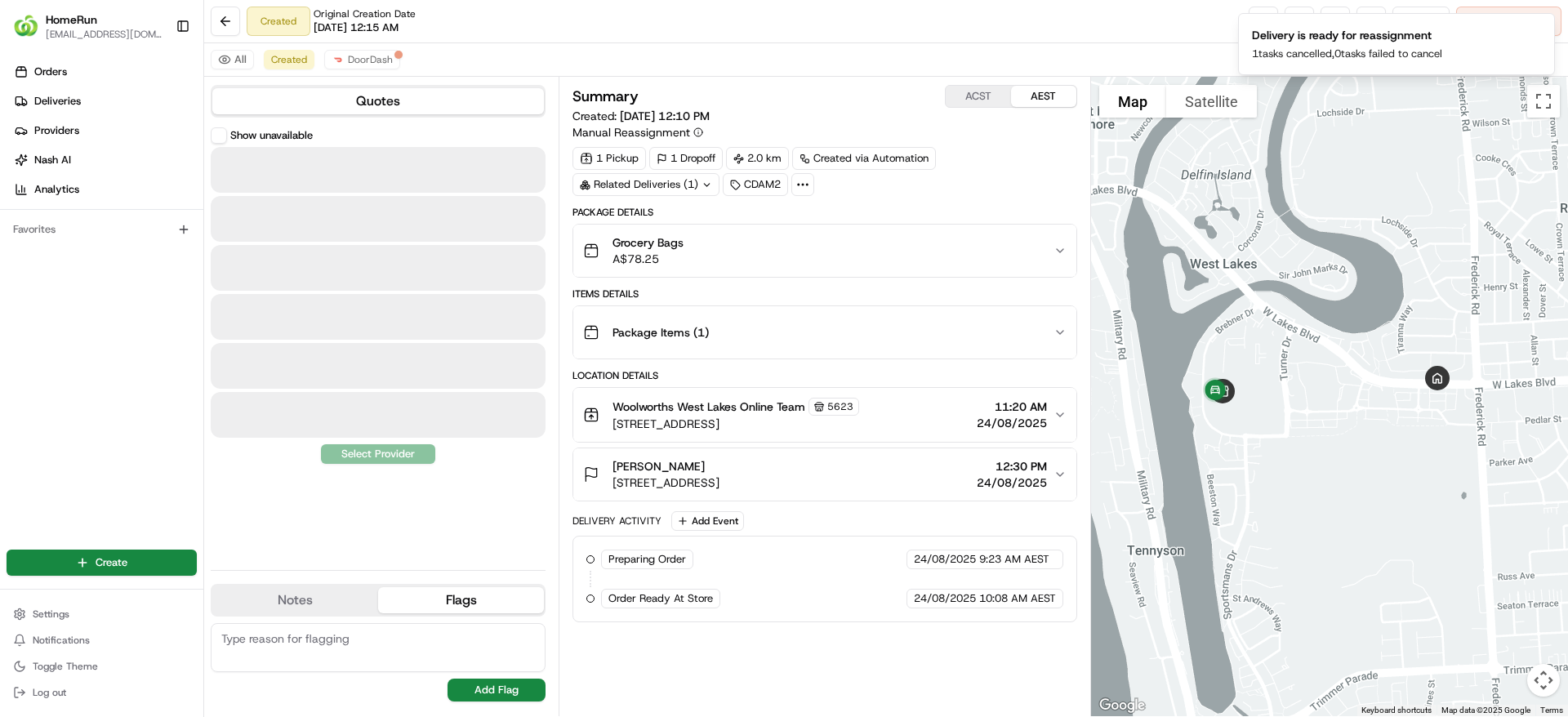
scroll to position [0, 0]
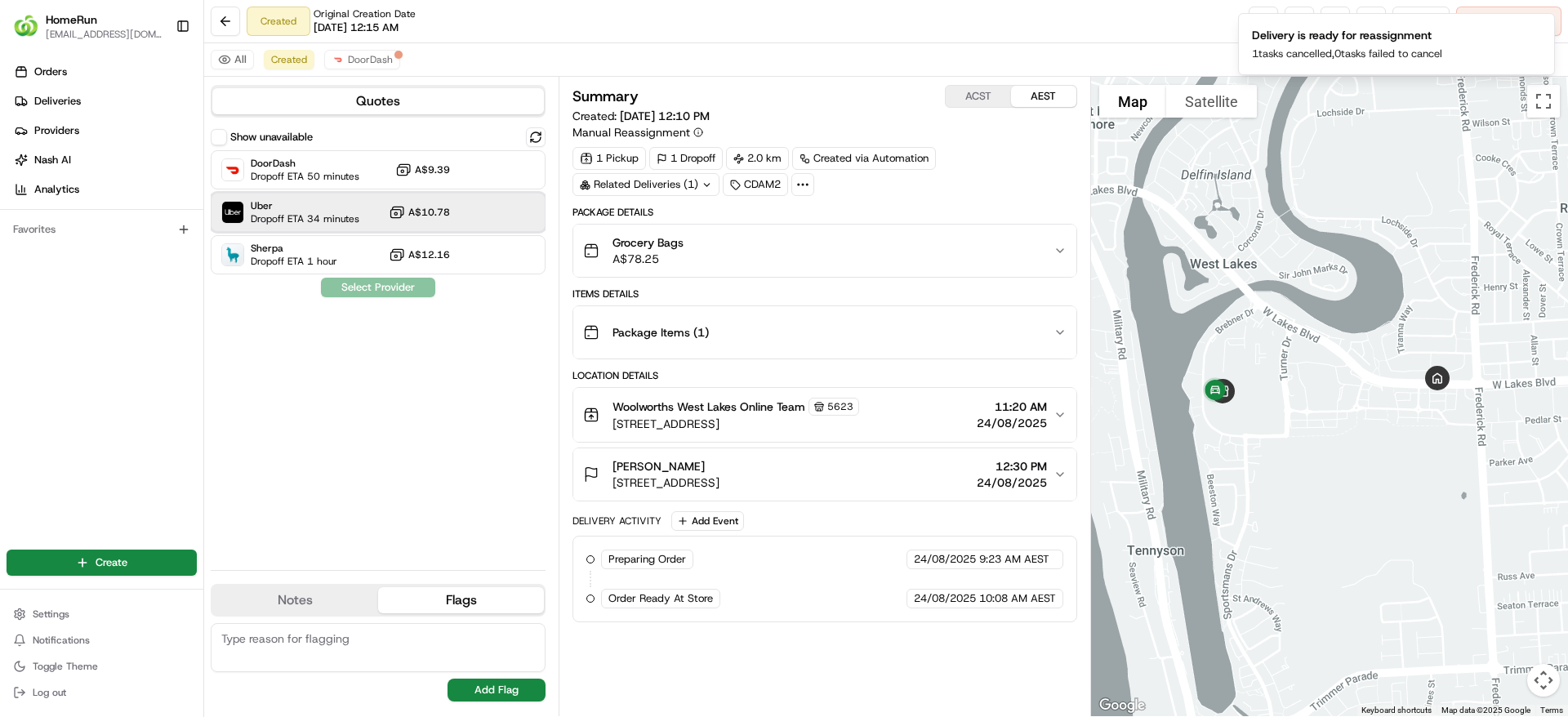
click at [358, 217] on span "Dropoff ETA 34 minutes" at bounding box center [305, 219] width 108 height 13
click at [364, 288] on button "Assign Provider" at bounding box center [378, 288] width 116 height 20
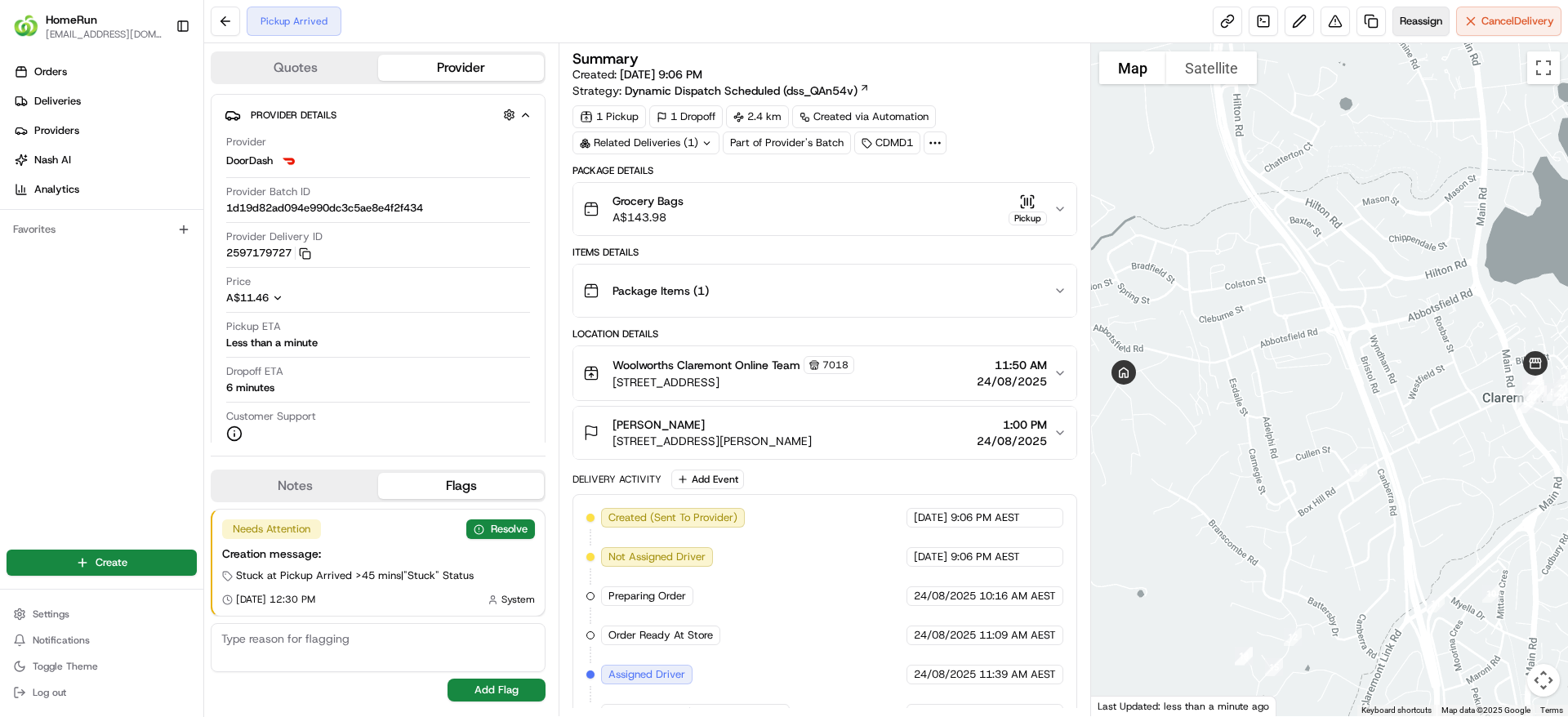
click at [1397, 28] on button "Reassign" at bounding box center [1421, 21] width 57 height 29
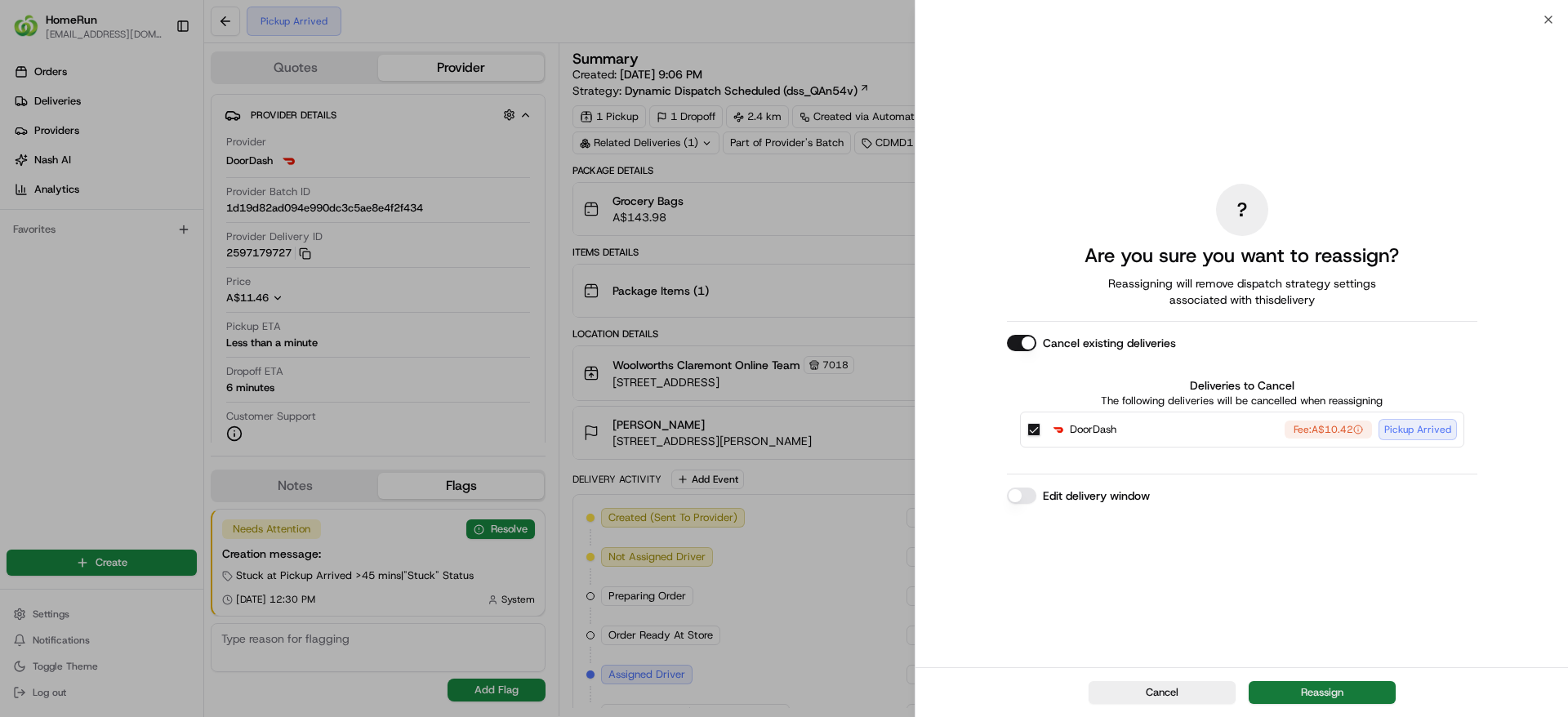
click at [1341, 686] on button "Reassign" at bounding box center [1322, 692] width 147 height 22
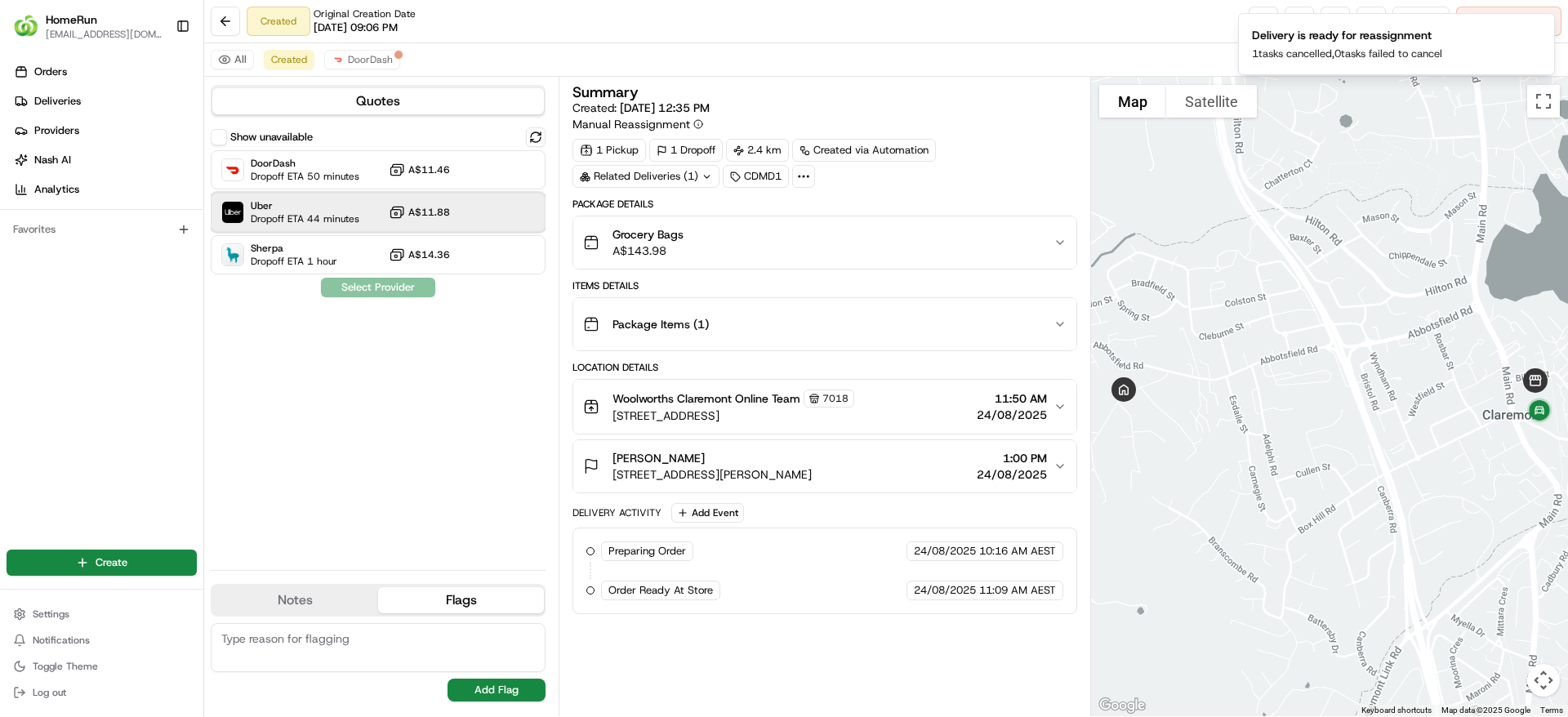
click at [373, 220] on div "Uber Dropoff ETA 44 minutes A$11.88" at bounding box center [378, 212] width 335 height 39
click at [360, 301] on div "Show unavailable DoorDash Dropoff ETA 50 minutes A$11.46 Uber Dropoff ETA 44 mi…" at bounding box center [378, 342] width 335 height 430
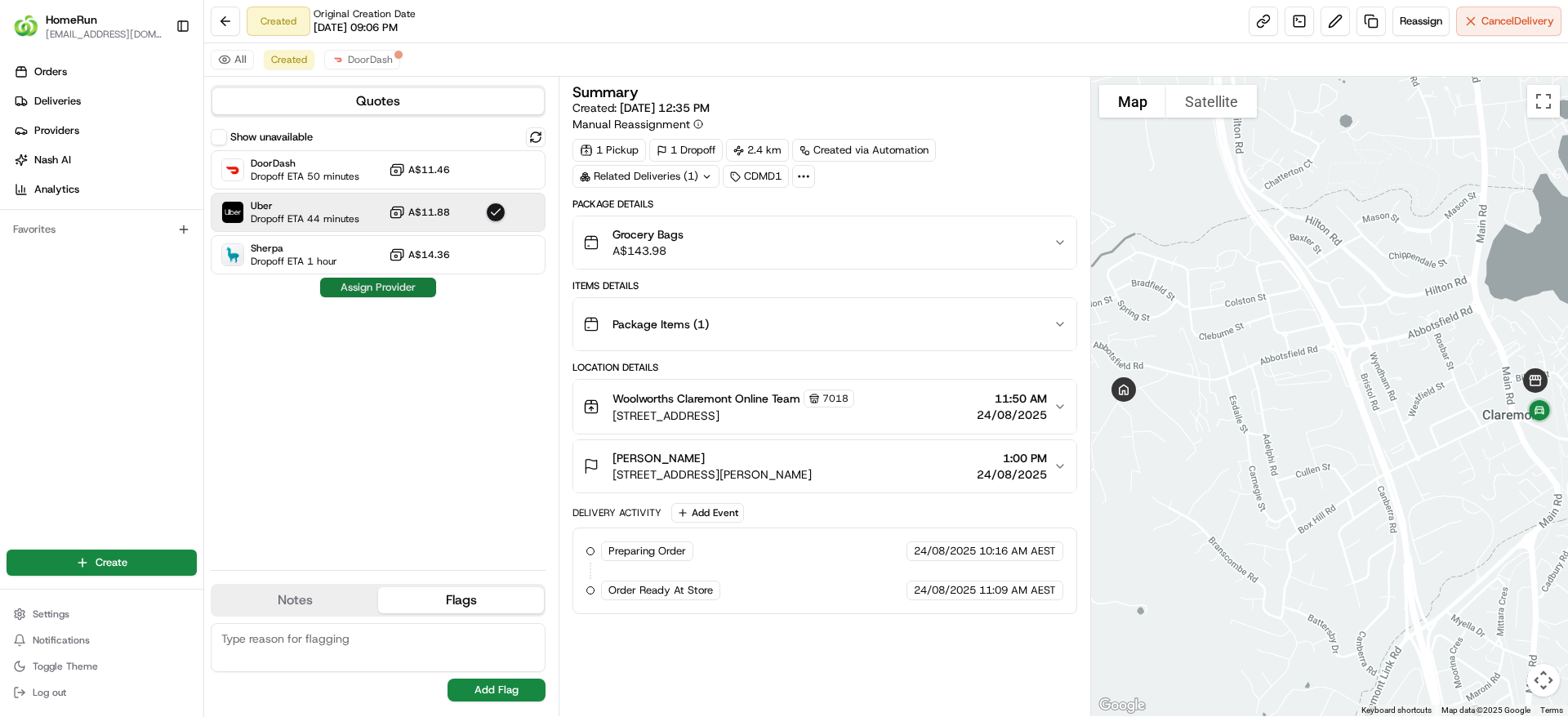
click at [365, 294] on button "Assign Provider" at bounding box center [378, 288] width 116 height 20
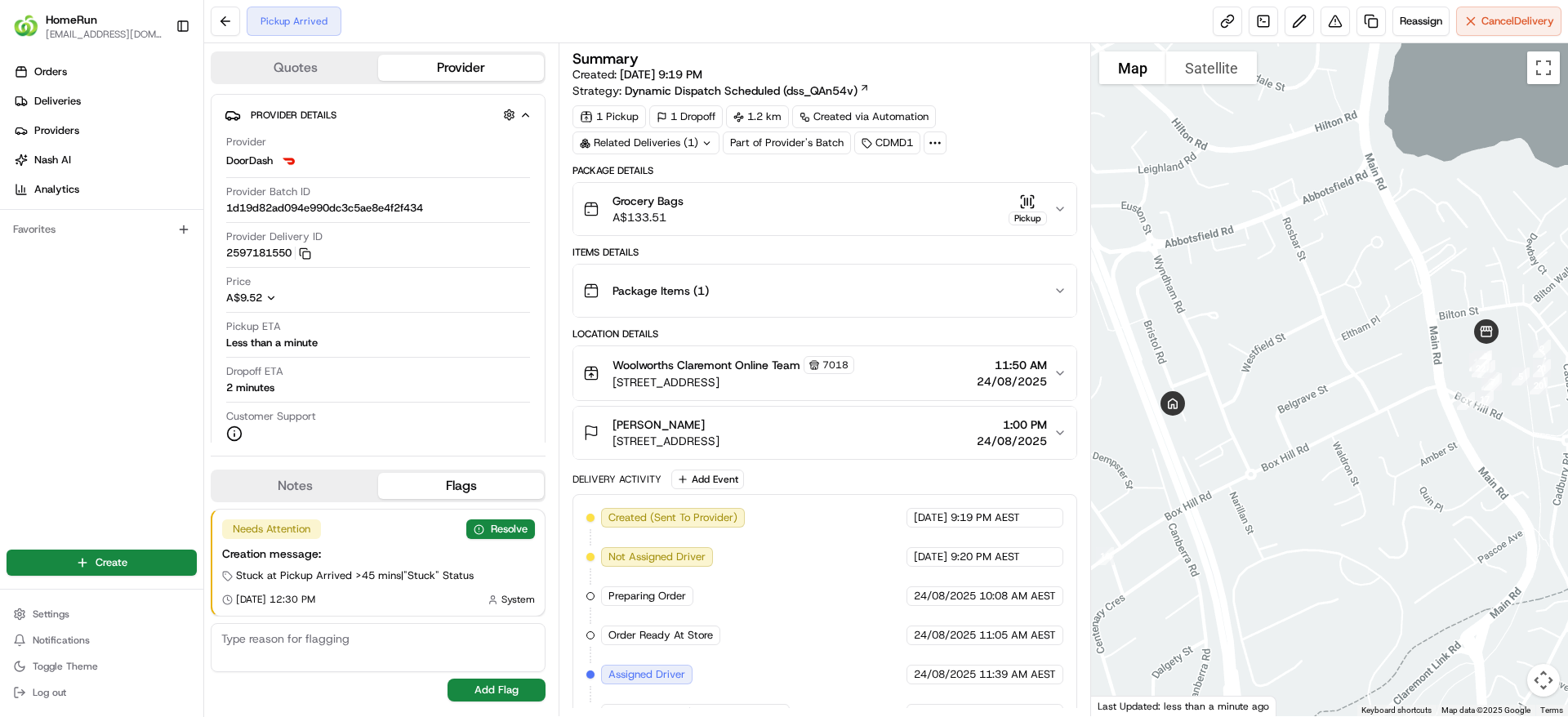
scroll to position [107, 0]
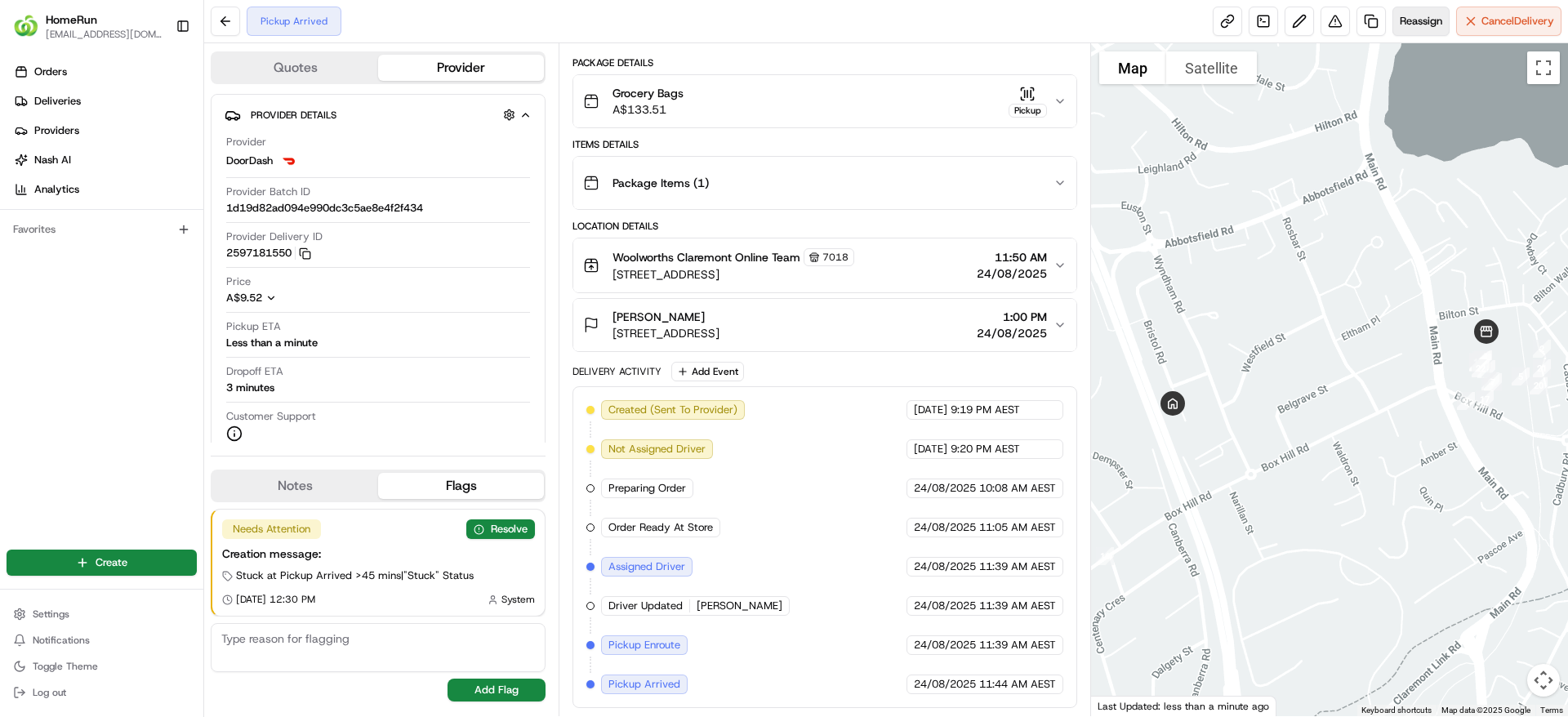
click at [1430, 26] on span "Reassign" at bounding box center [1420, 22] width 42 height 15
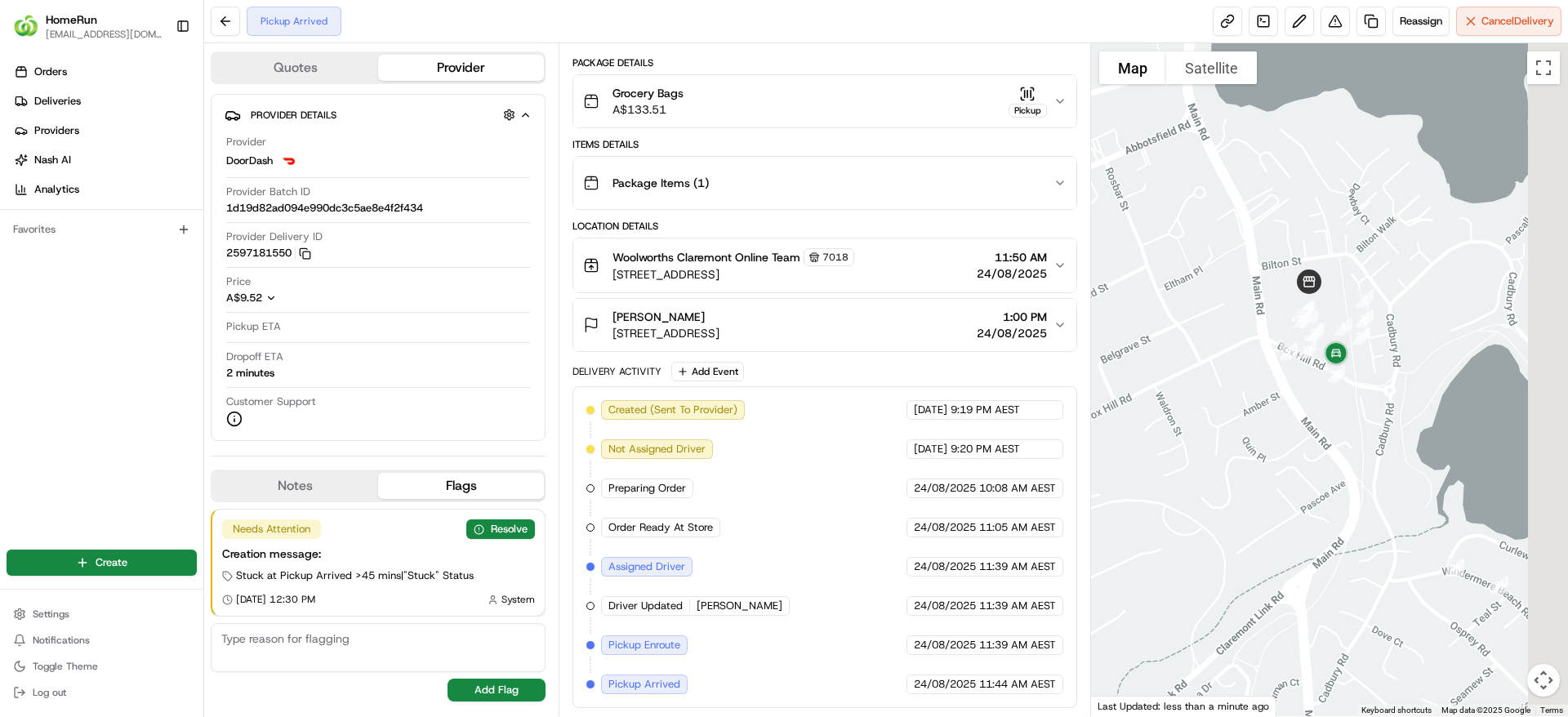
drag, startPoint x: 1254, startPoint y: 350, endPoint x: 1244, endPoint y: 341, distance: 13.5
click at [1244, 341] on div at bounding box center [1330, 380] width 478 height 673
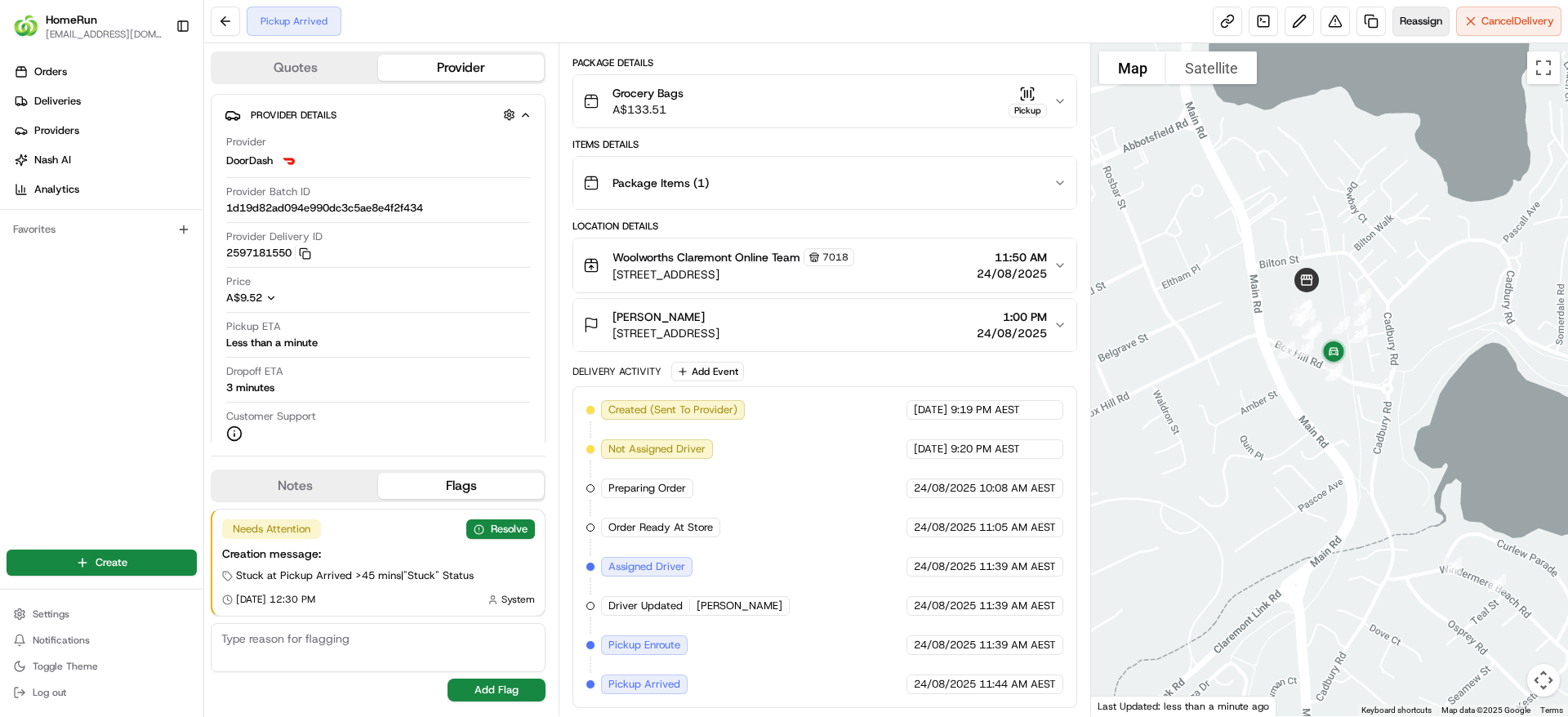
click at [1428, 24] on span "Reassign" at bounding box center [1420, 22] width 42 height 15
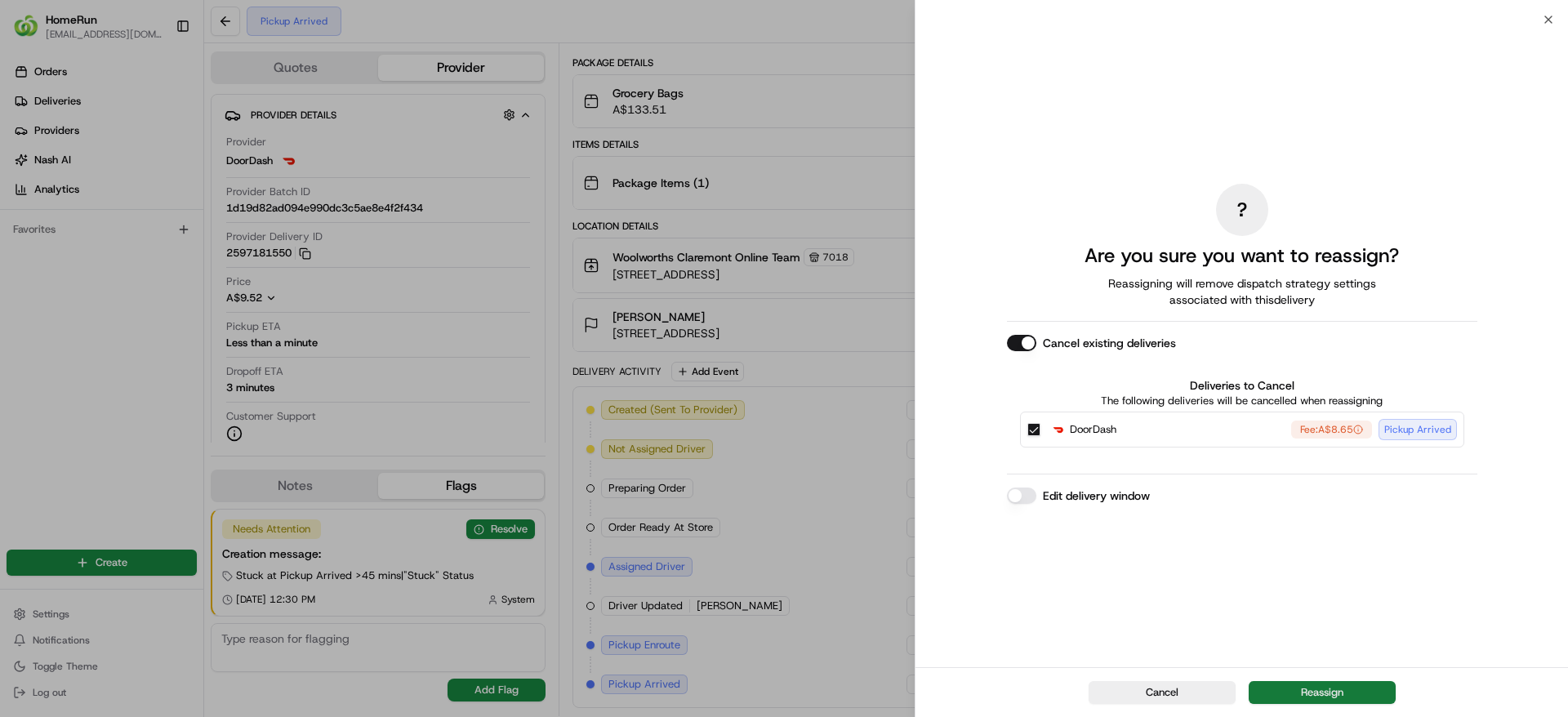
click at [1299, 696] on button "Reassign" at bounding box center [1322, 692] width 147 height 22
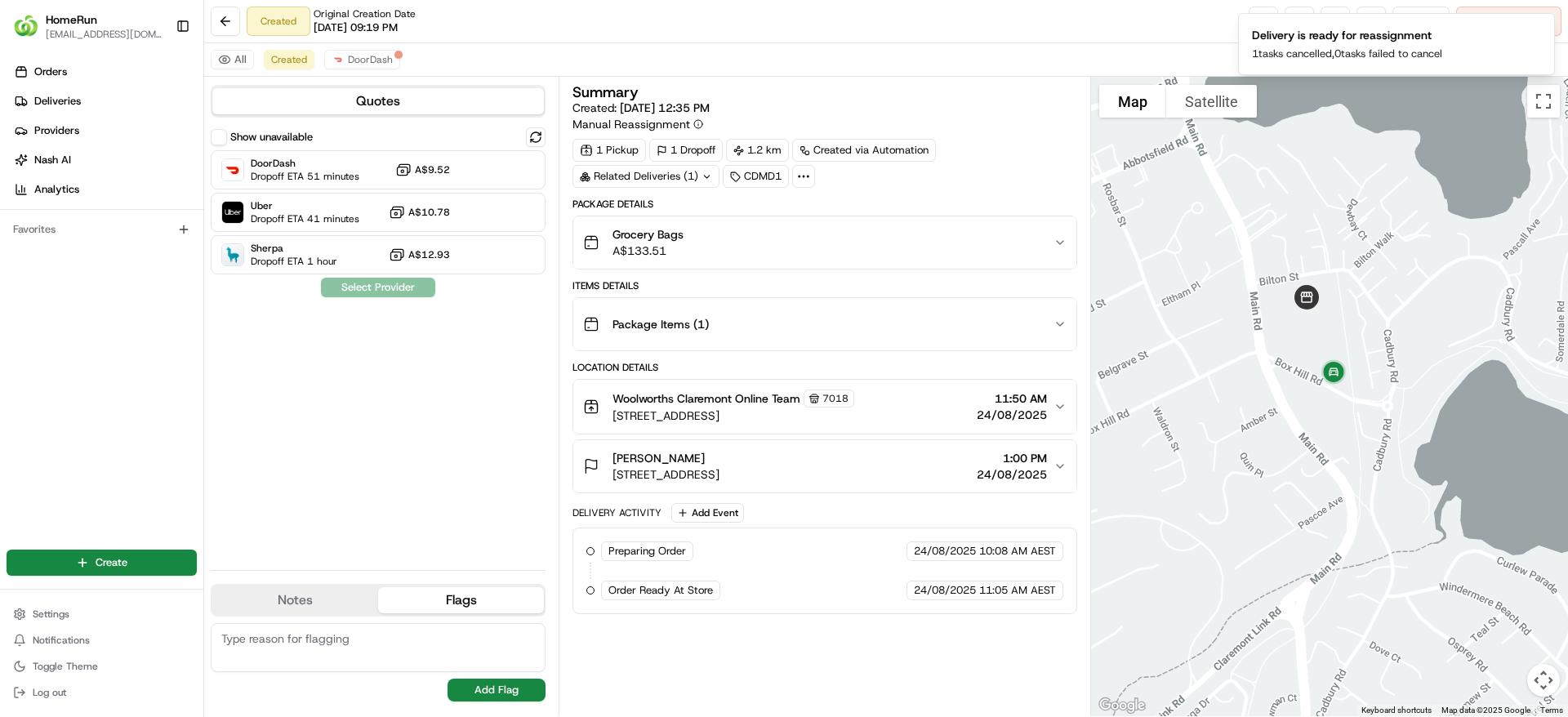
scroll to position [0, 0]
click at [464, 222] on div "Uber Dropoff ETA 41 minutes A$10.78" at bounding box center [378, 212] width 335 height 39
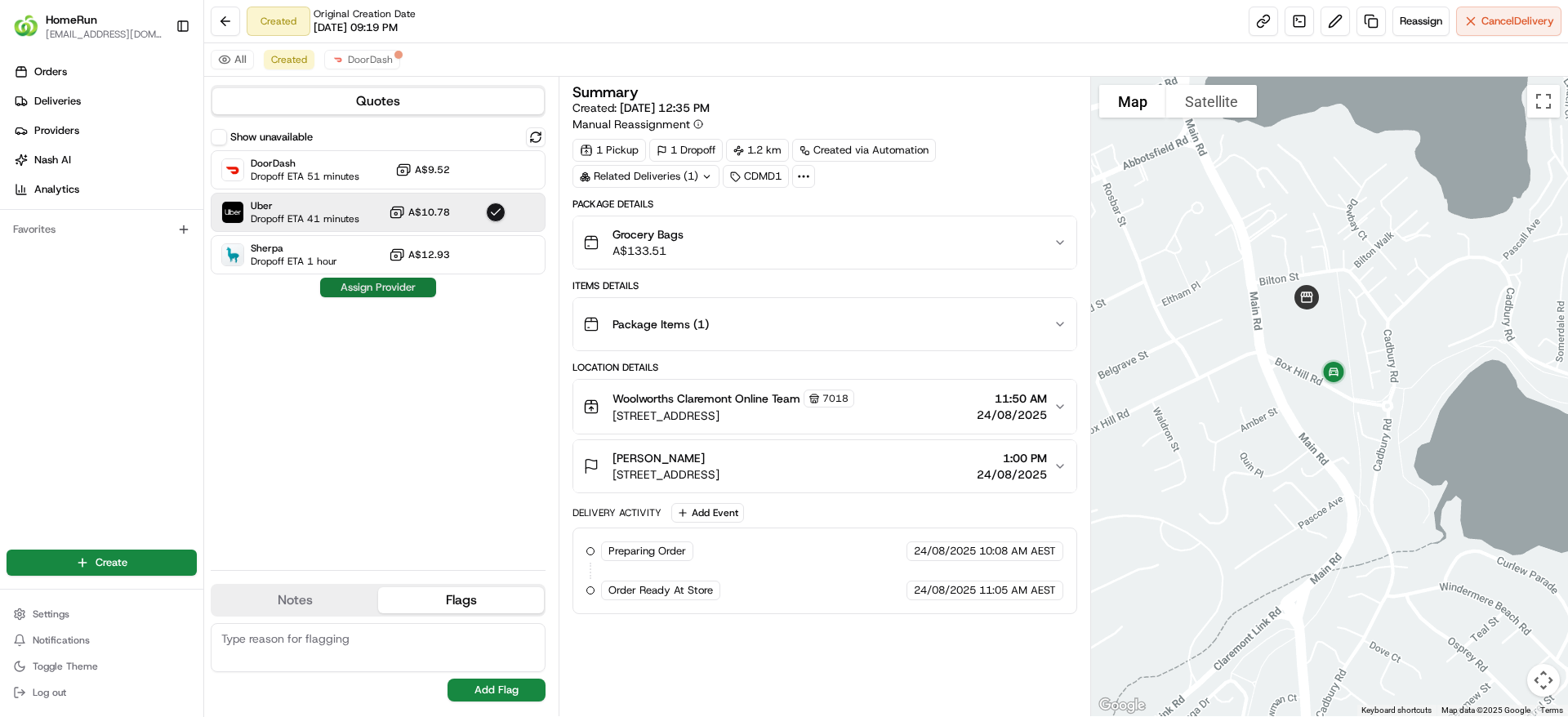
click at [385, 282] on button "Assign Provider" at bounding box center [378, 288] width 116 height 20
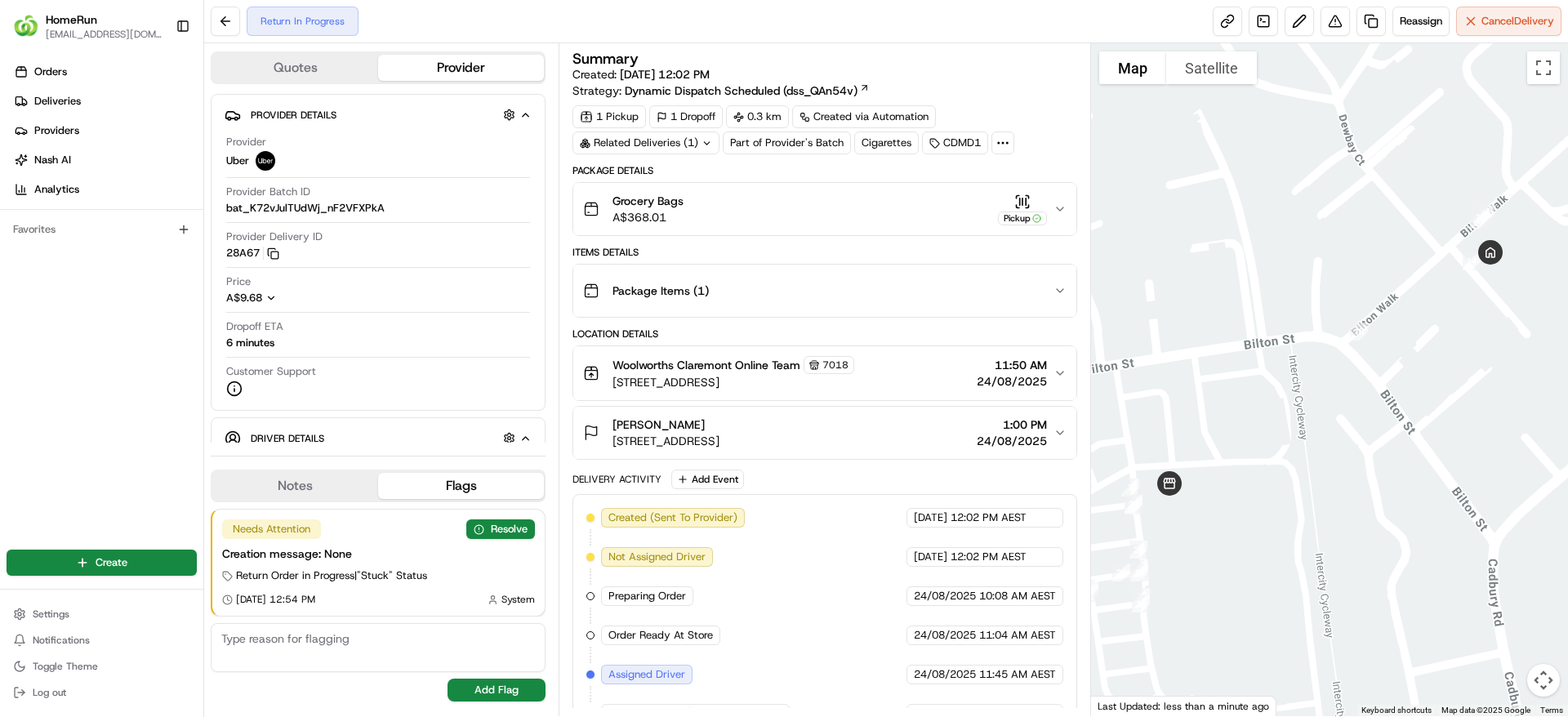
click at [693, 151] on div "Related Deliveries (1)" at bounding box center [646, 142] width 147 height 22
click at [849, 193] on div "Grocery Bags A$368.01 Pickup" at bounding box center [817, 209] width 469 height 32
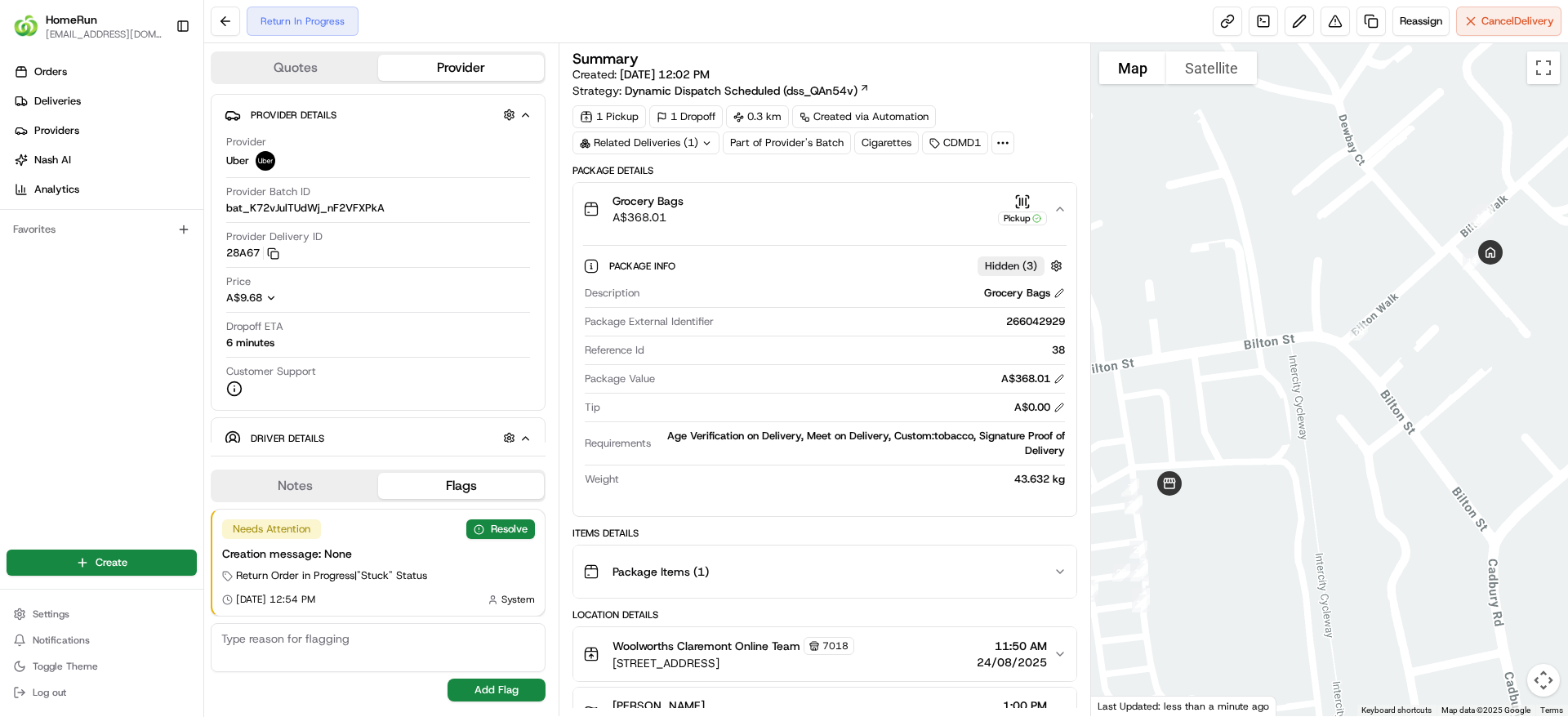
click at [845, 194] on div "Grocery Bags A$368.01 Pickup" at bounding box center [817, 209] width 469 height 32
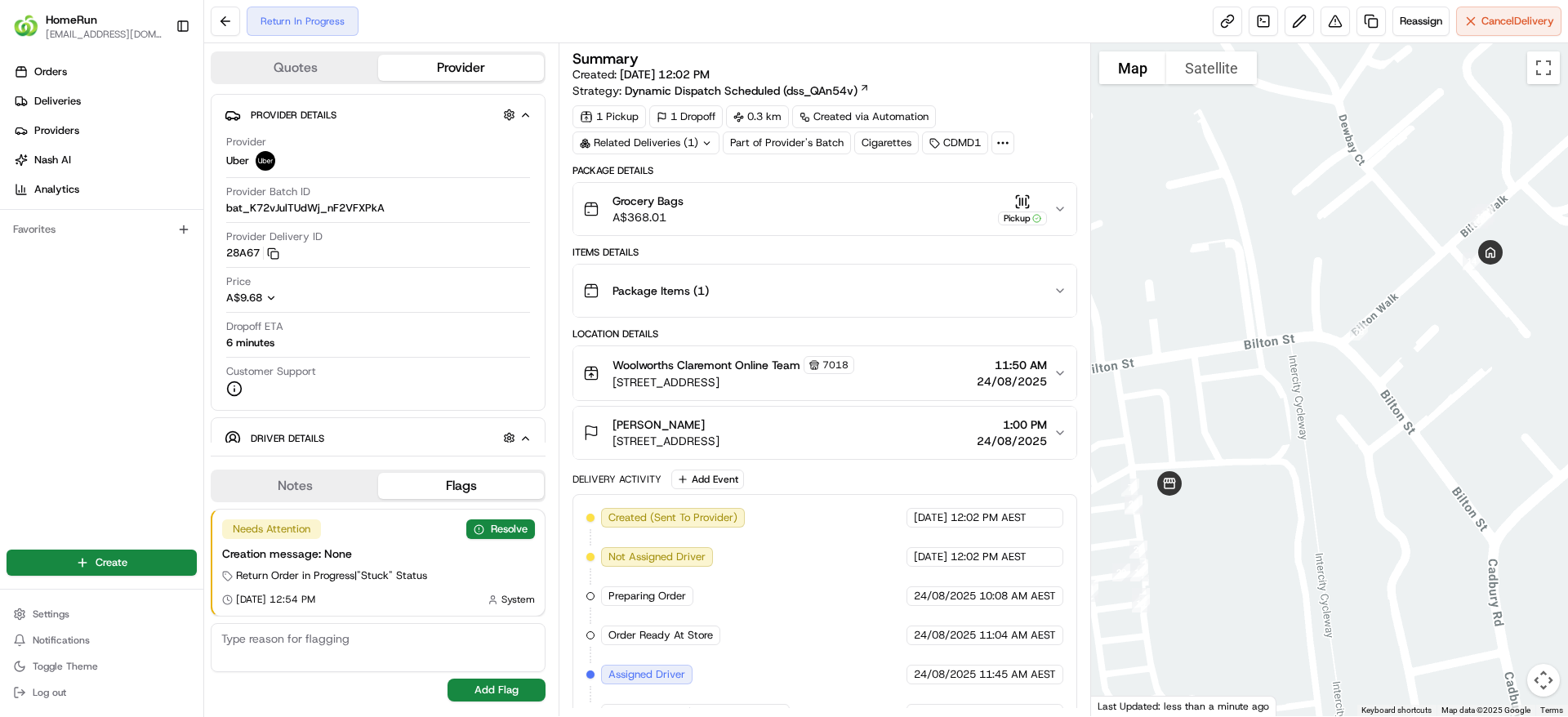
click at [685, 144] on div "Related Deliveries (1)" at bounding box center [646, 142] width 147 height 22
click at [882, 203] on div "Grocery Bags A$368.01 Pickup" at bounding box center [817, 209] width 469 height 32
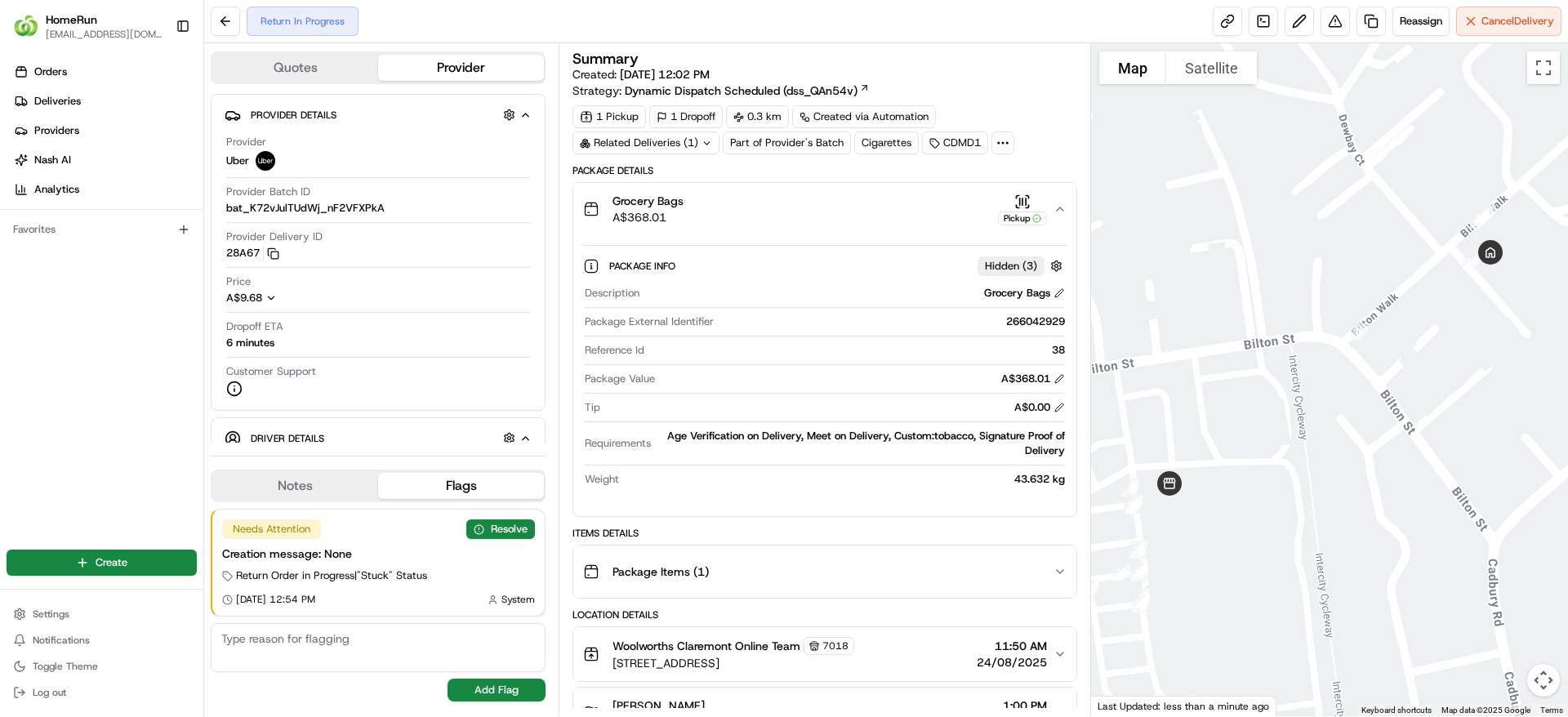
click at [882, 203] on div "Grocery Bags A$368.01 Pickup" at bounding box center [817, 209] width 469 height 32
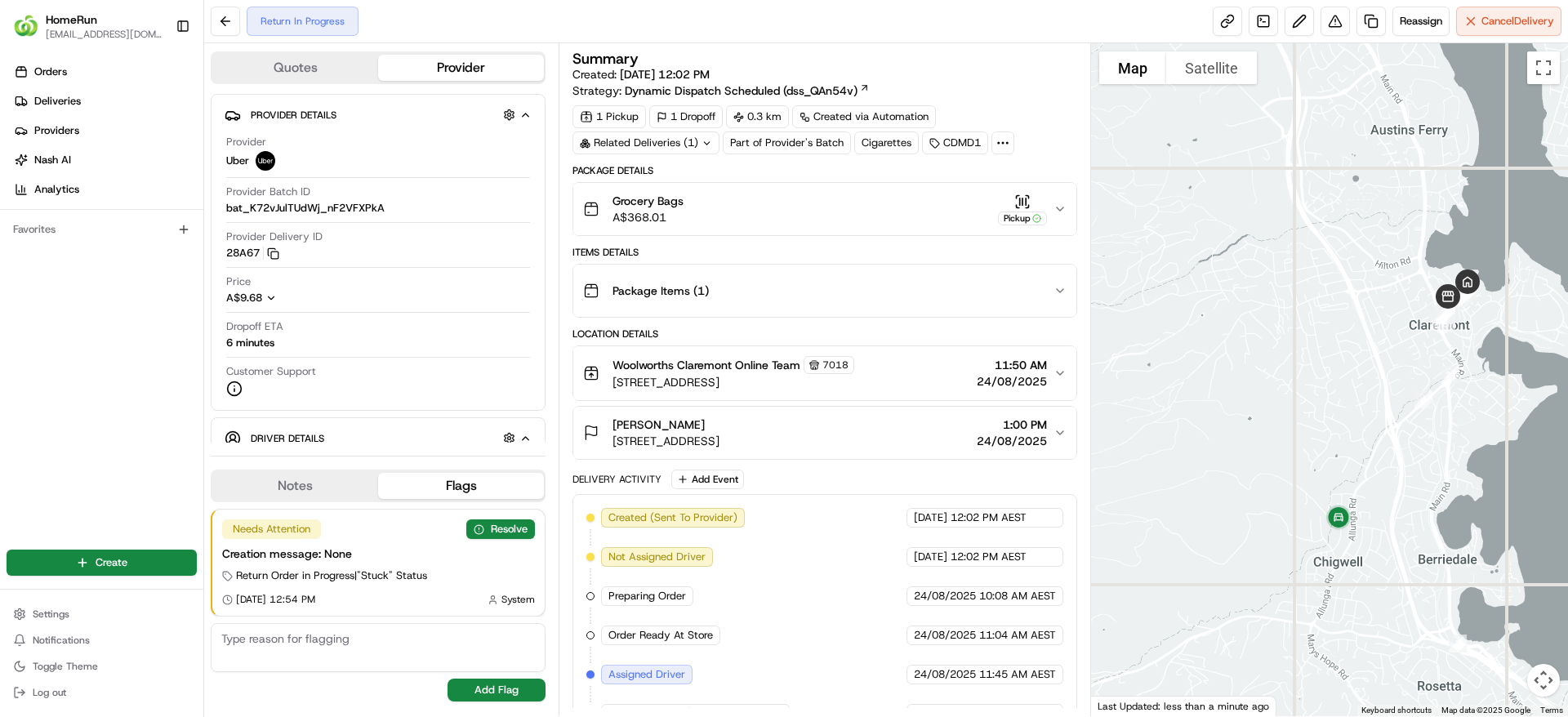
drag, startPoint x: 1344, startPoint y: 624, endPoint x: 1368, endPoint y: 547, distance: 80.7
click at [1368, 547] on div at bounding box center [1330, 380] width 478 height 673
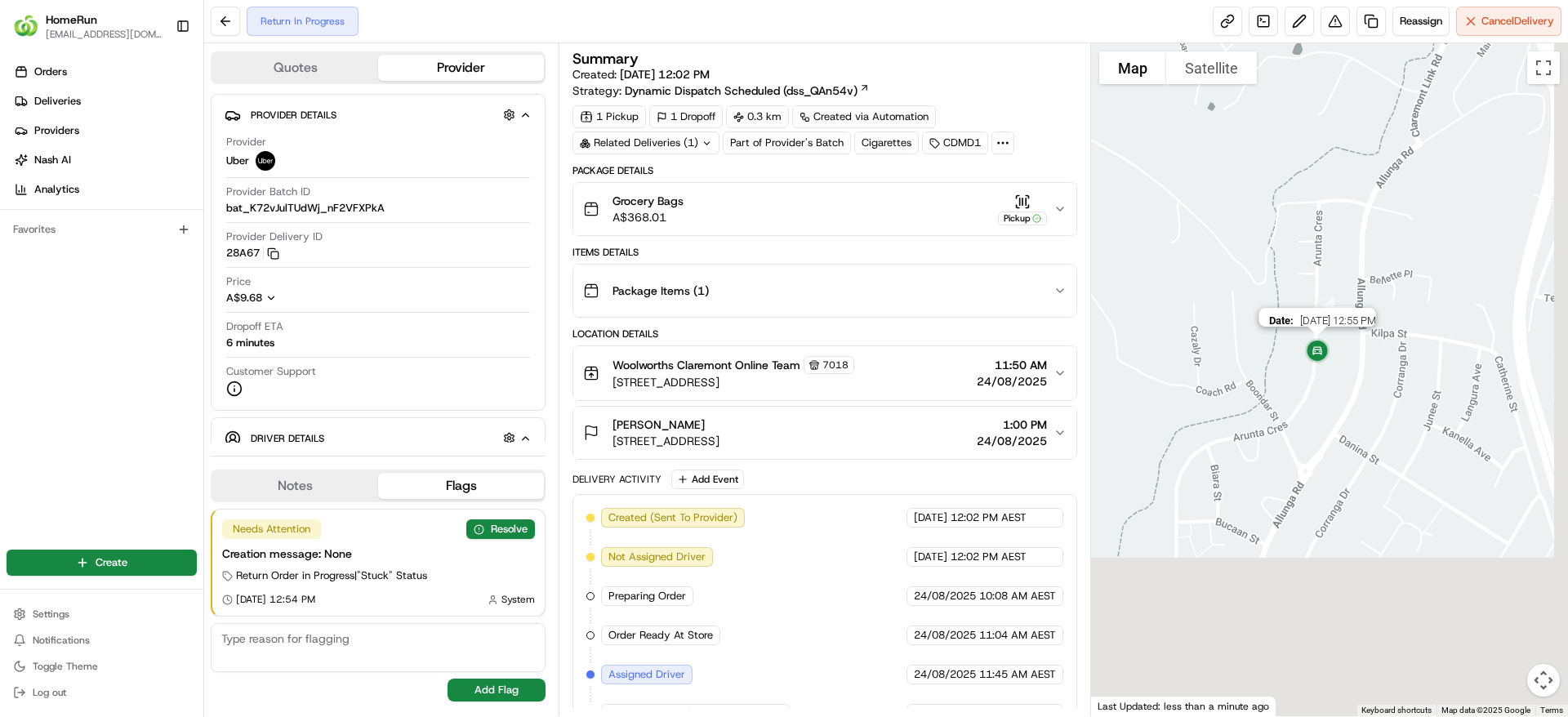
drag, startPoint x: 1383, startPoint y: 617, endPoint x: 1325, endPoint y: 359, distance: 264.4
click at [1325, 359] on img at bounding box center [1317, 351] width 46 height 46
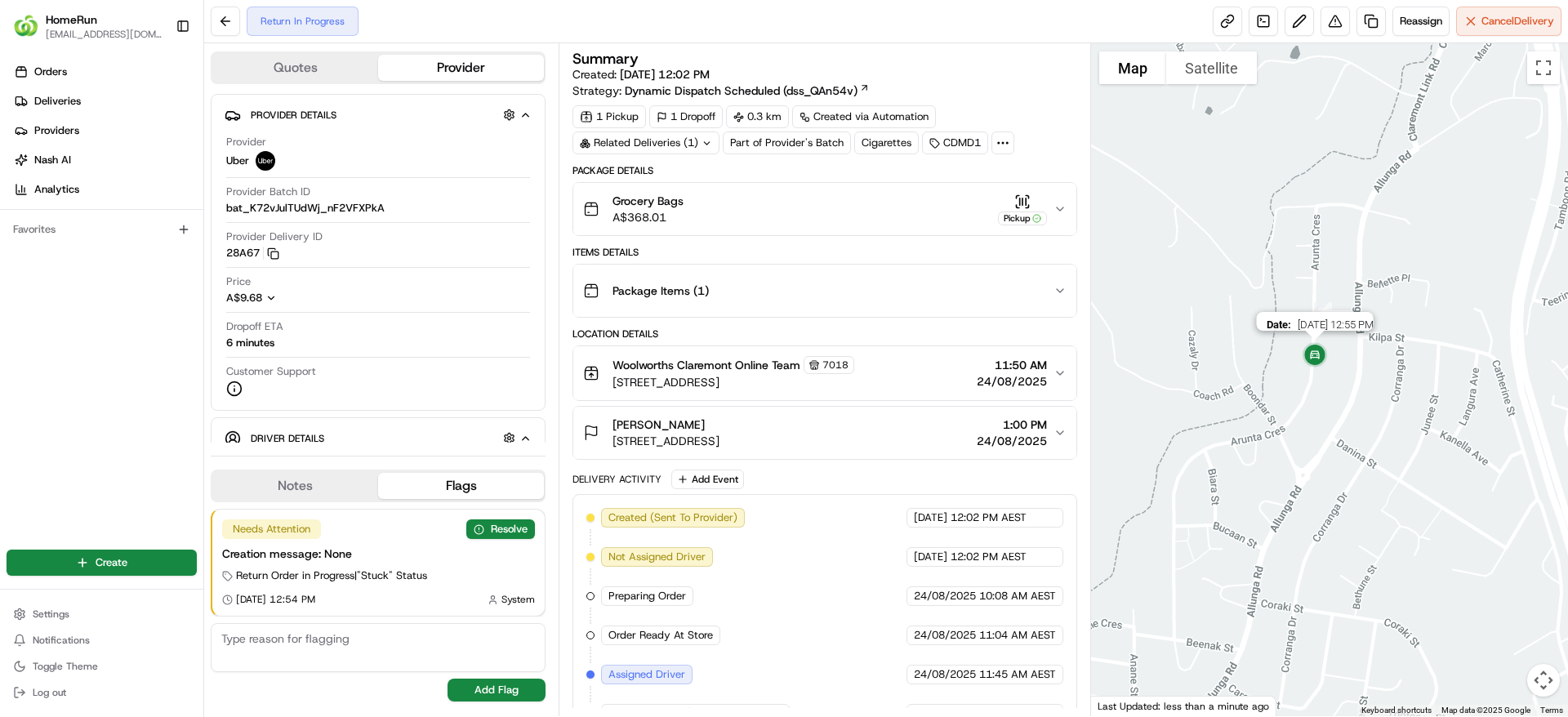
drag, startPoint x: 1322, startPoint y: 365, endPoint x: 1183, endPoint y: 650, distance: 317.1
click at [1292, 379] on img at bounding box center [1314, 356] width 46 height 46
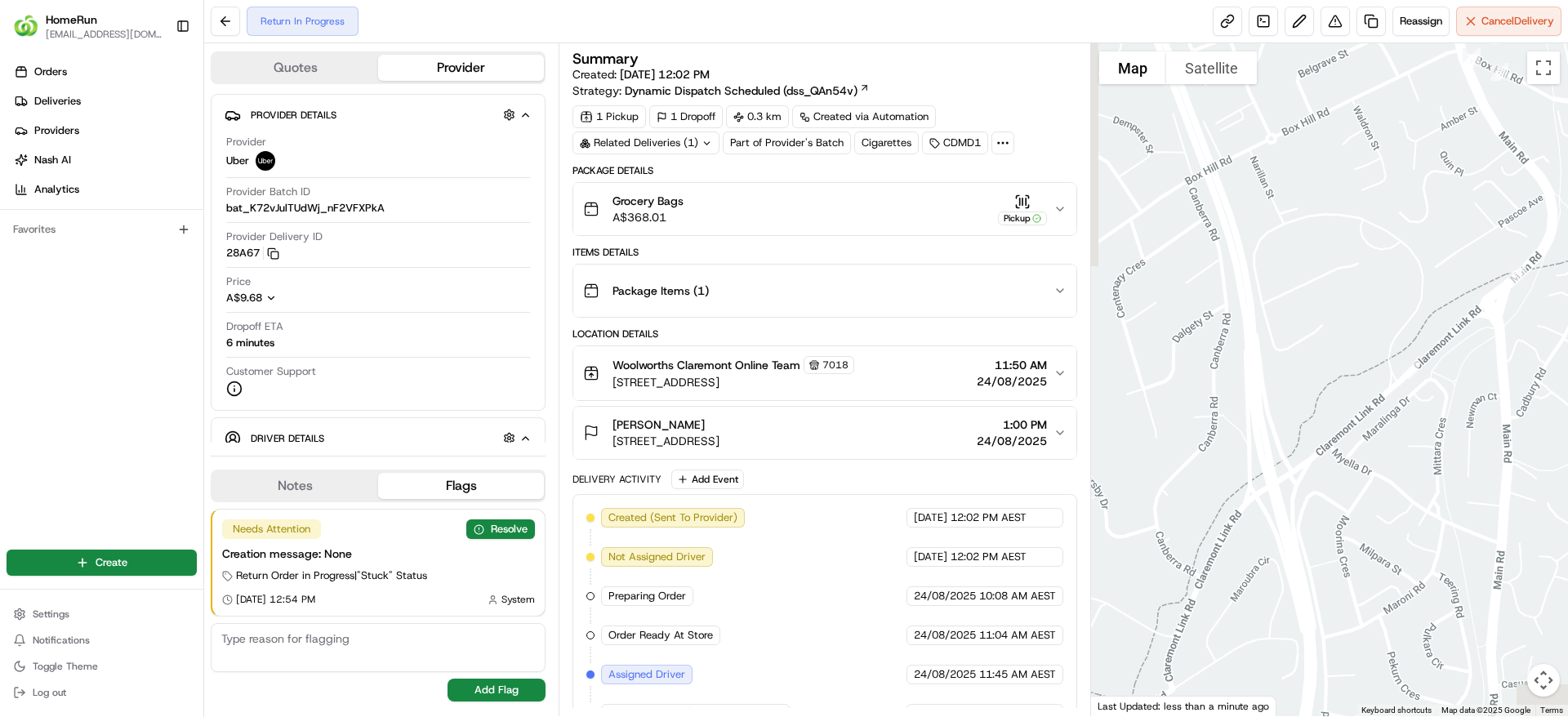
drag, startPoint x: 1481, startPoint y: 310, endPoint x: 1564, endPoint y: 177, distance: 156.8
click at [1564, 177] on div at bounding box center [1330, 380] width 478 height 673
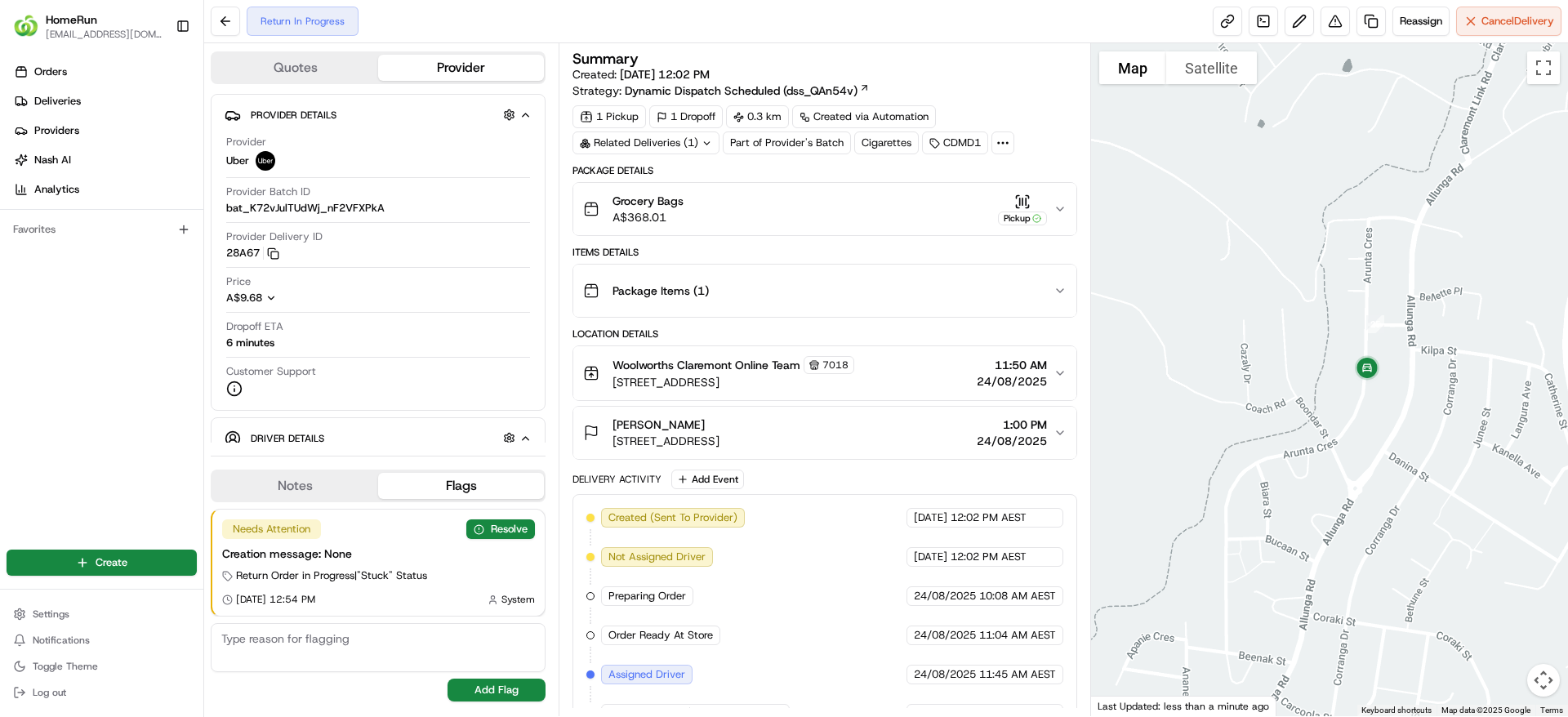
drag, startPoint x: 1526, startPoint y: 416, endPoint x: 1426, endPoint y: 291, distance: 160.1
click at [1426, 291] on div at bounding box center [1330, 380] width 478 height 673
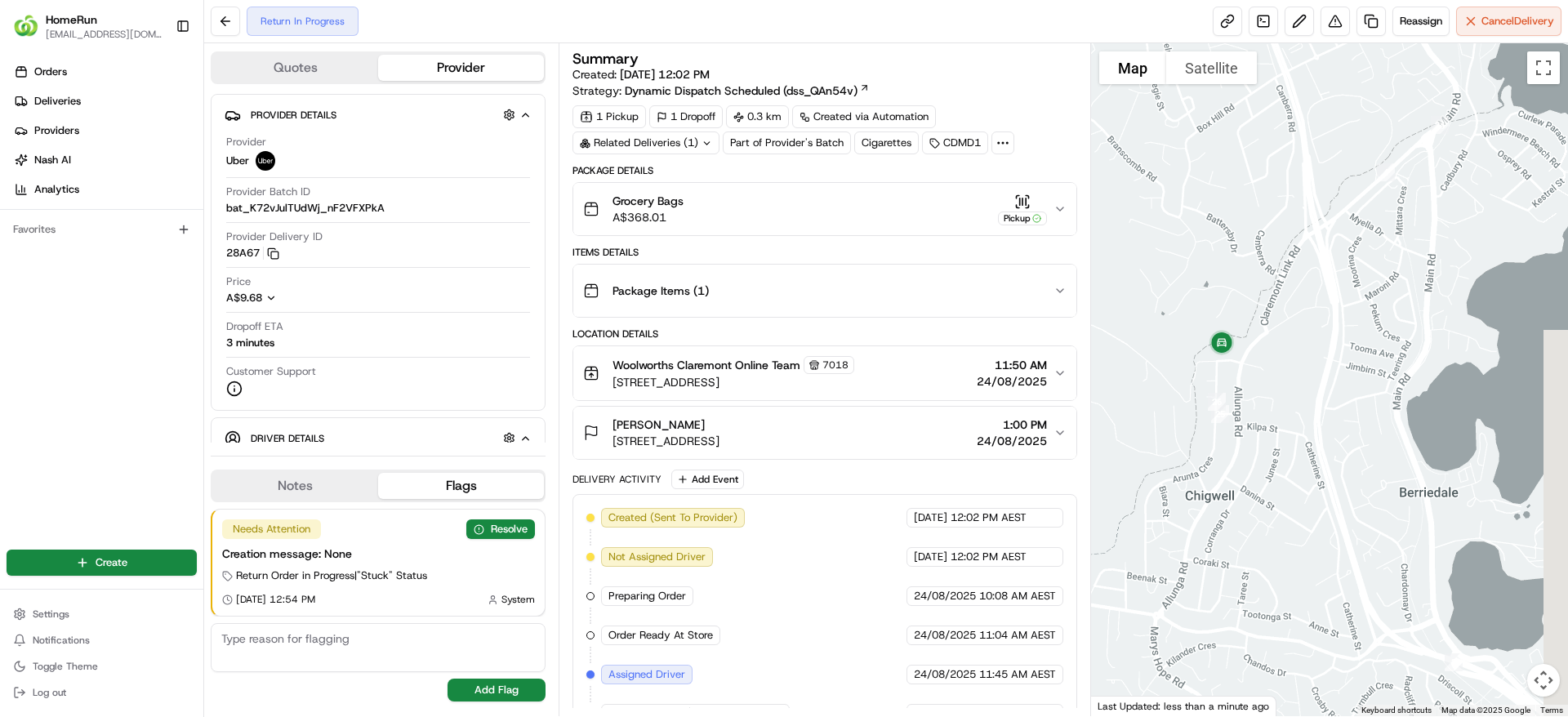
drag, startPoint x: 1387, startPoint y: 304, endPoint x: 1226, endPoint y: 462, distance: 225.6
click at [1226, 462] on div at bounding box center [1330, 380] width 478 height 673
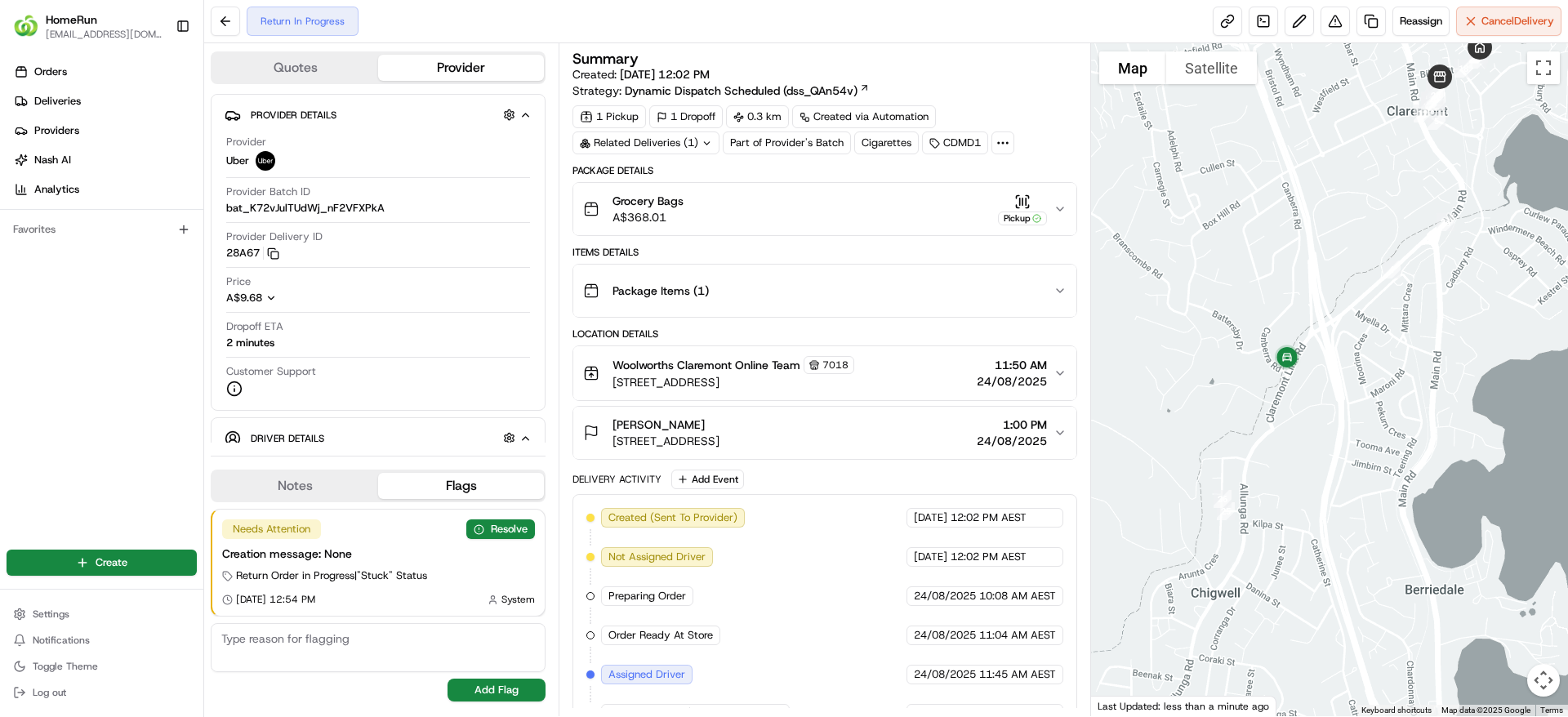
drag, startPoint x: 1365, startPoint y: 376, endPoint x: 1388, endPoint y: 425, distance: 54.1
click at [1388, 425] on div at bounding box center [1330, 380] width 478 height 673
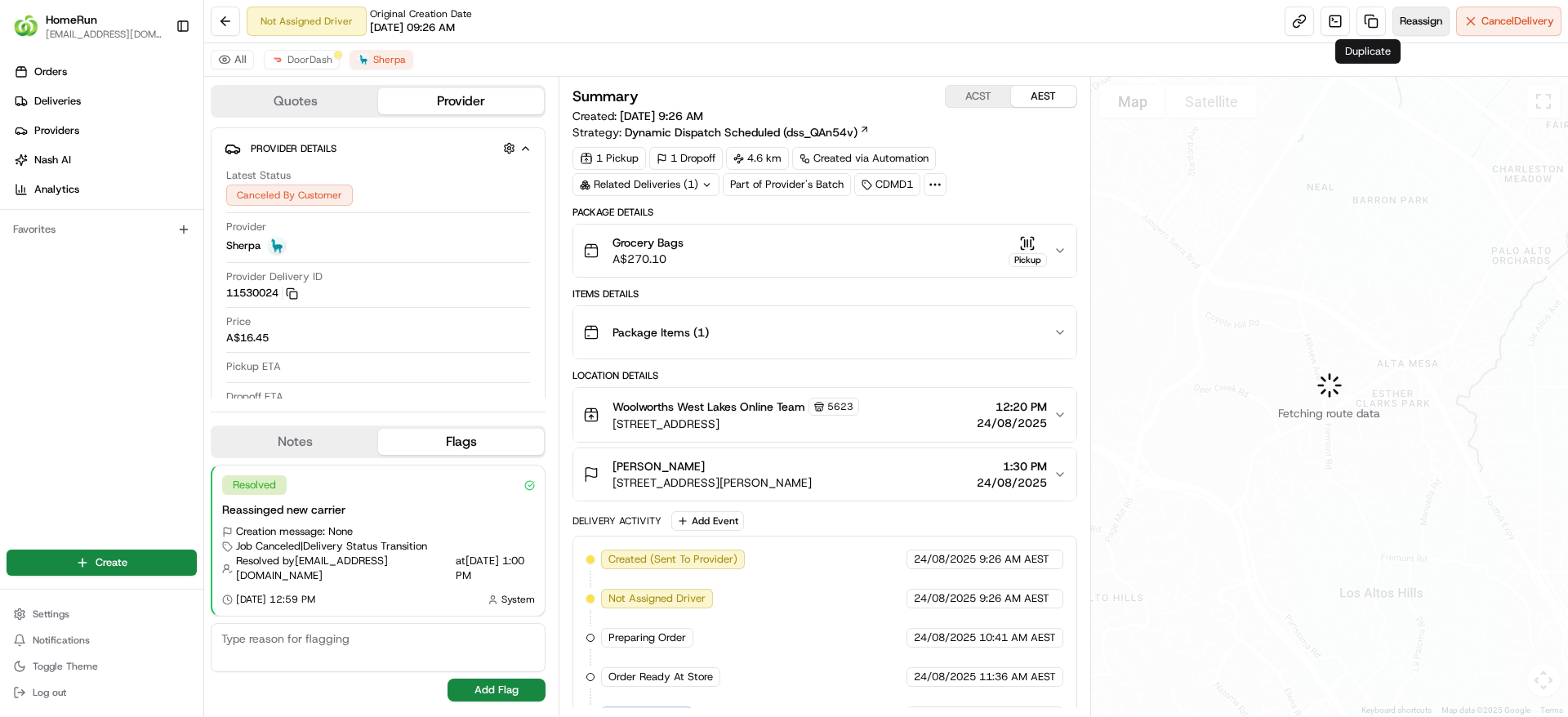
click at [1413, 11] on button "Reassign" at bounding box center [1421, 21] width 57 height 29
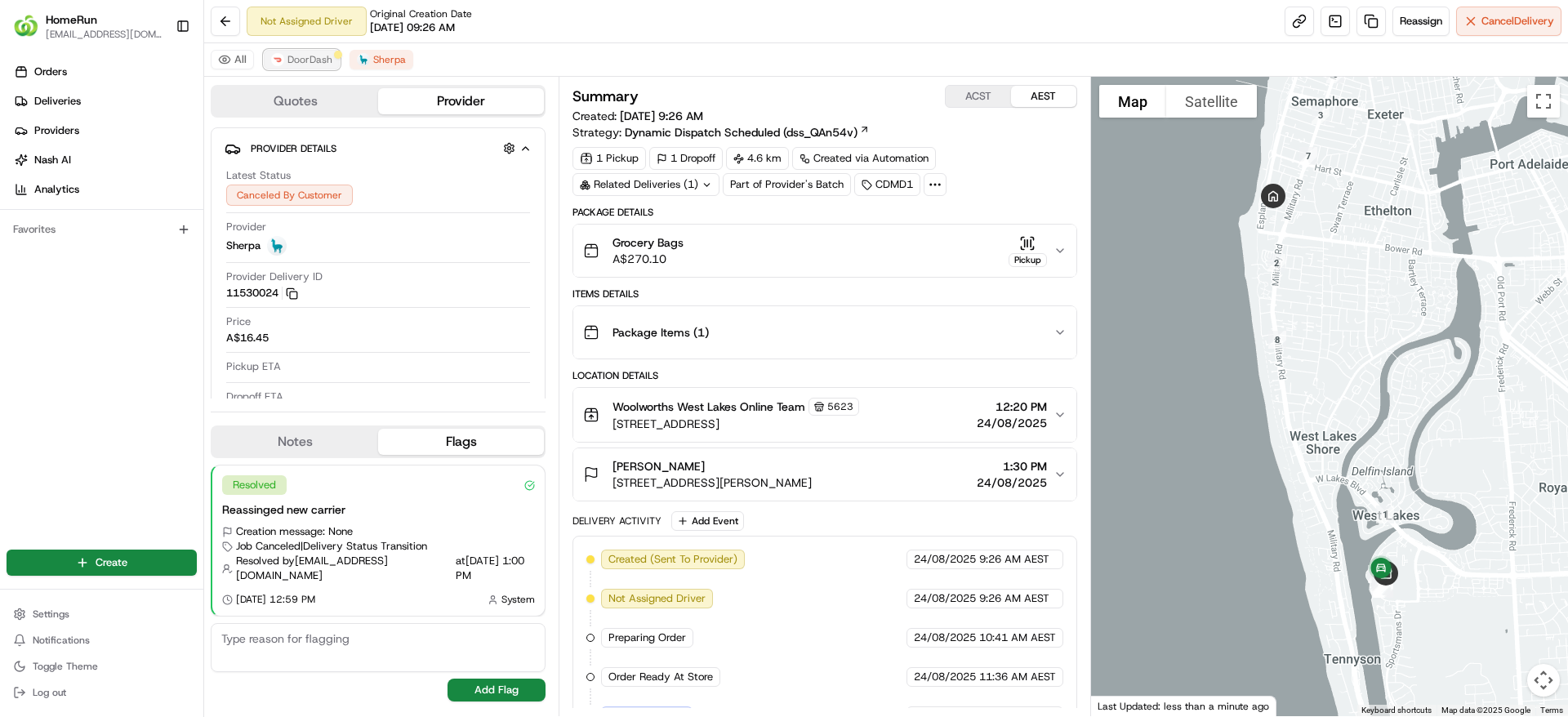
click at [308, 53] on span "DoorDash" at bounding box center [310, 60] width 45 height 13
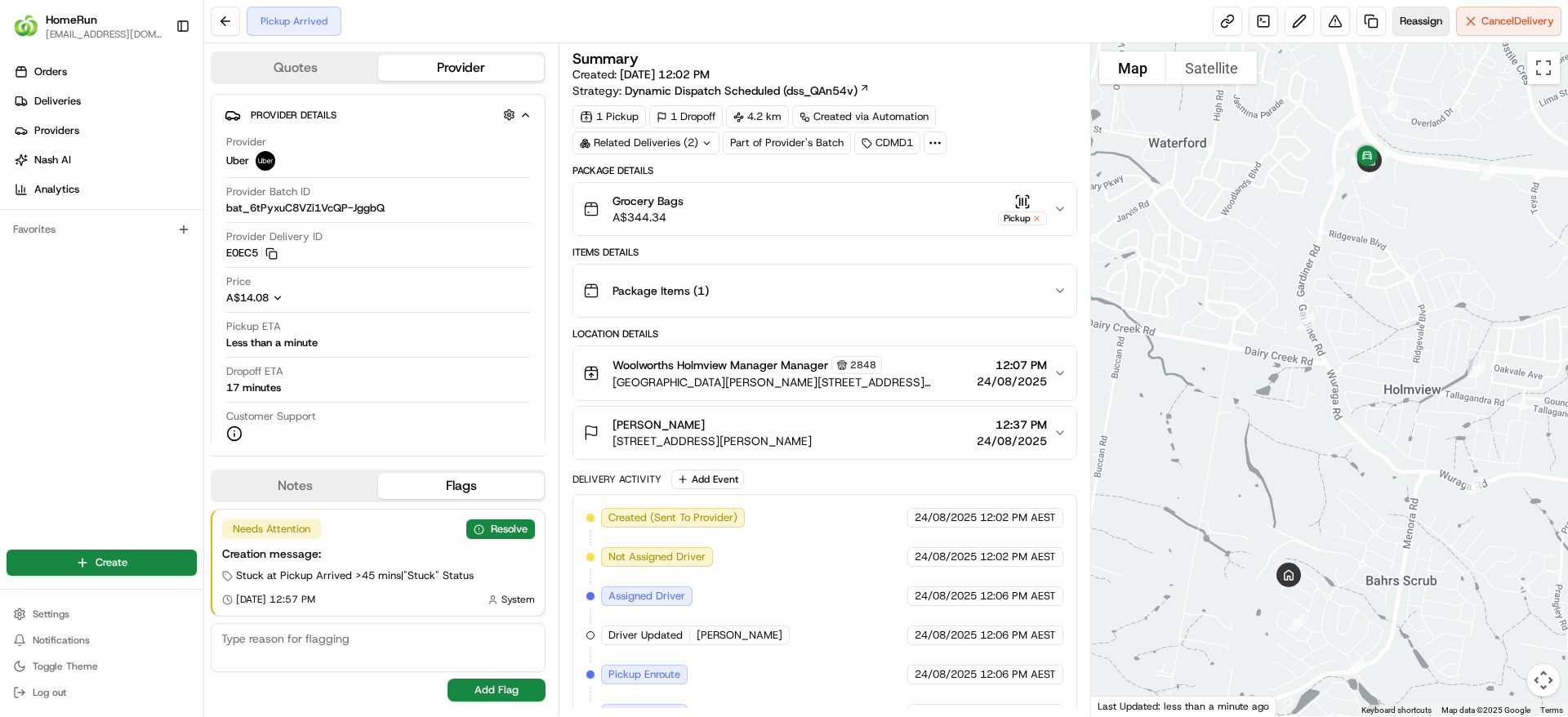
click at [1401, 17] on span "Reassign" at bounding box center [1420, 22] width 42 height 15
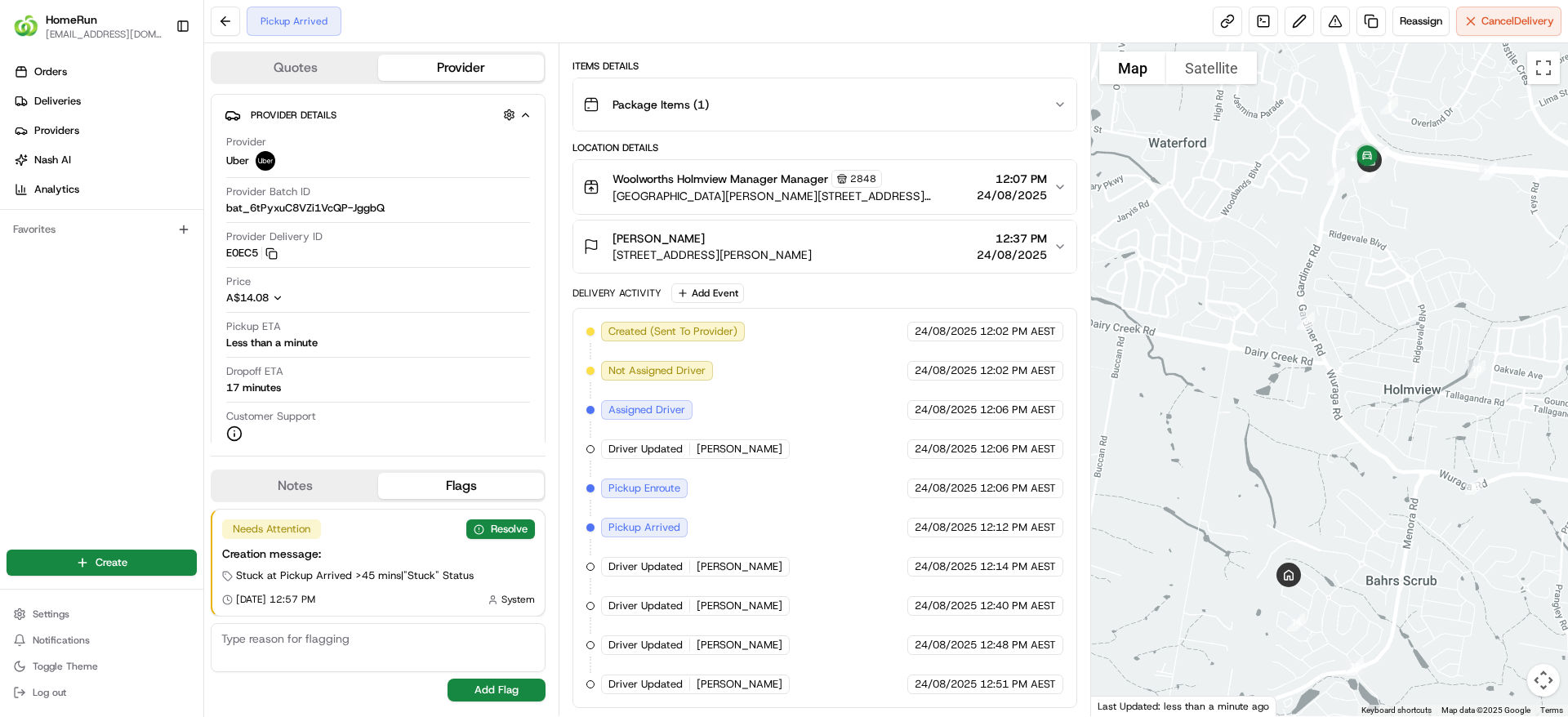
click at [1427, 37] on div "Pickup Arrived Reassign Cancel Delivery" at bounding box center [886, 22] width 1363 height 43
click at [1426, 16] on span "Reassign" at bounding box center [1420, 22] width 42 height 15
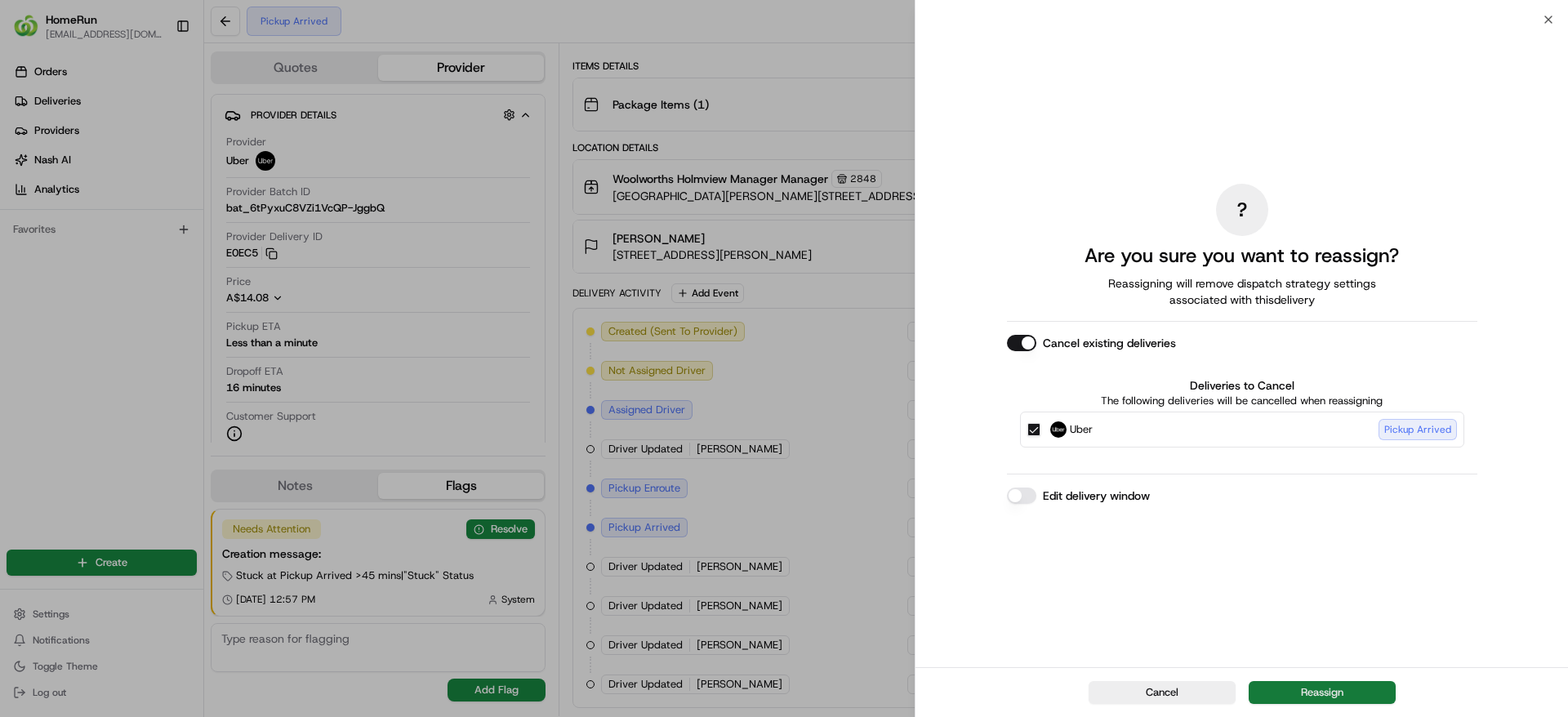
click at [1299, 697] on button "Reassign" at bounding box center [1322, 692] width 147 height 22
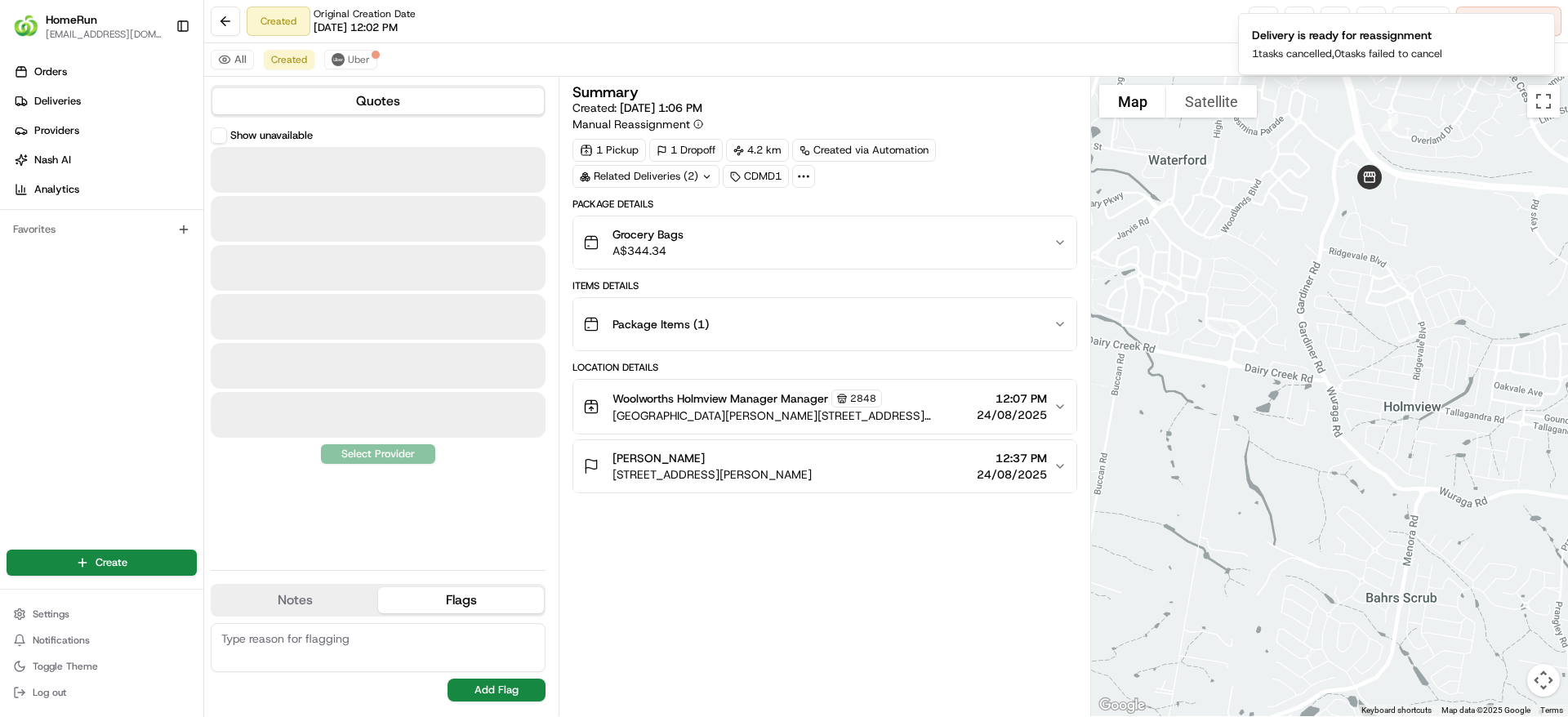
scroll to position [0, 0]
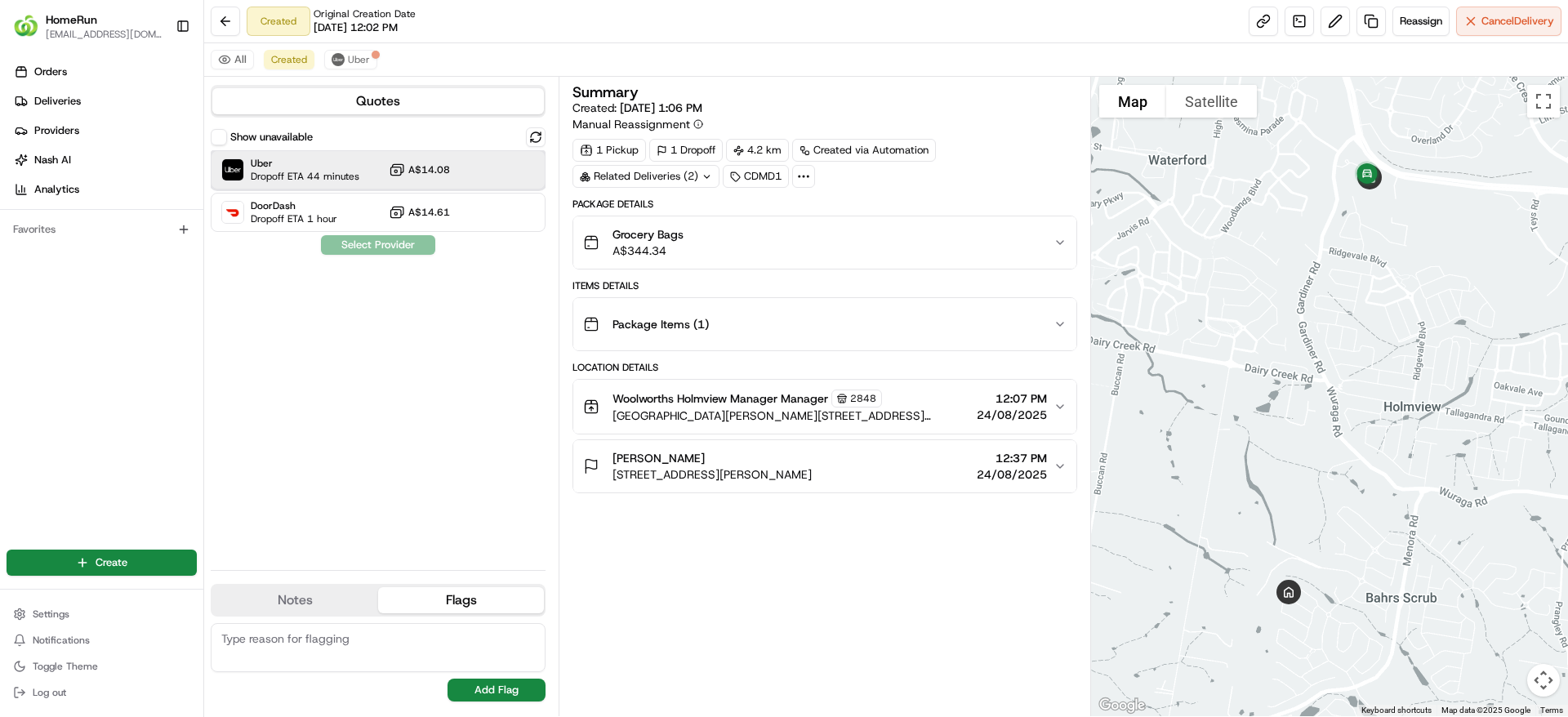
click at [332, 172] on span "Dropoff ETA 44 minutes" at bounding box center [305, 177] width 108 height 13
click at [374, 238] on button "Assign Provider" at bounding box center [378, 246] width 116 height 20
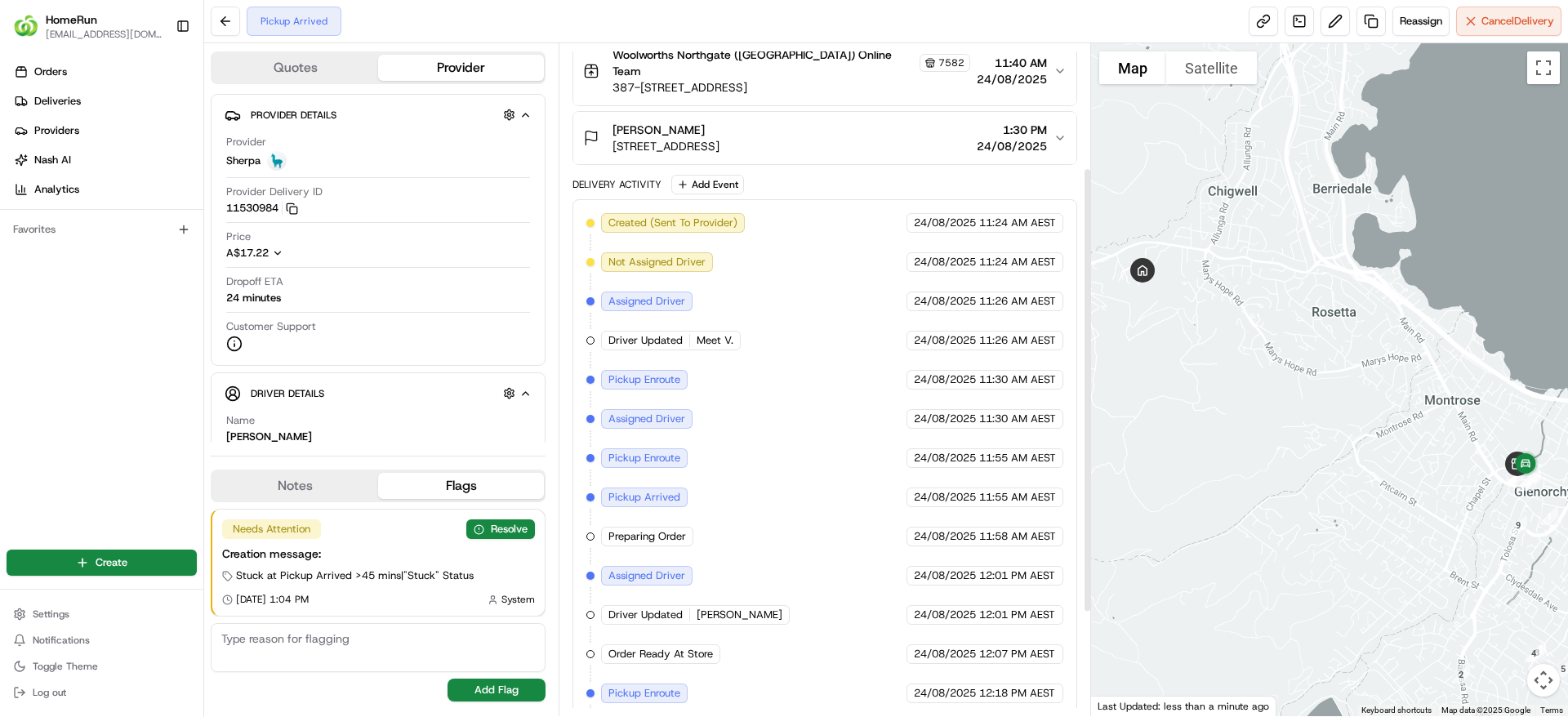
scroll to position [343, 0]
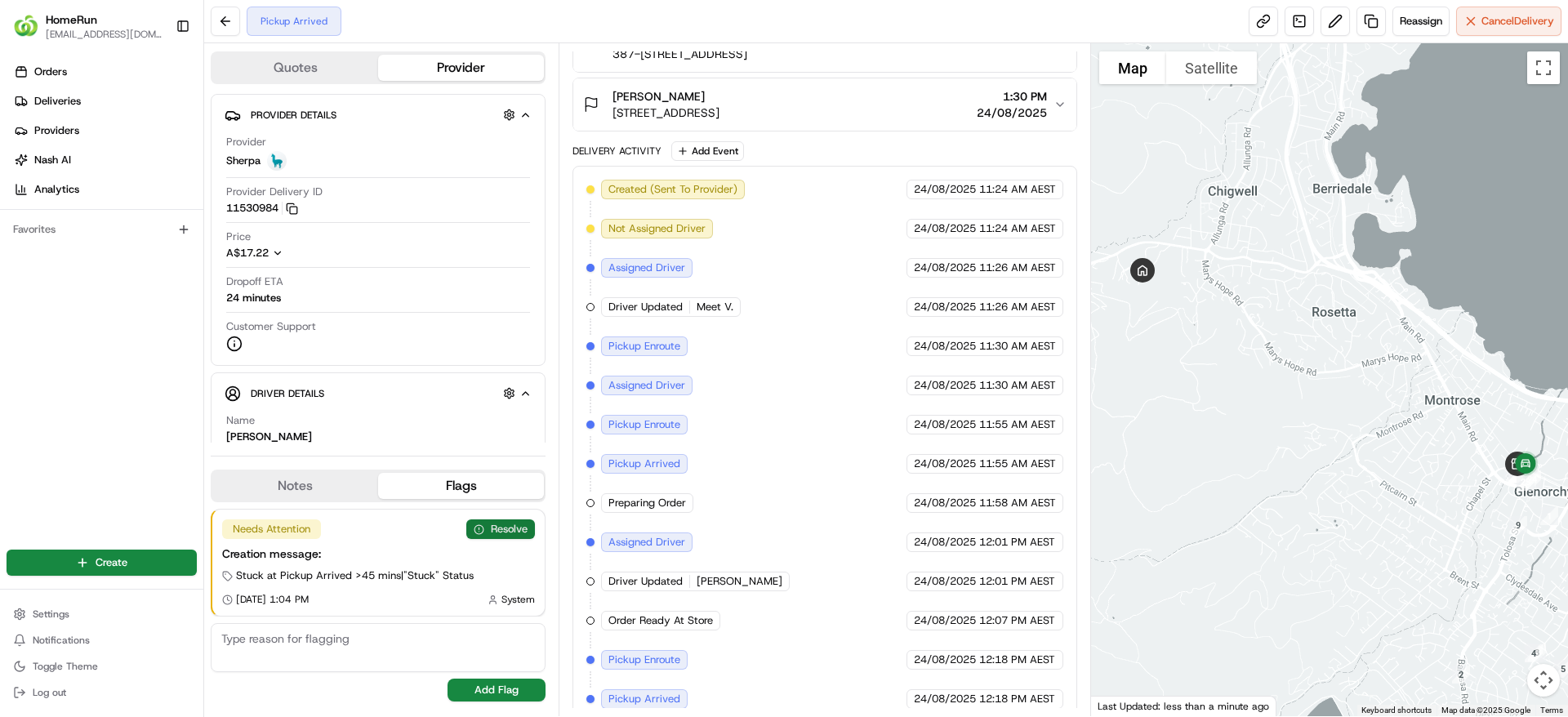
click at [515, 531] on button "Resolve" at bounding box center [500, 530] width 68 height 20
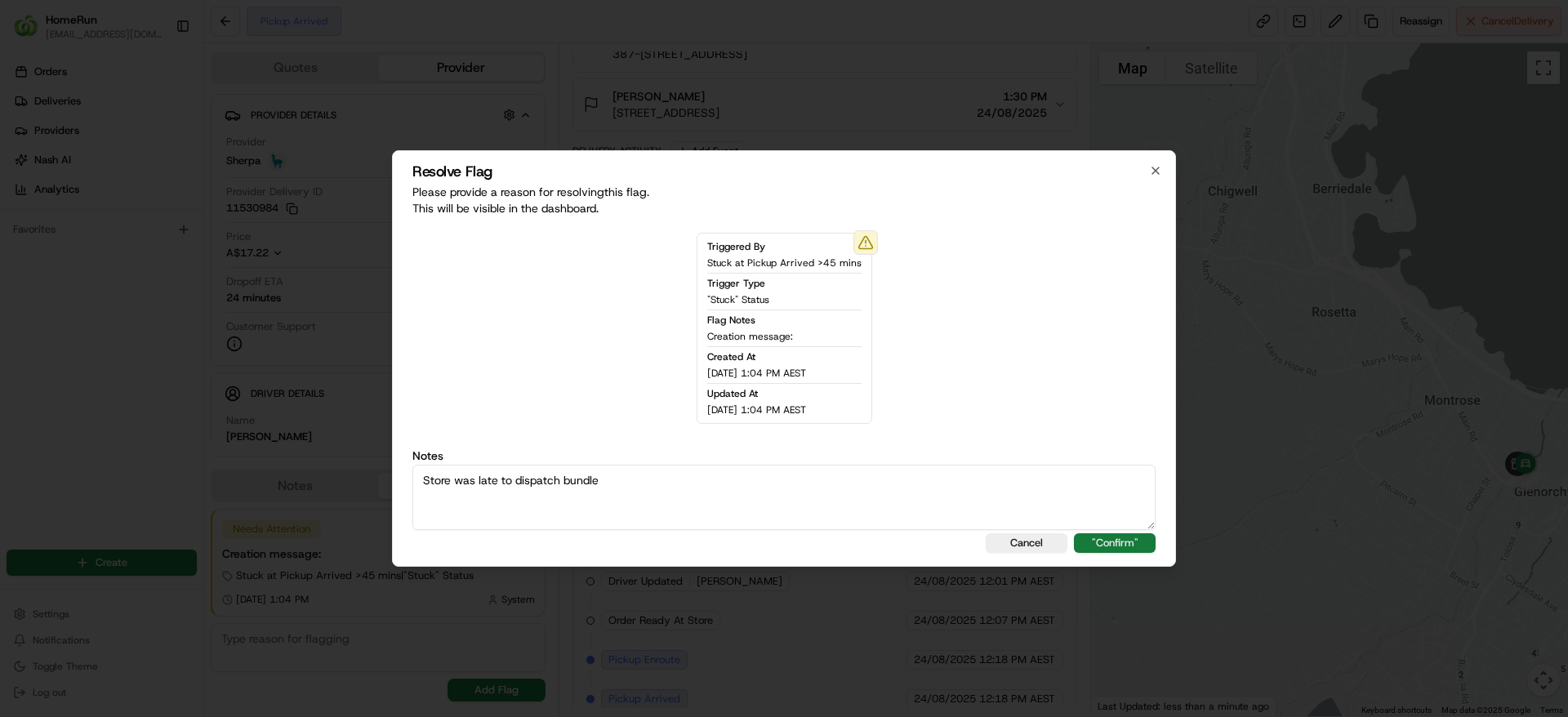
type textarea "Store was late to dispatch bundle"
click at [1144, 547] on button ""Confirm"" at bounding box center [1114, 544] width 82 height 20
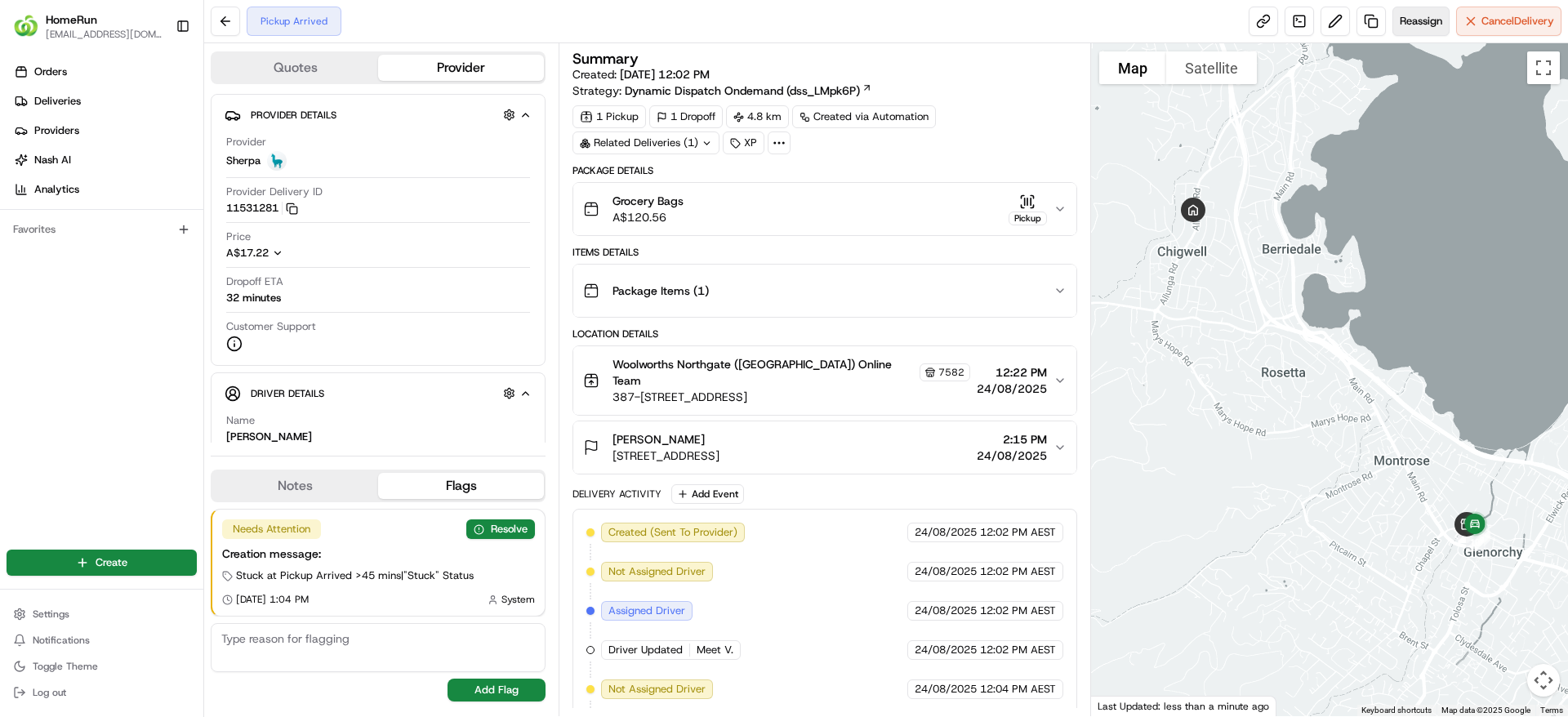
click at [1424, 17] on span "Reassign" at bounding box center [1420, 22] width 42 height 15
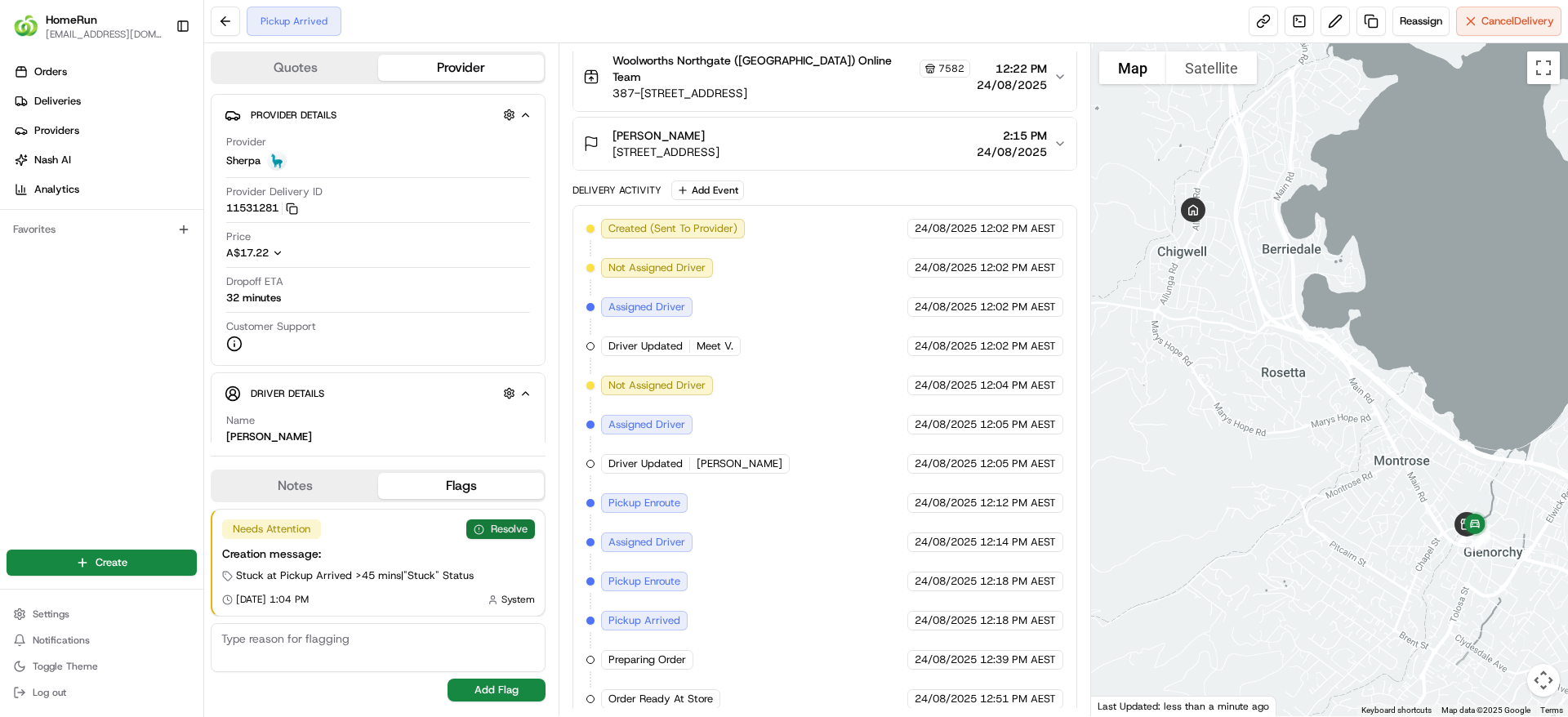
click at [510, 534] on button "Resolve" at bounding box center [500, 530] width 68 height 20
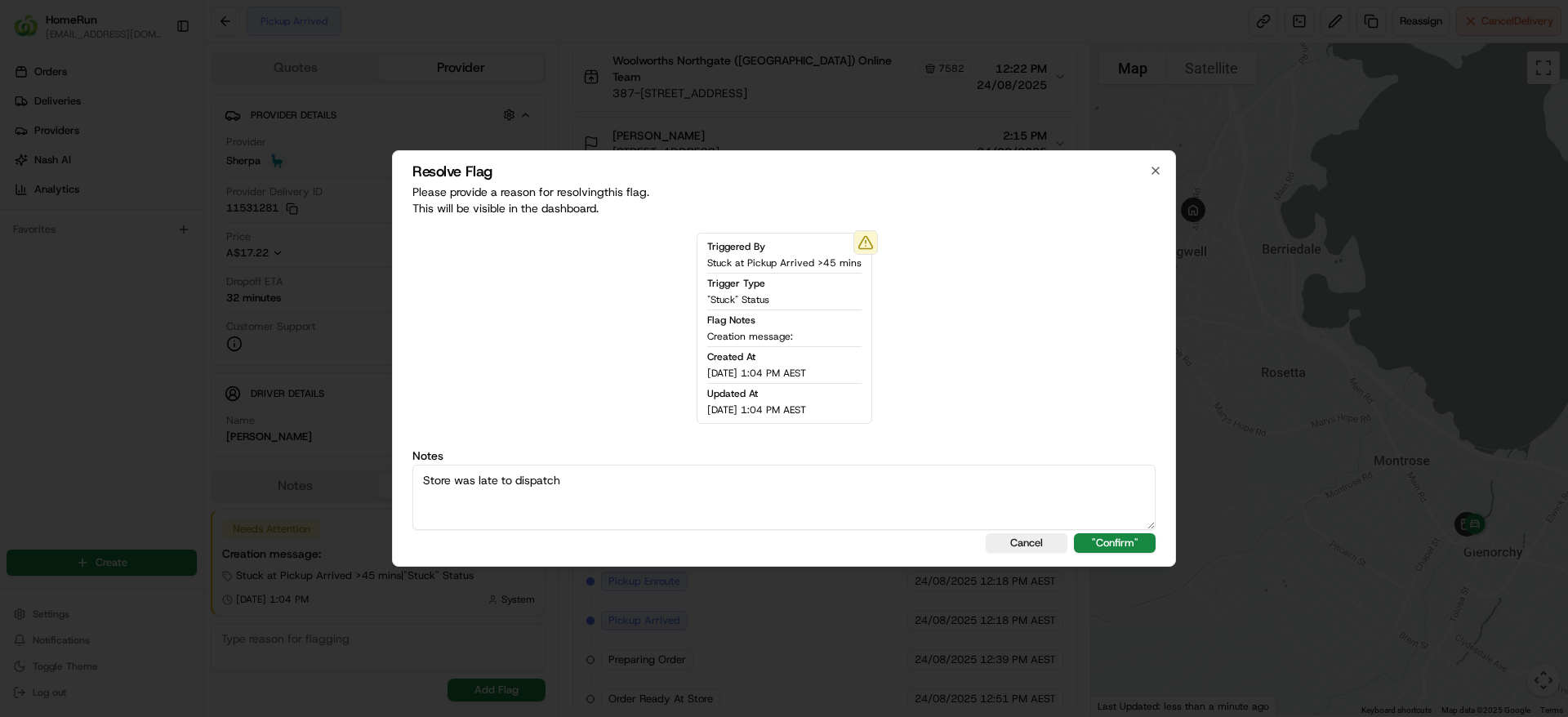
drag, startPoint x: 661, startPoint y: 507, endPoint x: 282, endPoint y: 505, distance: 379.0
click at [282, 505] on body "HomeRun [EMAIL_ADDRESS][DOMAIN_NAME] Toggle Sidebar Orders Deliveries Providers…" at bounding box center [784, 358] width 1568 height 717
type textarea "Store was late to dispatch"
click at [1109, 541] on button ""Confirm"" at bounding box center [1114, 544] width 82 height 20
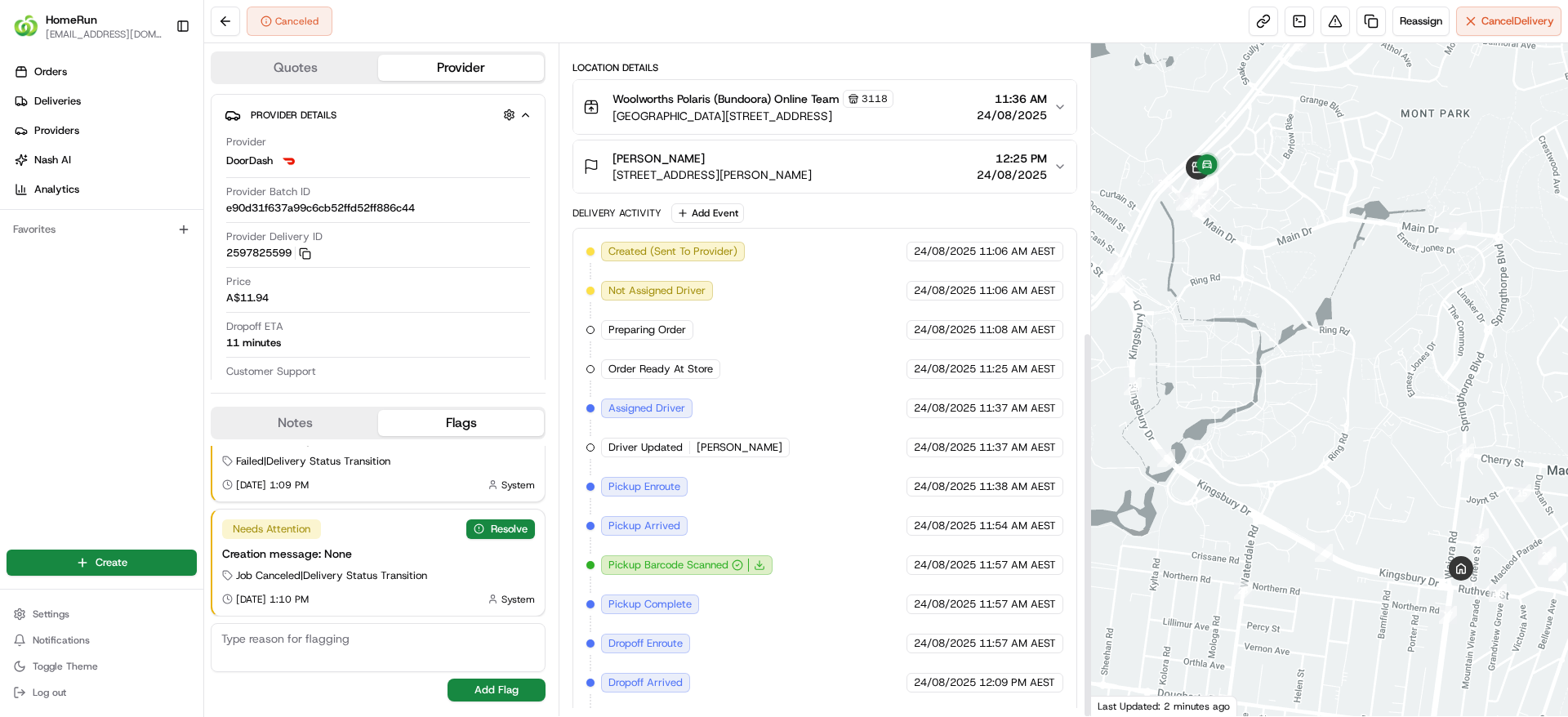
scroll to position [500, 0]
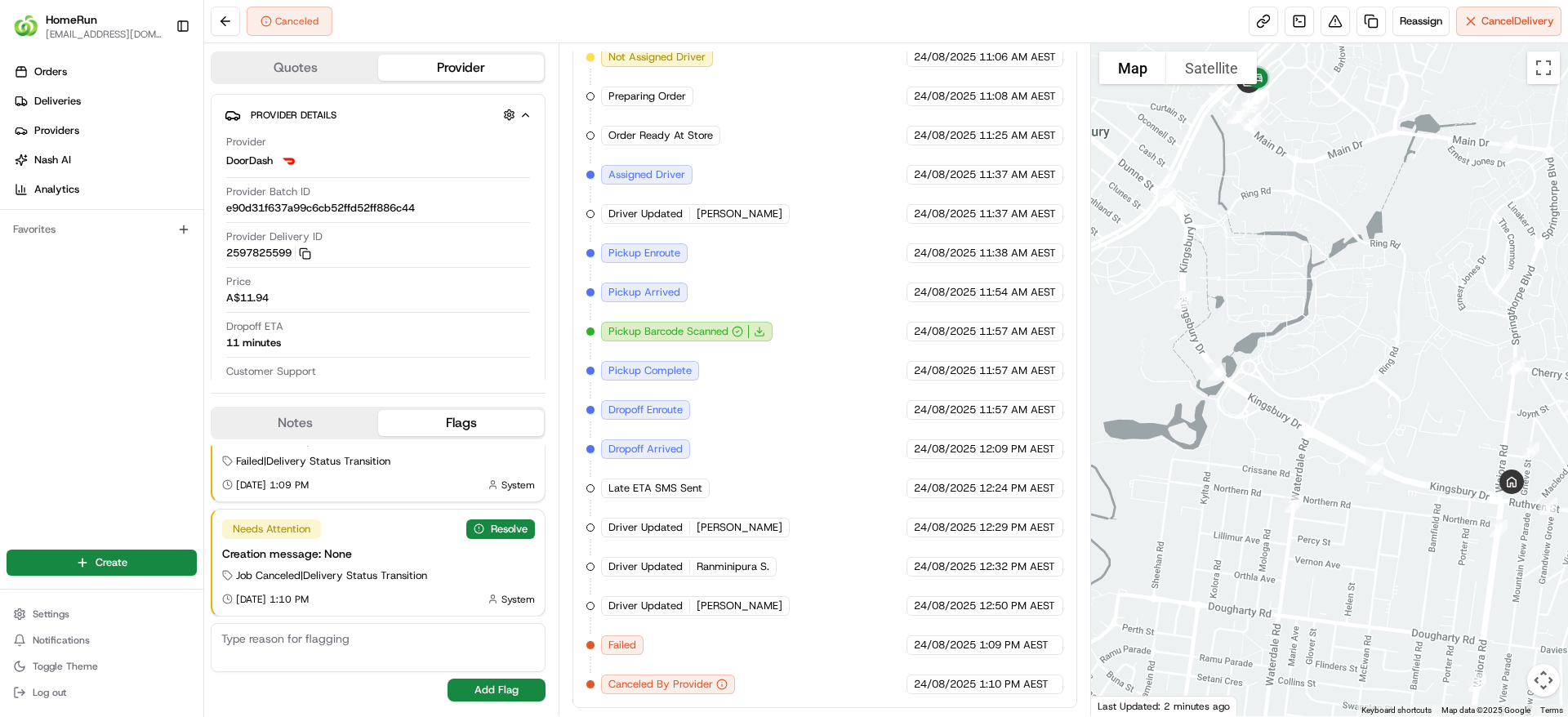
drag, startPoint x: 1203, startPoint y: 279, endPoint x: 1255, endPoint y: 192, distance: 101.4
click at [1255, 192] on div at bounding box center [1330, 380] width 478 height 673
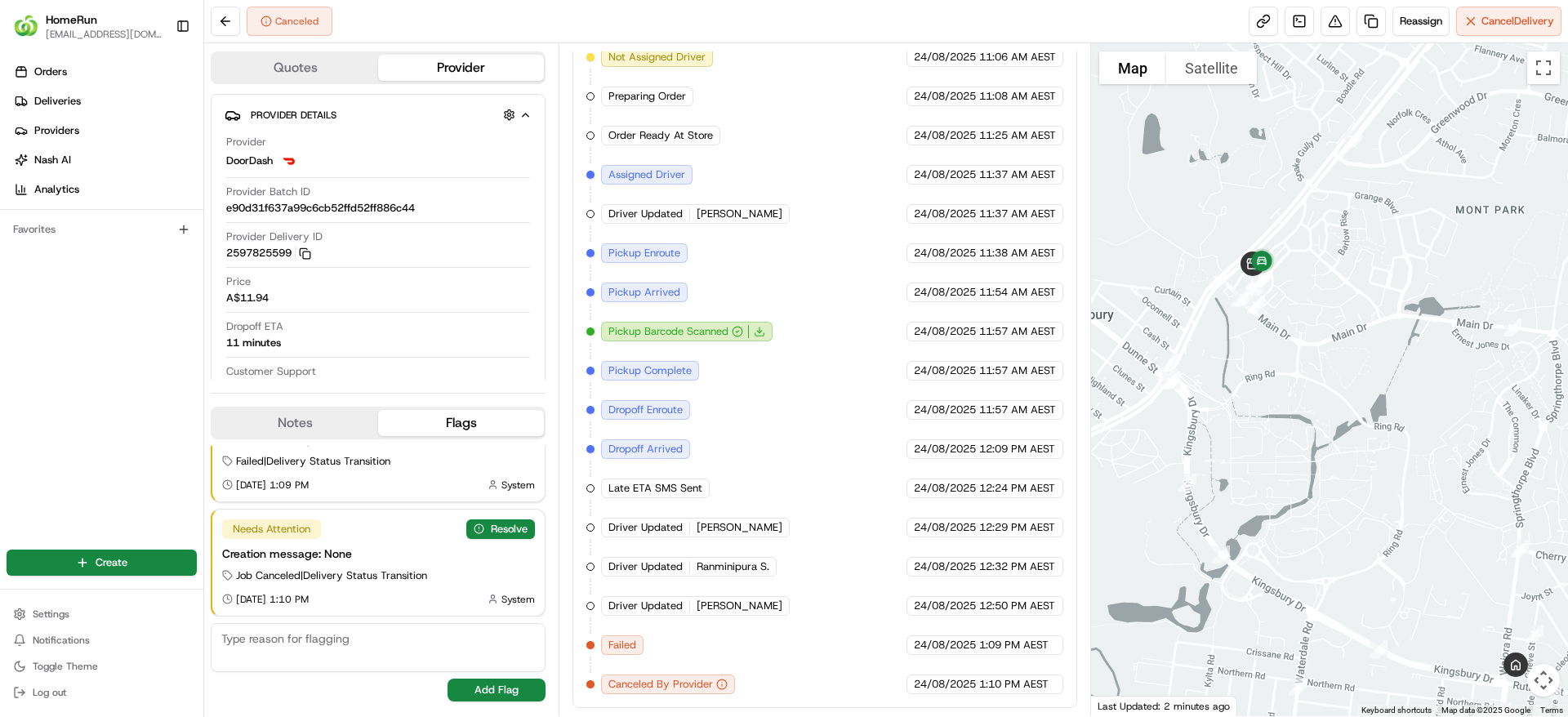
drag, startPoint x: 1273, startPoint y: 248, endPoint x: 1274, endPoint y: 426, distance: 178.0
click at [1274, 426] on div at bounding box center [1330, 380] width 478 height 673
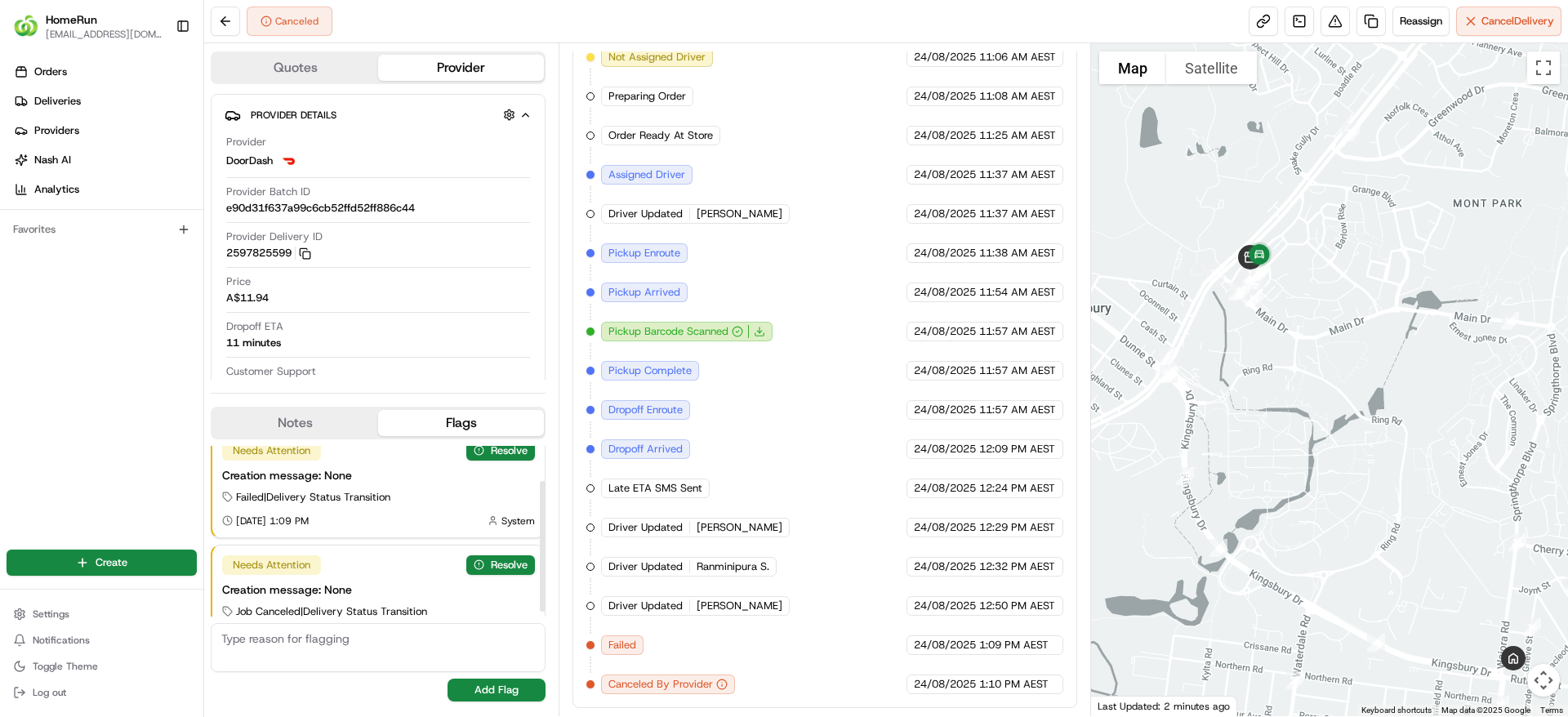
scroll to position [0, 0]
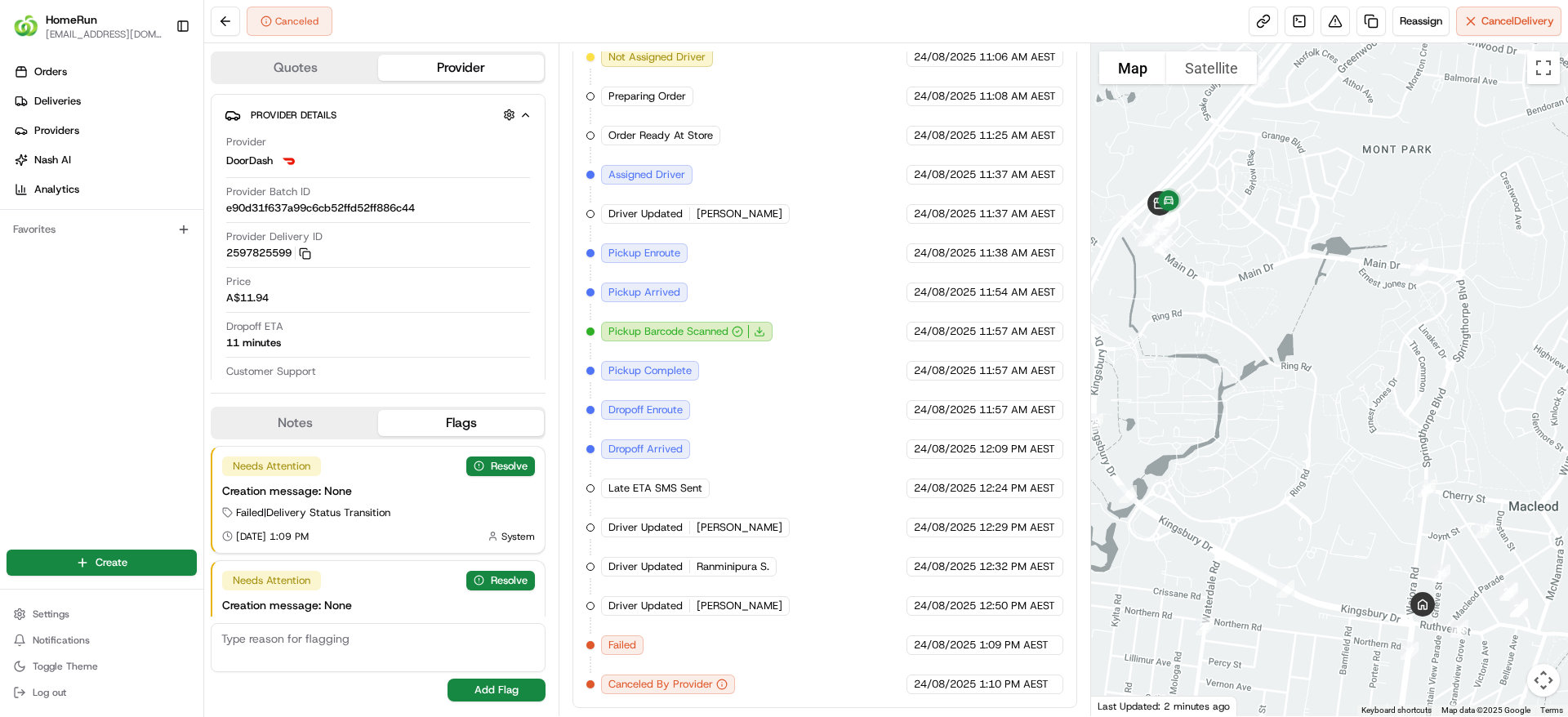
drag, startPoint x: 1288, startPoint y: 418, endPoint x: 1181, endPoint y: 351, distance: 126.2
click at [1181, 351] on div at bounding box center [1330, 380] width 478 height 673
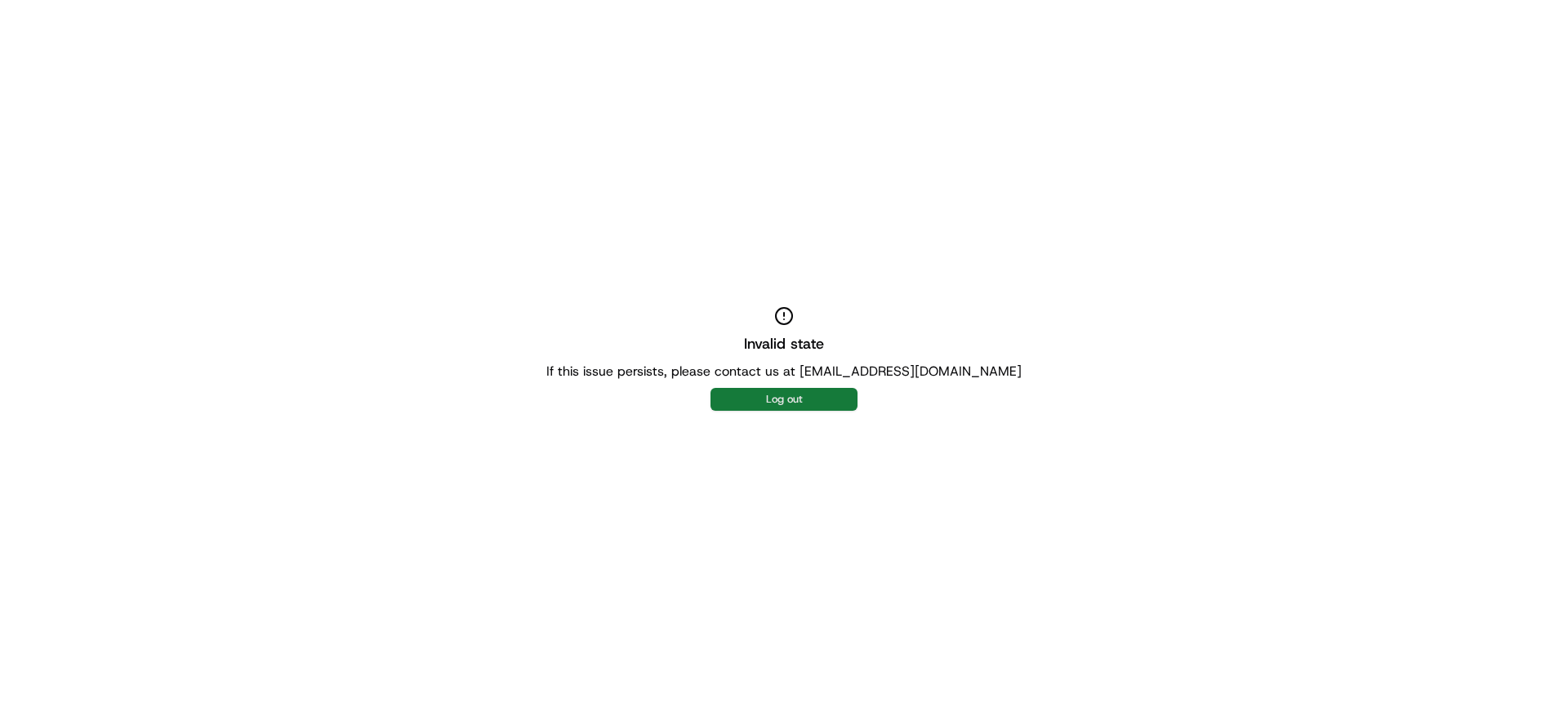
click at [771, 401] on button "Log out" at bounding box center [783, 399] width 147 height 22
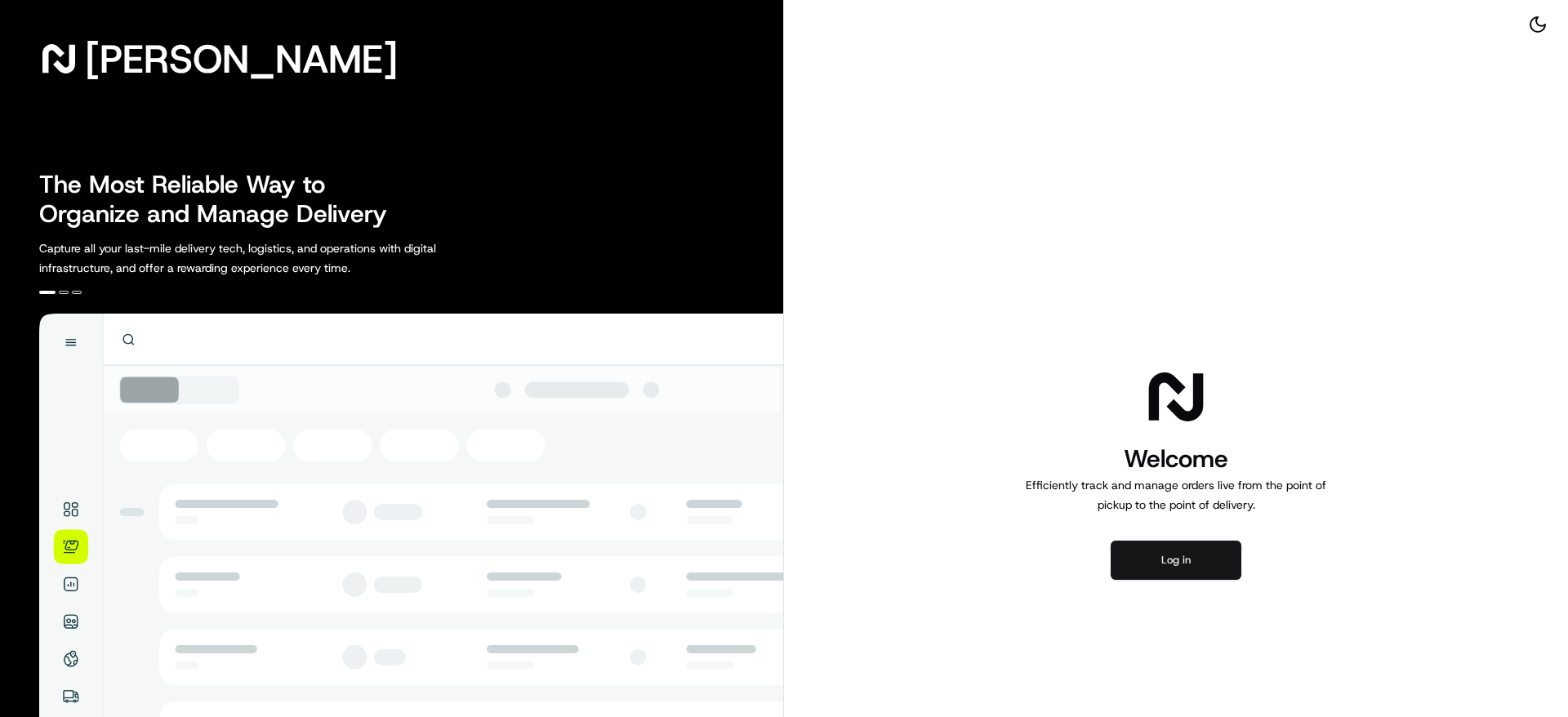
click at [1167, 558] on button "Log in" at bounding box center [1175, 560] width 131 height 39
